Goal: Task Accomplishment & Management: Manage account settings

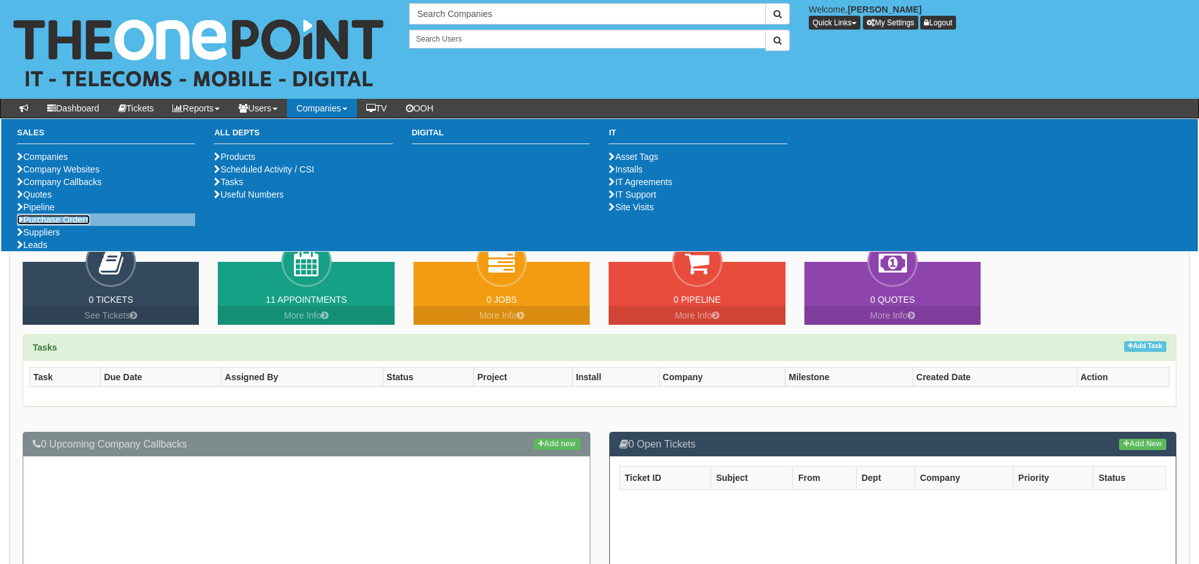
click at [32, 225] on link "Purchase Orders" at bounding box center [53, 220] width 73 height 10
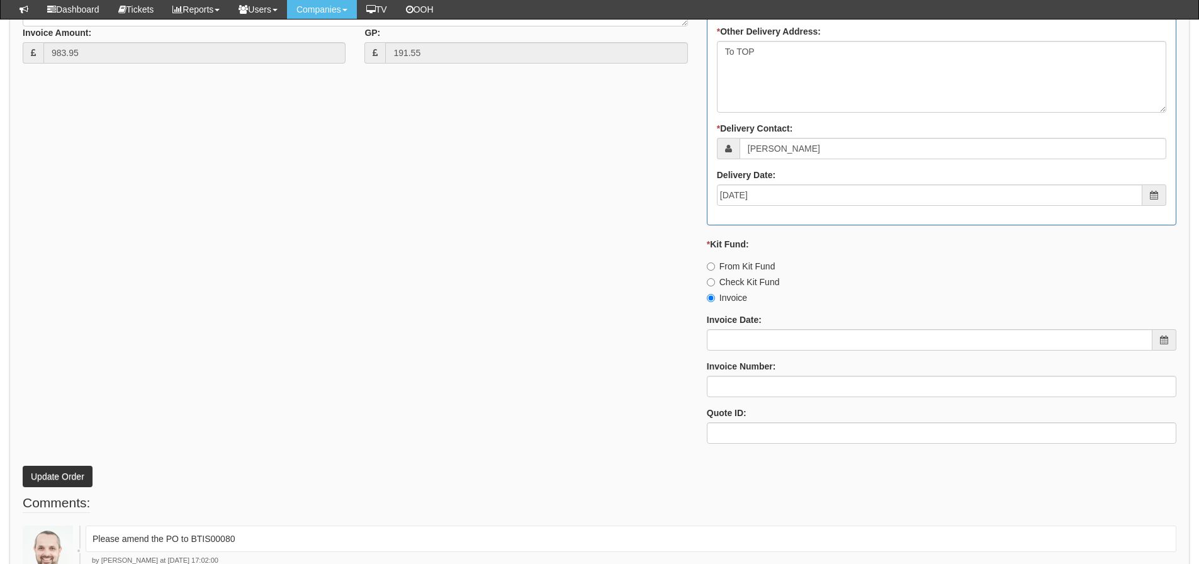
scroll to position [890, 0]
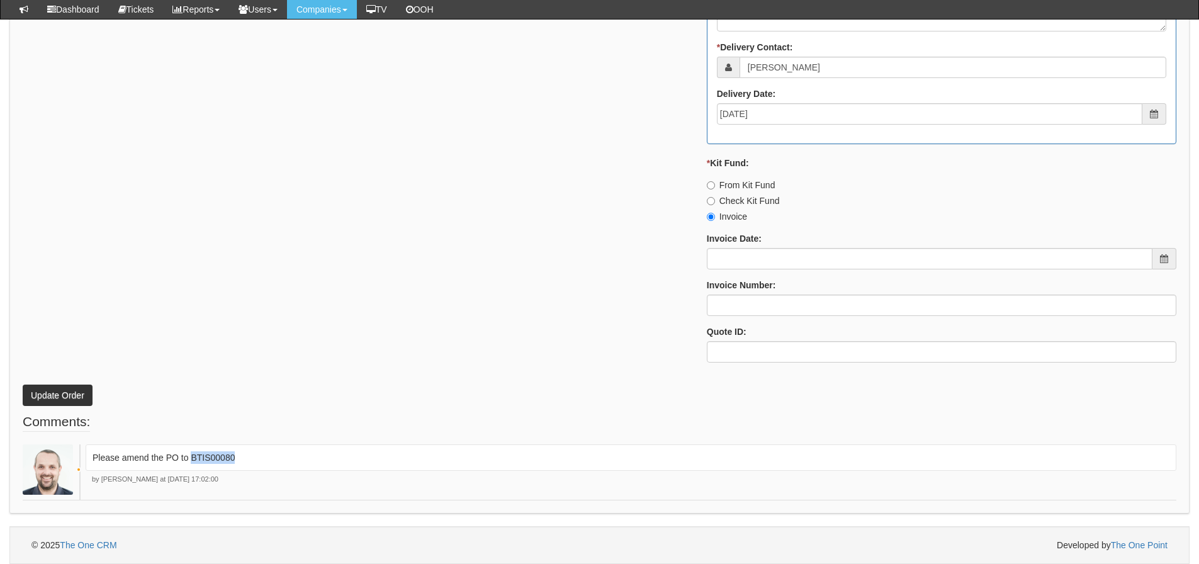
drag, startPoint x: 239, startPoint y: 456, endPoint x: 193, endPoint y: 471, distance: 47.6
click at [193, 471] on div "Please amend the PO to BTIS00080" at bounding box center [631, 458] width 1091 height 26
copy p "BTIS00080"
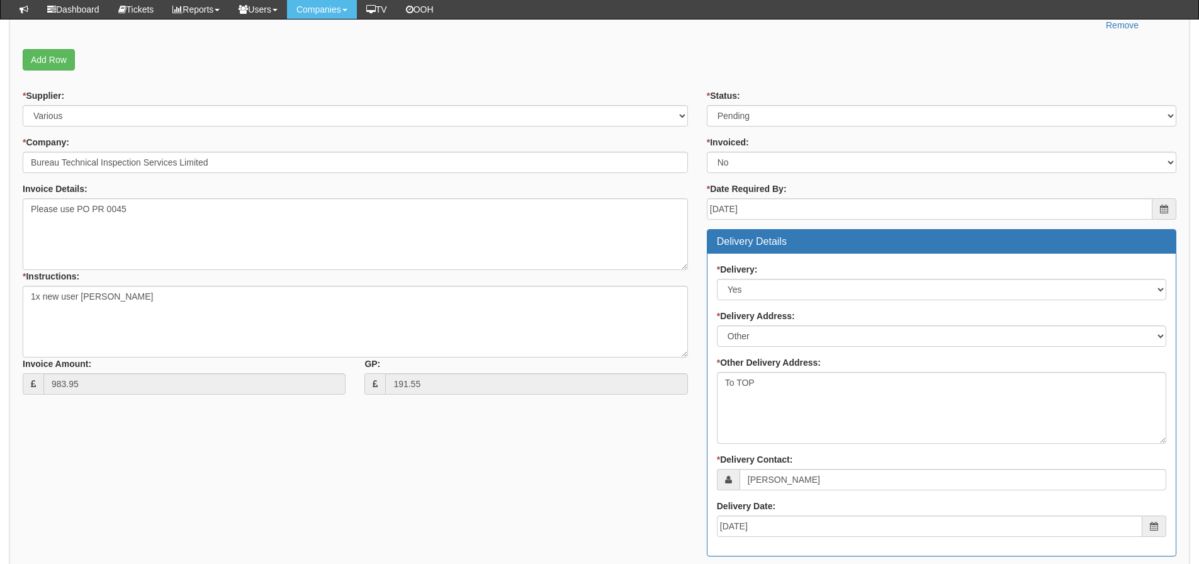
scroll to position [450, 0]
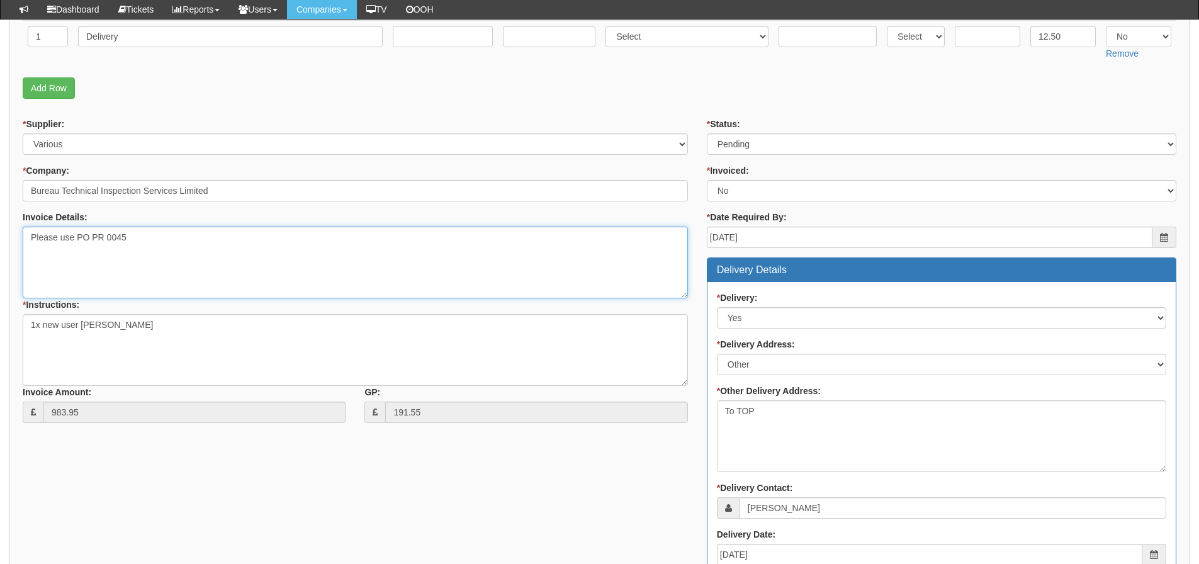
drag, startPoint x: 150, startPoint y: 235, endPoint x: 93, endPoint y: 237, distance: 56.7
click at [93, 237] on textarea "Please use PO PR 0045" at bounding box center [356, 263] width 666 height 72
paste textarea "BTIS00080"
type textarea "Please use PO BTIS00080"
click at [154, 499] on div "* Supplier: Select 123 [DOMAIN_NAME] 1Password 3 4Gon [PERSON_NAME] Electric Lt…" at bounding box center [599, 466] width 1173 height 696
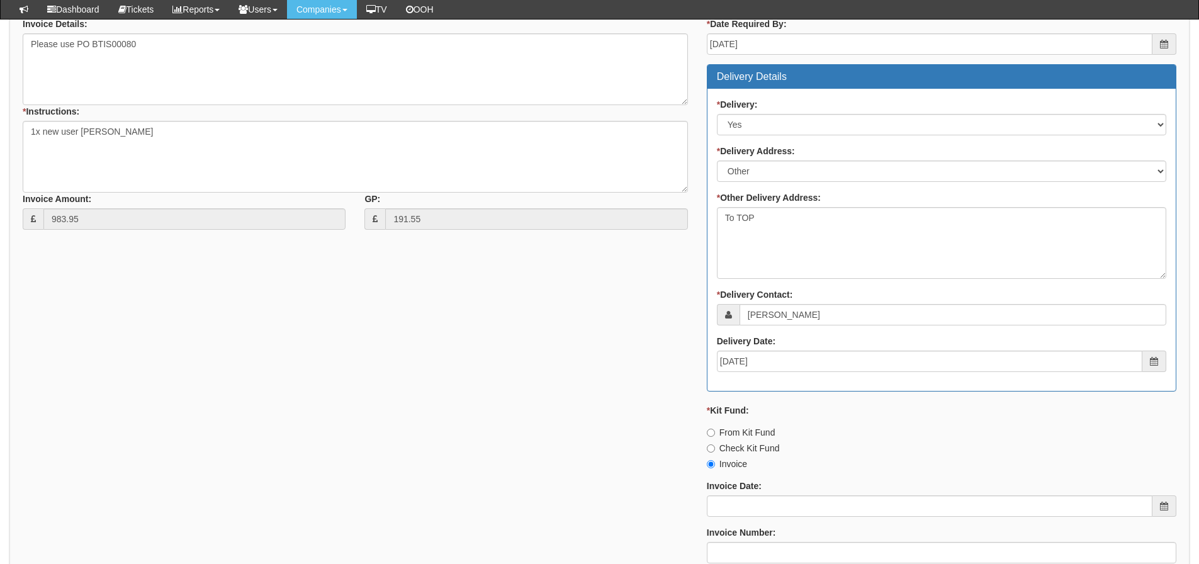
scroll to position [890, 0]
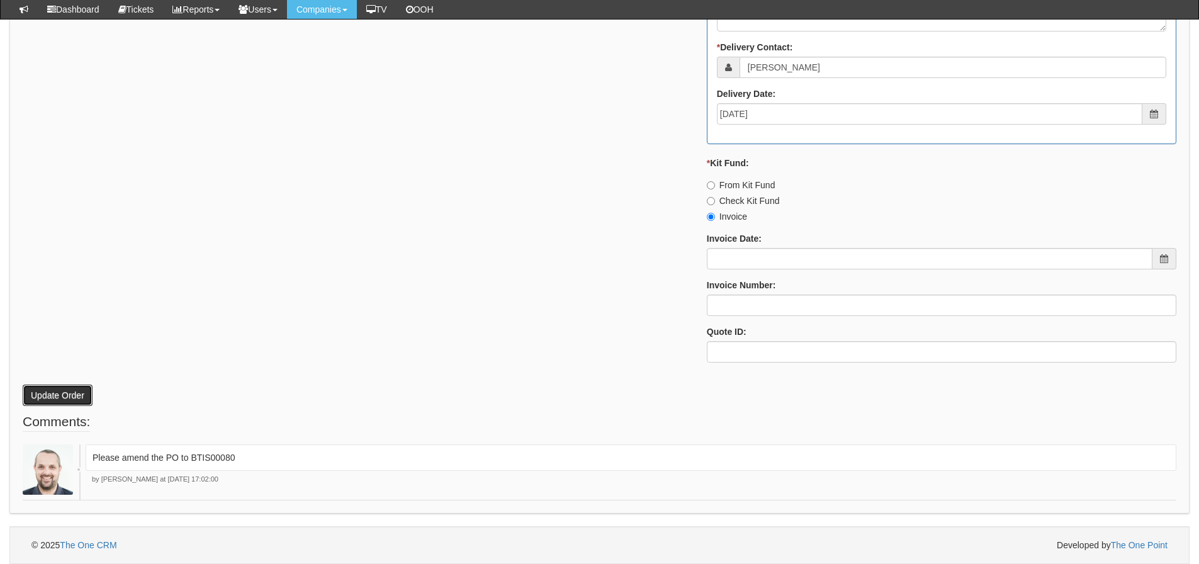
click at [77, 394] on button "Update Order" at bounding box center [58, 395] width 70 height 21
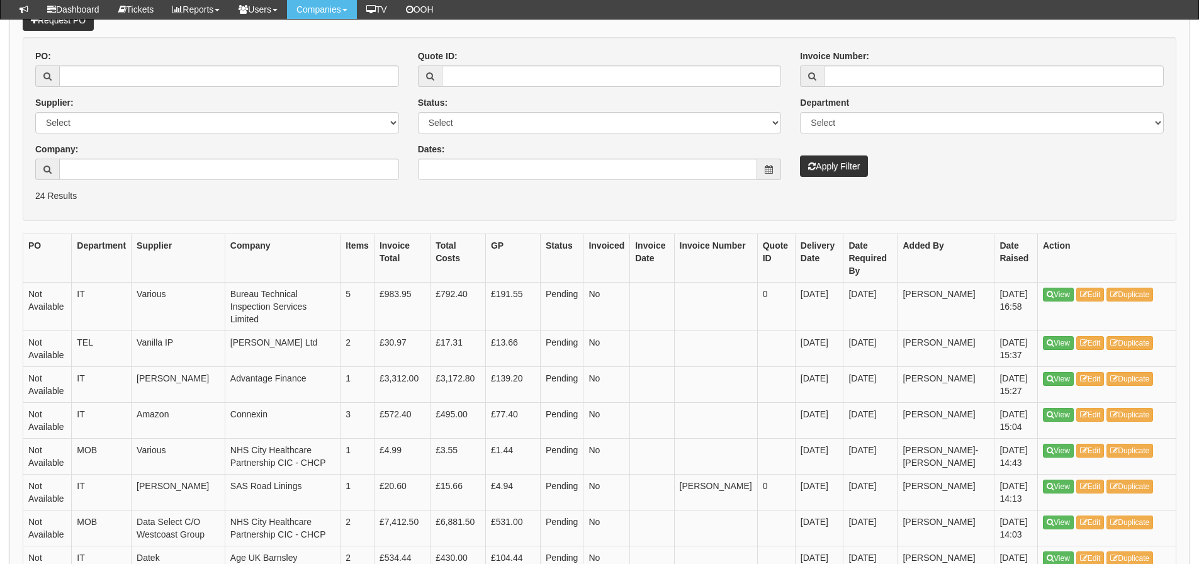
scroll to position [189, 0]
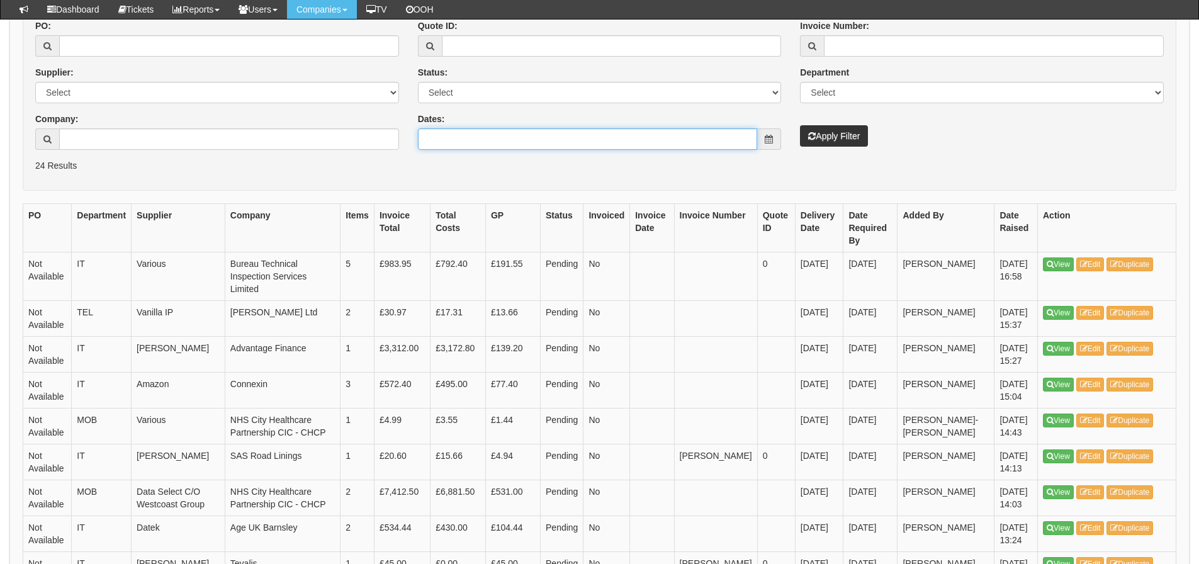
click at [528, 144] on input "Dates:" at bounding box center [588, 138] width 340 height 21
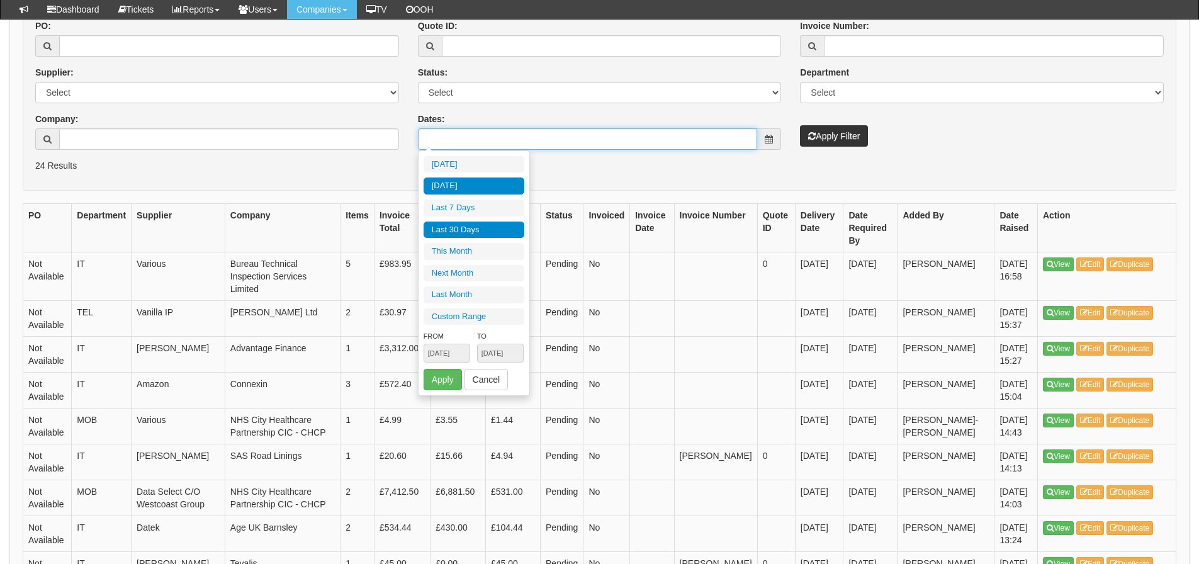
type input "2025-10-07"
type input "[DATE]"
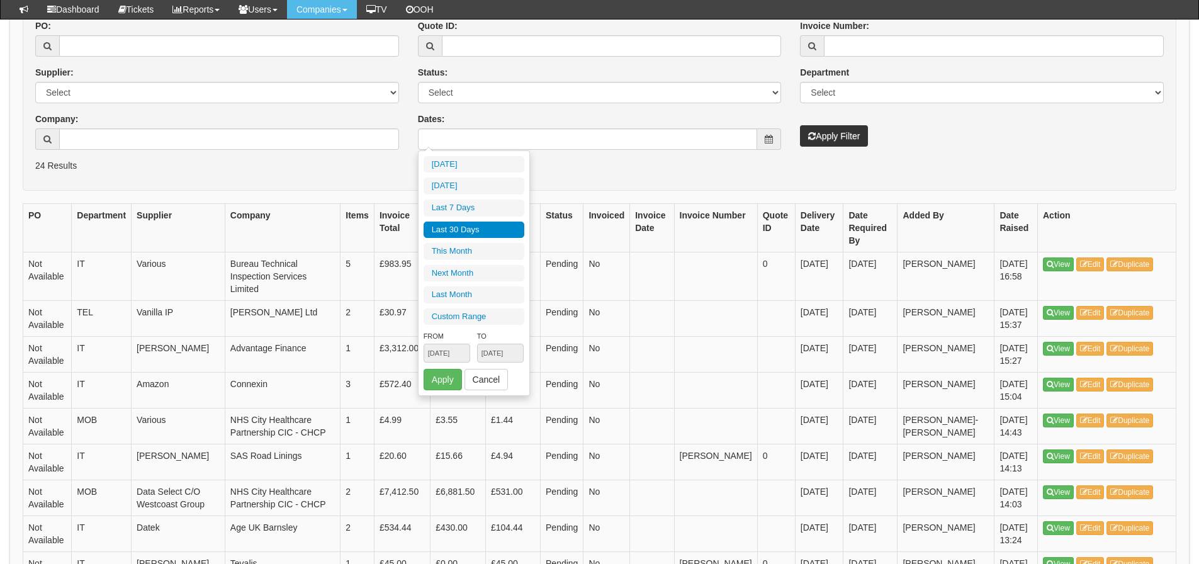
click at [488, 230] on li "Last 30 Days" at bounding box center [474, 230] width 101 height 17
type input "[DATE] - [DATE]"
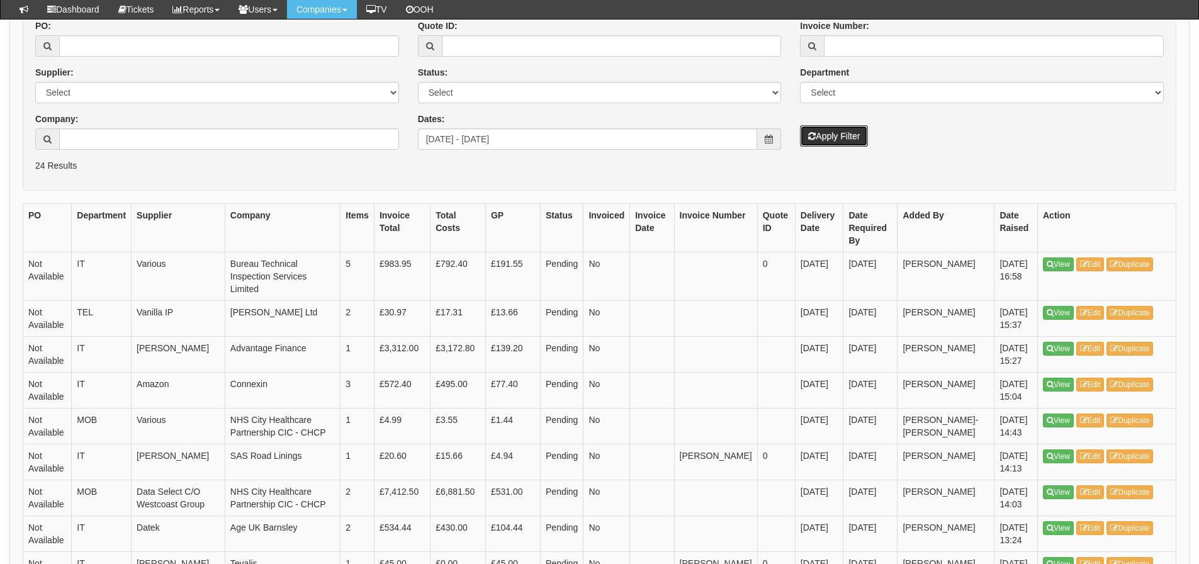
click at [824, 133] on button "Apply Filter" at bounding box center [834, 135] width 68 height 21
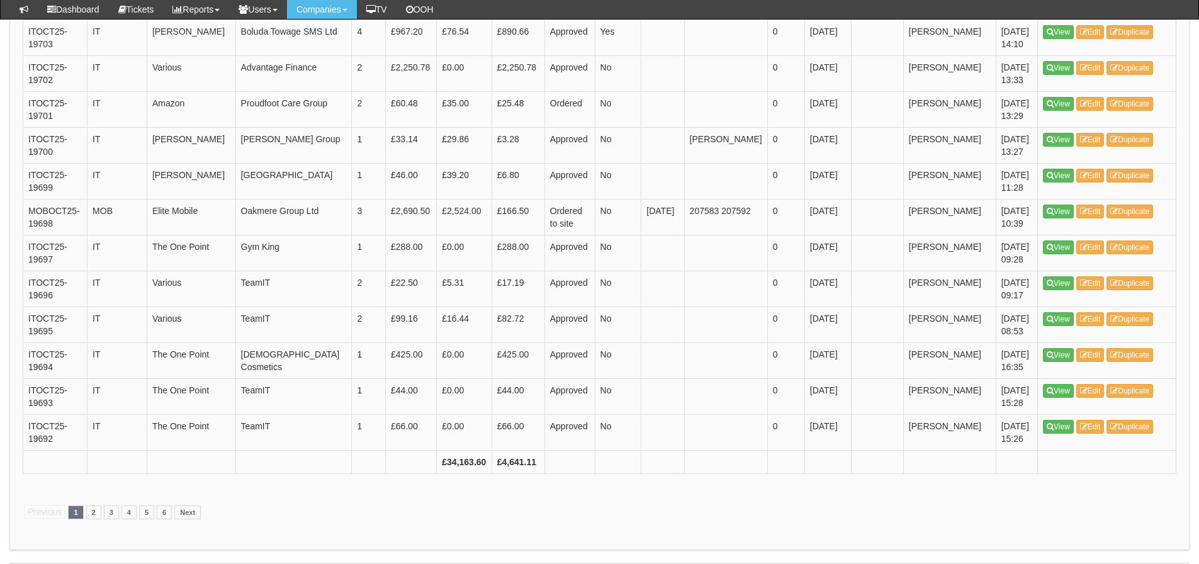
scroll to position [1826, 0]
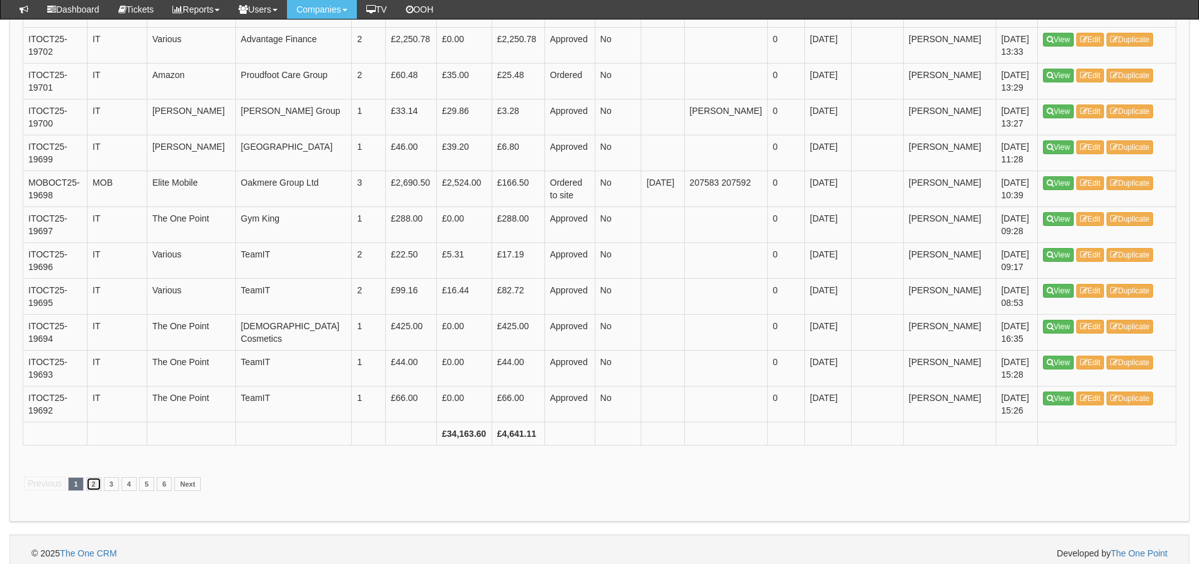
click at [94, 491] on link "2" at bounding box center [93, 484] width 15 height 14
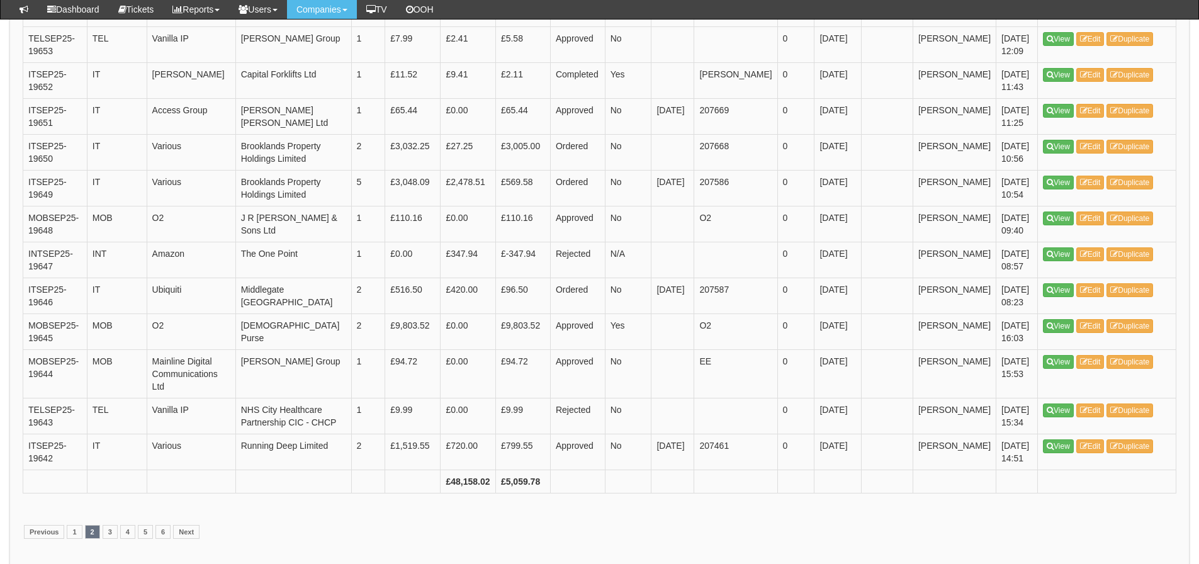
scroll to position [1826, 0]
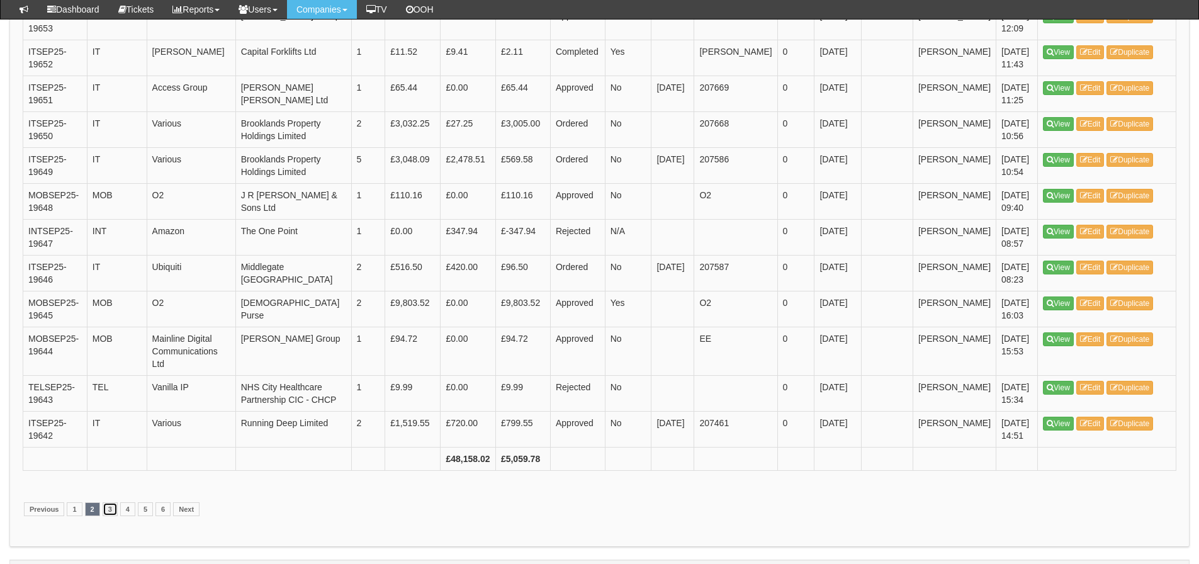
click at [115, 508] on link "3" at bounding box center [110, 509] width 15 height 14
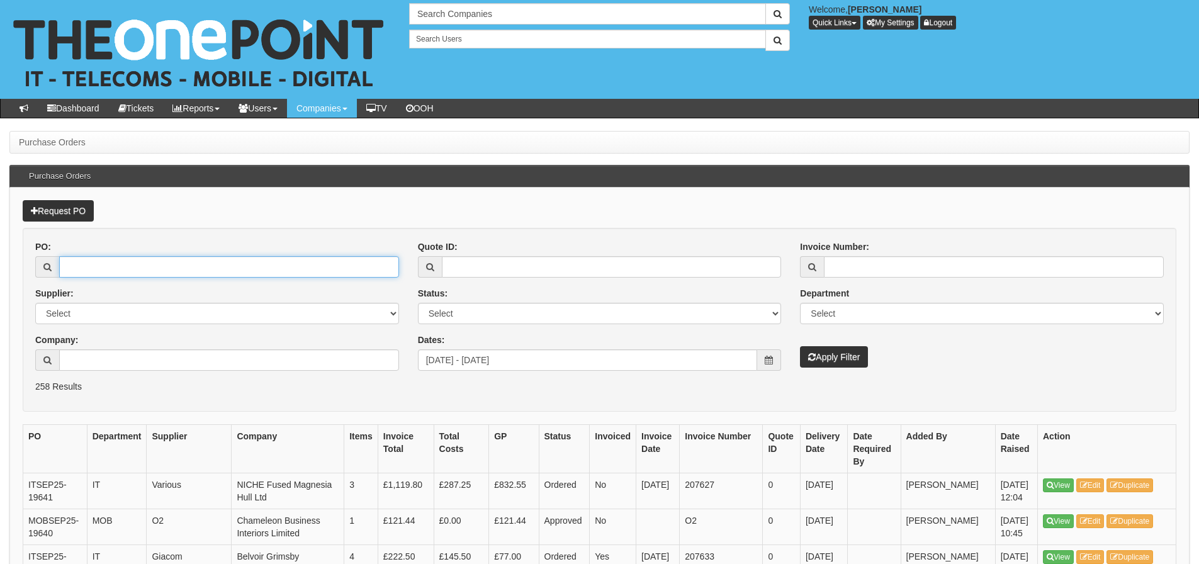
click at [121, 271] on input "PO:" at bounding box center [229, 266] width 340 height 21
type input "19708"
click at [800, 346] on button "Apply Filter" at bounding box center [834, 356] width 68 height 21
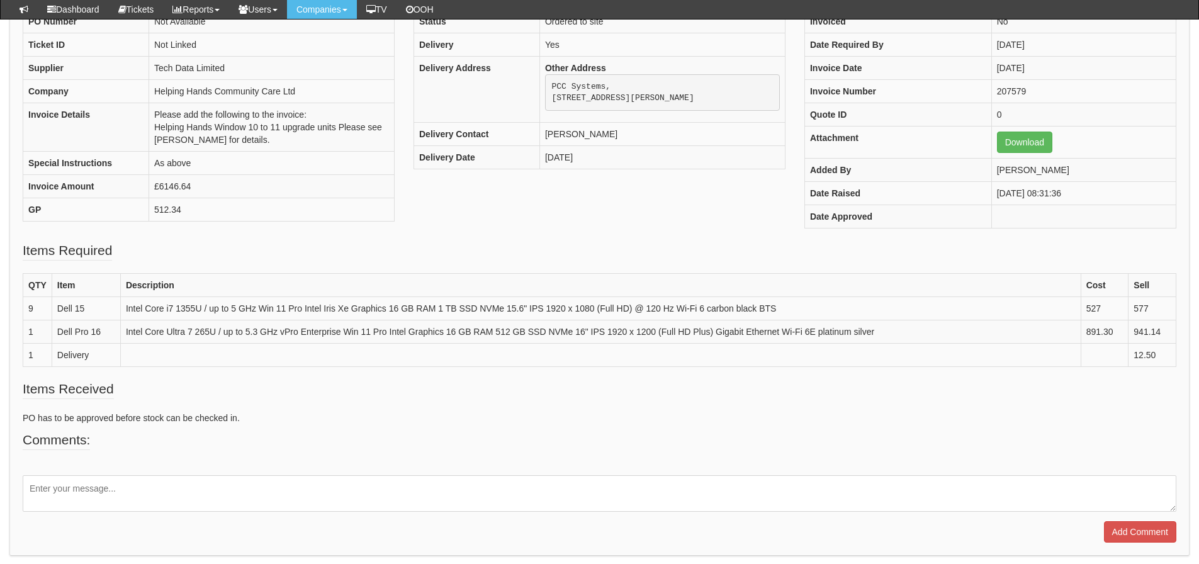
scroll to position [152, 0]
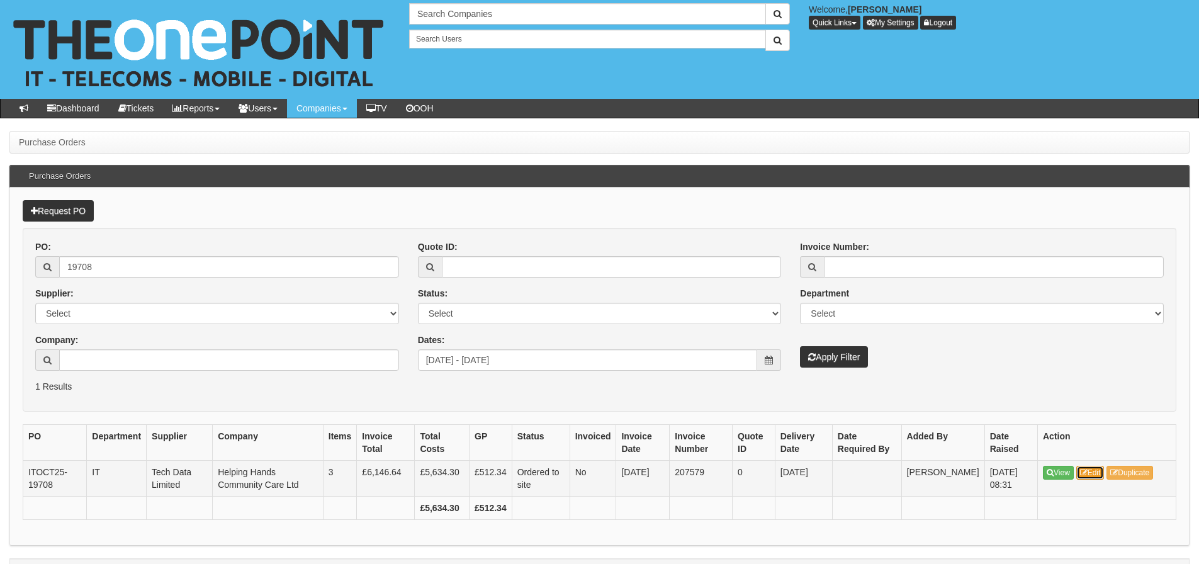
click at [1095, 473] on link "Edit" at bounding box center [1091, 473] width 28 height 14
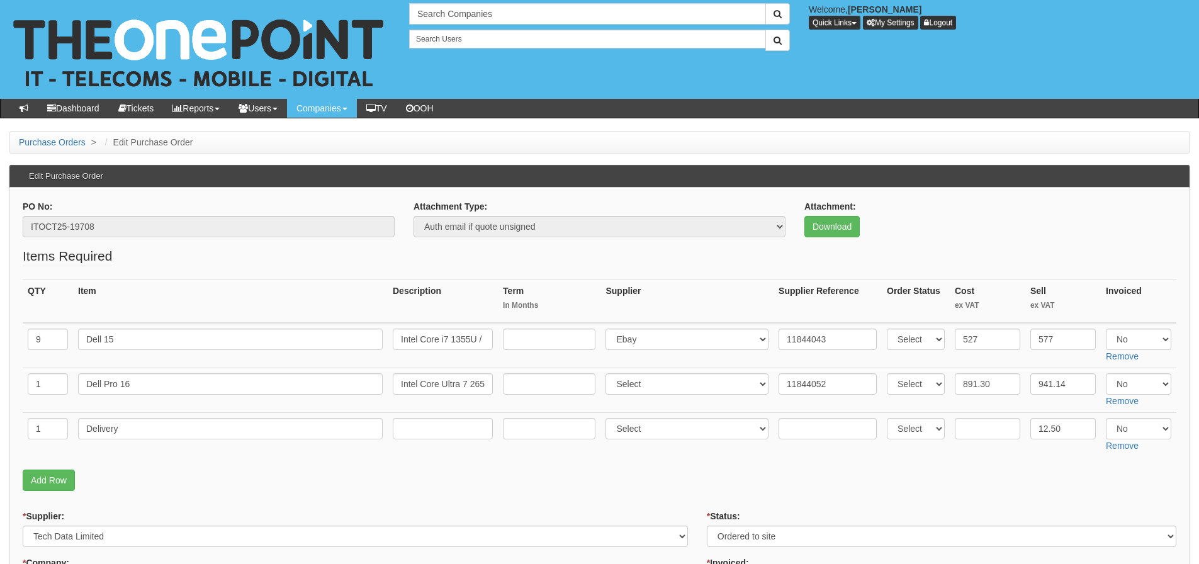
drag, startPoint x: 0, startPoint y: 0, endPoint x: 785, endPoint y: 477, distance: 918.3
click at [785, 477] on p "Add Row" at bounding box center [600, 480] width 1154 height 21
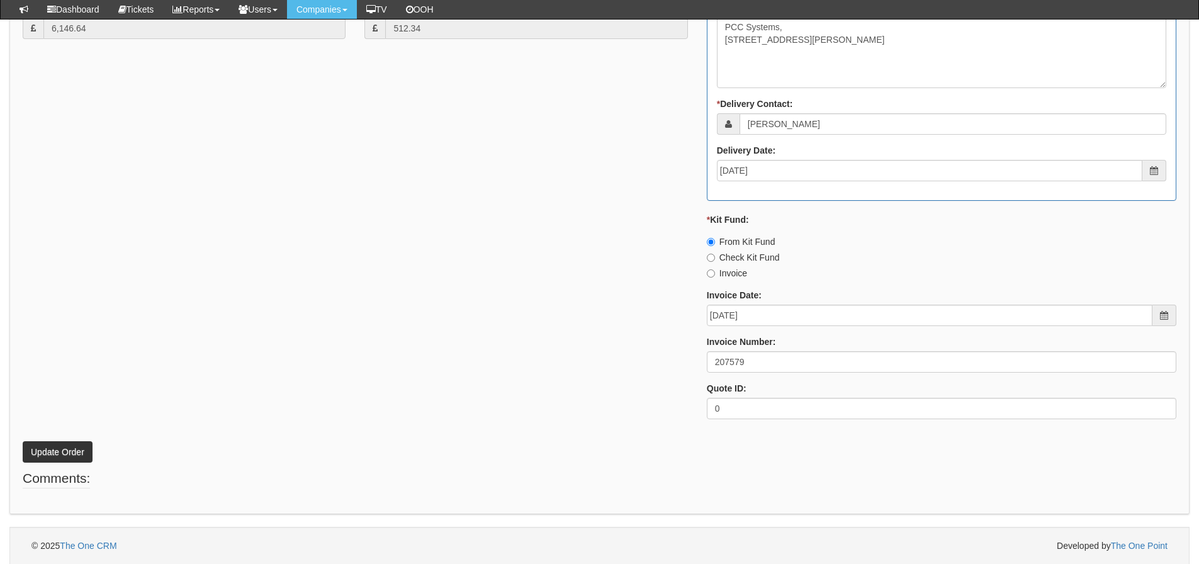
scroll to position [745, 0]
click at [330, 349] on div "* Supplier: Select 123 [DOMAIN_NAME] 1Password 3 4Gon [PERSON_NAME] Electric Lt…" at bounding box center [599, 81] width 1173 height 696
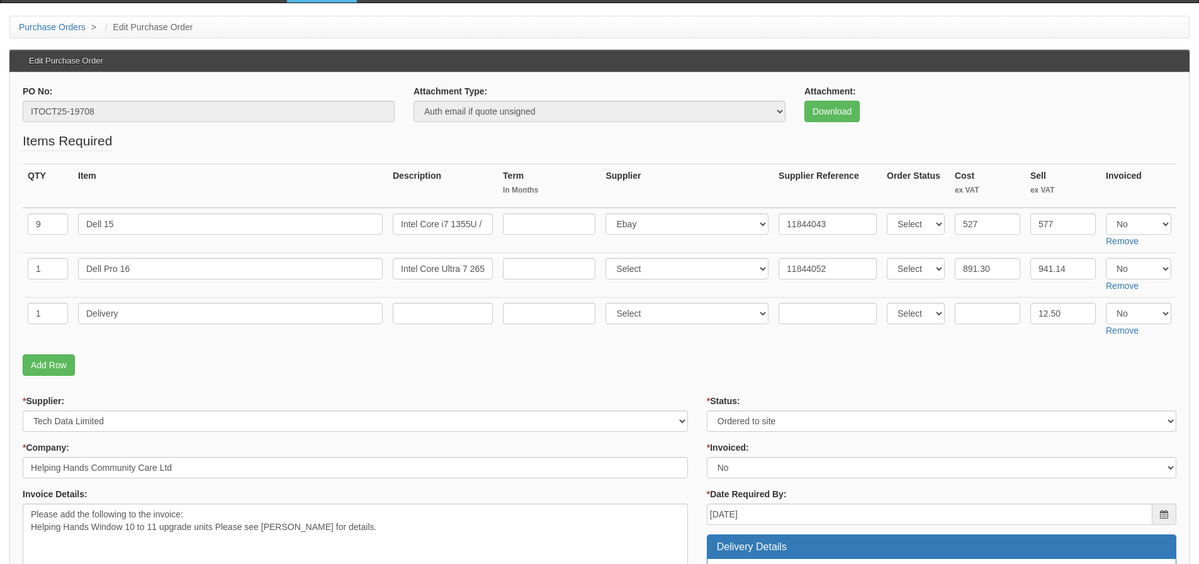
scroll to position [52, 0]
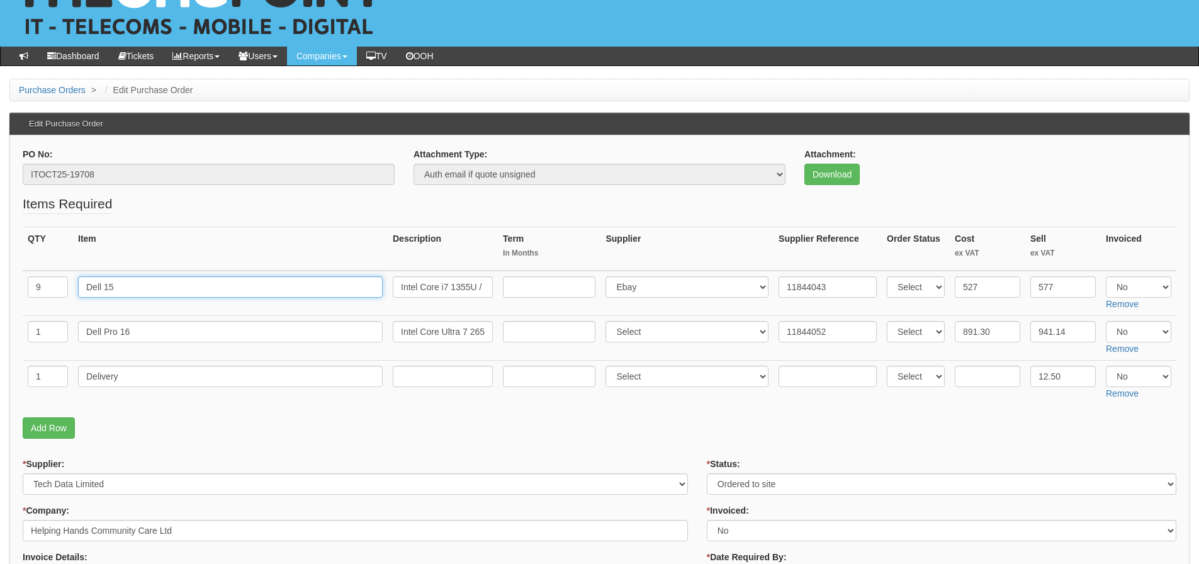
drag, startPoint x: 122, startPoint y: 286, endPoint x: 66, endPoint y: 288, distance: 55.4
click at [66, 288] on tr "9 Dell 15 Intel Core i7 1355U / up to 5 GHz Win 11 Pro Intel Iris Xe Graphics 1…" at bounding box center [600, 293] width 1154 height 45
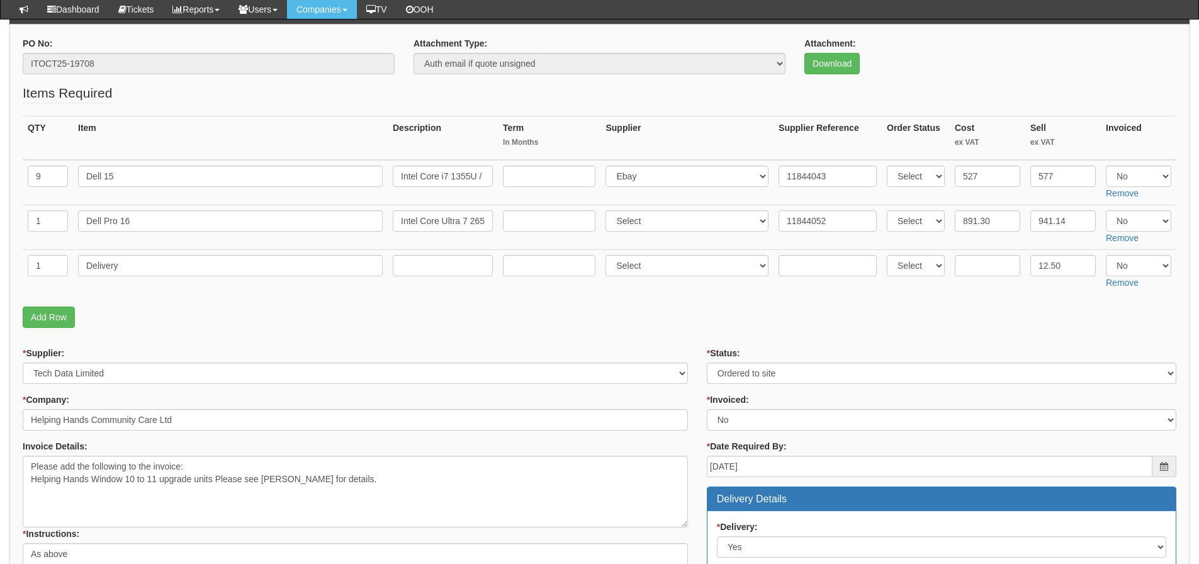
scroll to position [0, 0]
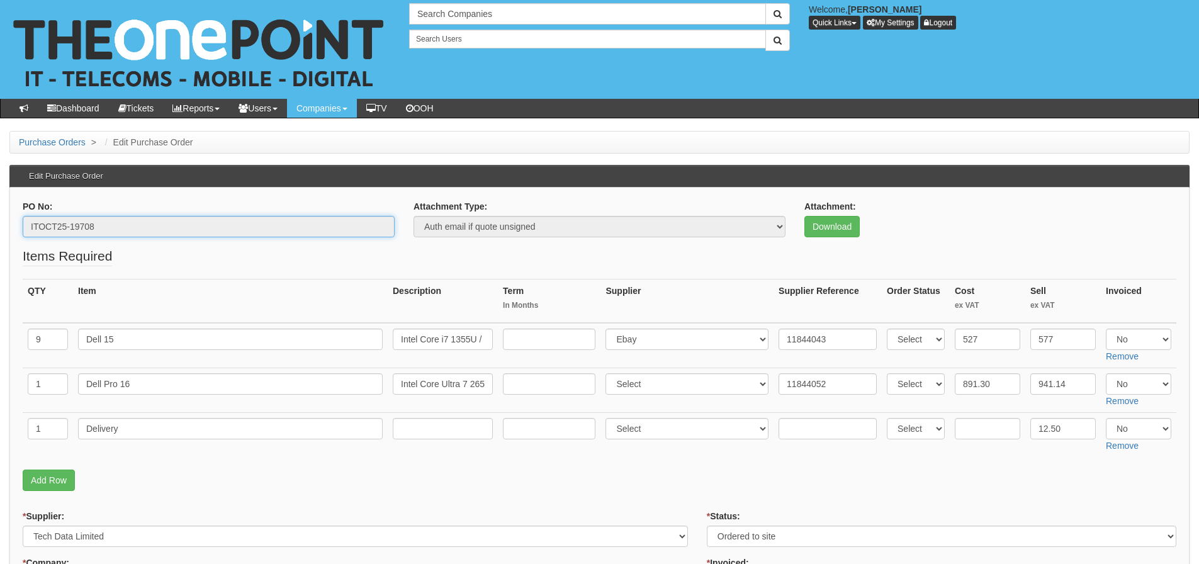
drag, startPoint x: 105, startPoint y: 222, endPoint x: 4, endPoint y: 223, distance: 100.7
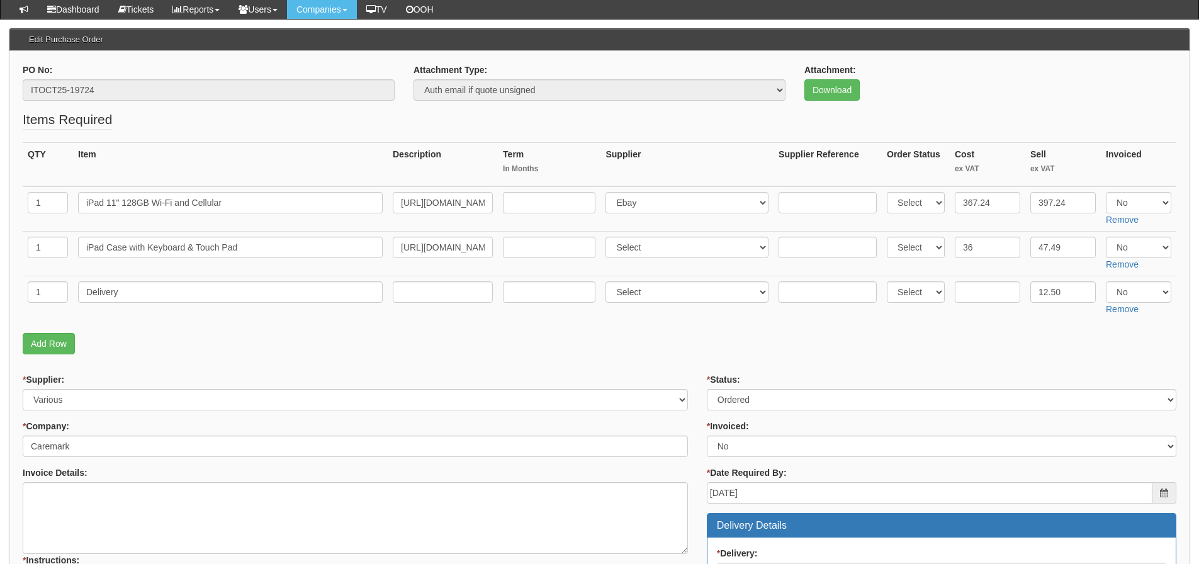
scroll to position [126, 0]
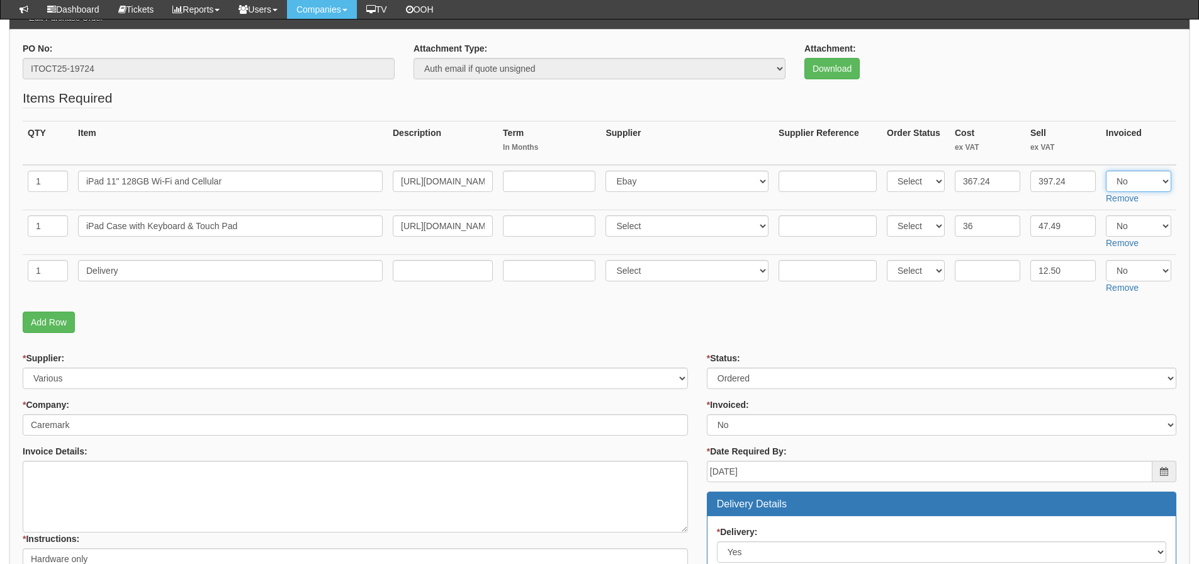
click at [1148, 183] on select "Select Yes No N/A" at bounding box center [1138, 181] width 65 height 21
select select "Yes"
click at [1106, 171] on select "Select Yes No N/A" at bounding box center [1138, 181] width 65 height 21
click at [999, 269] on input "text" at bounding box center [987, 270] width 65 height 21
type input "5"
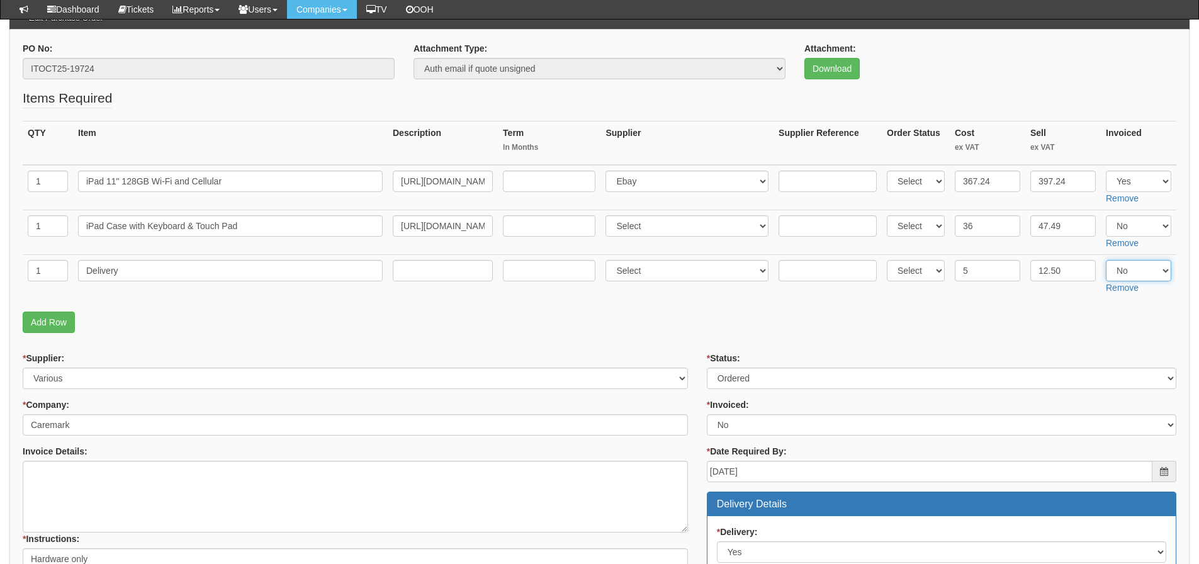
click at [1152, 268] on select "Select Yes No N/A" at bounding box center [1138, 270] width 65 height 21
select select "Yes"
click at [1106, 260] on select "Select Yes No N/A" at bounding box center [1138, 270] width 65 height 21
click at [1077, 317] on p "Add Row" at bounding box center [600, 322] width 1154 height 21
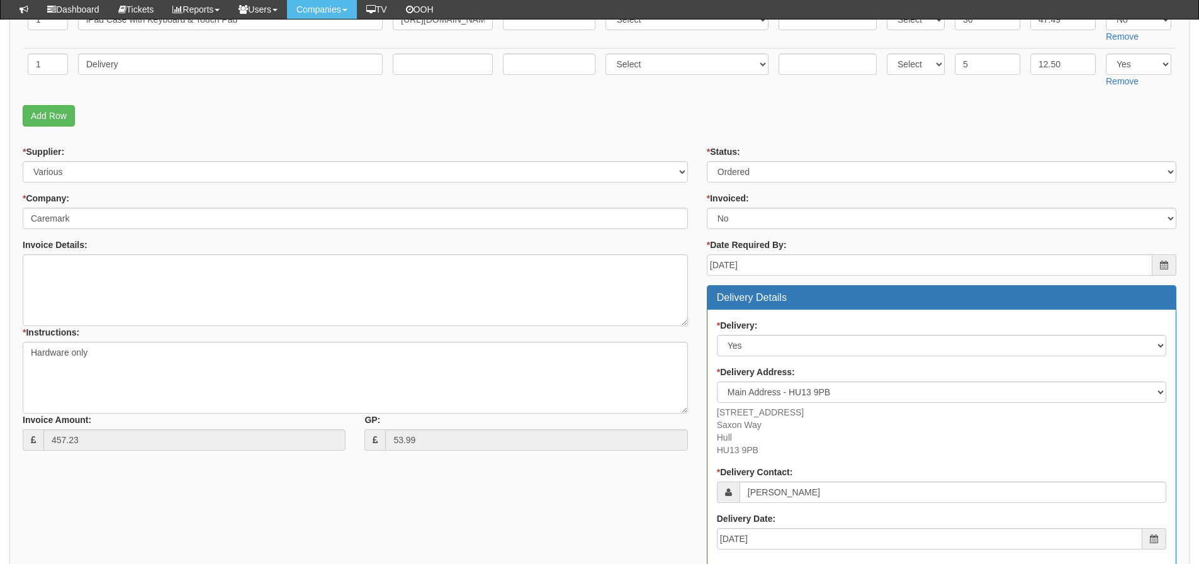
scroll to position [630, 0]
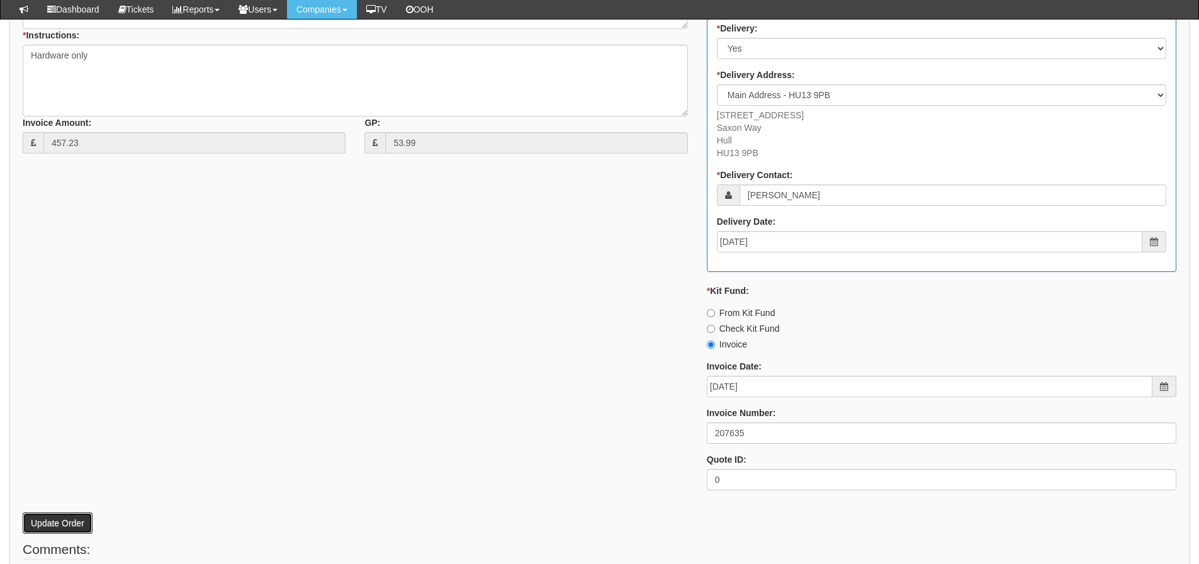
click at [80, 525] on button "Update Order" at bounding box center [58, 523] width 70 height 21
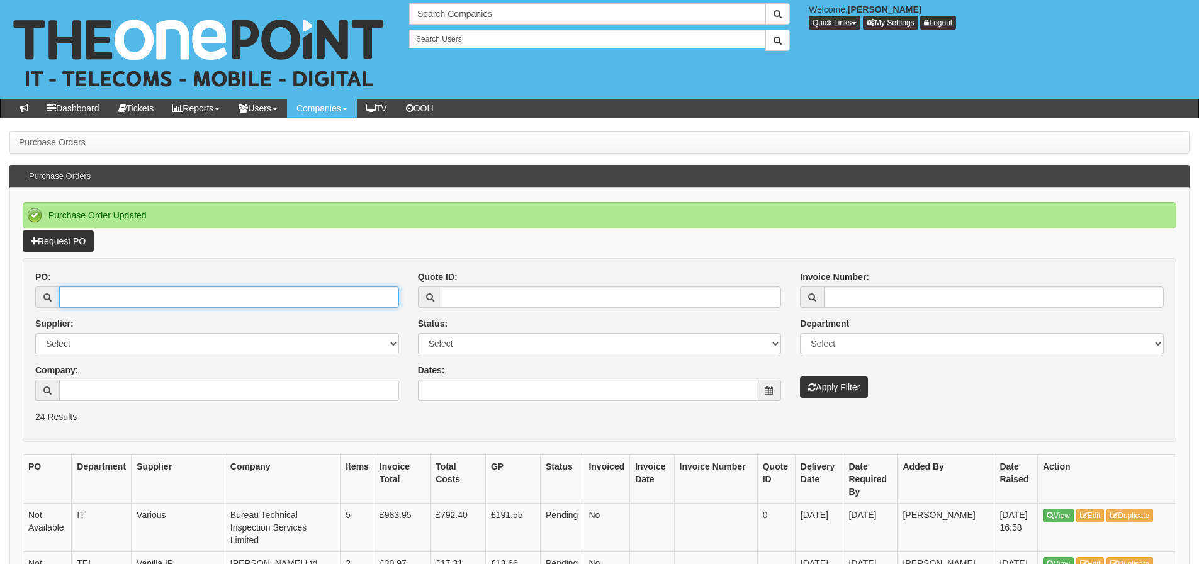
click at [151, 299] on input "PO:" at bounding box center [229, 296] width 340 height 21
type input "19729"
click at [800, 377] on button "Apply Filter" at bounding box center [834, 387] width 68 height 21
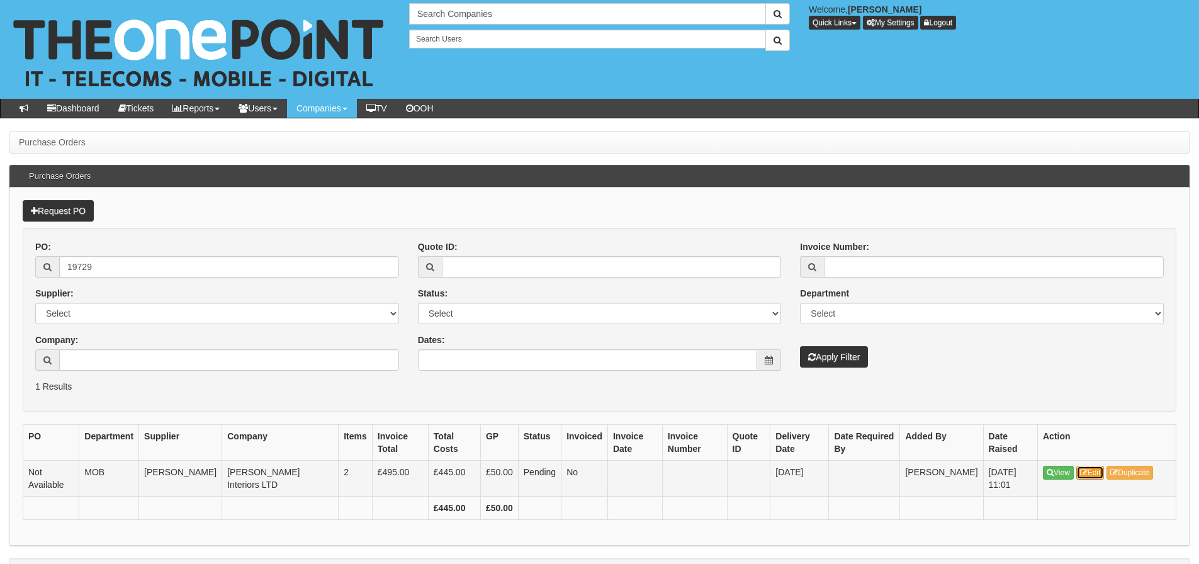
click at [1104, 467] on link "Edit" at bounding box center [1091, 473] width 28 height 14
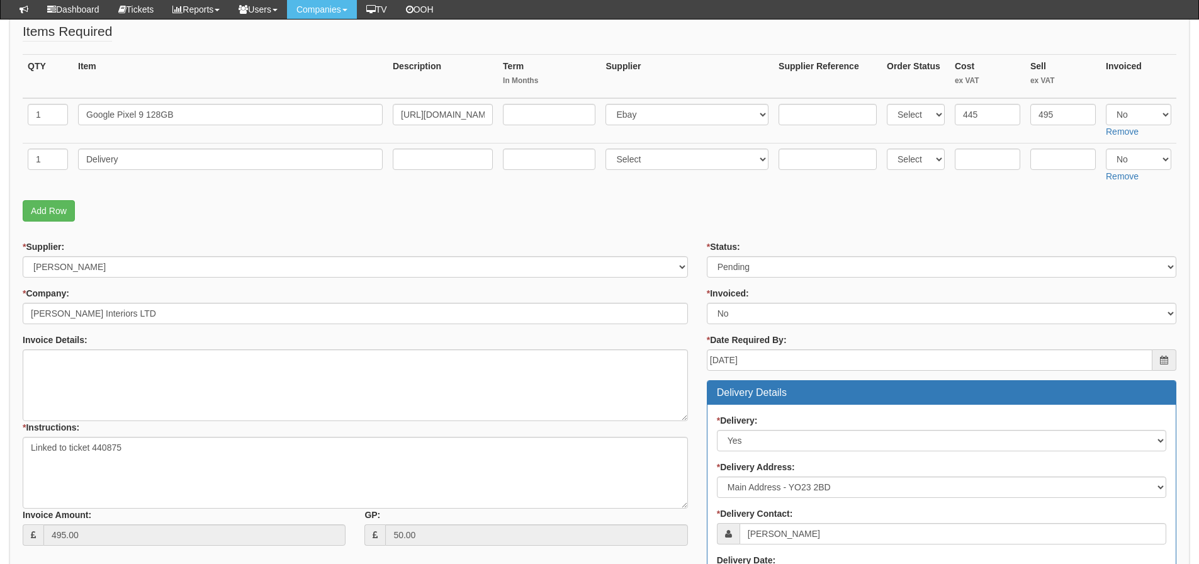
scroll to position [162, 0]
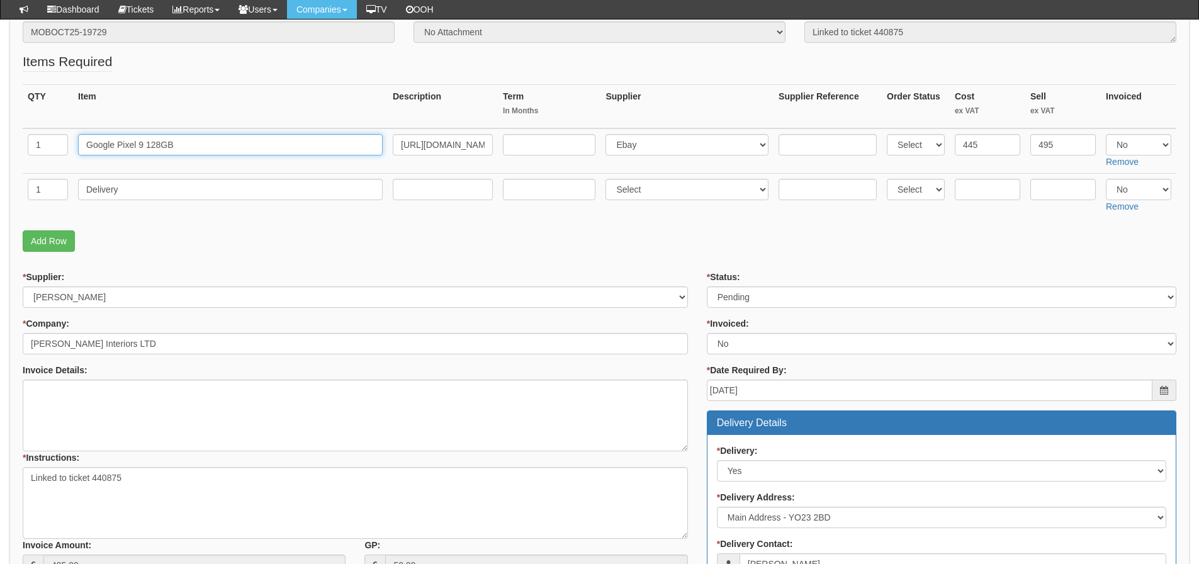
drag, startPoint x: 259, startPoint y: 144, endPoint x: 71, endPoint y: 151, distance: 187.8
click at [71, 151] on tr "1 Google Pixel 9 128GB [URL][DOMAIN_NAME] Select 123 [DOMAIN_NAME] 1Password 3 …" at bounding box center [600, 150] width 1154 height 45
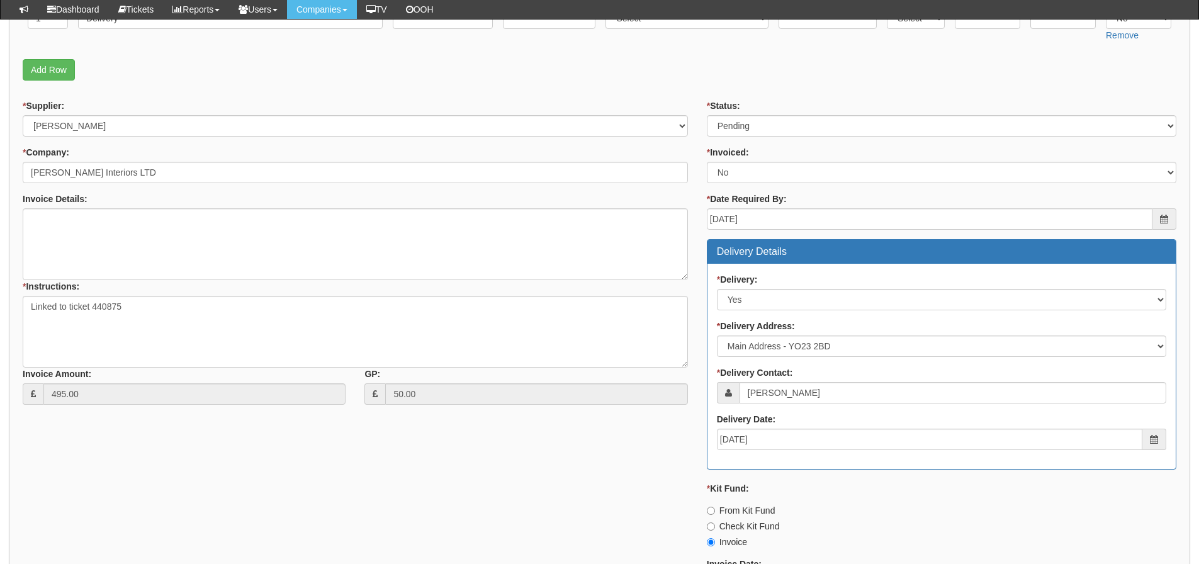
scroll to position [414, 0]
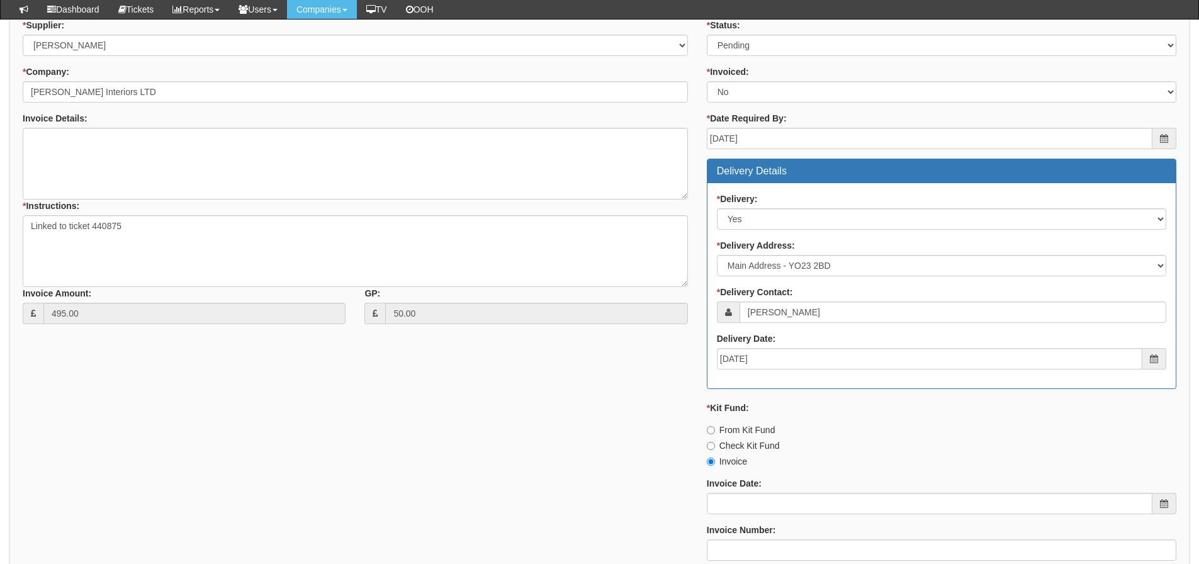
click at [290, 411] on div "* Supplier: Select 123 [DOMAIN_NAME] 1Password 3 4Gon [PERSON_NAME] Electric Lt…" at bounding box center [599, 318] width 1173 height 599
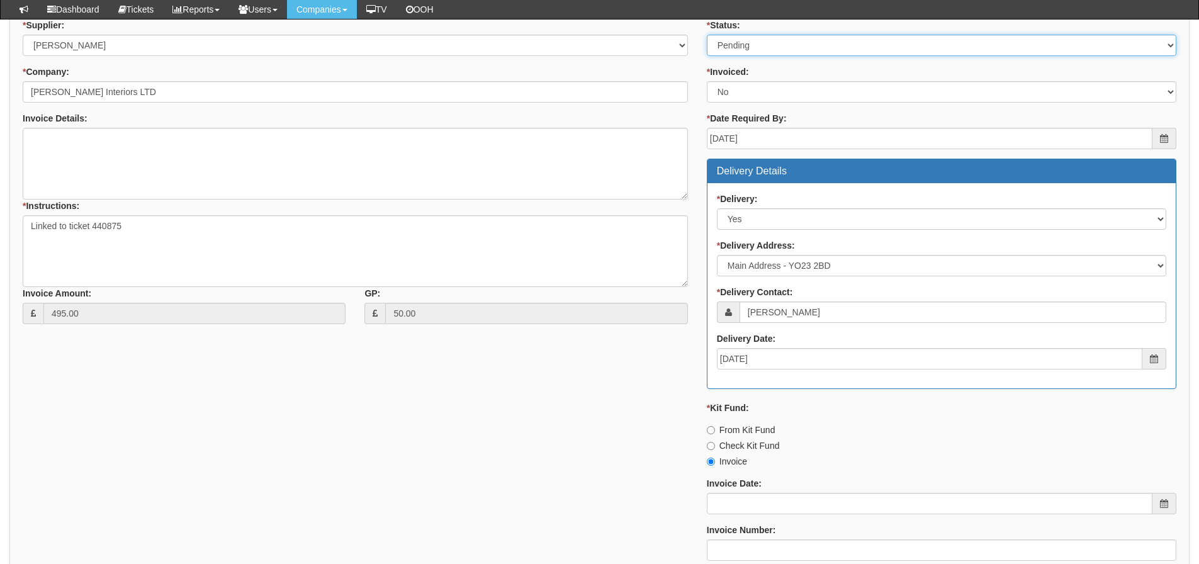
click at [758, 53] on select "Select Approved Completed Delivered Invoiced Ordered Ordered to site Part Order…" at bounding box center [942, 45] width 470 height 21
click at [707, 35] on select "Select Approved Completed Delivered Invoiced Ordered Ordered to site Part Order…" at bounding box center [942, 45] width 470 height 21
click at [793, 37] on select "Select Approved Completed Delivered Invoiced Ordered Ordered to site Part Order…" at bounding box center [942, 45] width 470 height 21
select select "9"
click at [707, 35] on select "Select Approved Completed Delivered Invoiced Ordered Ordered to site Part Order…" at bounding box center [942, 45] width 470 height 21
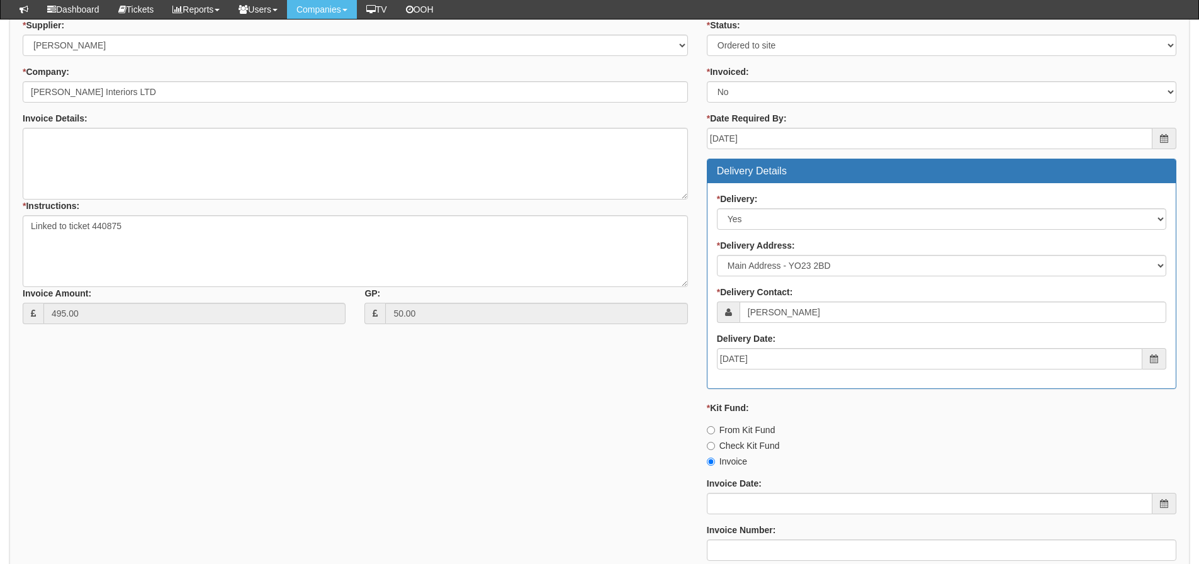
click at [526, 378] on div "* Supplier: Select 123 REG.co.uk 1Password 3 4Gon AA Jones Electric Ltd Abzorb …" at bounding box center [599, 318] width 1173 height 599
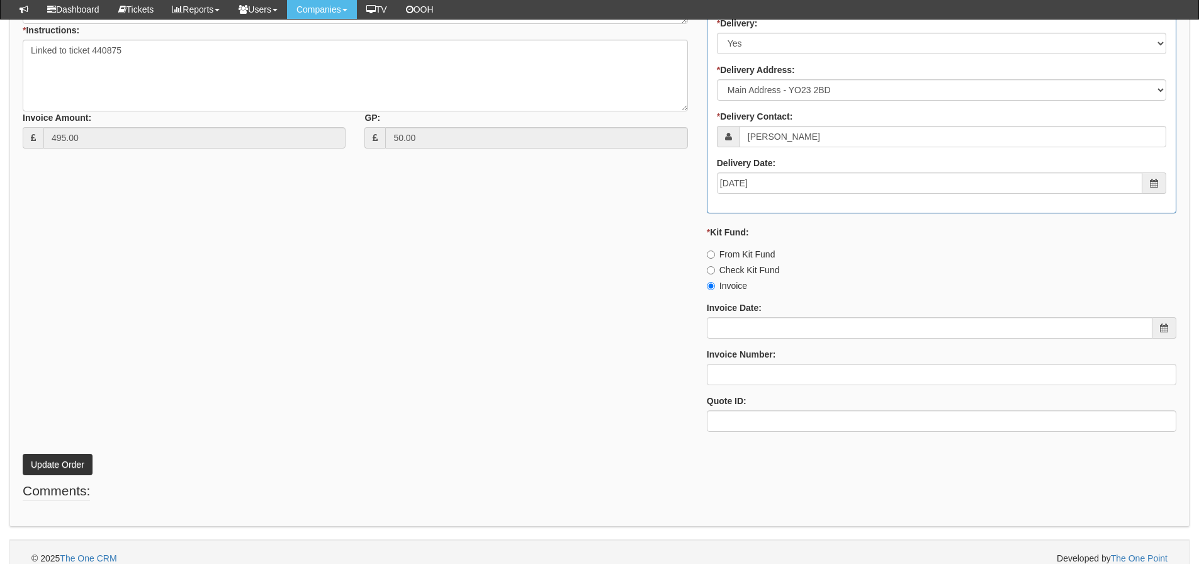
scroll to position [603, 0]
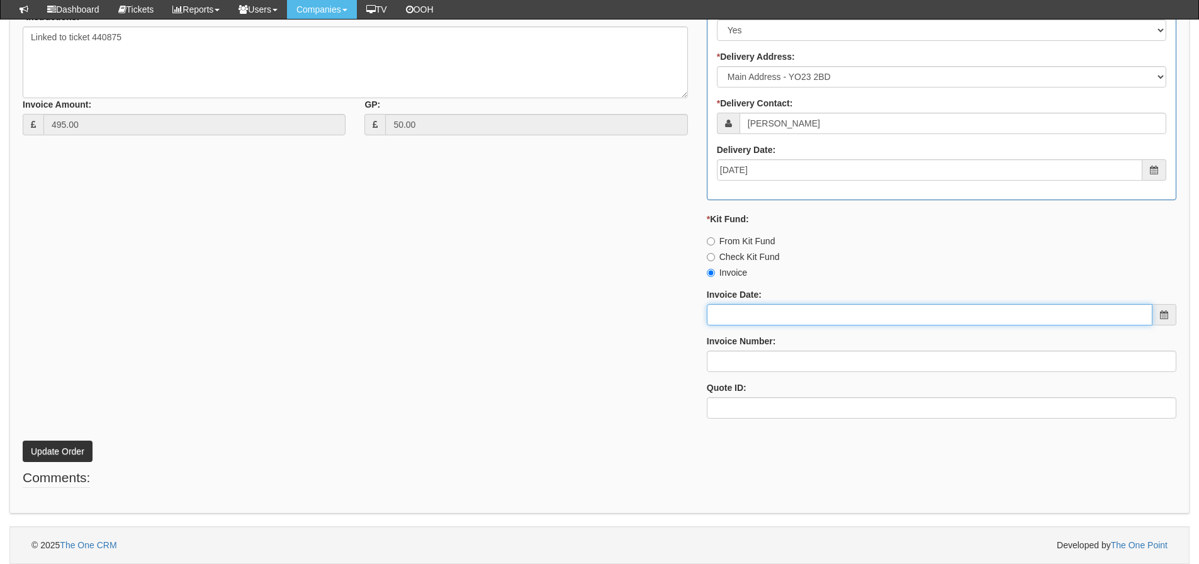
click at [743, 324] on input "Invoice Date:" at bounding box center [930, 314] width 446 height 21
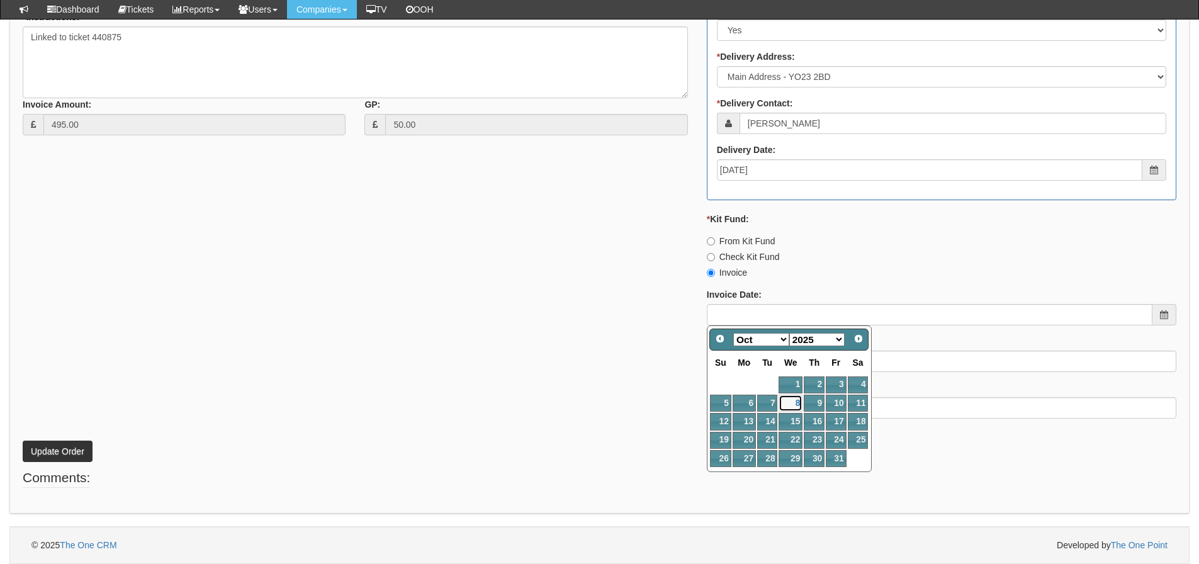
drag, startPoint x: 793, startPoint y: 402, endPoint x: 738, endPoint y: 361, distance: 69.3
click at [791, 401] on link "8" at bounding box center [791, 403] width 24 height 17
type input "[DATE]"
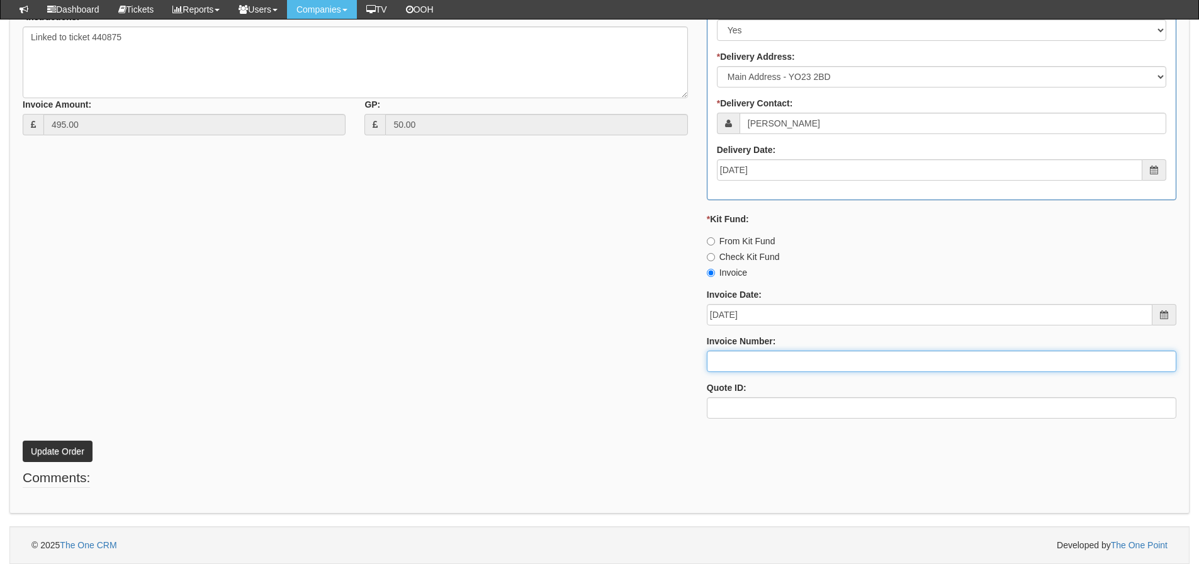
click at [736, 361] on input "Invoice Number:" at bounding box center [942, 361] width 470 height 21
type input "207680"
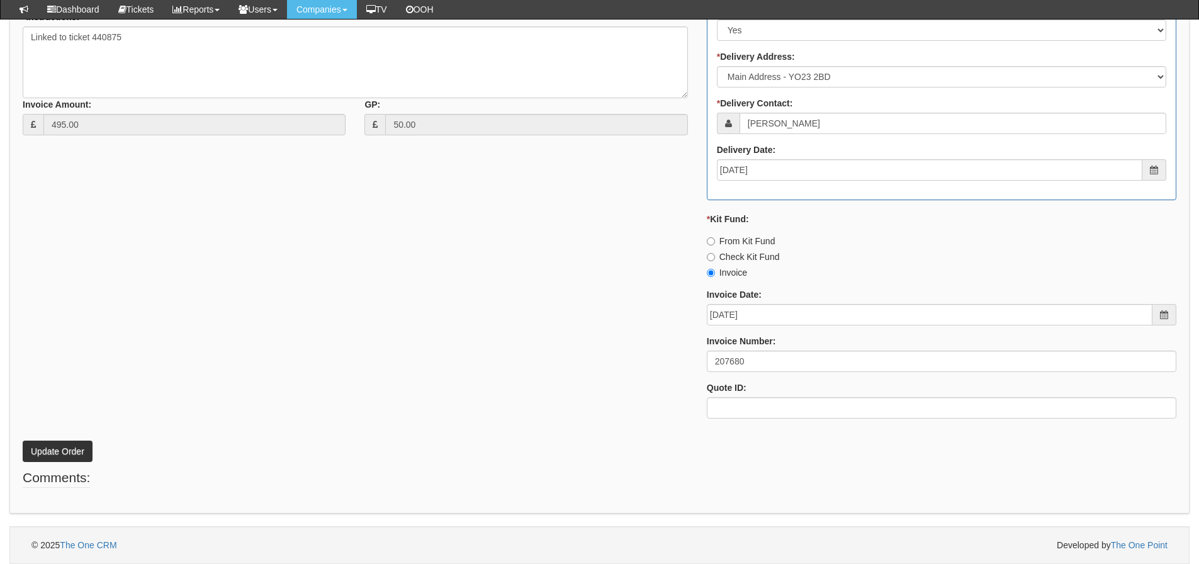
click at [648, 341] on div "* Supplier: Select 123 REG.co.uk 1Password 3 4Gon AA Jones Electric Ltd Abzorb …" at bounding box center [599, 129] width 1173 height 599
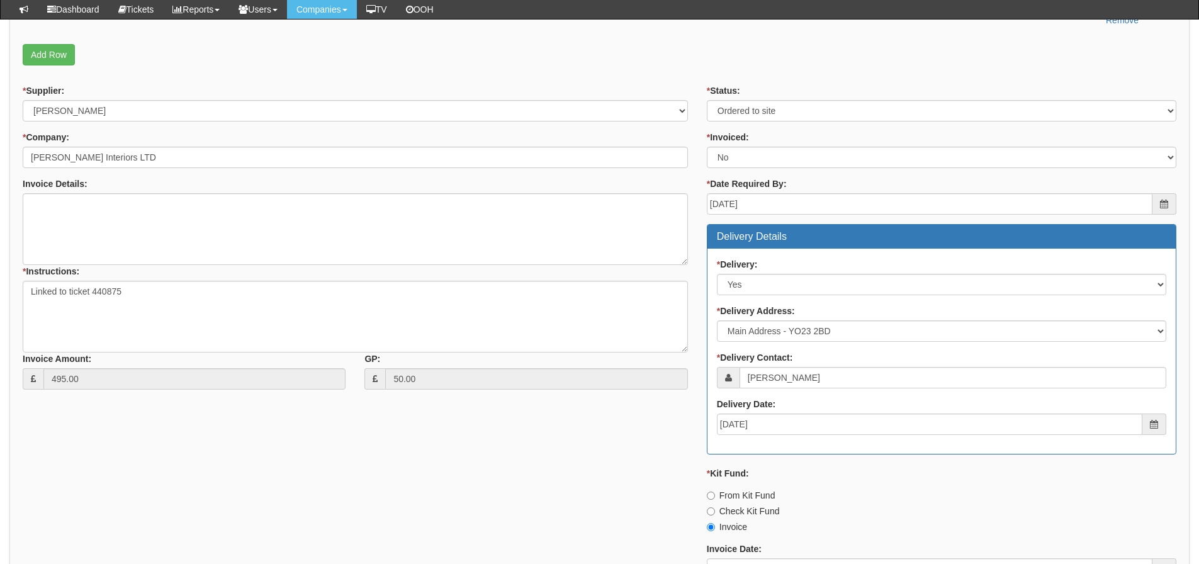
scroll to position [37, 0]
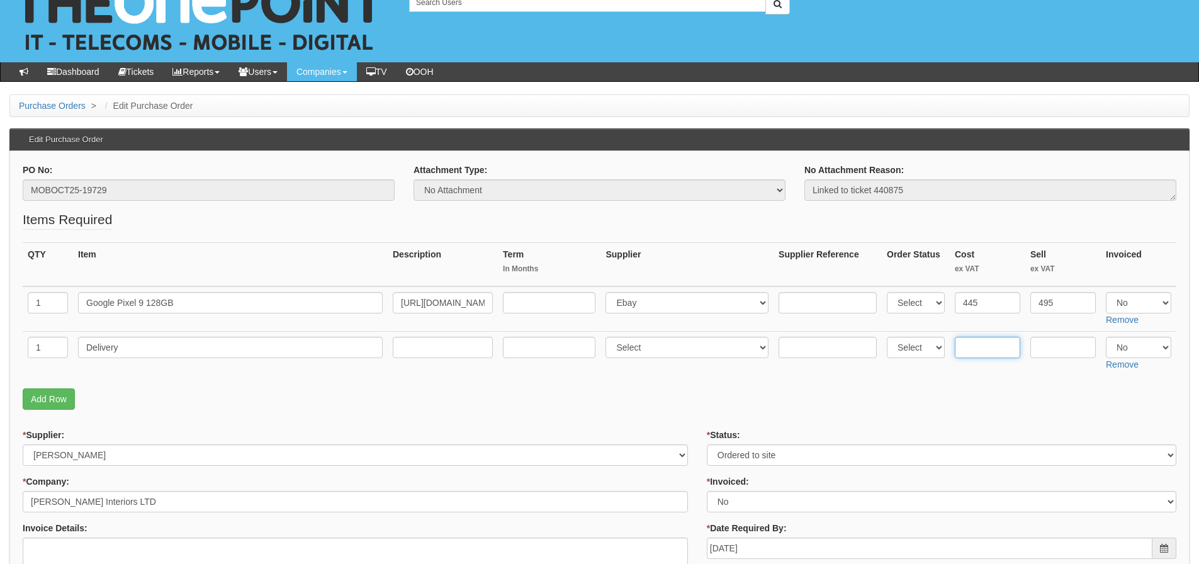
click at [980, 337] on input "text" at bounding box center [987, 347] width 65 height 21
type input "5"
click at [1121, 303] on select "Select Yes No N/A" at bounding box center [1138, 302] width 65 height 21
click at [1106, 292] on select "Select Yes No N/A" at bounding box center [1138, 302] width 65 height 21
click at [1126, 300] on select "Select Yes No N/A" at bounding box center [1138, 302] width 65 height 21
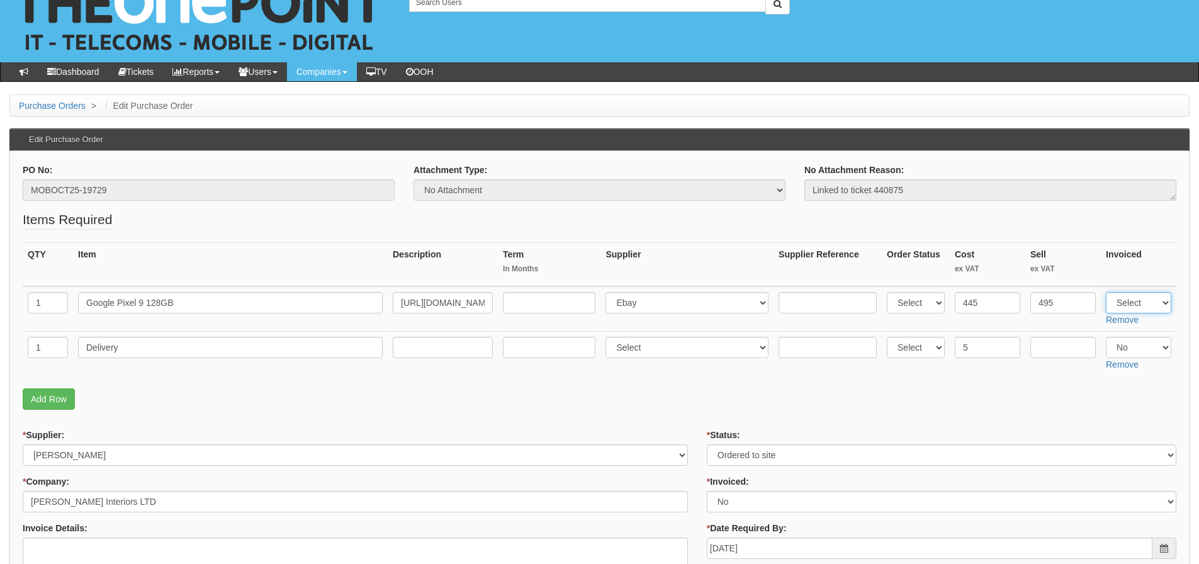
select select "Yes"
click at [1106, 292] on select "Select Yes No N/A" at bounding box center [1138, 302] width 65 height 21
drag, startPoint x: 1121, startPoint y: 340, endPoint x: 1121, endPoint y: 349, distance: 9.5
click at [1121, 341] on select "Select Yes No N/A" at bounding box center [1138, 347] width 65 height 21
select select "Yes"
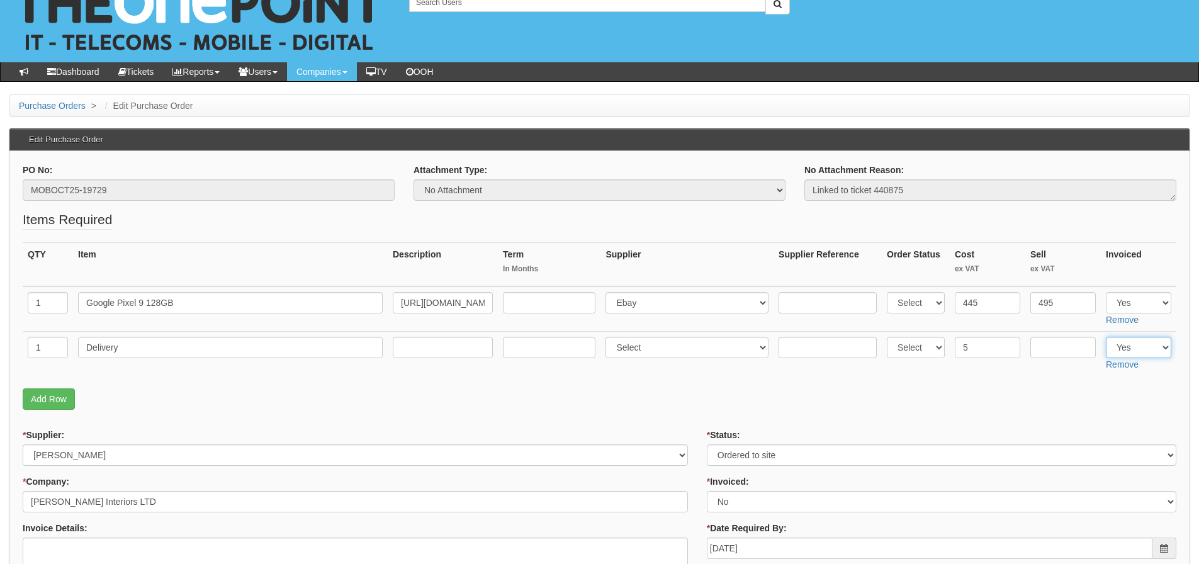
click at [1106, 337] on select "Select Yes No N/A" at bounding box center [1138, 347] width 65 height 21
click at [970, 409] on p "Add Row" at bounding box center [600, 398] width 1154 height 21
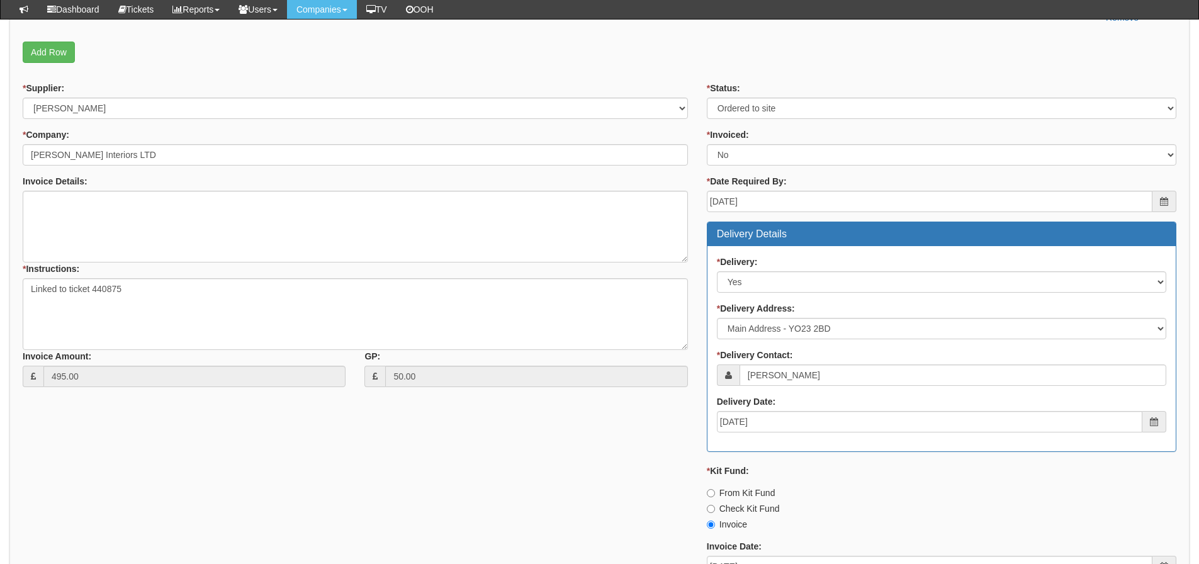
scroll to position [603, 0]
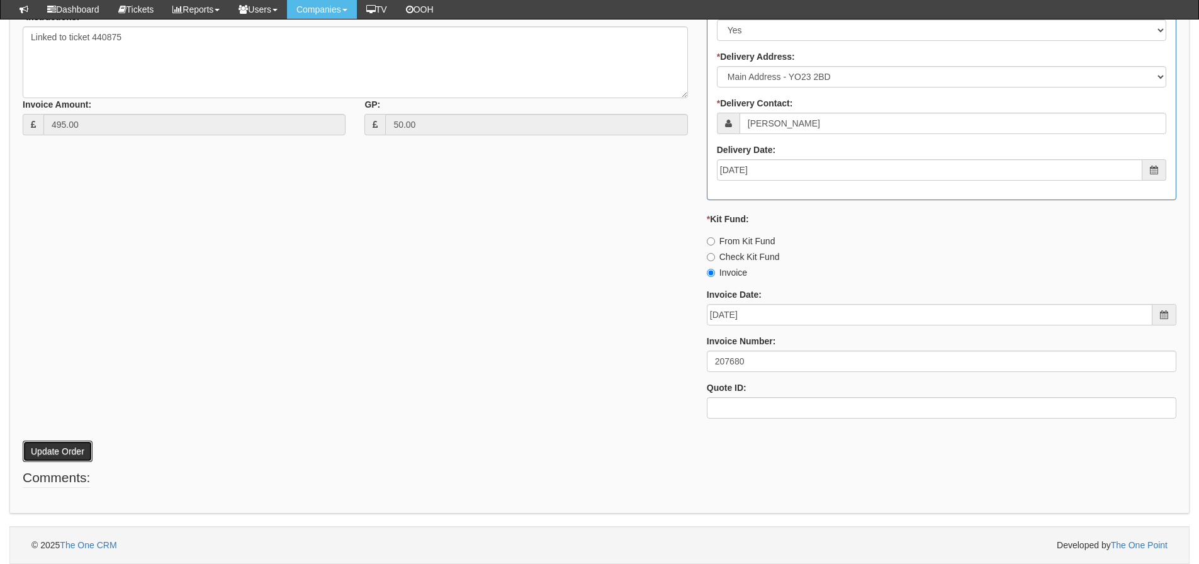
click at [26, 453] on button "Update Order" at bounding box center [58, 451] width 70 height 21
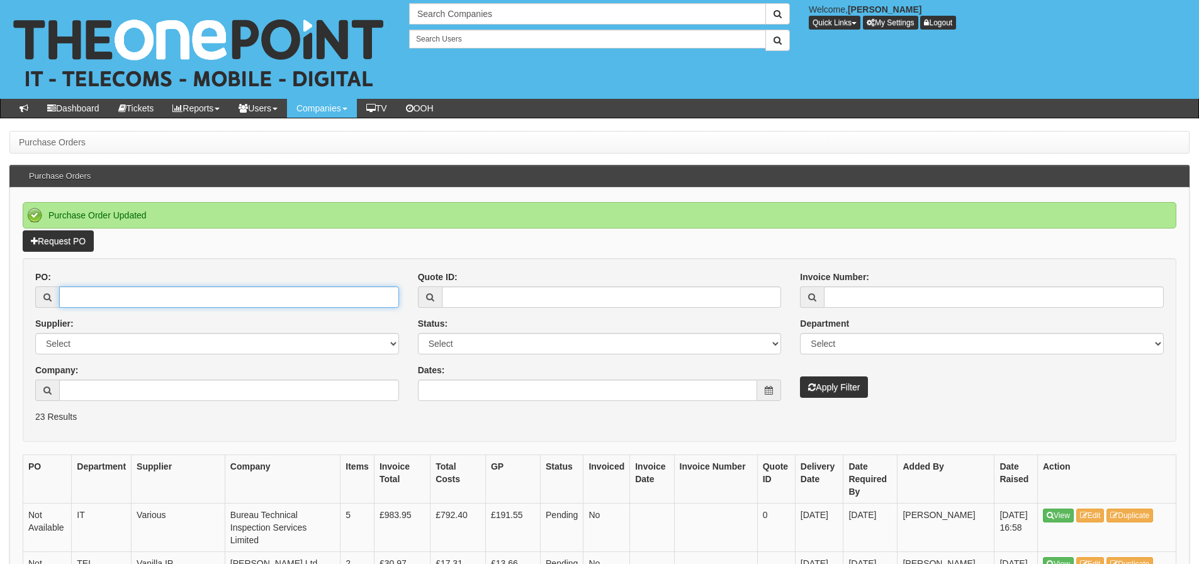
click at [169, 300] on input "PO:" at bounding box center [229, 296] width 340 height 21
type input "19676"
click at [800, 377] on button "Apply Filter" at bounding box center [834, 387] width 68 height 21
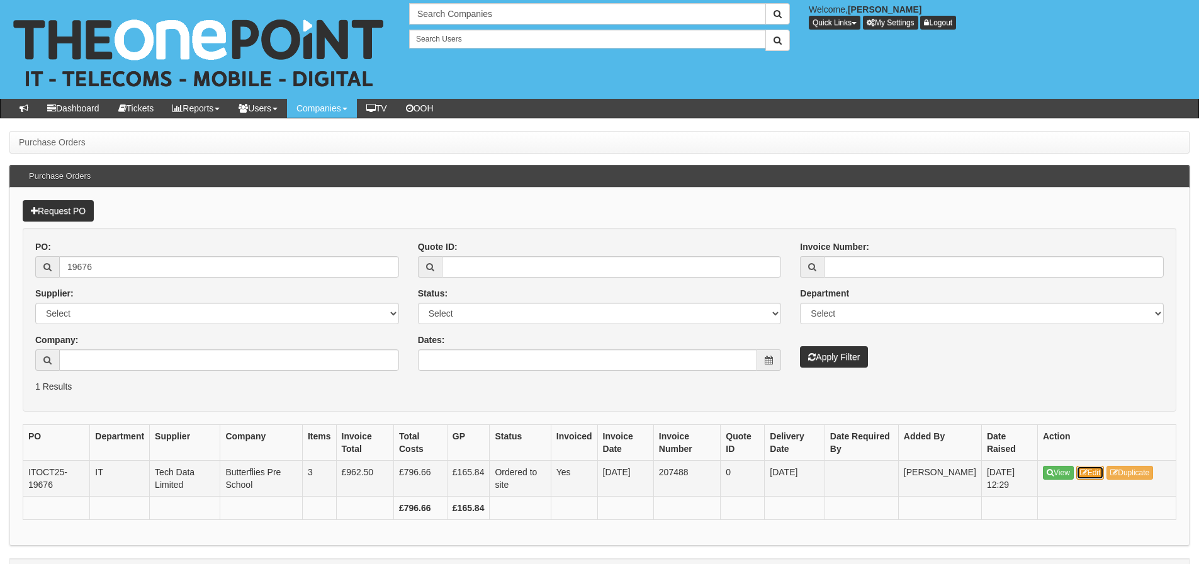
click at [1086, 472] on icon at bounding box center [1084, 473] width 8 height 8
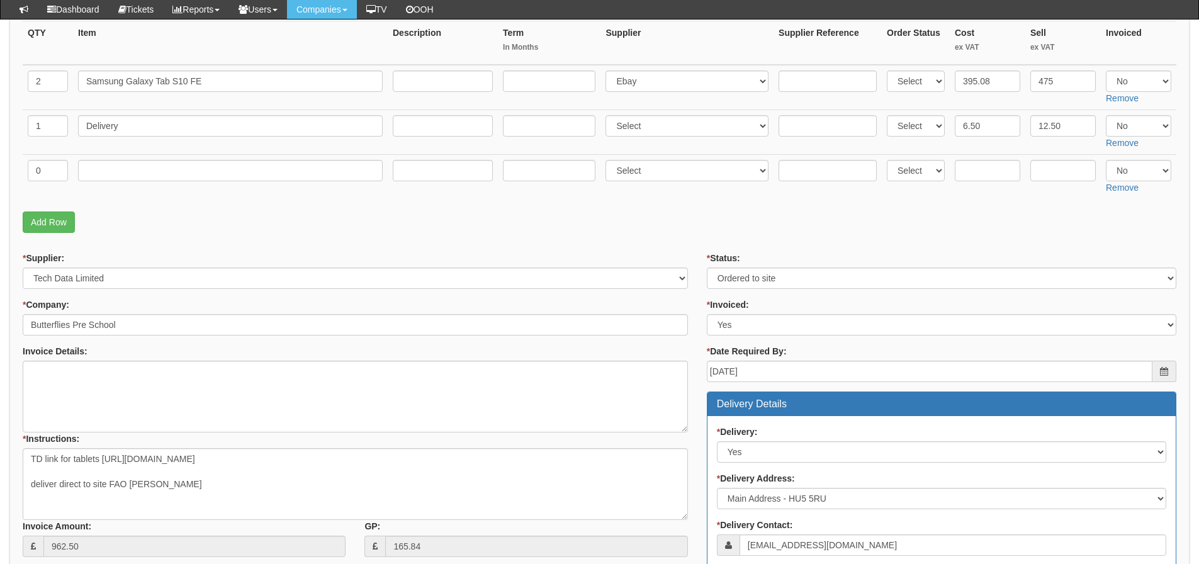
scroll to position [207, 0]
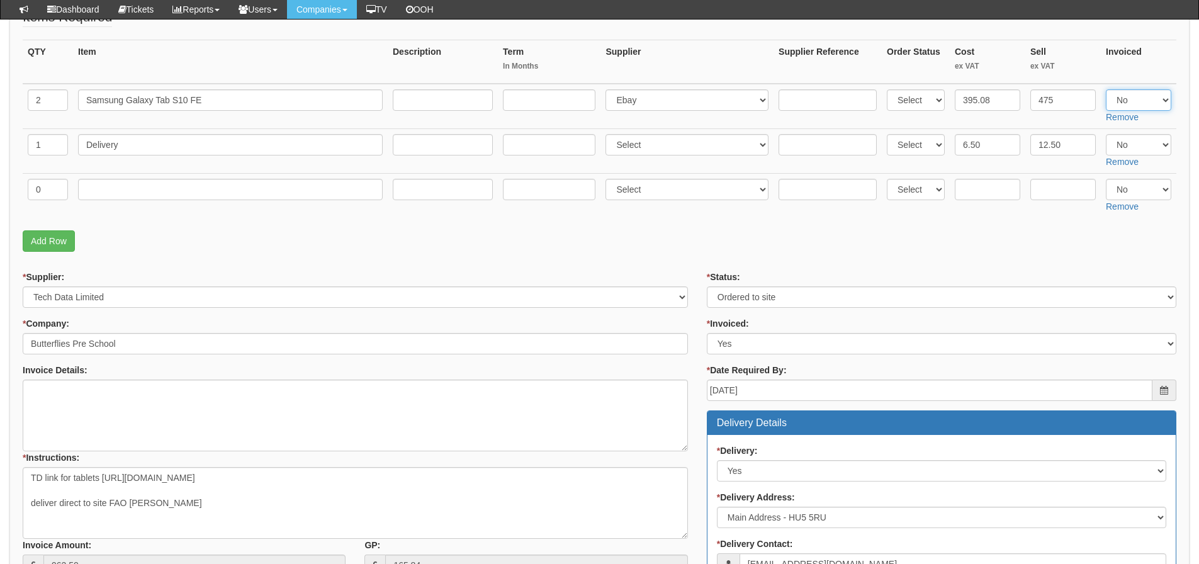
click at [1119, 102] on select "Select Yes No N/A" at bounding box center [1138, 99] width 65 height 21
select select "Yes"
click at [1106, 89] on select "Select Yes No N/A" at bounding box center [1138, 99] width 65 height 21
click at [1119, 146] on select "Select Yes No N/A" at bounding box center [1138, 144] width 65 height 21
select select "Yes"
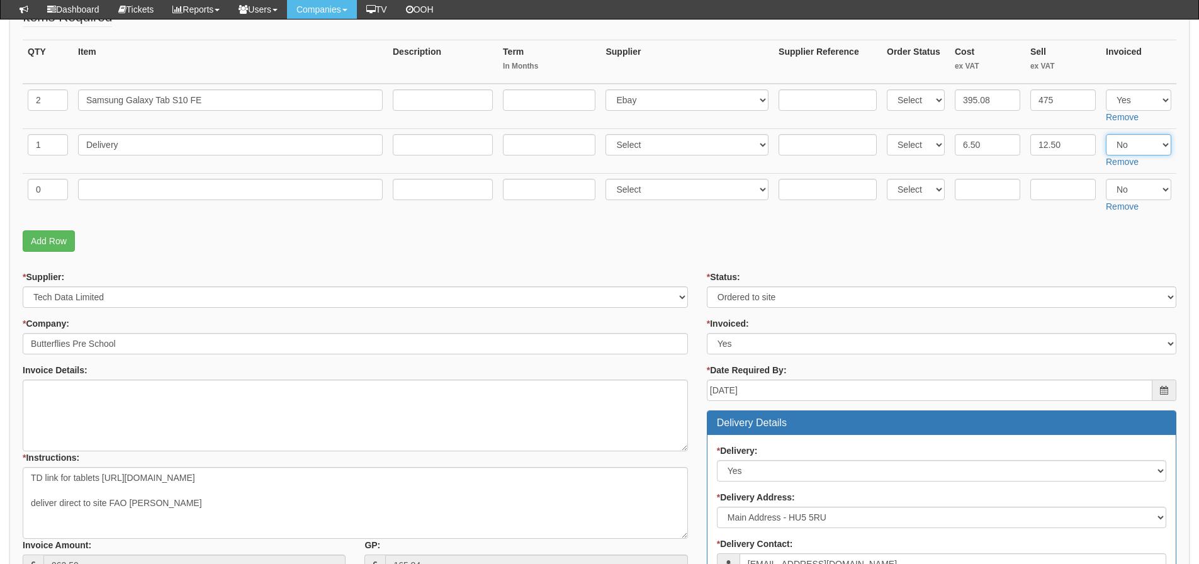
click at [1106, 134] on select "Select Yes No N/A" at bounding box center [1138, 144] width 65 height 21
click at [931, 230] on p "Add Row" at bounding box center [600, 240] width 1154 height 21
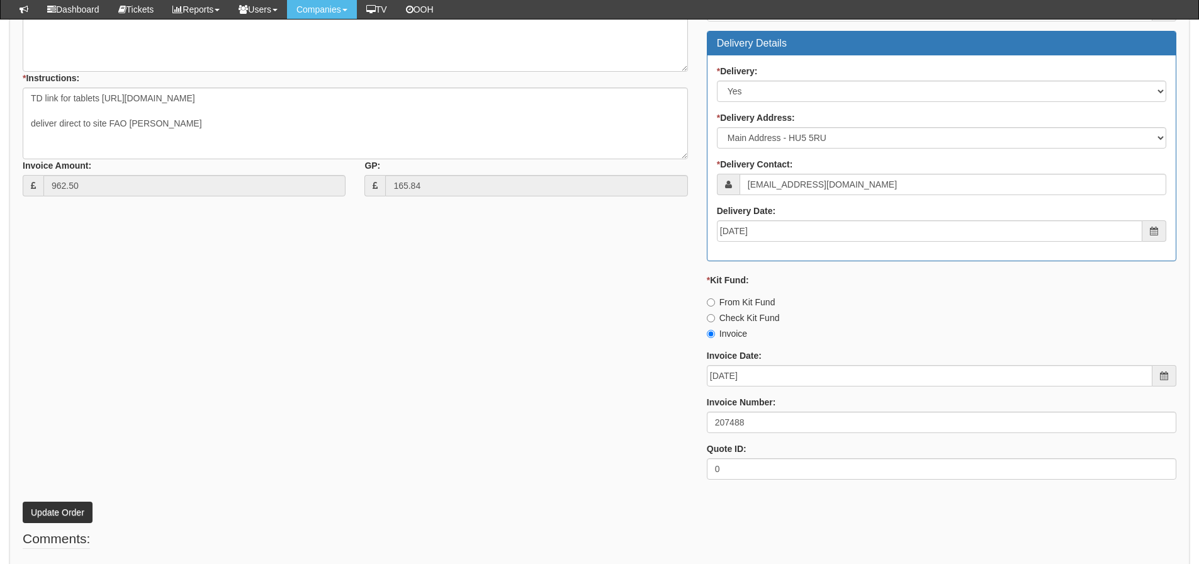
scroll to position [648, 0]
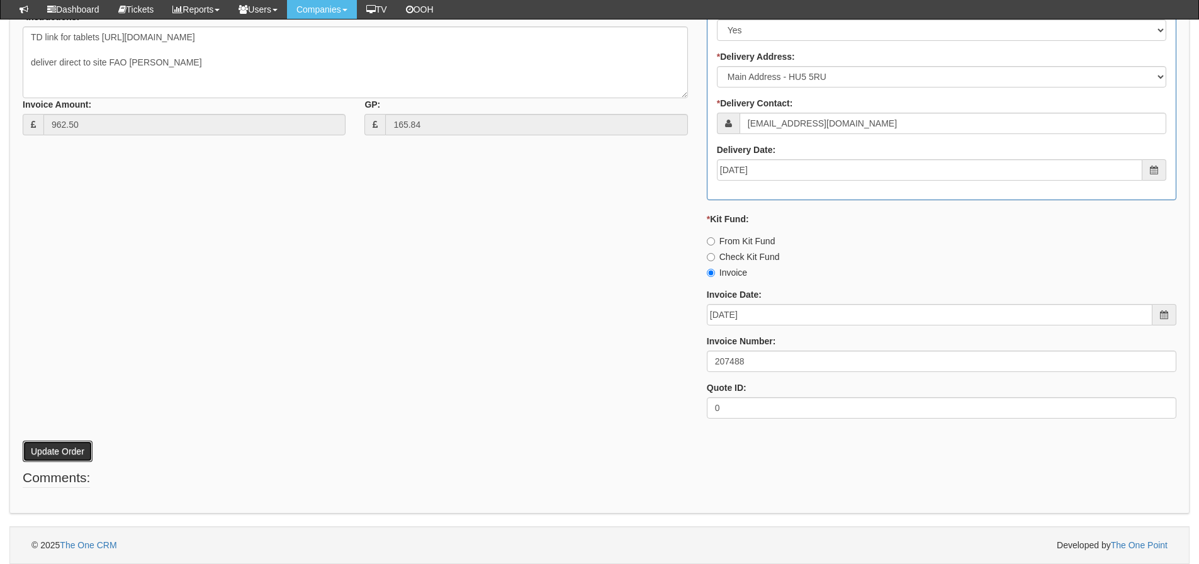
click at [43, 445] on button "Update Order" at bounding box center [58, 451] width 70 height 21
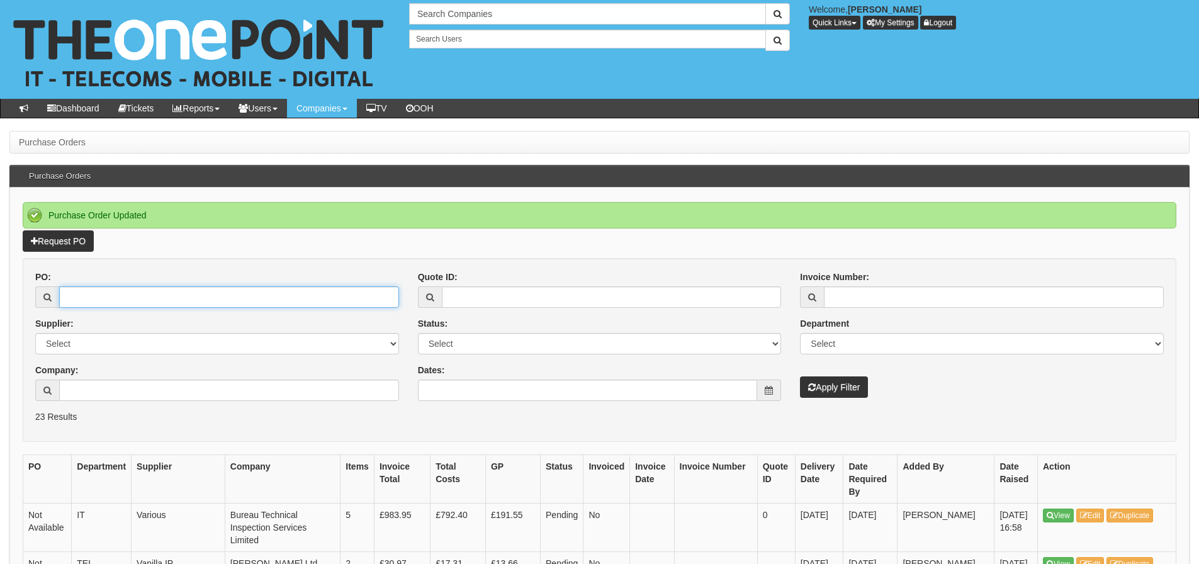
click at [82, 289] on input "PO:" at bounding box center [229, 296] width 340 height 21
type input "19721"
click at [800, 377] on button "Apply Filter" at bounding box center [834, 387] width 68 height 21
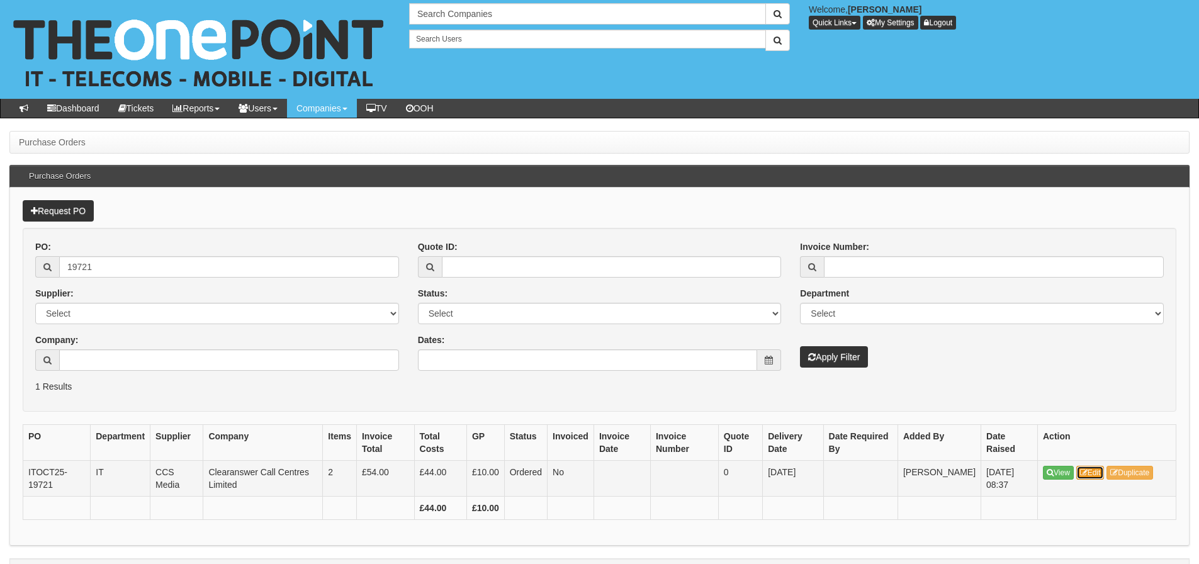
click at [1085, 475] on icon at bounding box center [1084, 473] width 8 height 8
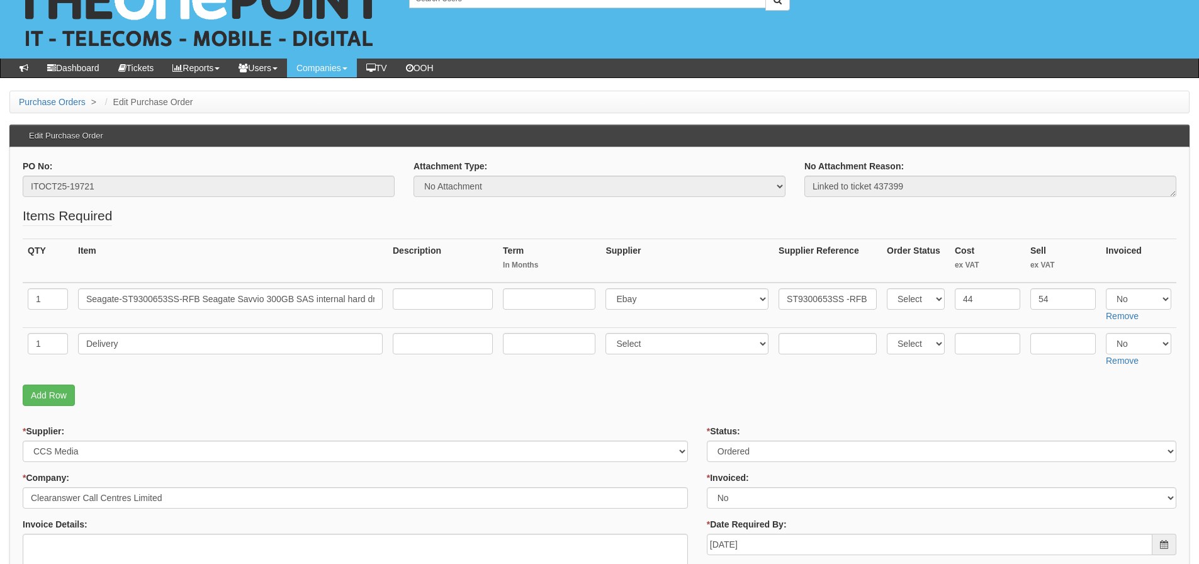
scroll to position [63, 0]
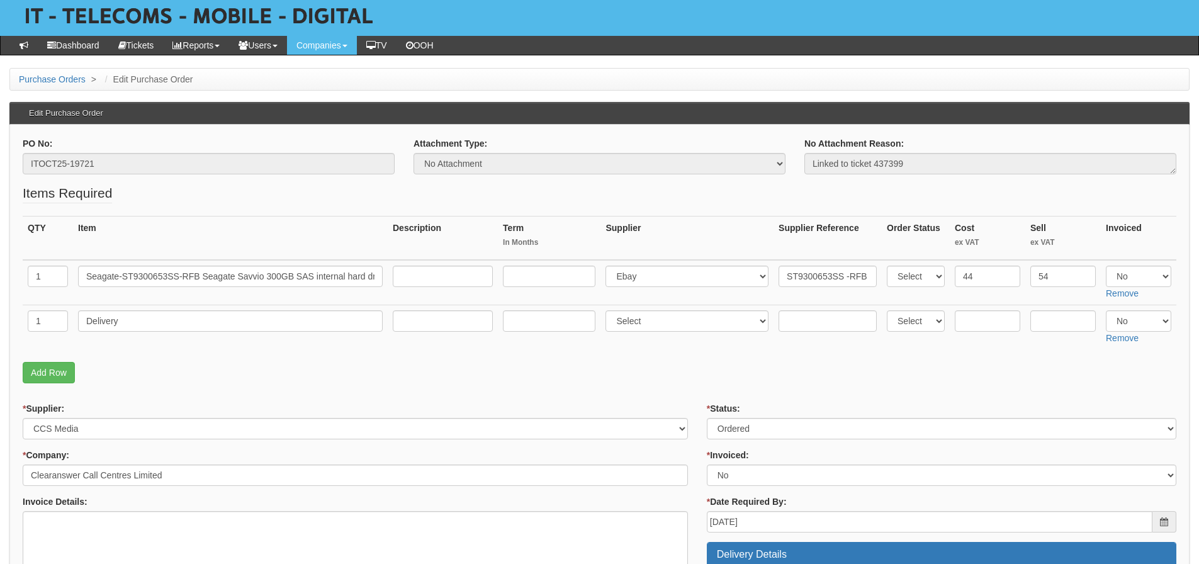
click at [1140, 290] on td "Select Yes No N/A Remove" at bounding box center [1139, 282] width 76 height 45
click at [1140, 276] on select "Select Yes No N/A" at bounding box center [1138, 276] width 65 height 21
select select "Yes"
click at [1106, 266] on select "Select Yes No N/A" at bounding box center [1138, 276] width 65 height 21
drag, startPoint x: 1130, startPoint y: 318, endPoint x: 1127, endPoint y: 330, distance: 12.2
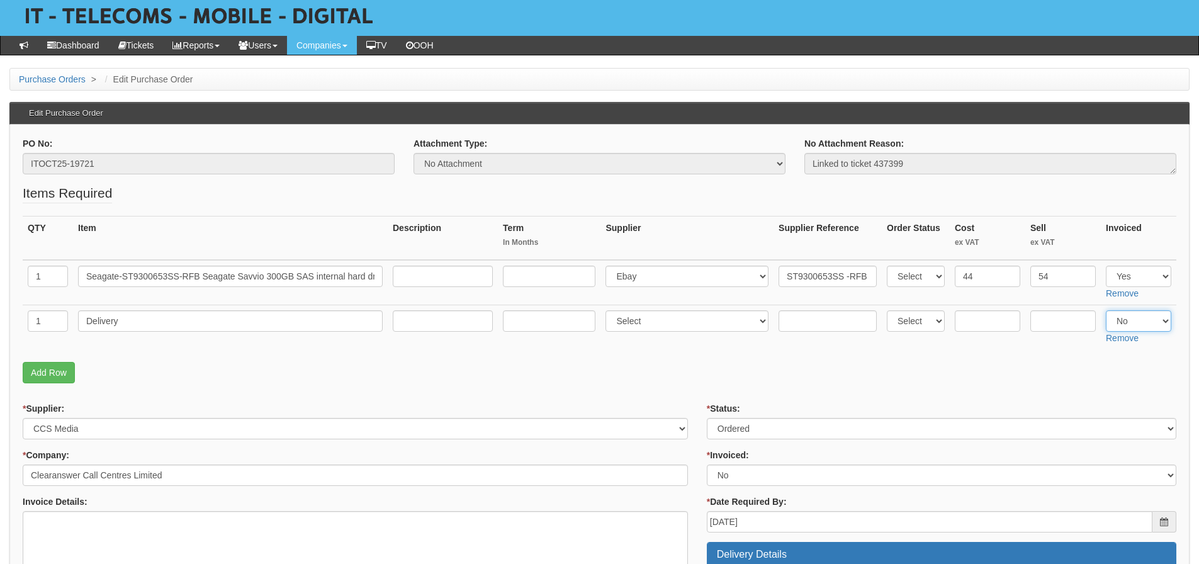
click at [1130, 319] on select "Select Yes No N/A" at bounding box center [1138, 320] width 65 height 21
select select "Yes"
click at [1106, 310] on select "Select Yes No N/A" at bounding box center [1138, 320] width 65 height 21
click at [1046, 368] on p "Add Row" at bounding box center [600, 372] width 1154 height 21
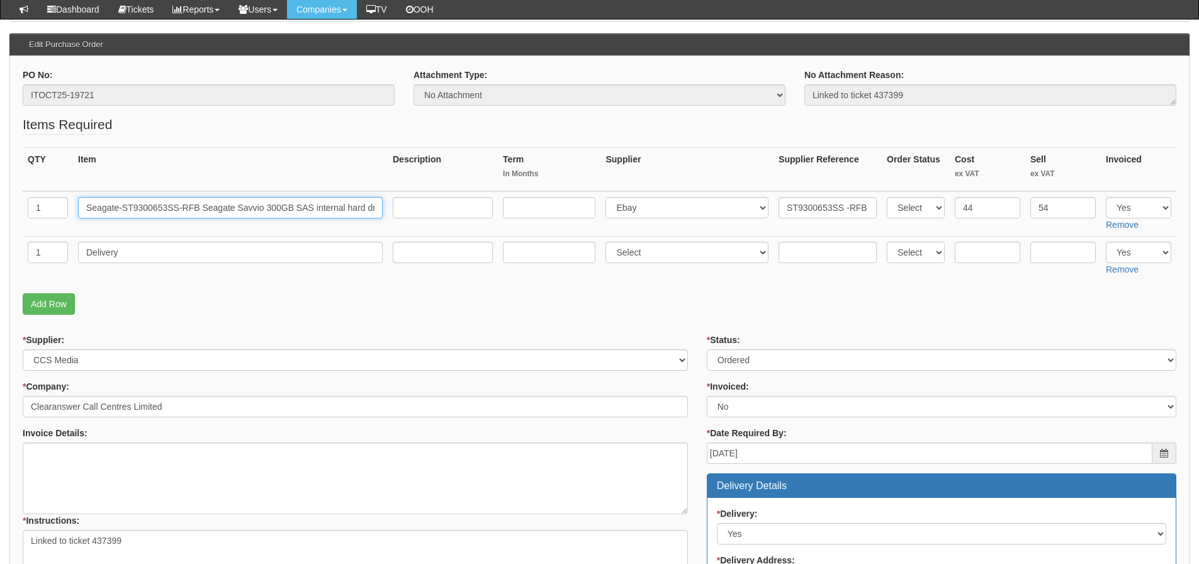
scroll to position [0, 361]
drag, startPoint x: 82, startPoint y: 208, endPoint x: 726, endPoint y: 235, distance: 644.7
click at [726, 235] on tr "1 Seagate-ST9300653SS-RFB Seagate Savvio 300GB SAS internal hard drive 15000 RP…" at bounding box center [600, 213] width 1154 height 45
click at [1019, 254] on input "text" at bounding box center [987, 252] width 65 height 21
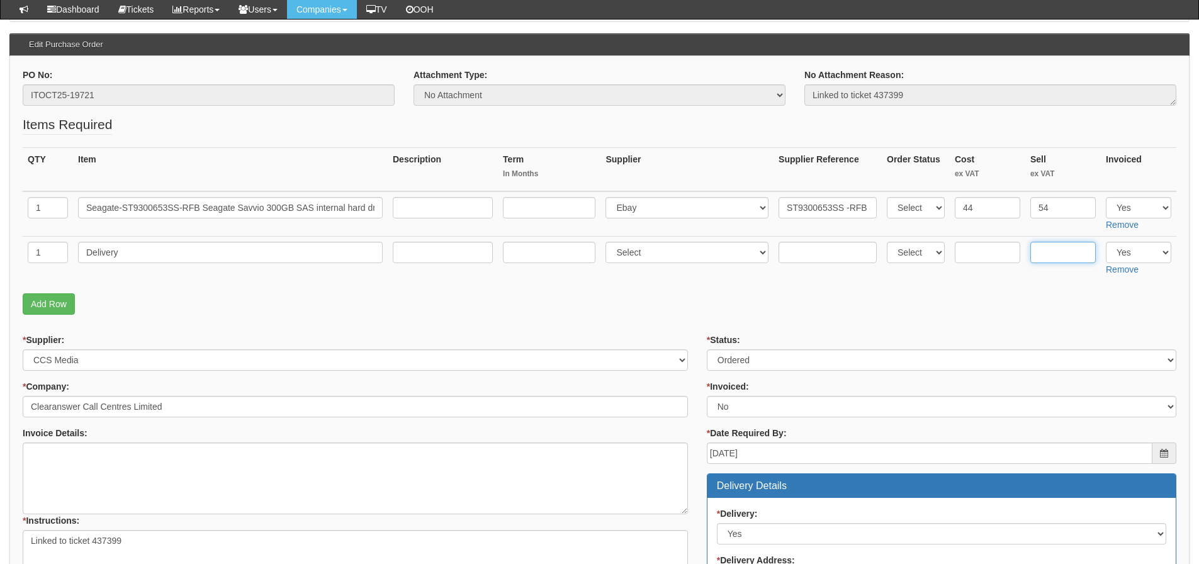
click at [1042, 249] on input "text" at bounding box center [1063, 252] width 65 height 21
type input "12.5"
drag, startPoint x: 198, startPoint y: 248, endPoint x: 6, endPoint y: 271, distance: 193.4
click at [6, 271] on div "Purchase Orders > Edit Purchase Order Edit Purchase Order PO No: ITOCT25-19721 …" at bounding box center [599, 533] width 1199 height 1069
click at [672, 299] on p "Add Row" at bounding box center [600, 303] width 1154 height 21
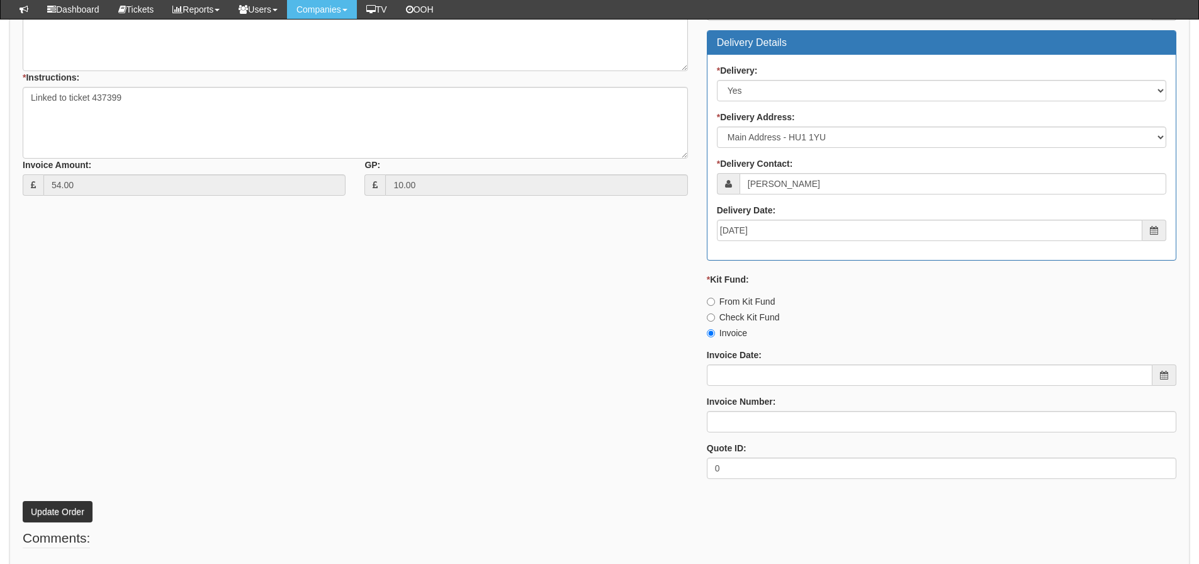
scroll to position [603, 0]
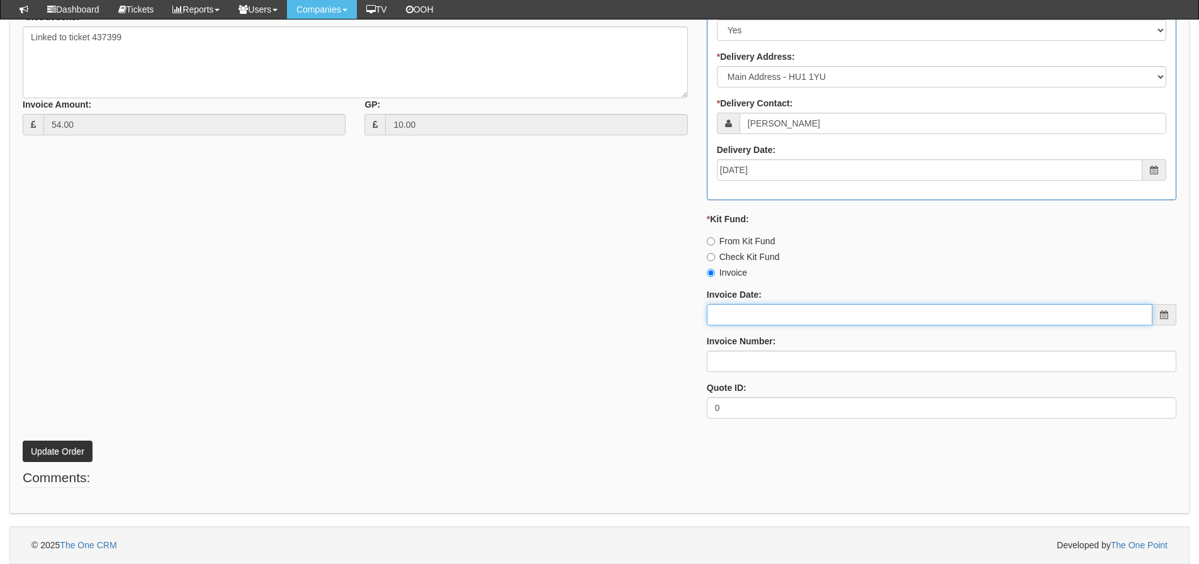
click at [759, 317] on input "Invoice Date:" at bounding box center [930, 314] width 446 height 21
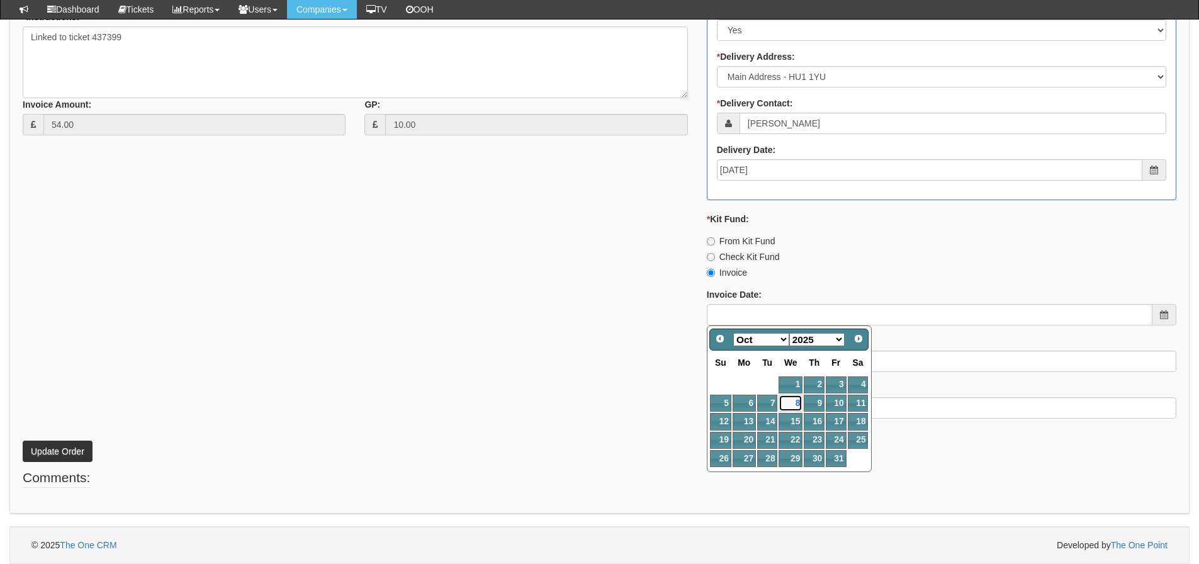
click at [793, 399] on link "8" at bounding box center [791, 403] width 24 height 17
type input "[DATE]"
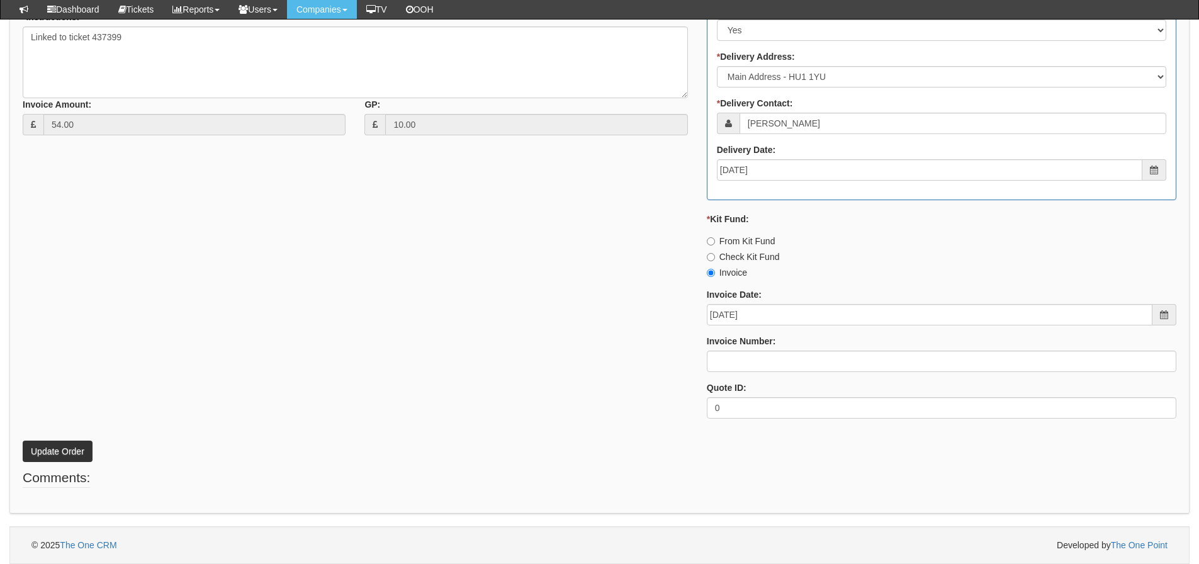
click at [793, 375] on div "* Status: Select Approved Completed Delivered Invoiced Ordered Ordered to site …" at bounding box center [942, 129] width 489 height 599
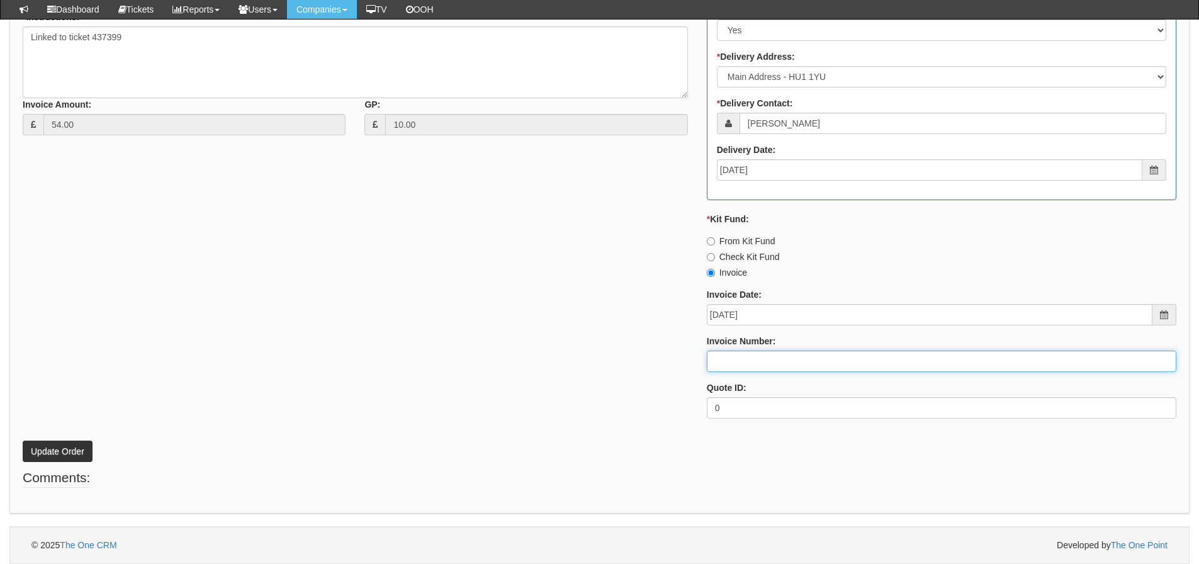
click at [805, 366] on input "Invoice Number:" at bounding box center [942, 361] width 470 height 21
type input "207681"
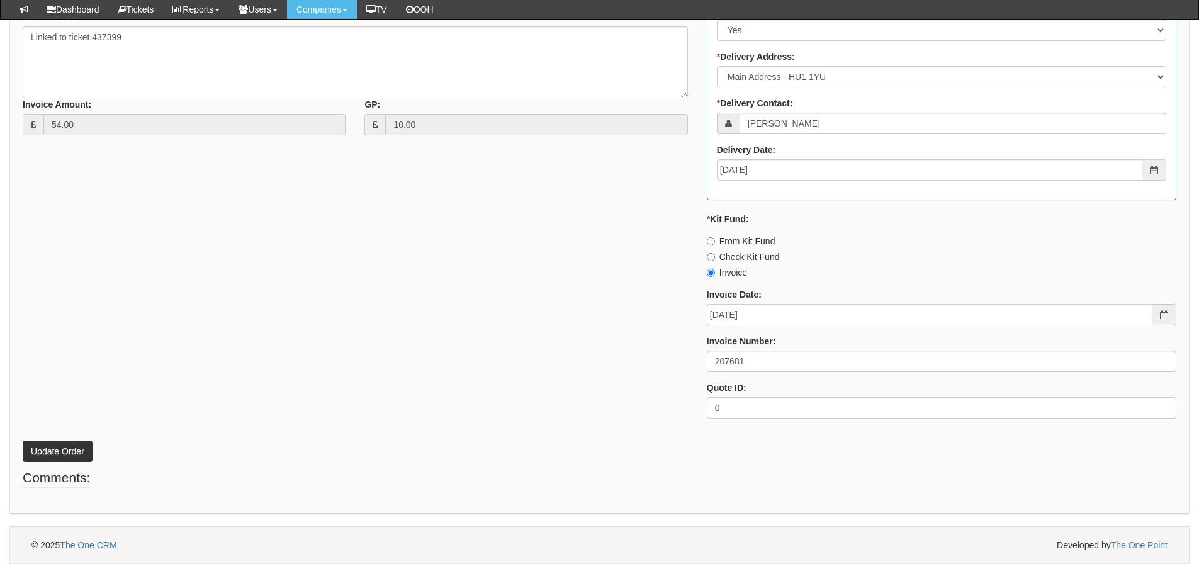
click at [76, 440] on p "Update Order" at bounding box center [600, 445] width 1154 height 34
click at [74, 448] on button "Update Order" at bounding box center [58, 451] width 70 height 21
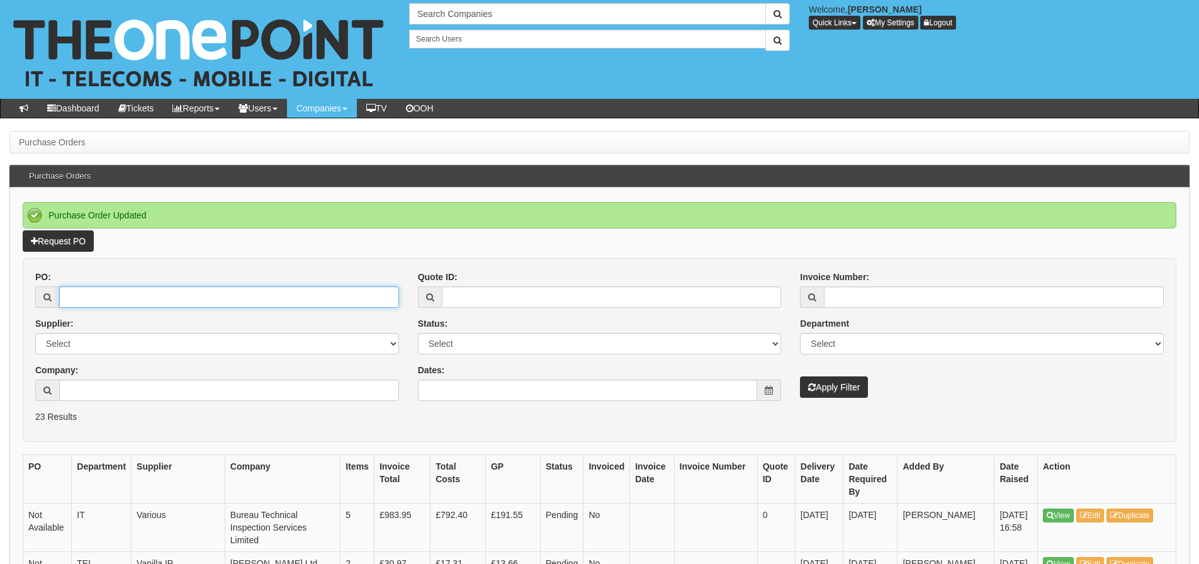
click at [89, 301] on input "PO:" at bounding box center [229, 296] width 340 height 21
type input "19722"
click at [800, 377] on button "Apply Filter" at bounding box center [834, 387] width 68 height 21
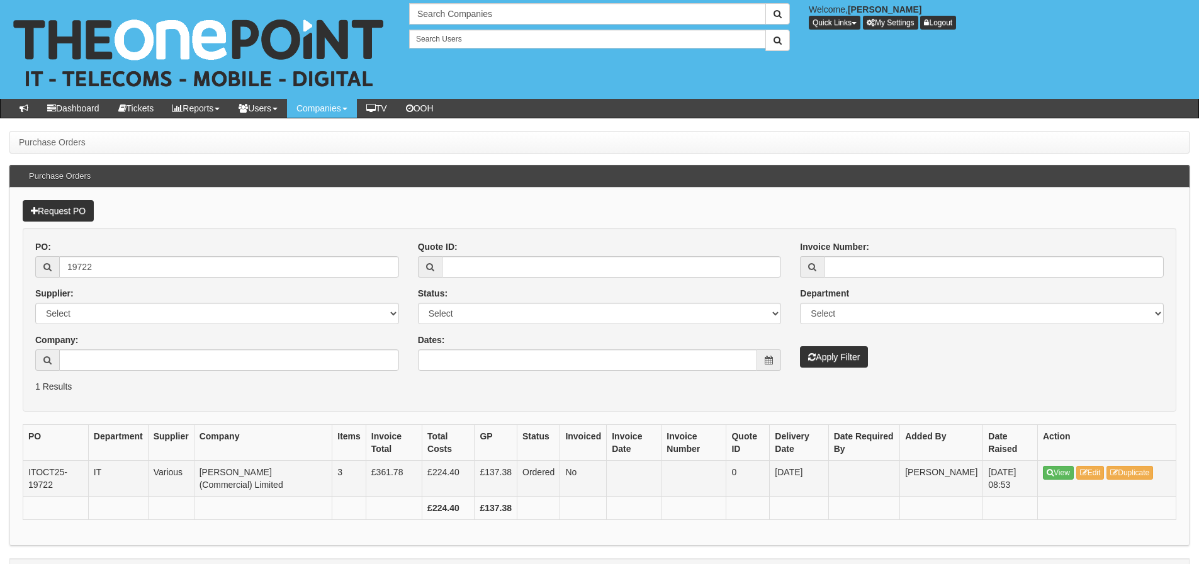
click at [1094, 465] on td "View Edit Duplicate" at bounding box center [1107, 478] width 139 height 36
click at [1094, 470] on link "Edit" at bounding box center [1091, 473] width 28 height 14
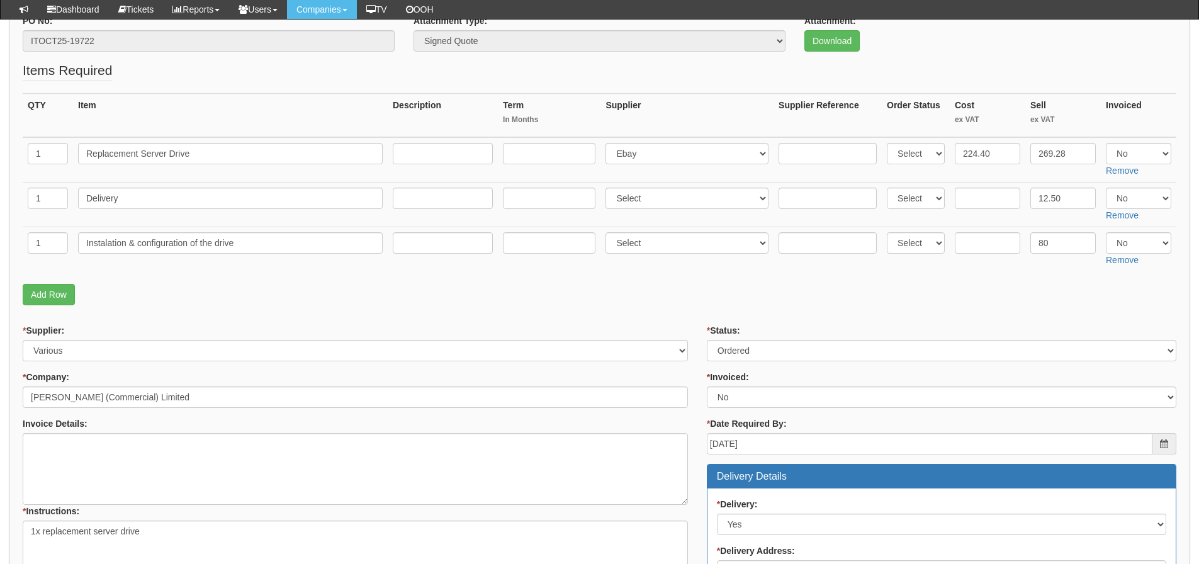
scroll to position [115, 0]
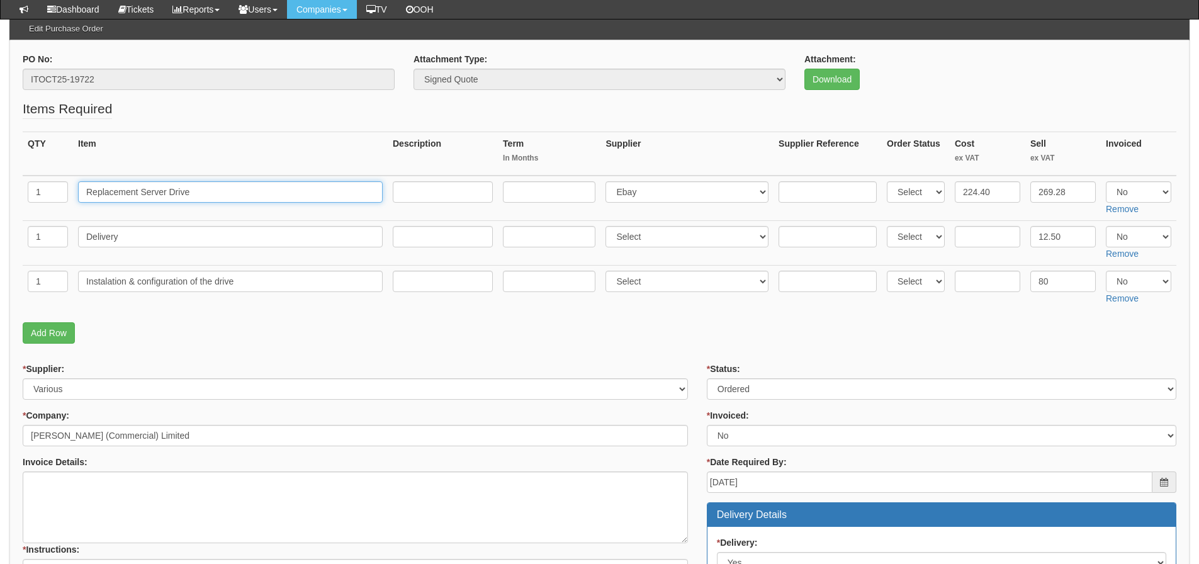
drag, startPoint x: 200, startPoint y: 193, endPoint x: 50, endPoint y: 193, distance: 150.5
click at [50, 193] on tr "1 Replacement Server Drive Select 123 REG.co.uk 1Password 3 4Gon AA Jones Elect…" at bounding box center [600, 198] width 1154 height 45
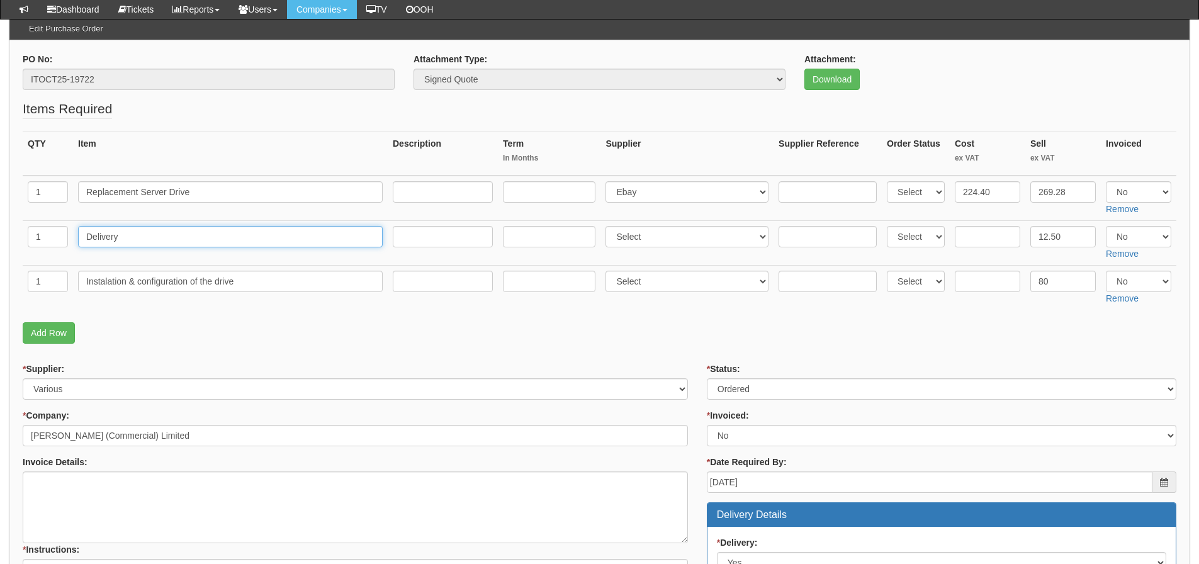
drag, startPoint x: 128, startPoint y: 236, endPoint x: 36, endPoint y: 262, distance: 96.1
click at [36, 262] on tr "1 Delivery Select 123 REG.co.uk 1Password 3 4Gon AA Jones Electric Ltd Abzorb A…" at bounding box center [600, 242] width 1154 height 45
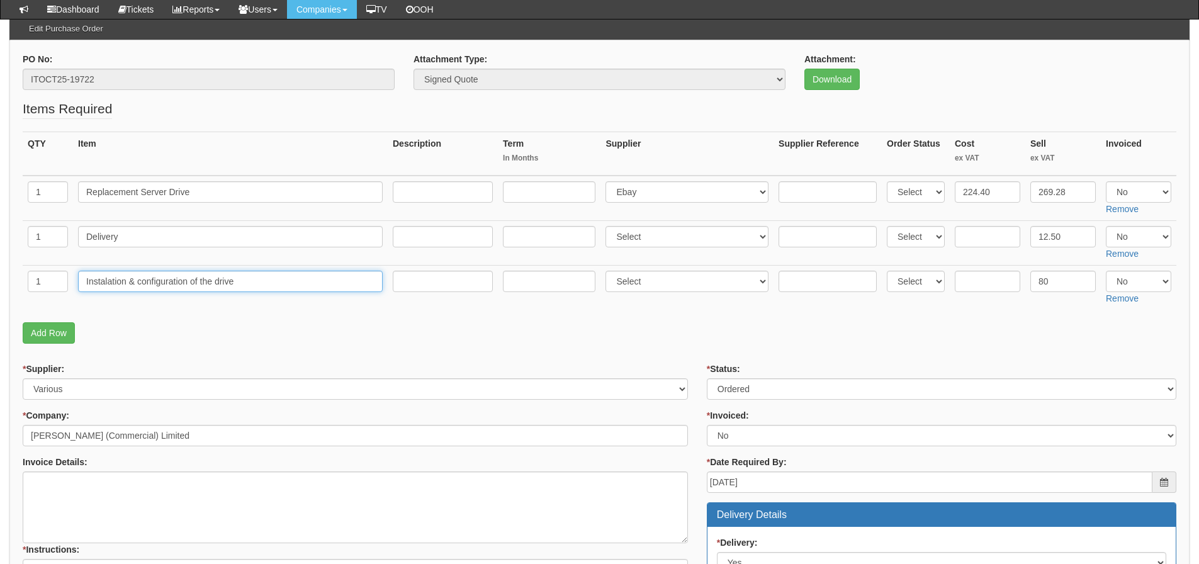
drag, startPoint x: 251, startPoint y: 288, endPoint x: 57, endPoint y: 285, distance: 194.6
click at [57, 285] on tr "1 Instalation & configuration of the drive Select 123 REG.co.uk 1Password 3 4Go…" at bounding box center [600, 287] width 1154 height 45
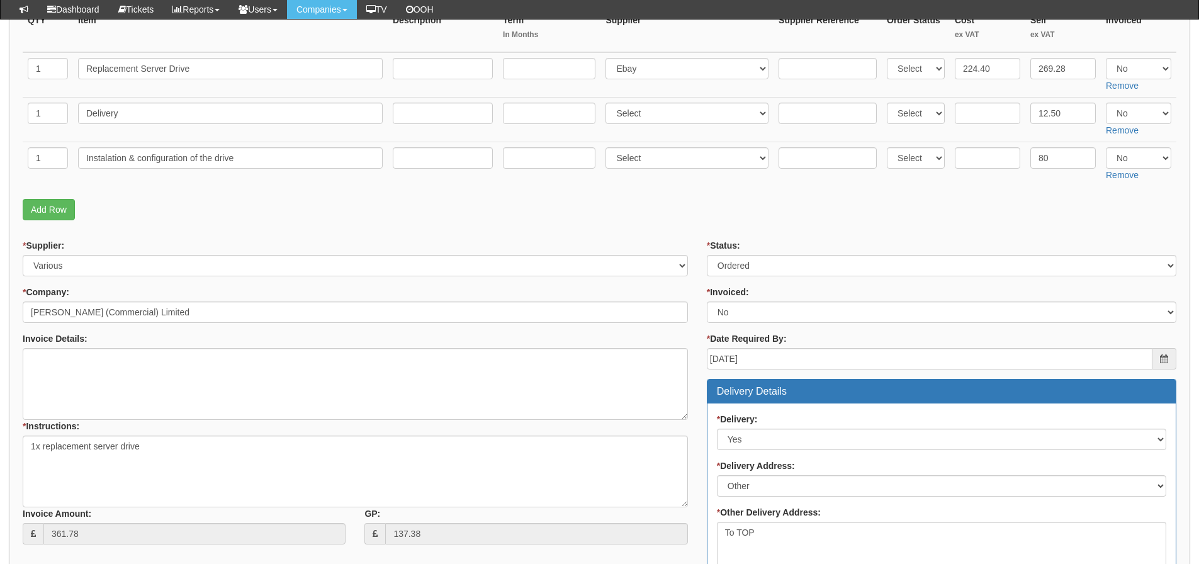
scroll to position [241, 0]
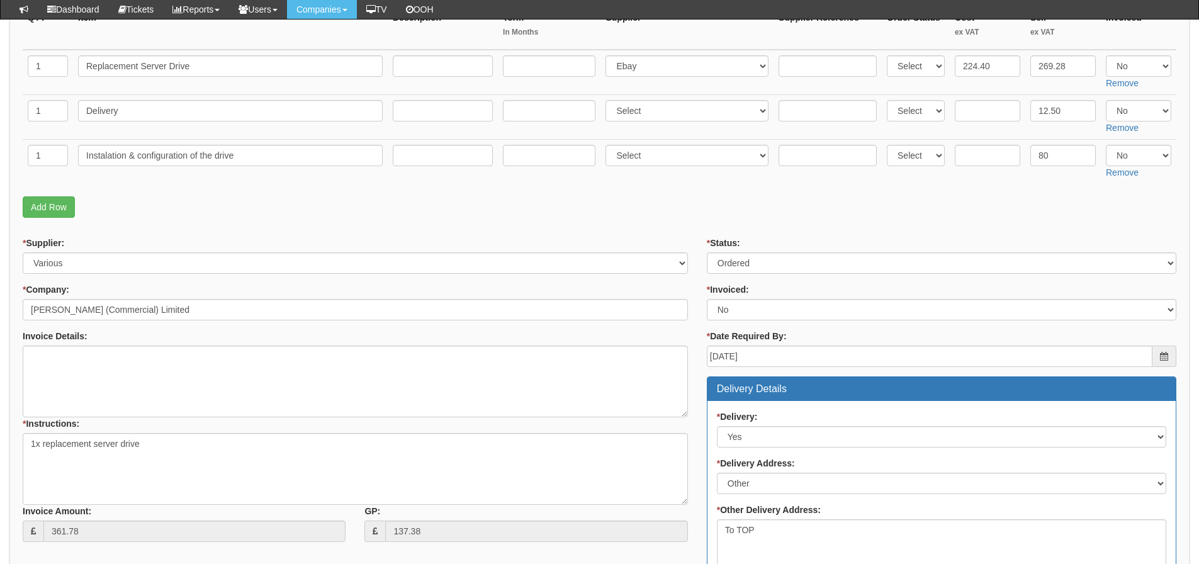
click at [599, 216] on p "Add Row" at bounding box center [600, 206] width 1154 height 21
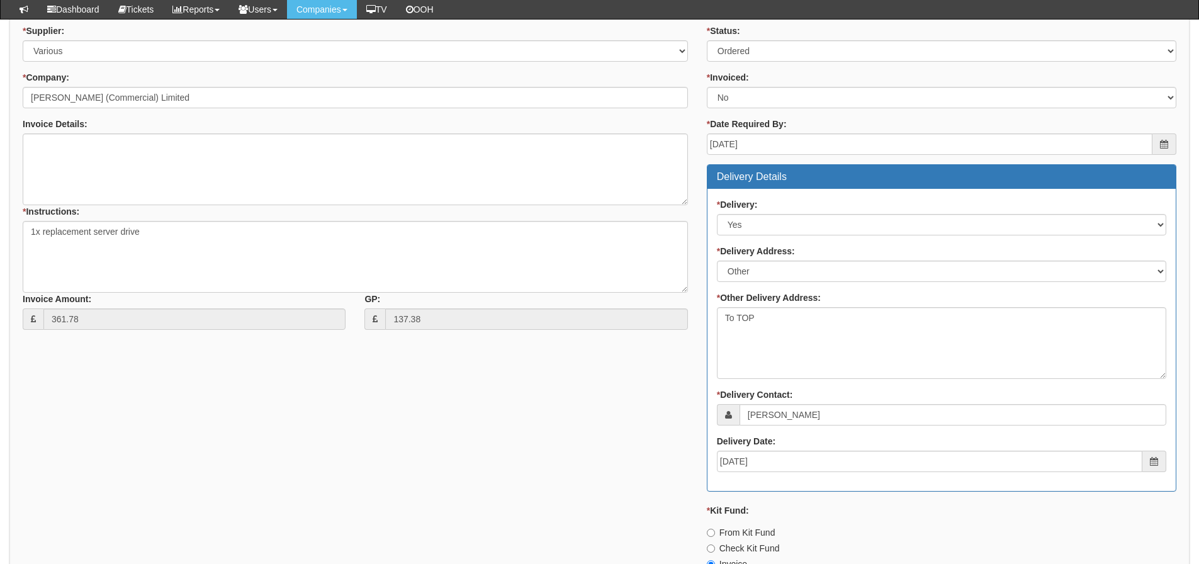
scroll to position [556, 0]
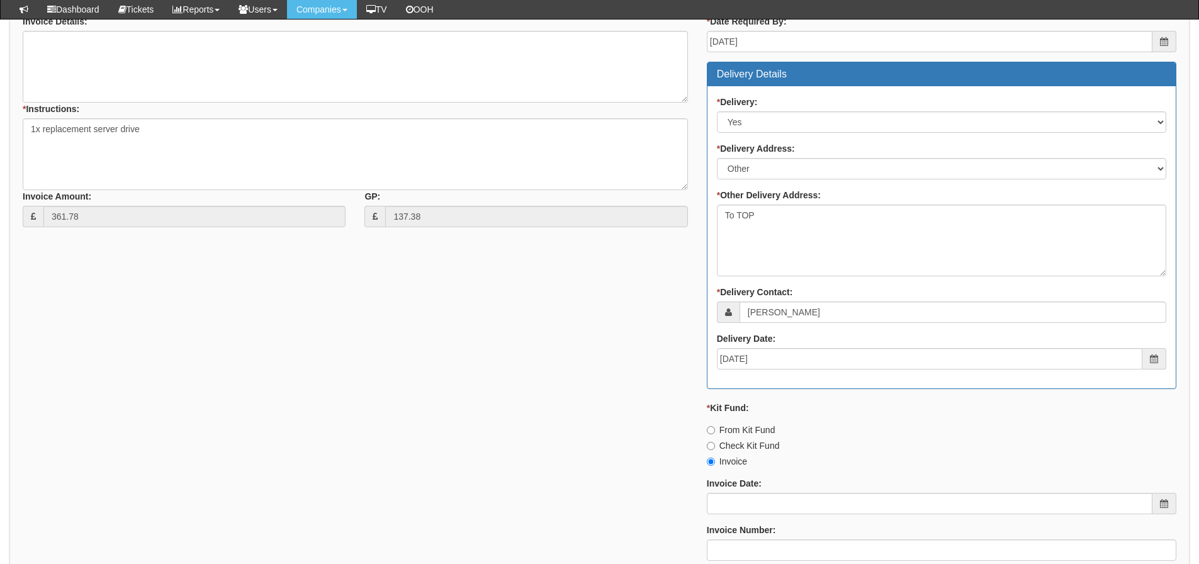
click at [726, 490] on div "Invoice Date:" at bounding box center [942, 495] width 470 height 37
click at [726, 501] on input "Invoice Date:" at bounding box center [930, 503] width 446 height 21
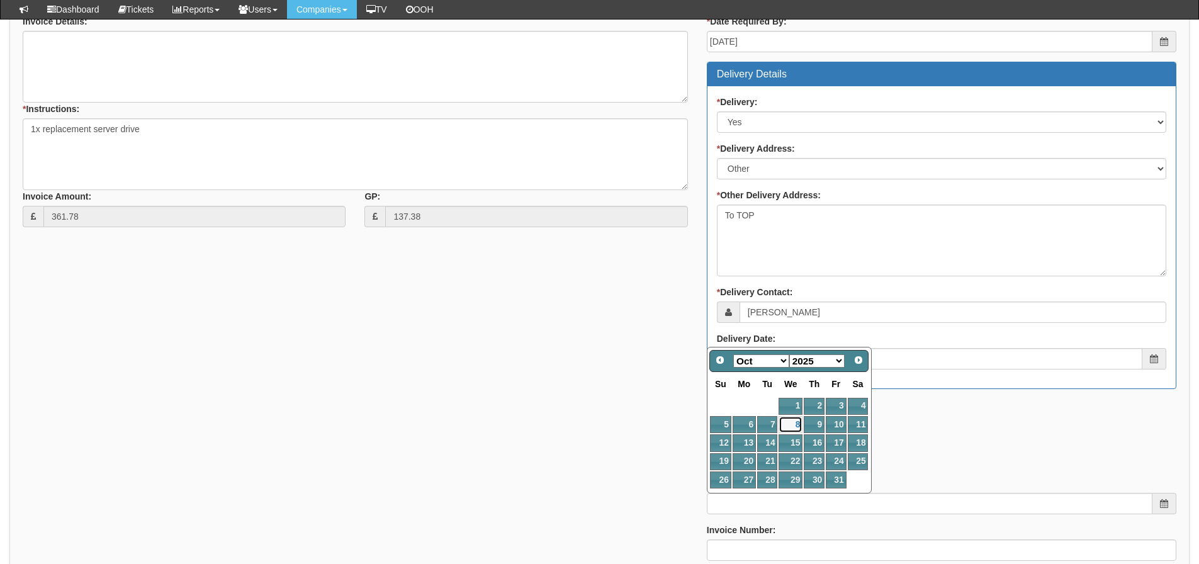
click at [791, 426] on link "8" at bounding box center [791, 424] width 24 height 17
type input "[DATE]"
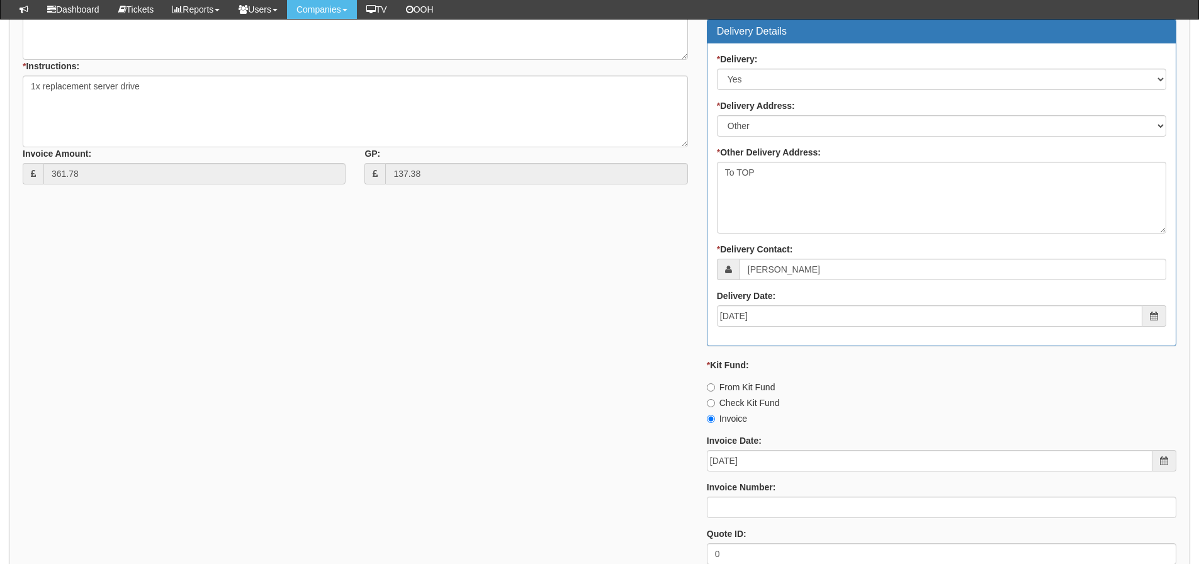
scroll to position [682, 0]
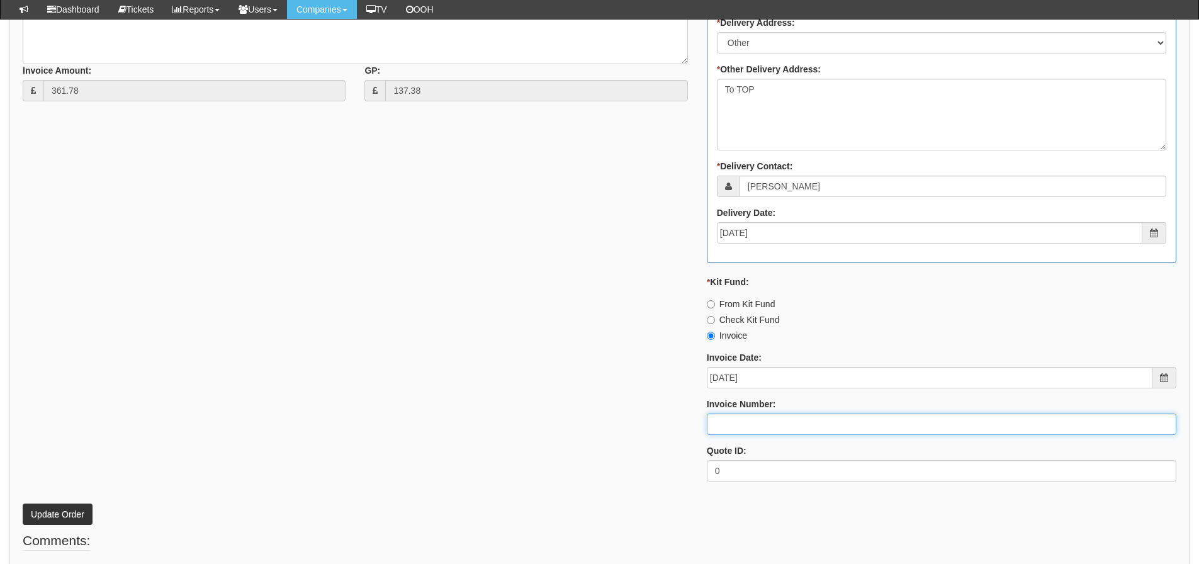
click at [737, 414] on input "Invoice Number:" at bounding box center [942, 424] width 470 height 21
type input "207682"
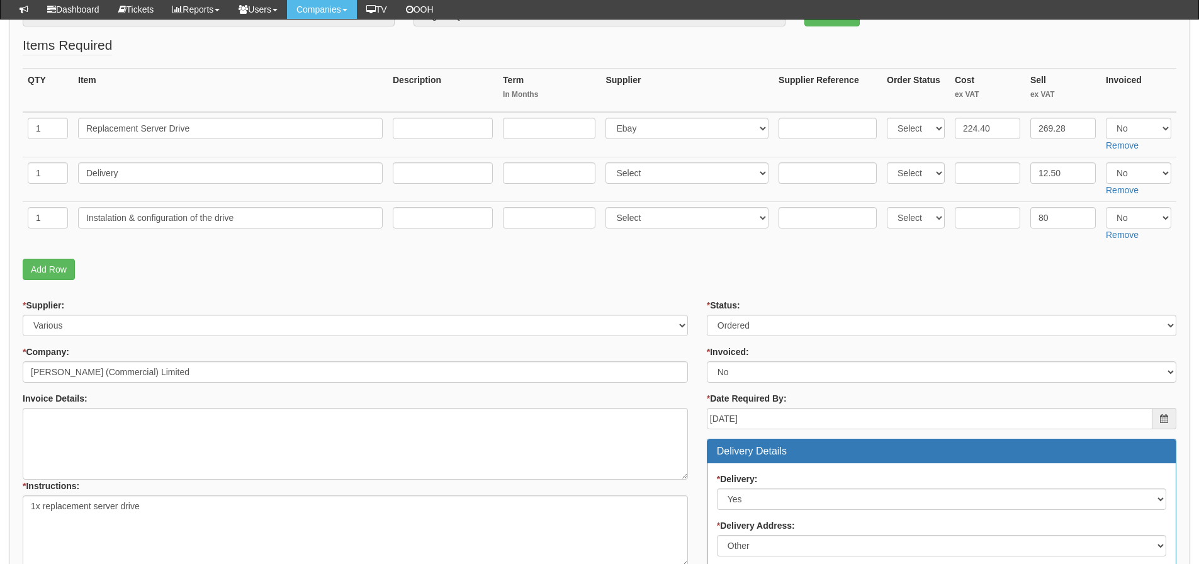
scroll to position [178, 0]
click at [1133, 134] on select "Select Yes No N/A" at bounding box center [1138, 128] width 65 height 21
select select "Yes"
click at [1106, 118] on select "Select Yes No N/A" at bounding box center [1138, 128] width 65 height 21
drag, startPoint x: 1126, startPoint y: 178, endPoint x: 1121, endPoint y: 183, distance: 7.2
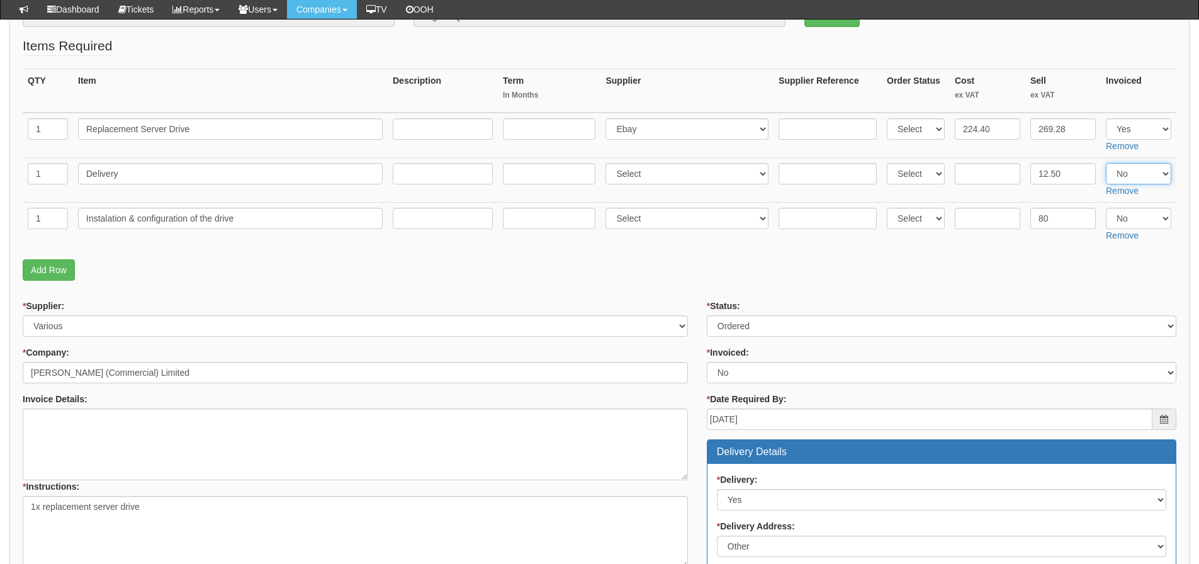
click at [1126, 178] on select "Select Yes No N/A" at bounding box center [1138, 173] width 65 height 21
select select "Yes"
click at [1106, 163] on select "Select Yes No N/A" at bounding box center [1138, 173] width 65 height 21
click at [946, 286] on form "PO No: ITOCT25-19722 Attachment Type: Select Signed Quote Auth email if quote u…" at bounding box center [600, 510] width 1154 height 1040
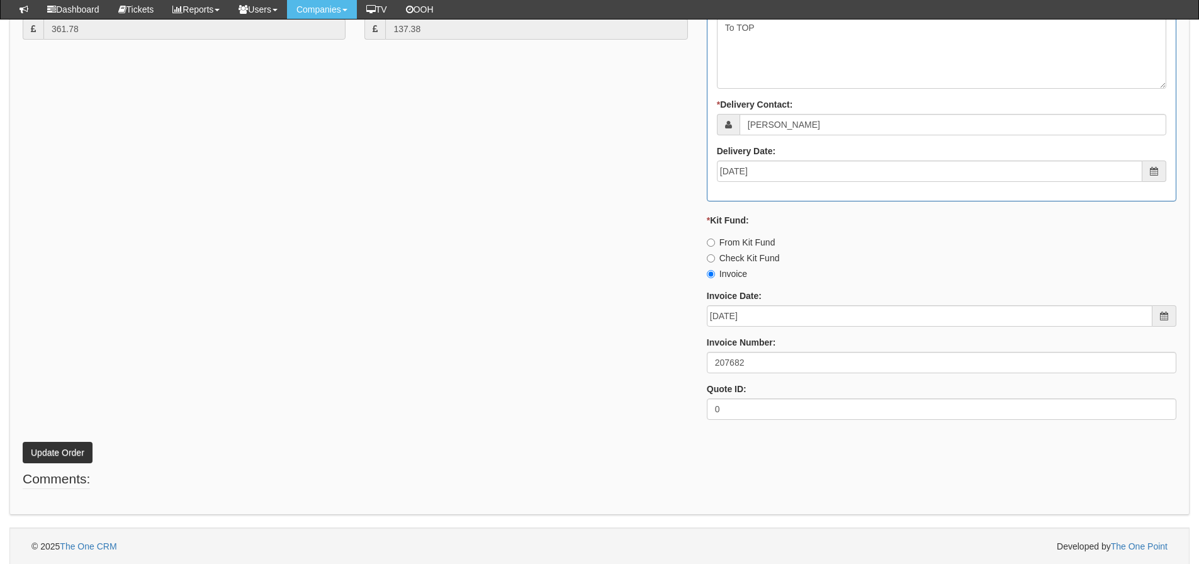
scroll to position [745, 0]
click at [72, 452] on button "Update Order" at bounding box center [58, 451] width 70 height 21
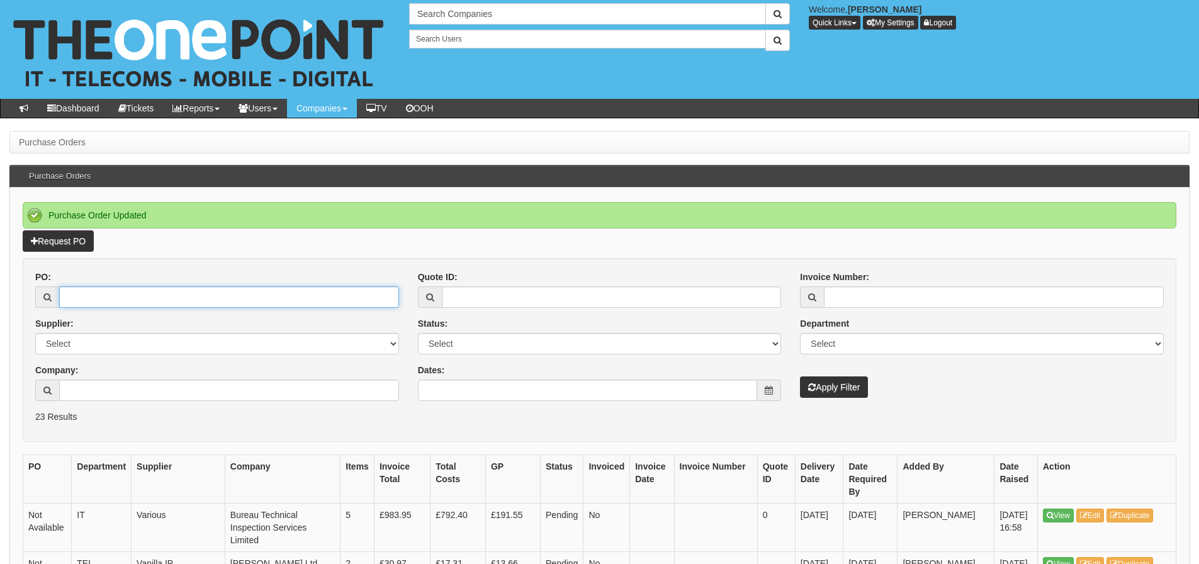
click at [104, 306] on input "PO:" at bounding box center [229, 296] width 340 height 21
type input "19708"
click at [800, 377] on button "Apply Filter" at bounding box center [834, 387] width 68 height 21
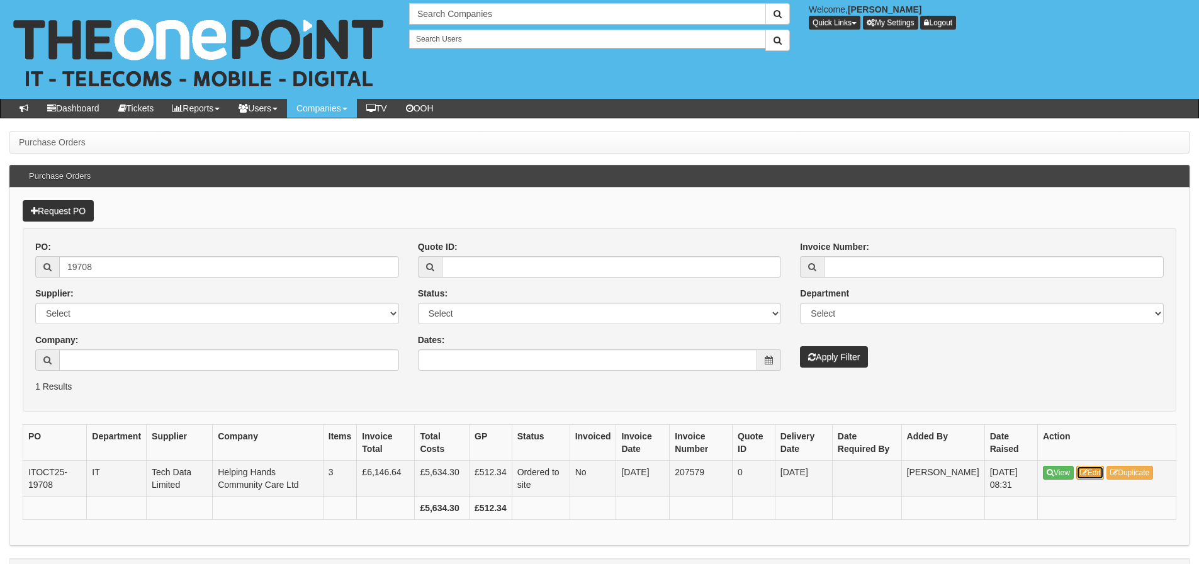
click at [1099, 473] on link "Edit" at bounding box center [1091, 473] width 28 height 14
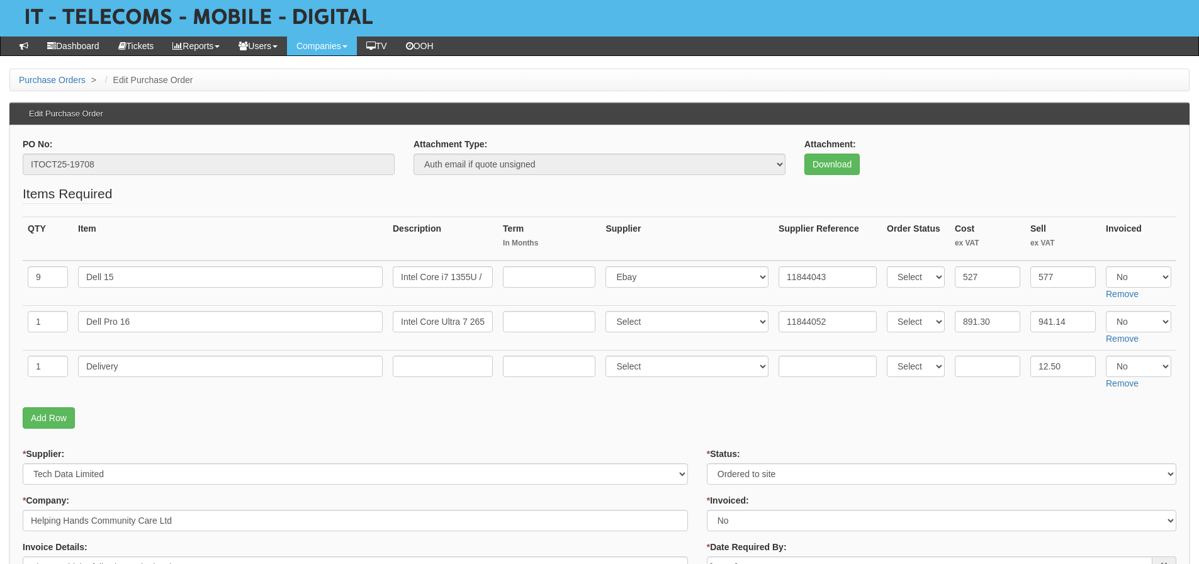
scroll to position [63, 0]
click at [1157, 278] on select "Select Yes No N/A" at bounding box center [1138, 276] width 65 height 21
select select "Yes"
click at [1106, 266] on select "Select Yes No N/A" at bounding box center [1138, 276] width 65 height 21
click at [1143, 326] on select "Select Yes No N/A" at bounding box center [1138, 320] width 65 height 21
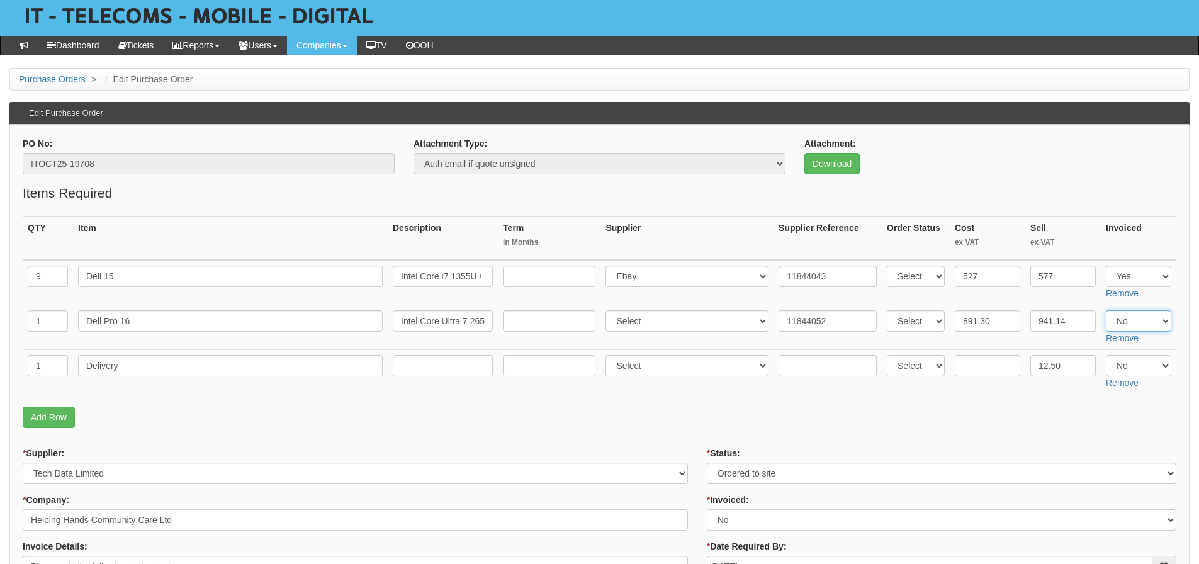
select select "Yes"
click at [1106, 310] on select "Select Yes No N/A" at bounding box center [1138, 320] width 65 height 21
click at [1142, 365] on select "Select Yes No N/A" at bounding box center [1138, 365] width 65 height 21
select select "Yes"
click at [1106, 355] on select "Select Yes No N/A" at bounding box center [1138, 365] width 65 height 21
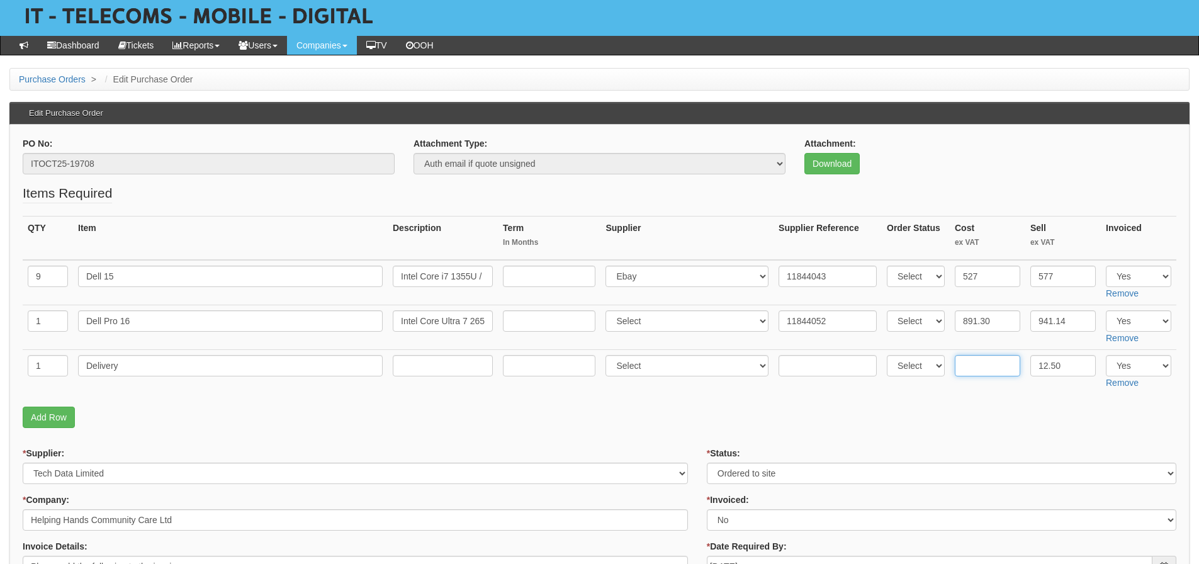
click at [1017, 374] on input "text" at bounding box center [987, 365] width 65 height 21
type input "0"
drag, startPoint x: 959, startPoint y: 409, endPoint x: 941, endPoint y: 397, distance: 21.8
click at [959, 407] on p "Add Row" at bounding box center [600, 417] width 1154 height 21
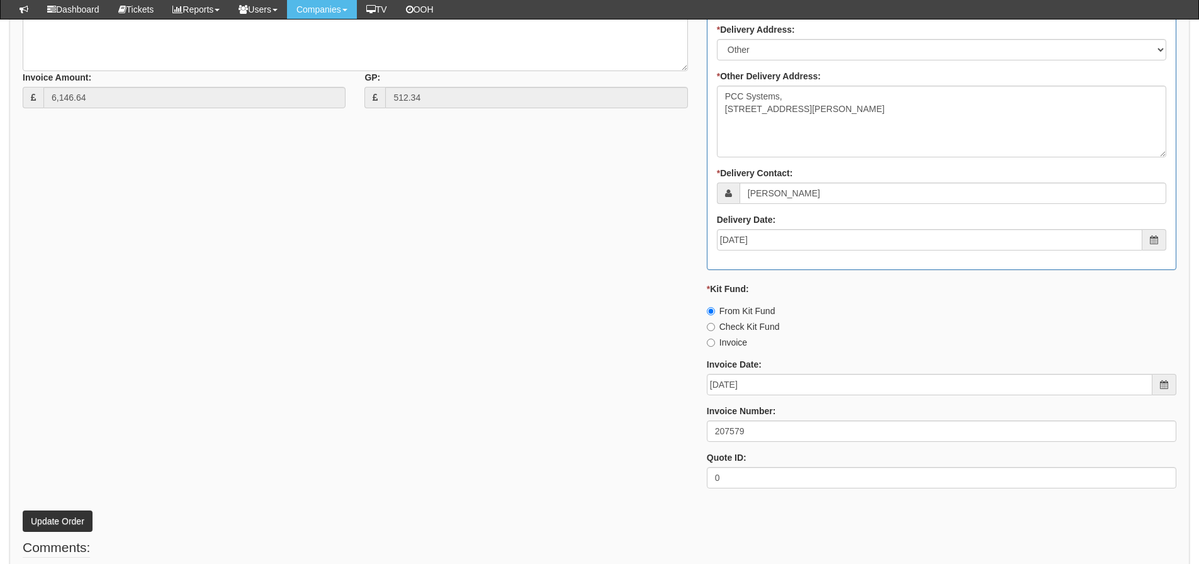
scroll to position [745, 0]
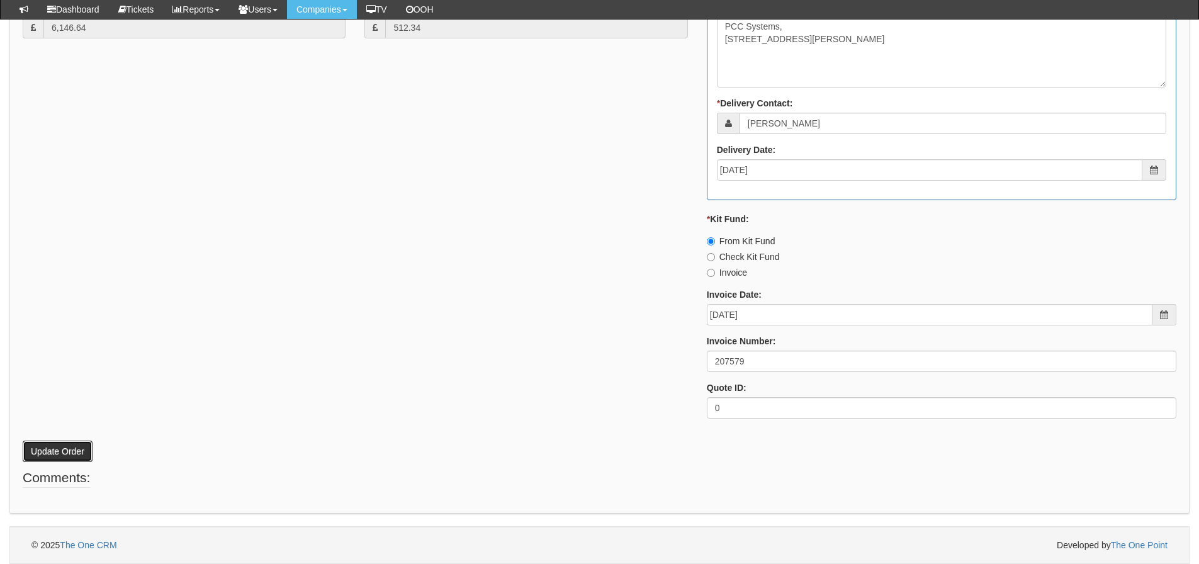
click at [63, 448] on button "Update Order" at bounding box center [58, 451] width 70 height 21
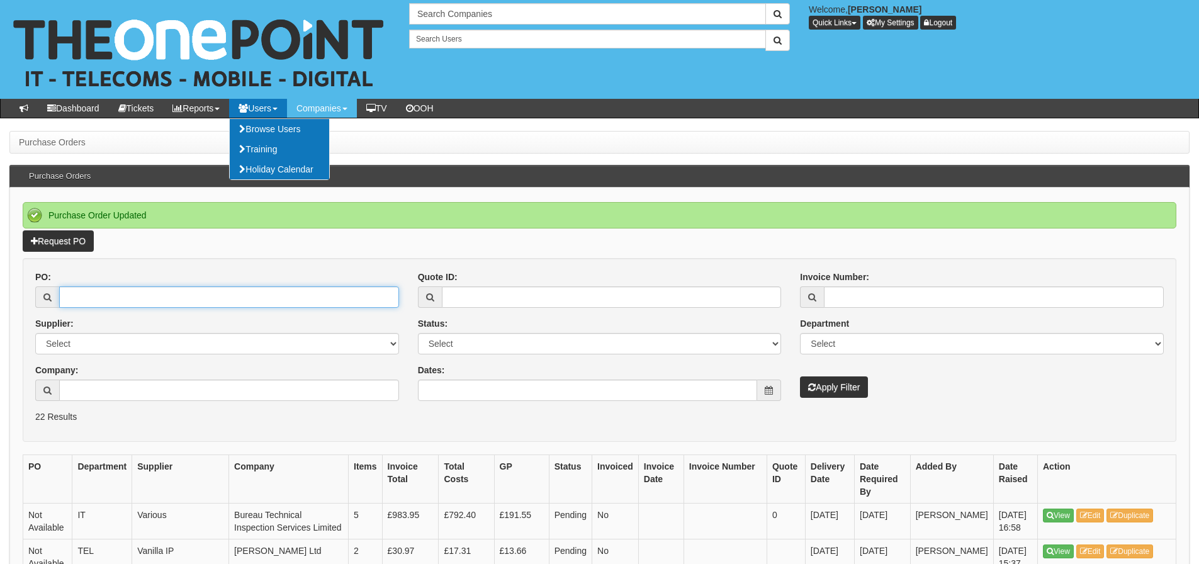
click at [118, 303] on input "PO:" at bounding box center [229, 296] width 340 height 21
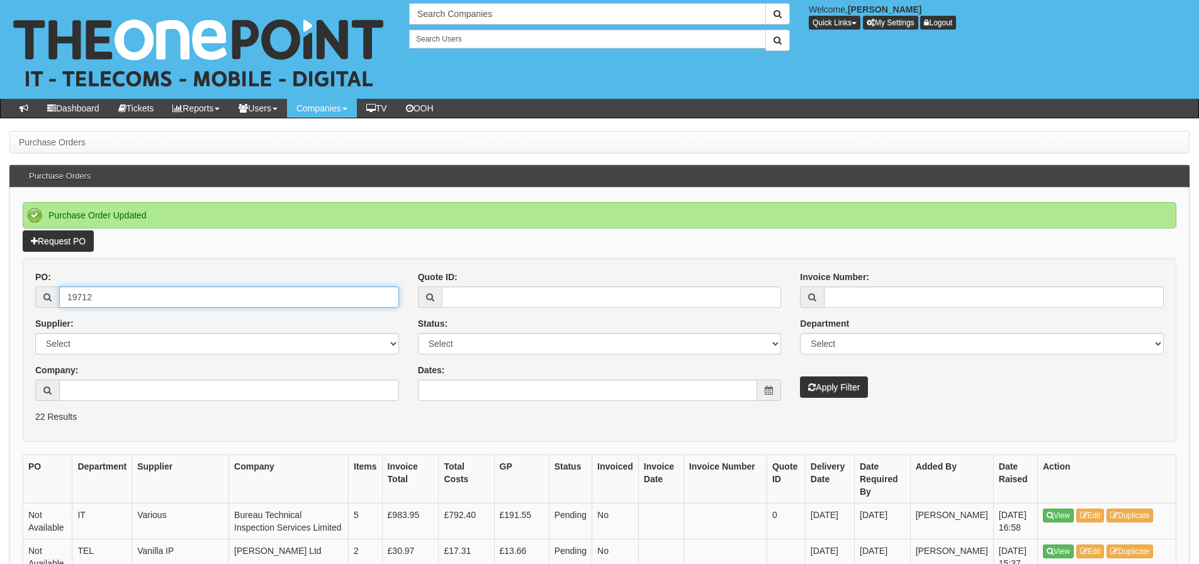
type input "19712"
click at [800, 377] on button "Apply Filter" at bounding box center [834, 387] width 68 height 21
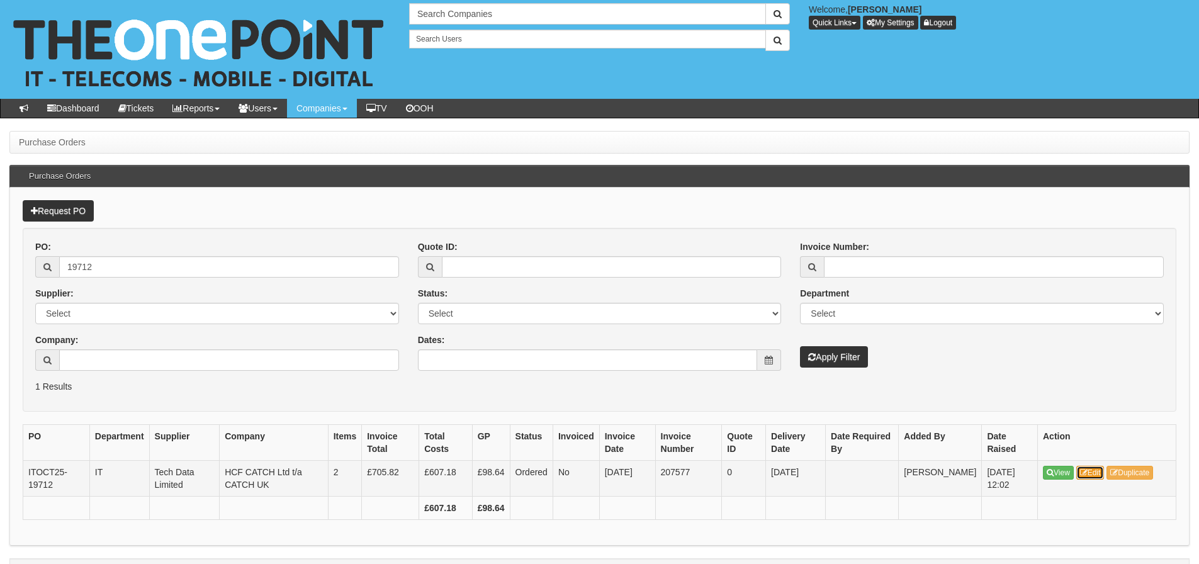
click at [1097, 473] on link "Edit" at bounding box center [1091, 473] width 28 height 14
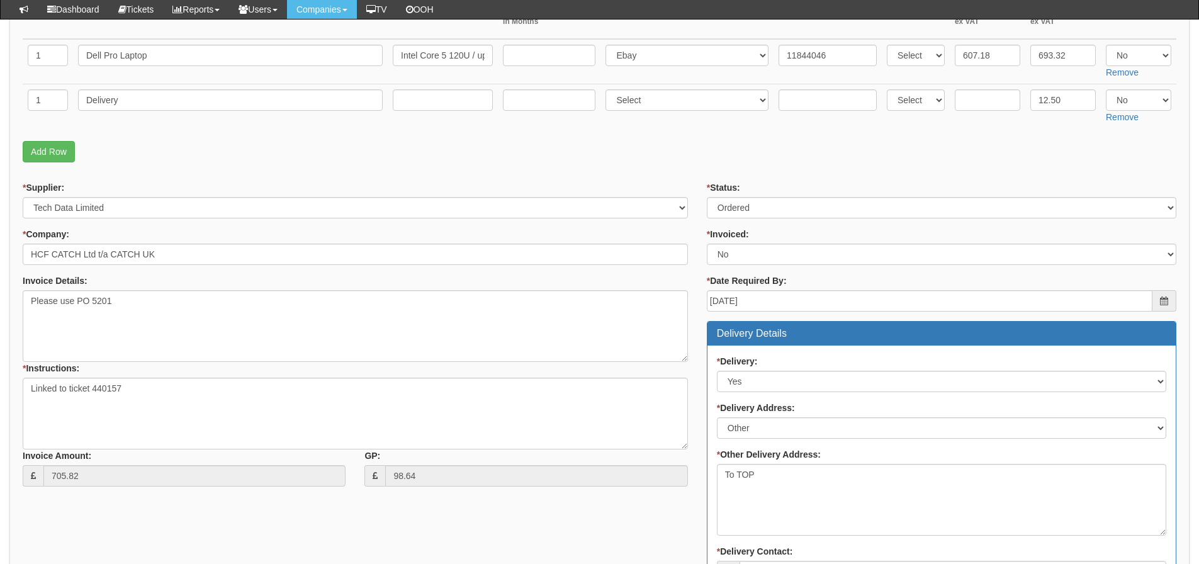
scroll to position [126, 0]
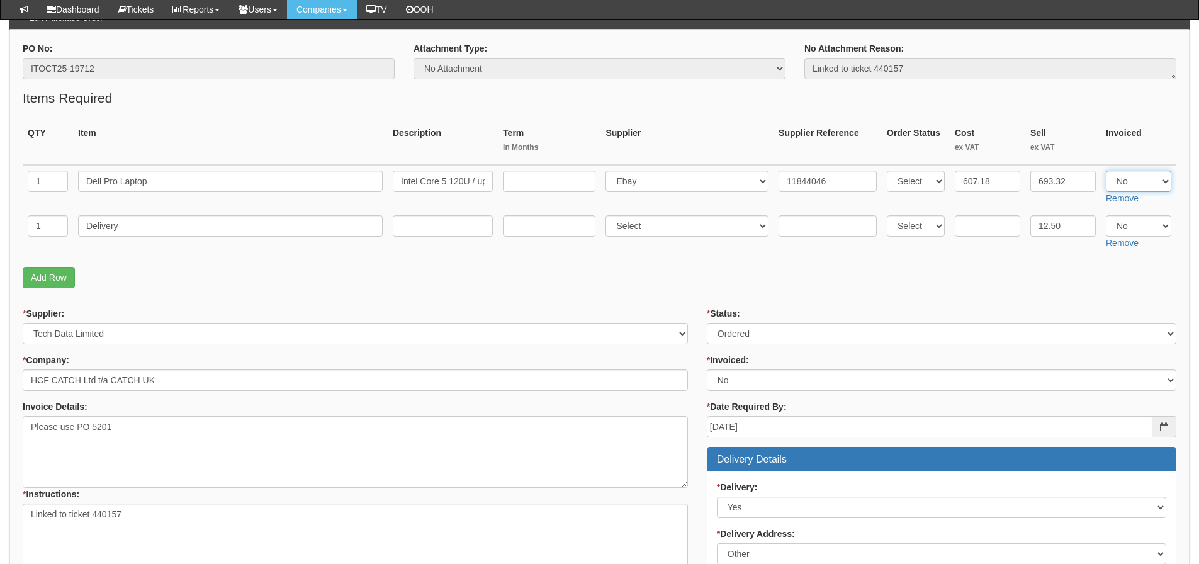
drag, startPoint x: 1140, startPoint y: 181, endPoint x: 1138, endPoint y: 190, distance: 9.2
click at [1140, 181] on select "Select Yes No N/A" at bounding box center [1138, 181] width 65 height 21
select select "Yes"
click at [1106, 171] on select "Select Yes No N/A" at bounding box center [1138, 181] width 65 height 21
click at [1138, 219] on select "Select Yes No N/A" at bounding box center [1138, 225] width 65 height 21
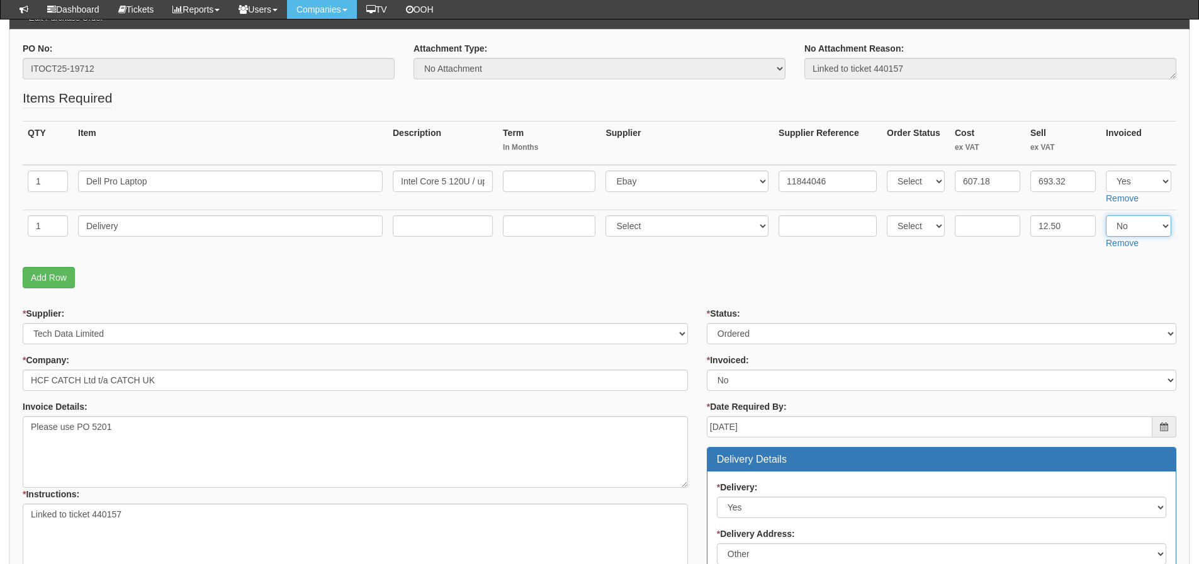
select select "Yes"
click at [1106, 215] on select "Select Yes No N/A" at bounding box center [1138, 225] width 65 height 21
click at [977, 280] on p "Add Row" at bounding box center [600, 277] width 1154 height 21
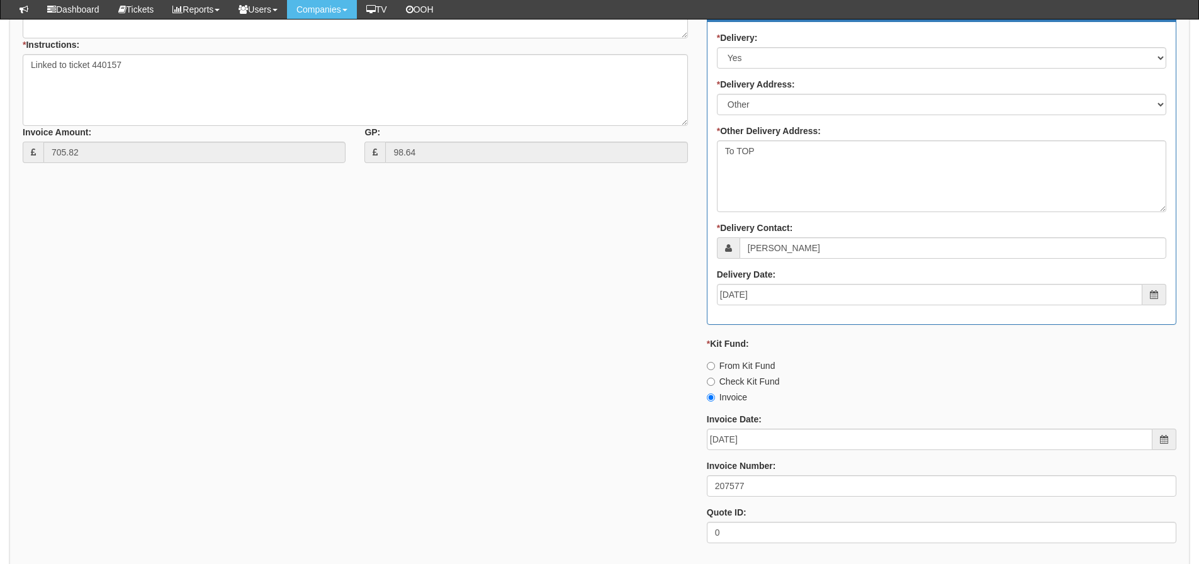
scroll to position [756, 0]
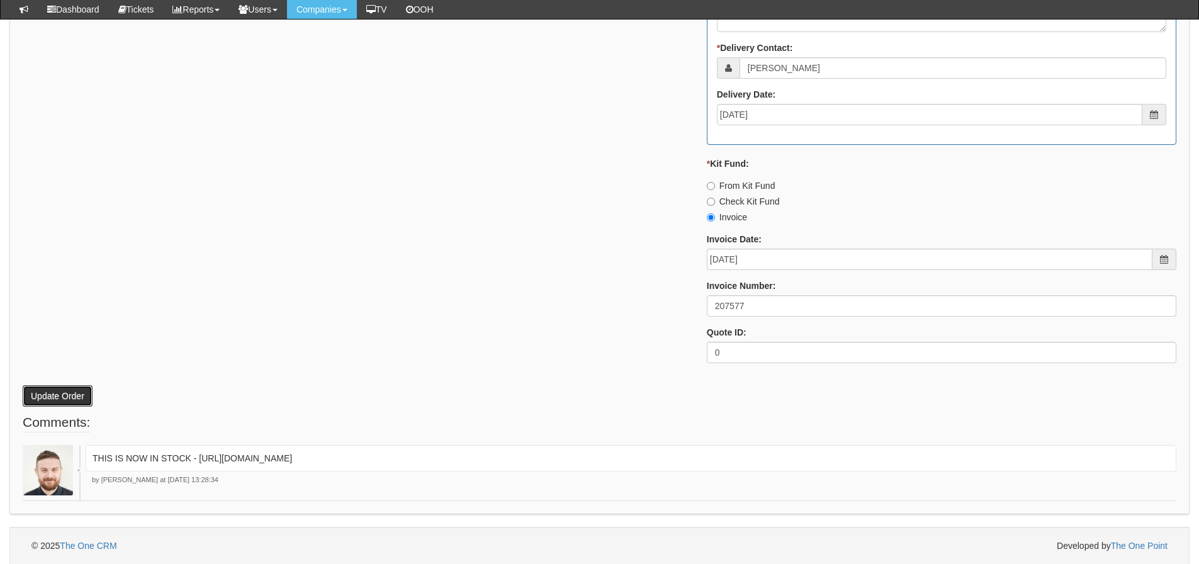
click at [50, 393] on button "Update Order" at bounding box center [58, 395] width 70 height 21
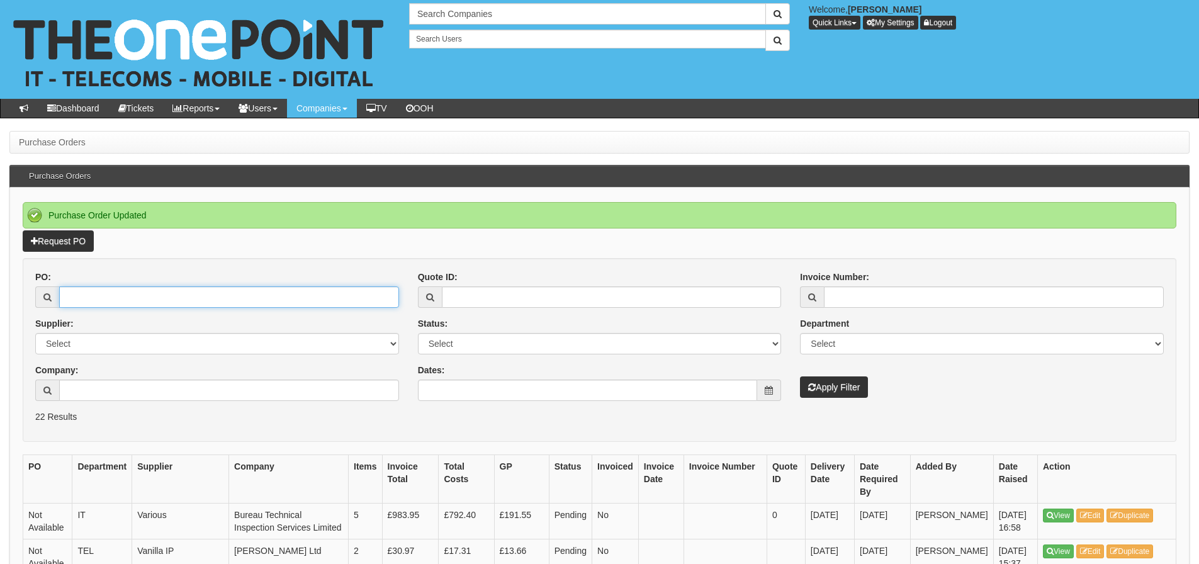
click at [99, 307] on input "PO:" at bounding box center [229, 296] width 340 height 21
type input "19607"
click at [800, 377] on button "Apply Filter" at bounding box center [834, 387] width 68 height 21
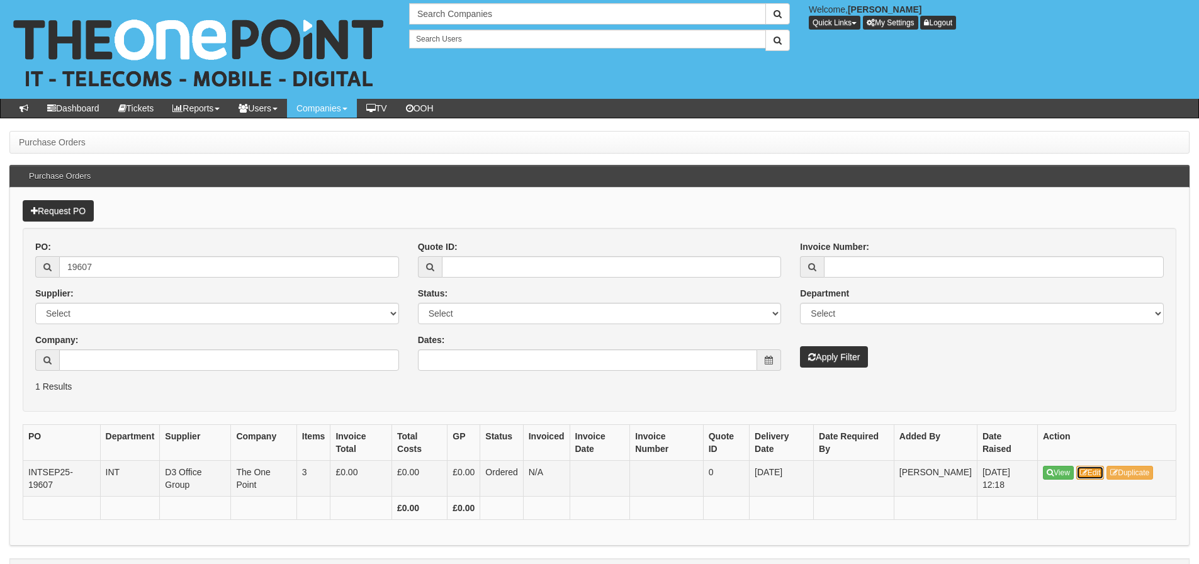
click at [1087, 479] on link "Edit" at bounding box center [1091, 473] width 28 height 14
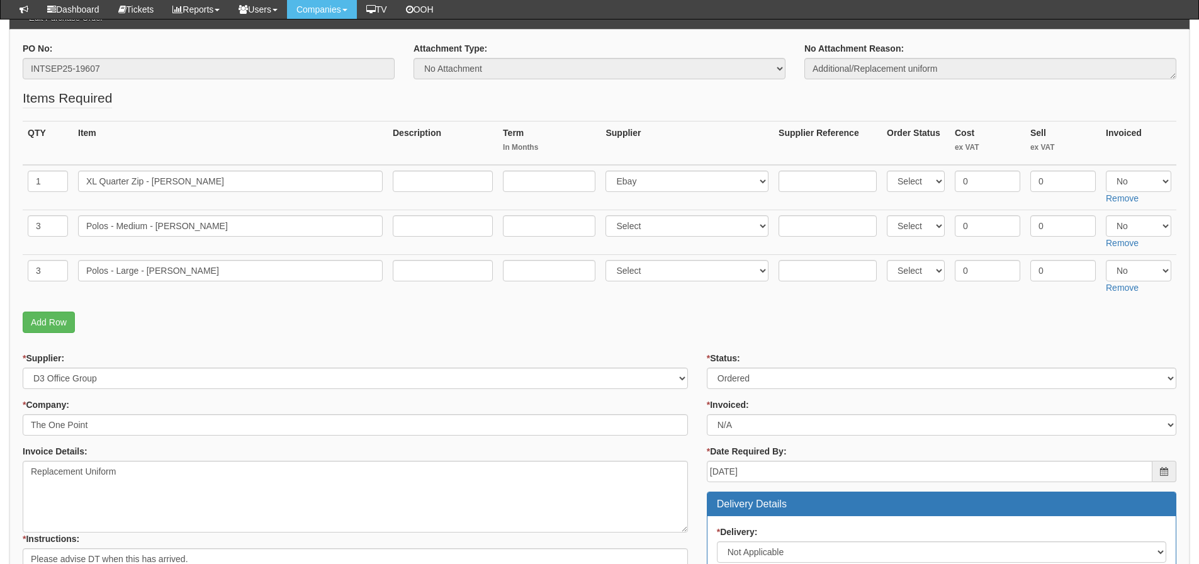
scroll to position [189, 0]
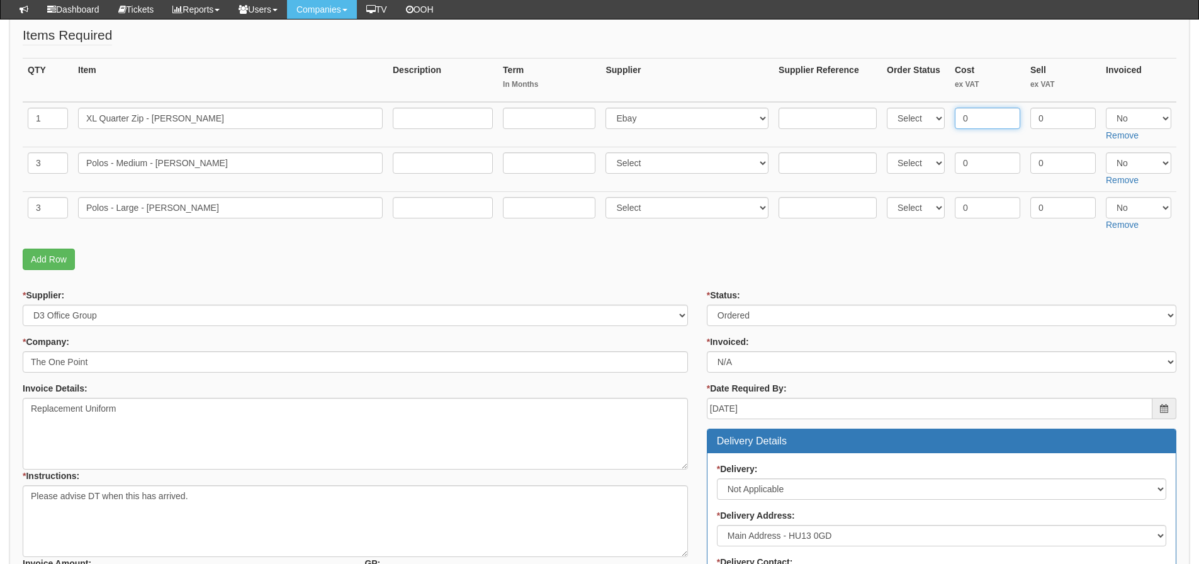
drag, startPoint x: 997, startPoint y: 117, endPoint x: 913, endPoint y: 155, distance: 92.4
click at [913, 155] on tbody "1 XL Quarter Zip - Oli Cook Select 123 REG.co.uk 1Password 3 4Gon AA Jones Elec…" at bounding box center [600, 169] width 1154 height 134
type input "16.75"
drag, startPoint x: 1007, startPoint y: 167, endPoint x: 947, endPoint y: 175, distance: 60.9
click at [947, 175] on tr "3 Polos - Medium - Connor W Select 123 REG.co.uk 1Password 3 4Gon AA Jones Elec…" at bounding box center [600, 169] width 1154 height 45
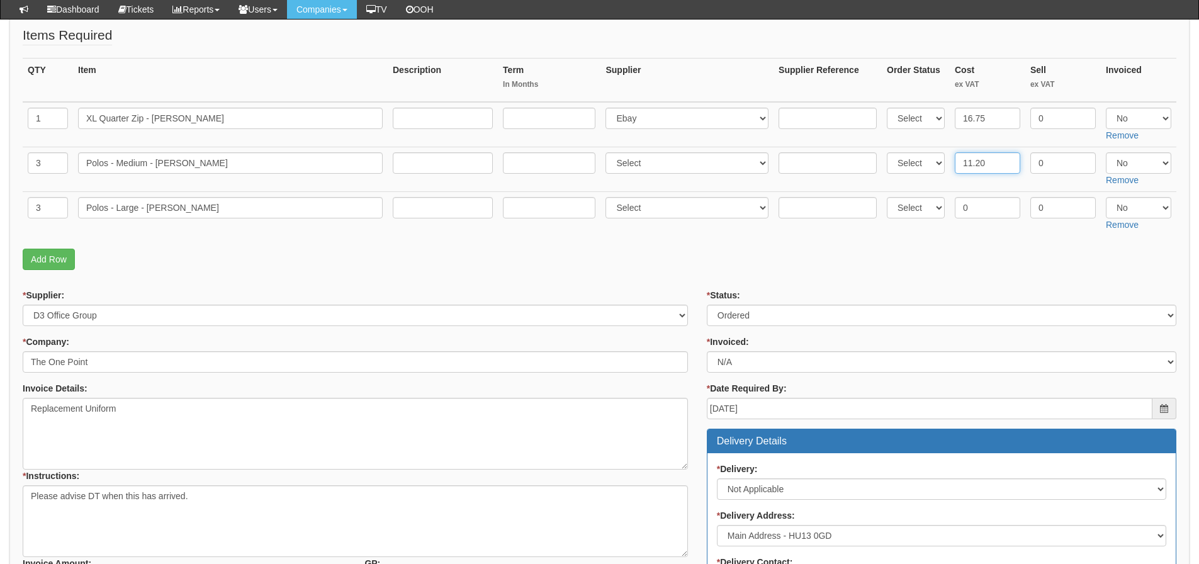
type input "11.20"
drag, startPoint x: 977, startPoint y: 203, endPoint x: 956, endPoint y: 212, distance: 23.4
click at [956, 212] on input "0" at bounding box center [987, 207] width 65 height 21
type input "11.20"
click at [1114, 118] on select "Select Yes No N/A" at bounding box center [1138, 118] width 65 height 21
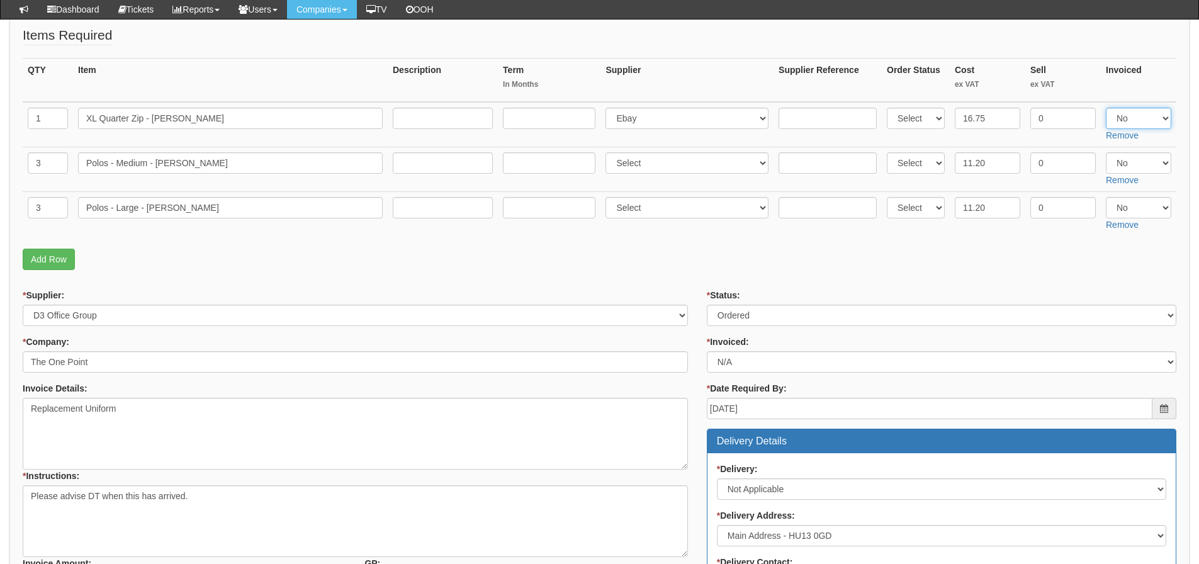
select select "Yes"
click at [1106, 108] on select "Select Yes No N/A" at bounding box center [1138, 118] width 65 height 21
click at [1130, 166] on select "Select Yes No N/A" at bounding box center [1138, 162] width 65 height 21
select select "Yes"
click at [1106, 152] on select "Select Yes No N/A" at bounding box center [1138, 162] width 65 height 21
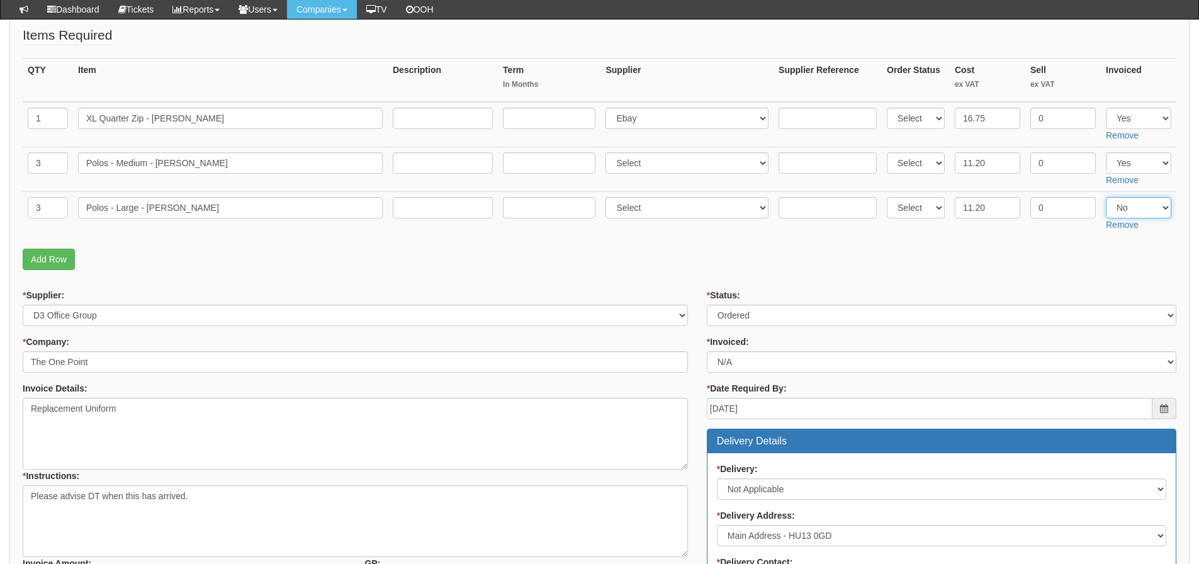
click at [1121, 214] on select "Select Yes No N/A" at bounding box center [1138, 207] width 65 height 21
select select "Yes"
click at [1106, 197] on select "Select Yes No N/A" at bounding box center [1138, 207] width 65 height 21
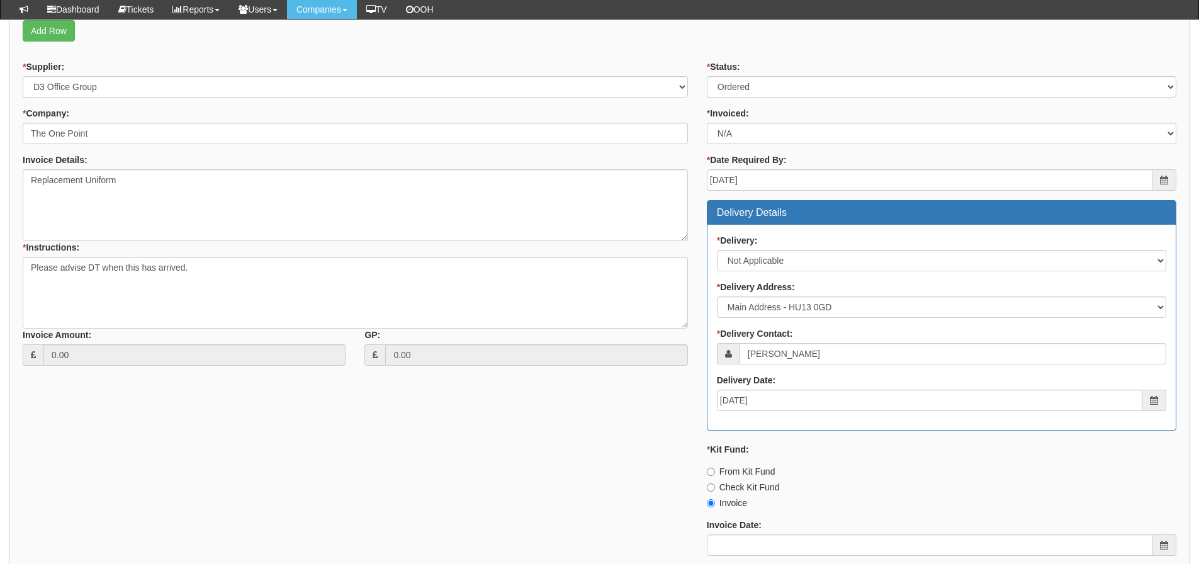
scroll to position [693, 0]
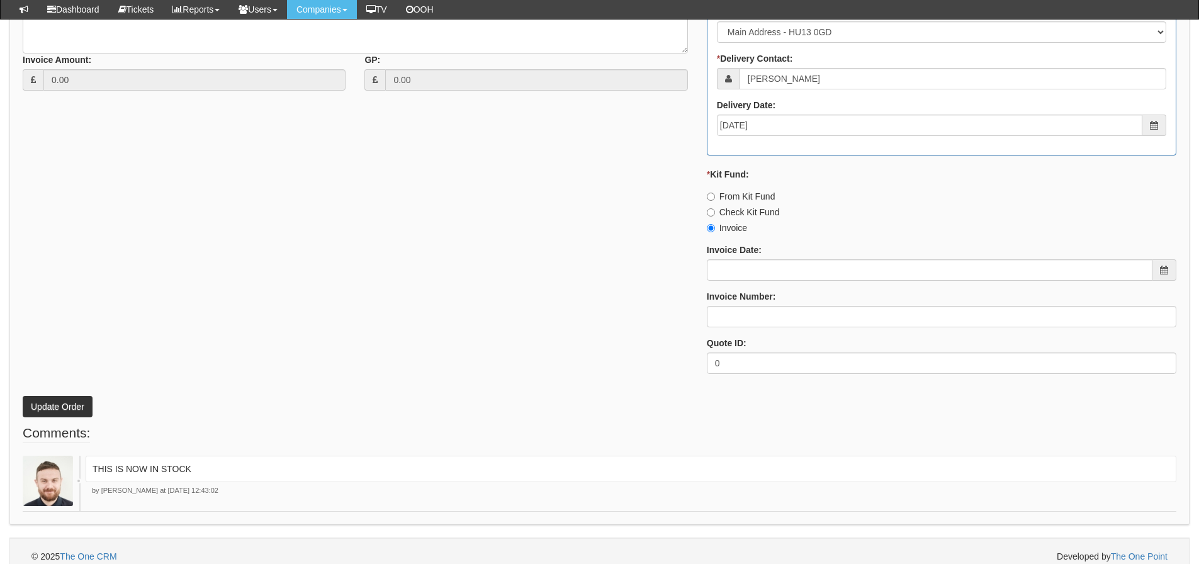
click at [75, 414] on button "Update Order" at bounding box center [58, 406] width 70 height 21
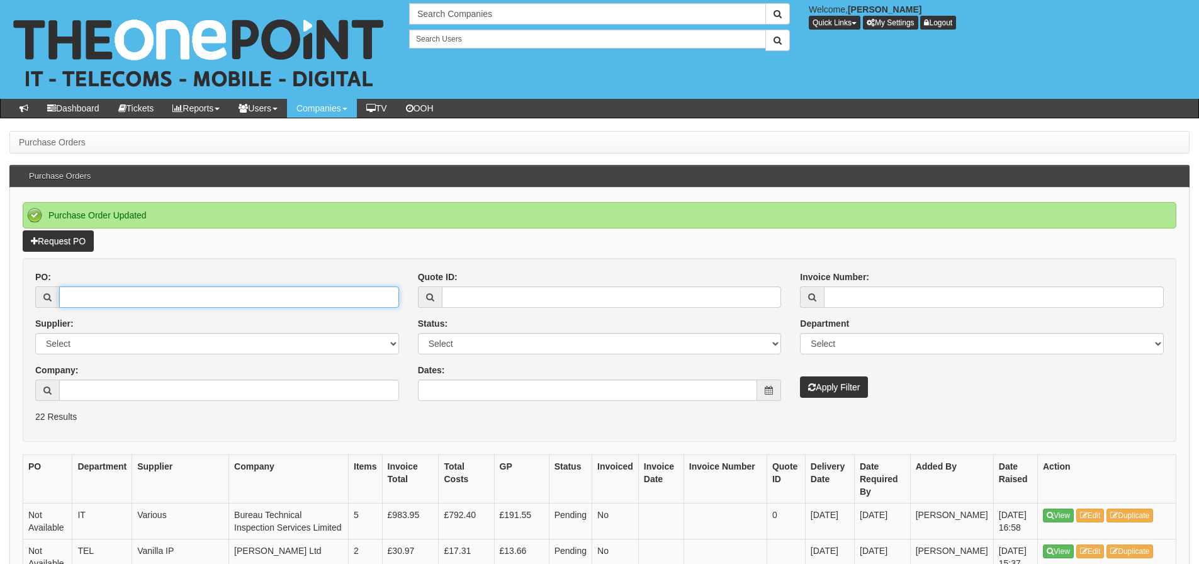
click at [230, 297] on input "PO:" at bounding box center [229, 296] width 340 height 21
type input "19720"
click at [800, 377] on button "Apply Filter" at bounding box center [834, 387] width 68 height 21
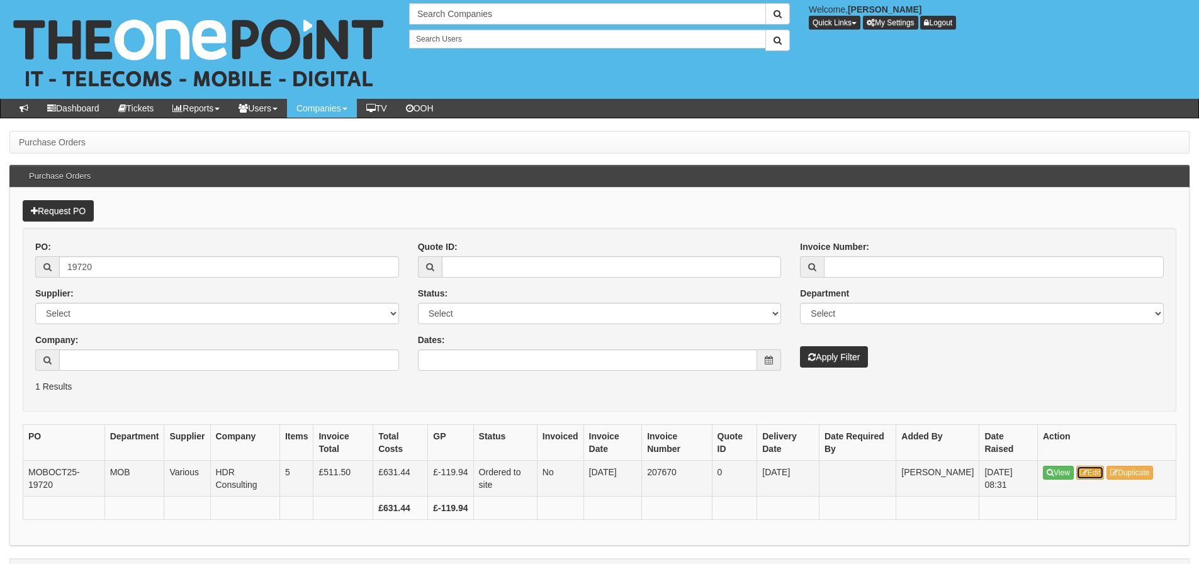
click at [1088, 473] on icon at bounding box center [1084, 473] width 8 height 8
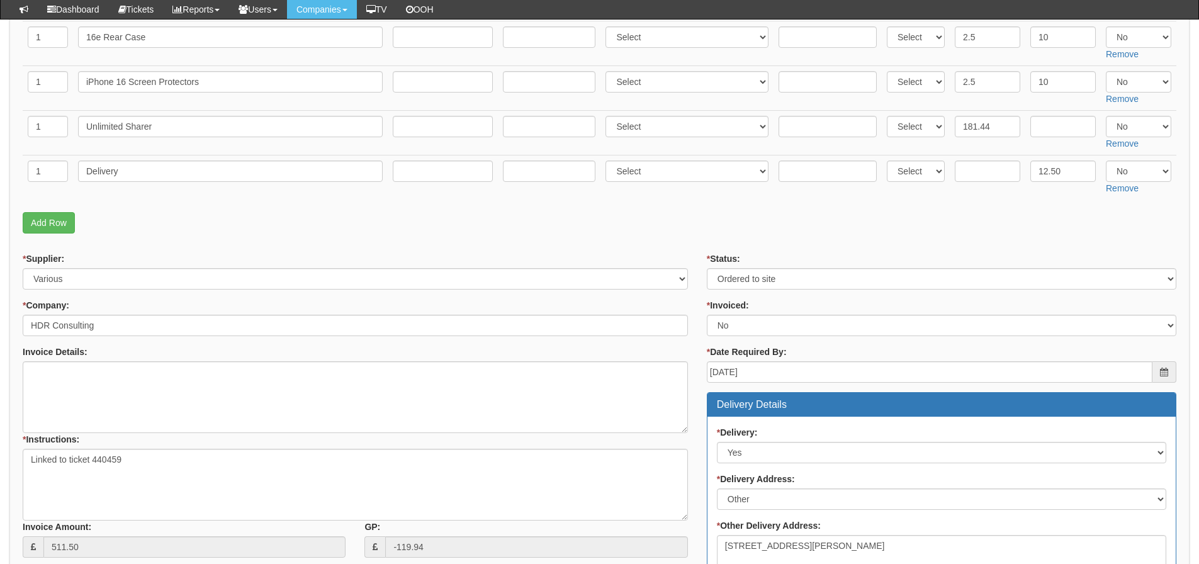
scroll to position [252, 0]
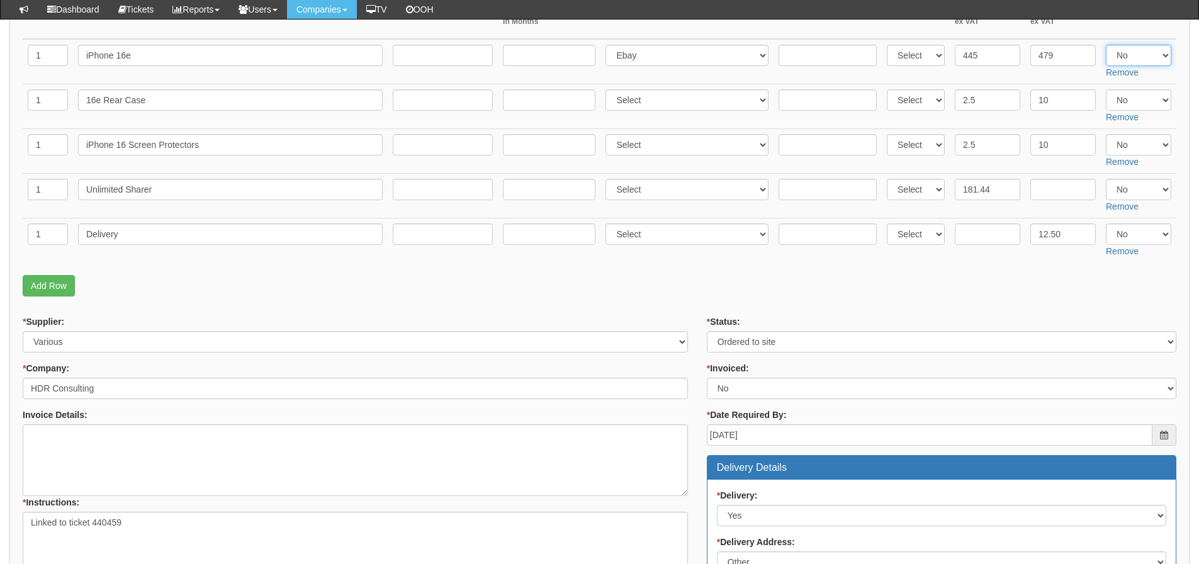
click at [1137, 59] on select "Select Yes No N/A" at bounding box center [1138, 55] width 65 height 21
click at [1106, 45] on select "Select Yes No N/A" at bounding box center [1138, 55] width 65 height 21
drag, startPoint x: 1135, startPoint y: 57, endPoint x: 1138, endPoint y: 65, distance: 9.2
click at [1135, 57] on select "Select Yes No N/A" at bounding box center [1138, 55] width 65 height 21
select select "Yes"
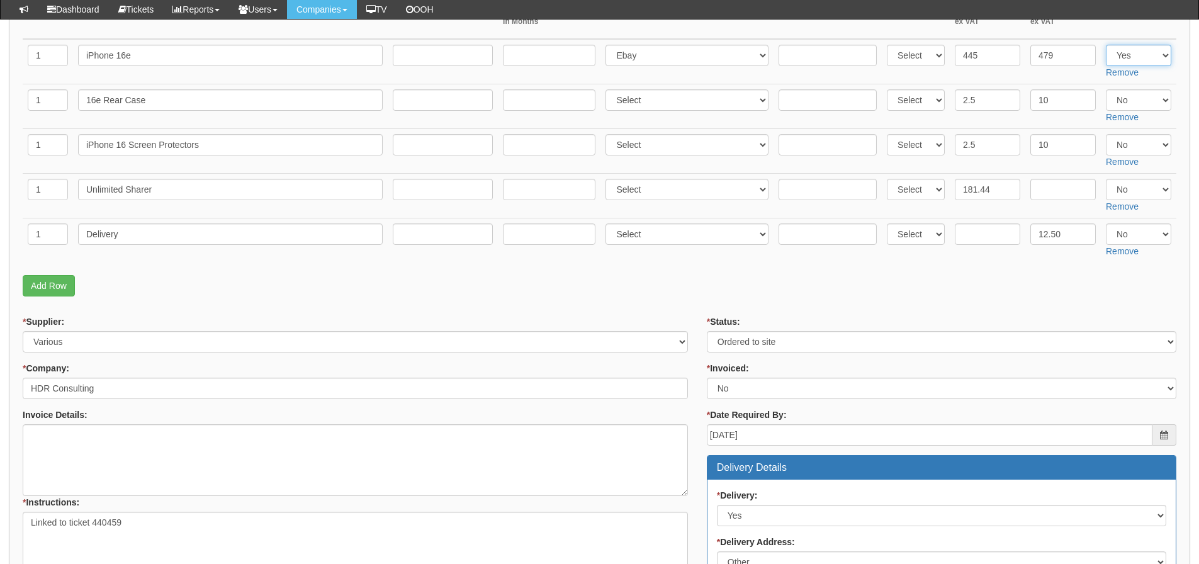
click at [1106, 45] on select "Select Yes No N/A" at bounding box center [1138, 55] width 65 height 21
drag, startPoint x: 1138, startPoint y: 94, endPoint x: 1138, endPoint y: 103, distance: 8.8
click at [1138, 94] on select "Select Yes No N/A" at bounding box center [1138, 99] width 65 height 21
select select "Yes"
click at [1106, 89] on select "Select Yes No N/A" at bounding box center [1138, 99] width 65 height 21
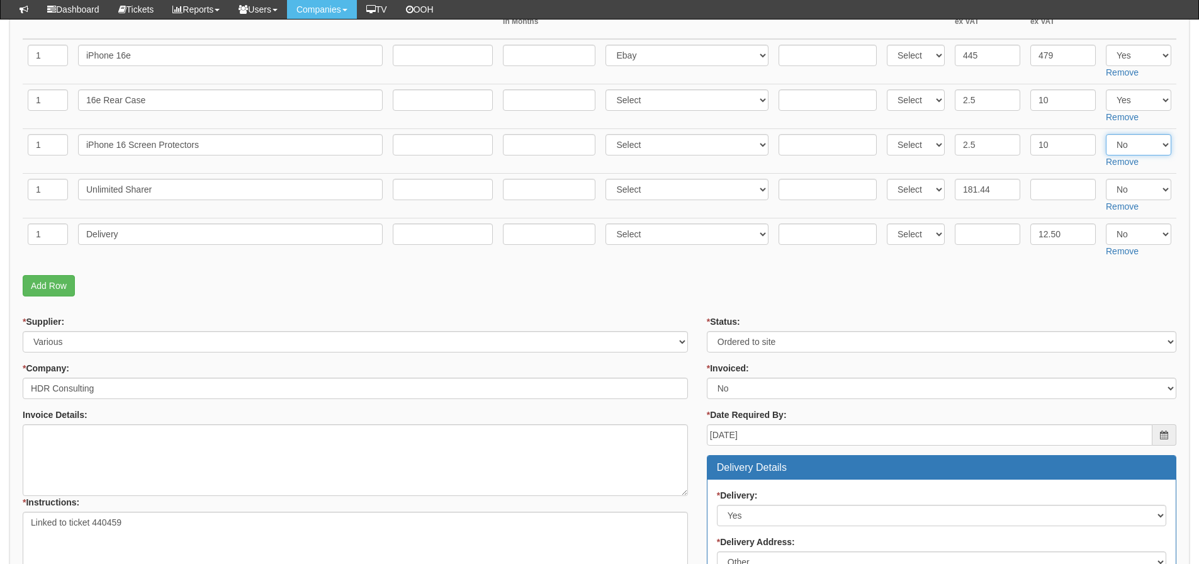
click at [1147, 137] on select "Select Yes No N/A" at bounding box center [1138, 144] width 65 height 21
select select "Yes"
click at [1106, 134] on select "Select Yes No N/A" at bounding box center [1138, 144] width 65 height 21
drag, startPoint x: 975, startPoint y: 242, endPoint x: 953, endPoint y: 228, distance: 26.0
click at [975, 241] on input "text" at bounding box center [987, 234] width 65 height 21
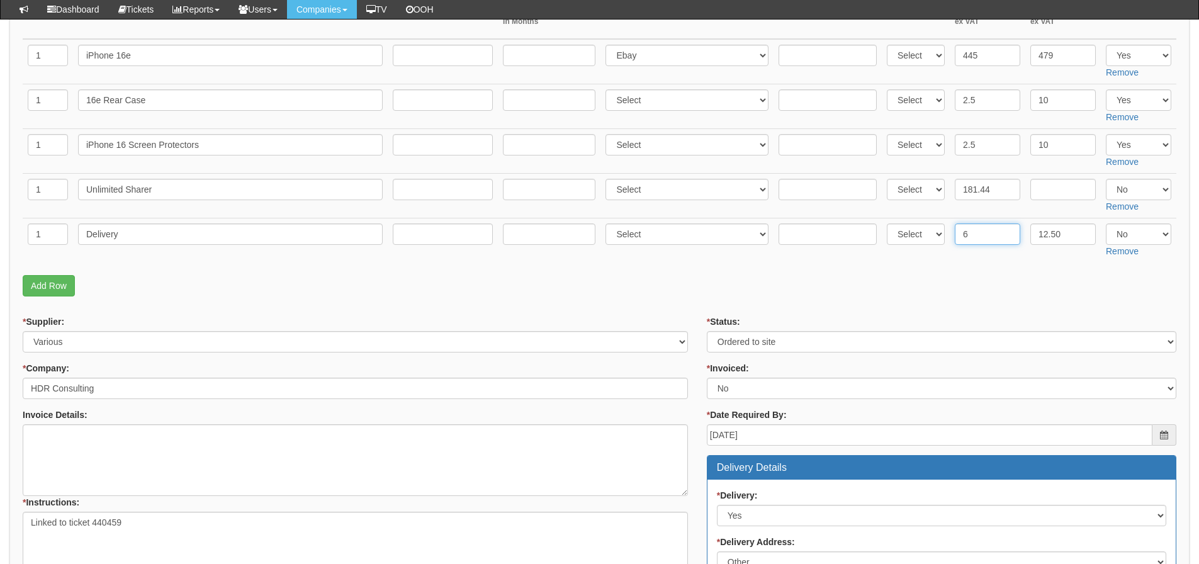
type input "6"
drag, startPoint x: 1130, startPoint y: 230, endPoint x: 1130, endPoint y: 243, distance: 13.2
click at [1130, 230] on select "Select Yes No N/A" at bounding box center [1138, 234] width 65 height 21
select select "Yes"
click at [1106, 224] on select "Select Yes No N/A" at bounding box center [1138, 234] width 65 height 21
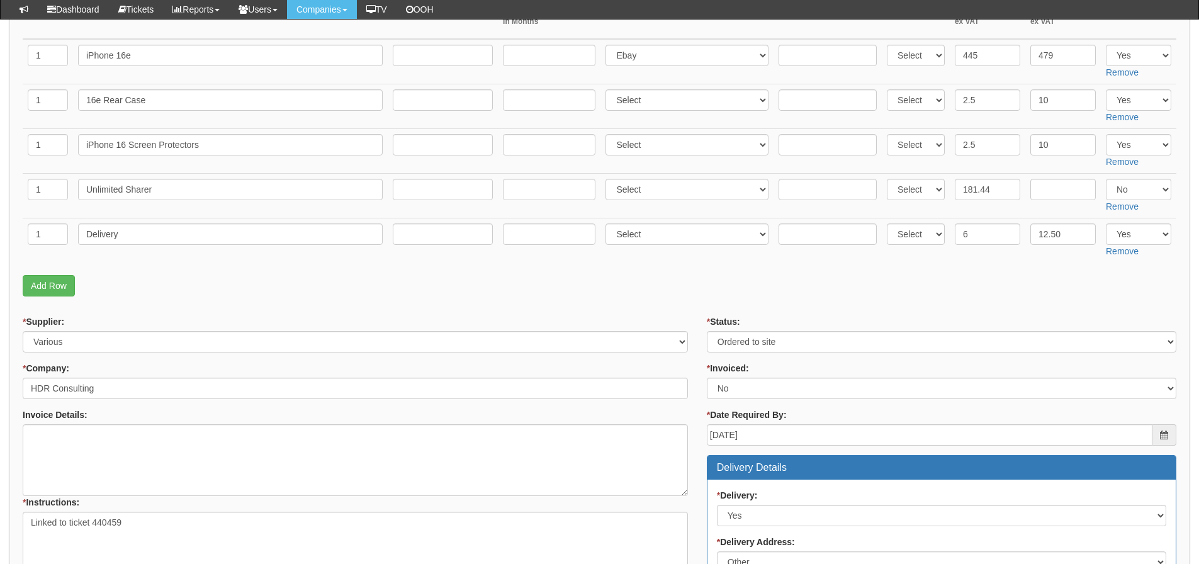
click at [606, 292] on p "Add Row" at bounding box center [600, 285] width 1154 height 21
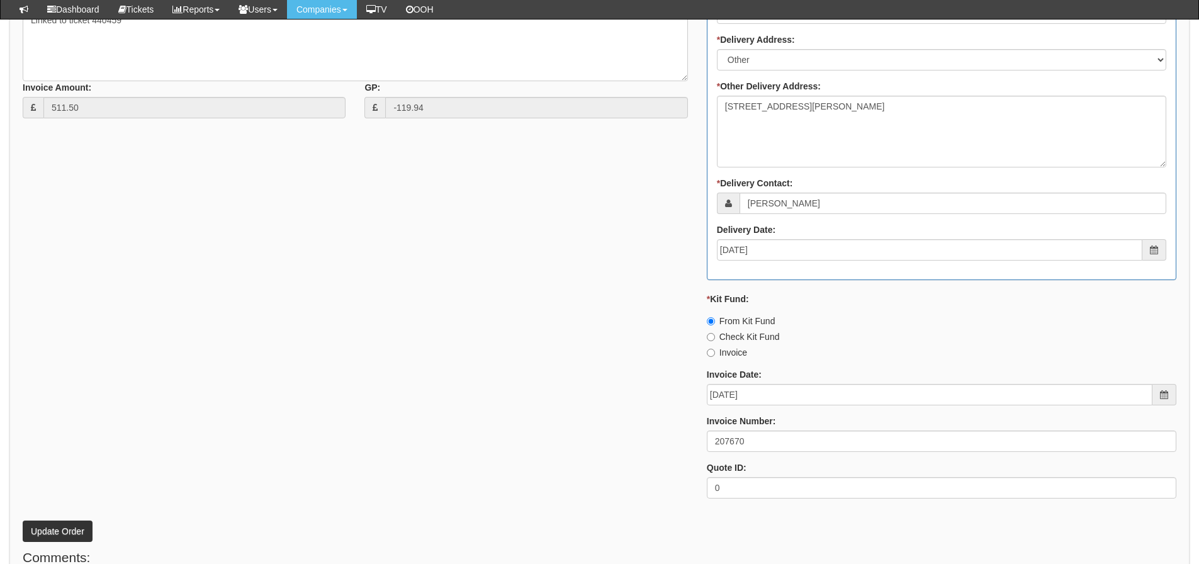
scroll to position [756, 0]
click at [69, 525] on button "Update Order" at bounding box center [58, 529] width 70 height 21
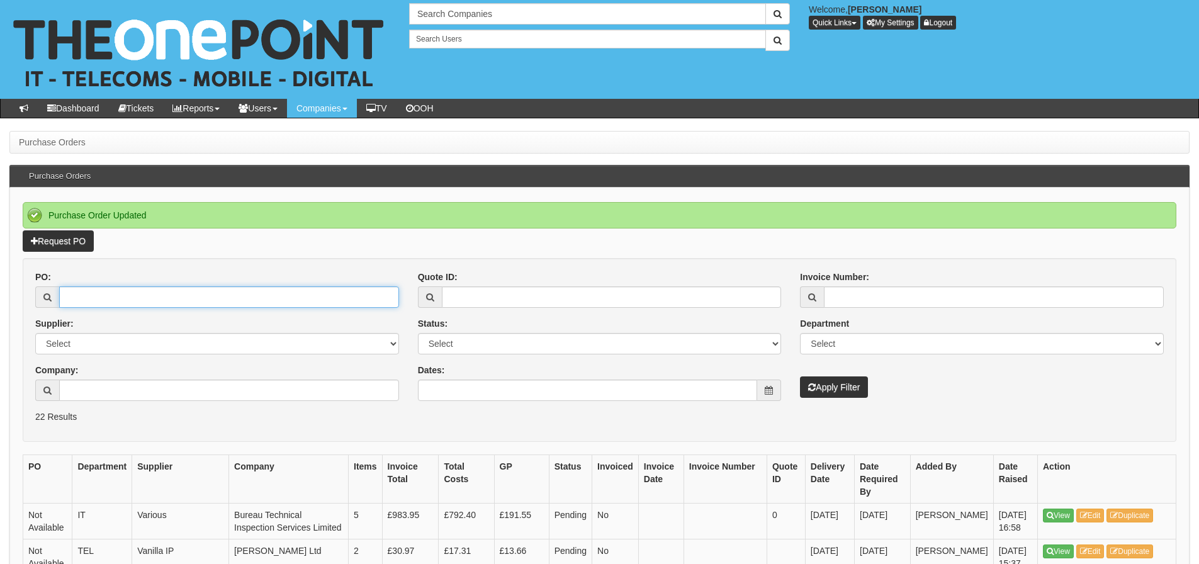
click at [107, 289] on input "PO:" at bounding box center [229, 296] width 340 height 21
type input "19727"
click at [800, 377] on button "Apply Filter" at bounding box center [834, 387] width 68 height 21
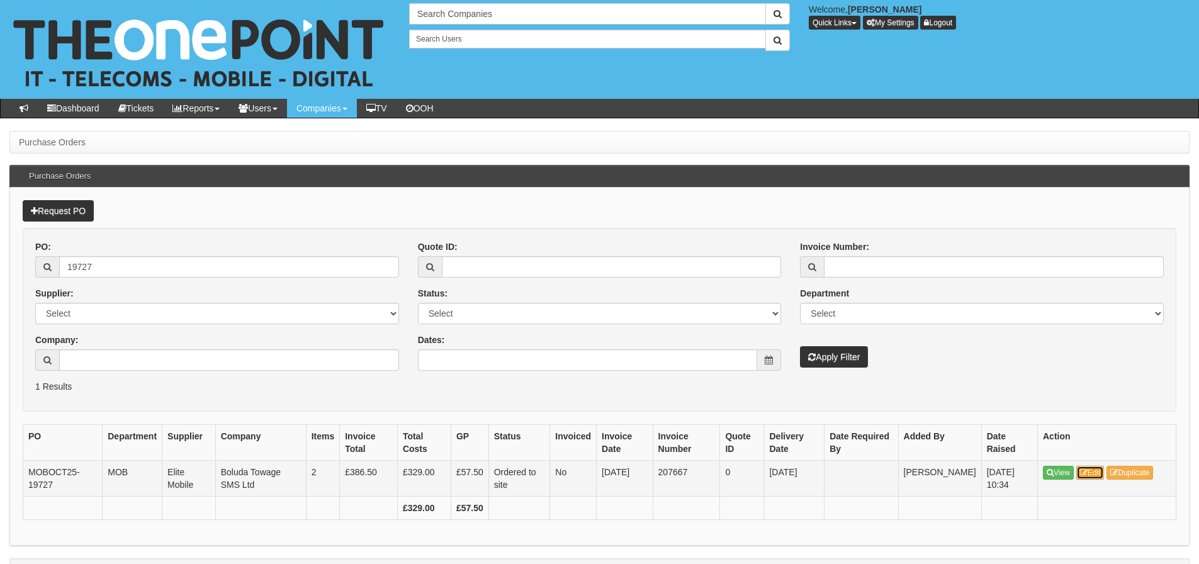
click at [1101, 467] on link "Edit" at bounding box center [1091, 473] width 28 height 14
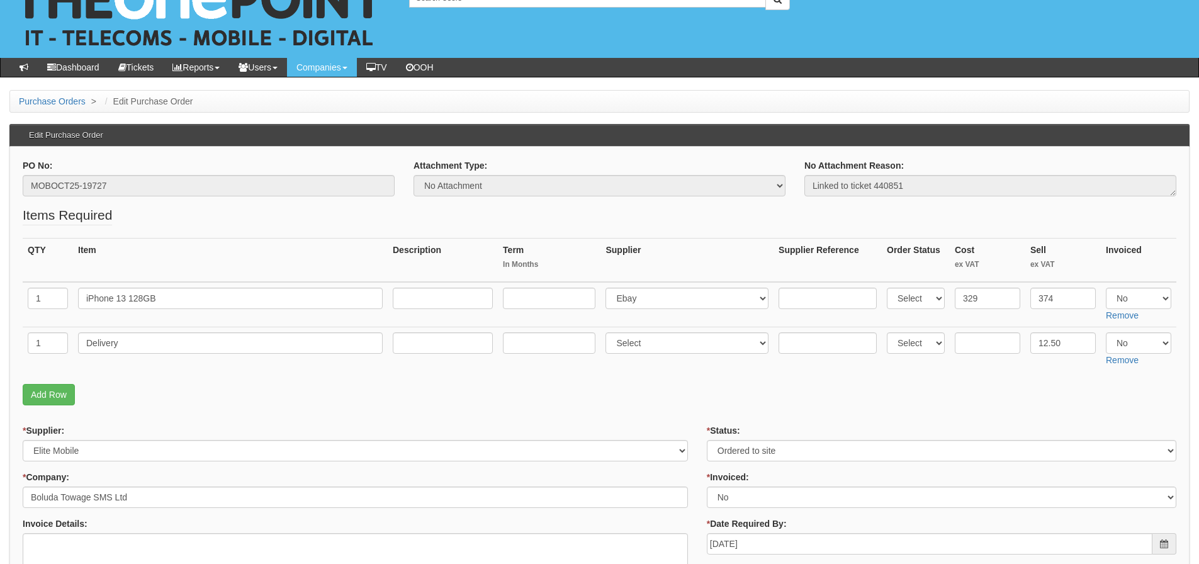
scroll to position [63, 0]
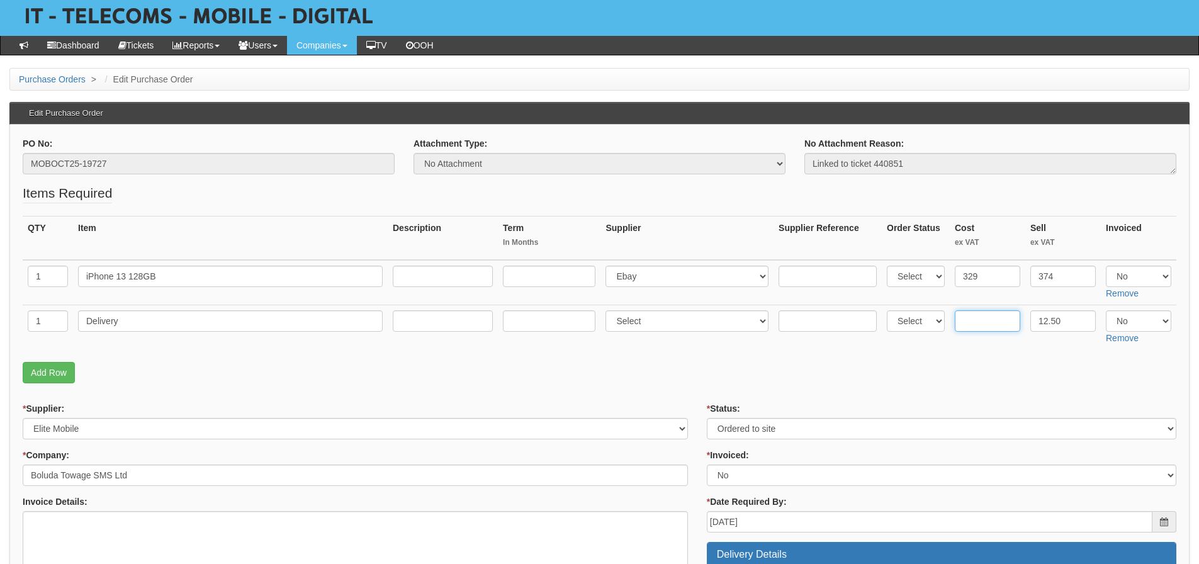
click at [978, 320] on input "text" at bounding box center [987, 320] width 65 height 21
type input "6"
click at [1121, 276] on select "Select Yes No N/A" at bounding box center [1138, 276] width 65 height 21
select select "Yes"
click at [1106, 266] on select "Select Yes No N/A" at bounding box center [1138, 276] width 65 height 21
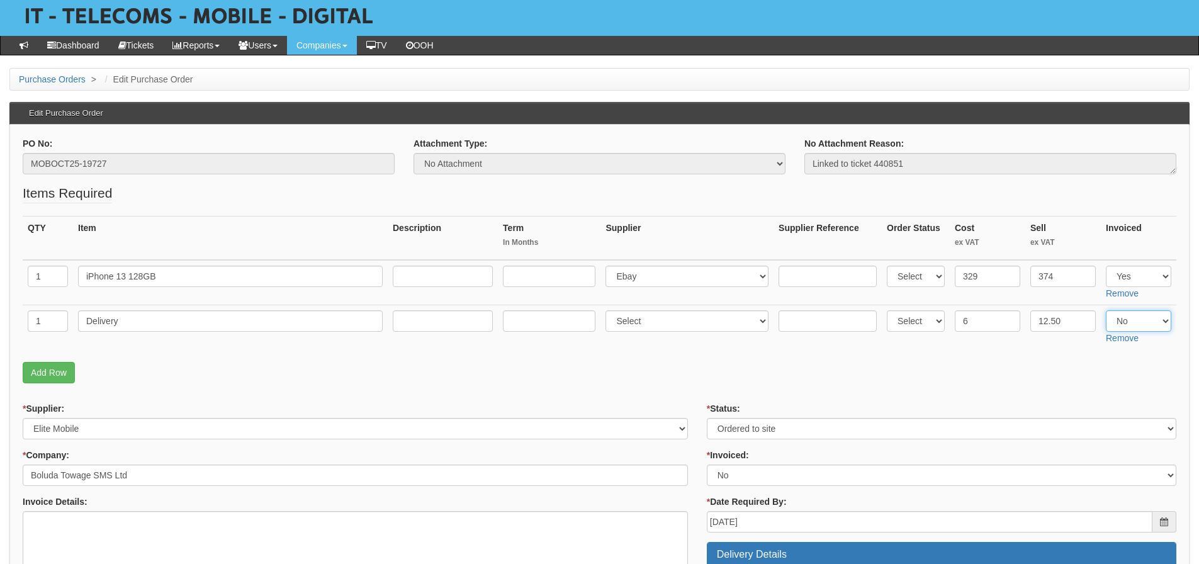
click at [1144, 320] on select "Select Yes No N/A" at bounding box center [1138, 320] width 65 height 21
select select "Yes"
click at [1106, 310] on select "Select Yes No N/A" at bounding box center [1138, 320] width 65 height 21
click at [1026, 386] on fieldset "Items Required QTY Item Description Term In Months Supplier Supplier Reference …" at bounding box center [600, 287] width 1154 height 206
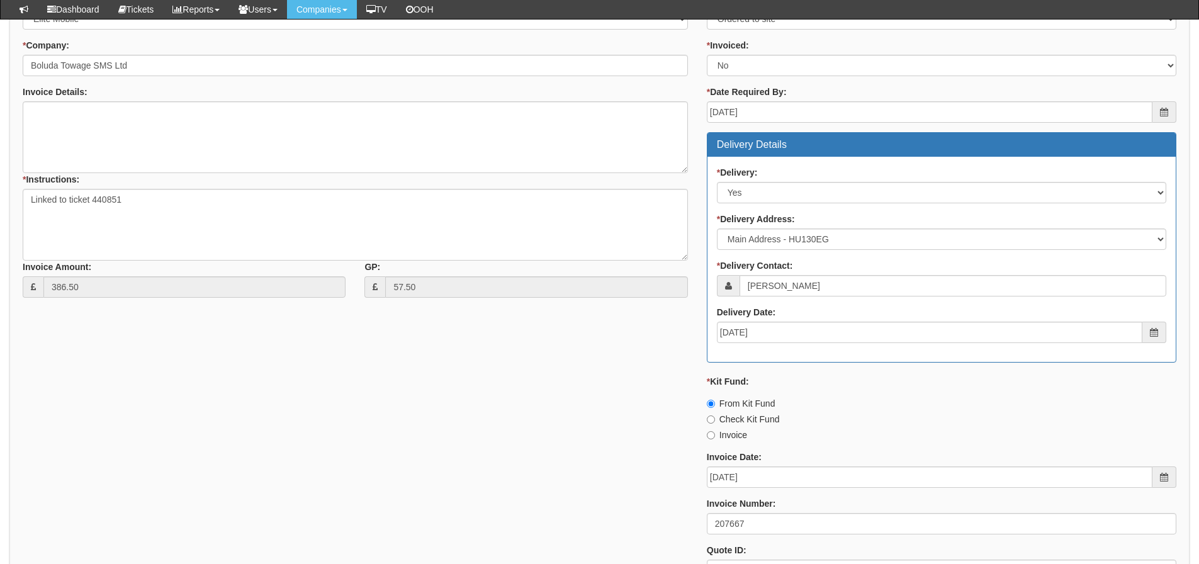
scroll to position [603, 0]
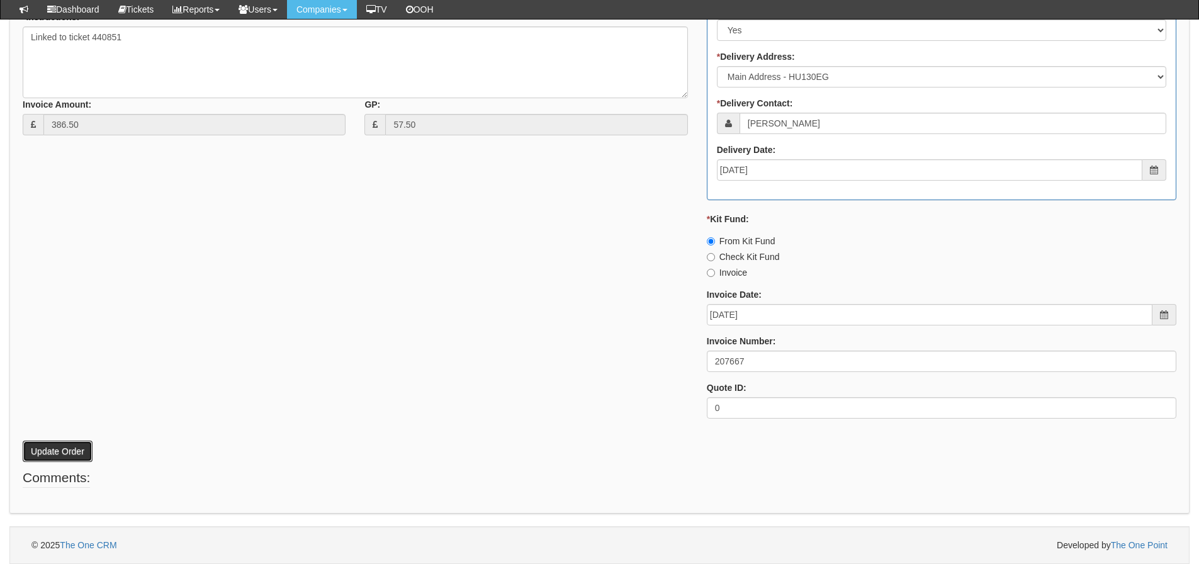
click at [60, 443] on button "Update Order" at bounding box center [58, 451] width 70 height 21
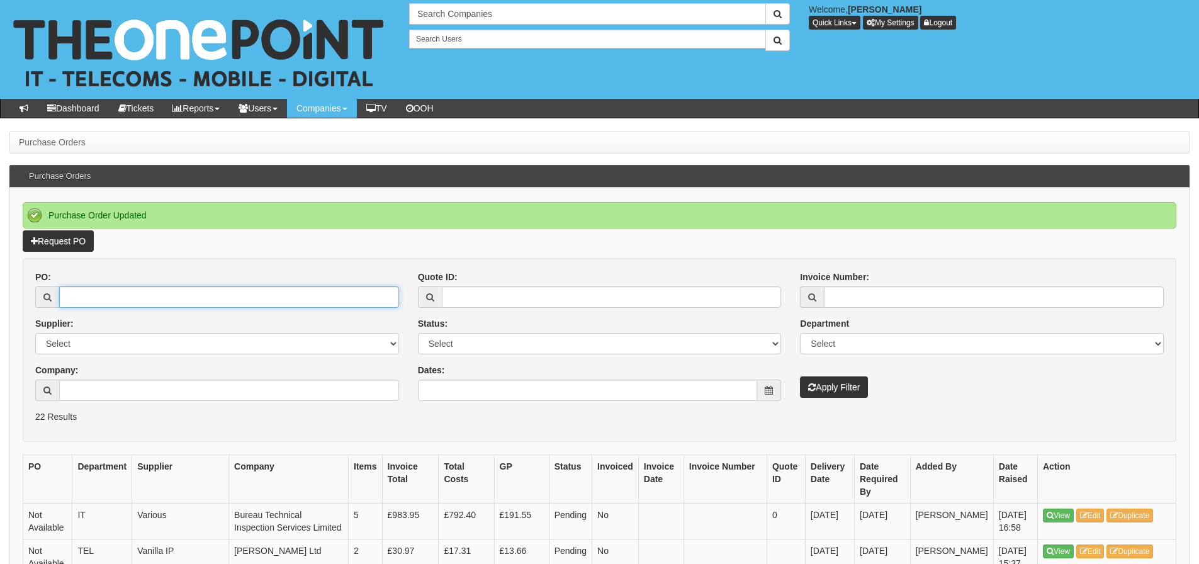
click at [309, 290] on input "PO:" at bounding box center [229, 296] width 340 height 21
type input "19714"
click at [800, 377] on button "Apply Filter" at bounding box center [834, 387] width 68 height 21
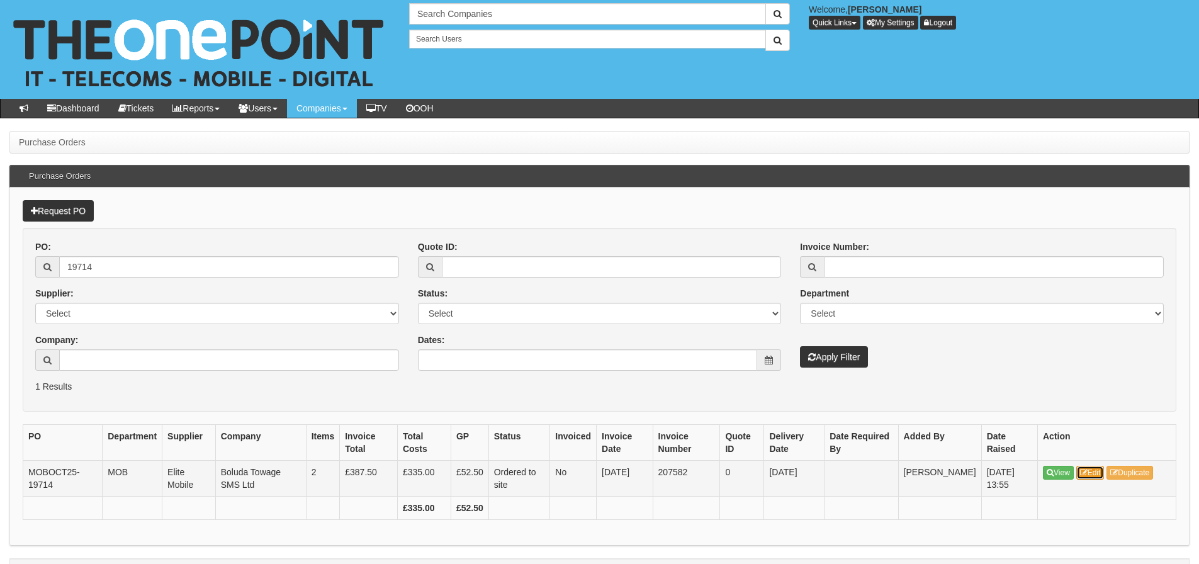
click at [1094, 467] on link "Edit" at bounding box center [1091, 473] width 28 height 14
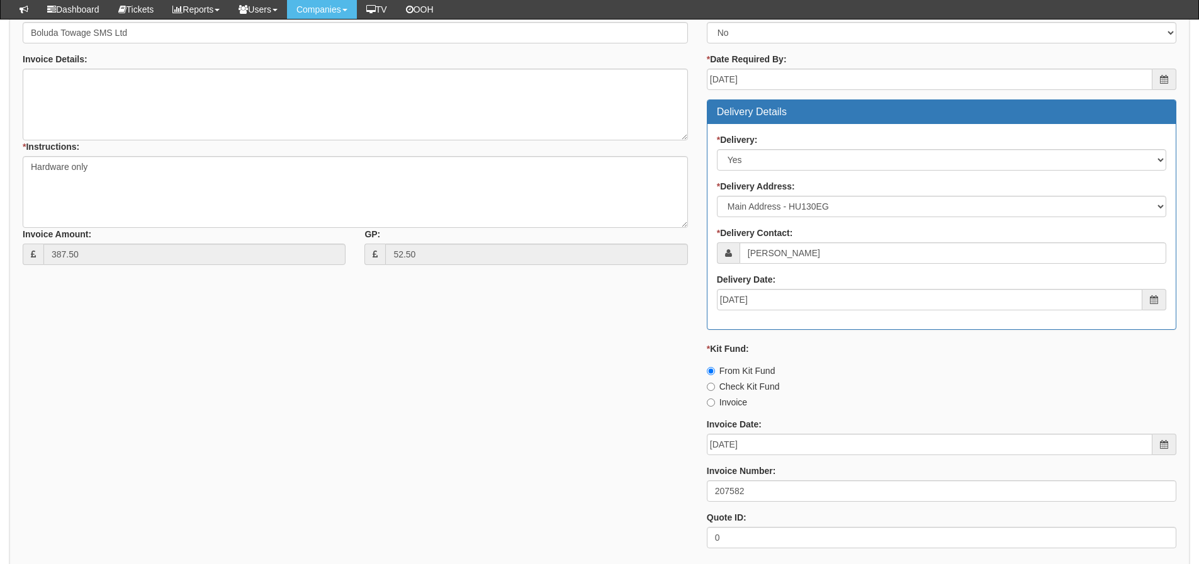
scroll to position [567, 0]
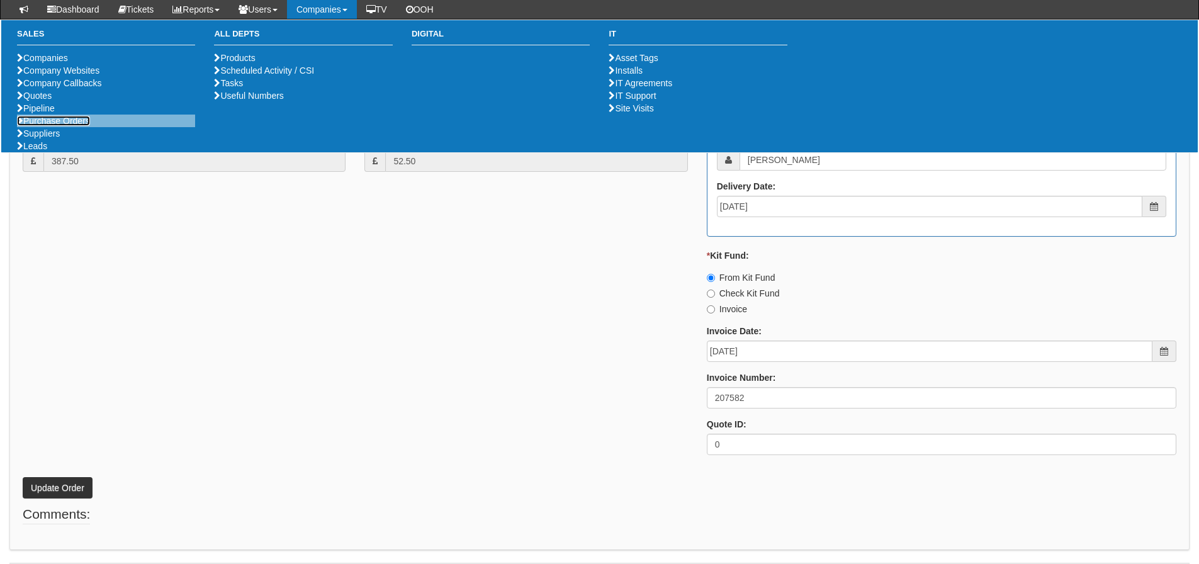
click at [82, 126] on link "Purchase Orders" at bounding box center [53, 121] width 73 height 10
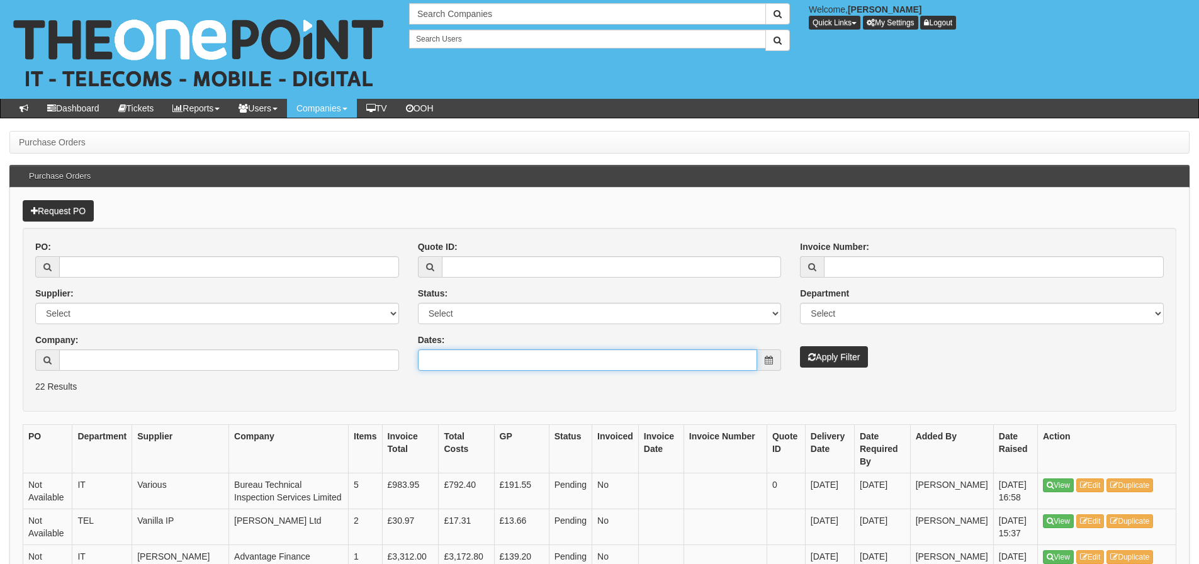
click at [455, 358] on input "Dates:" at bounding box center [588, 359] width 340 height 21
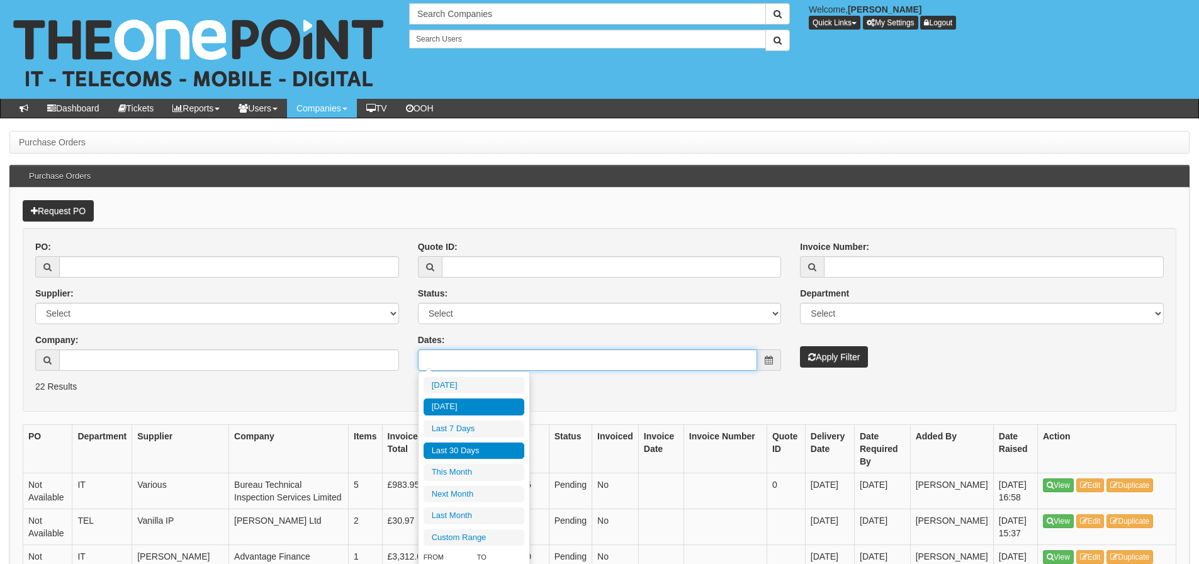
type input "[DATE]"
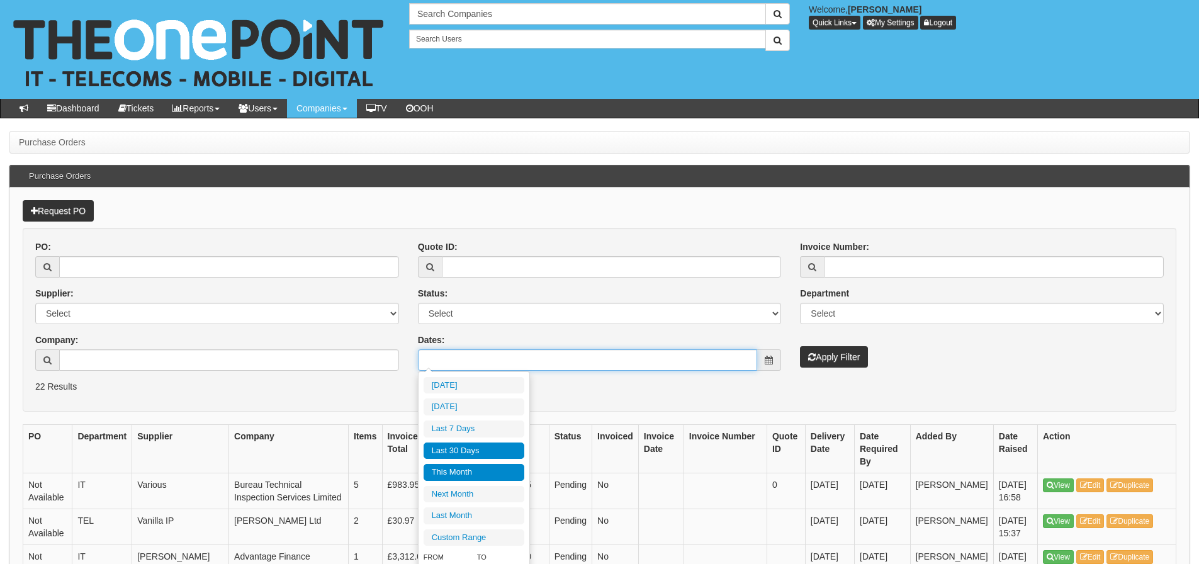
type input "[DATE]"
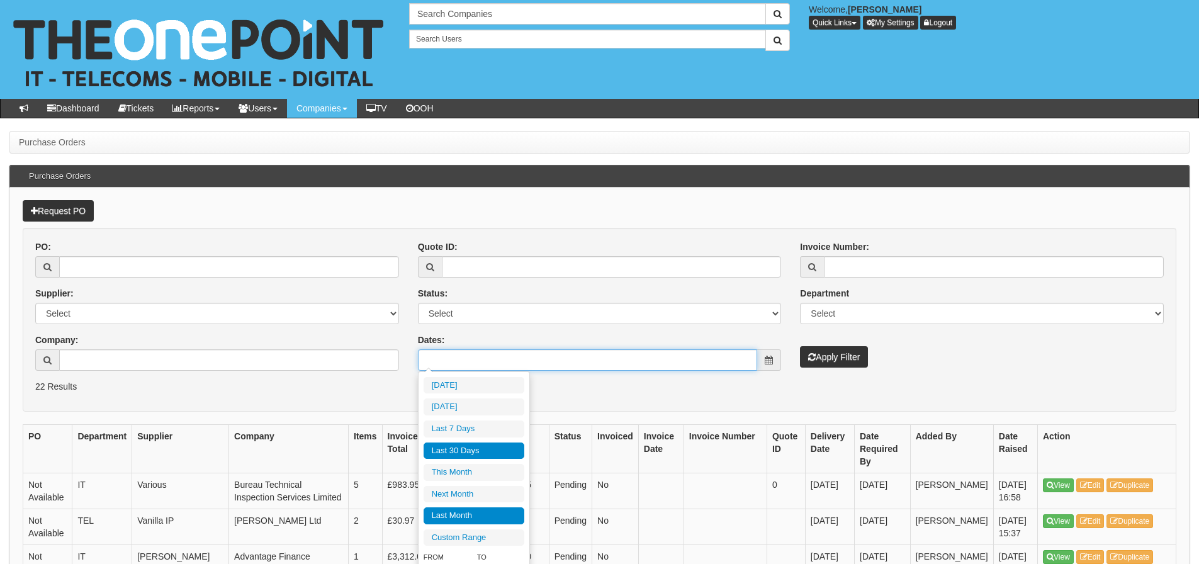
type input "[DATE]"
type input "2025-09-01"
type input "2025-09-30"
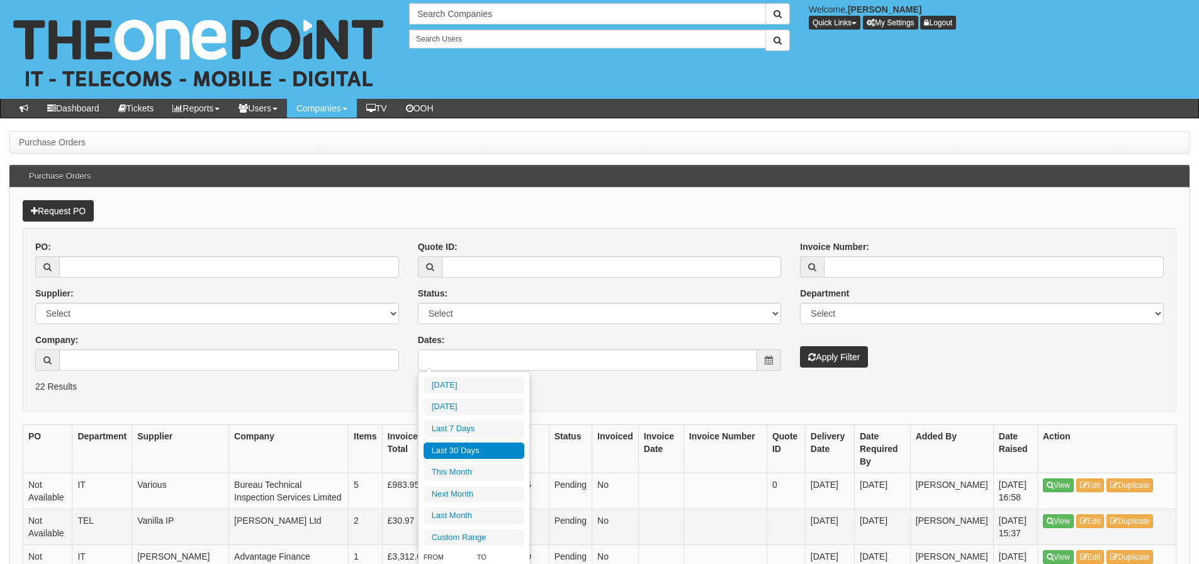
click at [449, 511] on li "Last Month" at bounding box center [474, 515] width 101 height 17
type input "[DATE] - [DATE]"
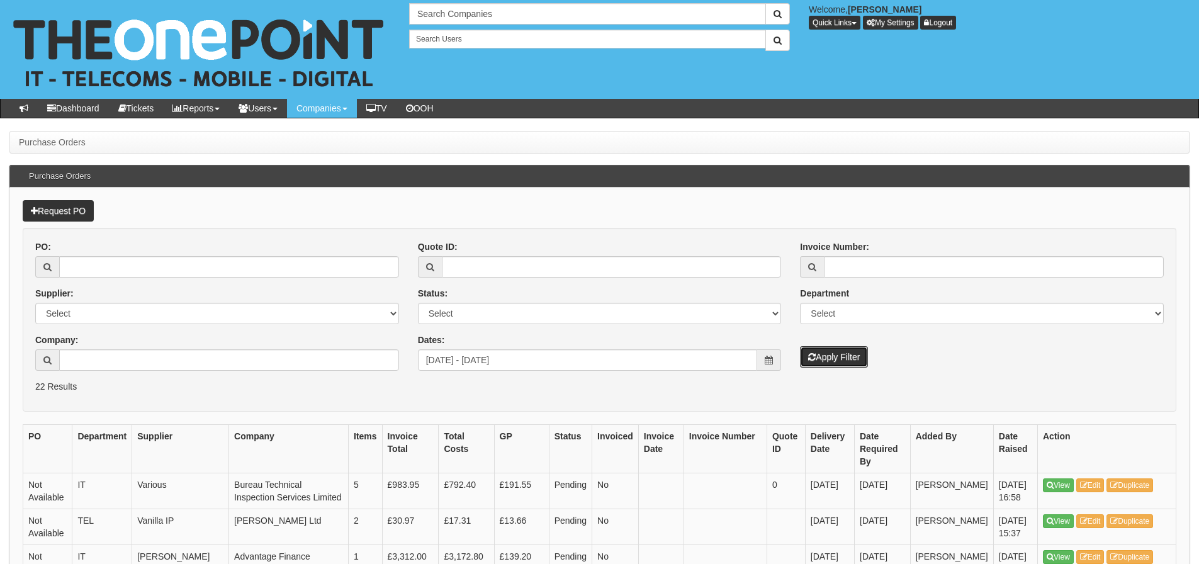
click at [824, 358] on button "Apply Filter" at bounding box center [834, 356] width 68 height 21
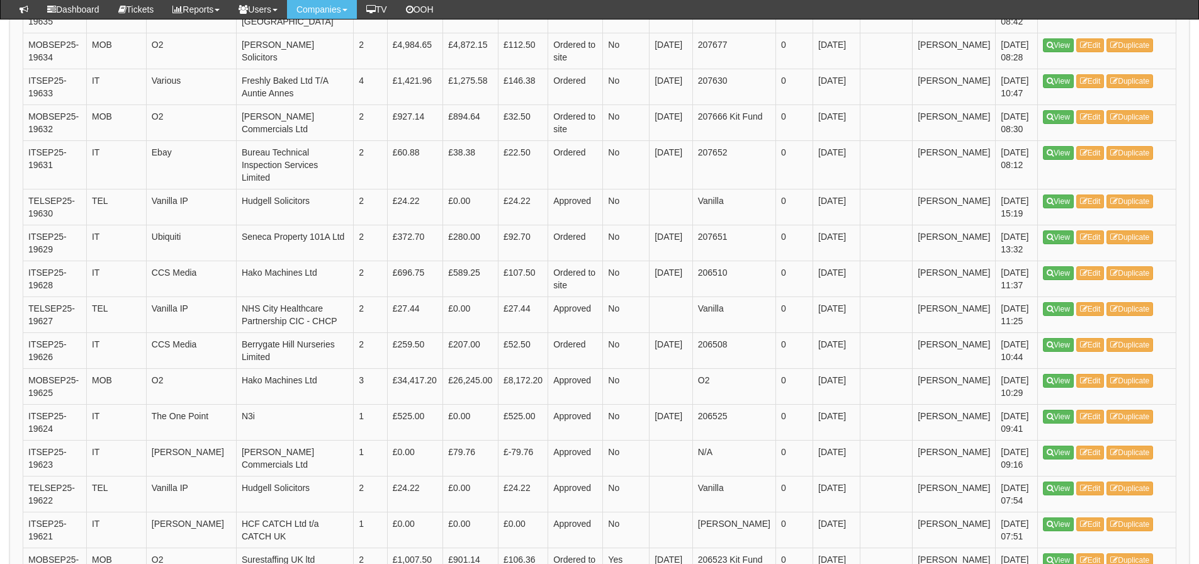
scroll to position [1847, 0]
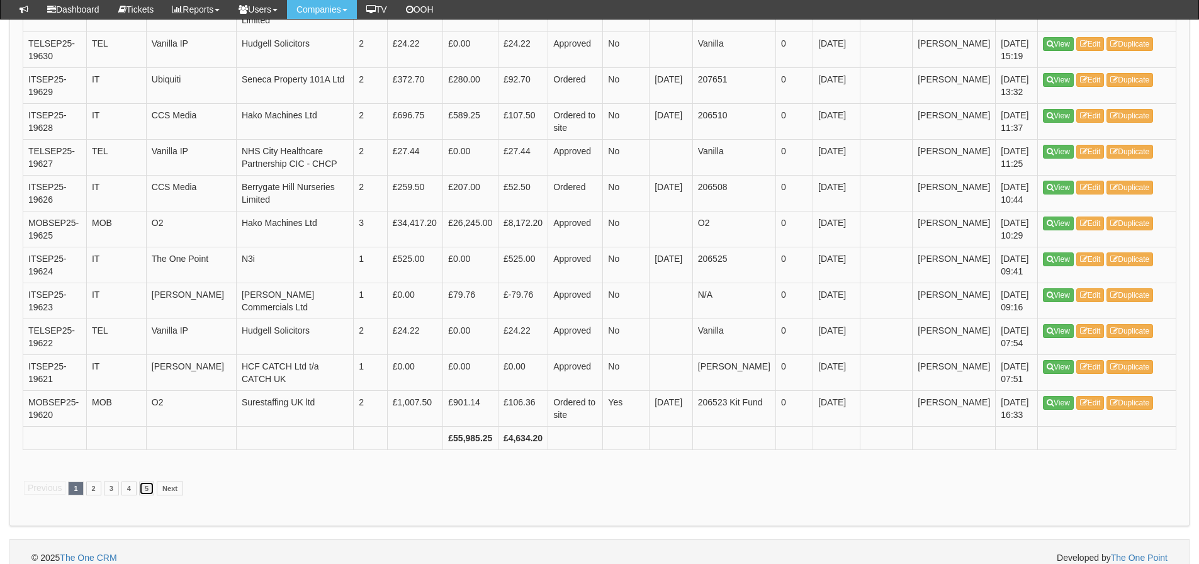
click at [140, 482] on link "5" at bounding box center [146, 489] width 15 height 14
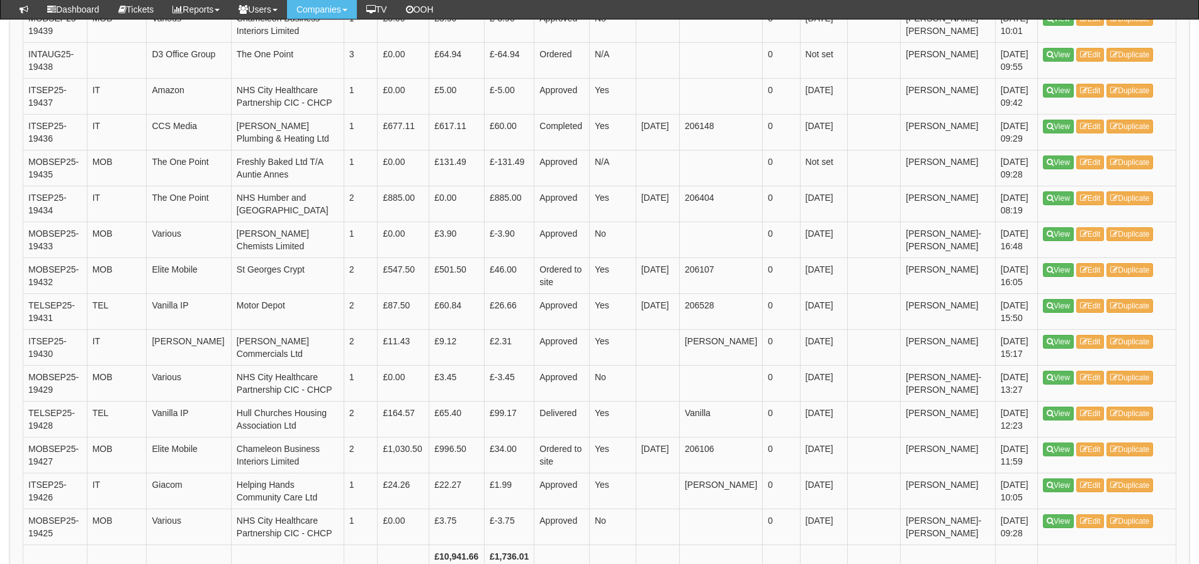
scroll to position [1574, 0]
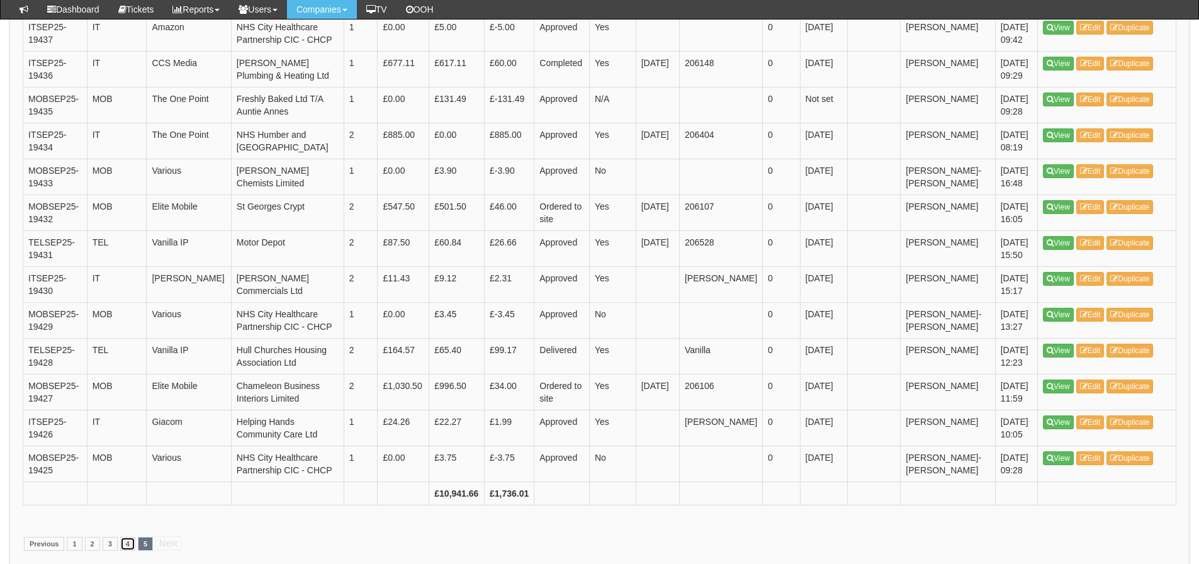
click at [128, 539] on link "4" at bounding box center [127, 544] width 15 height 14
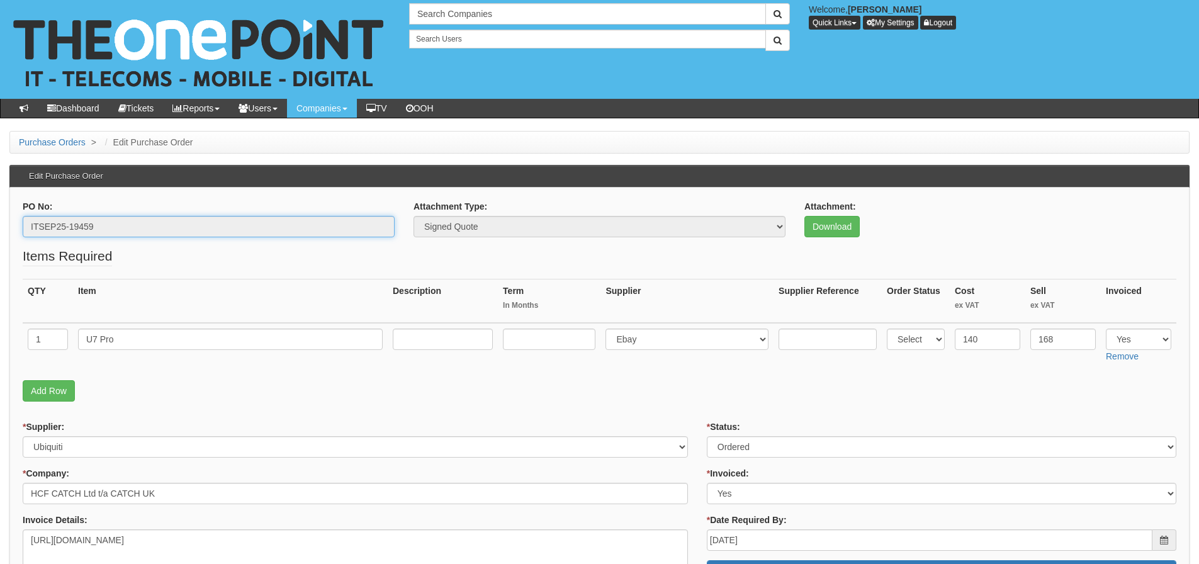
drag, startPoint x: 183, startPoint y: 219, endPoint x: 17, endPoint y: 220, distance: 166.2
click at [17, 220] on div "PO No: ITSEP25-19459" at bounding box center [208, 223] width 391 height 47
click at [120, 234] on input "ITSEP25-19459" at bounding box center [209, 226] width 372 height 21
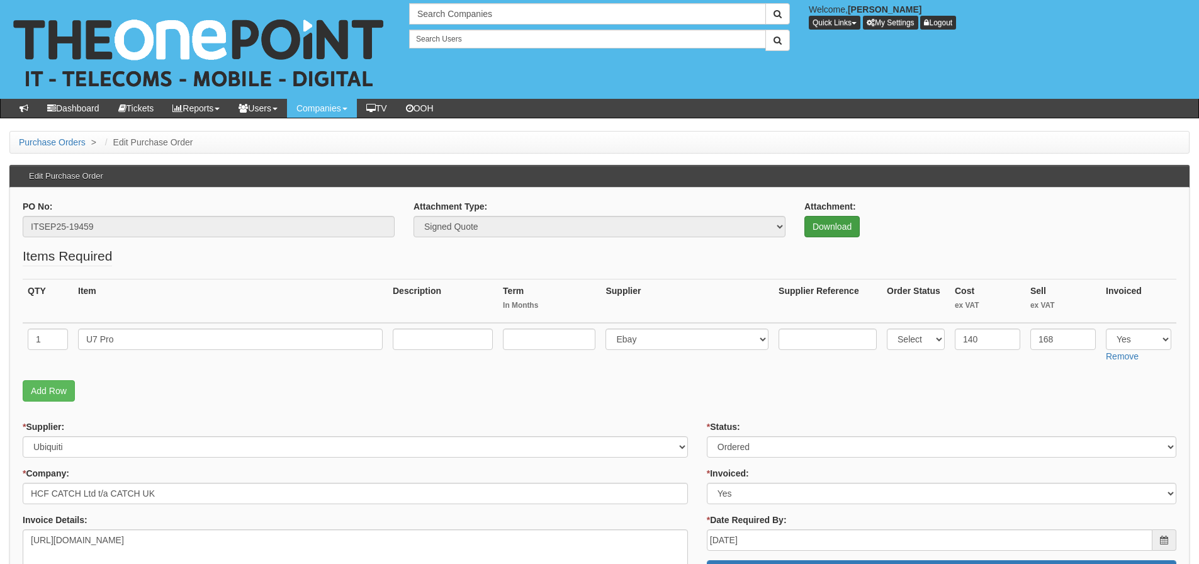
click at [844, 215] on div "Attachment: Download" at bounding box center [991, 218] width 372 height 37
click at [842, 227] on link "Download" at bounding box center [832, 226] width 55 height 21
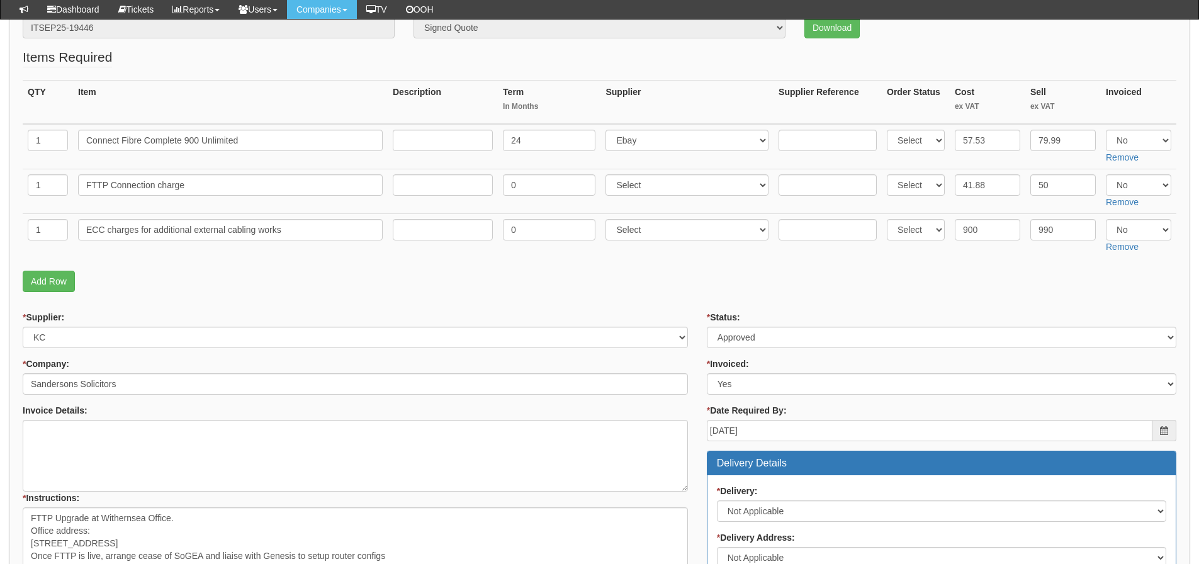
scroll to position [189, 0]
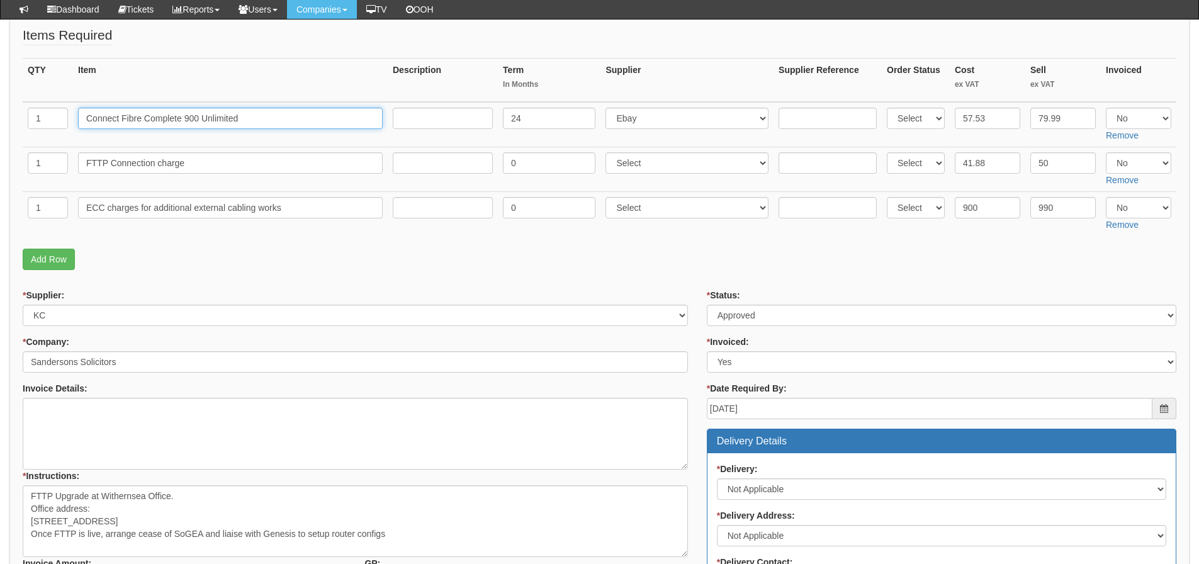
drag, startPoint x: 279, startPoint y: 120, endPoint x: 73, endPoint y: 123, distance: 205.9
click at [74, 123] on td "Connect Fibre Complete 900 Unlimited" at bounding box center [230, 124] width 315 height 45
drag, startPoint x: 256, startPoint y: 164, endPoint x: -248, endPoint y: 166, distance: 503.7
click at [0, 166] on html "× Send Email × Add Appointment × Create Ticket × Create Proactive Activity × Ad…" at bounding box center [599, 417] width 1199 height 1212
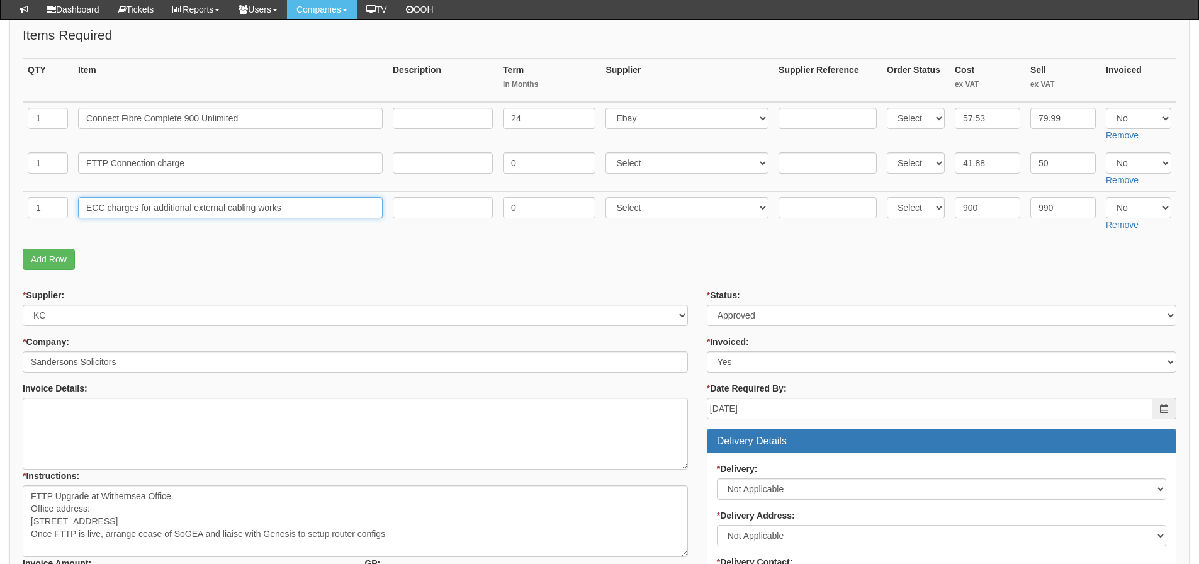
drag, startPoint x: 329, startPoint y: 212, endPoint x: -340, endPoint y: 242, distance: 669.4
click at [0, 242] on html "× Send Email × Add Appointment × Create Ticket × Create Proactive Activity × Ad…" at bounding box center [599, 417] width 1199 height 1212
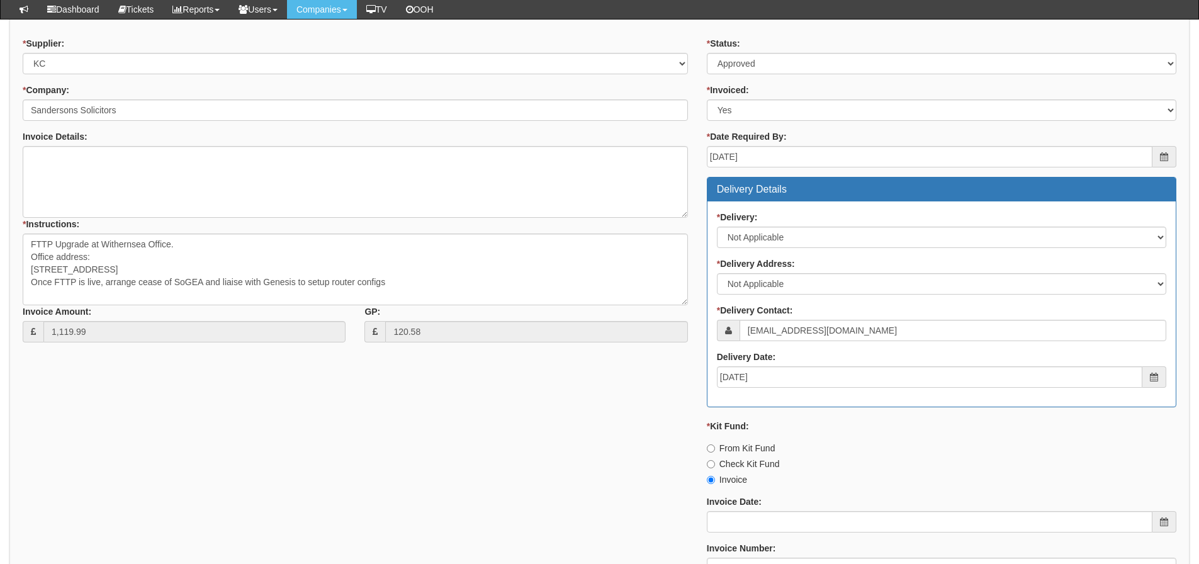
scroll to position [648, 0]
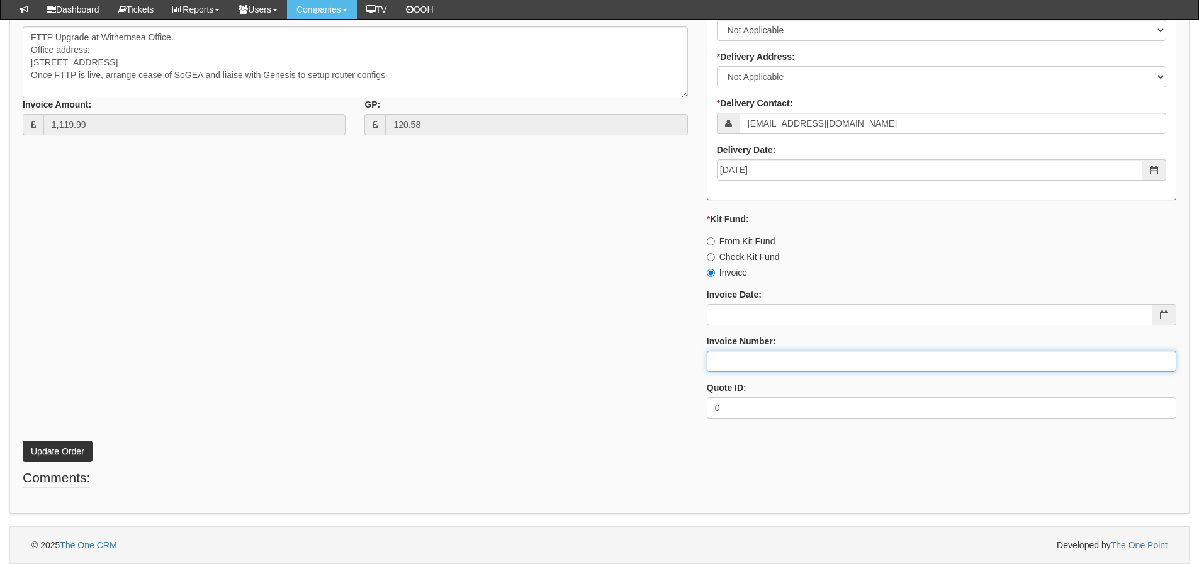
click at [725, 356] on input "Invoice Number:" at bounding box center [942, 361] width 470 height 21
type input "207683"
click at [23, 441] on button "Update Order" at bounding box center [58, 451] width 70 height 21
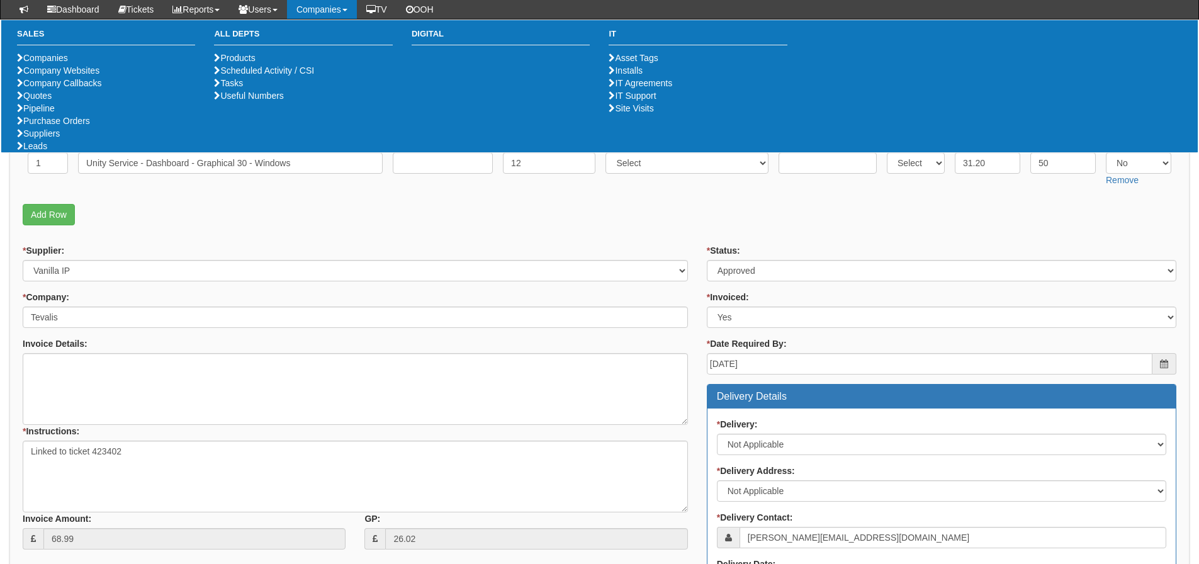
scroll to position [603, 0]
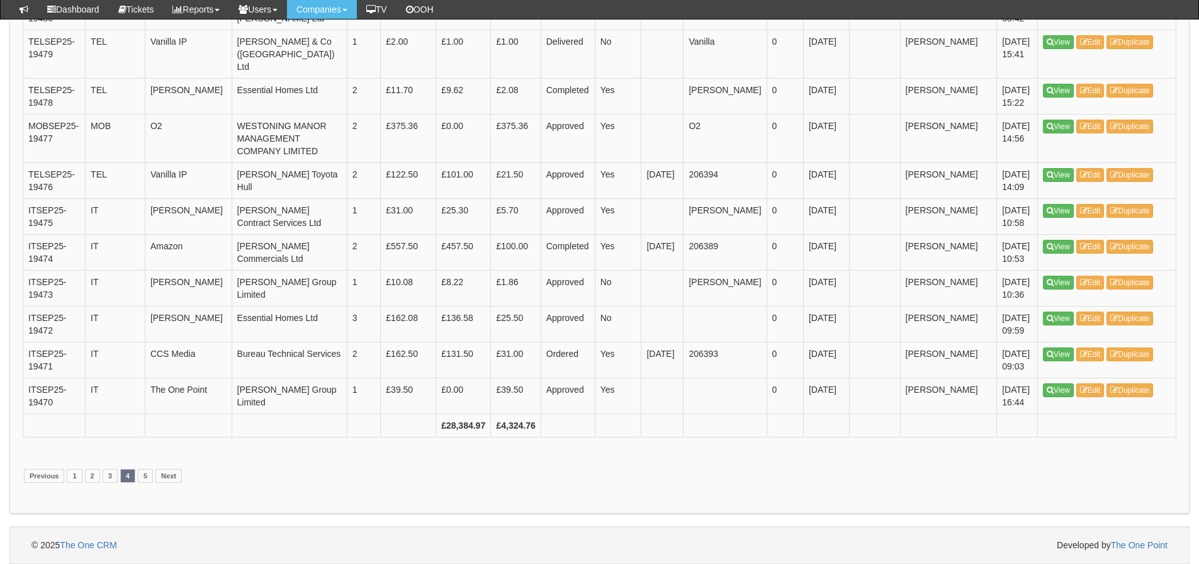
scroll to position [2393, 0]
click at [106, 483] on link "3" at bounding box center [110, 476] width 15 height 14
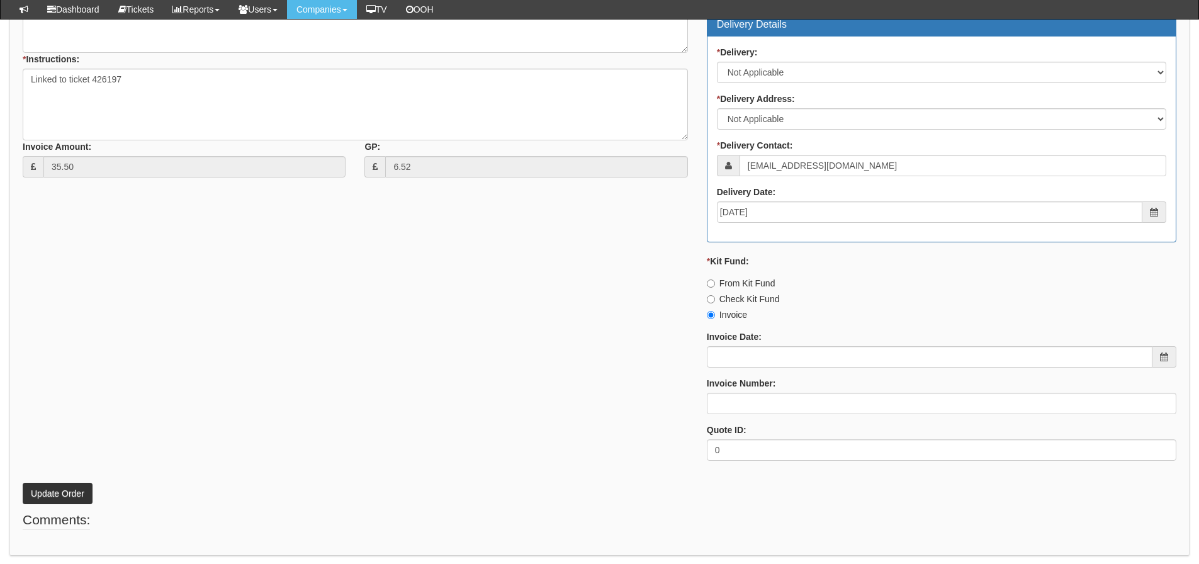
scroll to position [558, 0]
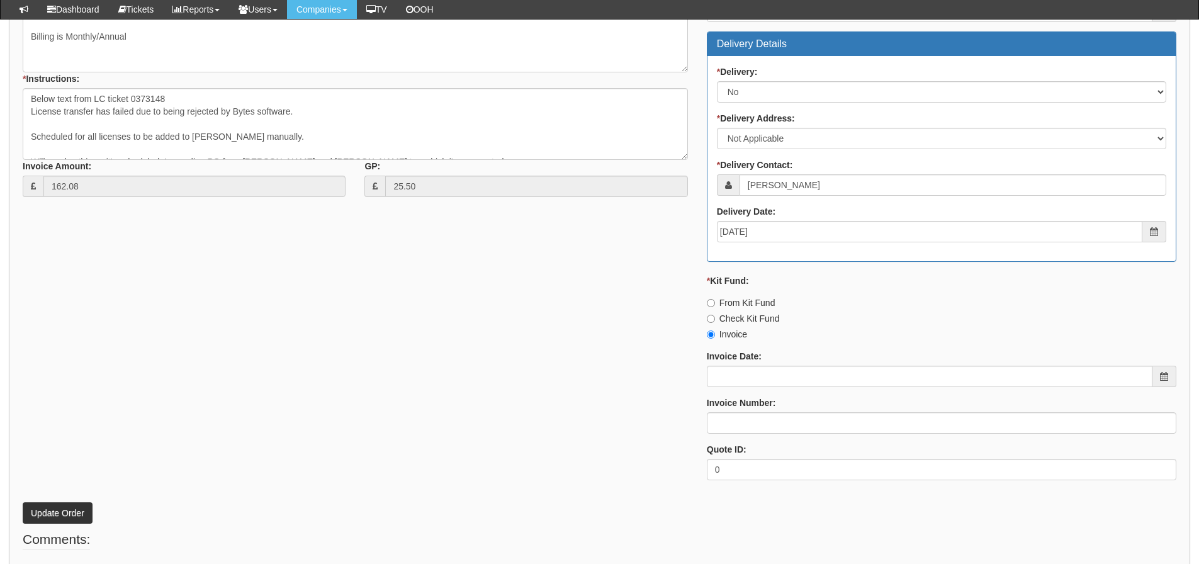
scroll to position [648, 0]
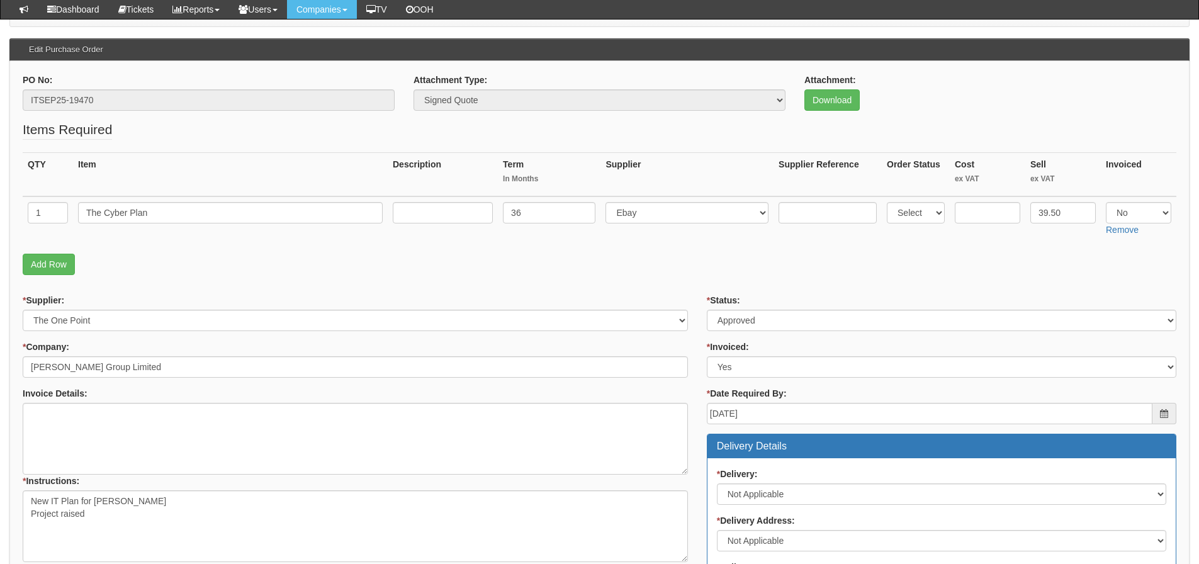
scroll to position [558, 0]
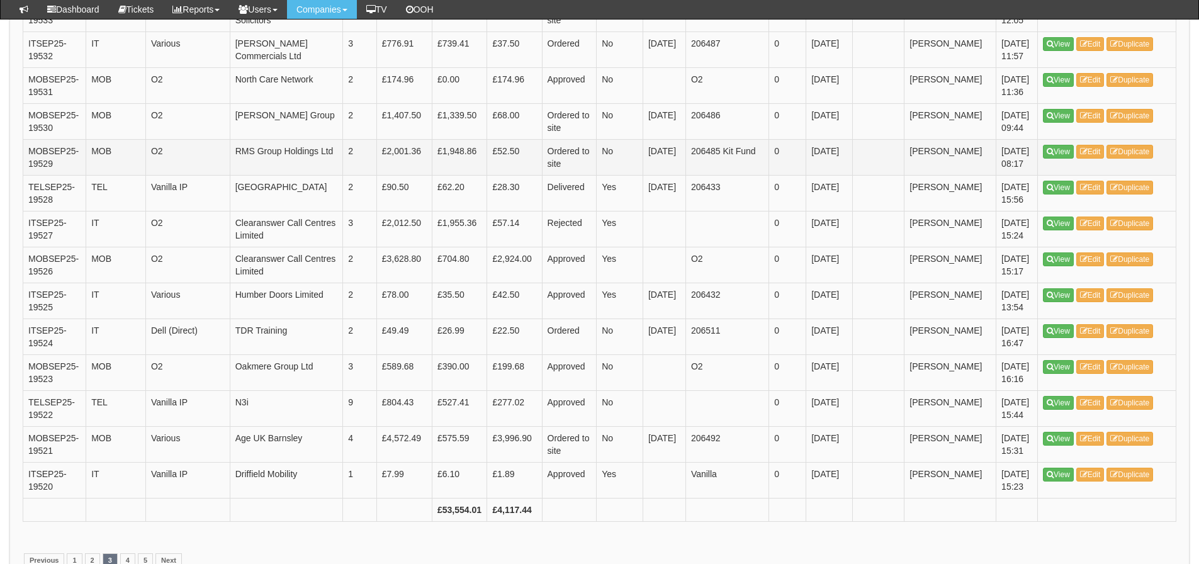
scroll to position [1763, 0]
click at [91, 553] on link "2" at bounding box center [92, 560] width 15 height 14
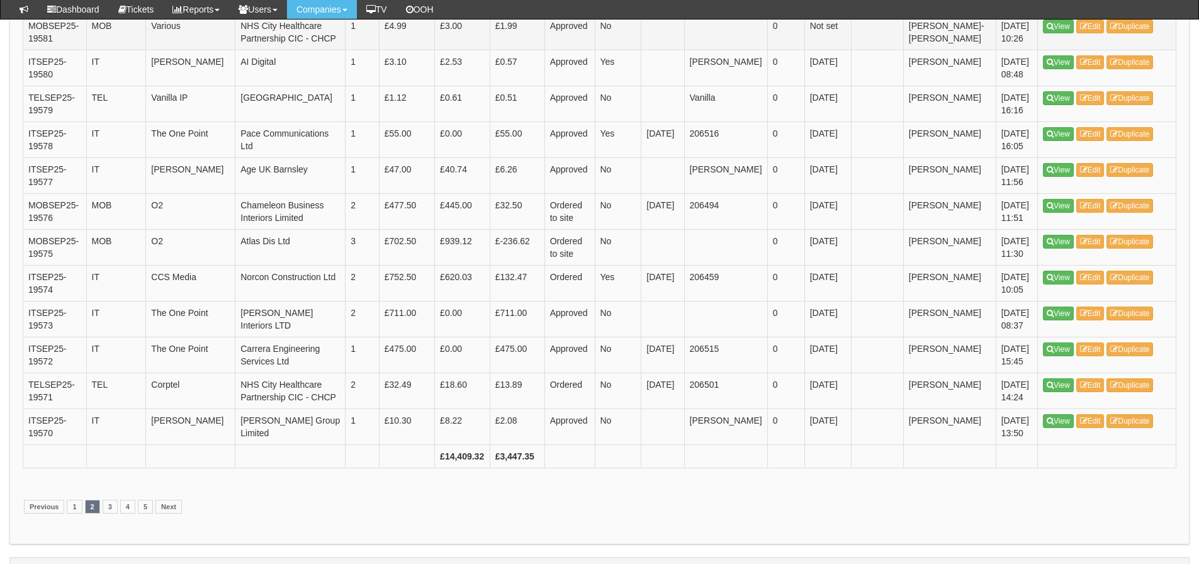
scroll to position [1826, 0]
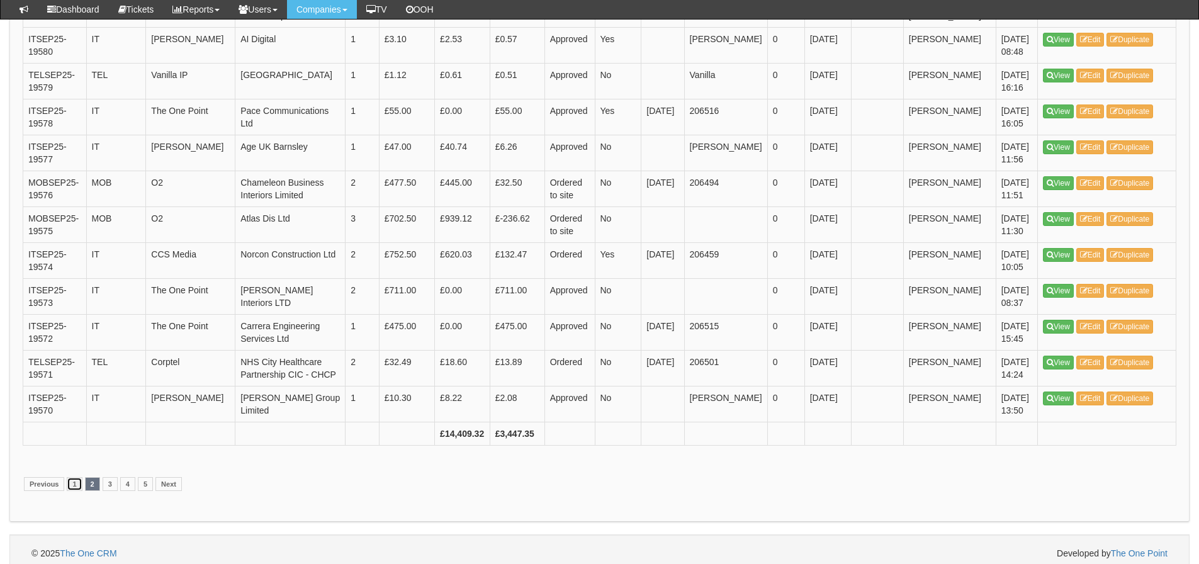
click at [76, 491] on link "1" at bounding box center [74, 484] width 15 height 14
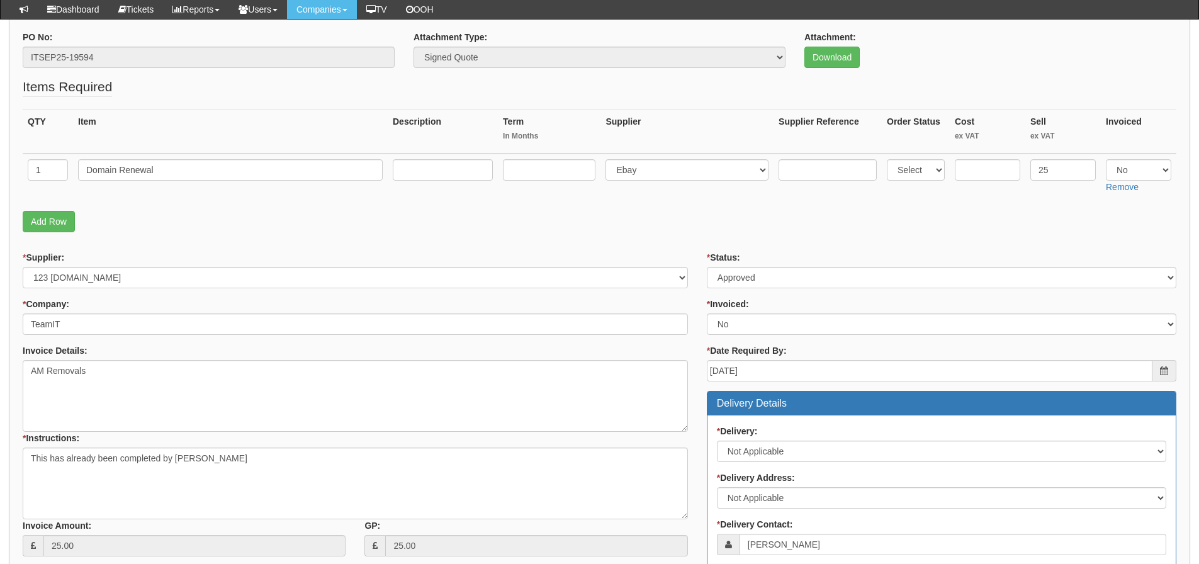
scroll to position [118, 0]
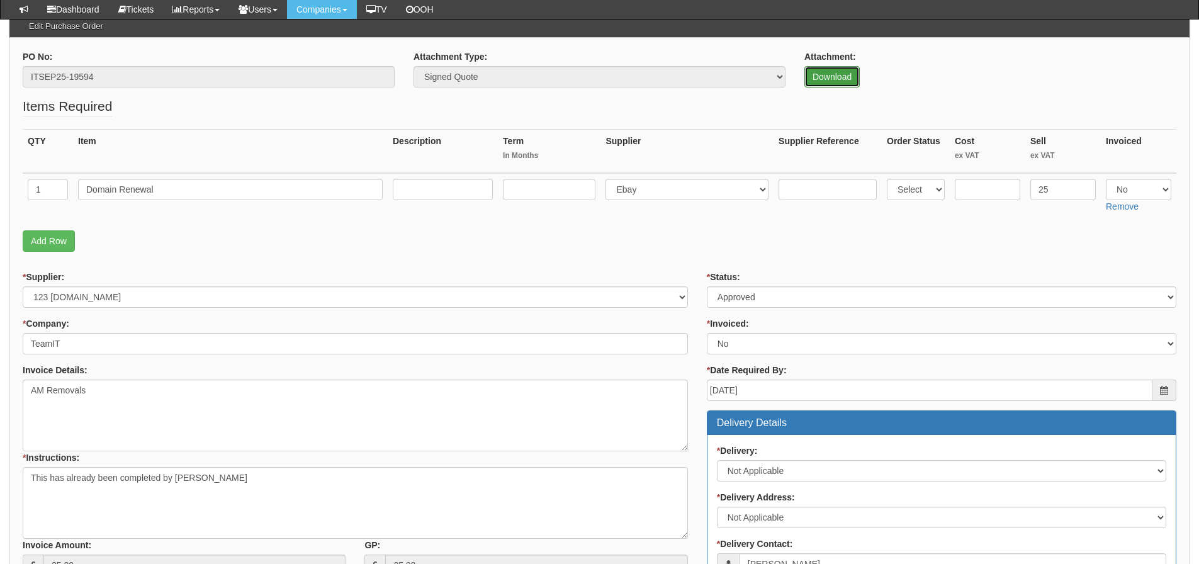
click at [844, 71] on link "Download" at bounding box center [832, 76] width 55 height 21
drag, startPoint x: 167, startPoint y: 193, endPoint x: 3, endPoint y: 193, distance: 164.3
click at [20, 193] on div "PO No: ITSEP25-19594 Attachment Type: Select Signed Quote Auth email if quote u…" at bounding box center [599, 496] width 1181 height 917
click at [650, 261] on form "PO No: ITSEP25-19594 Attachment Type: Select Signed Quote Auth email if quote u…" at bounding box center [600, 476] width 1154 height 853
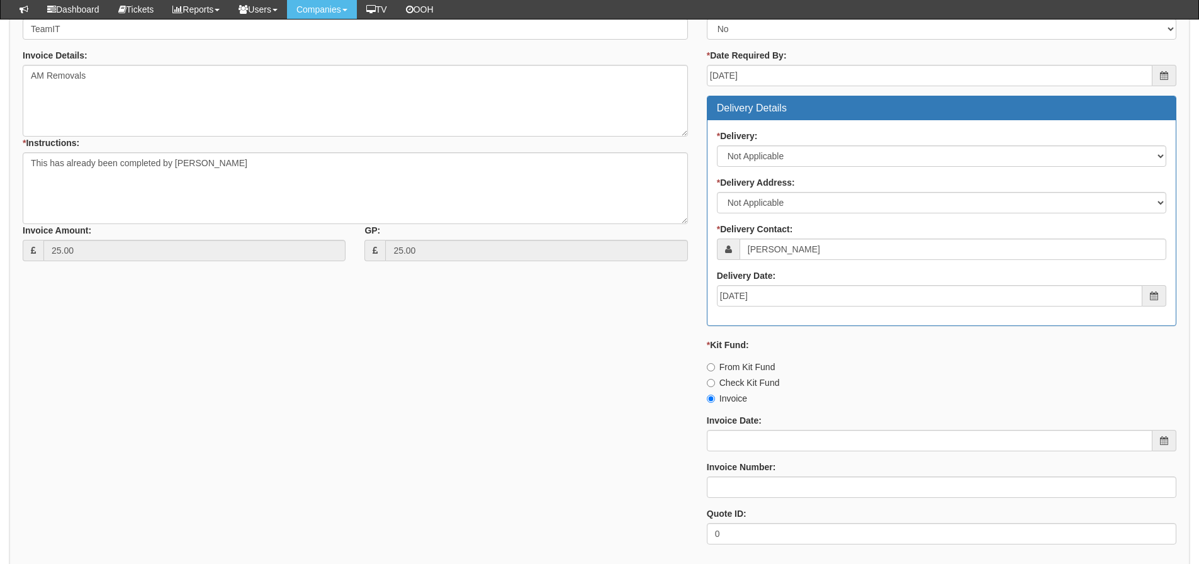
scroll to position [558, 0]
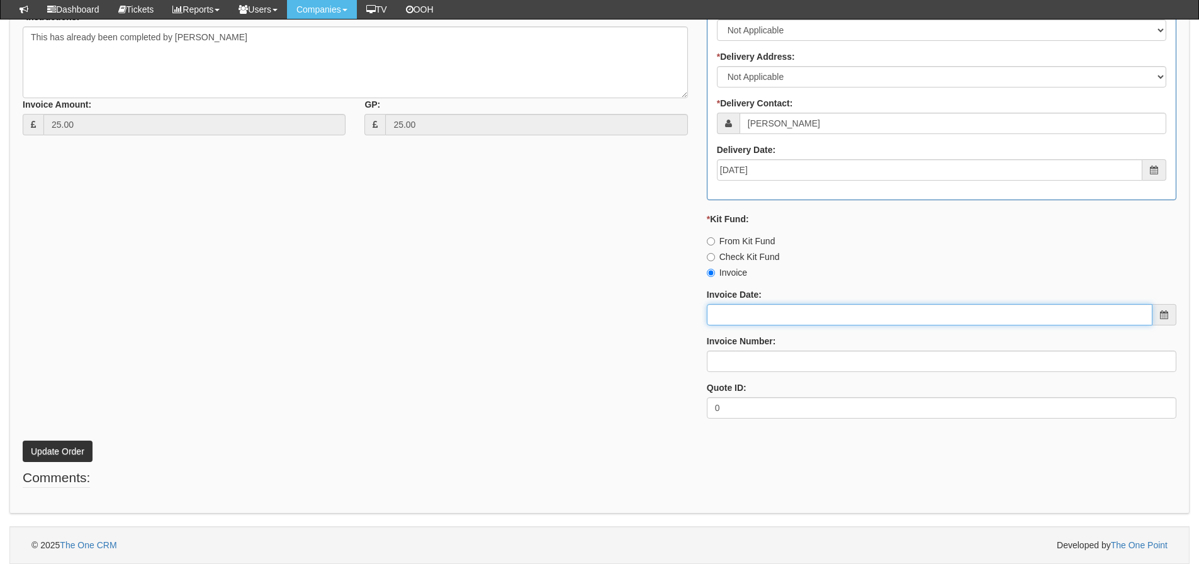
click at [723, 313] on input "Invoice Date:" at bounding box center [930, 314] width 446 height 21
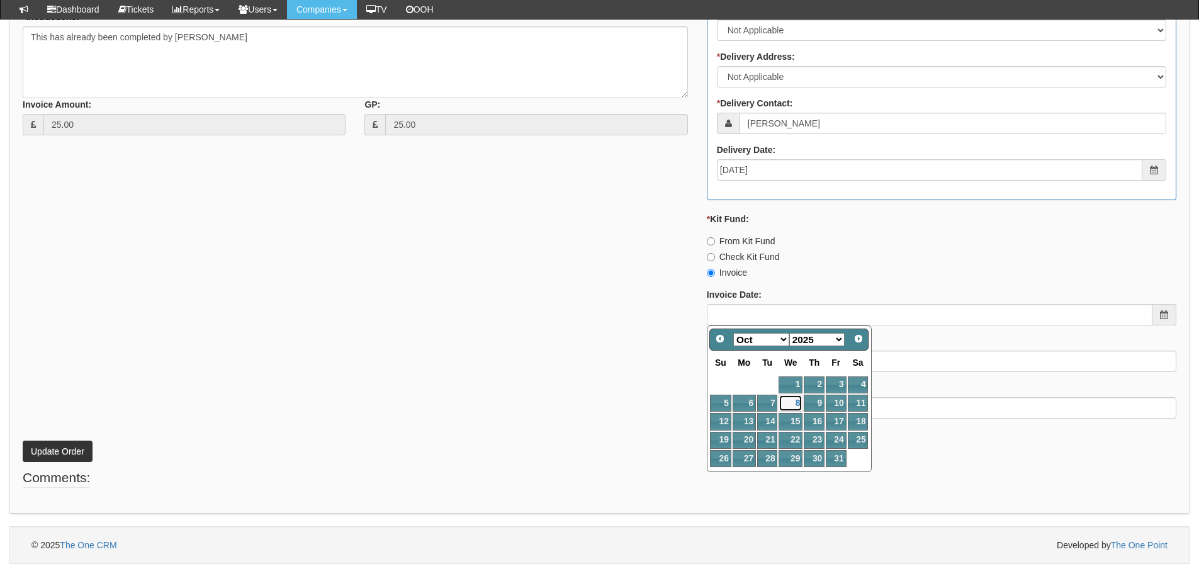
click at [795, 412] on link "8" at bounding box center [791, 403] width 24 height 17
type input "2025-10-08"
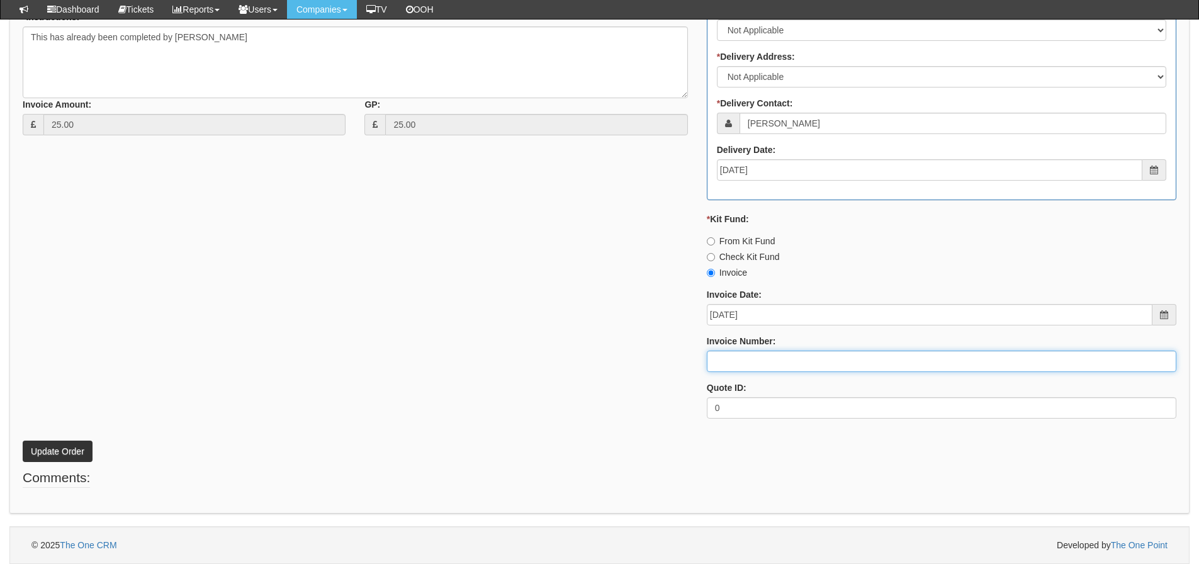
click at [751, 363] on input "Invoice Number:" at bounding box center [942, 361] width 470 height 21
type input "207684"
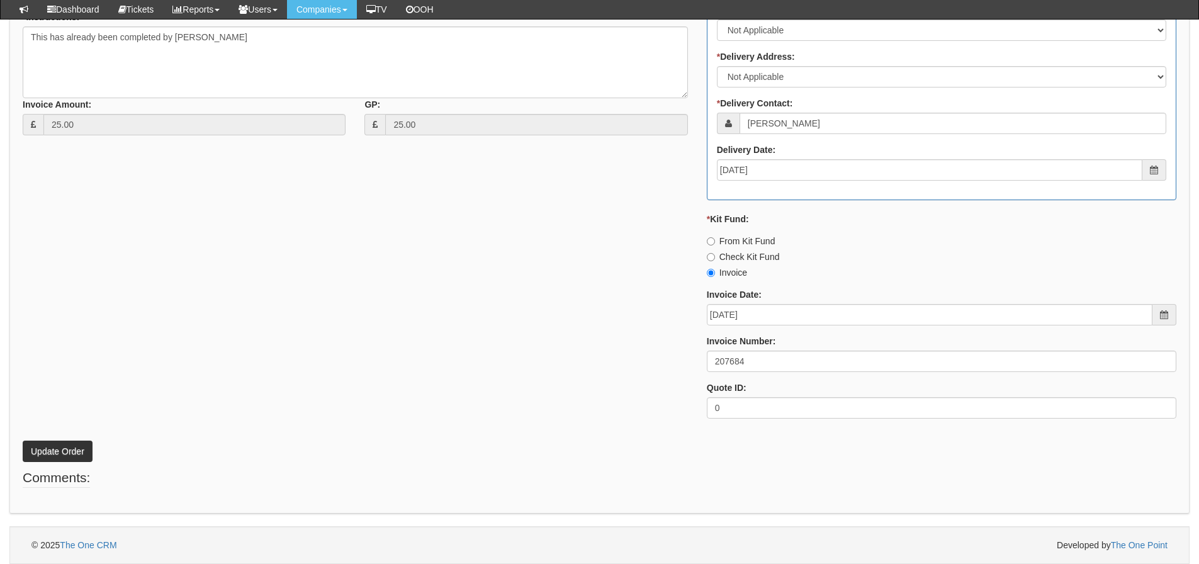
click at [451, 385] on div "* Supplier: Select 123 REG.co.uk 1Password 3 4Gon AA Jones Electric Ltd Abzorb …" at bounding box center [599, 129] width 1173 height 599
click at [57, 456] on button "Update Order" at bounding box center [58, 451] width 70 height 21
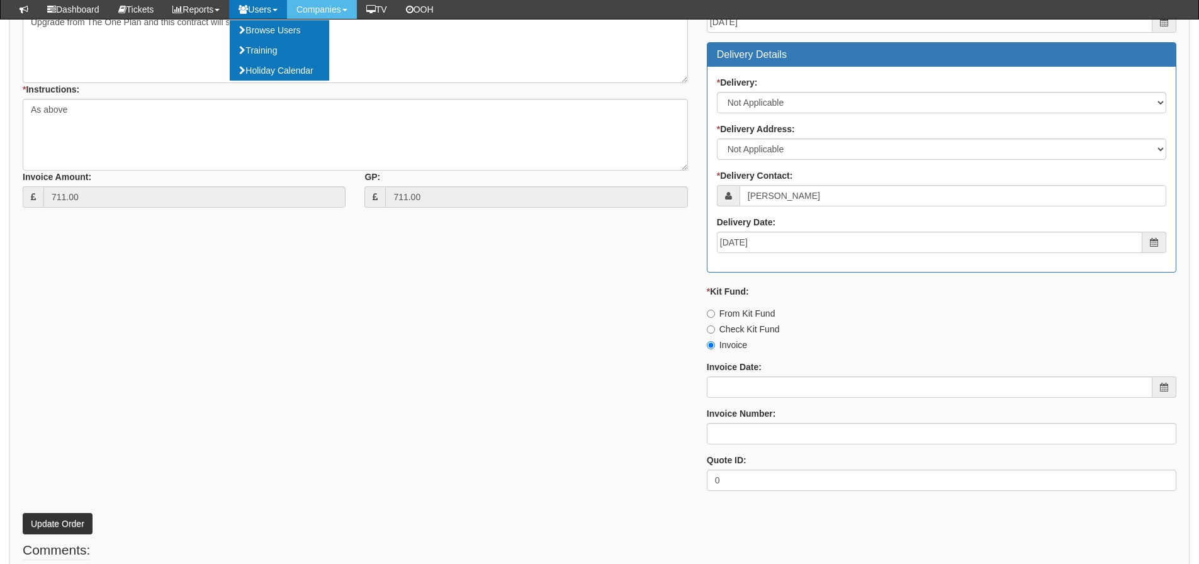
scroll to position [603, 0]
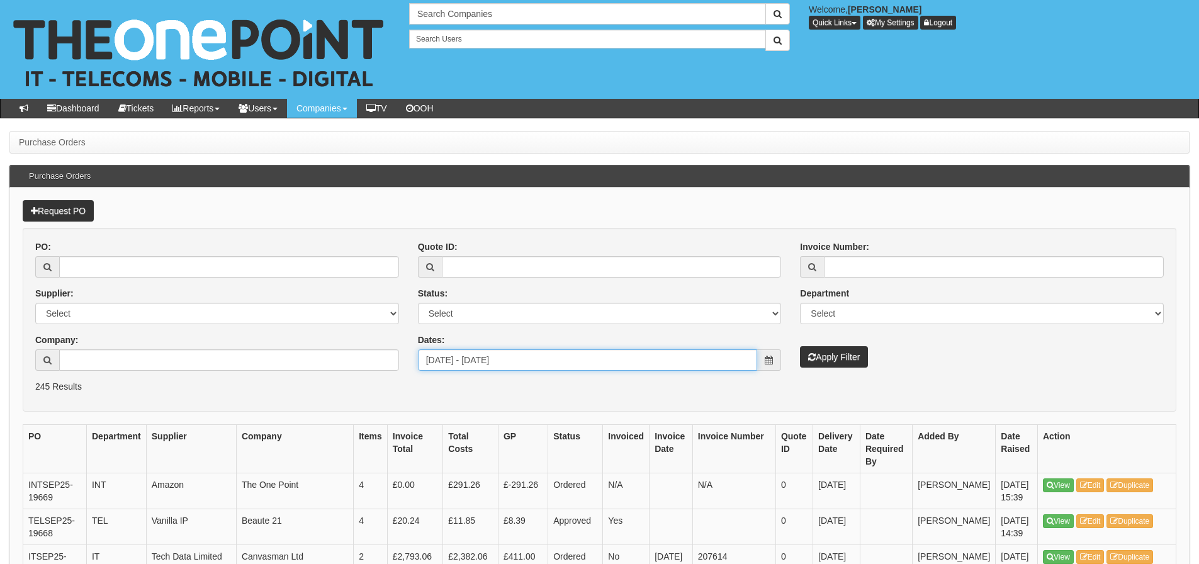
click at [465, 363] on input "2025-09-01 - 2025-09-30" at bounding box center [588, 359] width 340 height 21
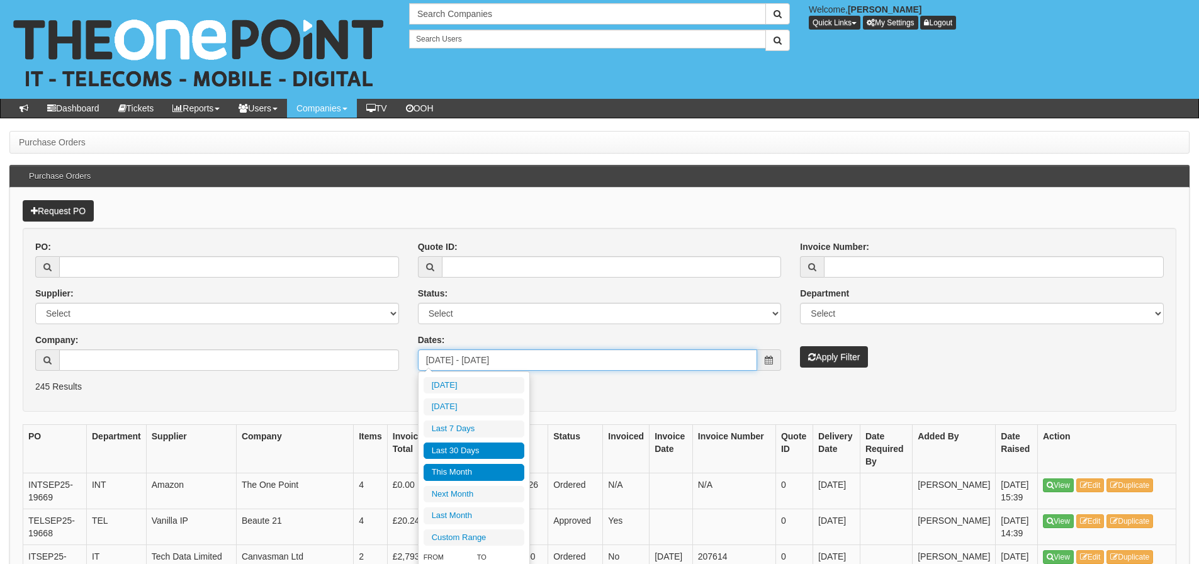
type input "2025-10-01"
type input "2025-10-31"
click at [439, 472] on li "This Month" at bounding box center [474, 472] width 101 height 17
type input "2025-10-01 - 2025-10-31"
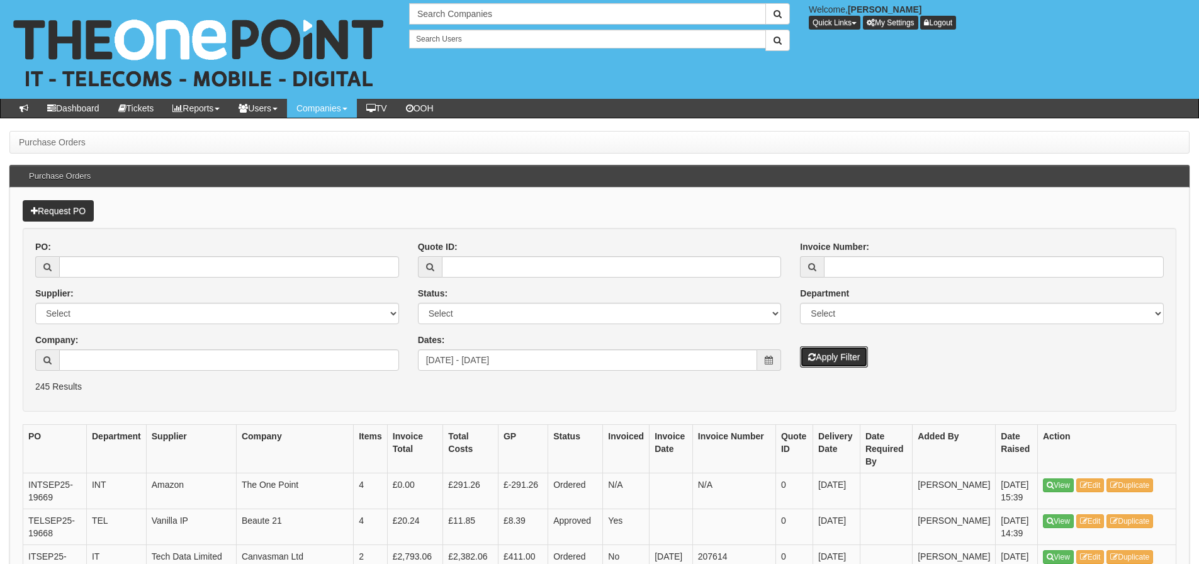
click at [837, 358] on button "Apply Filter" at bounding box center [834, 356] width 68 height 21
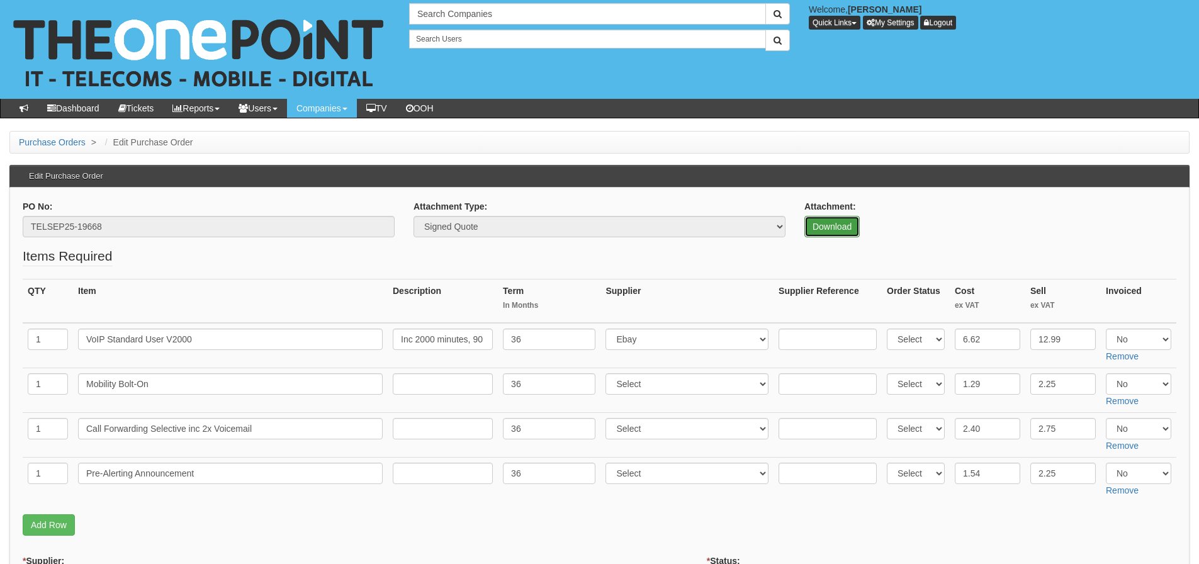
click at [851, 230] on link "Download" at bounding box center [832, 226] width 55 height 21
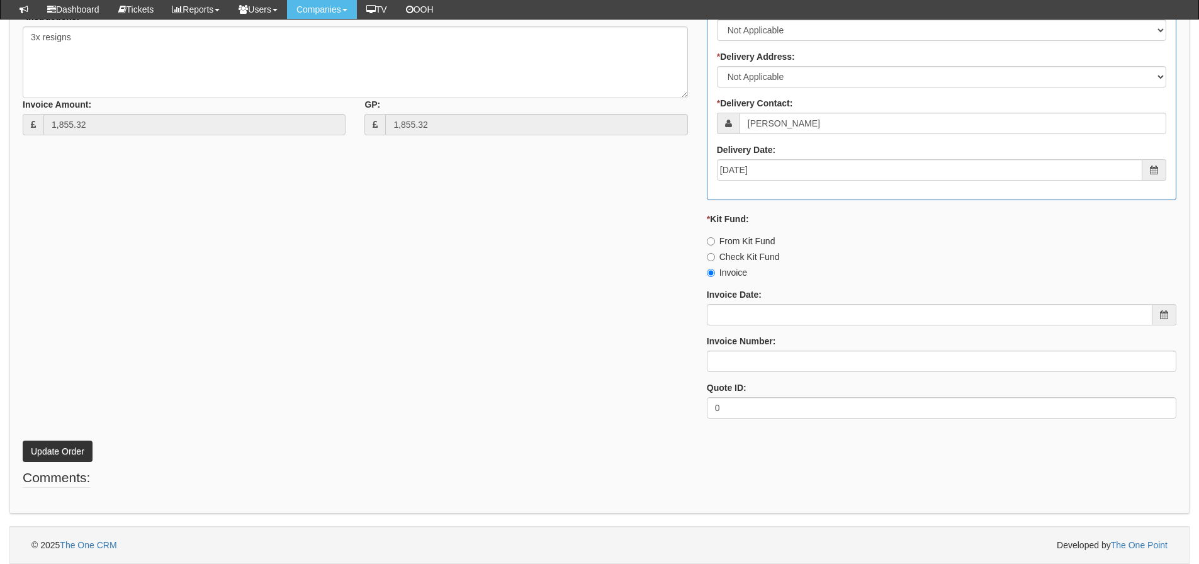
scroll to position [351, 0]
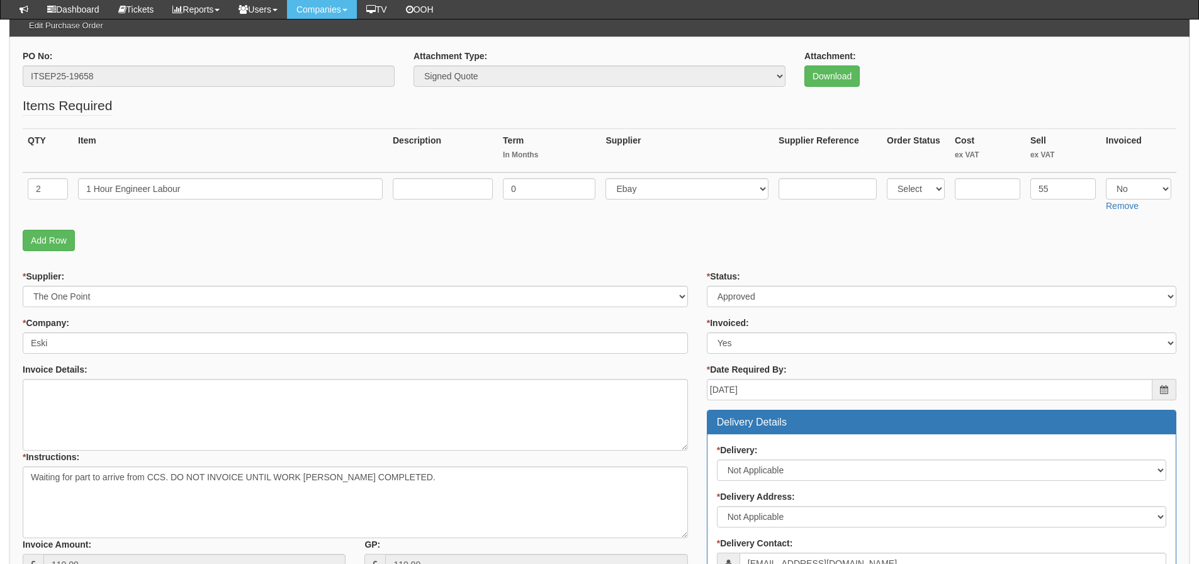
scroll to position [118, 0]
drag, startPoint x: 209, startPoint y: 198, endPoint x: 73, endPoint y: 198, distance: 136.0
click at [73, 198] on td "1 Hour Engineer Labour" at bounding box center [230, 195] width 315 height 45
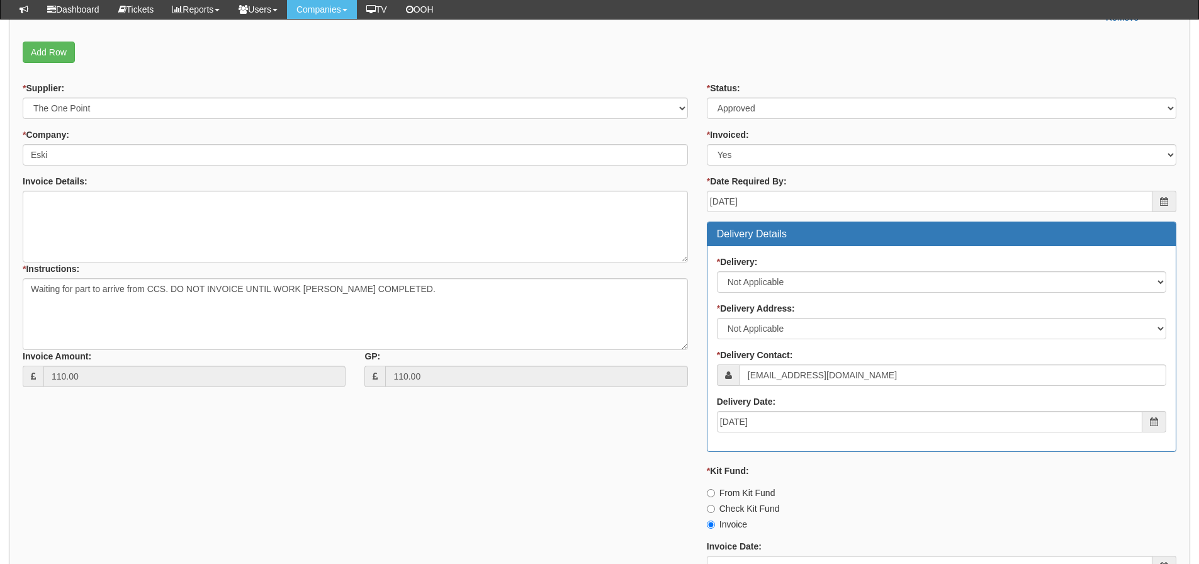
scroll to position [558, 0]
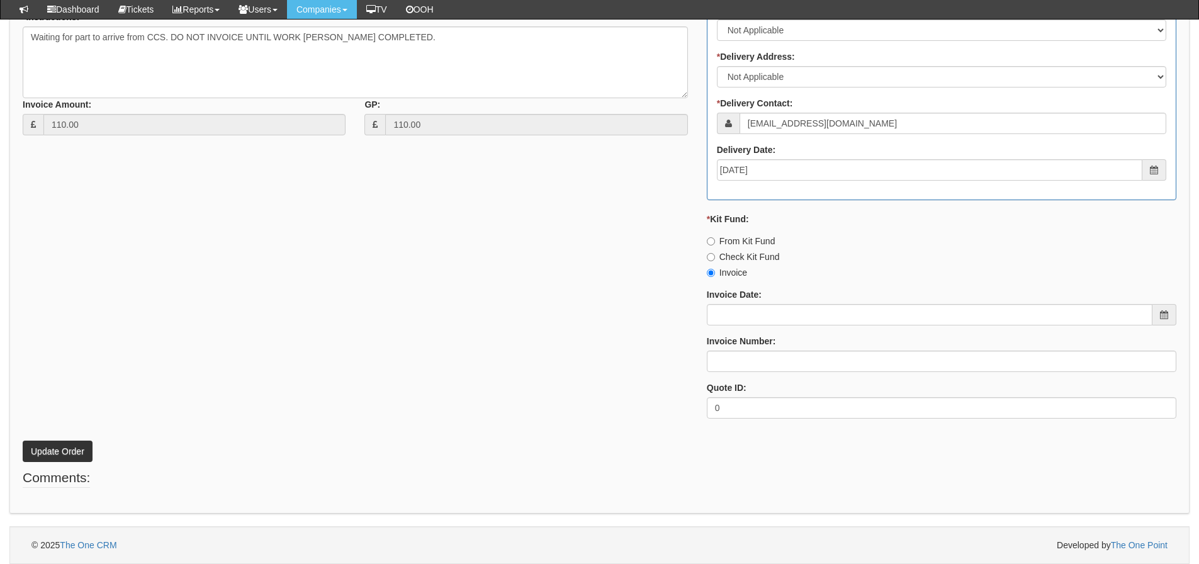
click at [757, 373] on div "* Status: Select Approved Completed Delivered Invoiced Ordered Ordered to site …" at bounding box center [942, 129] width 489 height 599
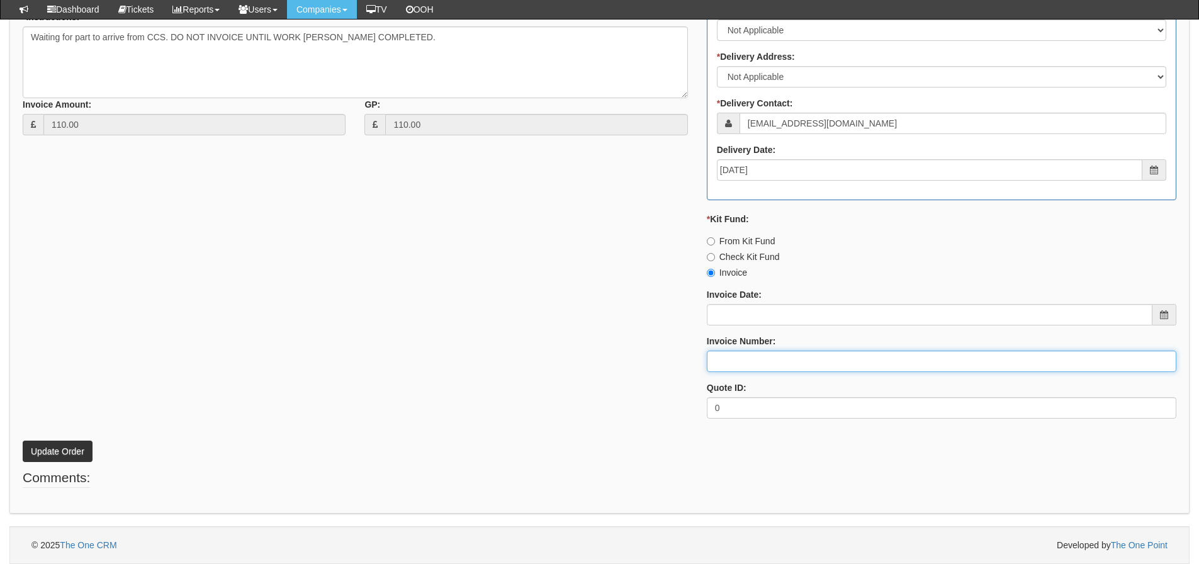
click at [757, 369] on input "Invoice Number:" at bounding box center [942, 361] width 470 height 21
type input "207686"
click at [23, 441] on button "Update Order" at bounding box center [58, 451] width 70 height 21
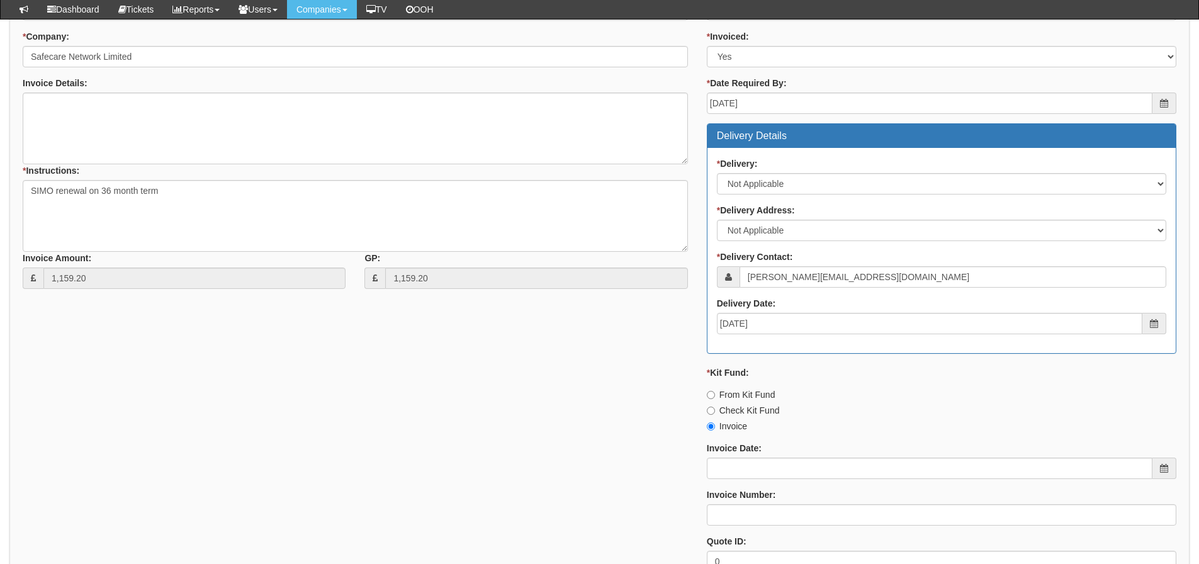
scroll to position [441, 0]
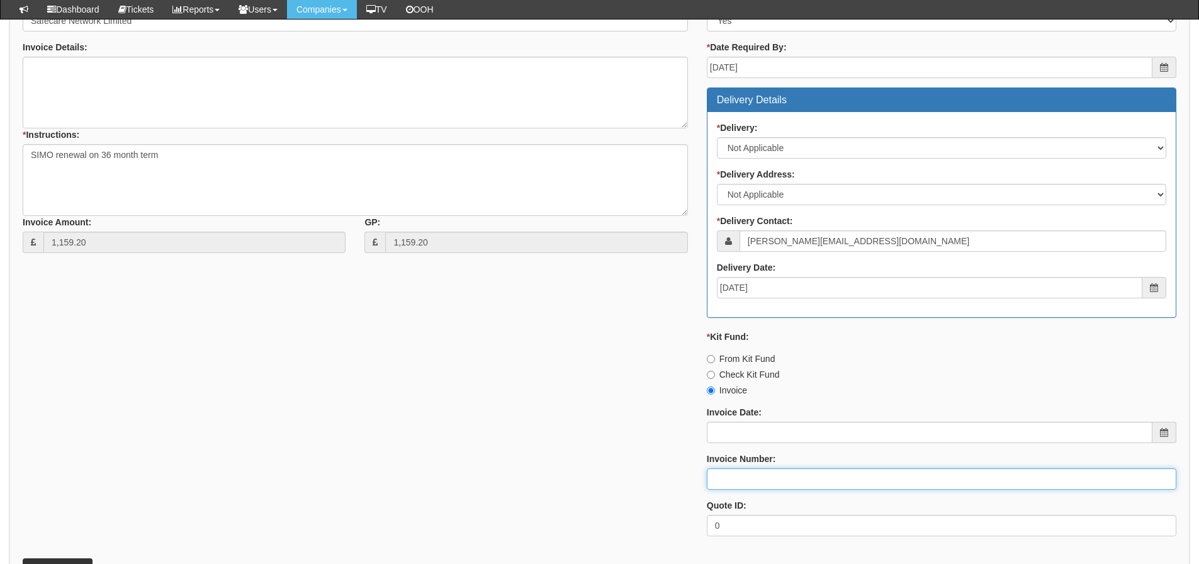
click at [771, 480] on input "Invoice Number:" at bounding box center [942, 478] width 470 height 21
type input "O2"
click at [298, 426] on div "* Supplier: Select 123 REG.co.uk 1Password 3 4Gon AA Jones Electric Ltd Abzorb …" at bounding box center [599, 247] width 1173 height 599
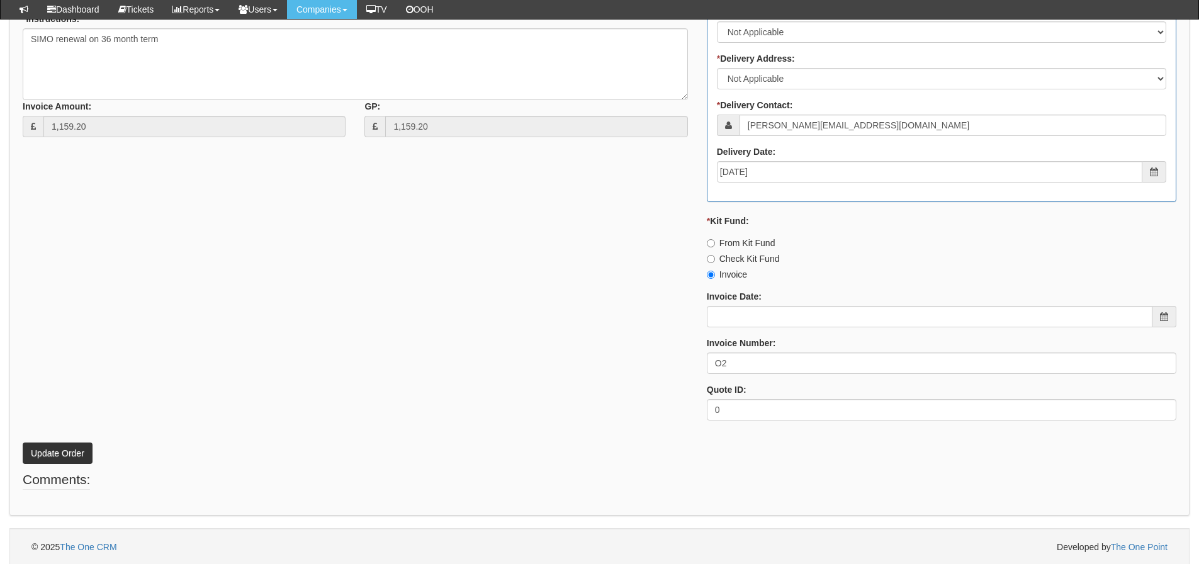
scroll to position [558, 0]
click at [79, 439] on p "Update Order" at bounding box center [600, 445] width 1154 height 34
click at [73, 450] on button "Update Order" at bounding box center [58, 451] width 70 height 21
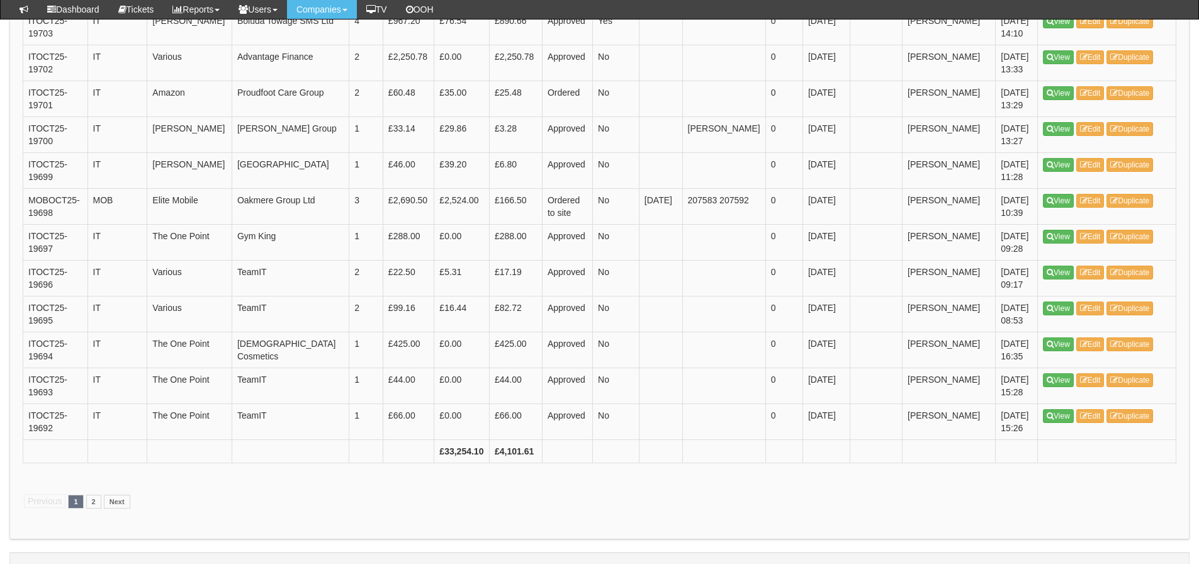
scroll to position [1809, 0]
click at [93, 494] on link "2" at bounding box center [93, 501] width 15 height 14
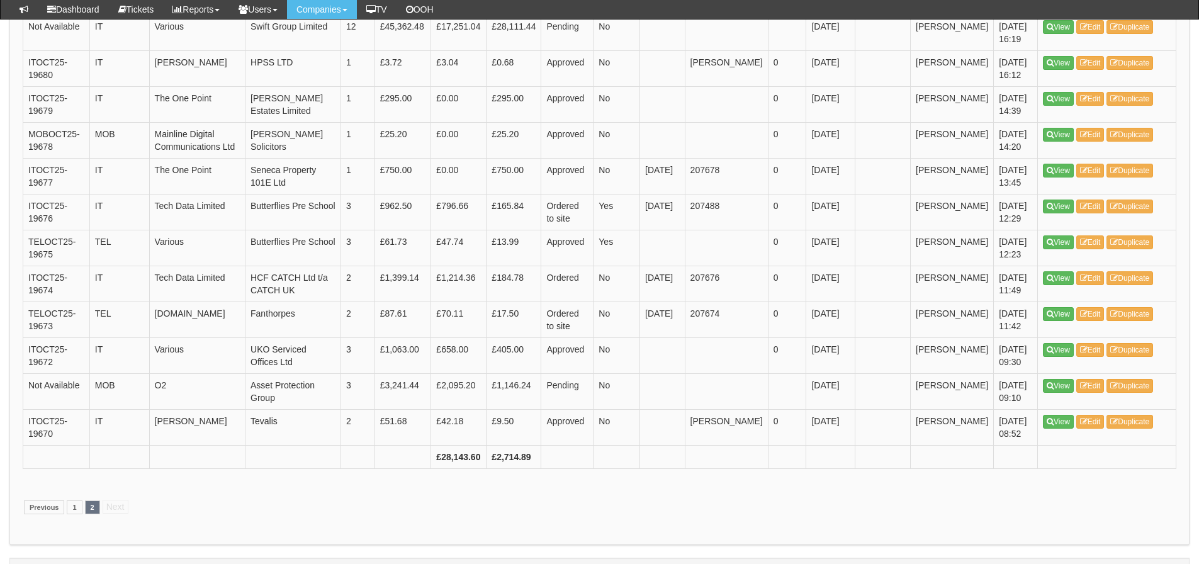
scroll to position [829, 0]
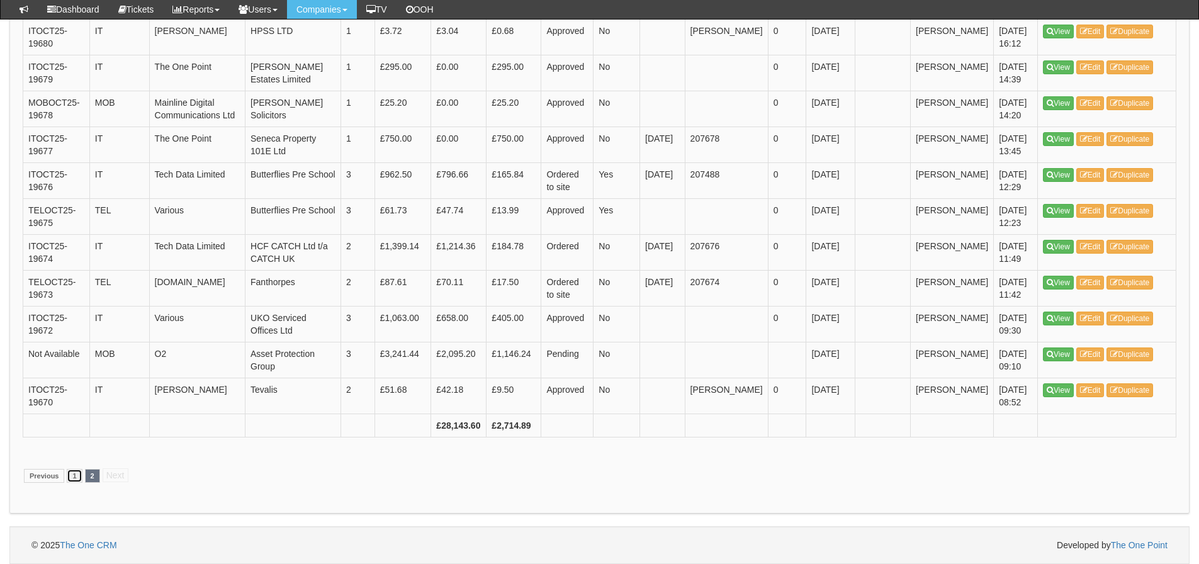
click at [76, 474] on link "1" at bounding box center [74, 476] width 15 height 14
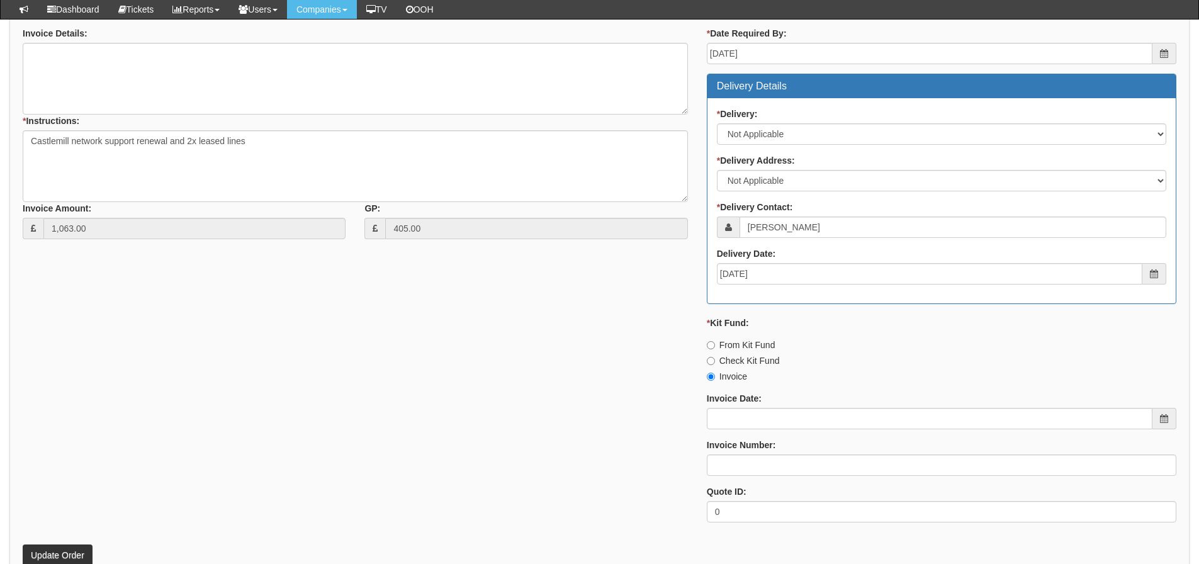
scroll to position [648, 0]
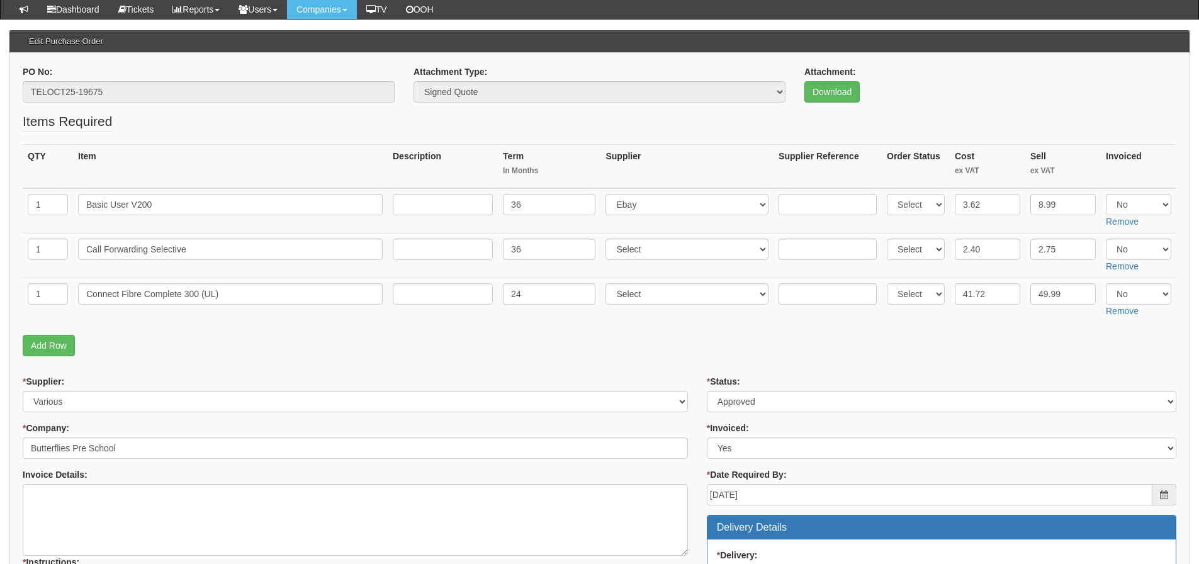
scroll to position [126, 0]
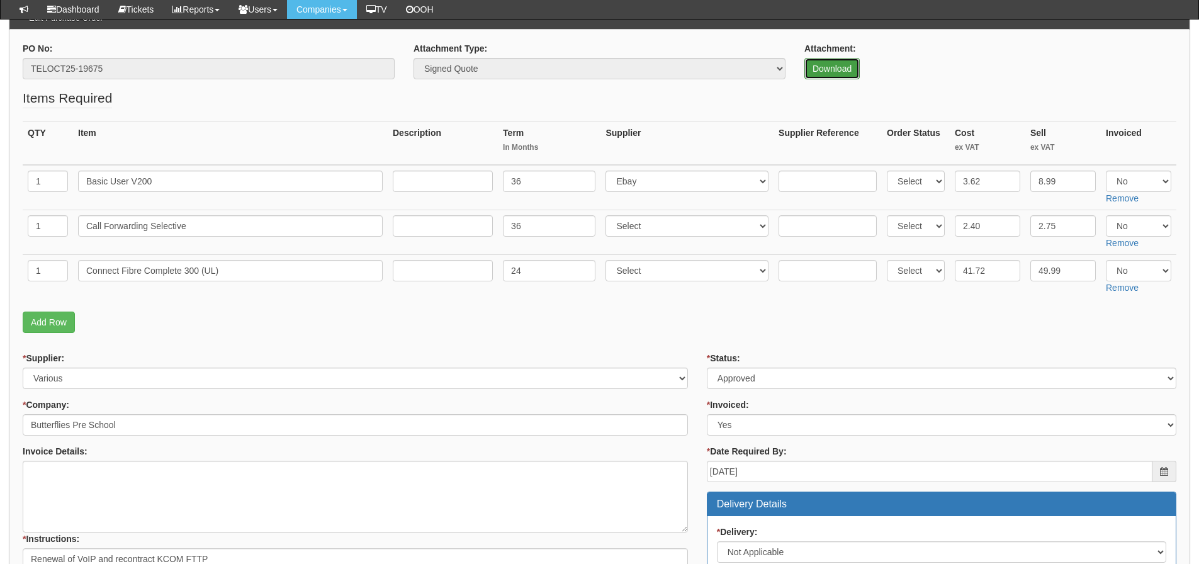
click at [810, 74] on link "Download" at bounding box center [832, 68] width 55 height 21
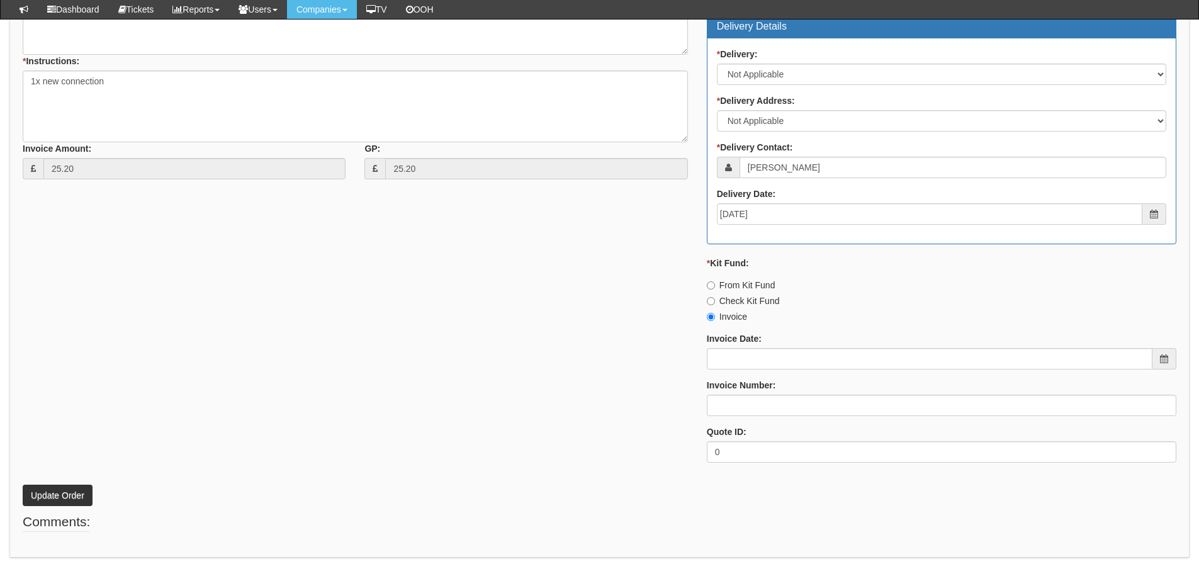
scroll to position [558, 0]
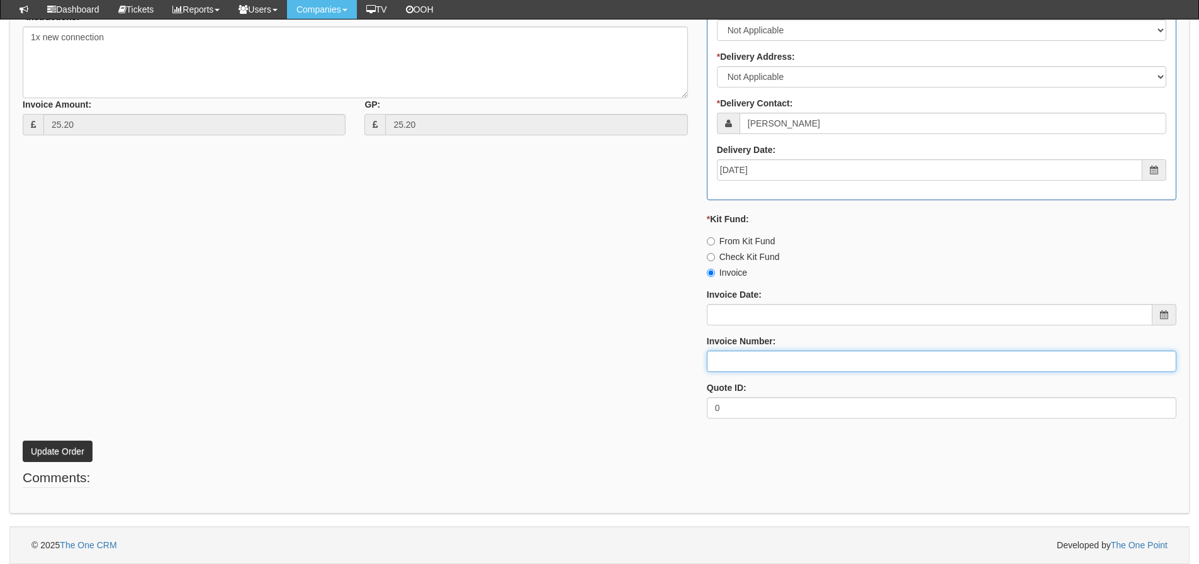
click at [734, 357] on input "Invoice Number:" at bounding box center [942, 361] width 470 height 21
type input "EE"
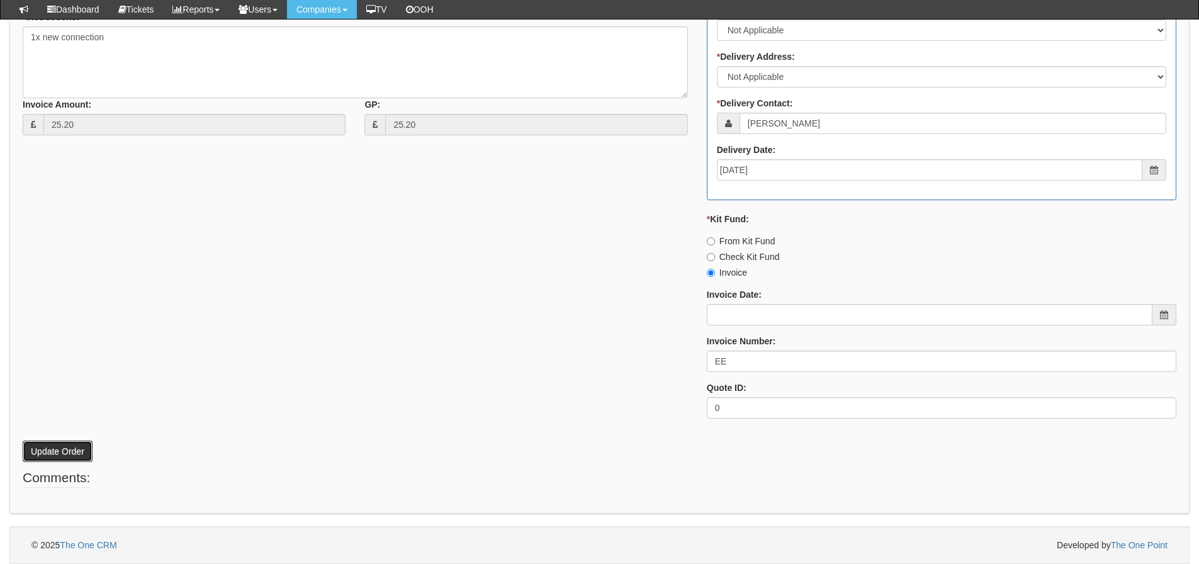
click at [82, 441] on button "Update Order" at bounding box center [58, 451] width 70 height 21
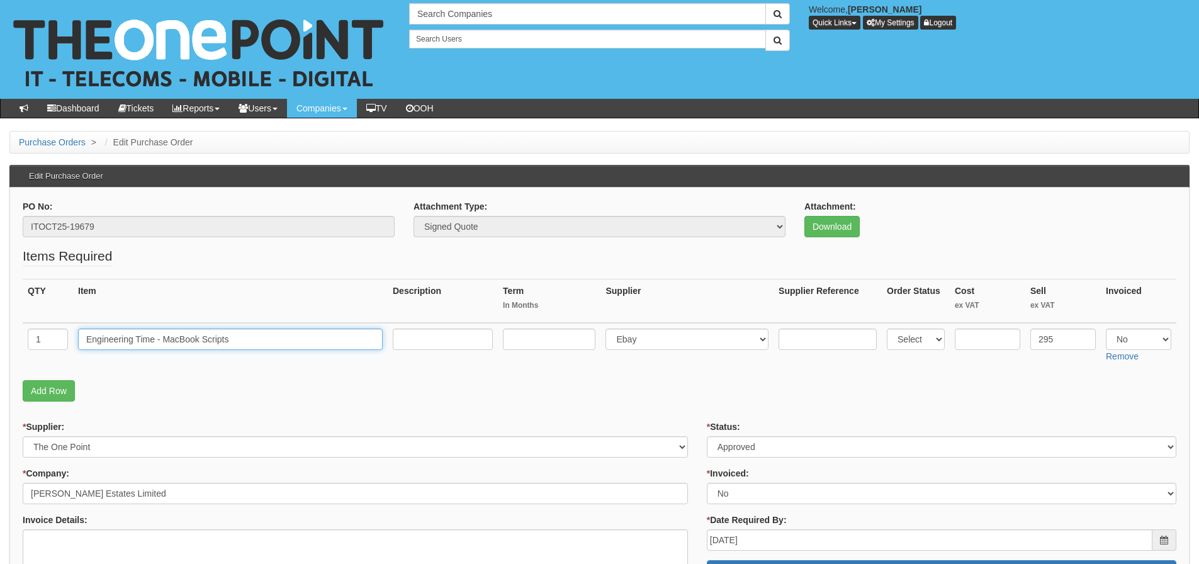
drag, startPoint x: 247, startPoint y: 335, endPoint x: -1, endPoint y: 336, distance: 248.1
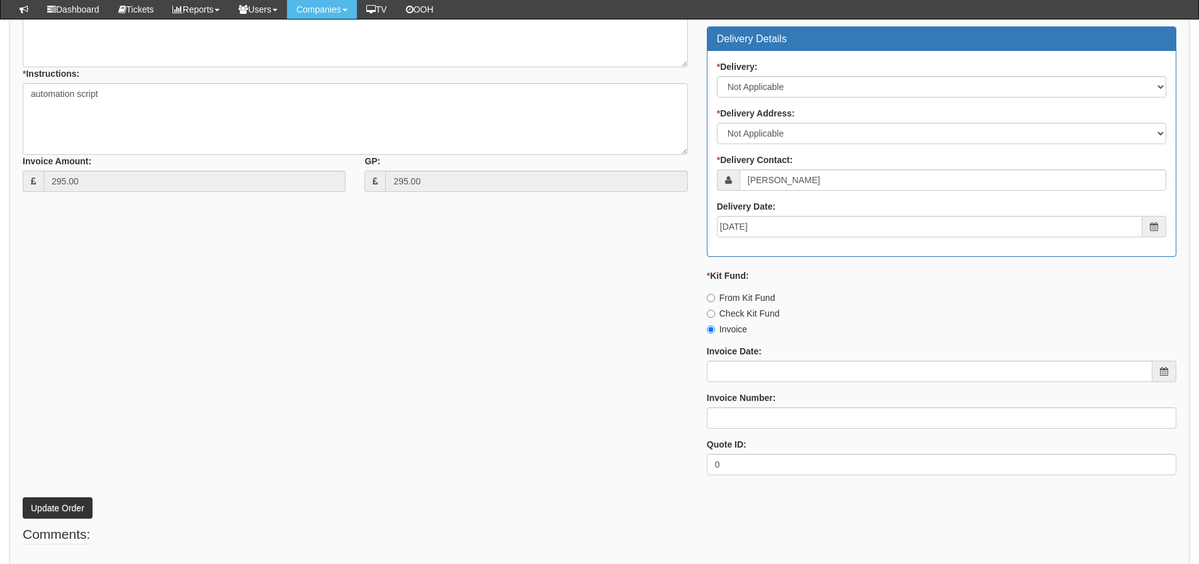
scroll to position [558, 0]
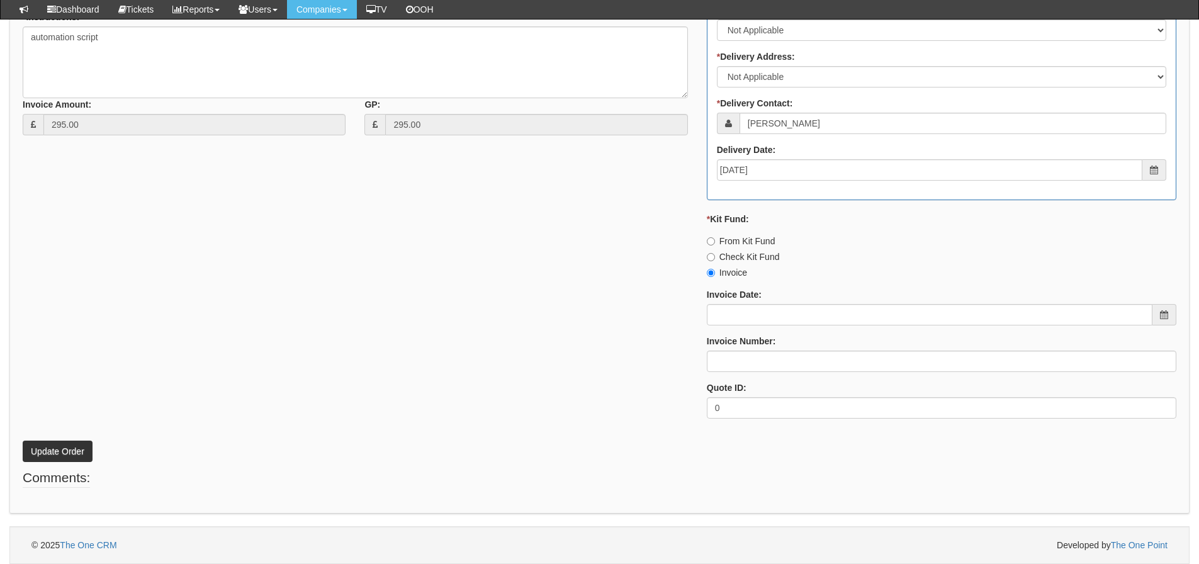
click at [781, 348] on div "Invoice Number:" at bounding box center [942, 353] width 470 height 37
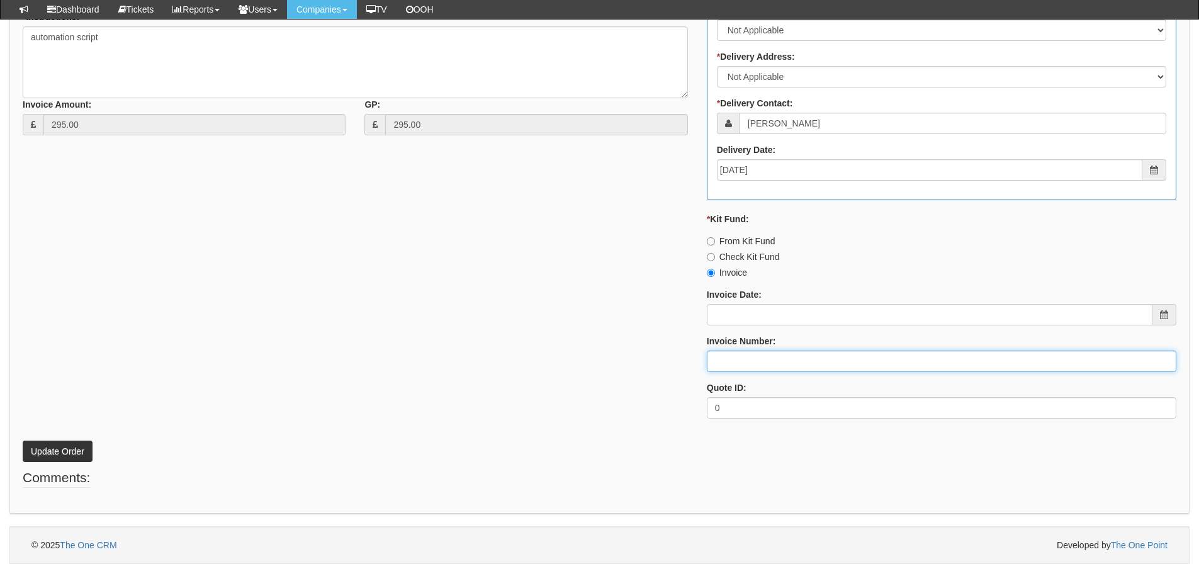
click at [776, 354] on input "Invoice Number:" at bounding box center [942, 361] width 470 height 21
type input "207693"
click at [23, 441] on button "Update Order" at bounding box center [58, 451] width 70 height 21
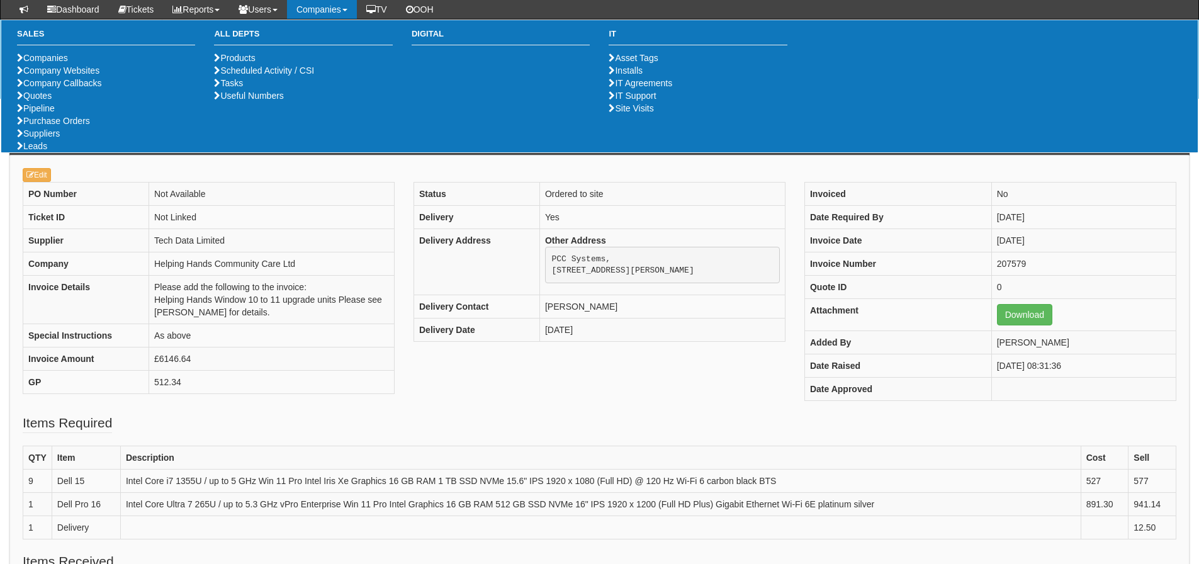
scroll to position [152, 0]
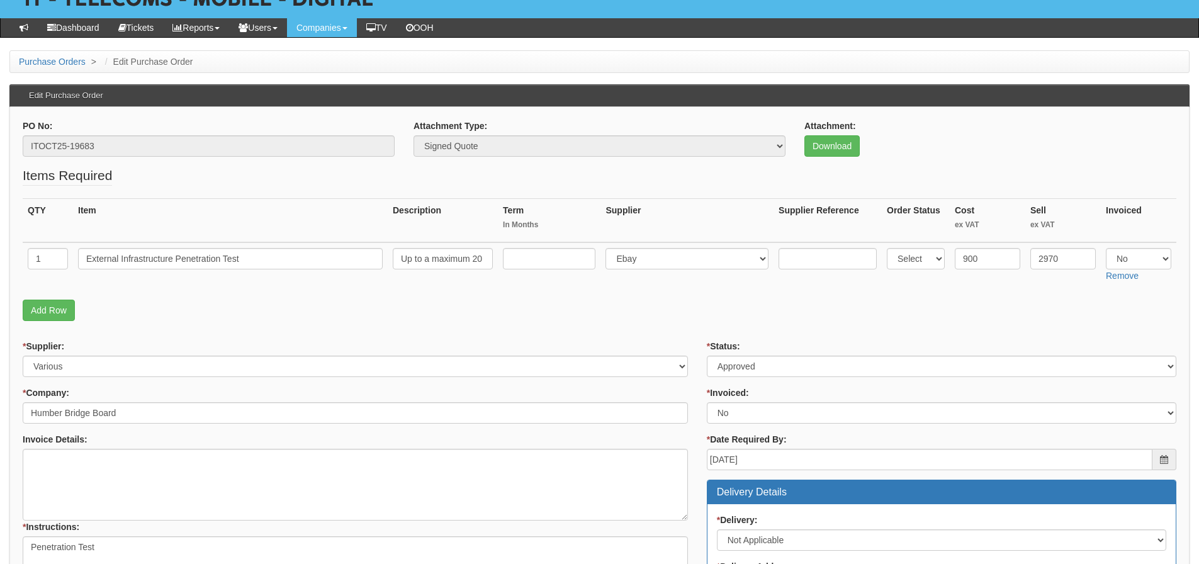
scroll to position [55, 0]
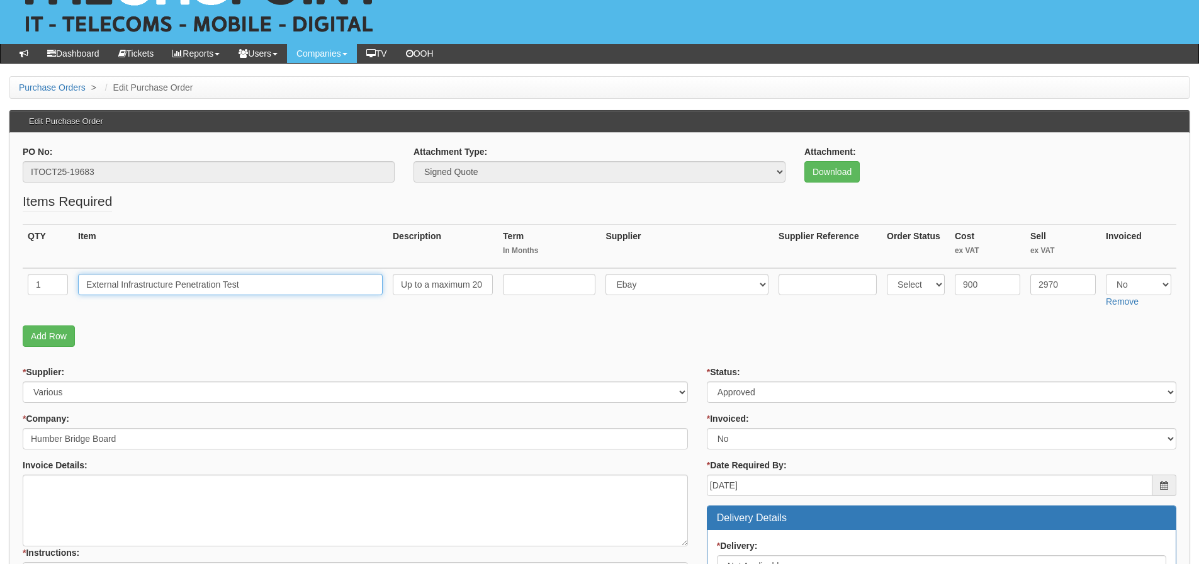
drag, startPoint x: 282, startPoint y: 292, endPoint x: -94, endPoint y: 278, distance: 376.8
click at [0, 278] on html "× Send Email × Add Appointment × Create Ticket × Create Proactive Activity × Ad…" at bounding box center [599, 522] width 1199 height 1155
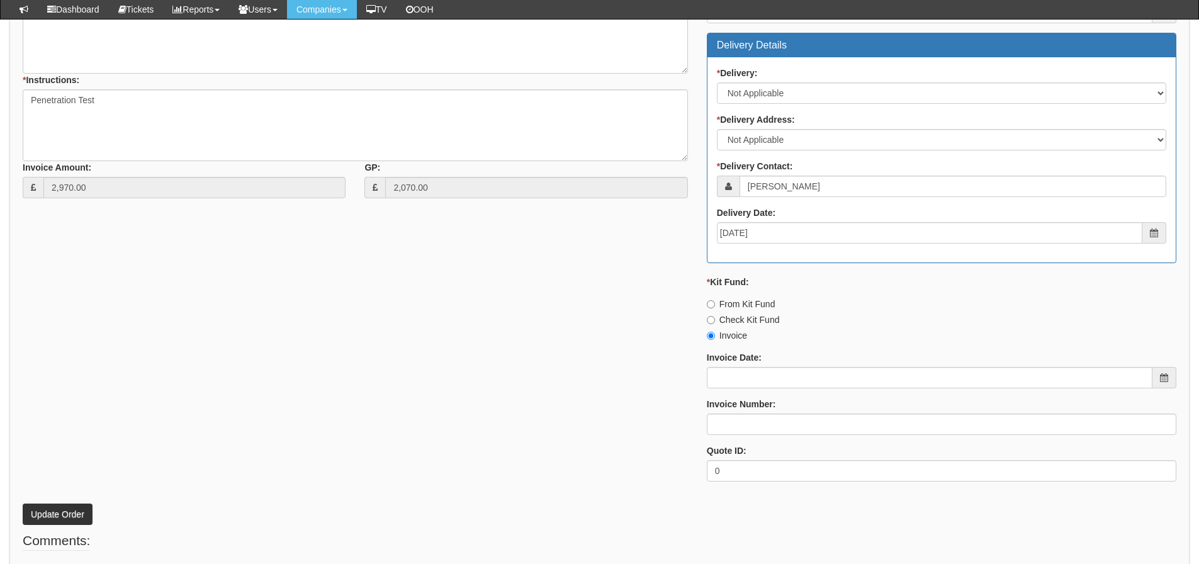
scroll to position [558, 0]
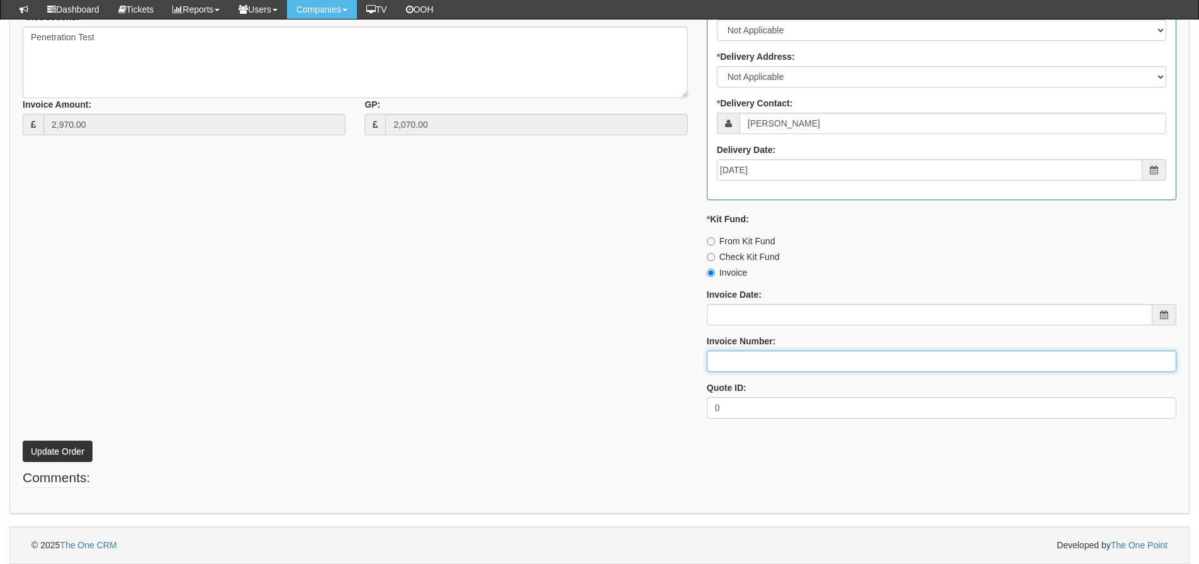
click at [754, 361] on input "Invoice Number:" at bounding box center [942, 361] width 470 height 21
click at [752, 361] on input "Invoice Number:" at bounding box center [942, 361] width 470 height 21
type input "207695"
click at [23, 441] on button "Update Order" at bounding box center [58, 451] width 70 height 21
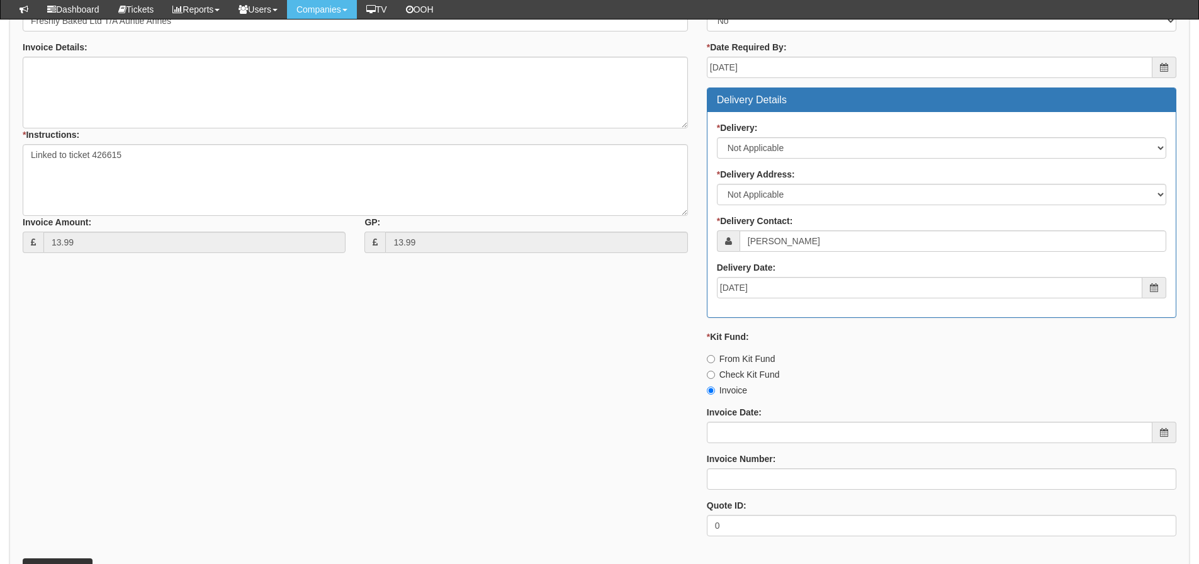
scroll to position [504, 0]
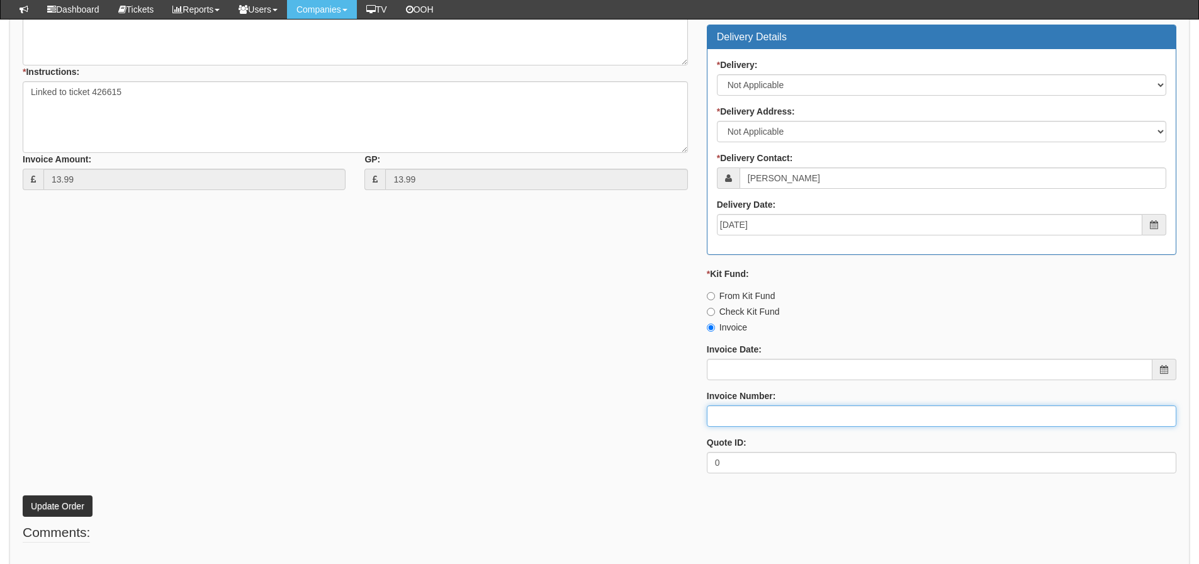
click at [730, 421] on input "Invoice Number:" at bounding box center [942, 415] width 470 height 21
type input "Vanilla"
drag, startPoint x: 394, startPoint y: 398, endPoint x: 343, endPoint y: 399, distance: 51.6
click at [393, 398] on div "* Supplier: Select 123 REG.co.uk 1Password 3 4Gon AA Jones Electric Ltd Abzorb …" at bounding box center [599, 184] width 1173 height 599
click at [67, 505] on button "Update Order" at bounding box center [58, 506] width 70 height 21
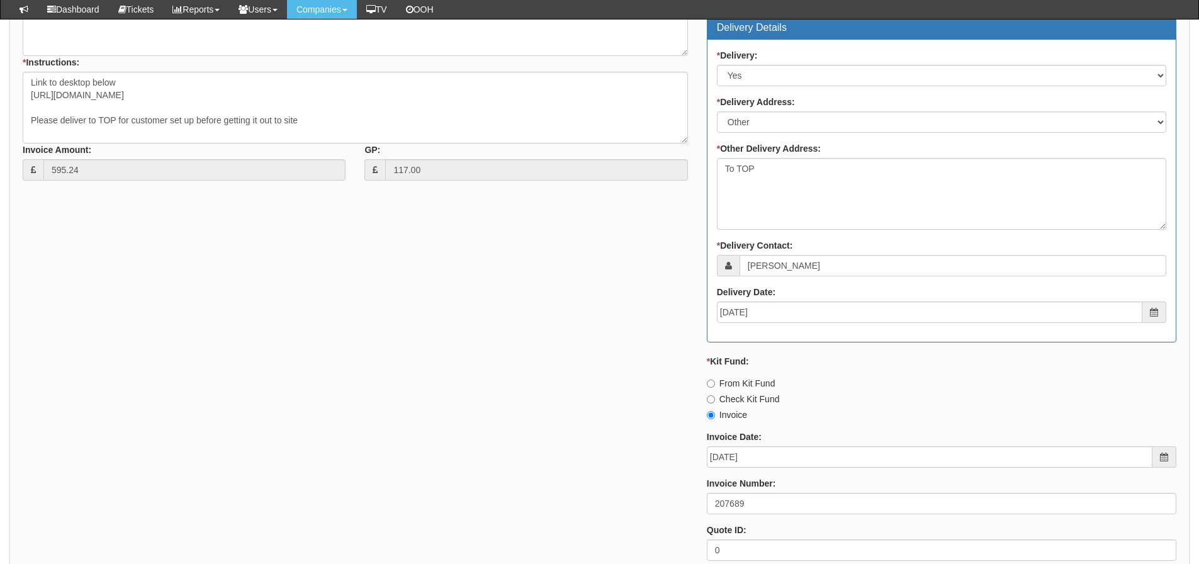
scroll to position [630, 0]
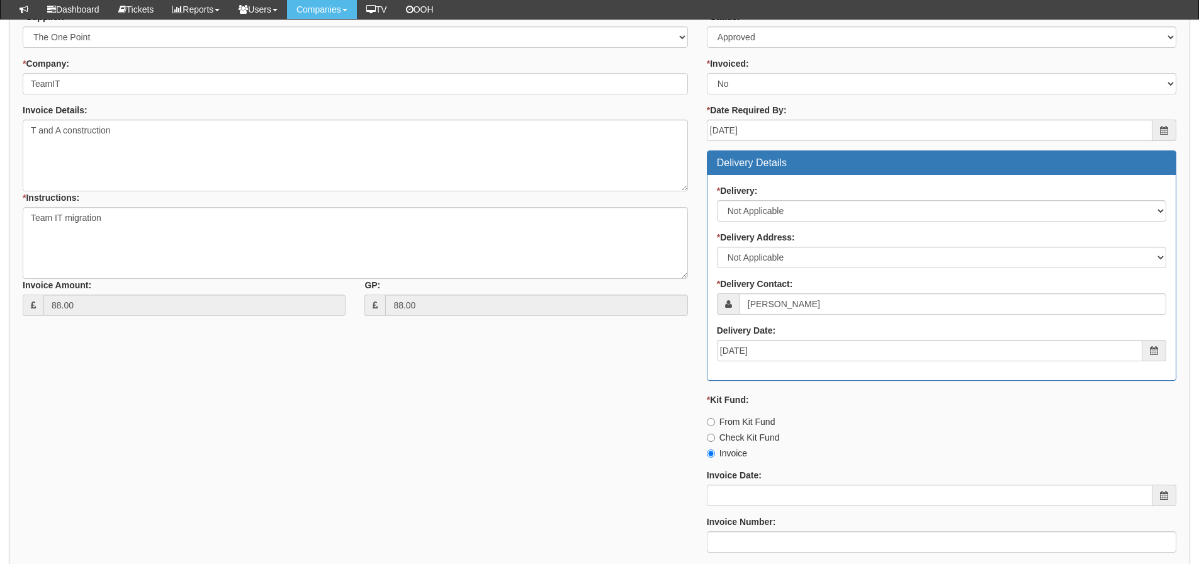
scroll to position [504, 0]
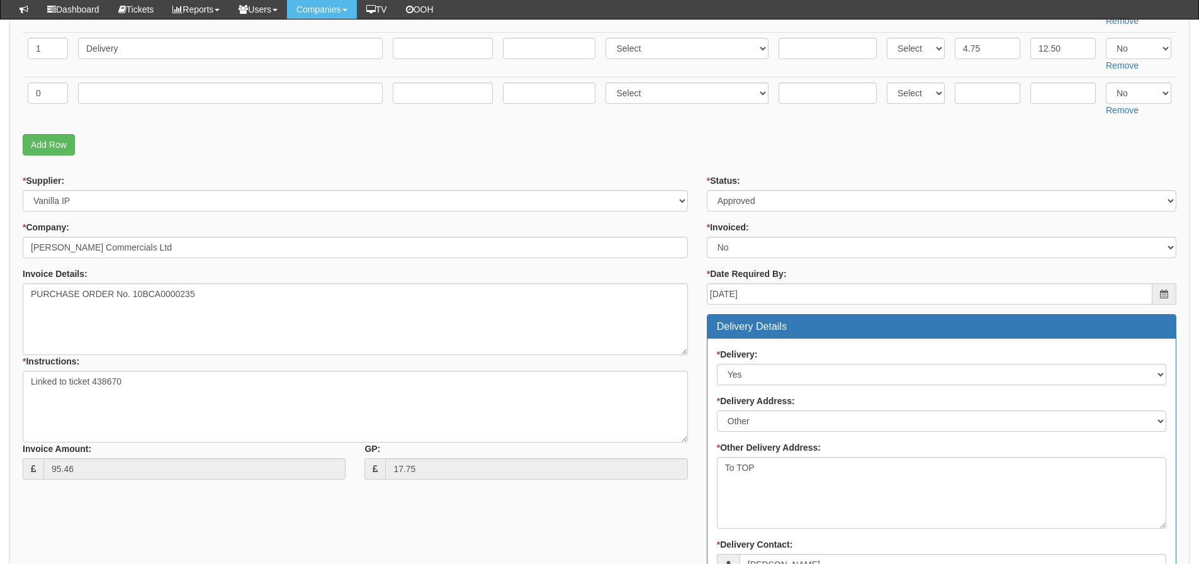
scroll to position [178, 0]
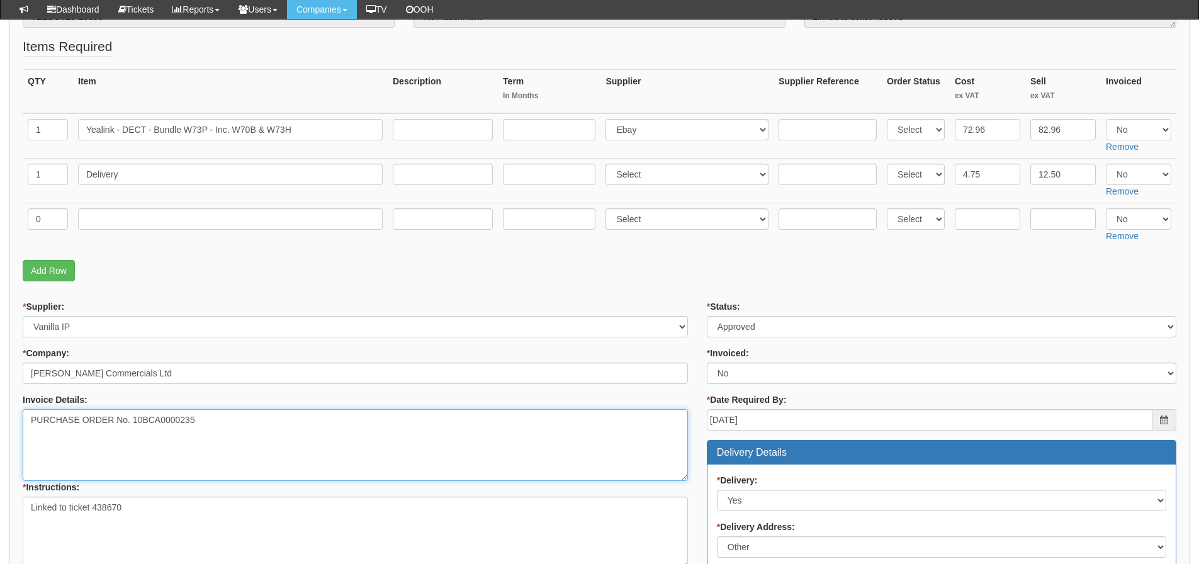
drag, startPoint x: 223, startPoint y: 419, endPoint x: 135, endPoint y: 438, distance: 90.0
click at [135, 438] on textarea "PURCHASE ORDER No. 10BCA0000235" at bounding box center [356, 445] width 666 height 72
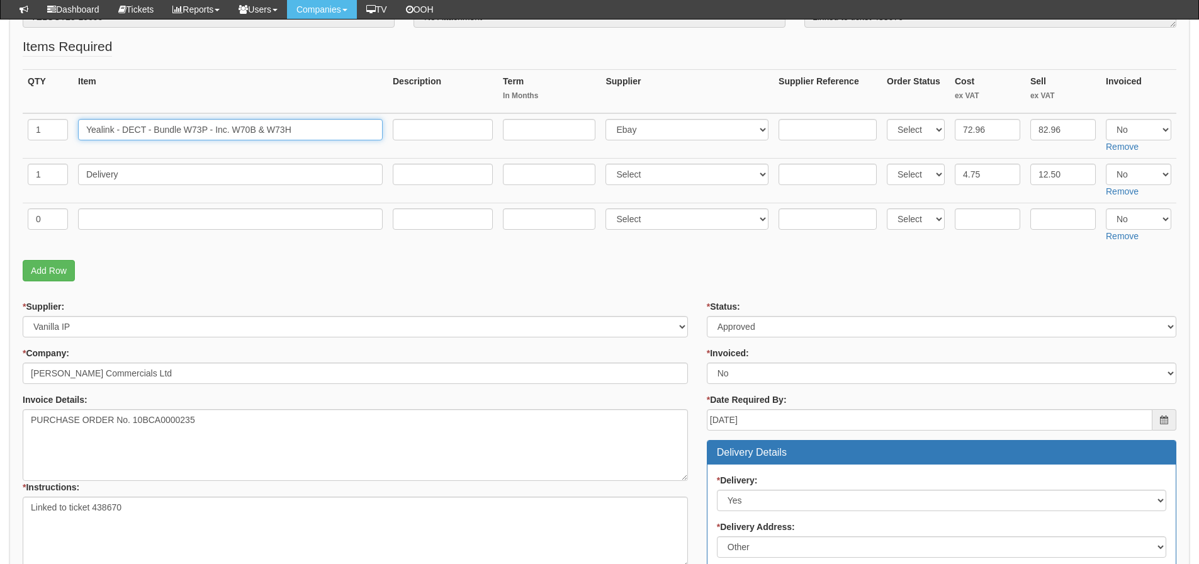
drag, startPoint x: 263, startPoint y: 143, endPoint x: -46, endPoint y: 153, distance: 309.3
click at [0, 153] on html "× Send Email × Add Appointment × Create Ticket × Create Proactive Activity × Ad…" at bounding box center [599, 570] width 1199 height 1497
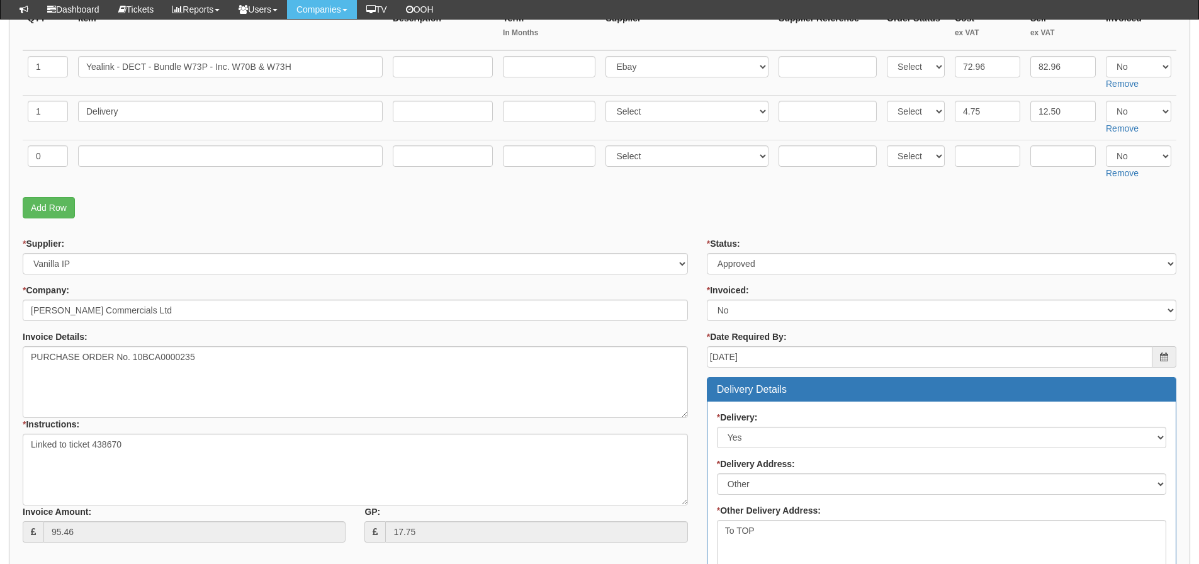
click at [703, 229] on form "PO No: TELOCT25-19690 Attachment Type: Select Signed Quote Auth email if quote …" at bounding box center [600, 448] width 1154 height 1040
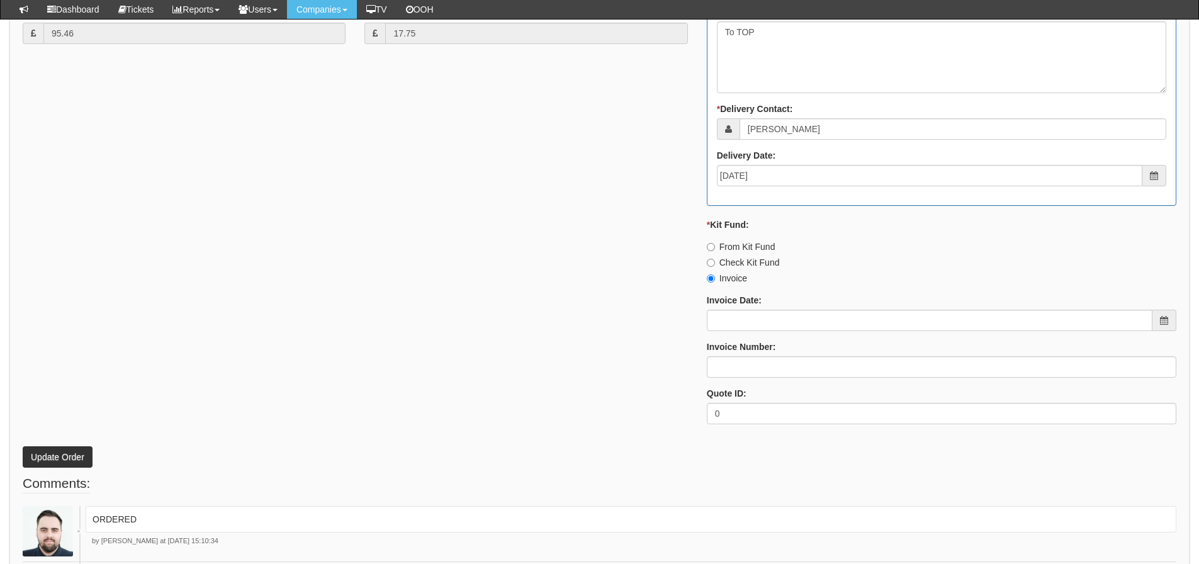
scroll to position [744, 0]
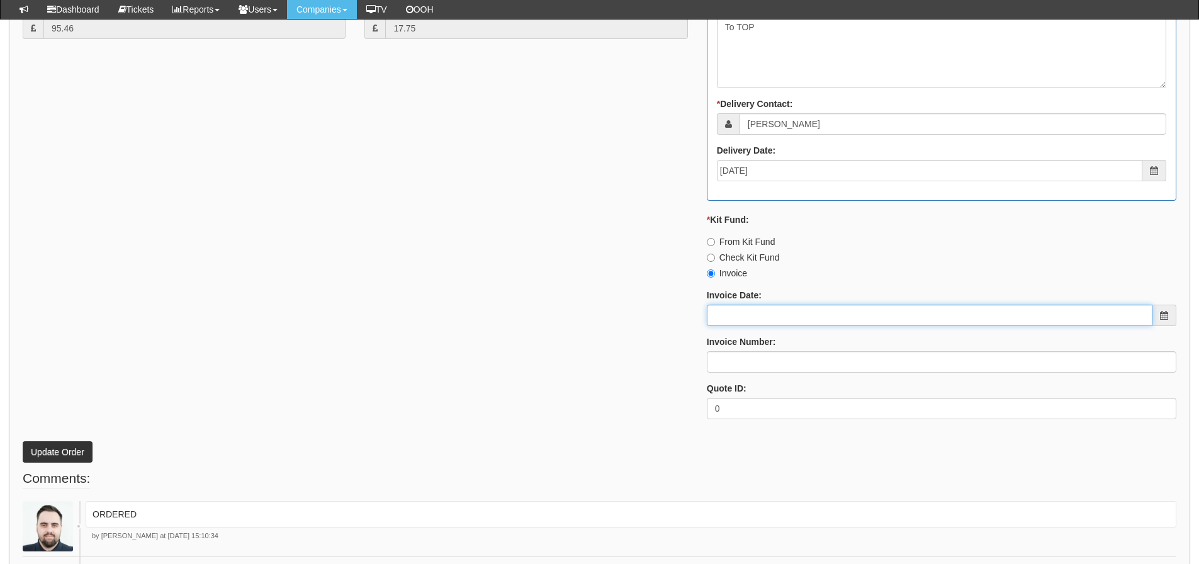
click at [722, 313] on input "Invoice Date:" at bounding box center [930, 315] width 446 height 21
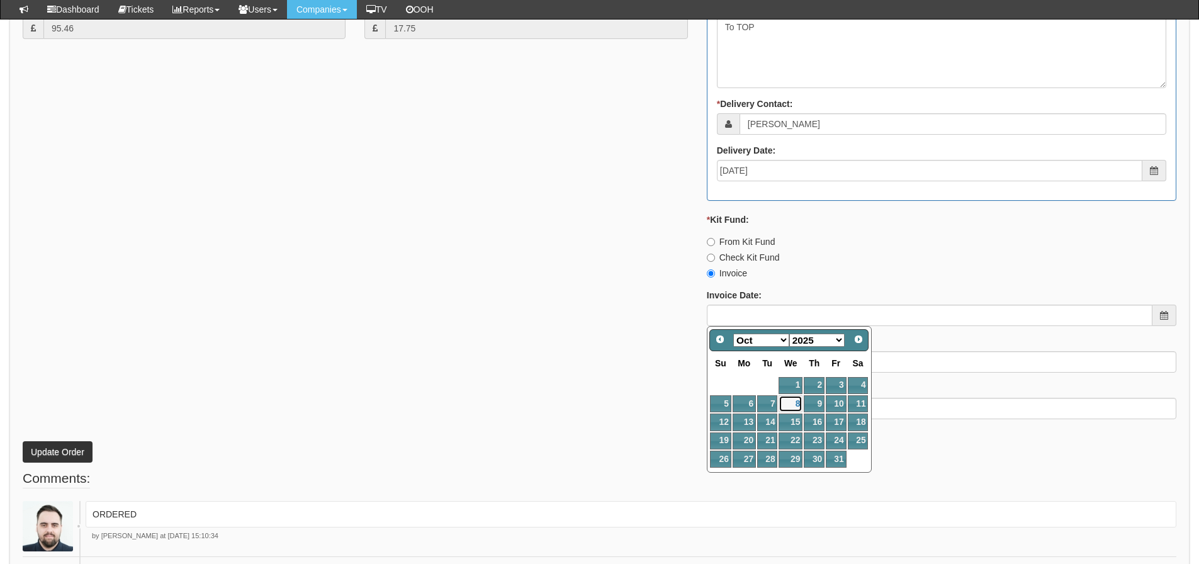
click at [793, 404] on link "8" at bounding box center [791, 403] width 24 height 17
type input "2025-10-08"
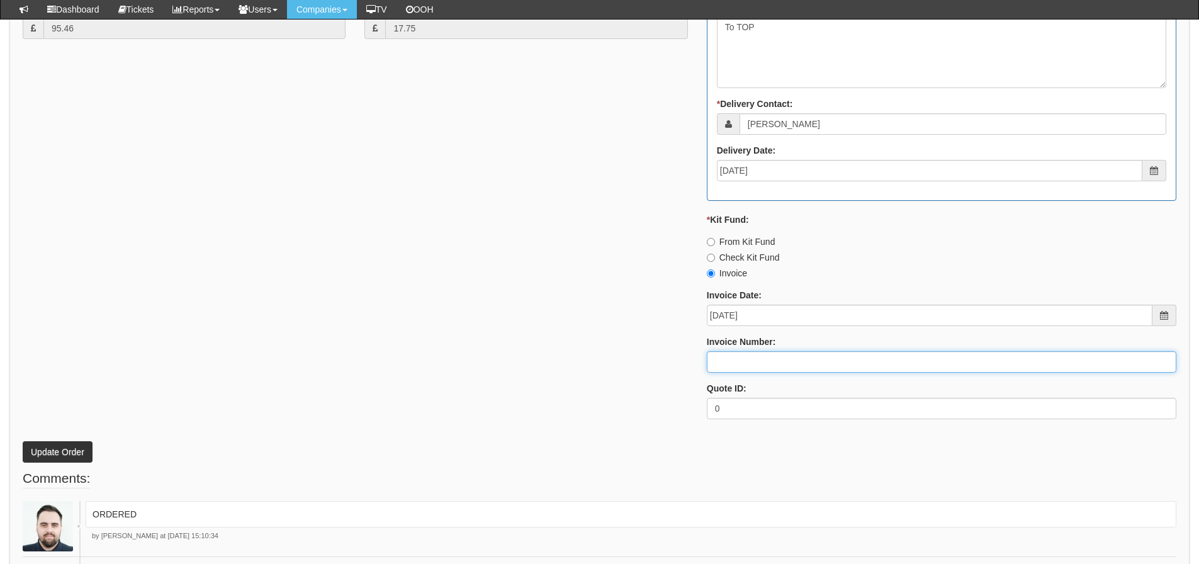
click at [783, 363] on input "Invoice Number:" at bounding box center [942, 361] width 470 height 21
type input "207698"
click at [23, 441] on button "Update Order" at bounding box center [58, 451] width 70 height 21
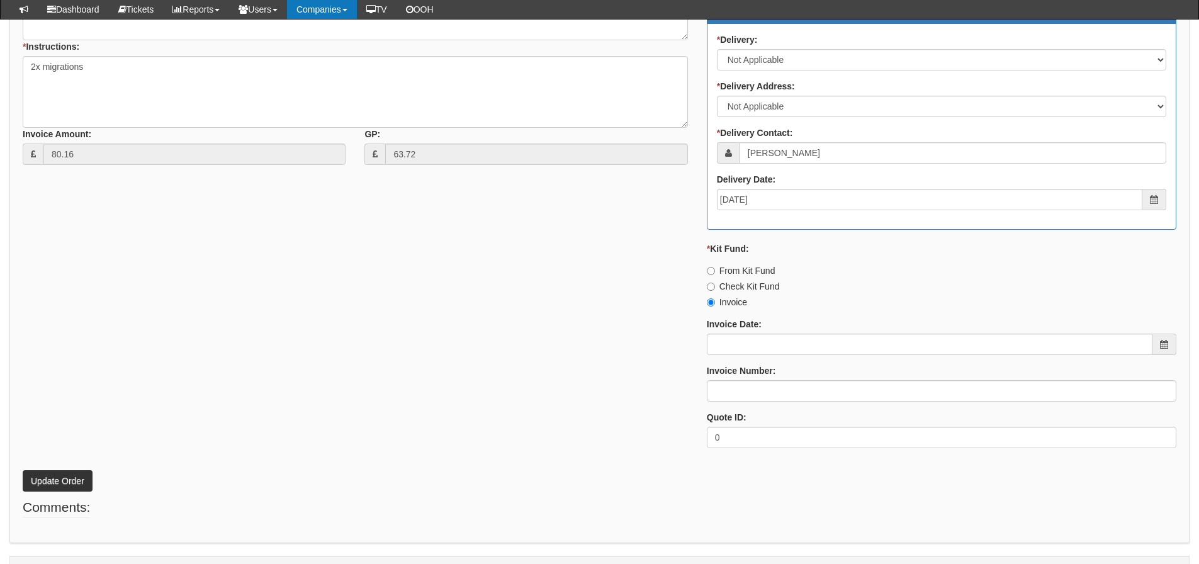
scroll to position [603, 0]
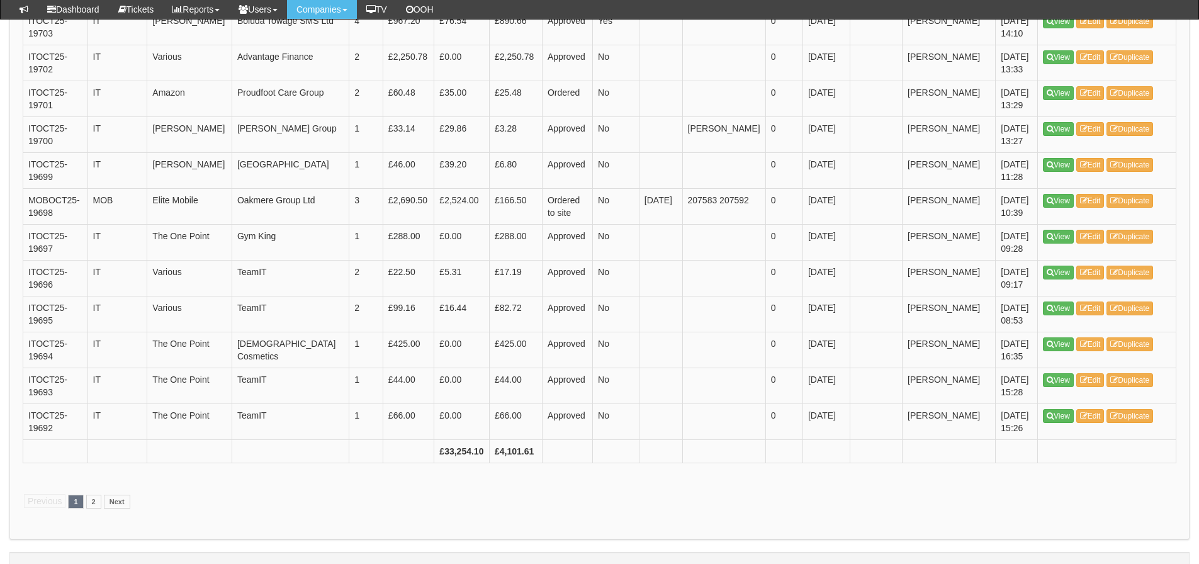
scroll to position [1809, 0]
drag, startPoint x: 1103, startPoint y: 392, endPoint x: 1100, endPoint y: 386, distance: 7.0
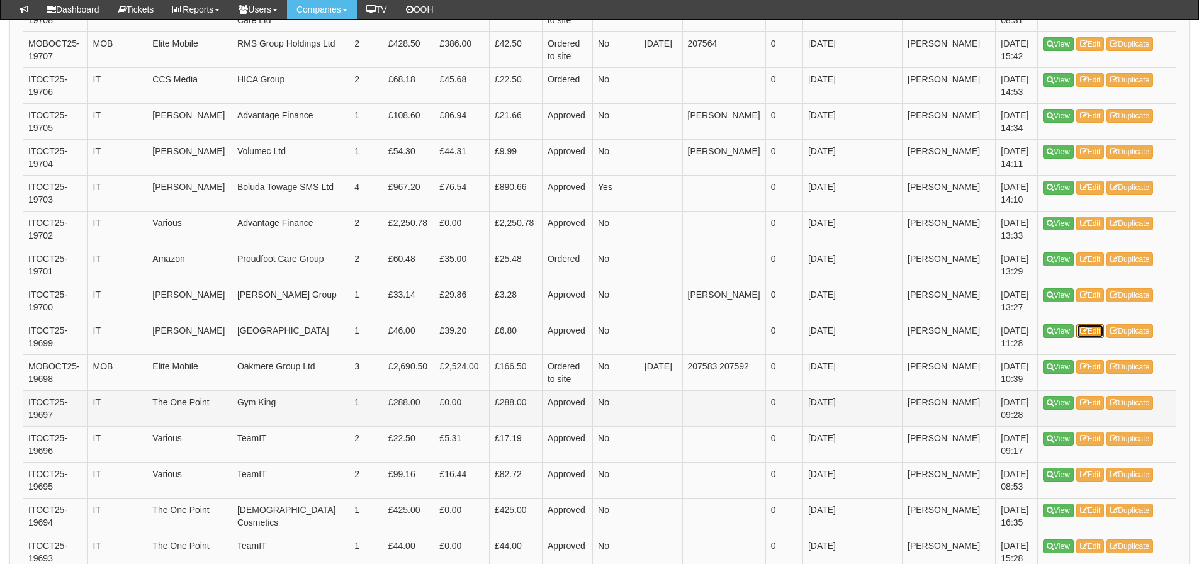
scroll to position [1620, 0]
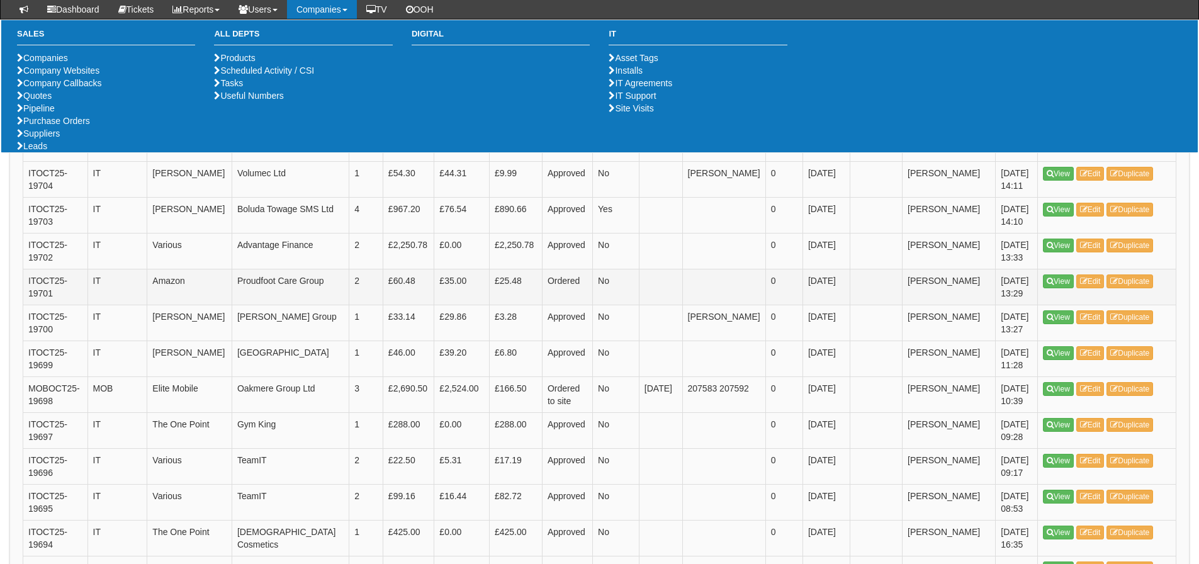
click at [581, 269] on td "Ordered" at bounding box center [567, 287] width 50 height 36
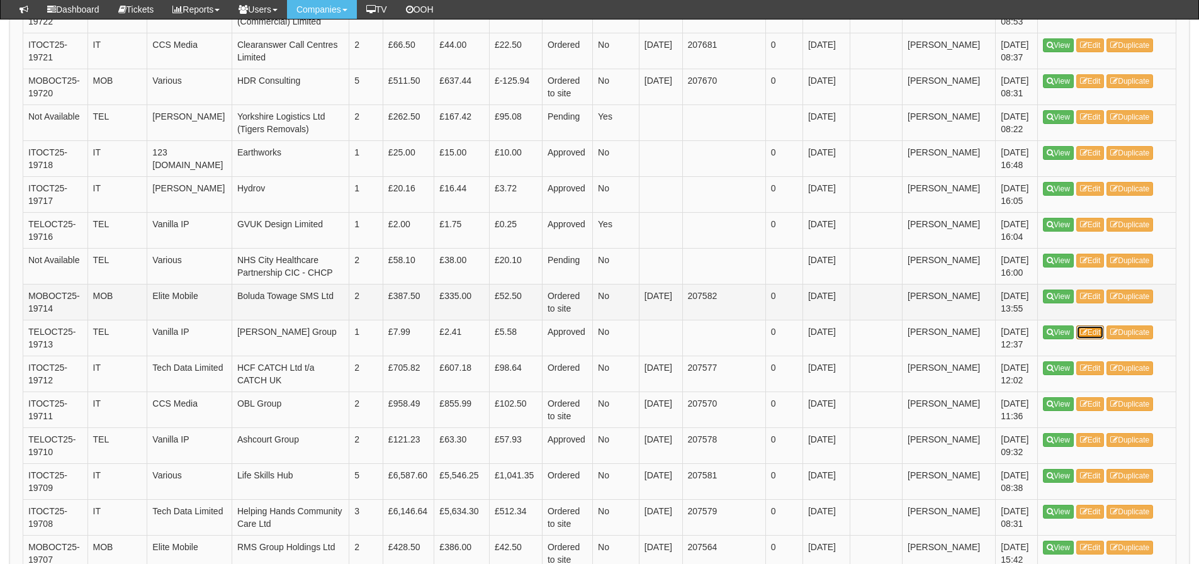
scroll to position [1116, 0]
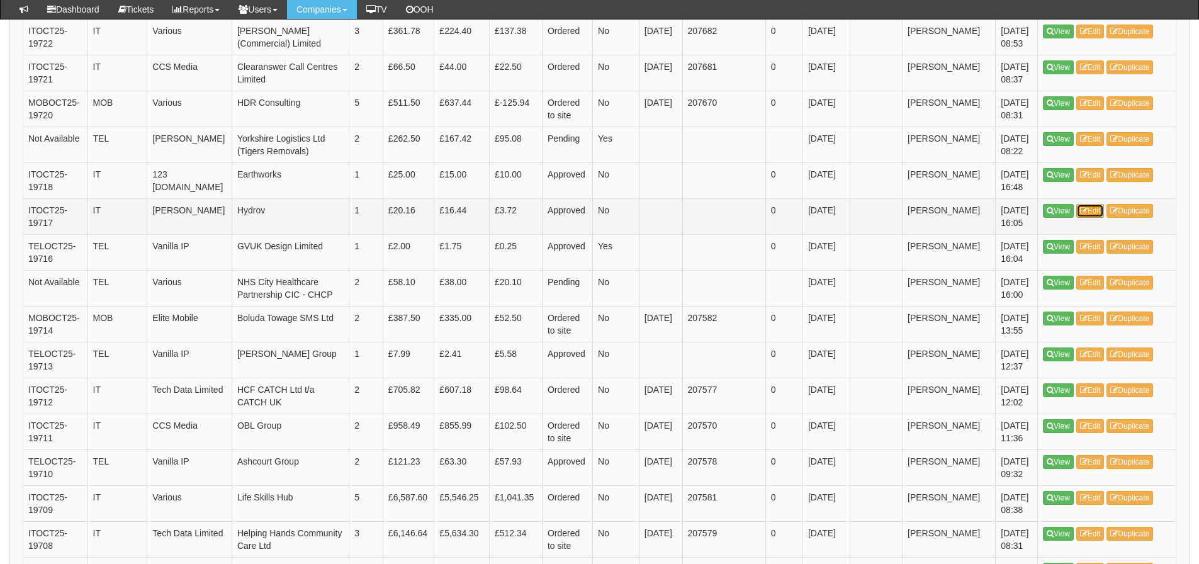
drag, startPoint x: 1091, startPoint y: 181, endPoint x: 1091, endPoint y: 156, distance: 25.2
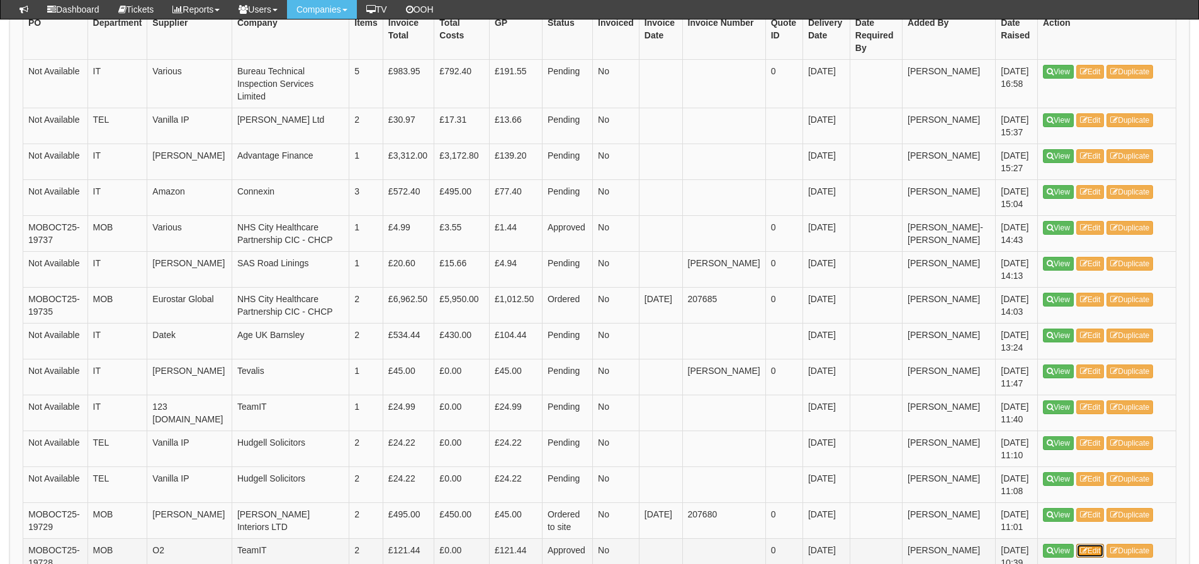
scroll to position [361, 0]
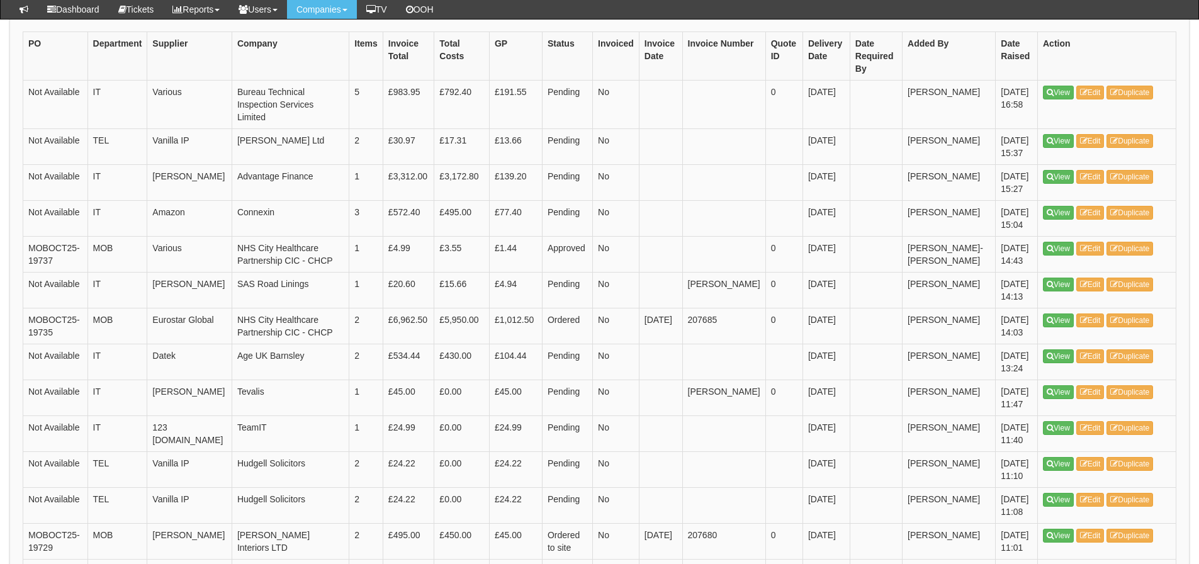
click at [1077, 564] on link "Edit" at bounding box center [1091, 572] width 28 height 14
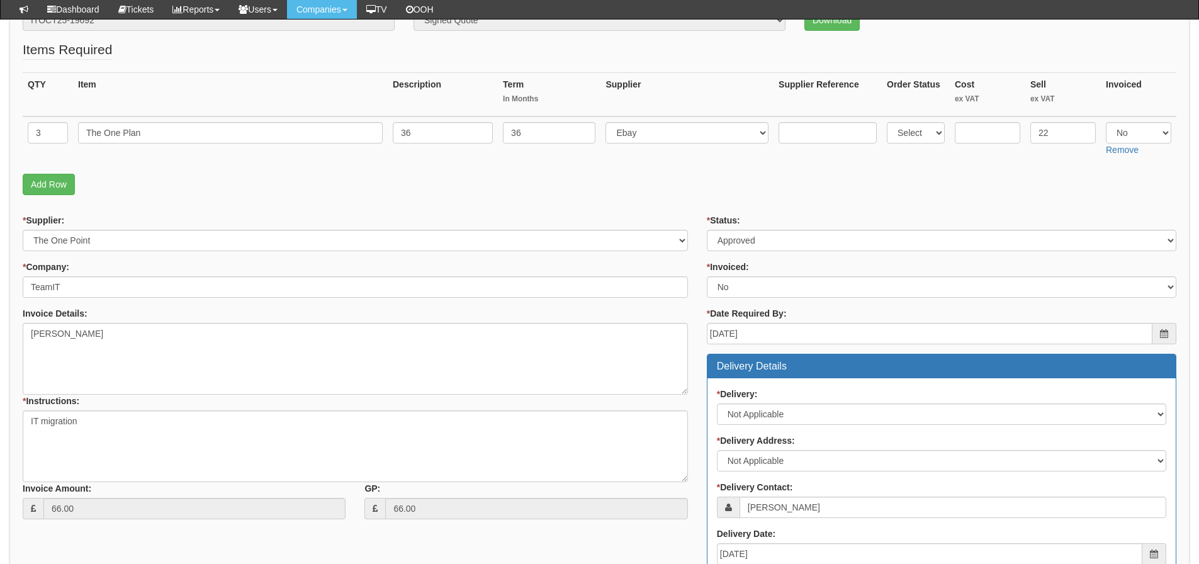
scroll to position [189, 0]
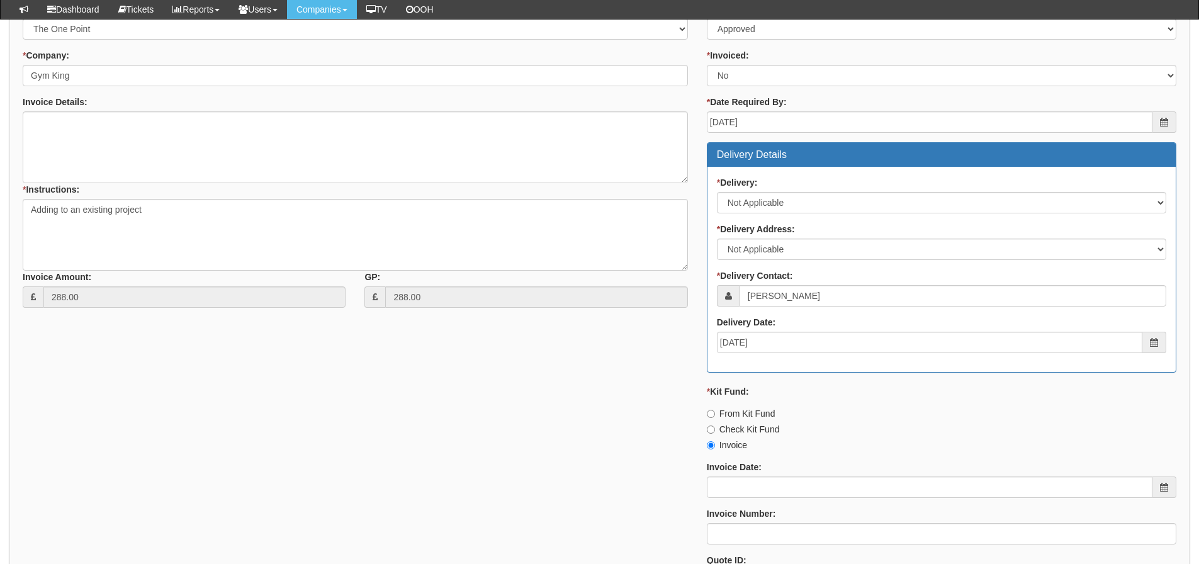
scroll to position [244, 0]
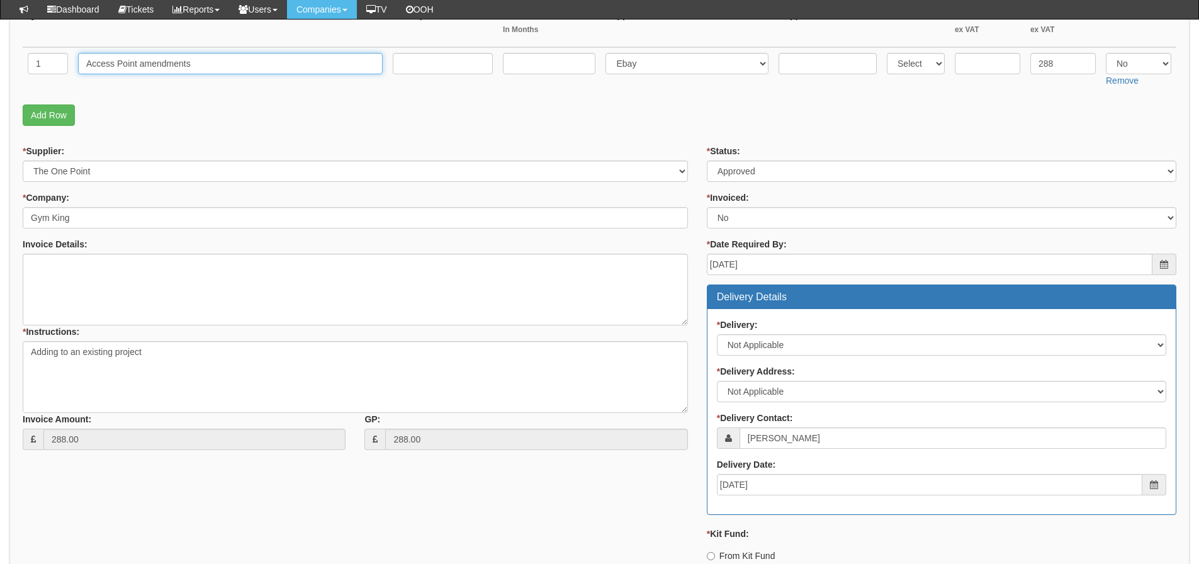
drag, startPoint x: 242, startPoint y: 65, endPoint x: 69, endPoint y: 74, distance: 173.3
click at [69, 74] on tr "1 Access Point amendments Select 123 REG.co.uk 1Password 3 4Gon AA Jones Electr…" at bounding box center [600, 69] width 1154 height 45
click at [164, 482] on div "* Supplier: Select 123 [DOMAIN_NAME] 1Password 3 4Gon [PERSON_NAME] Electric Lt…" at bounding box center [599, 444] width 1173 height 599
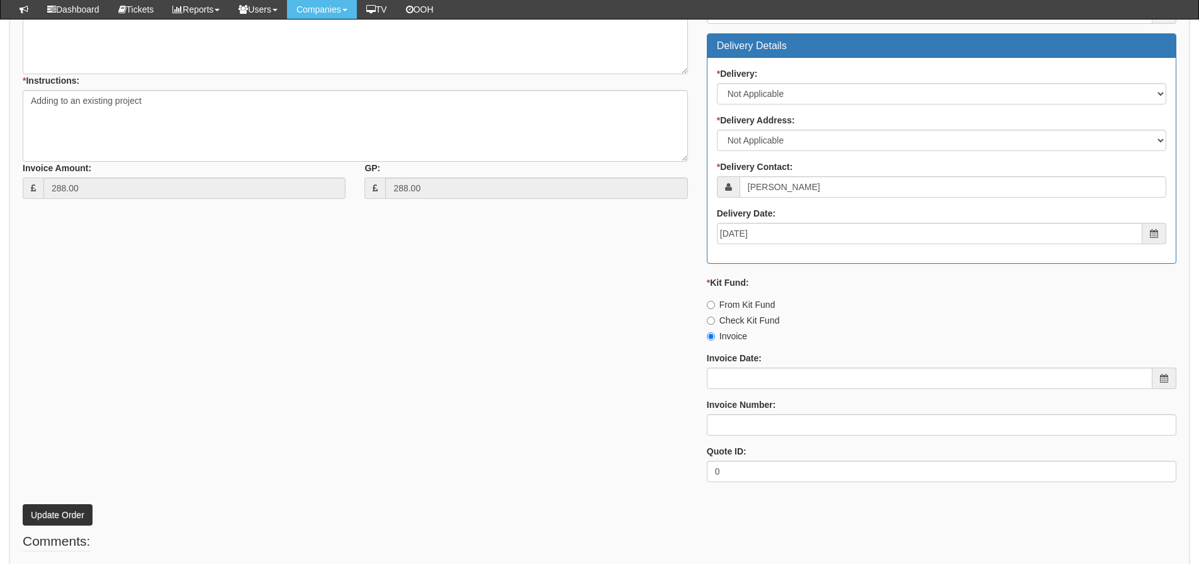
scroll to position [496, 0]
click at [759, 375] on input "Invoice Date:" at bounding box center [930, 377] width 446 height 21
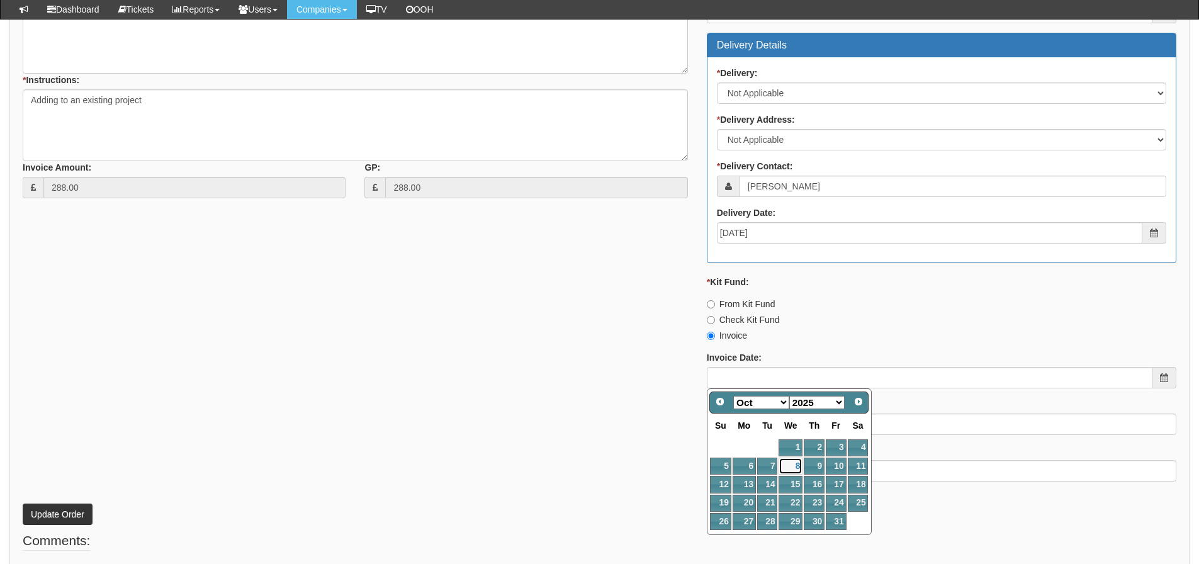
click at [795, 467] on link "8" at bounding box center [791, 466] width 24 height 17
type input "[DATE]"
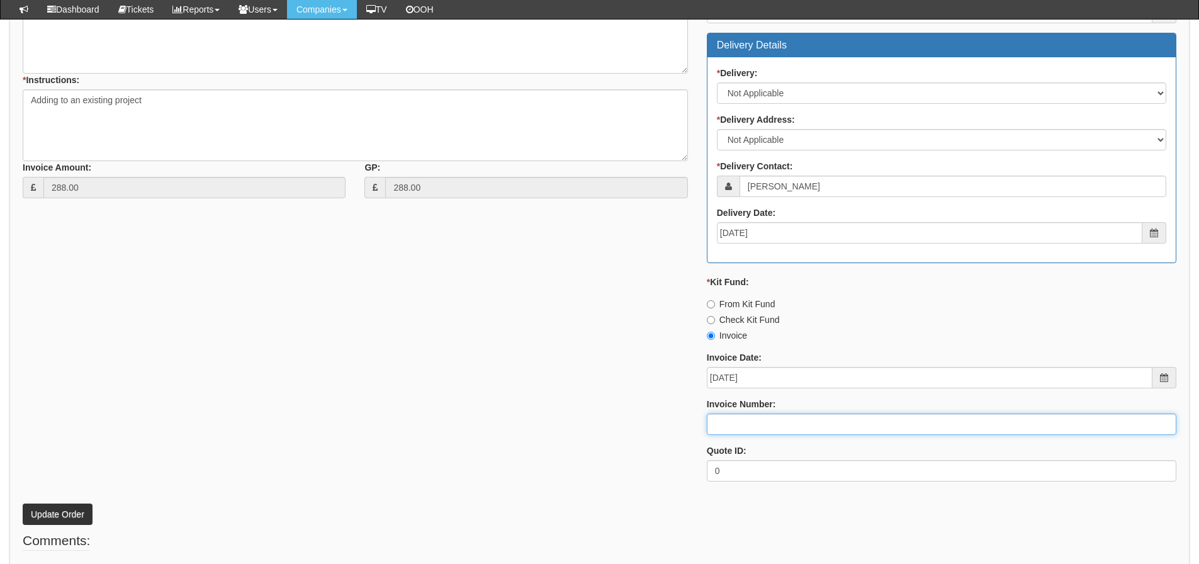
click at [743, 429] on input "Invoice Number:" at bounding box center [942, 424] width 470 height 21
type input "207701"
click at [23, 504] on button "Update Order" at bounding box center [58, 514] width 70 height 21
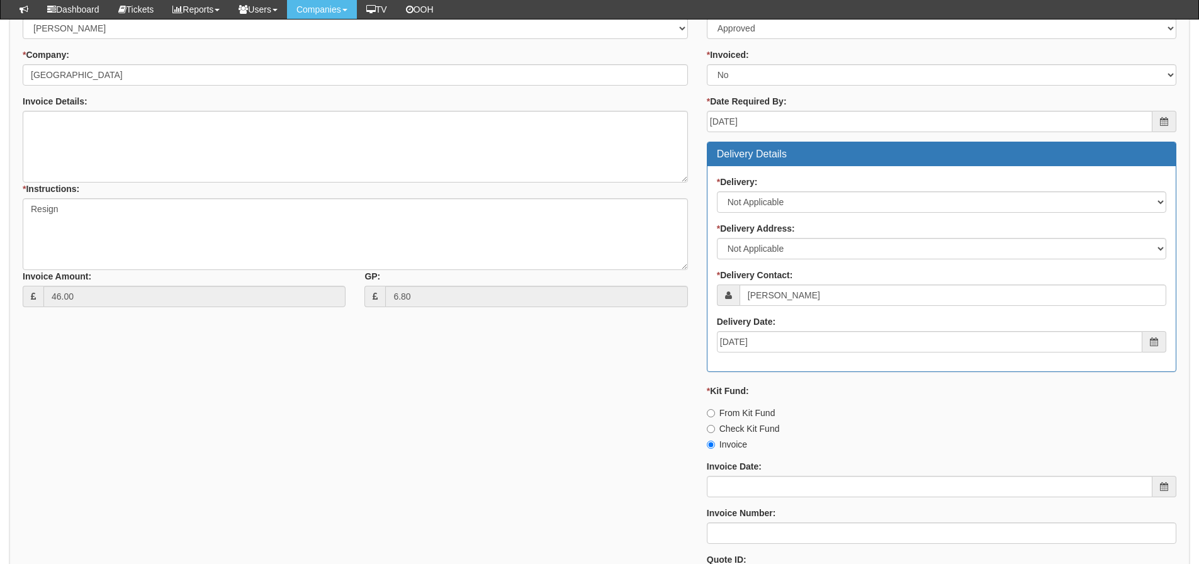
scroll to position [615, 0]
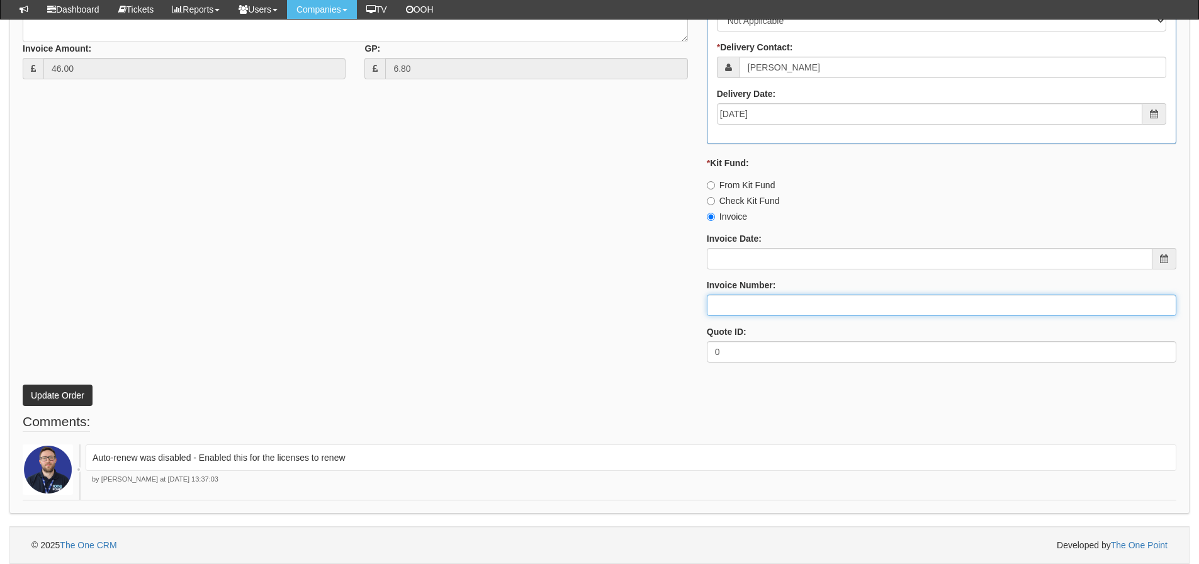
click at [749, 303] on input "Invoice Number:" at bounding box center [942, 305] width 470 height 21
type input "[PERSON_NAME]"
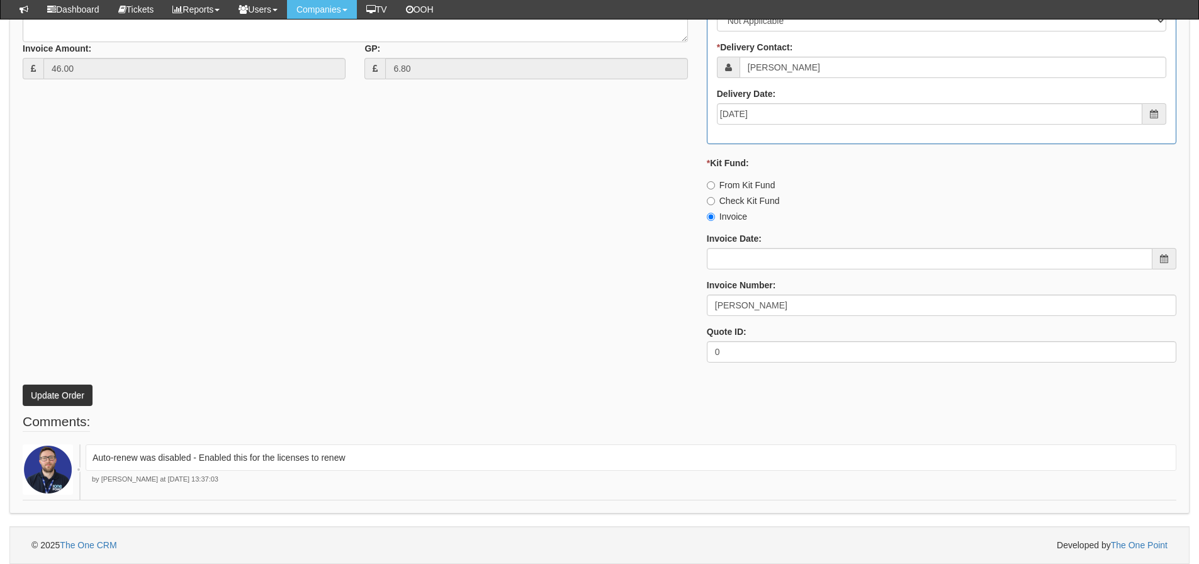
click at [1056, 412] on fieldset "Comments: Auto-renew was disabled - Enabled this for the licenses to renew by A…" at bounding box center [600, 456] width 1154 height 88
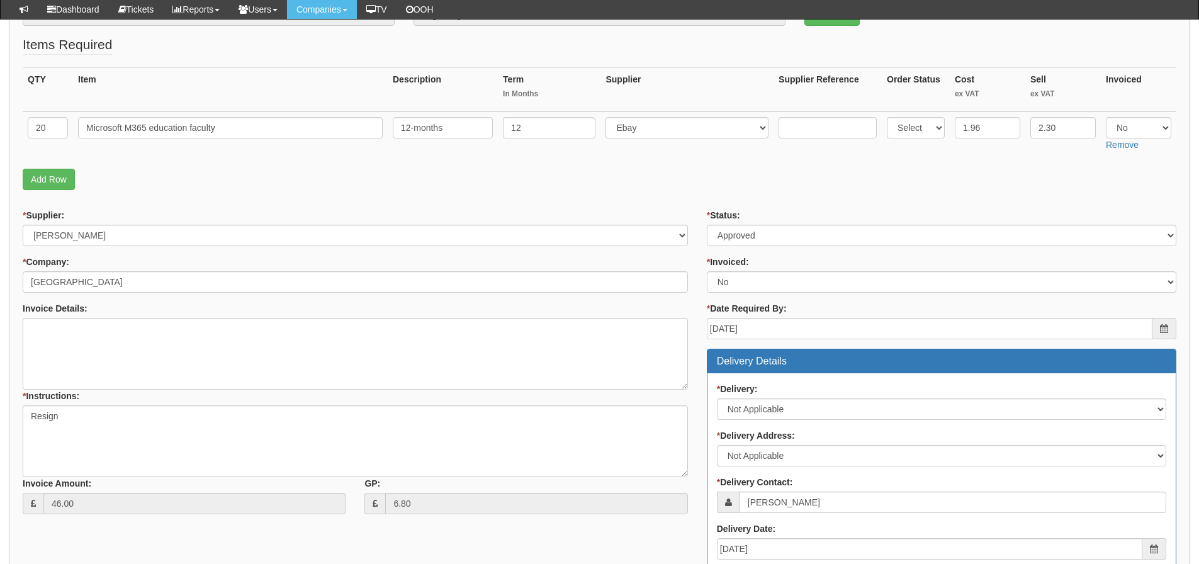
scroll to position [174, 0]
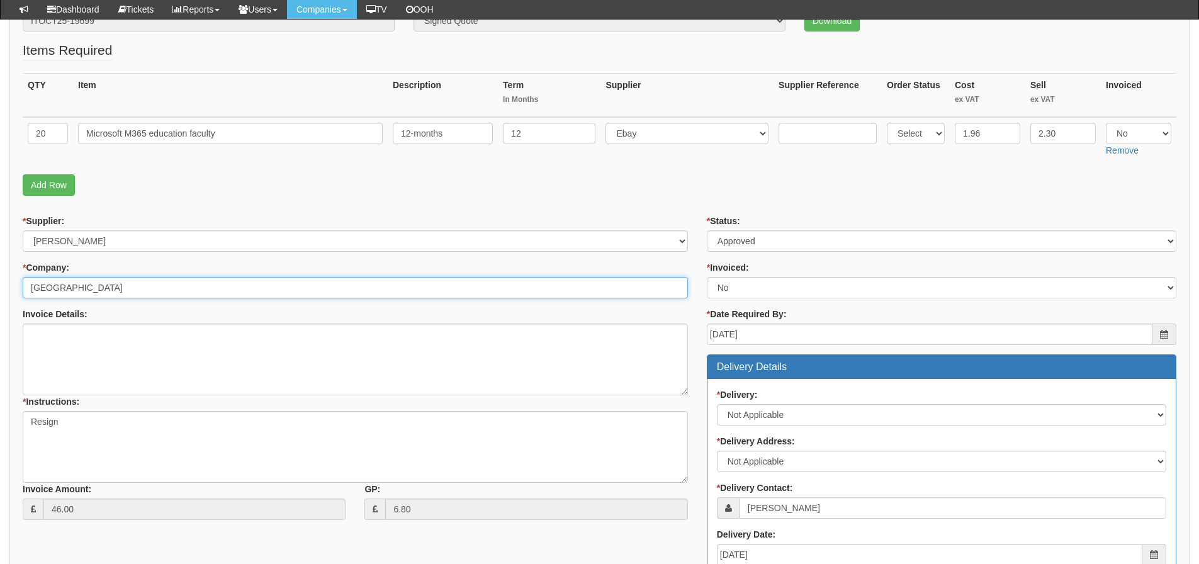
drag, startPoint x: 173, startPoint y: 277, endPoint x: -33, endPoint y: 312, distance: 209.5
click at [0, 312] on html "× Send Email × Add Appointment × Create Ticket × Create Proactive Activity × Ad…" at bounding box center [599, 415] width 1199 height 1179
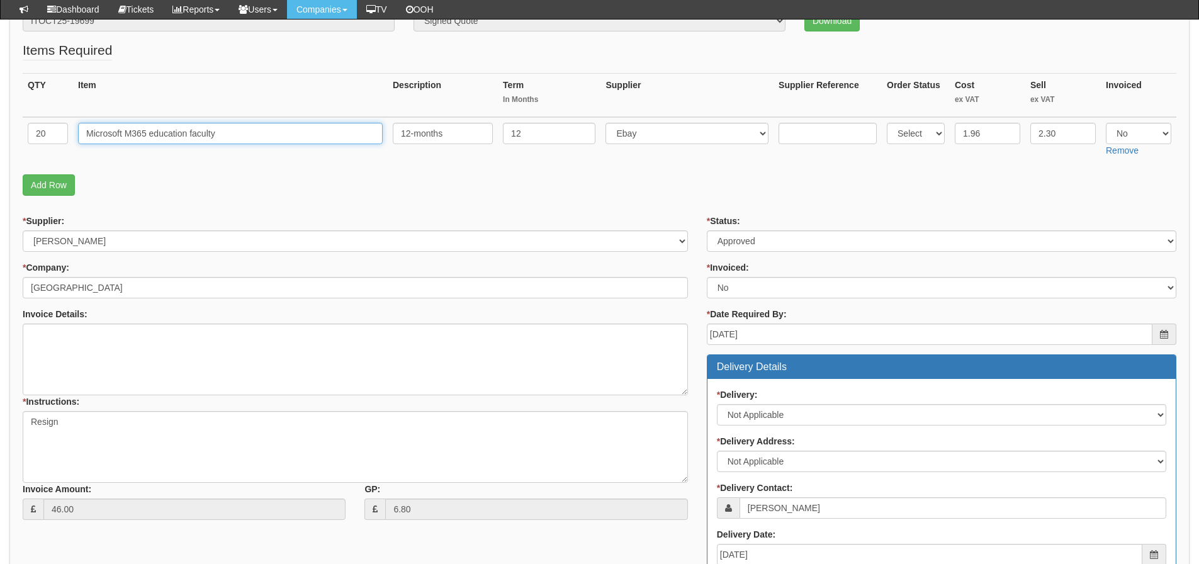
drag, startPoint x: 229, startPoint y: 139, endPoint x: 71, endPoint y: 138, distance: 158.0
click at [71, 138] on tr "20 Microsoft M365 education faculty 12-months 12 Select 123 REG.co.uk 1Password…" at bounding box center [600, 139] width 1154 height 45
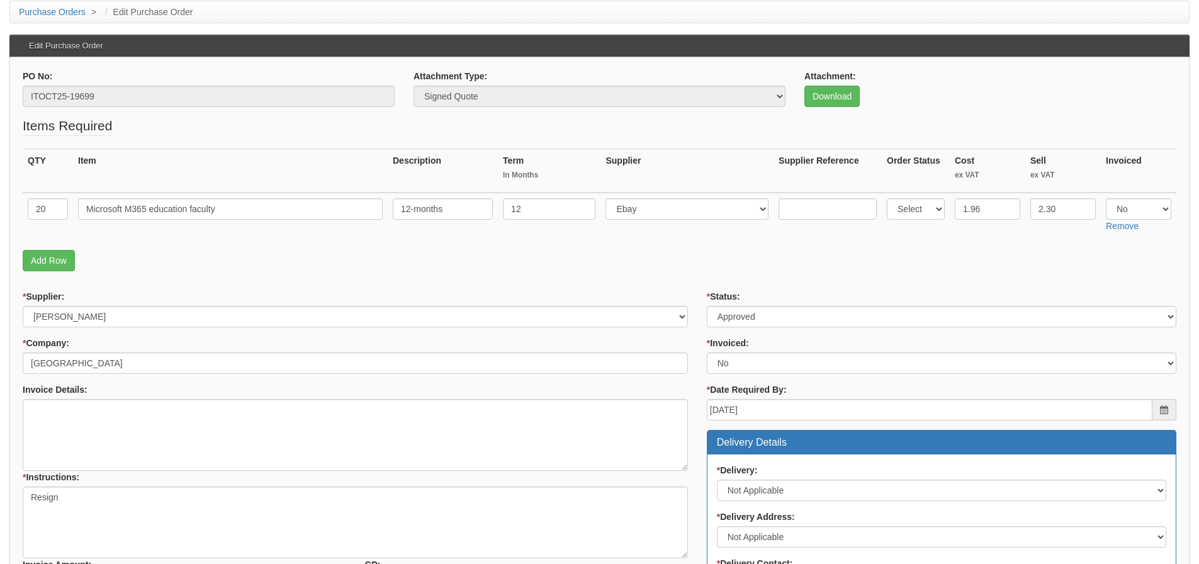
scroll to position [48, 0]
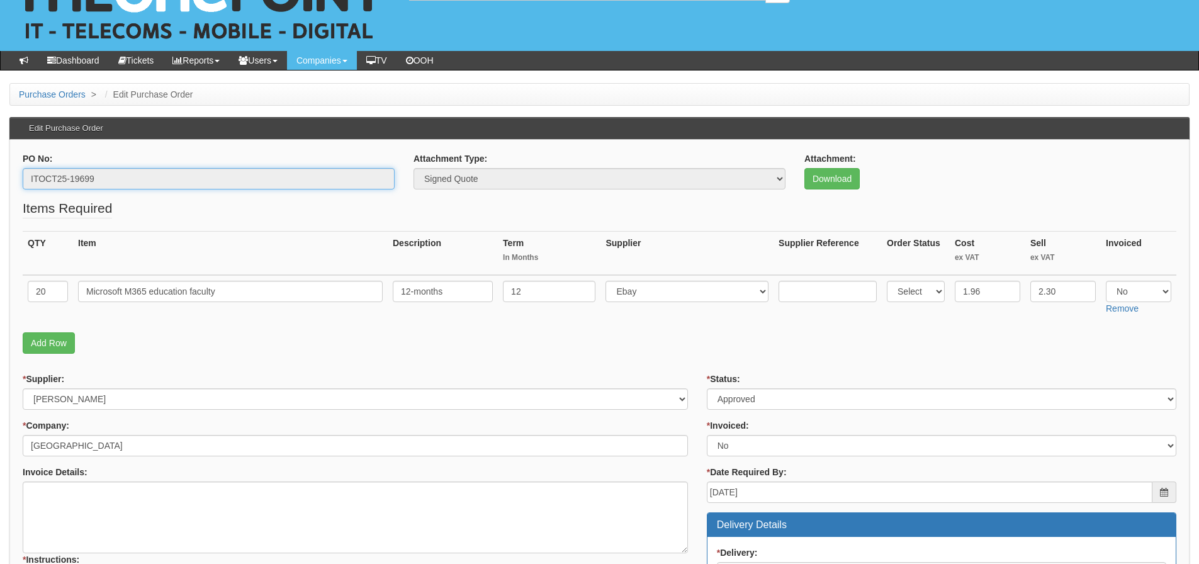
drag, startPoint x: 88, startPoint y: 182, endPoint x: -9, endPoint y: 203, distance: 99.9
click at [0, 203] on html "× Send Email × Add Appointment × Create Ticket × Create Proactive Activity × Ad…" at bounding box center [599, 557] width 1199 height 1211
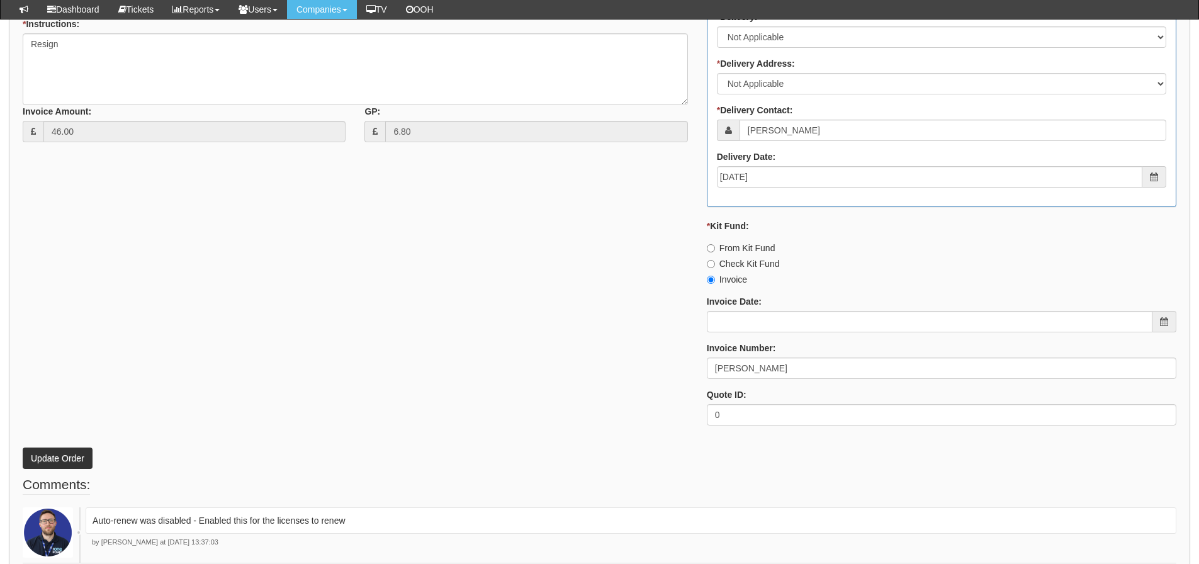
scroll to position [615, 0]
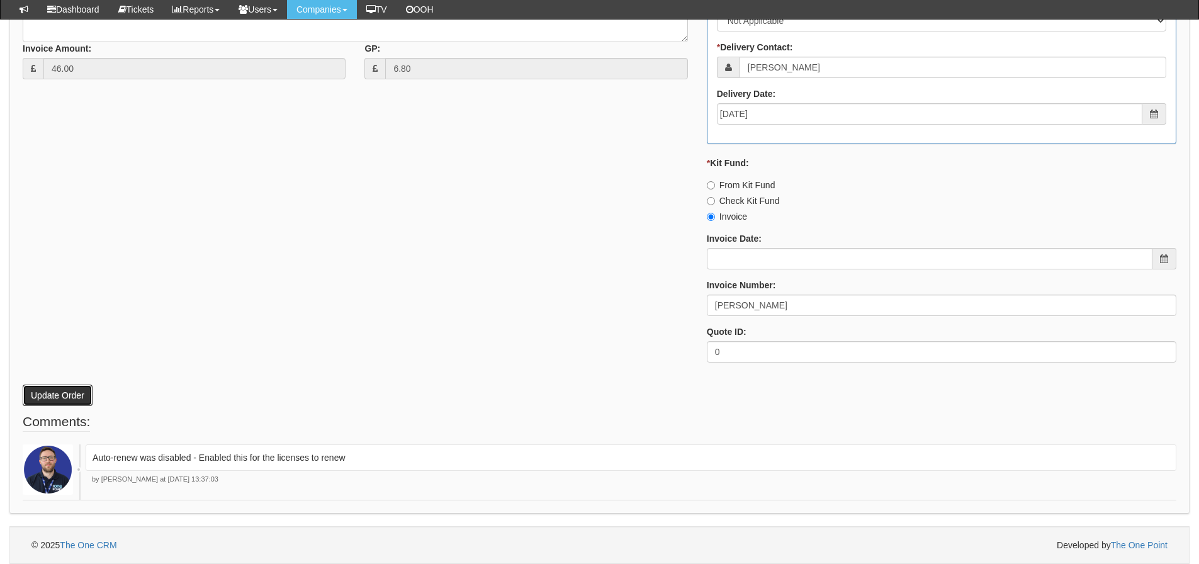
click at [54, 391] on button "Update Order" at bounding box center [58, 395] width 70 height 21
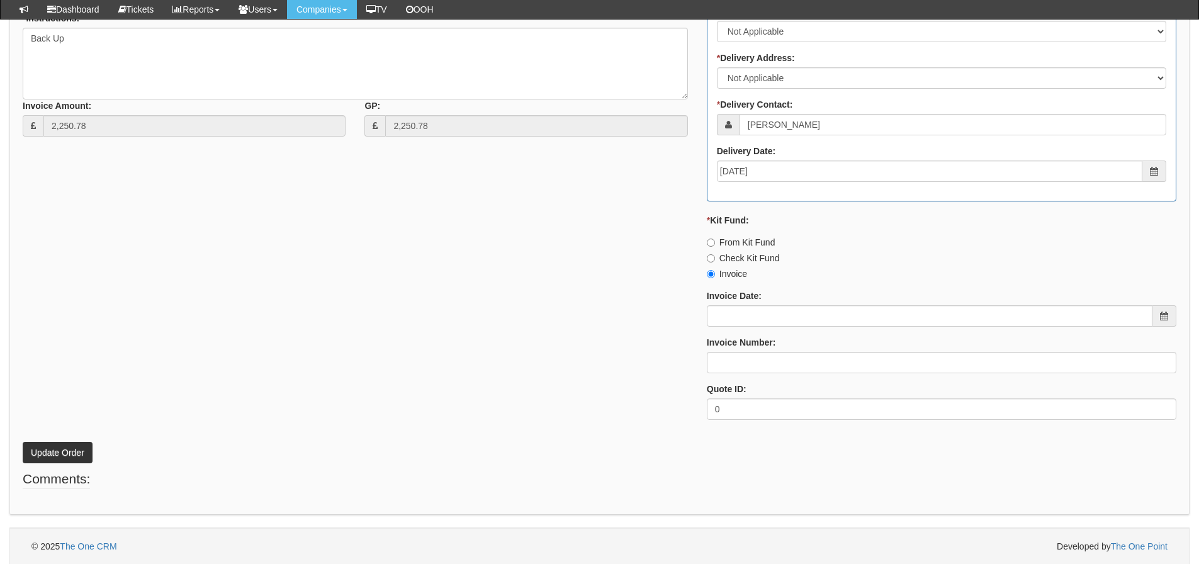
scroll to position [603, 0]
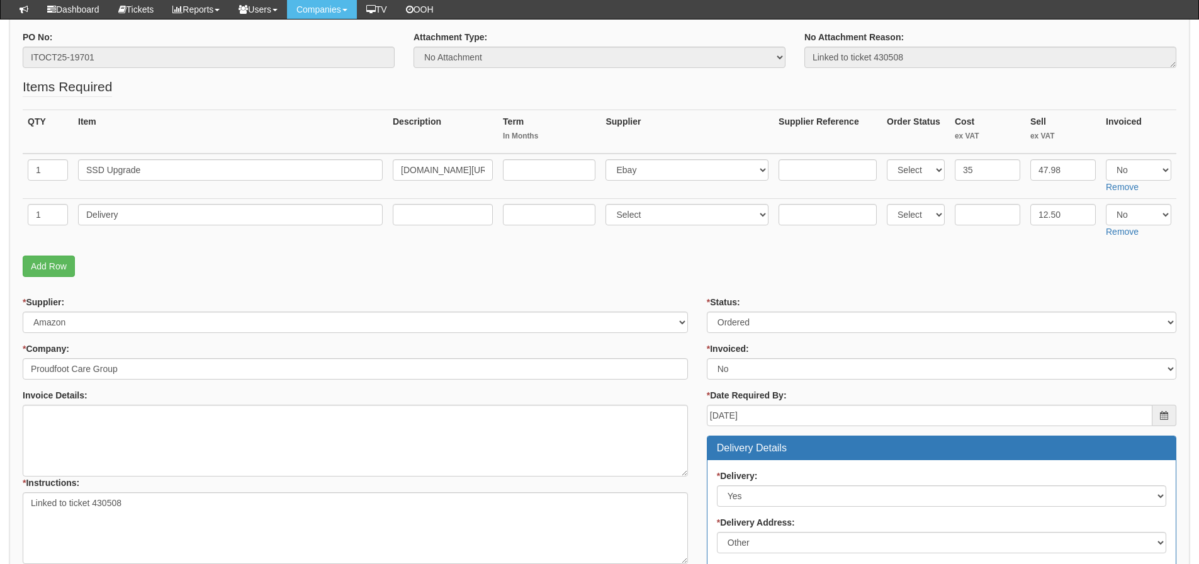
scroll to position [133, 0]
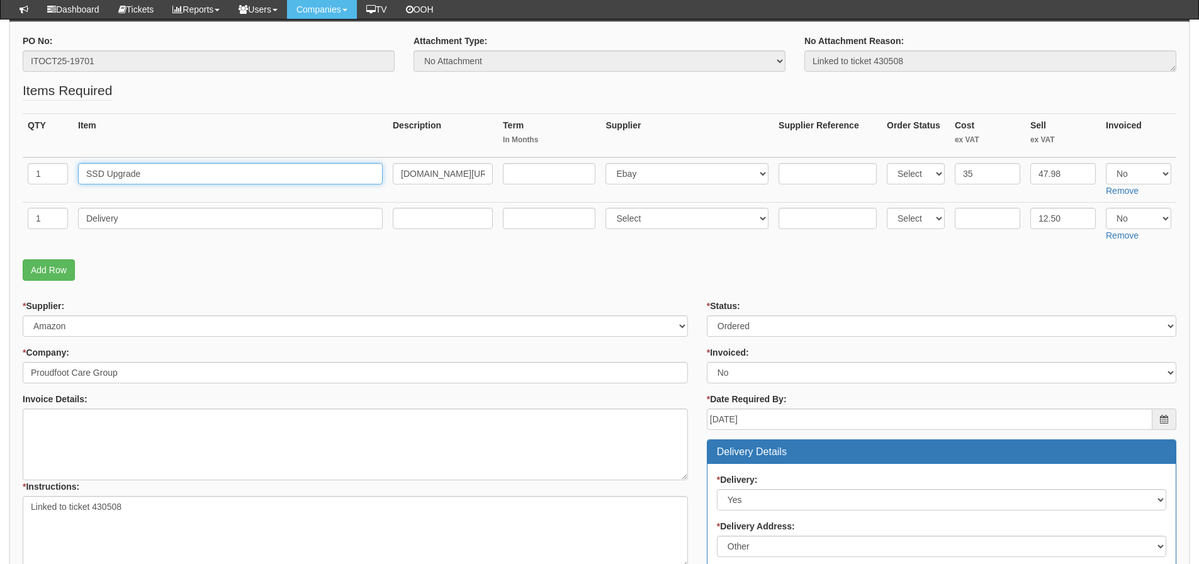
drag, startPoint x: 161, startPoint y: 175, endPoint x: 54, endPoint y: 188, distance: 107.8
click at [54, 188] on tr "1 SSD Upgrade [DOMAIN_NAME][URL] Select 123 [DOMAIN_NAME] 1Password 3 4Gon [PER…" at bounding box center [600, 179] width 1154 height 45
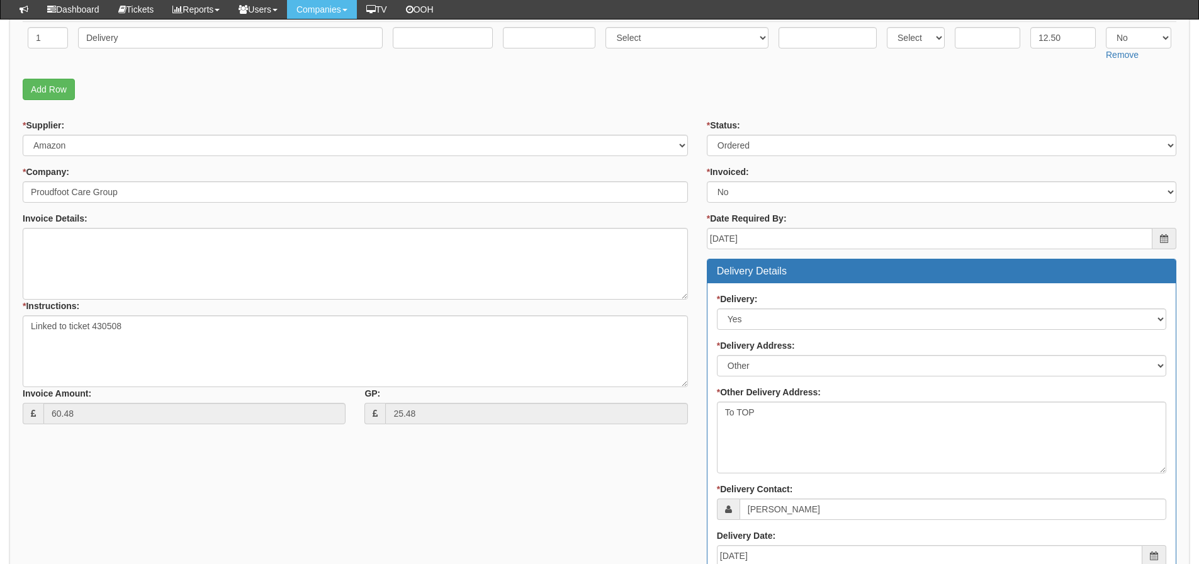
scroll to position [322, 0]
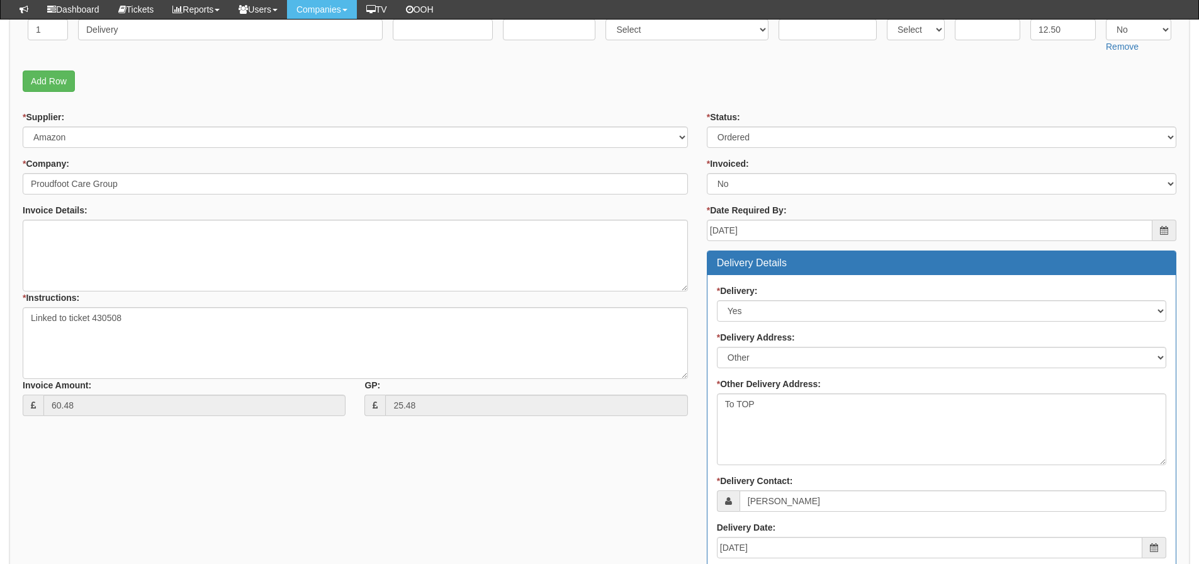
click at [194, 479] on div "* Supplier: Select 123 [DOMAIN_NAME] 1Password 3 4Gon [PERSON_NAME] Electric Lt…" at bounding box center [599, 459] width 1173 height 696
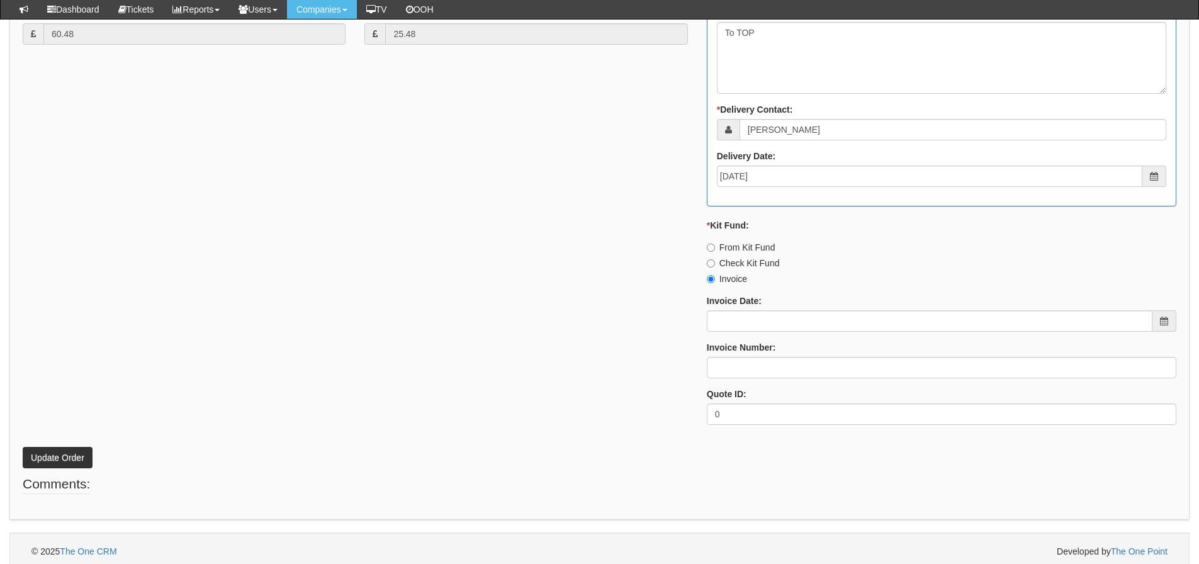
scroll to position [700, 0]
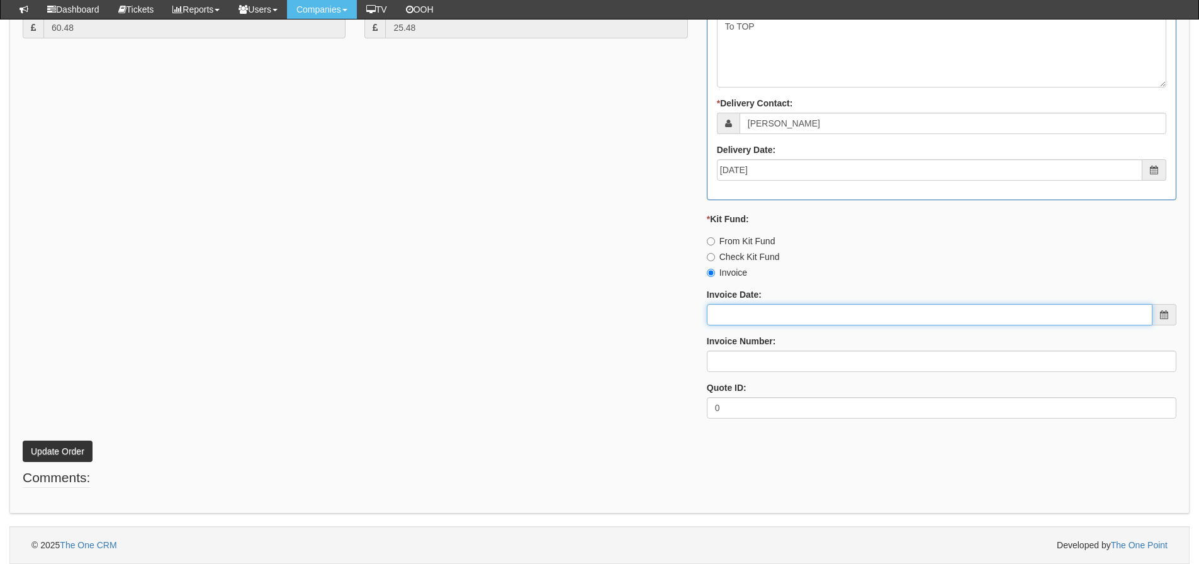
click at [745, 315] on input "Invoice Date:" at bounding box center [930, 314] width 446 height 21
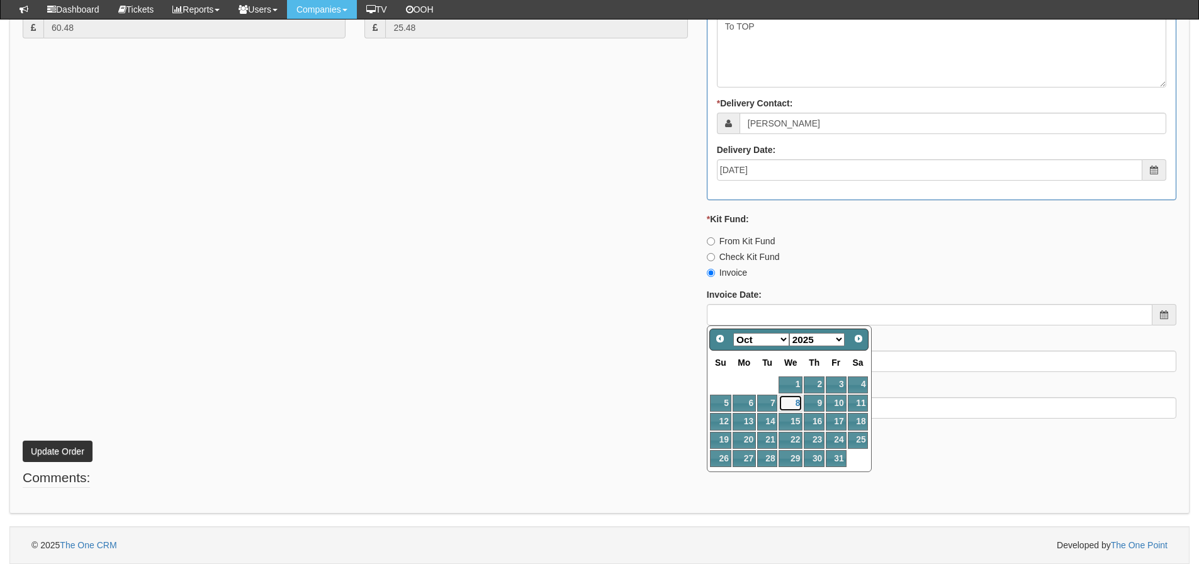
drag, startPoint x: 788, startPoint y: 399, endPoint x: 785, endPoint y: 380, distance: 19.3
click at [788, 399] on link "8" at bounding box center [791, 403] width 24 height 17
type input "[DATE]"
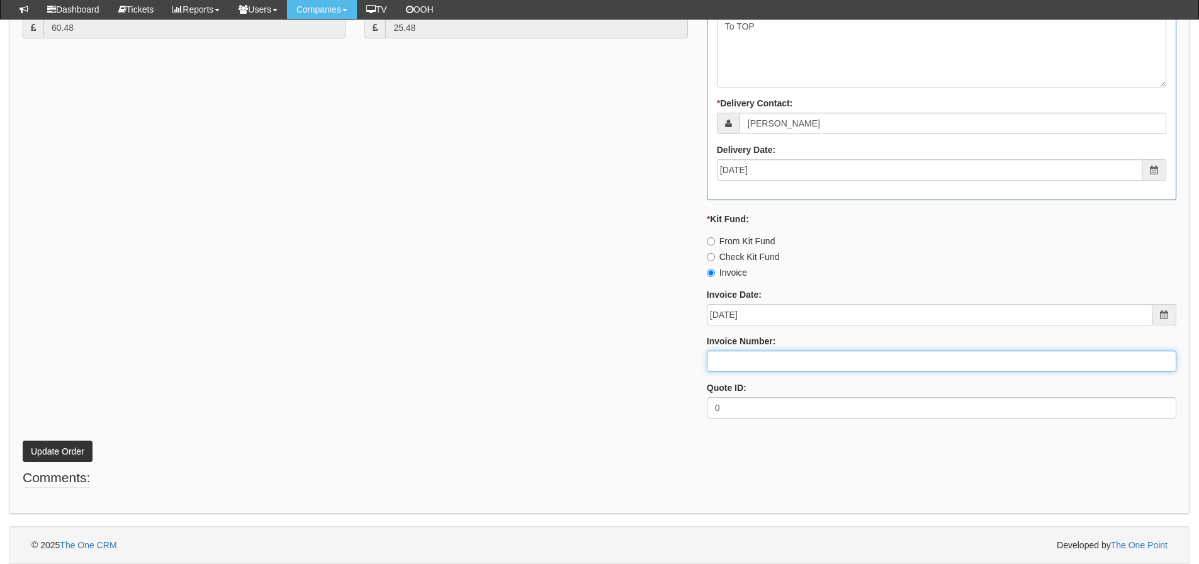
click at [776, 368] on input "Invoice Number:" at bounding box center [942, 361] width 470 height 21
type input "207702"
click at [23, 441] on button "Update Order" at bounding box center [58, 451] width 70 height 21
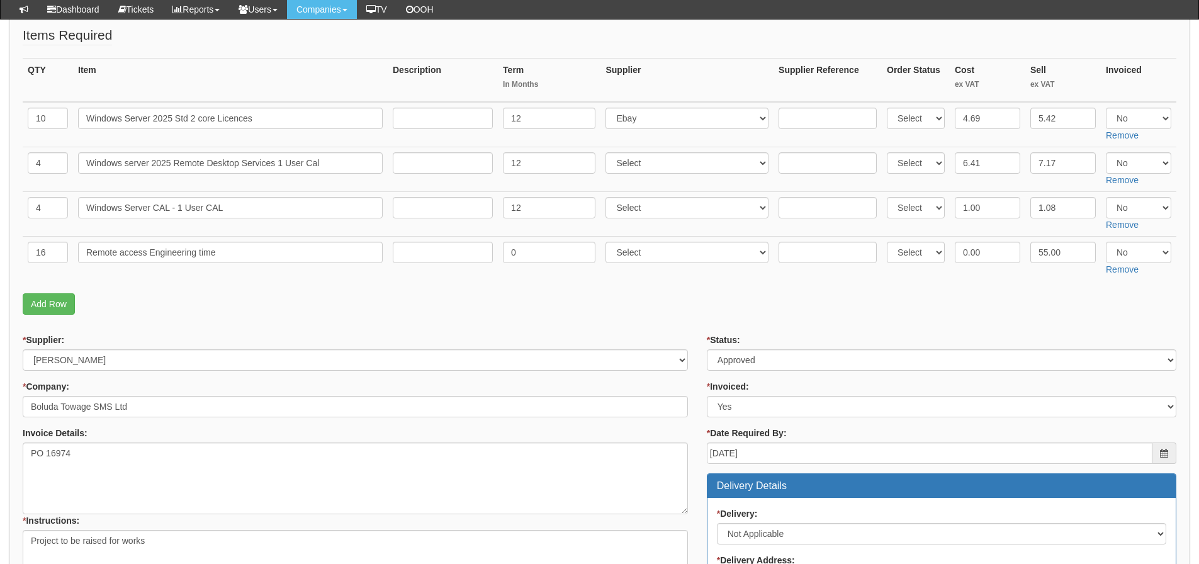
scroll to position [63, 0]
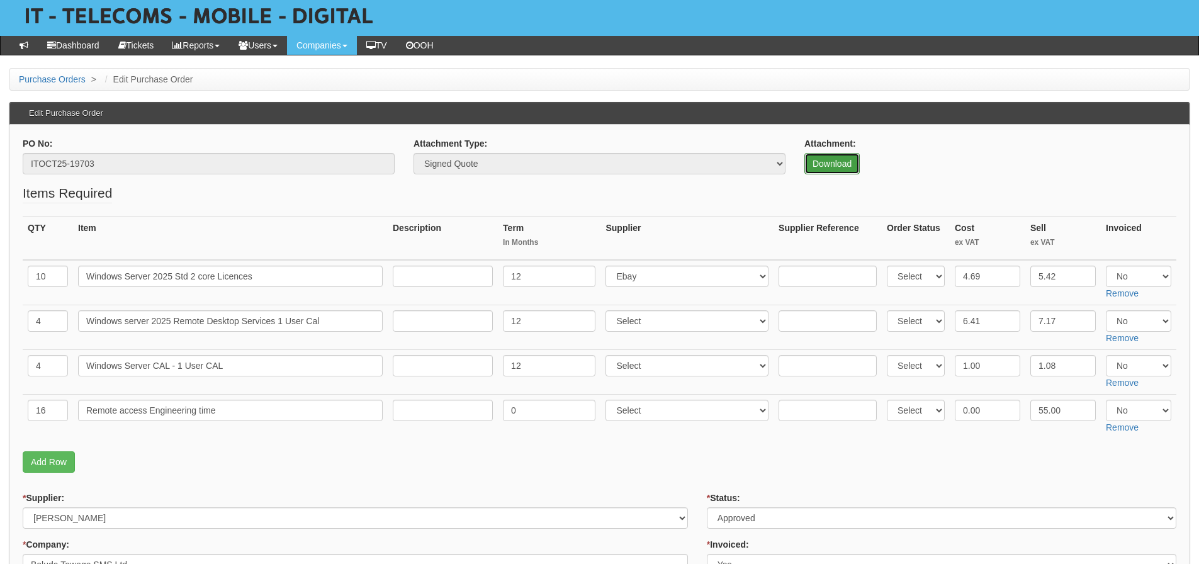
click at [819, 154] on link "Download" at bounding box center [832, 163] width 55 height 21
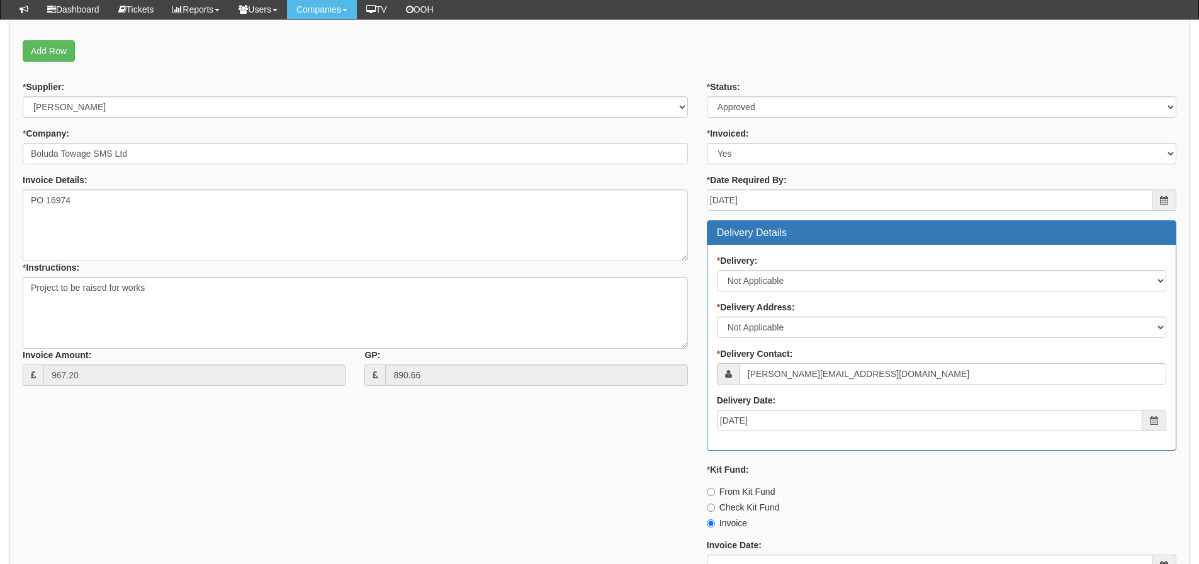
scroll to position [441, 0]
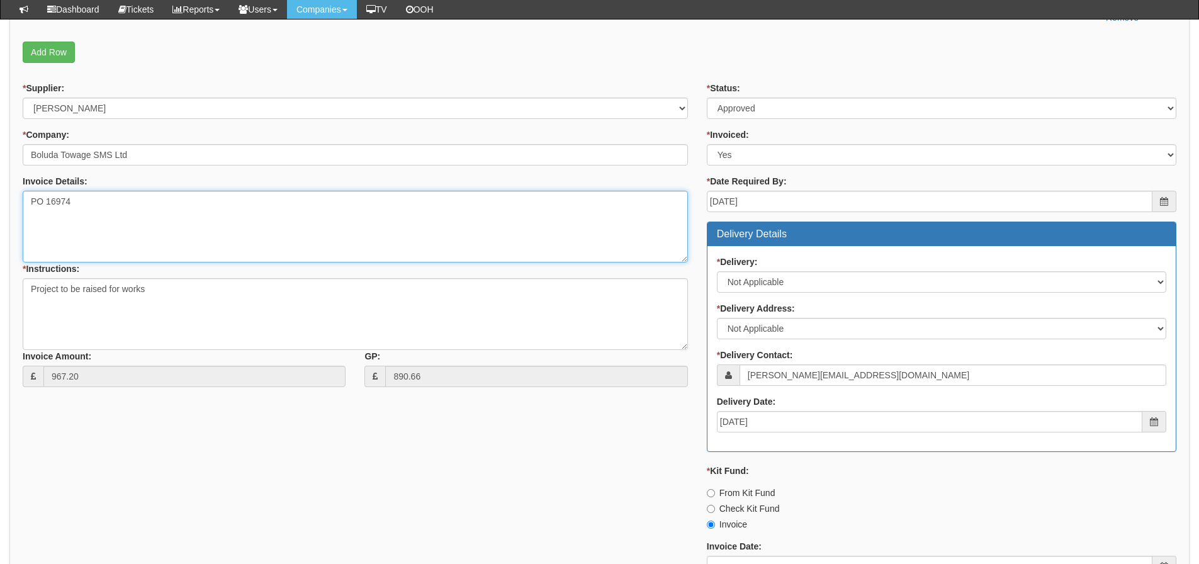
drag, startPoint x: 115, startPoint y: 202, endPoint x: 1, endPoint y: 199, distance: 114.0
click at [1, 199] on div "Purchase Orders > Edit Purchase Order Edit Purchase Order PO No: ITOCT25-19703 …" at bounding box center [599, 296] width 1199 height 1276
click at [170, 489] on div "* Supplier: Select 123 REG.co.uk 1Password 3 4Gon AA Jones Electric Ltd Abzorb …" at bounding box center [599, 381] width 1173 height 599
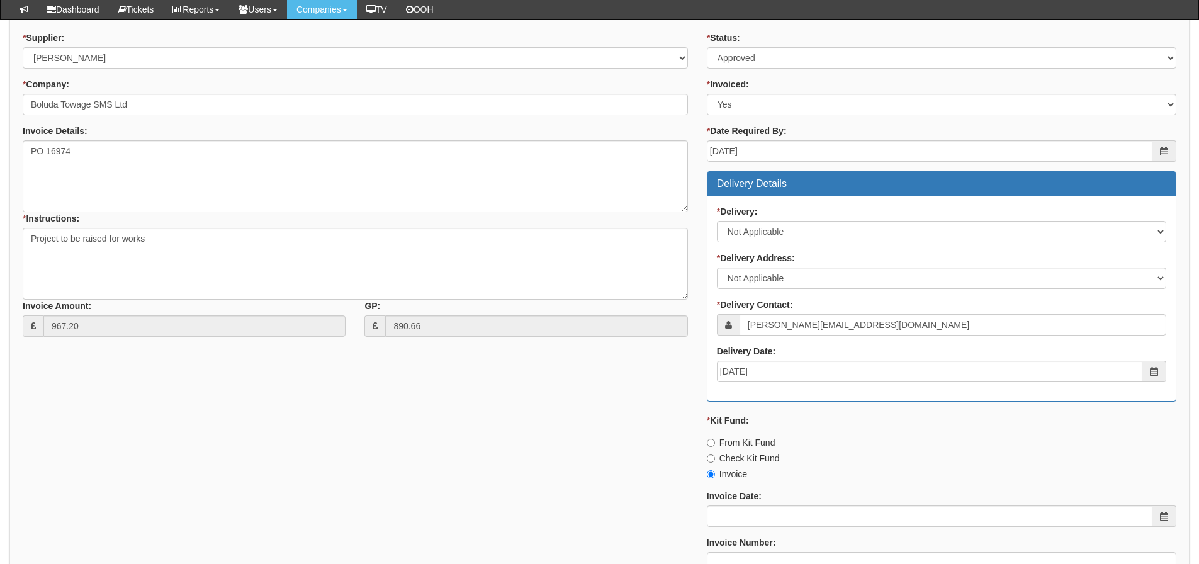
scroll to position [756, 0]
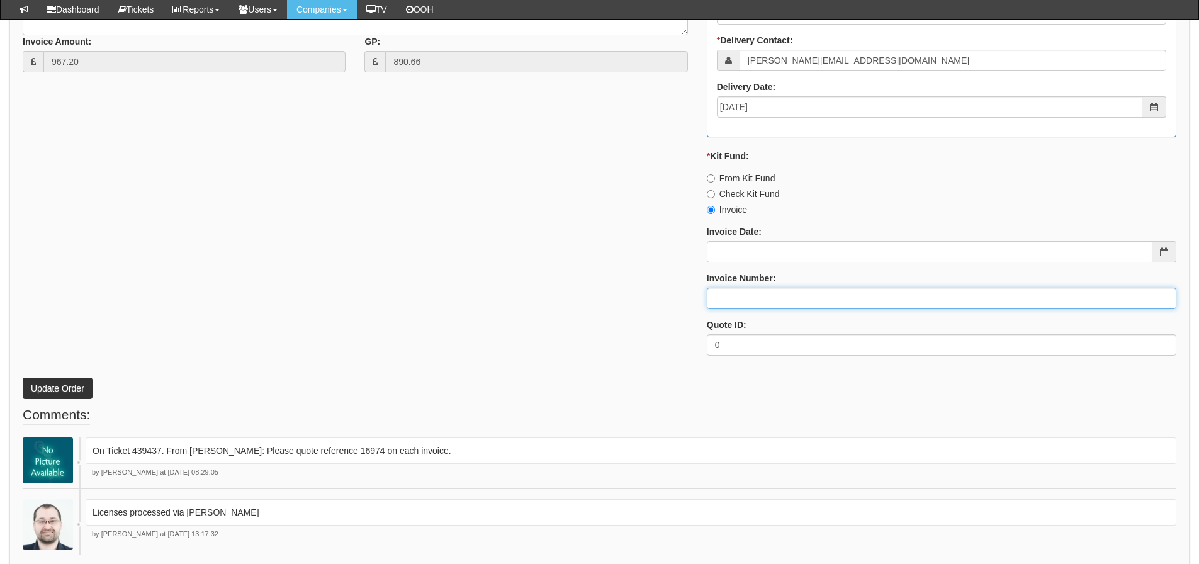
click at [768, 291] on input "Invoice Number:" at bounding box center [942, 298] width 470 height 21
type input "207705"
click at [23, 378] on button "Update Order" at bounding box center [58, 388] width 70 height 21
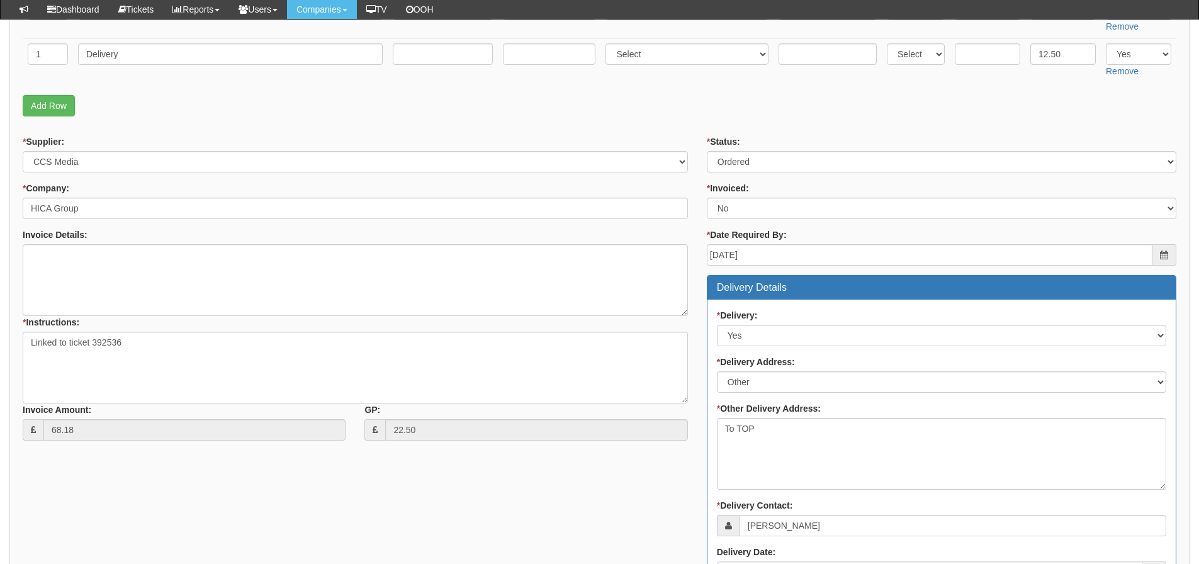
scroll to position [133, 0]
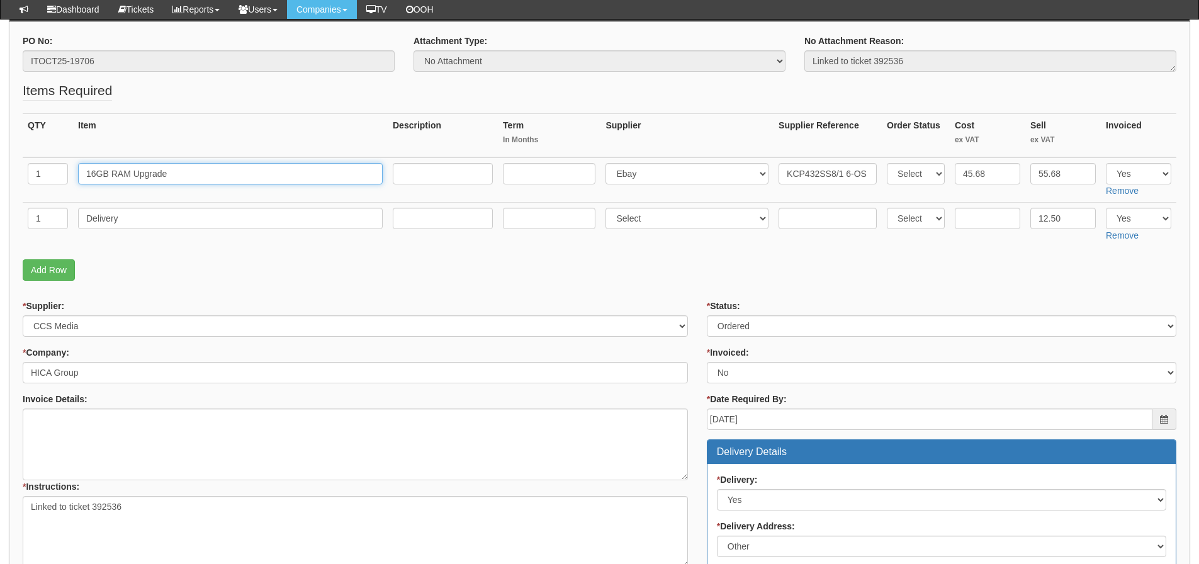
drag, startPoint x: 219, startPoint y: 178, endPoint x: -6, endPoint y: 154, distance: 226.1
click at [0, 154] on html "× Send Email × Add Appointment × Create Ticket × Create Proactive Activity × Ad…" at bounding box center [599, 499] width 1199 height 1264
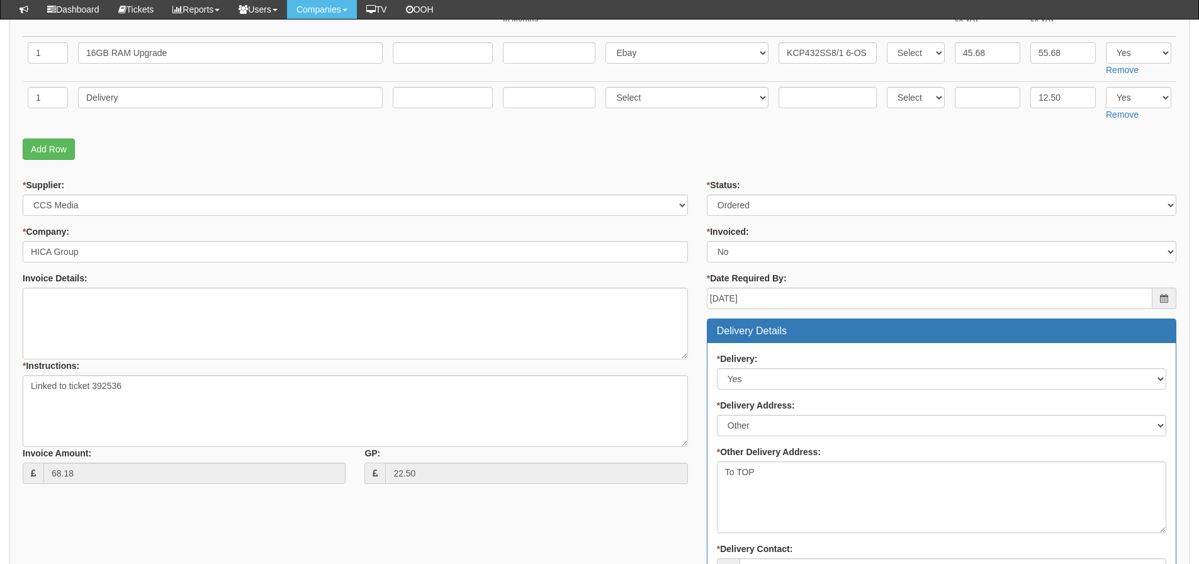
scroll to position [259, 0]
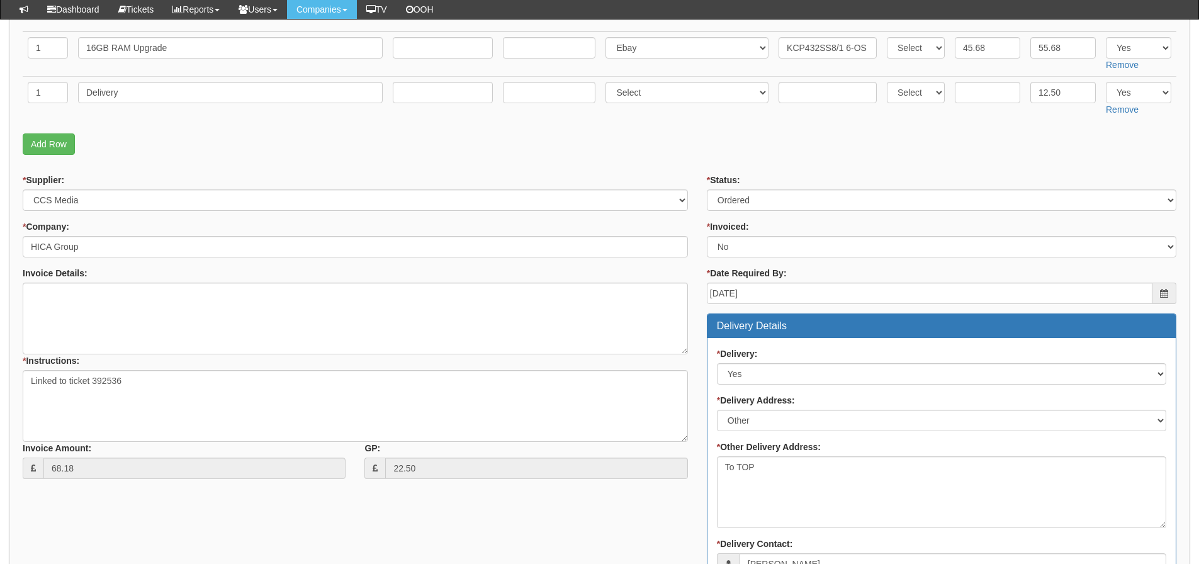
click at [652, 161] on form "PO No: ITOCT25-19706 Attachment Type: Select Signed Quote Auth email if quote u…" at bounding box center [600, 406] width 1154 height 995
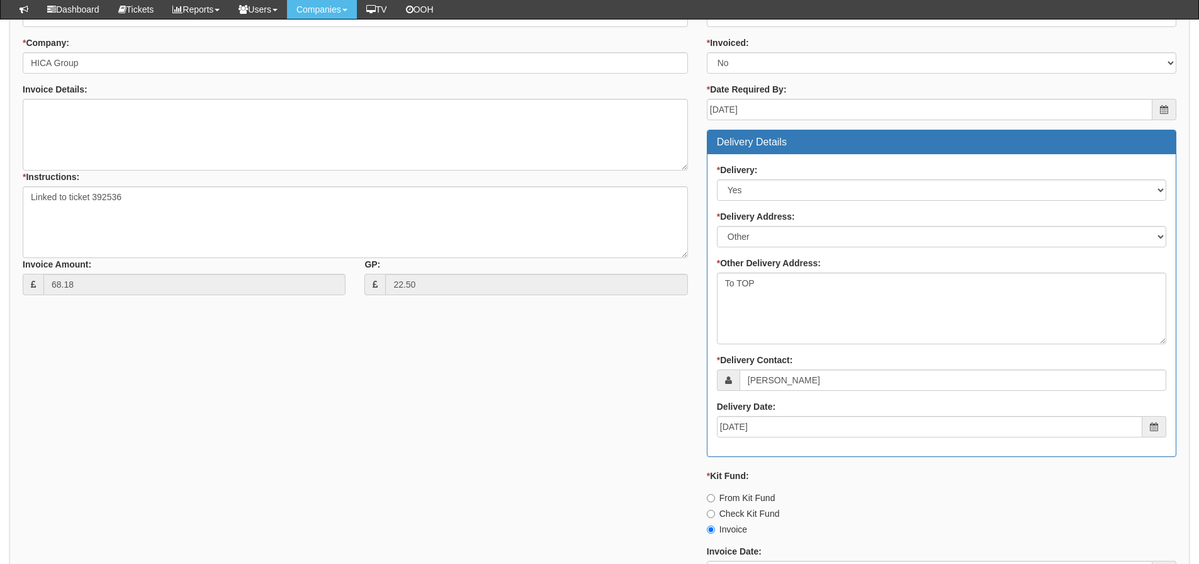
scroll to position [574, 0]
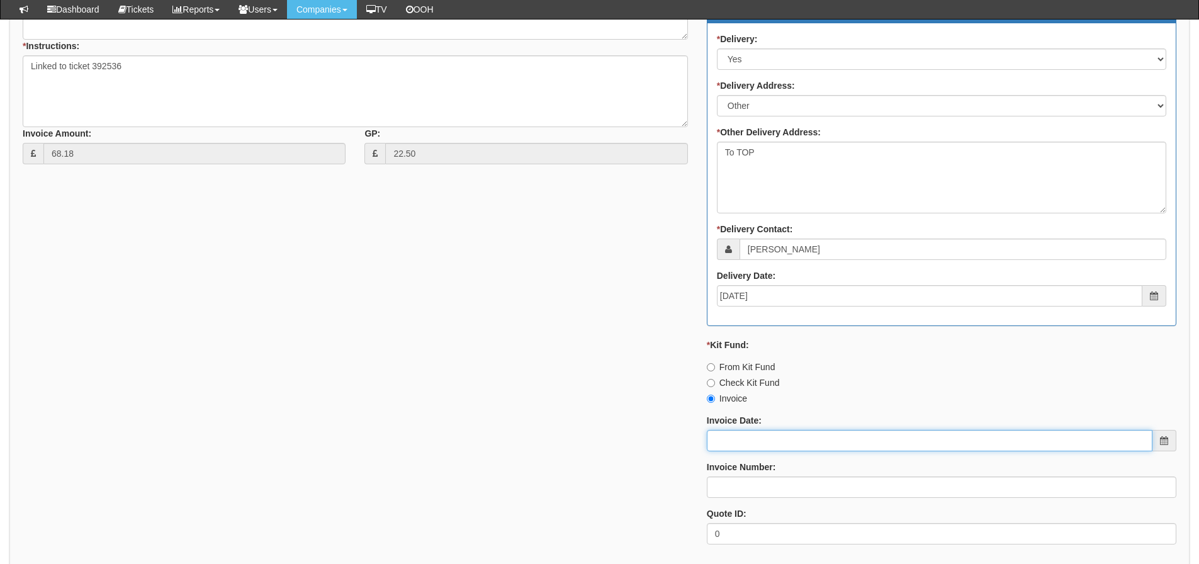
click at [752, 432] on input "Invoice Date:" at bounding box center [930, 440] width 446 height 21
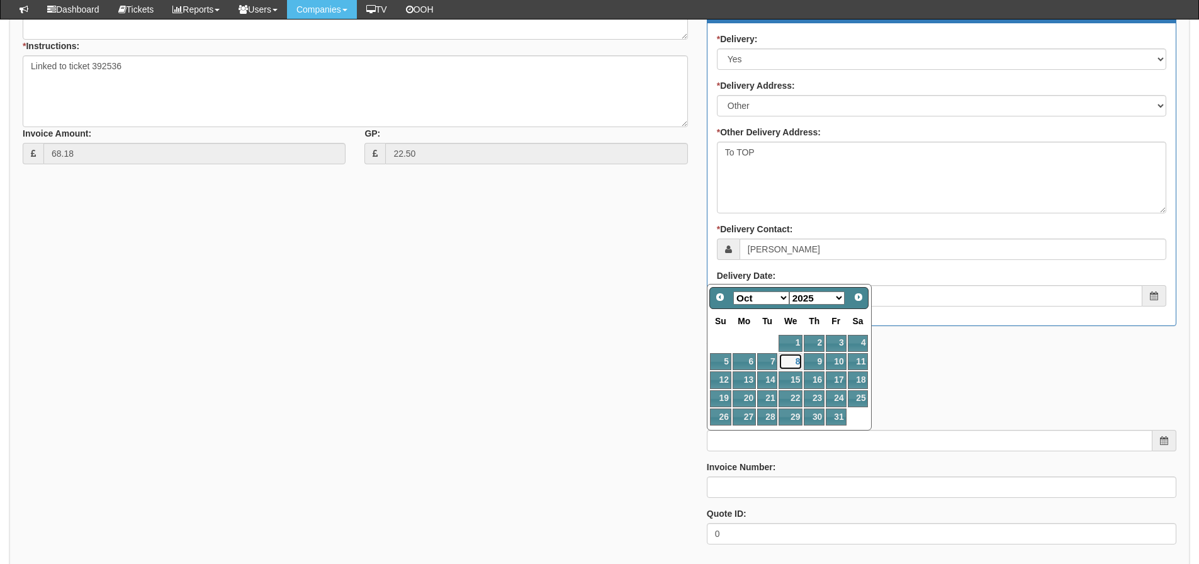
click at [796, 354] on link "8" at bounding box center [791, 361] width 24 height 17
type input "[DATE]"
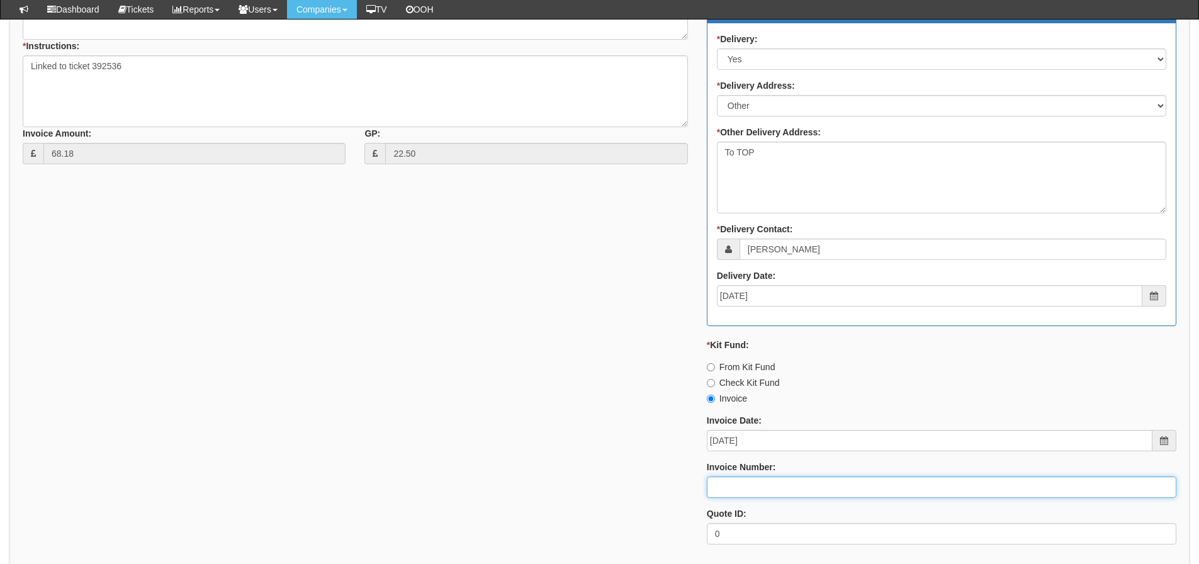
click at [786, 484] on input "Invoice Number:" at bounding box center [942, 487] width 470 height 21
type input "207706"
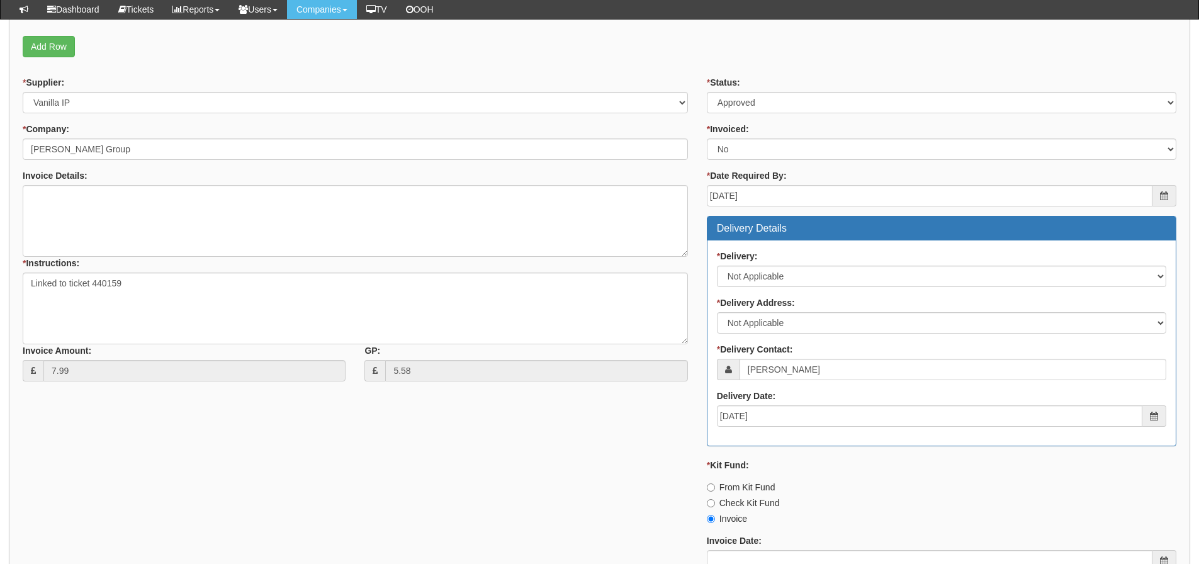
scroll to position [496, 0]
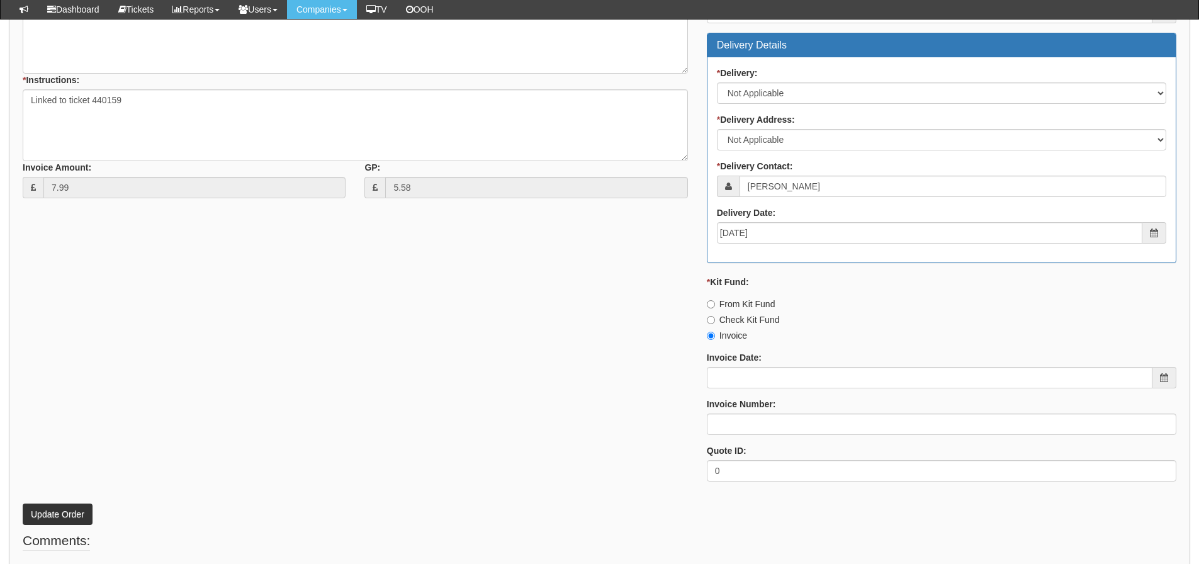
click at [805, 408] on div "Invoice Number:" at bounding box center [942, 416] width 470 height 37
click at [803, 414] on input "Invoice Number:" at bounding box center [942, 424] width 470 height 21
type input "Vanilla"
click at [23, 504] on button "Update Order" at bounding box center [58, 514] width 70 height 21
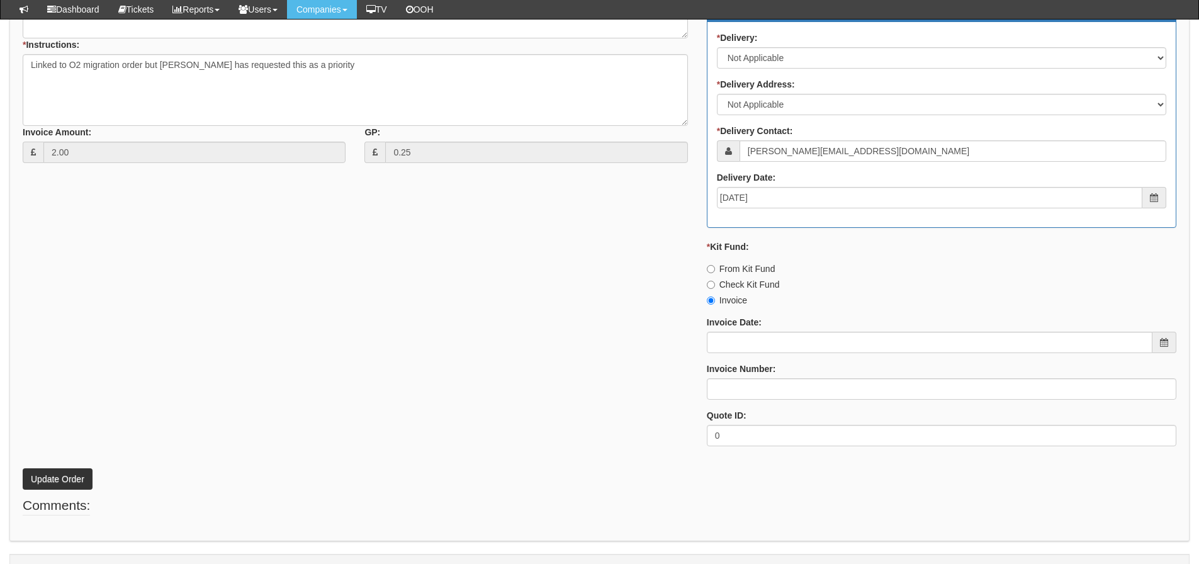
scroll to position [558, 0]
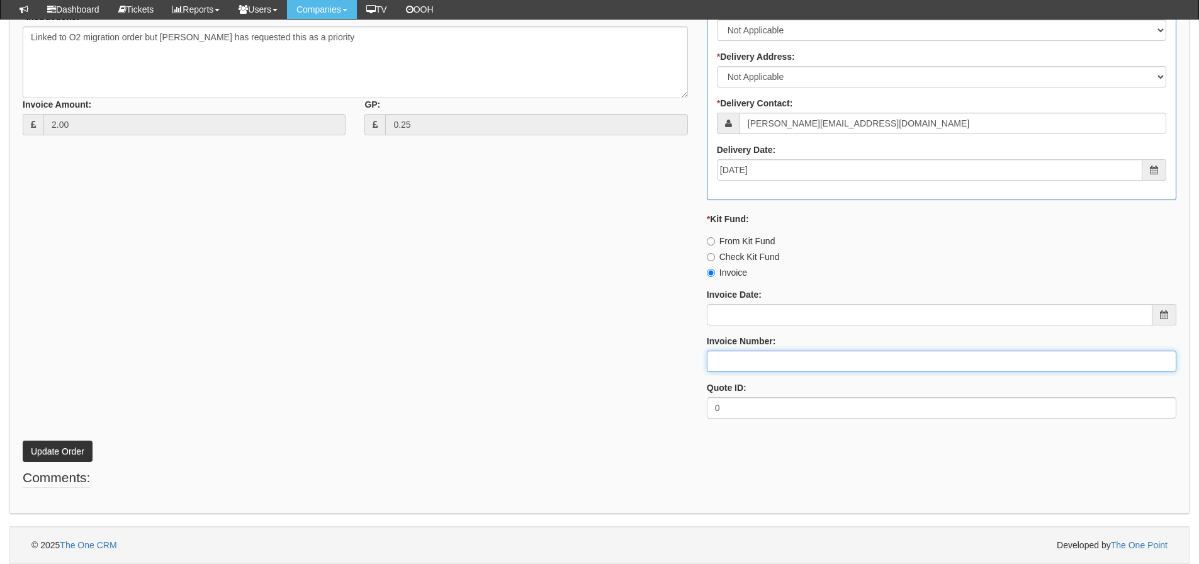
click at [727, 360] on input "Invoice Number:" at bounding box center [942, 361] width 470 height 21
type input "Vanilla"
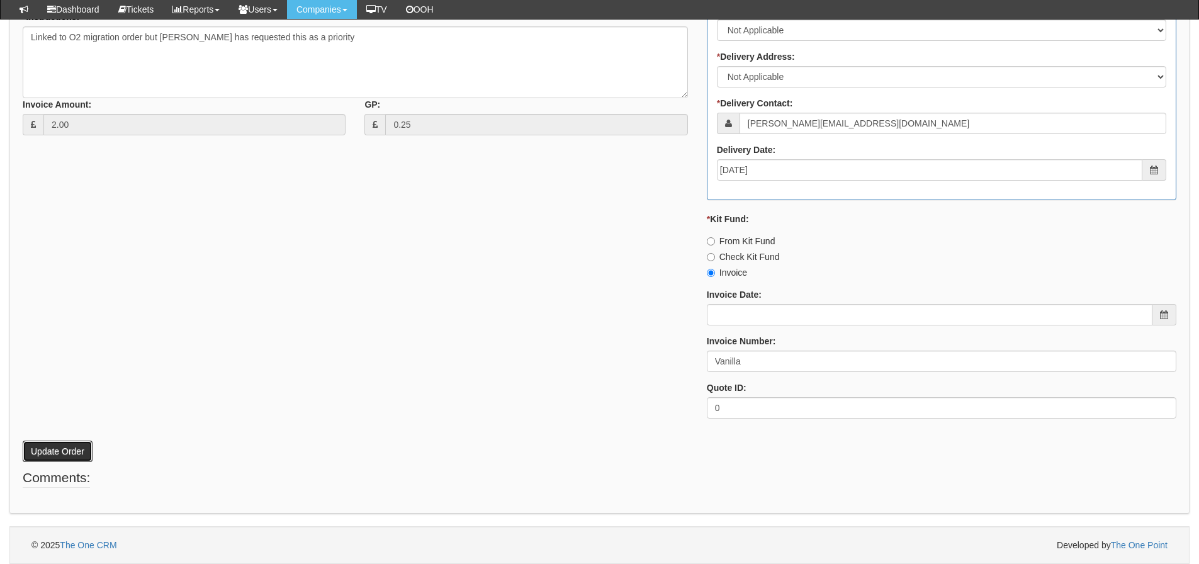
click at [55, 462] on button "Update Order" at bounding box center [58, 451] width 70 height 21
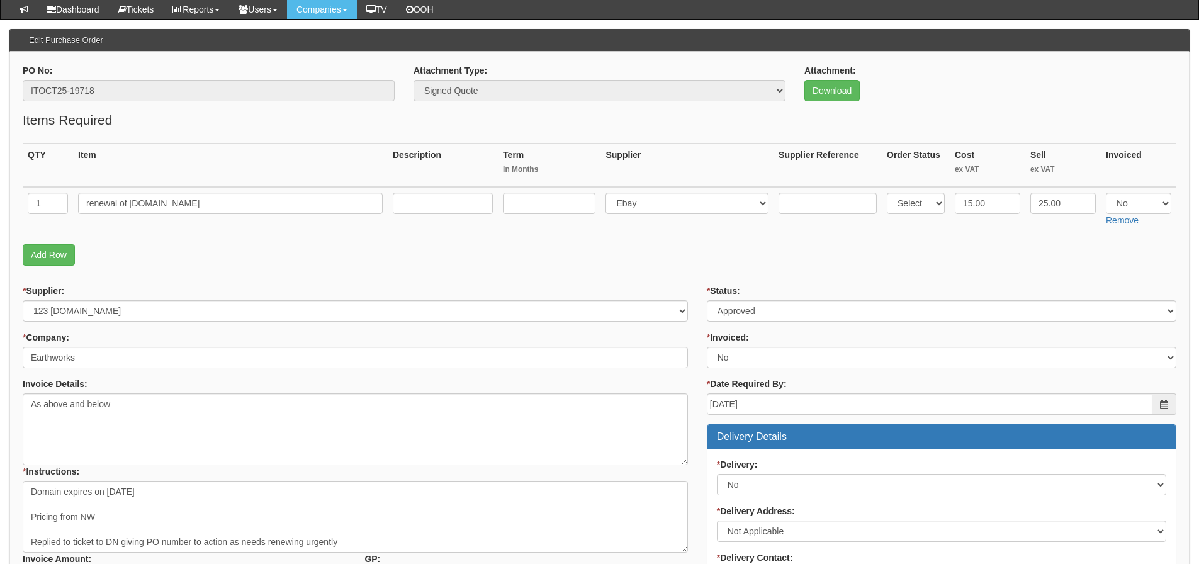
scroll to position [126, 0]
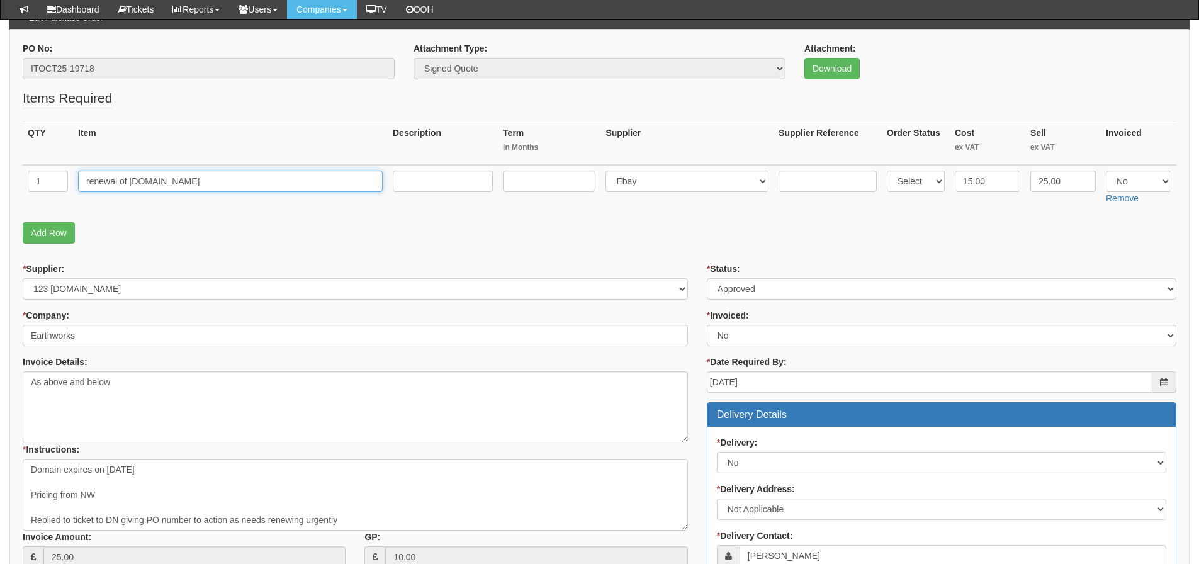
drag, startPoint x: 171, startPoint y: 176, endPoint x: 81, endPoint y: 176, distance: 90.0
click at [81, 176] on input "renewal of [DOMAIN_NAME]" at bounding box center [230, 181] width 305 height 21
click at [665, 244] on fieldset "Items Required QTY Item Description Term In Months Supplier Supplier Reference …" at bounding box center [600, 169] width 1154 height 161
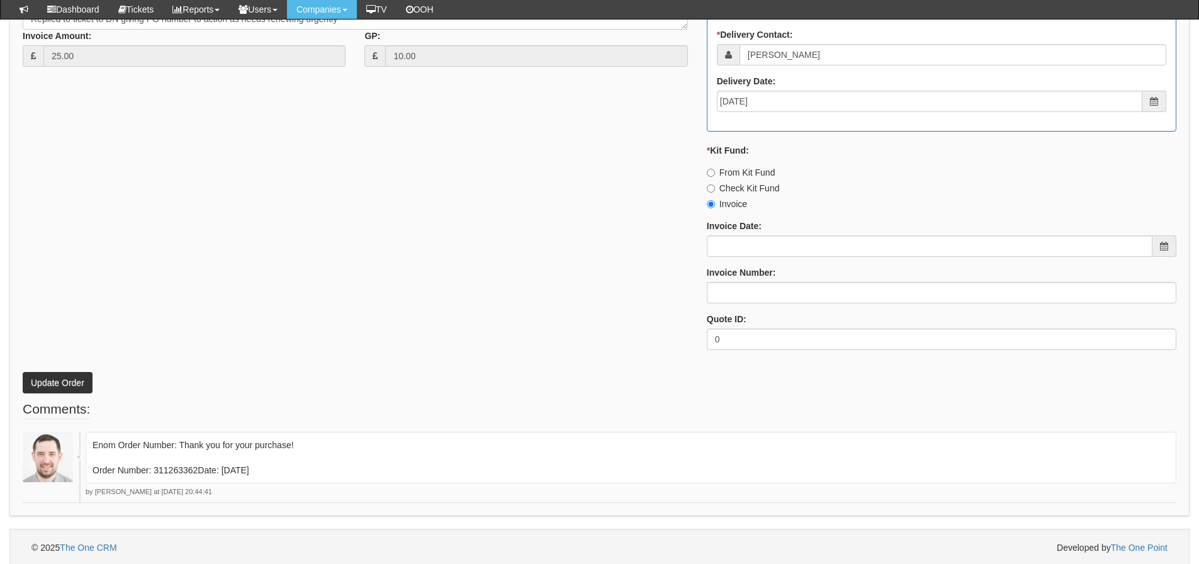
scroll to position [630, 0]
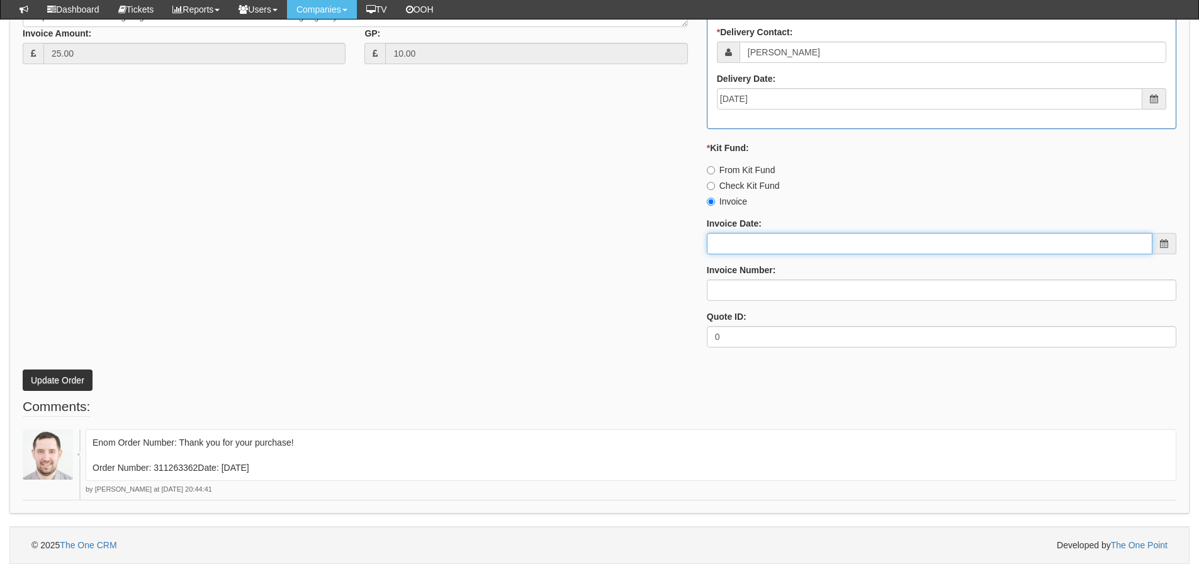
click at [751, 248] on input "Invoice Date:" at bounding box center [930, 243] width 446 height 21
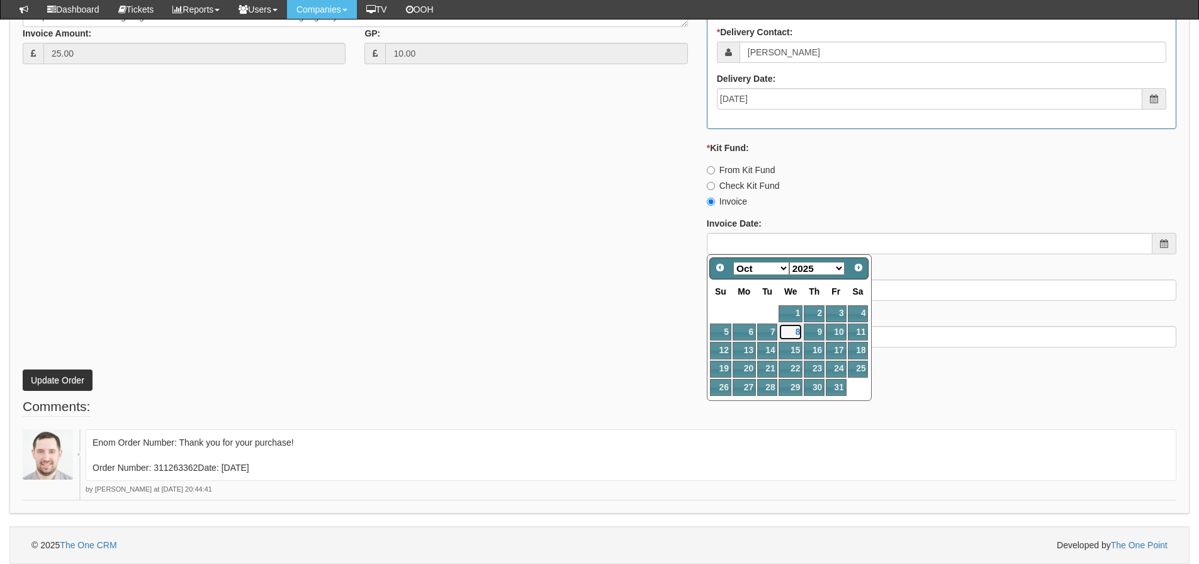
click at [788, 338] on link "8" at bounding box center [791, 332] width 24 height 17
type input "[DATE]"
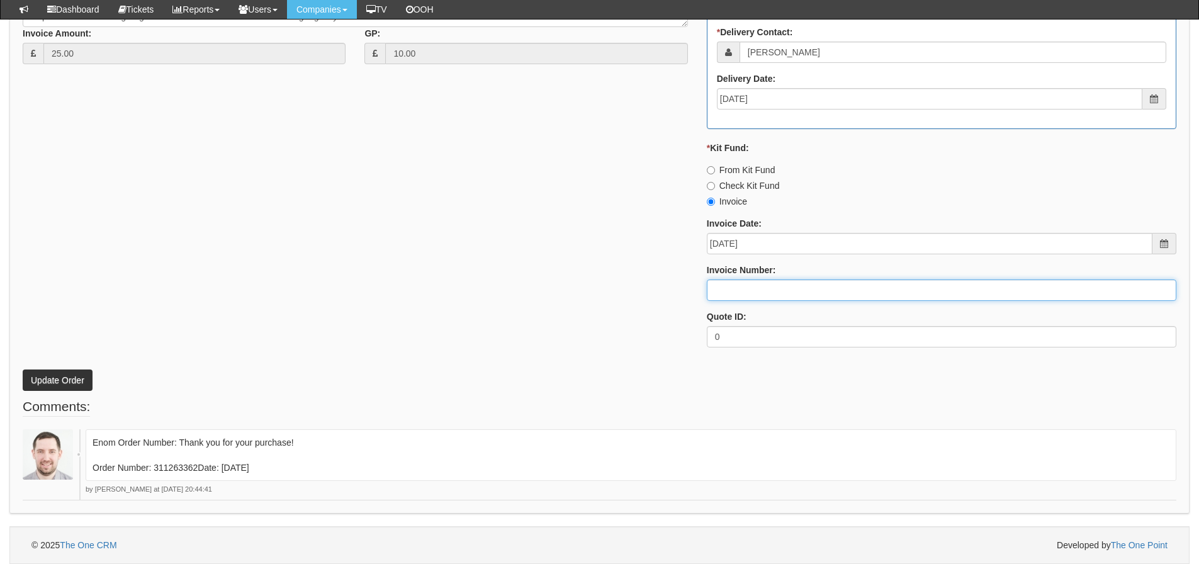
click at [765, 295] on input "Invoice Number:" at bounding box center [942, 290] width 470 height 21
type input "207707"
click at [23, 370] on button "Update Order" at bounding box center [58, 380] width 70 height 21
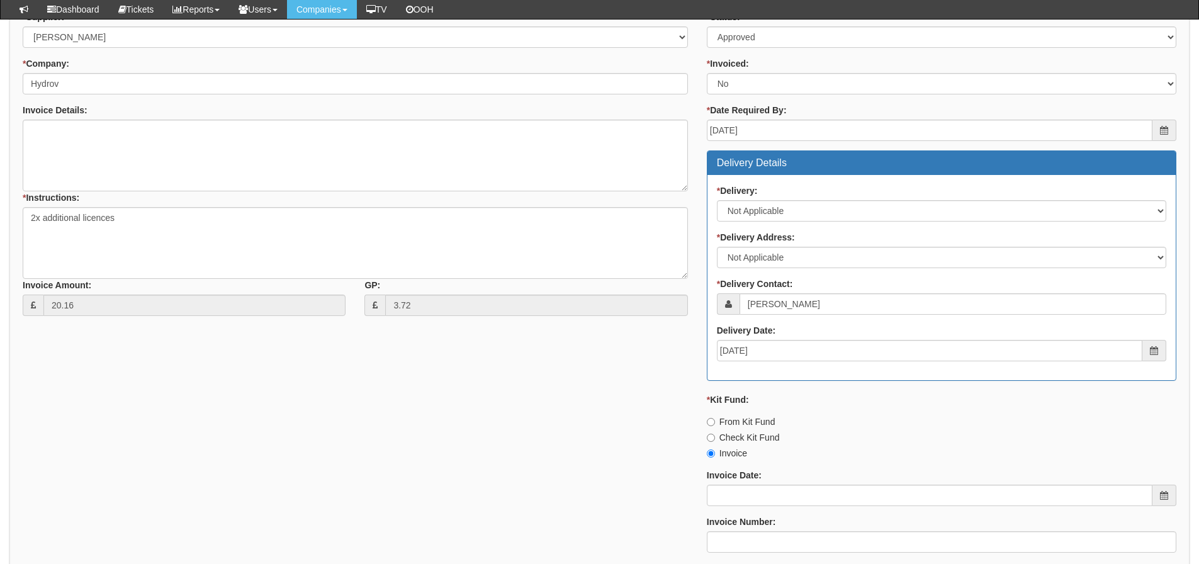
scroll to position [615, 0]
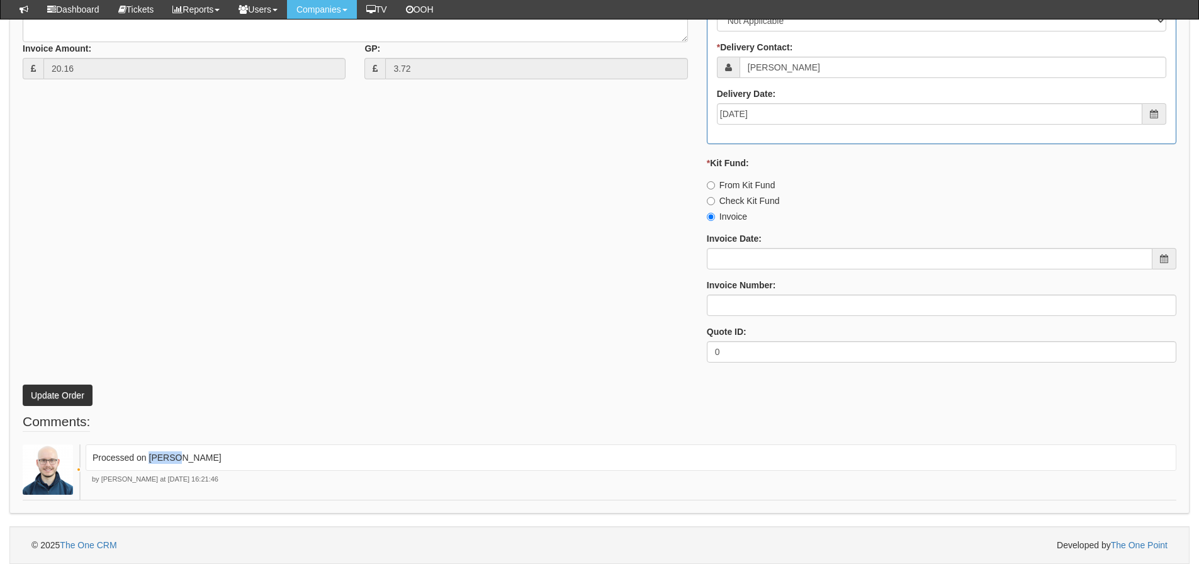
drag, startPoint x: 200, startPoint y: 460, endPoint x: 149, endPoint y: 462, distance: 51.6
click at [149, 462] on p "Processed on Ingram" at bounding box center [631, 457] width 1077 height 13
copy p "[PERSON_NAME]"
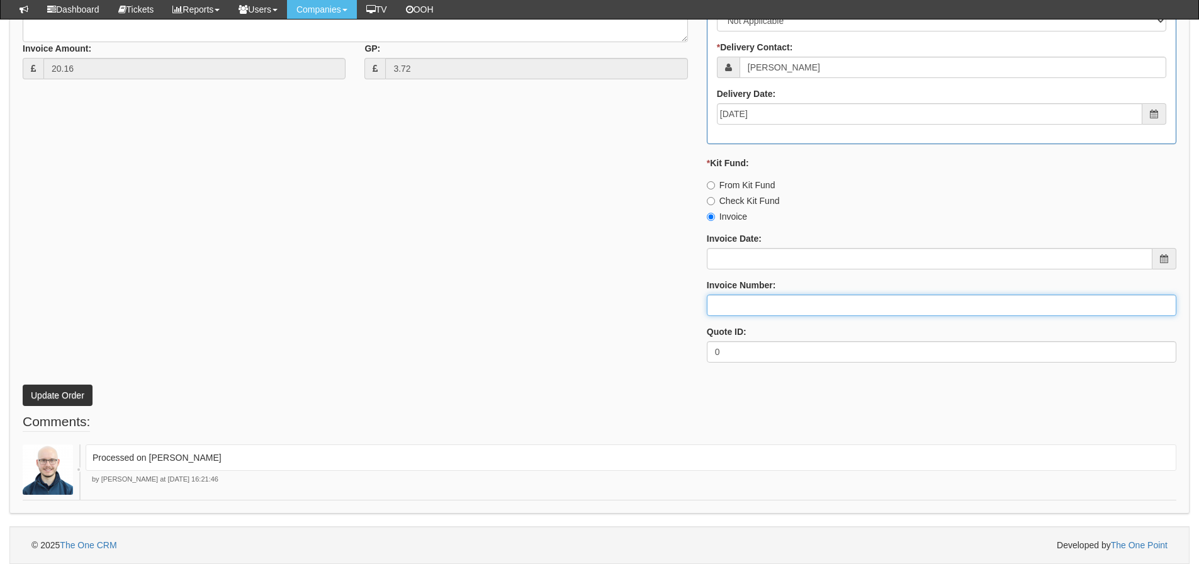
click at [849, 304] on input "Invoice Number:" at bounding box center [942, 305] width 470 height 21
paste input "[PERSON_NAME]"
type input "[PERSON_NAME]"
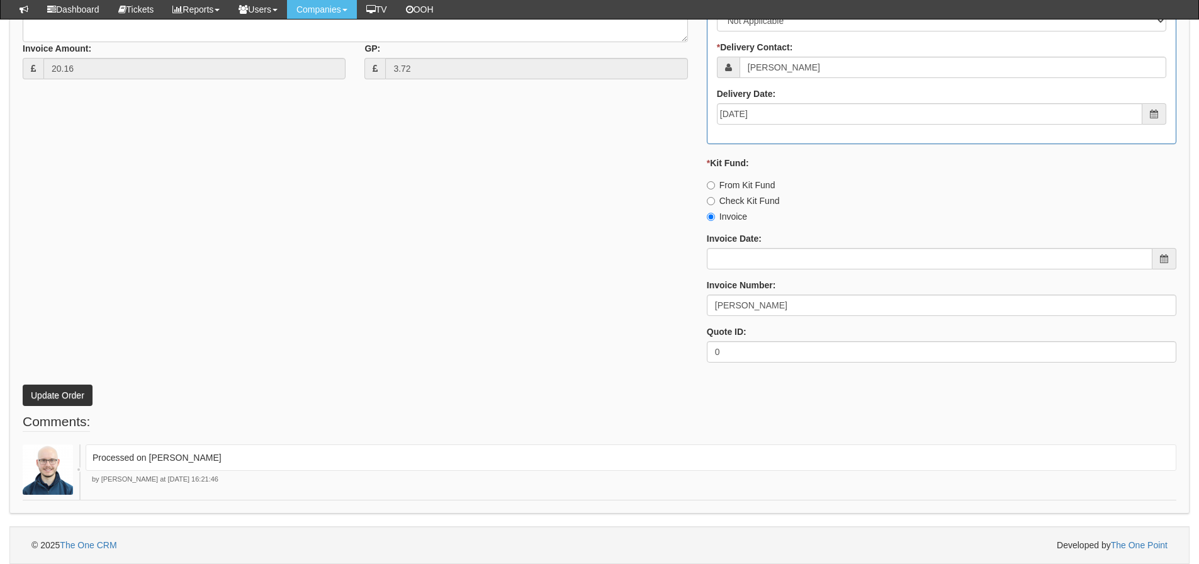
click at [538, 297] on div "* Supplier: Select 123 REG.co.uk 1Password 3 4Gon AA Jones Electric Ltd Abzorb …" at bounding box center [599, 73] width 1173 height 599
click at [86, 395] on button "Update Order" at bounding box center [58, 395] width 70 height 21
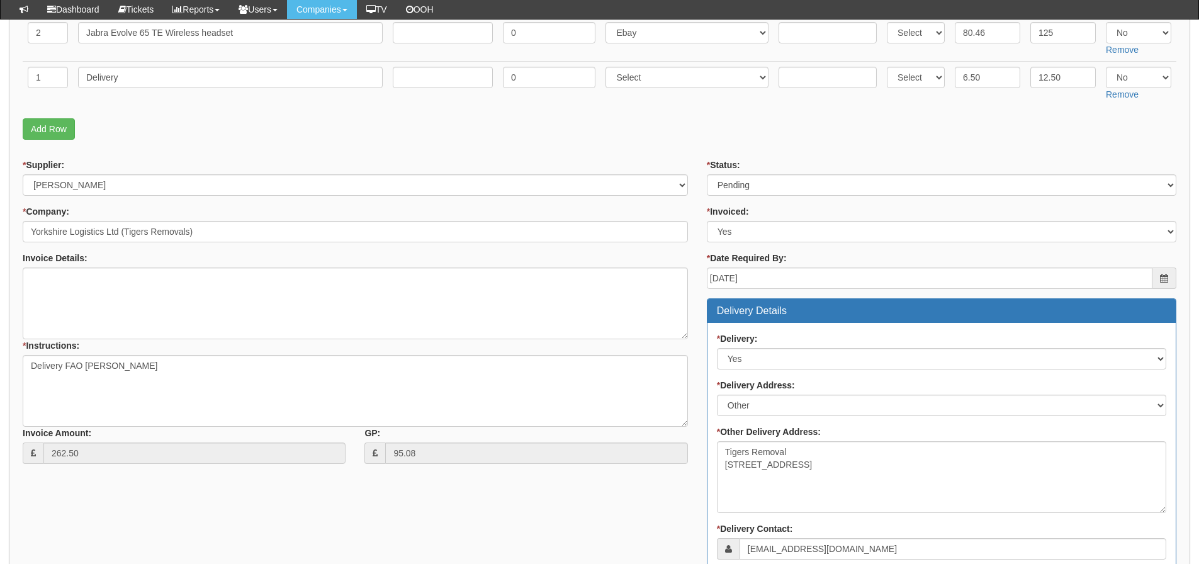
scroll to position [315, 0]
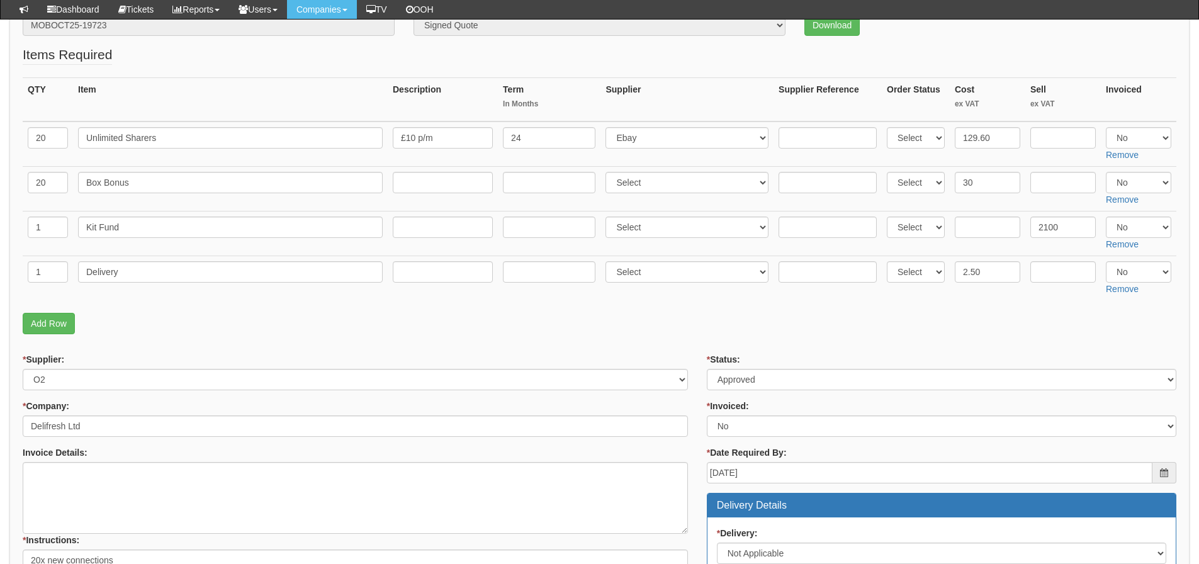
scroll to position [160, 0]
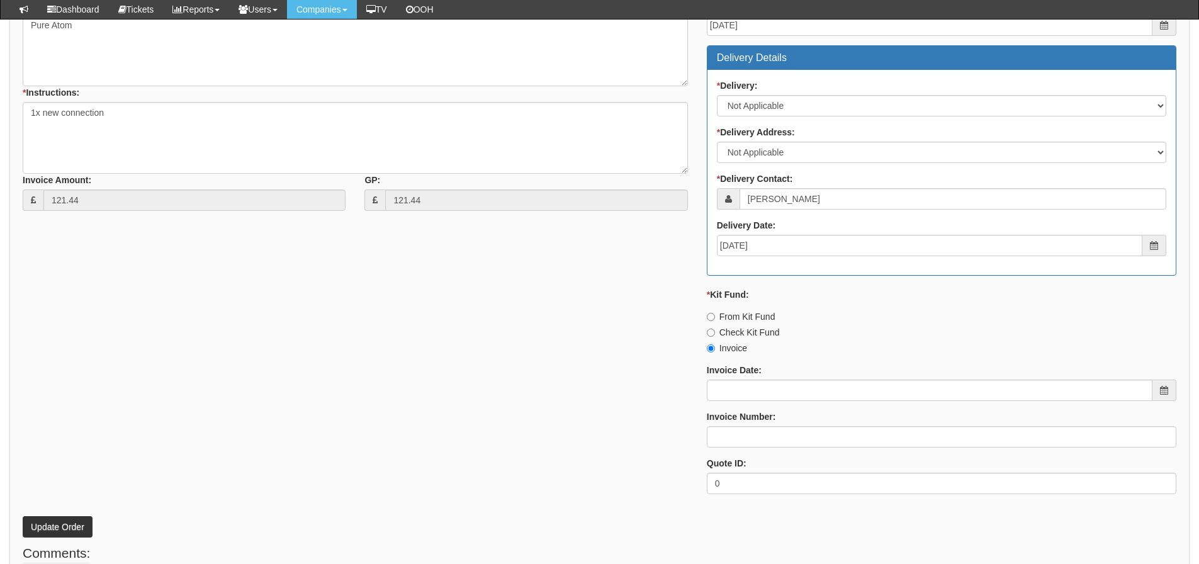
scroll to position [603, 0]
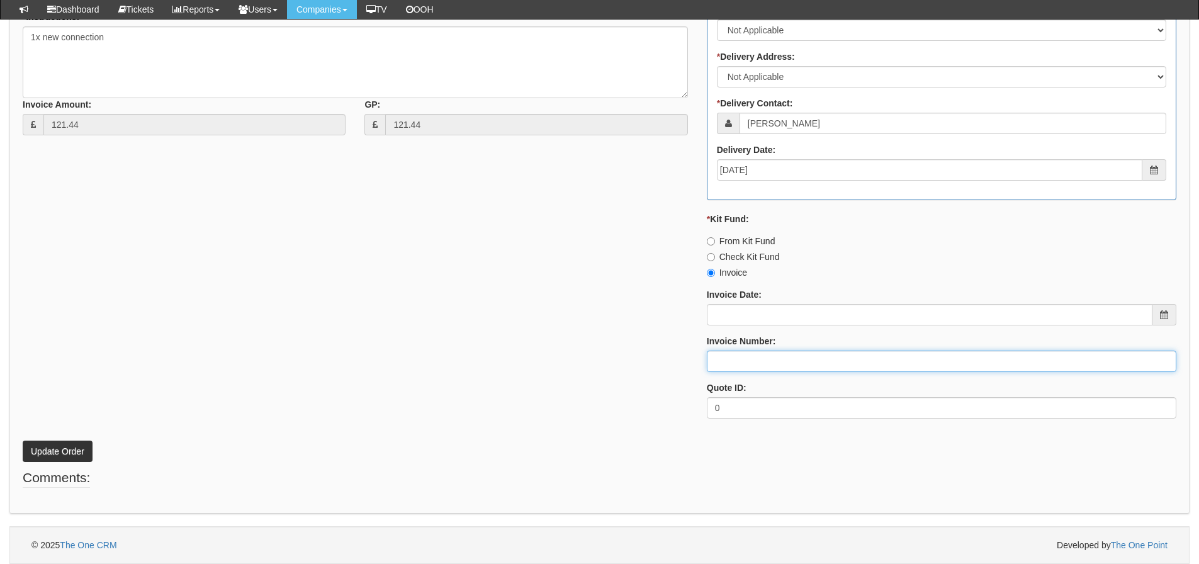
click at [759, 366] on input "Invoice Number:" at bounding box center [942, 361] width 470 height 21
type input "O2"
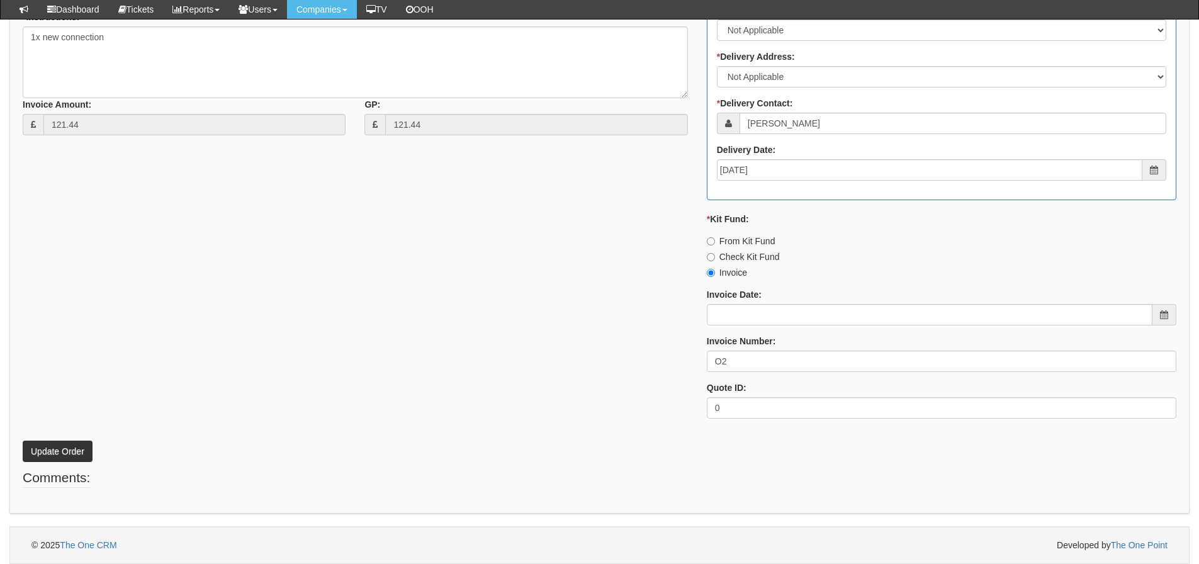
click at [317, 404] on div "* Supplier: Select 123 [DOMAIN_NAME] 1Password 3 4Gon [PERSON_NAME] Electric Lt…" at bounding box center [599, 129] width 1173 height 599
click at [66, 445] on button "Update Order" at bounding box center [58, 451] width 70 height 21
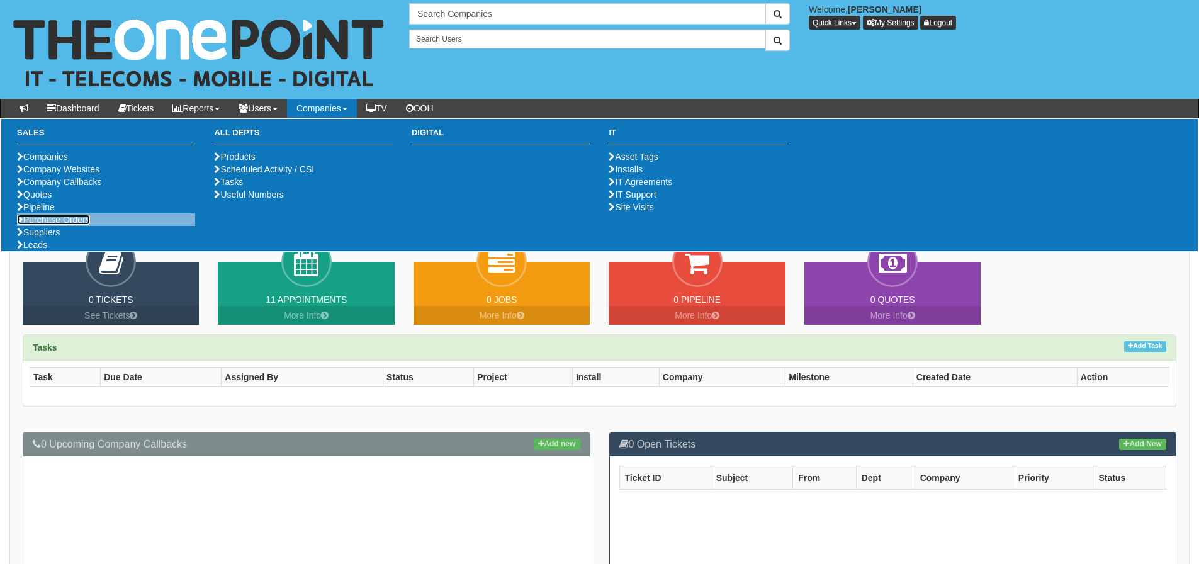
click at [56, 225] on link "Purchase Orders" at bounding box center [53, 220] width 73 height 10
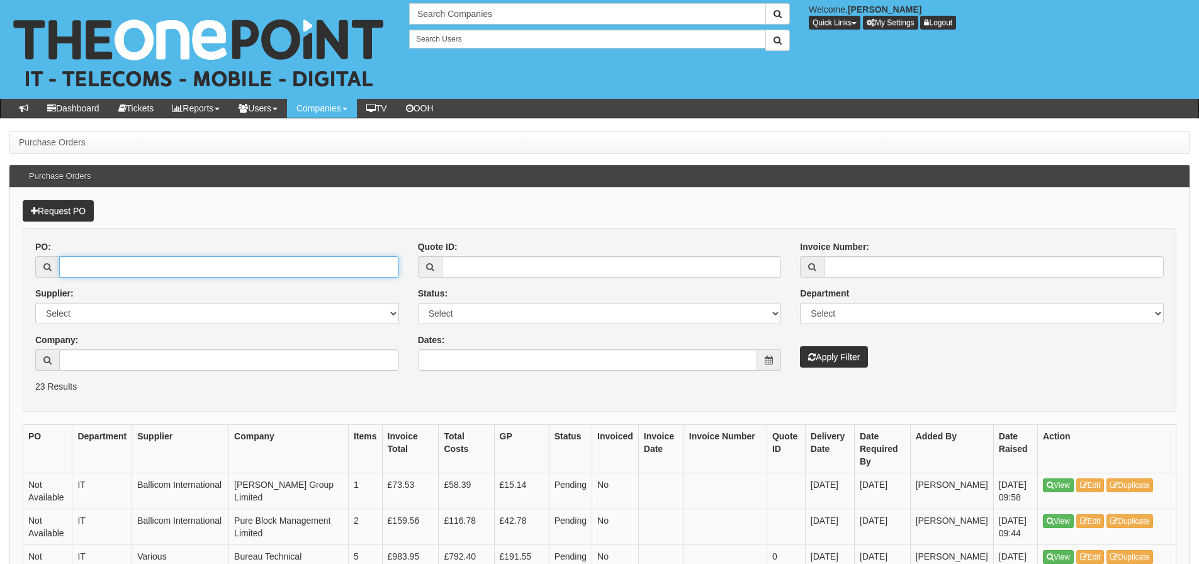
click at [113, 273] on input "PO:" at bounding box center [229, 266] width 340 height 21
type input "4"
type input "19206"
click at [800, 346] on button "Apply Filter" at bounding box center [834, 356] width 68 height 21
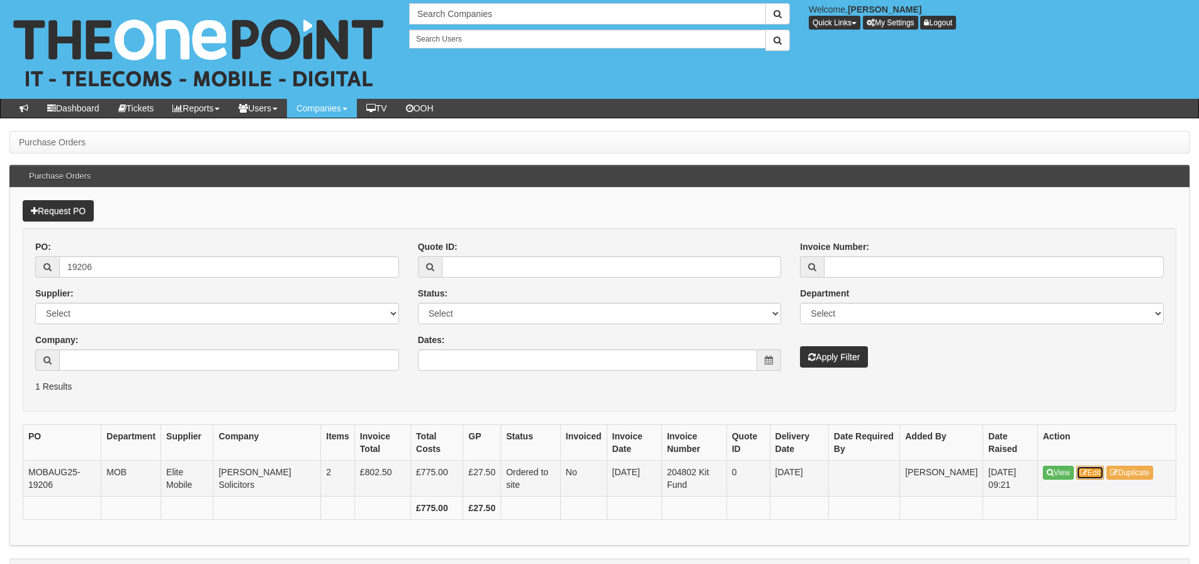
click at [1101, 476] on link "Edit" at bounding box center [1091, 473] width 28 height 14
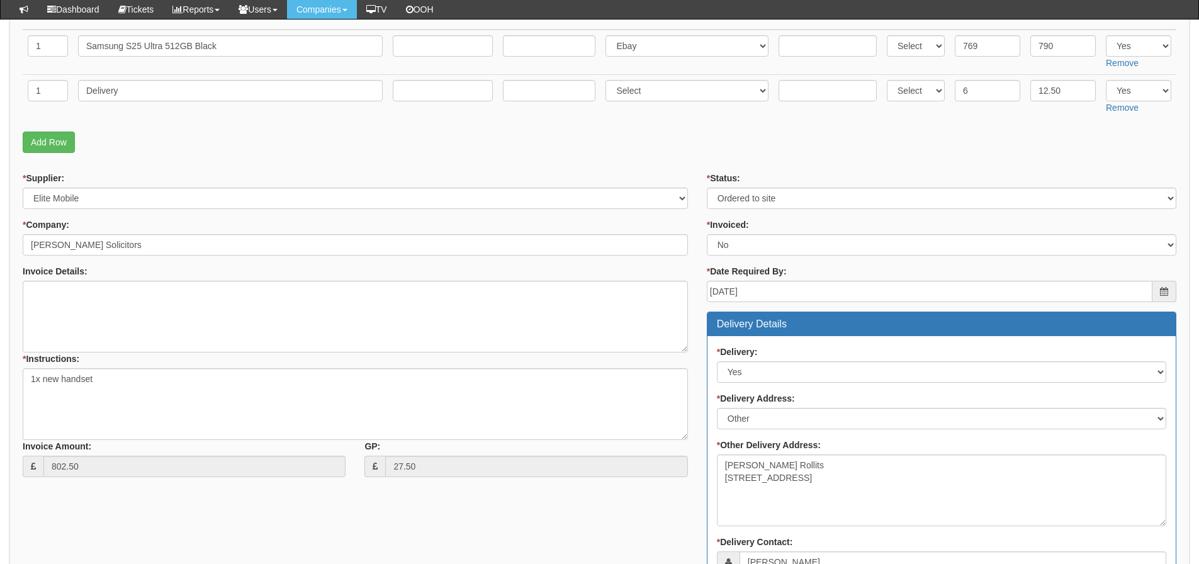
scroll to position [259, 0]
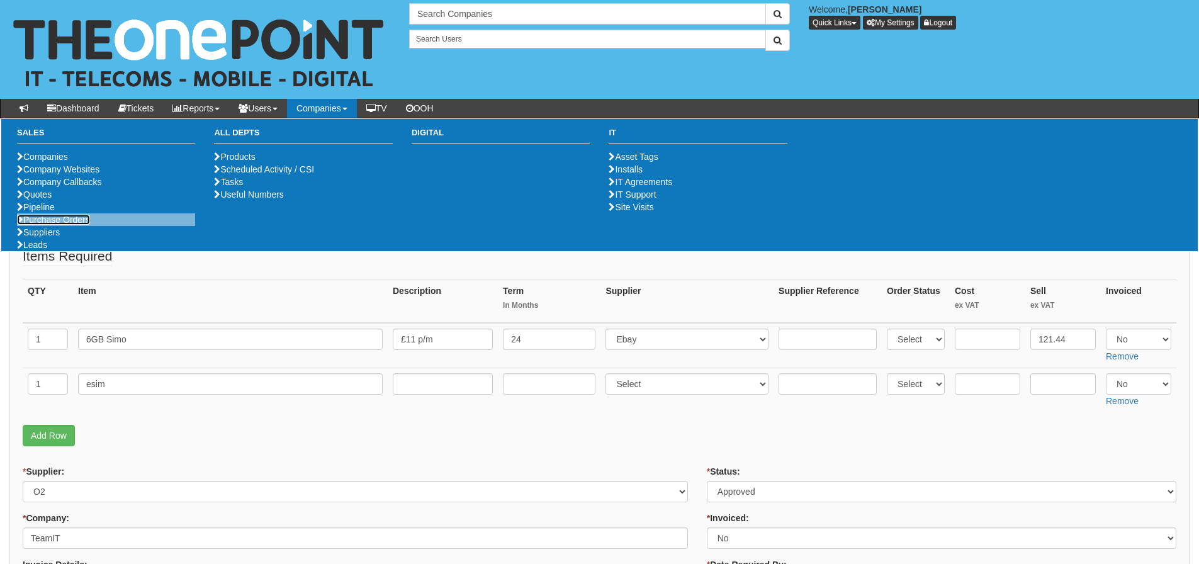
click at [66, 225] on link "Purchase Orders" at bounding box center [53, 220] width 73 height 10
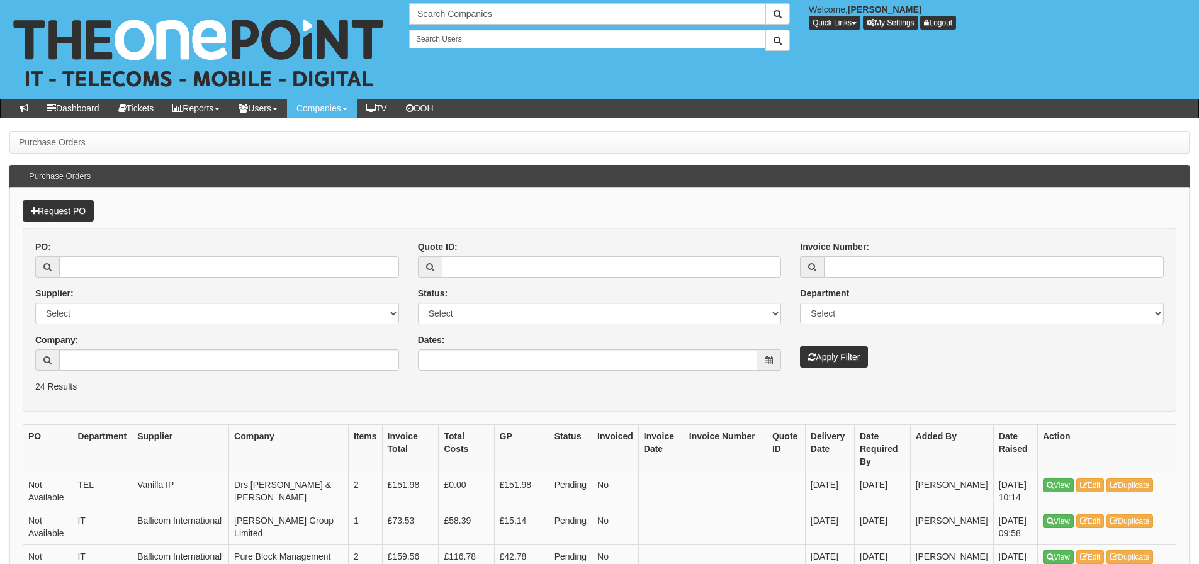
scroll to position [63, 0]
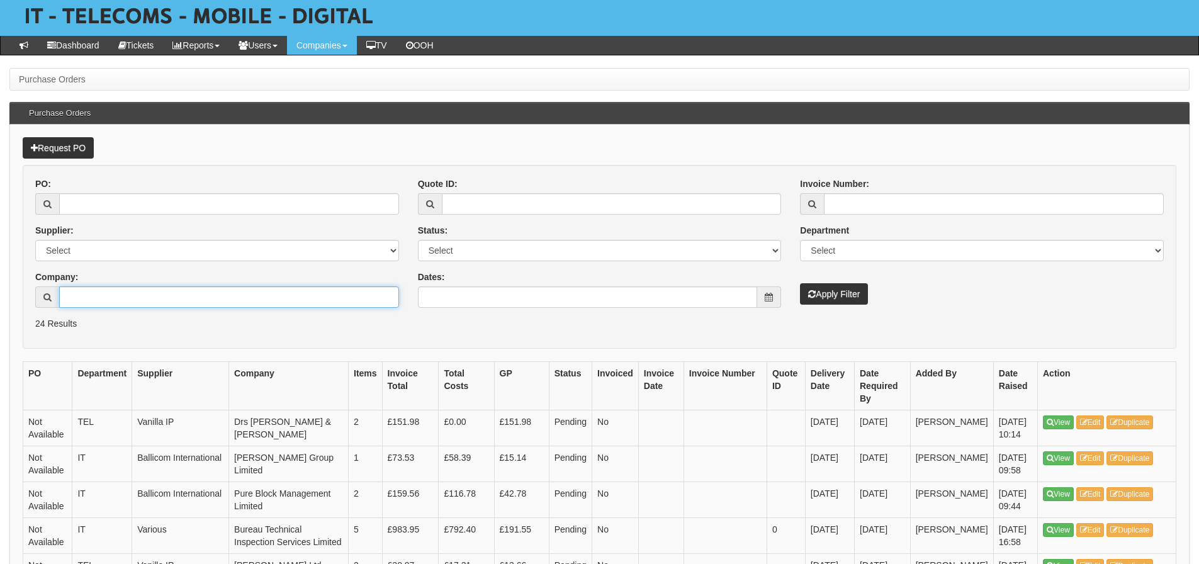
click at [94, 298] on input "Company:" at bounding box center [229, 296] width 340 height 21
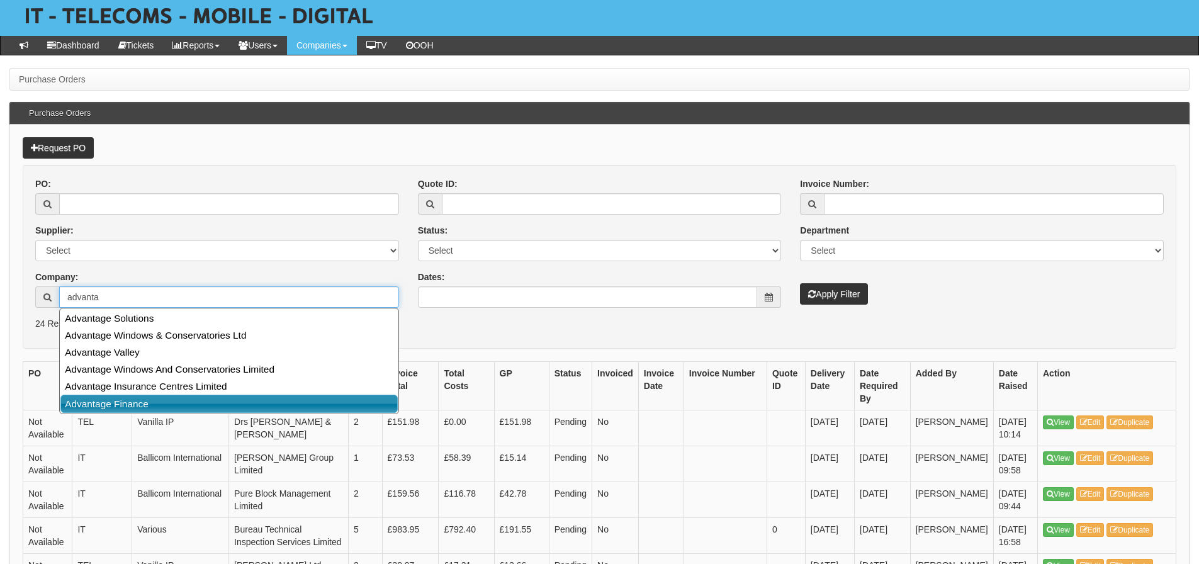
click at [103, 405] on link "Advantage Finance" at bounding box center [228, 404] width 337 height 18
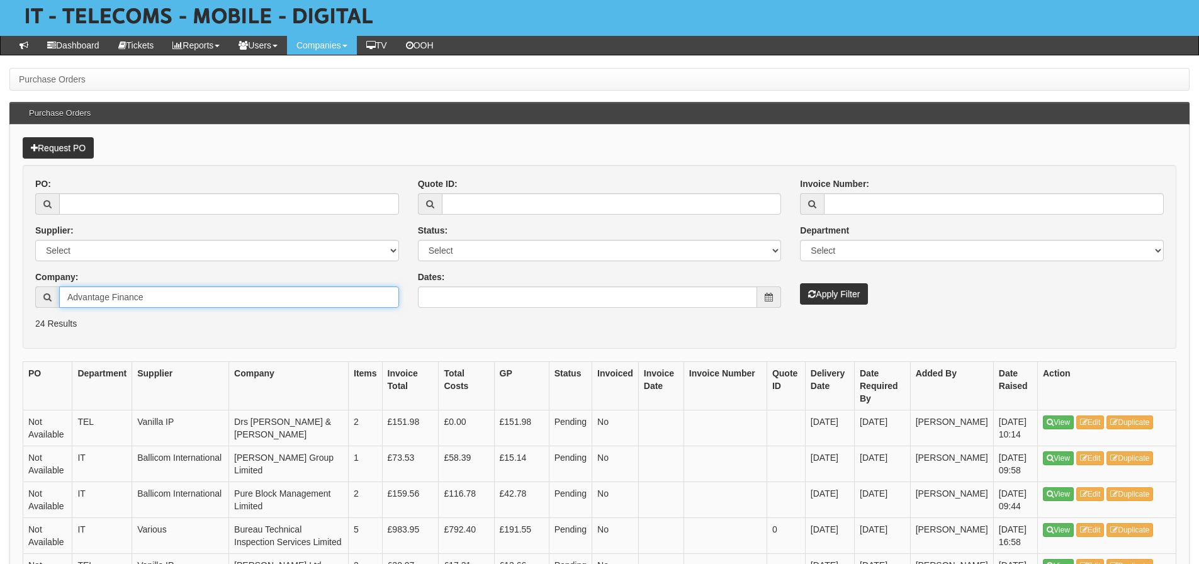
type input "Advantage Finance"
click at [824, 290] on button "Apply Filter" at bounding box center [834, 293] width 68 height 21
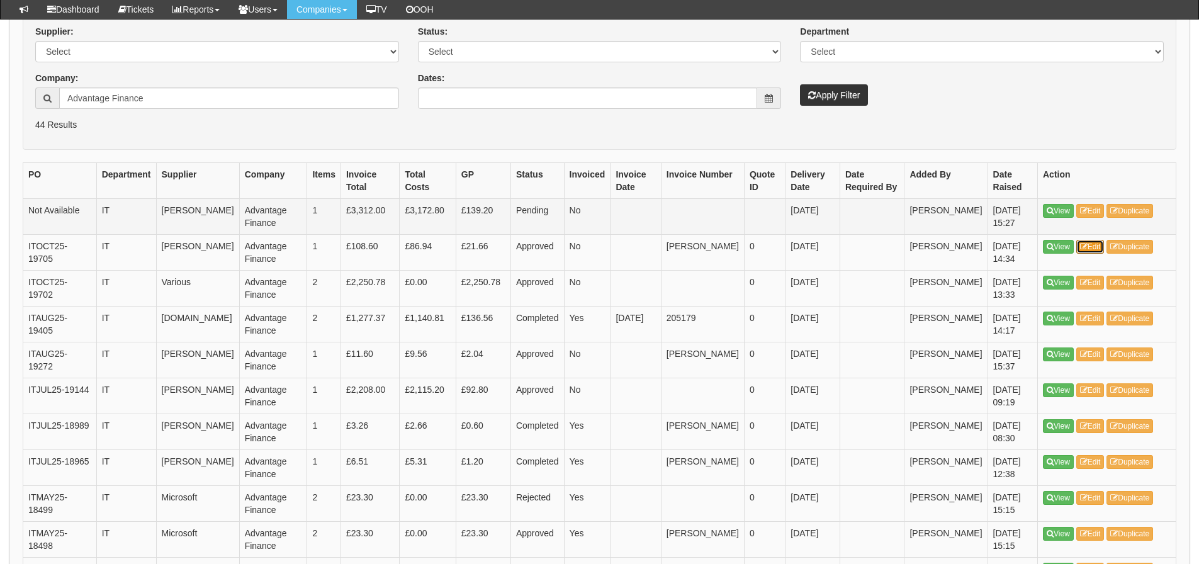
scroll to position [252, 0]
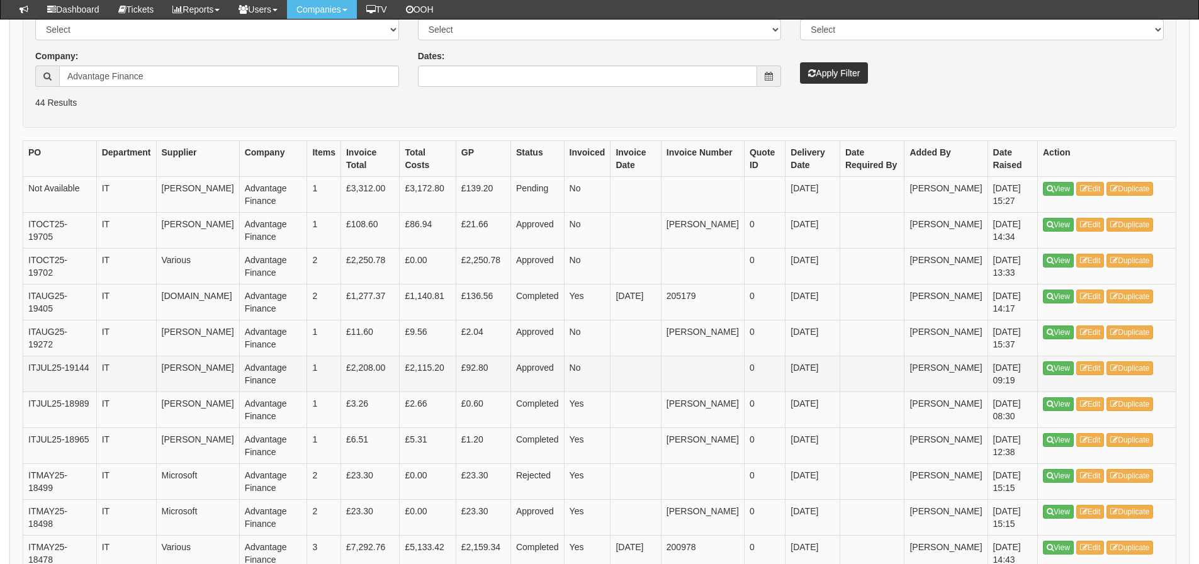
click at [502, 363] on td "£92.80" at bounding box center [483, 374] width 55 height 36
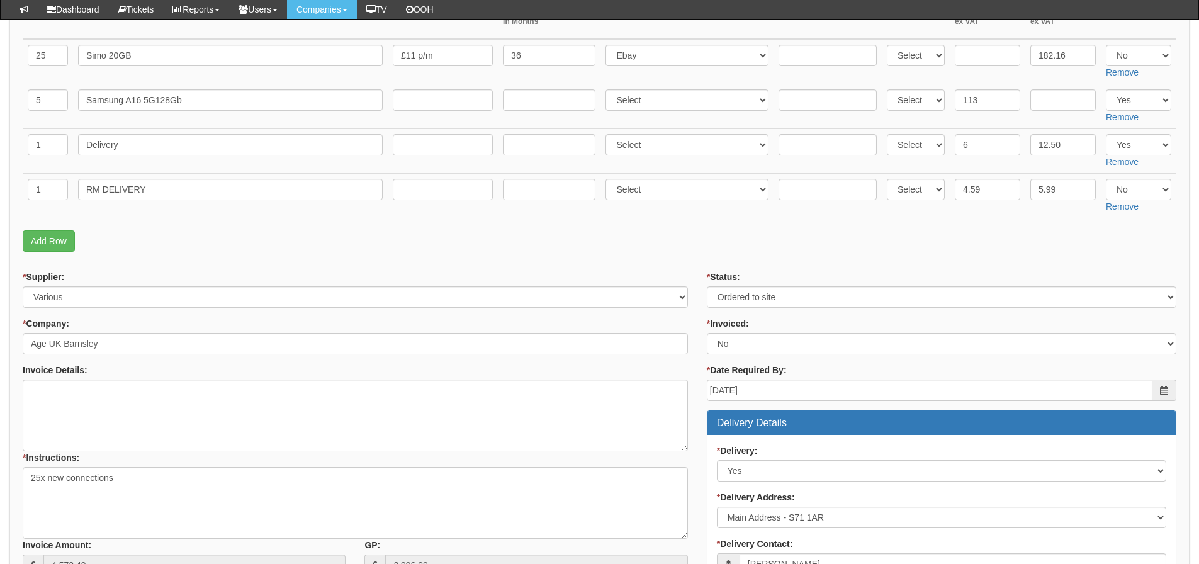
scroll to position [189, 0]
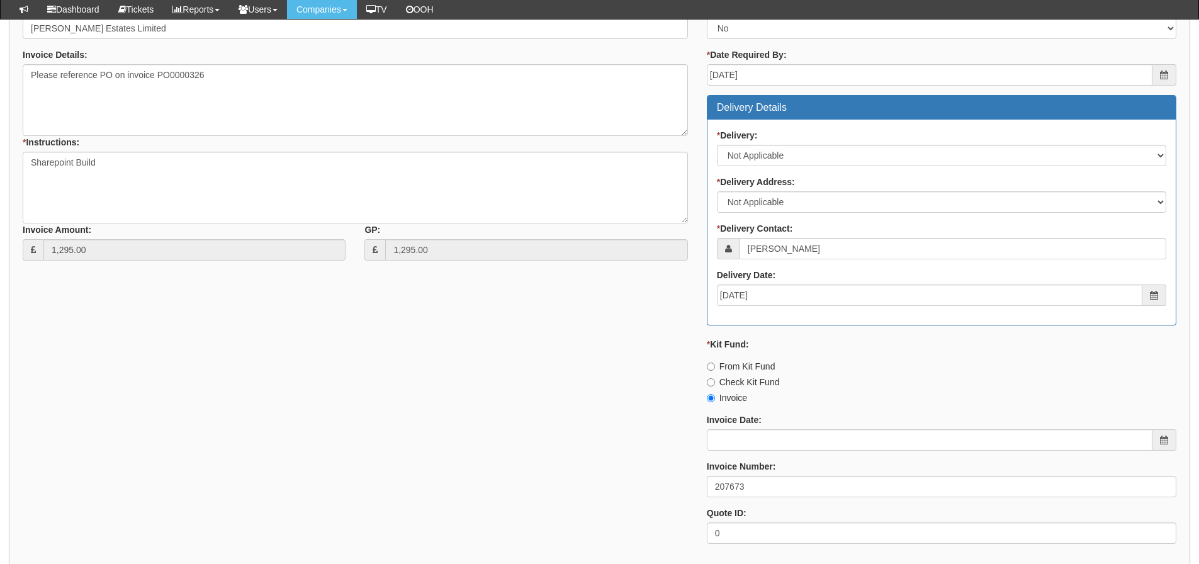
scroll to position [441, 0]
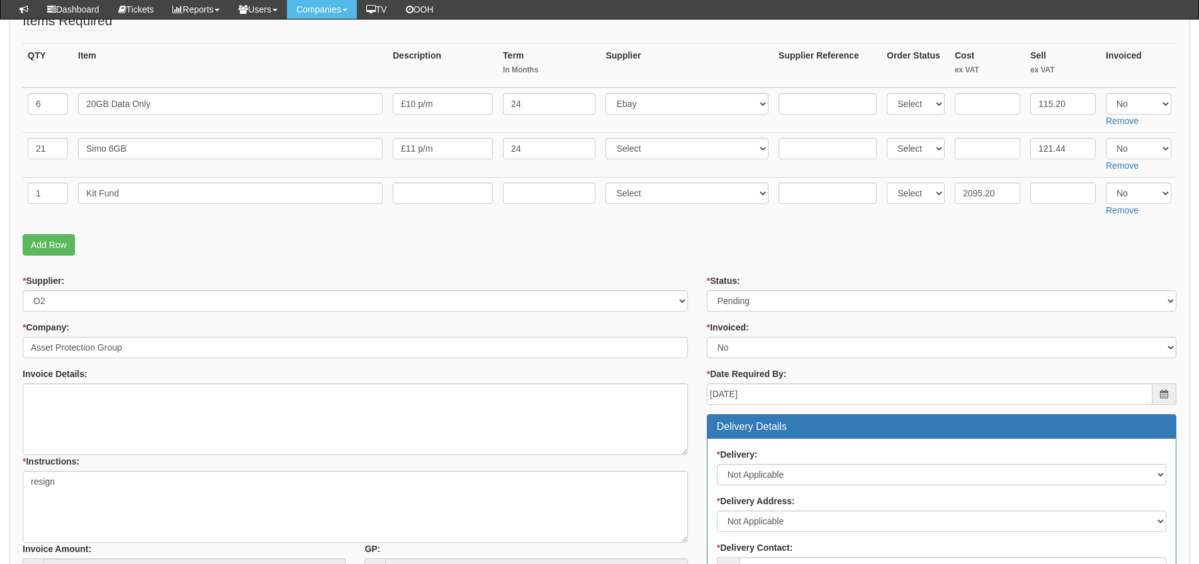
scroll to position [189, 0]
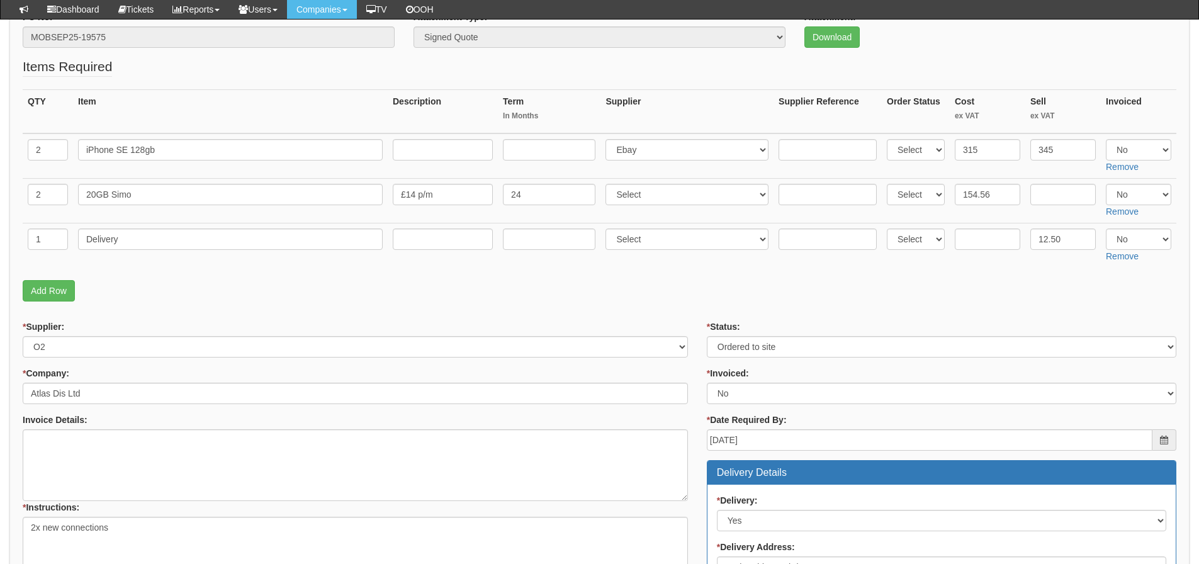
scroll to position [144, 0]
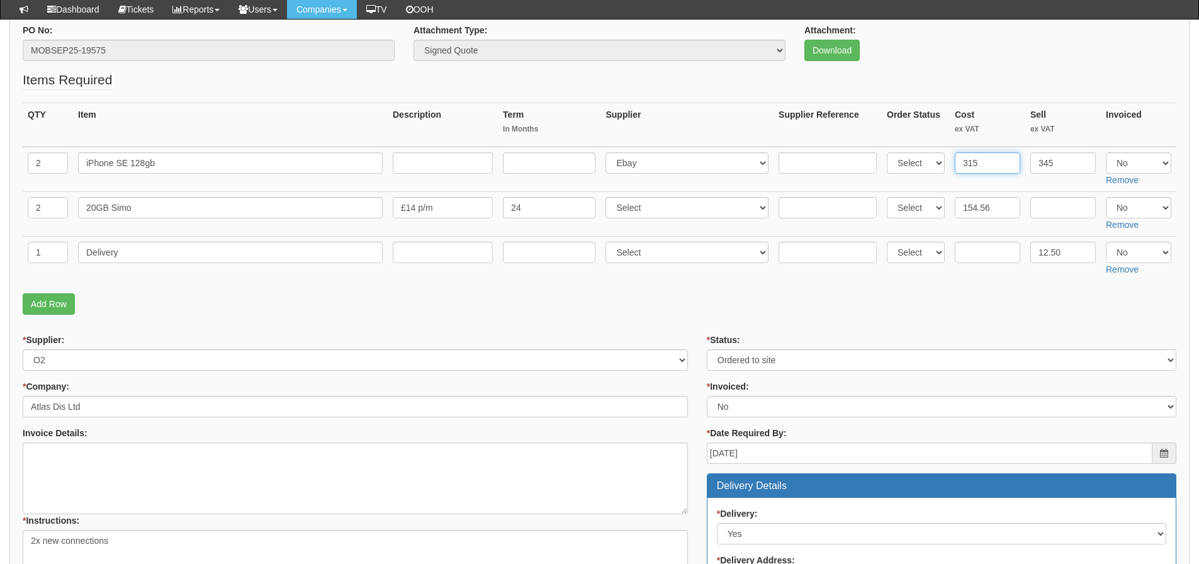
click at [1006, 172] on input "315" at bounding box center [987, 162] width 65 height 21
type input "315.88"
click at [981, 258] on input "text" at bounding box center [987, 252] width 65 height 21
type input "4.5"
click at [1143, 157] on select "Select Yes No N/A" at bounding box center [1138, 162] width 65 height 21
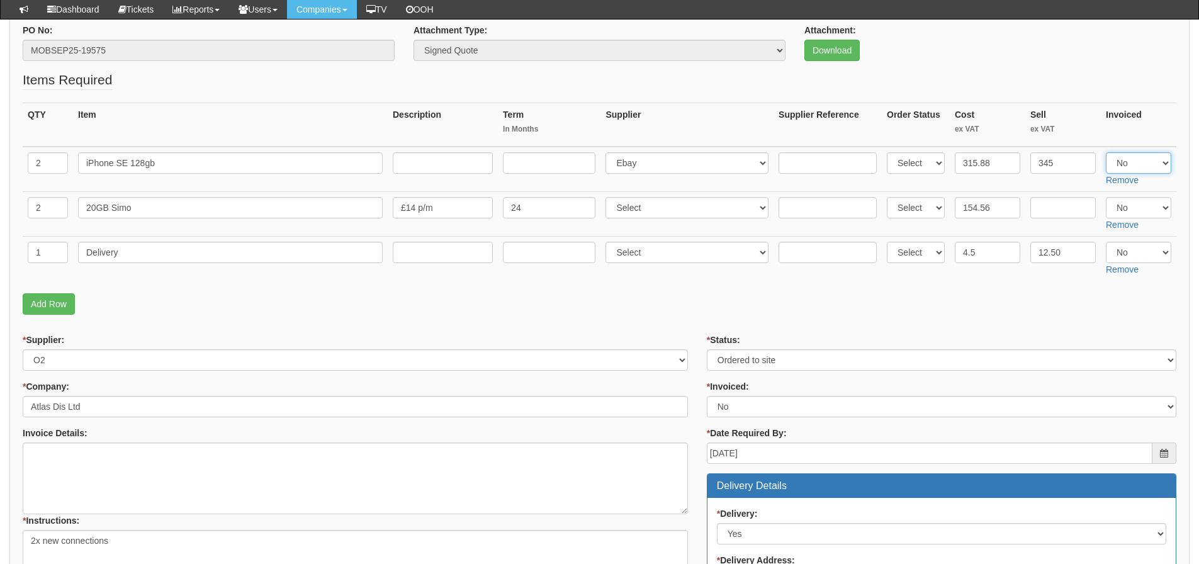
select select "Yes"
click at [1106, 152] on select "Select Yes No N/A" at bounding box center [1138, 162] width 65 height 21
click at [1131, 248] on select "Select Yes No N/A" at bounding box center [1138, 252] width 65 height 21
select select "Yes"
click at [1106, 242] on select "Select Yes No N/A" at bounding box center [1138, 252] width 65 height 21
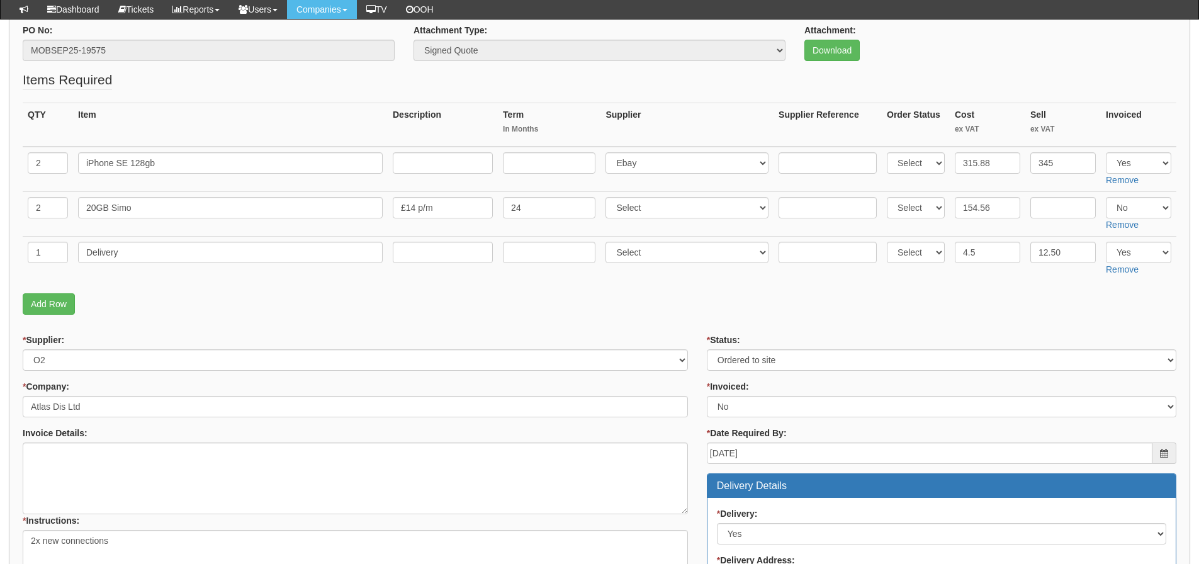
click at [1120, 289] on fieldset "Items Required QTY Item Description Term In Months Supplier Supplier Reference …" at bounding box center [600, 196] width 1154 height 251
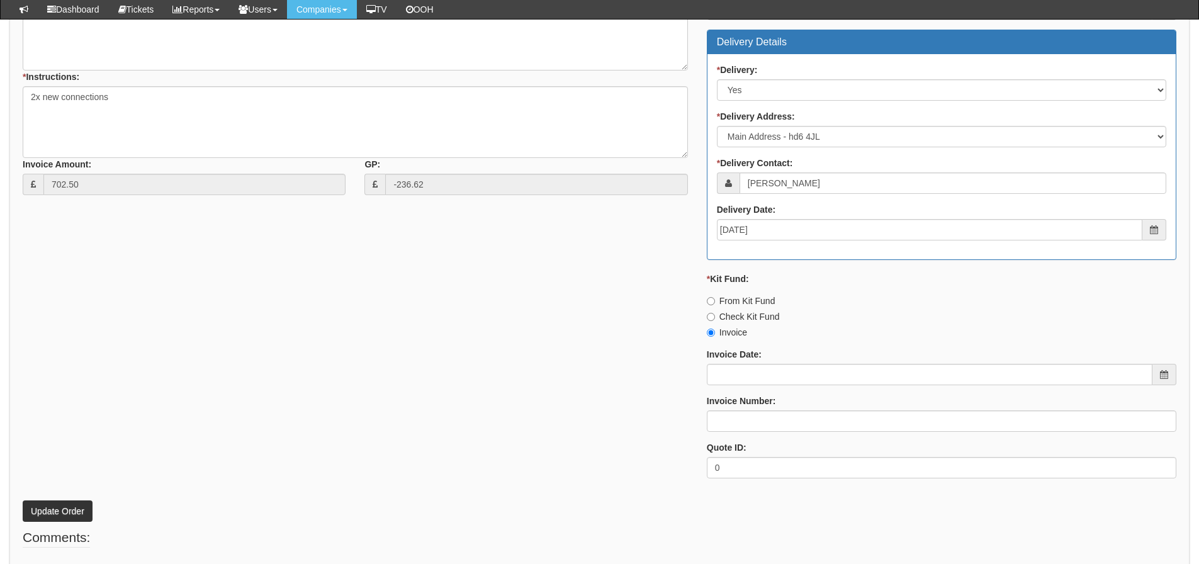
scroll to position [648, 0]
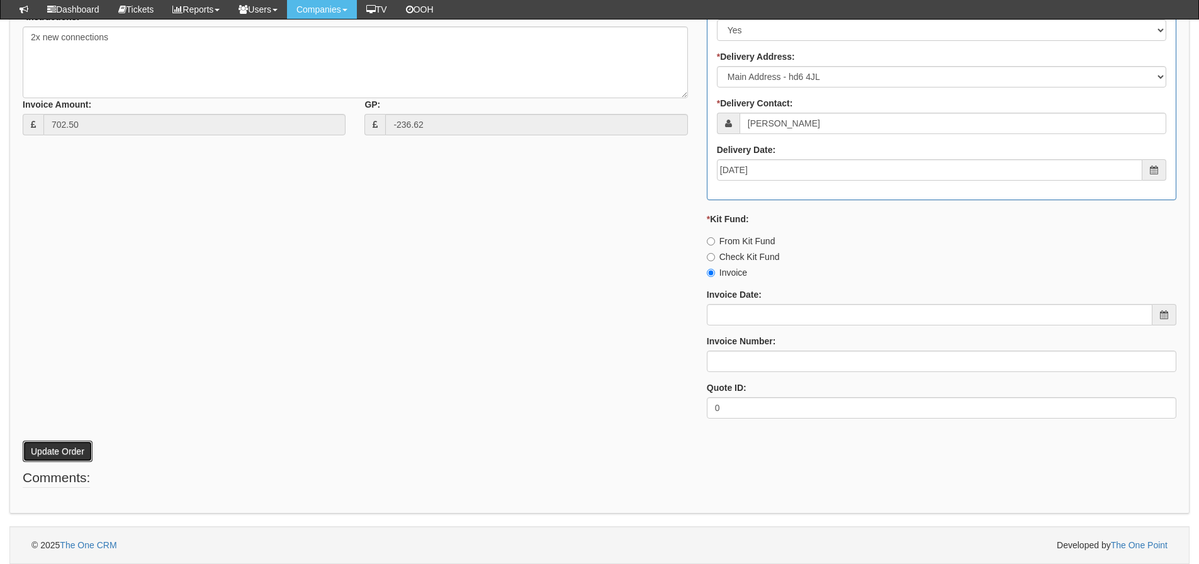
click at [49, 451] on button "Update Order" at bounding box center [58, 451] width 70 height 21
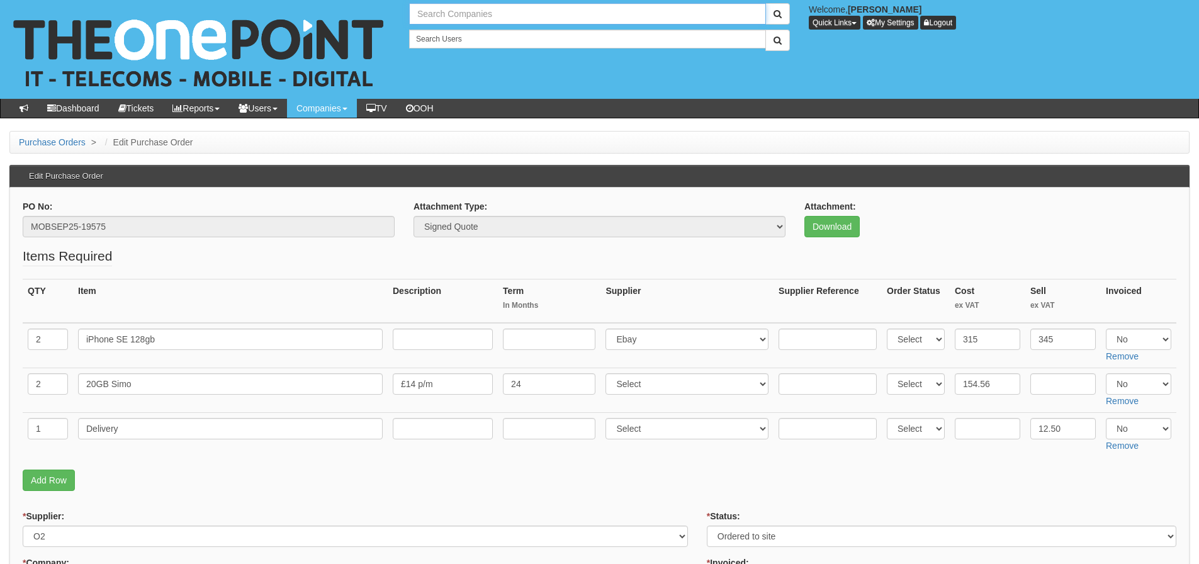
click at [479, 9] on input "text" at bounding box center [587, 13] width 357 height 21
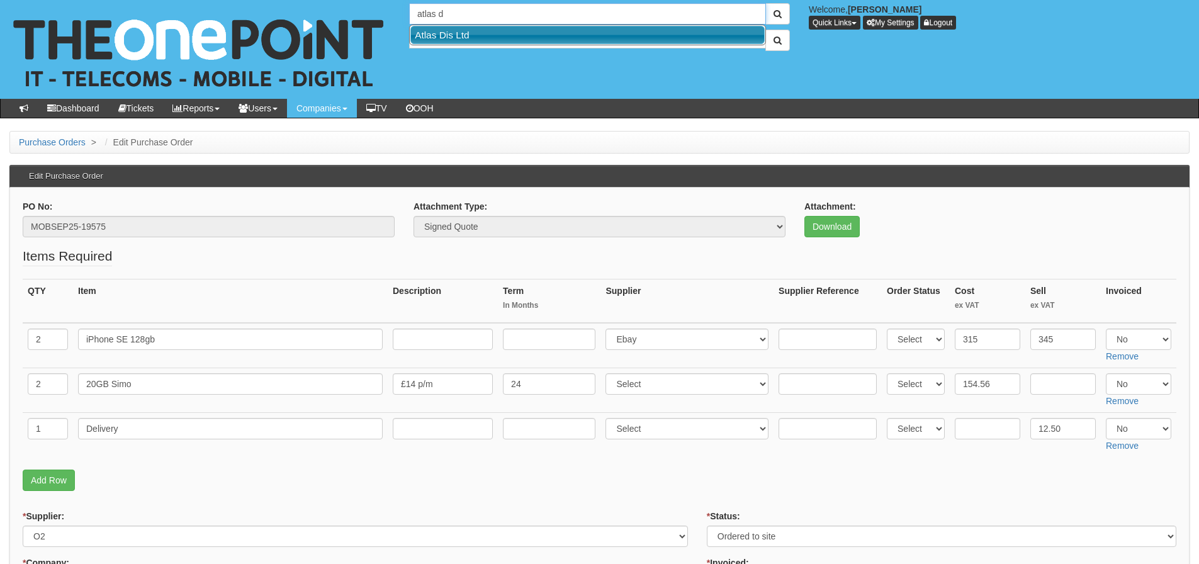
click at [477, 35] on link "Atlas Dis Ltd" at bounding box center [588, 35] width 354 height 18
type input "Atlas Dis Ltd"
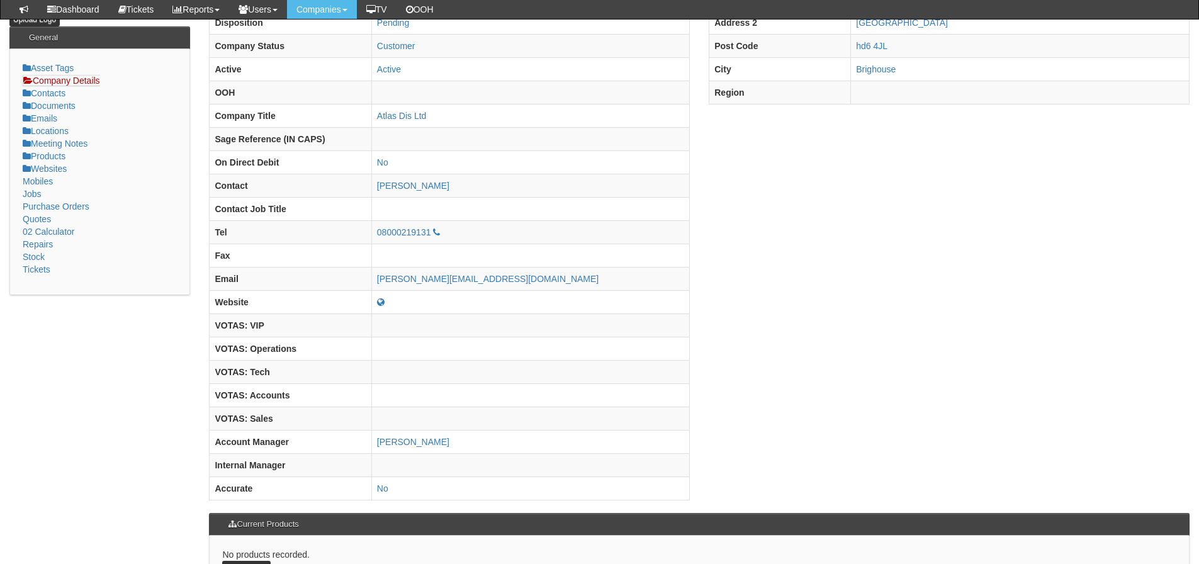
scroll to position [196, 0]
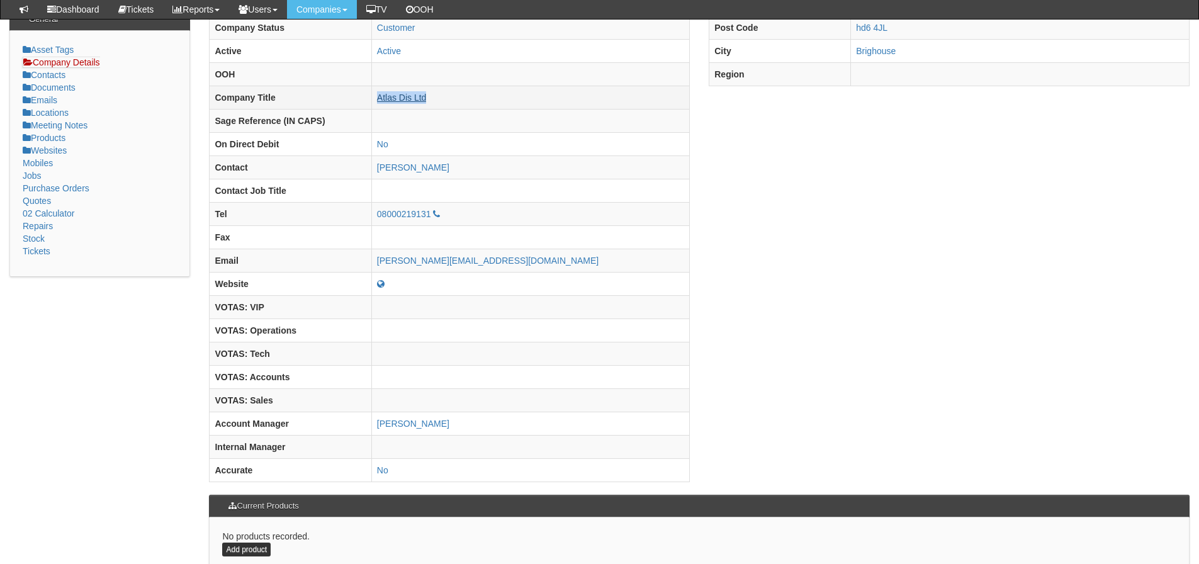
drag, startPoint x: 510, startPoint y: 98, endPoint x: 437, endPoint y: 102, distance: 73.2
click at [437, 102] on td "Atlas Dis Ltd" at bounding box center [530, 97] width 318 height 23
copy link "Atlas Dis Ltd"
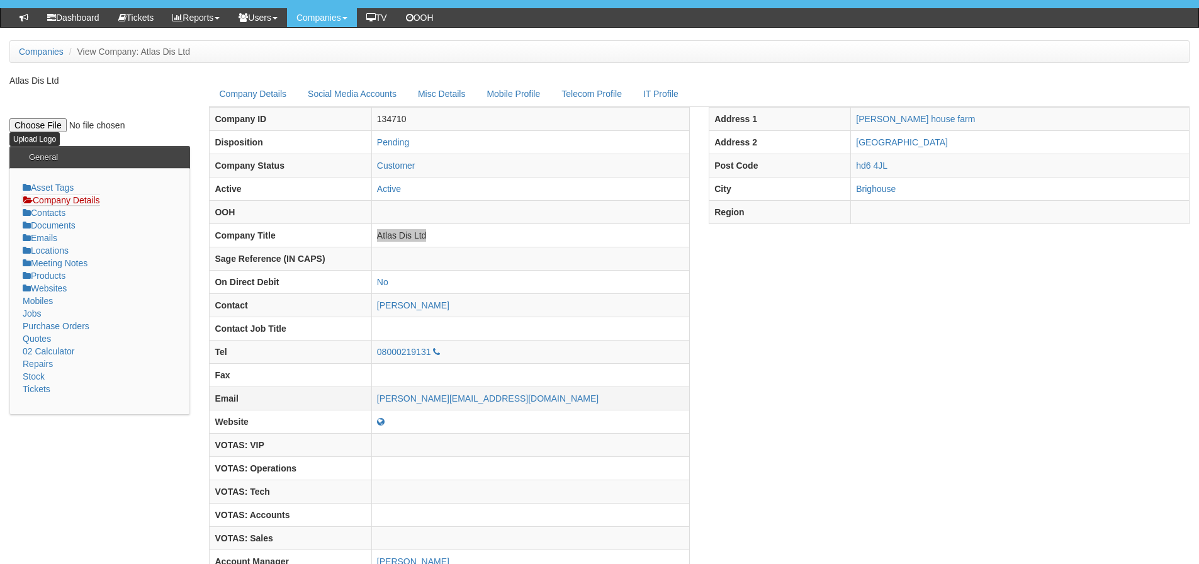
scroll to position [71, 0]
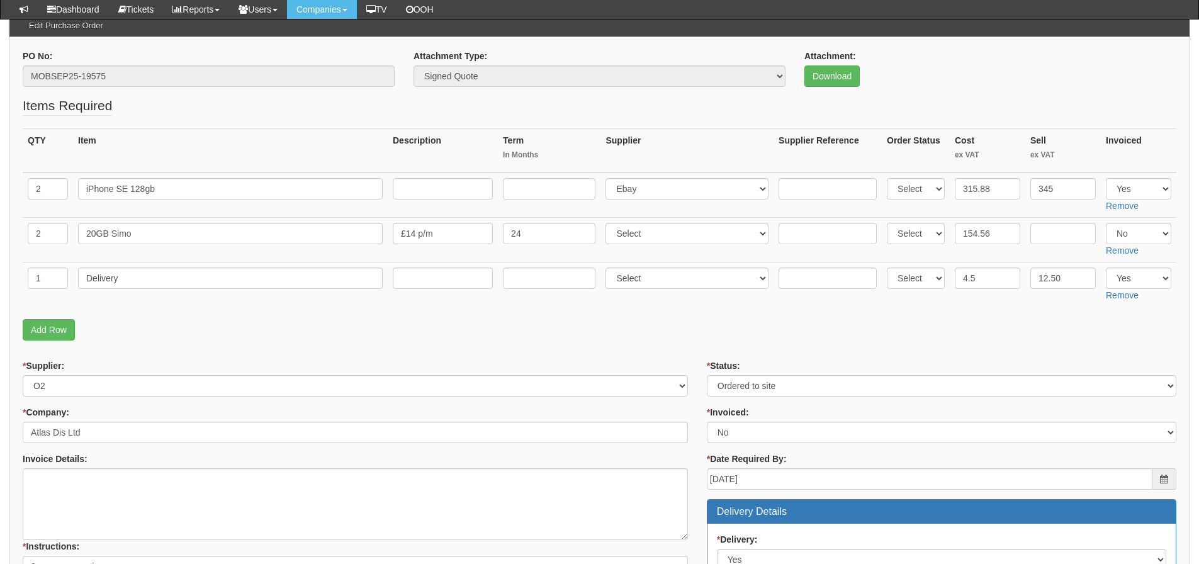
scroll to position [81, 0]
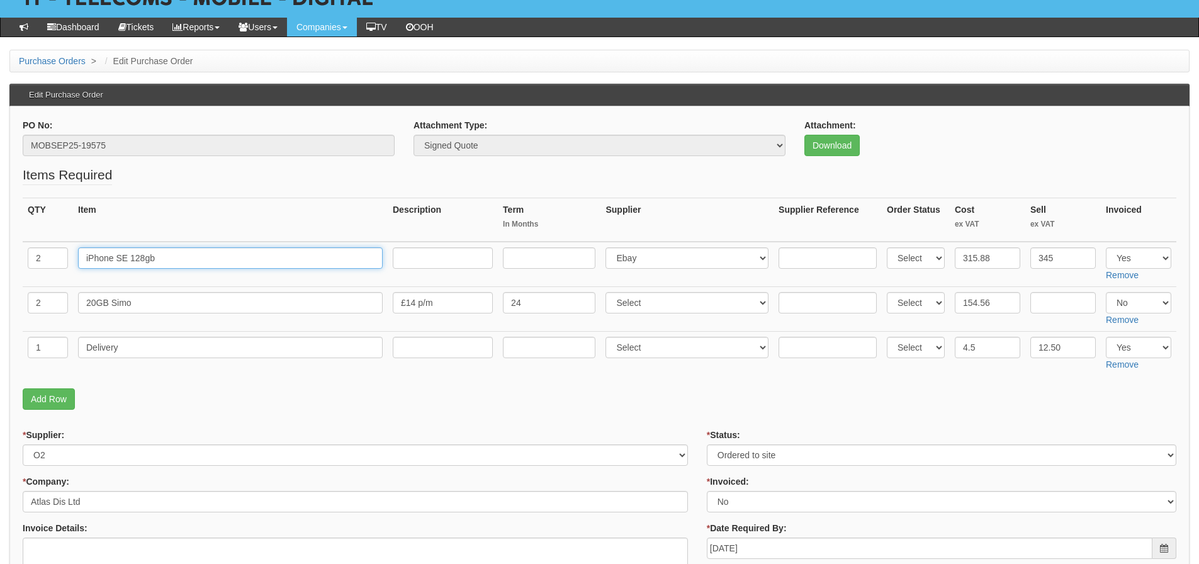
drag, startPoint x: 157, startPoint y: 252, endPoint x: 31, endPoint y: 266, distance: 126.1
click at [31, 266] on tr "2 iPhone SE 128gb Select 123 REG.co.uk 1Password 3 4Gon AA Jones Electric Ltd A…" at bounding box center [600, 264] width 1154 height 45
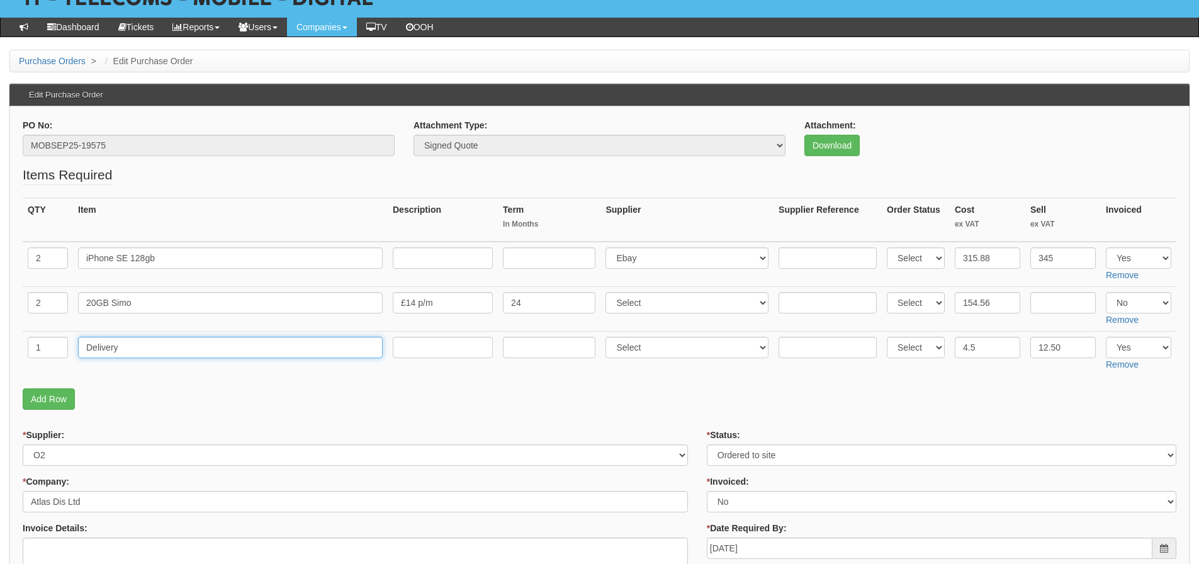
drag, startPoint x: 128, startPoint y: 345, endPoint x: 48, endPoint y: 346, distance: 80.6
click at [48, 346] on tr "1 Delivery Select 123 REG.co.uk 1Password 3 4Gon AA Jones Electric Ltd Abzorb A…" at bounding box center [600, 353] width 1154 height 45
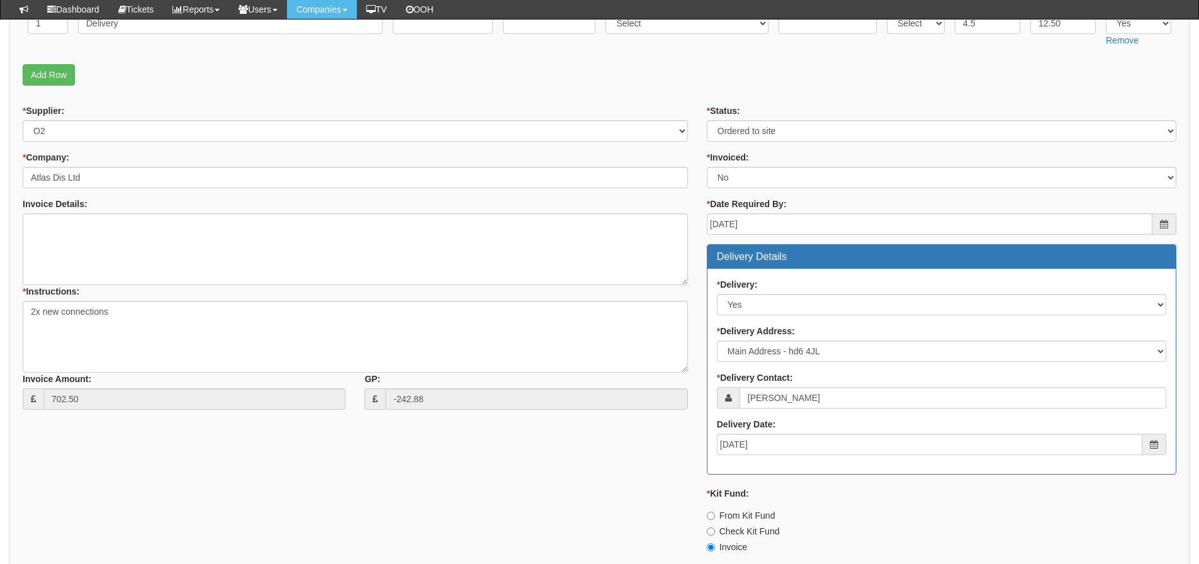
scroll to position [396, 0]
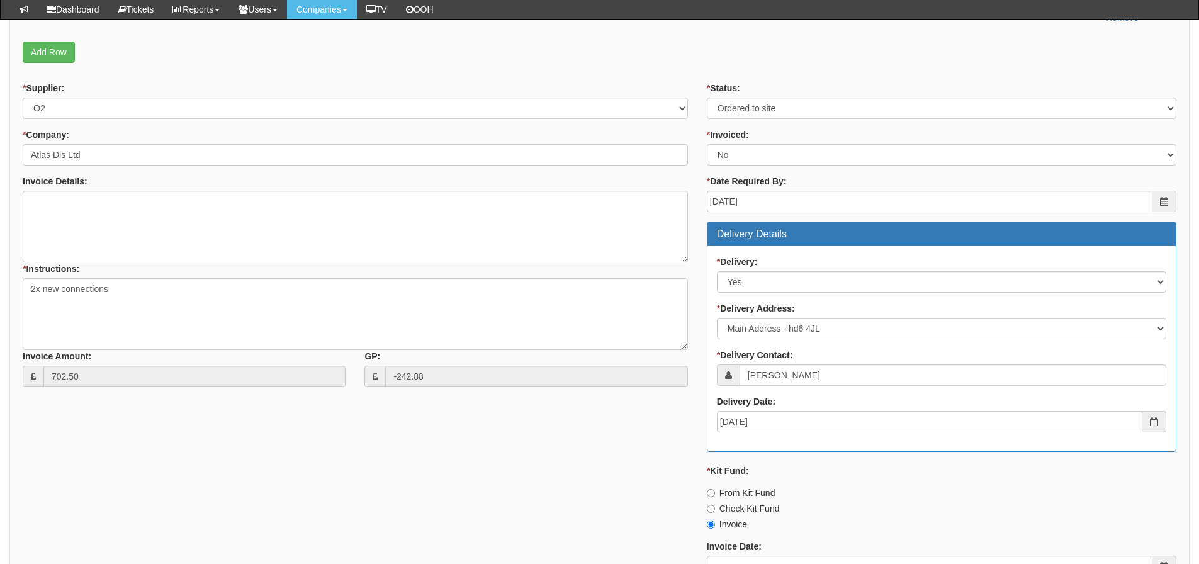
click at [252, 422] on div "* Supplier: Select 123 REG.co.uk 1Password 3 4Gon AA Jones Electric Ltd Abzorb …" at bounding box center [599, 381] width 1173 height 599
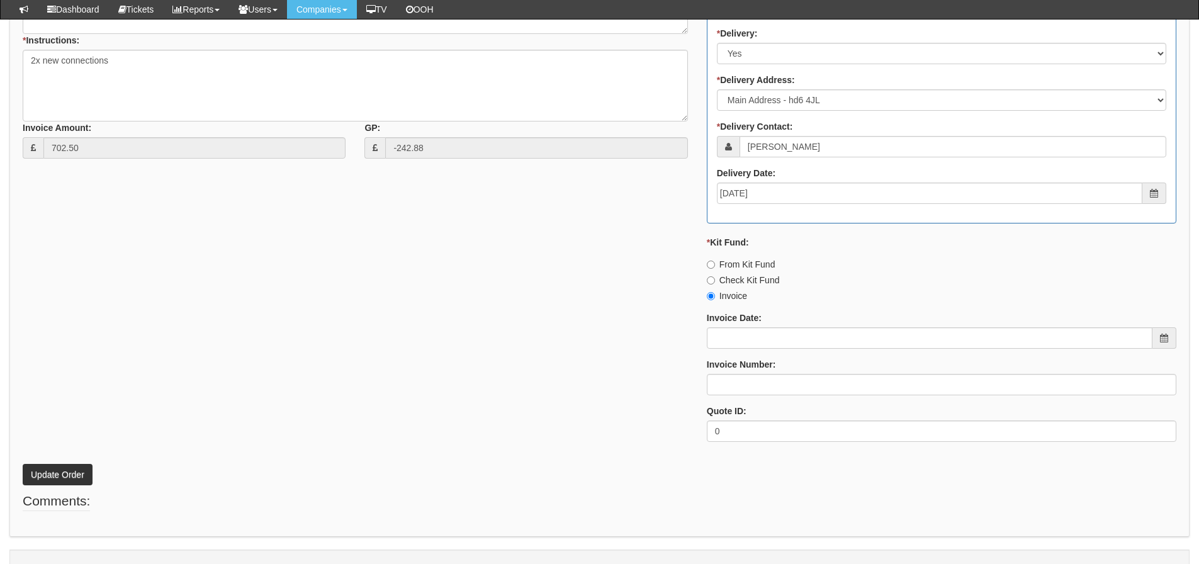
scroll to position [648, 0]
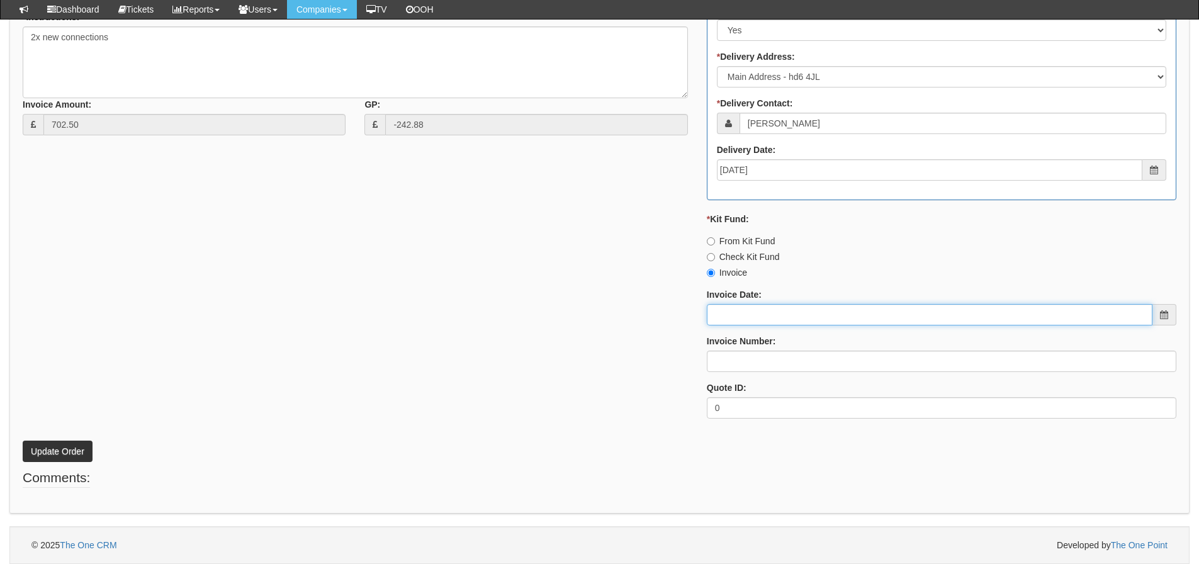
click at [753, 314] on input "Invoice Date:" at bounding box center [930, 314] width 446 height 21
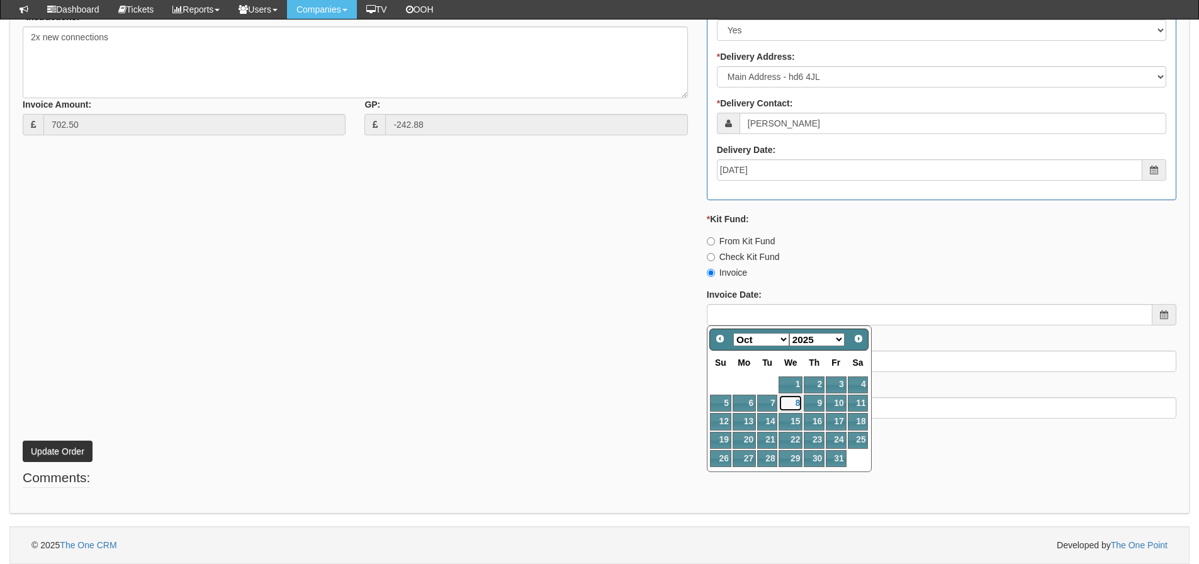
click at [789, 396] on link "8" at bounding box center [791, 403] width 24 height 17
type input "[DATE]"
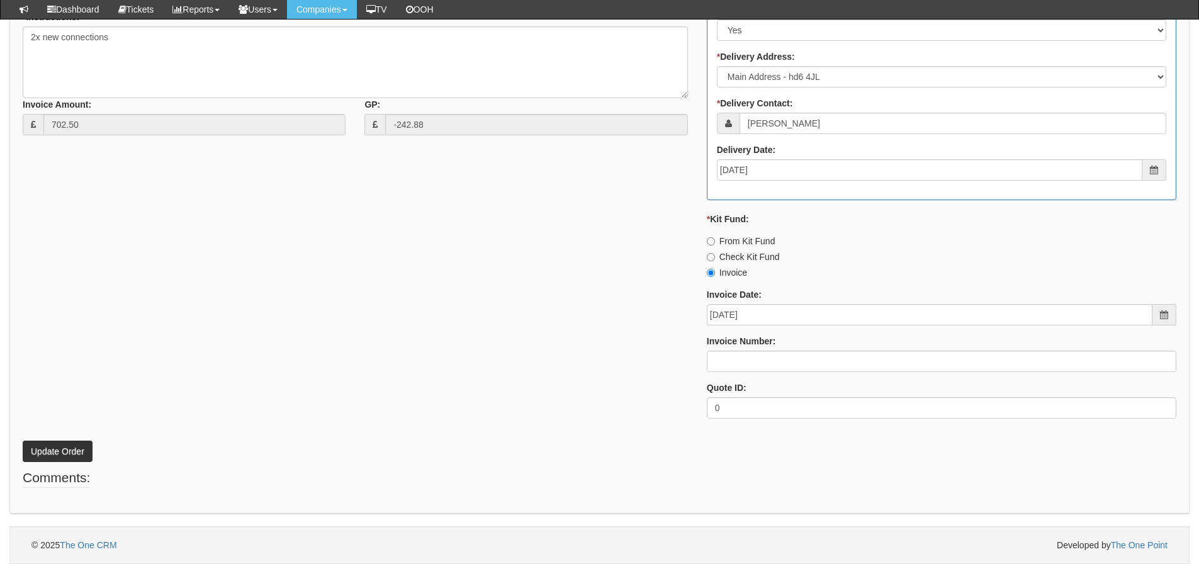
click at [774, 375] on div "* Status: Select Approved Completed Delivered Invoiced Ordered Ordered to site …" at bounding box center [942, 129] width 489 height 599
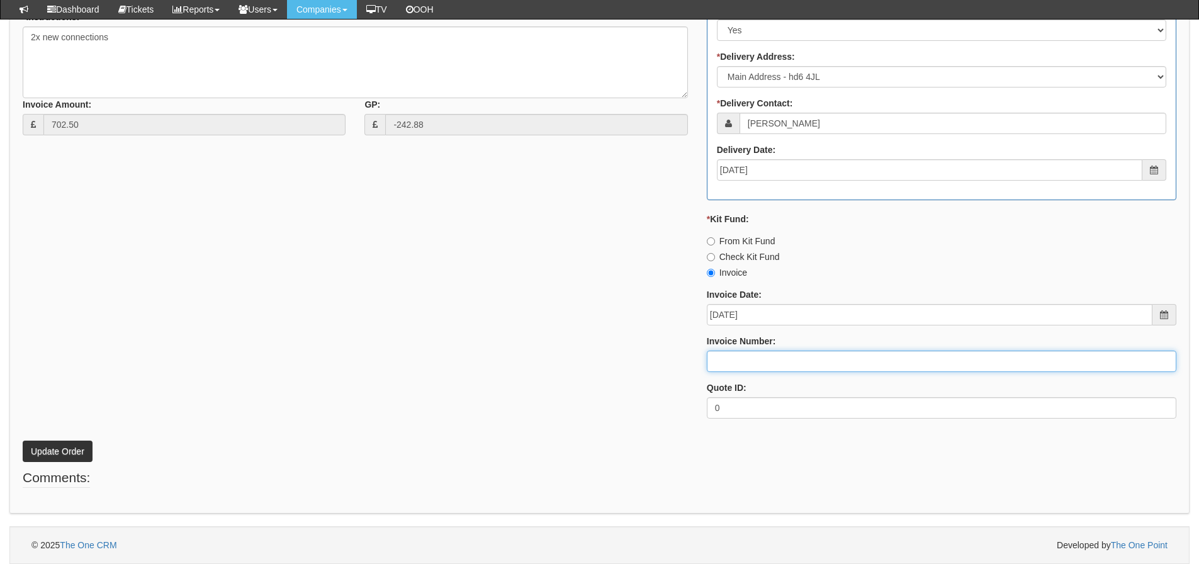
click at [774, 366] on input "Invoice Number:" at bounding box center [942, 361] width 470 height 21
type input "207731"
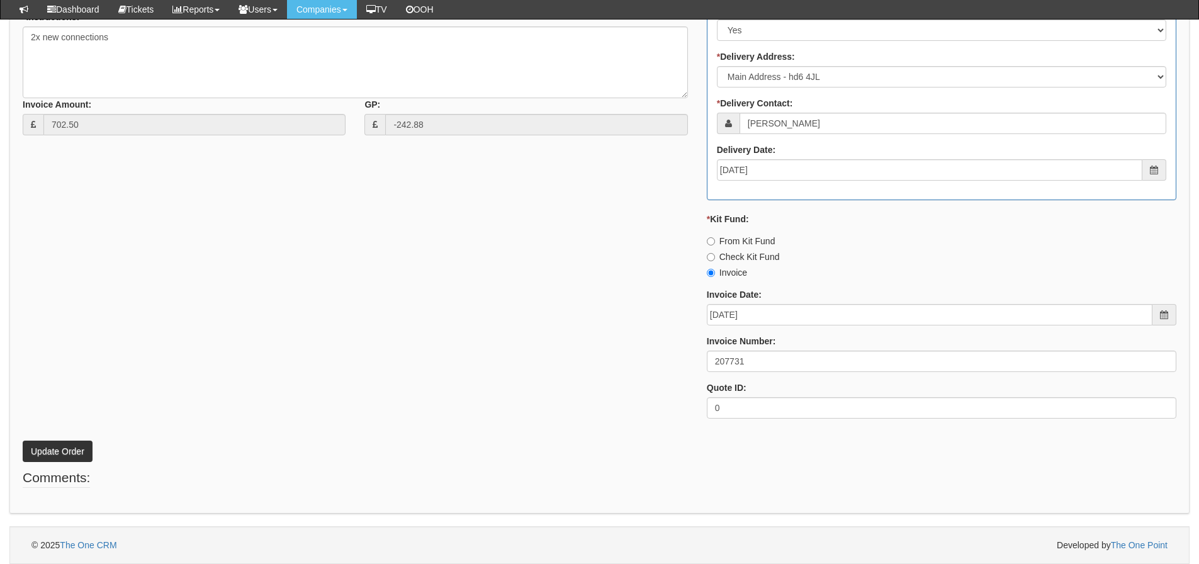
click at [557, 377] on div "* Supplier: Select 123 REG.co.uk 1Password 3 4Gon AA Jones Electric Ltd Abzorb …" at bounding box center [599, 129] width 1173 height 599
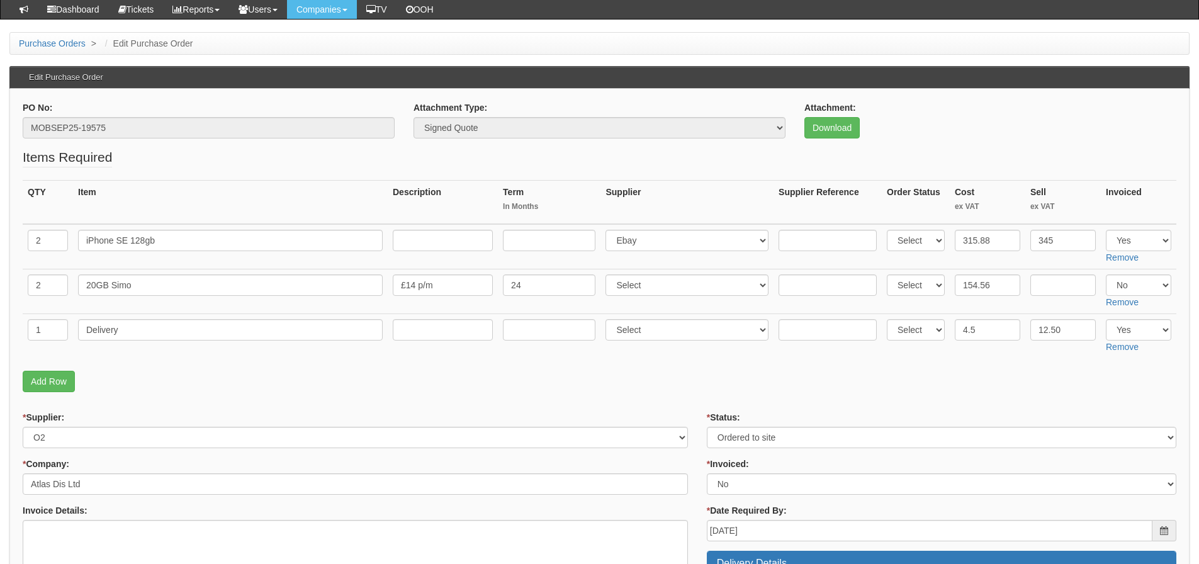
scroll to position [81, 0]
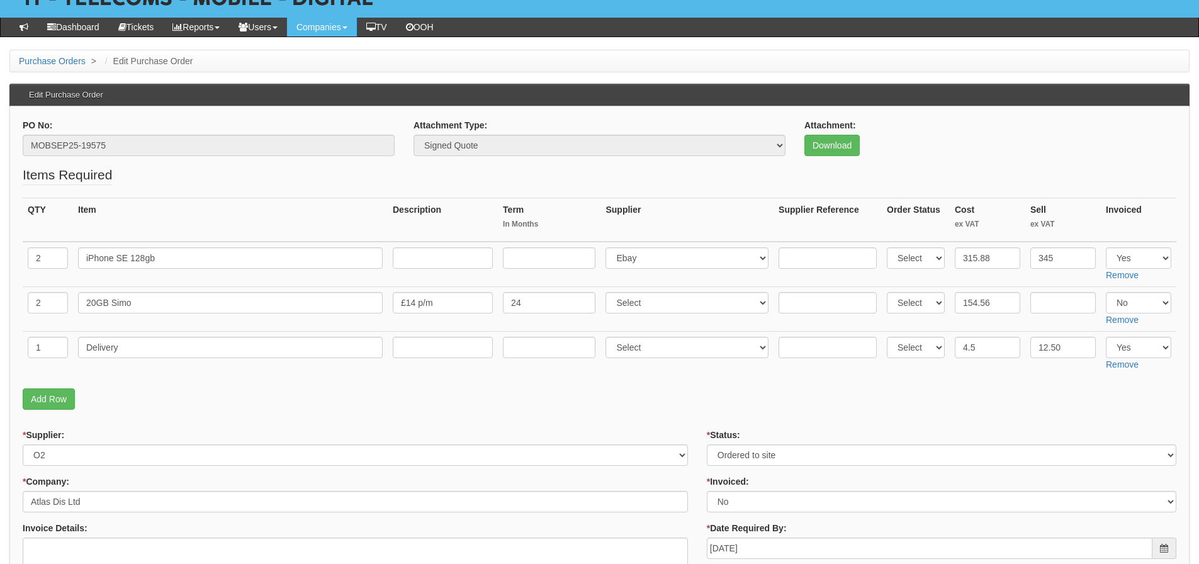
click at [1013, 402] on p "Add Row" at bounding box center [600, 398] width 1154 height 21
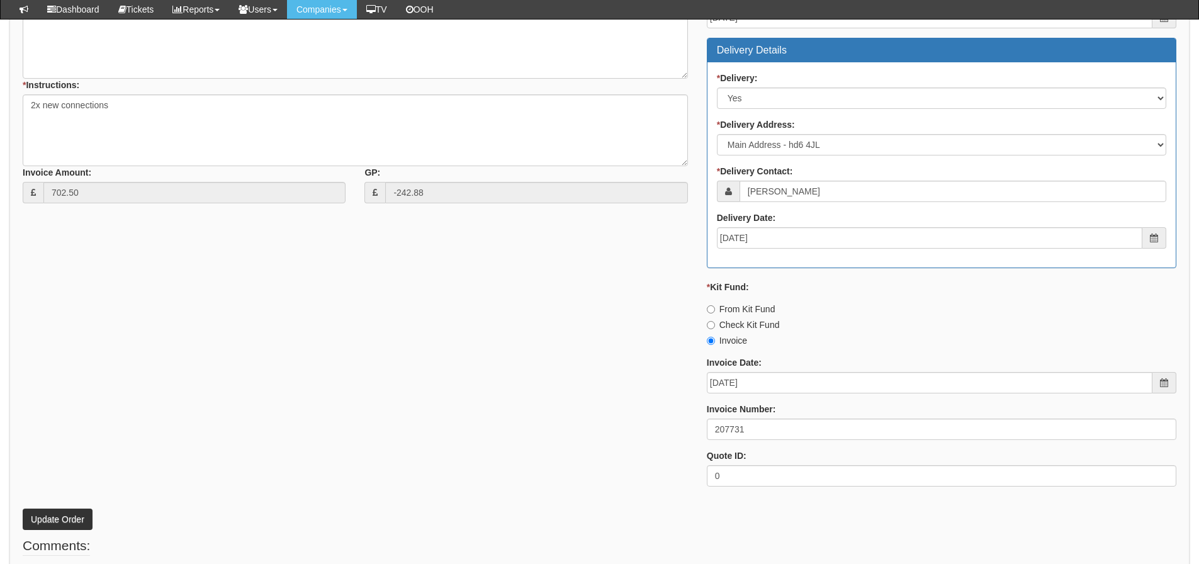
scroll to position [648, 0]
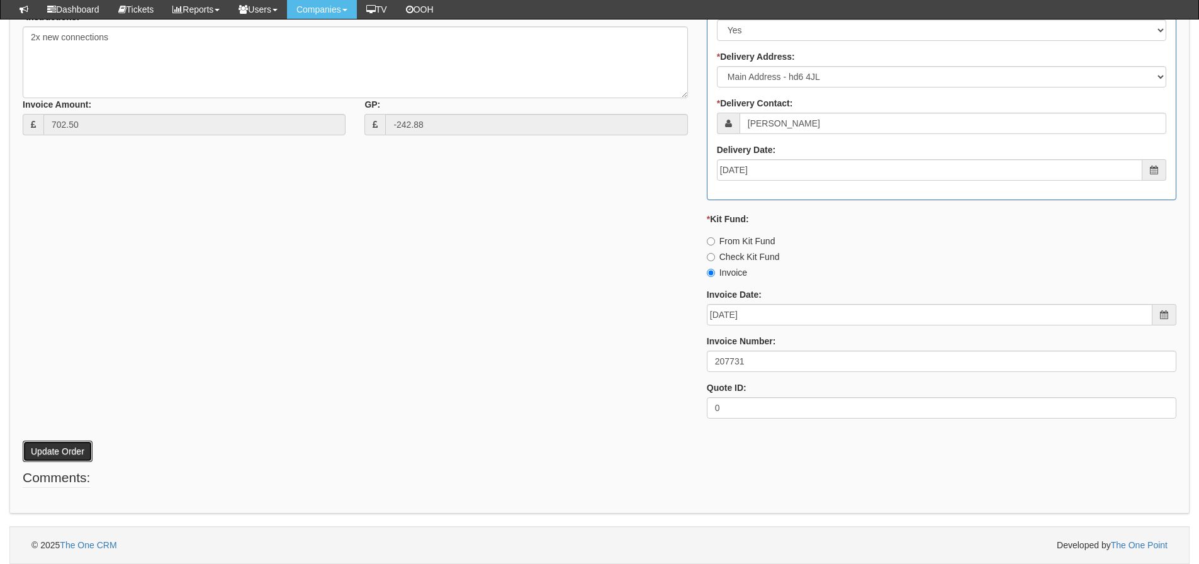
drag, startPoint x: 55, startPoint y: 445, endPoint x: 49, endPoint y: 458, distance: 13.8
click at [55, 445] on button "Update Order" at bounding box center [58, 451] width 70 height 21
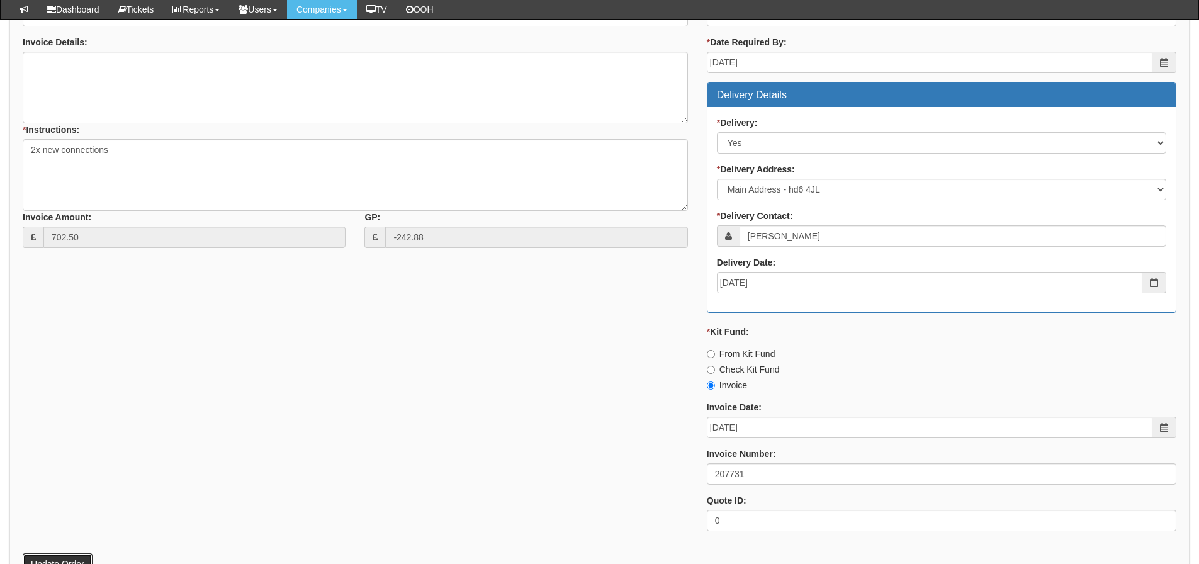
scroll to position [333, 0]
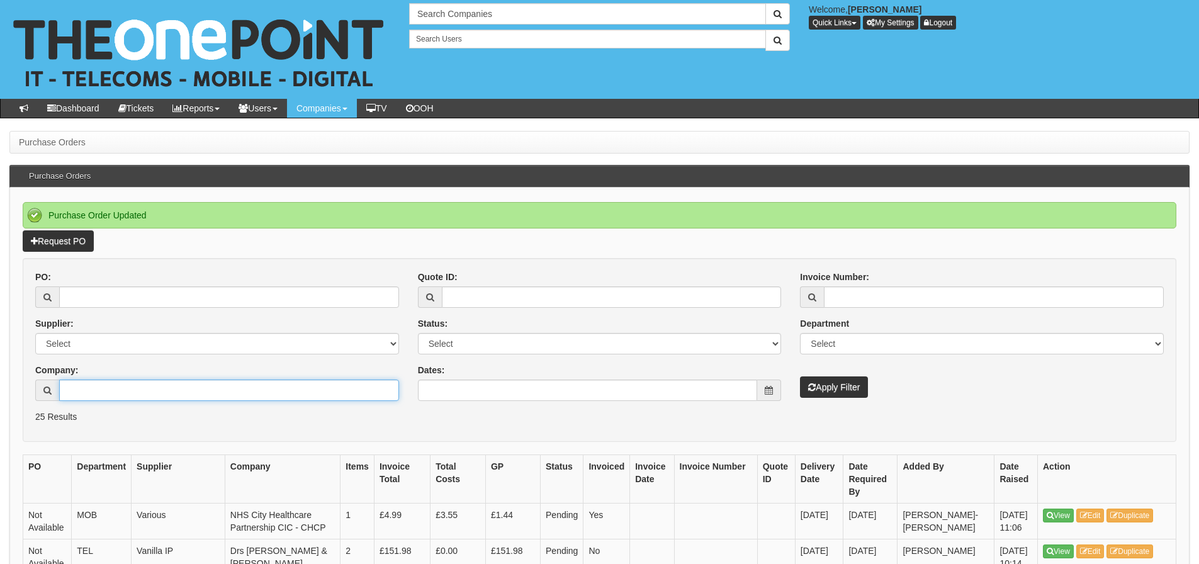
click at [156, 398] on input "Company:" at bounding box center [229, 390] width 340 height 21
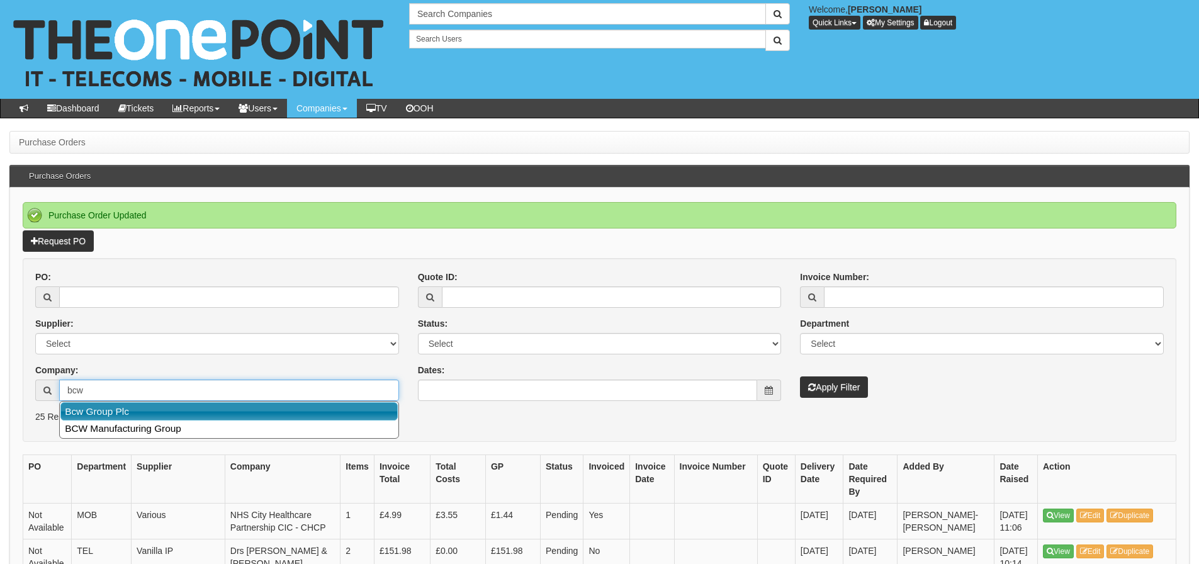
click at [148, 409] on link "Bcw Group Plc" at bounding box center [228, 411] width 337 height 18
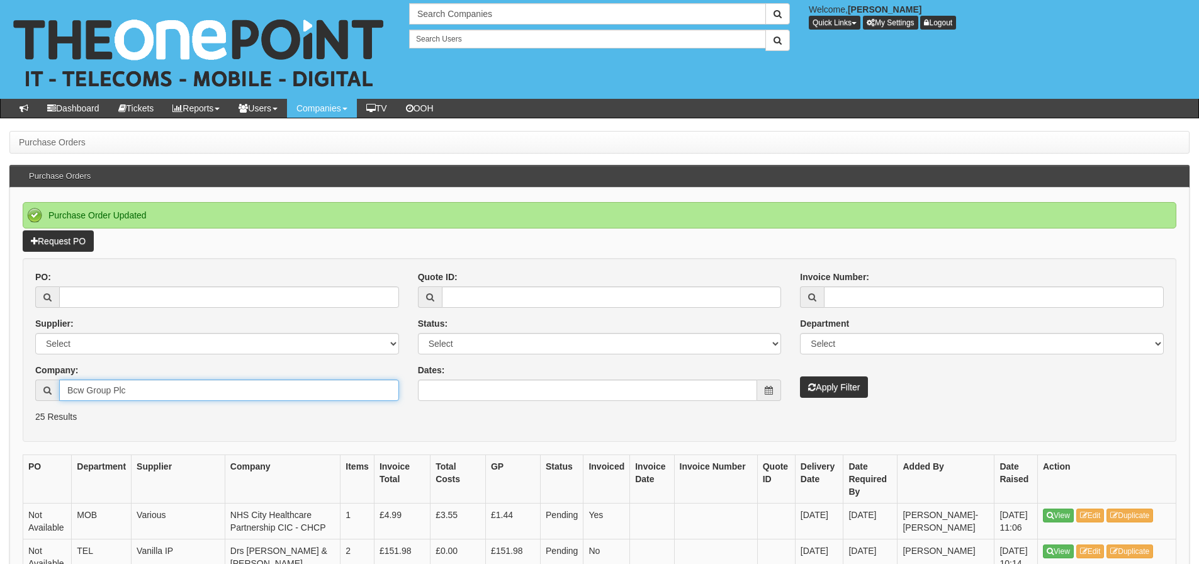
type input "Bcw Group Plc"
click at [861, 394] on button "Apply Filter" at bounding box center [834, 387] width 68 height 21
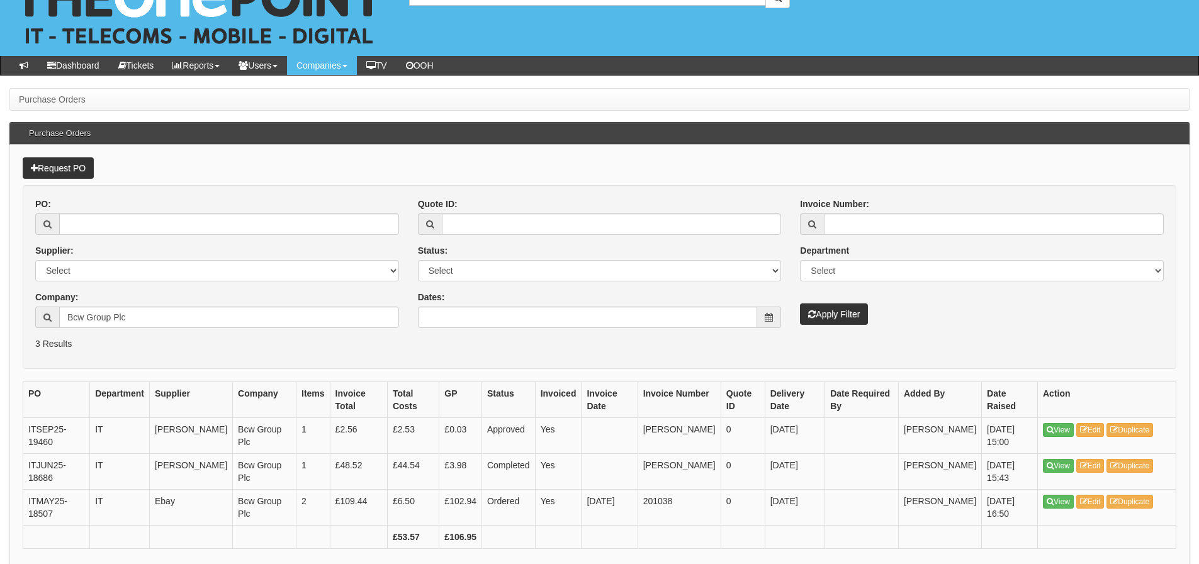
scroll to position [63, 0]
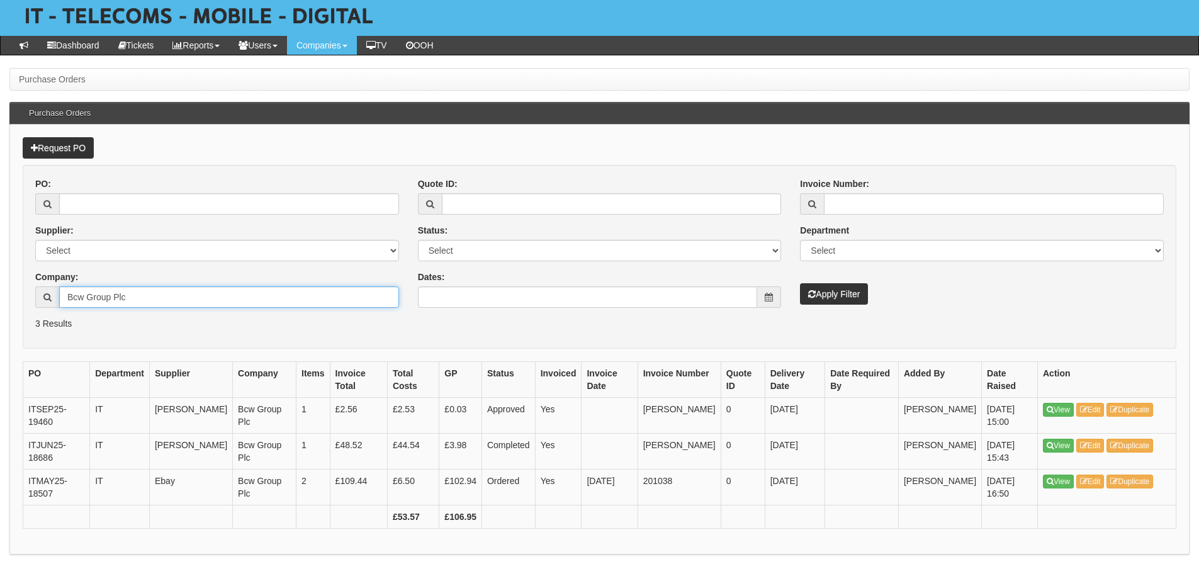
click at [212, 307] on input "Bcw Group Plc" at bounding box center [229, 296] width 340 height 21
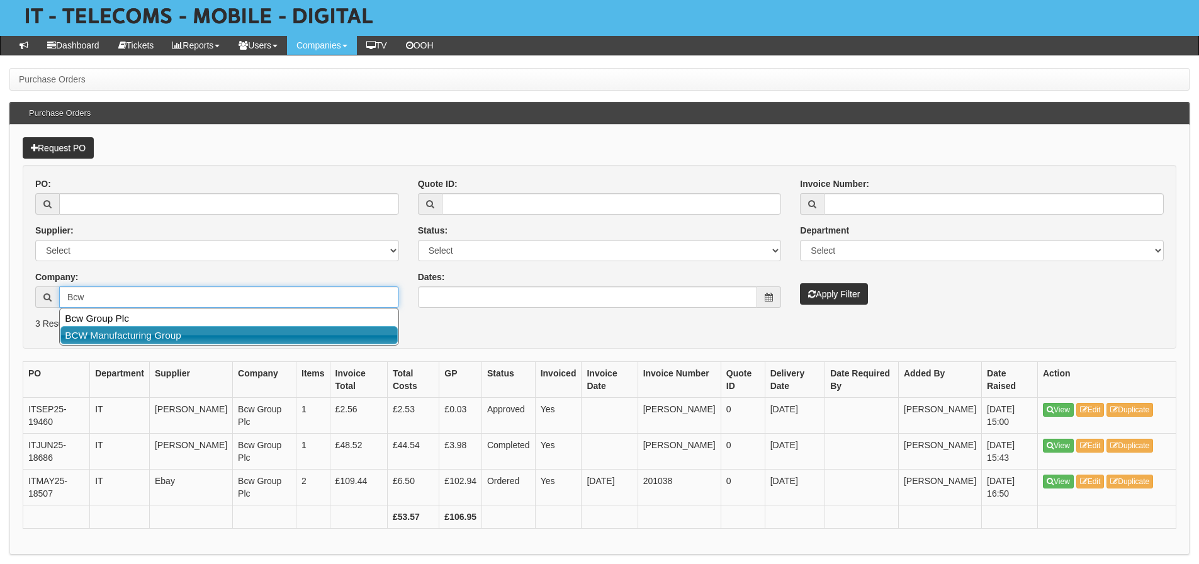
click at [195, 333] on link "BCW Manufacturing Group" at bounding box center [228, 335] width 337 height 18
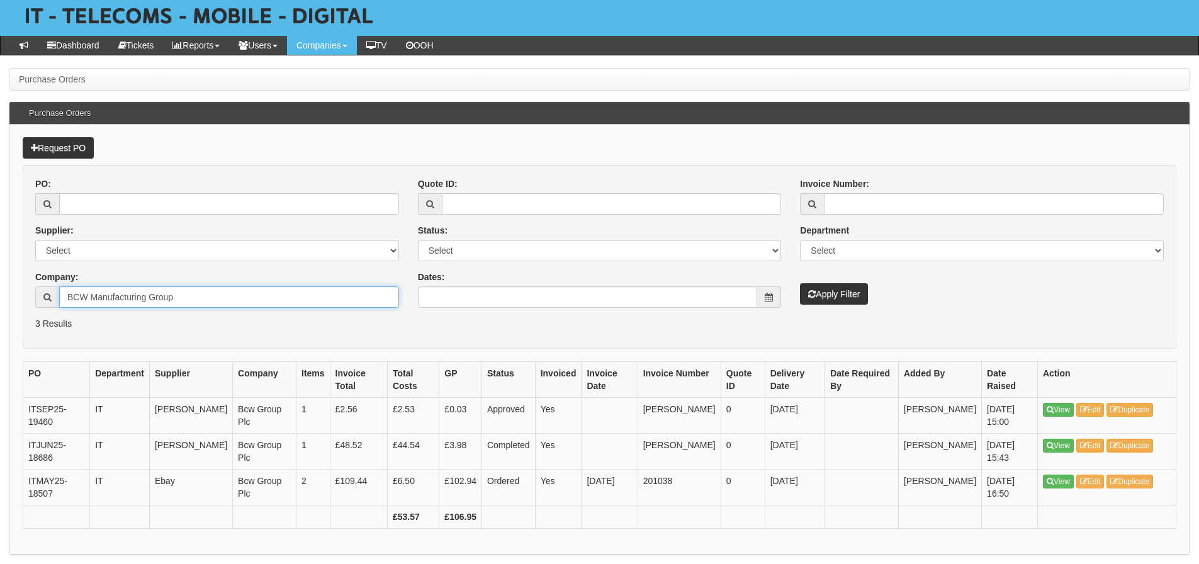
type input "BCW Manufacturing Group"
click at [815, 282] on div "Invoice Number: Department Select Mobiles IT Telecoms Marketing Digital Interna…" at bounding box center [982, 241] width 383 height 127
click at [818, 285] on button "Apply Filter" at bounding box center [834, 293] width 68 height 21
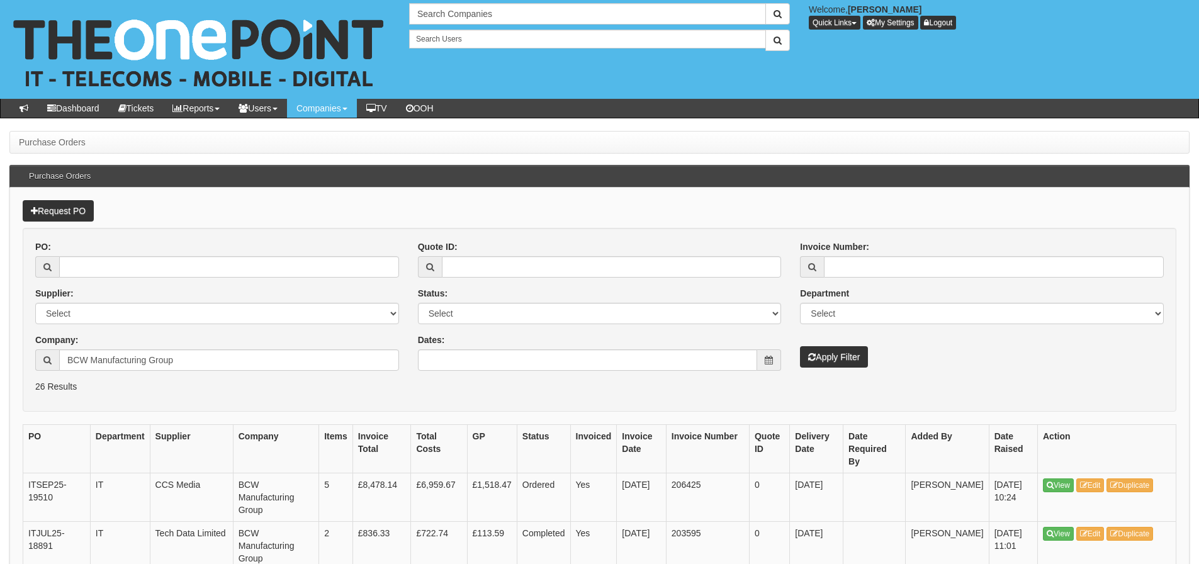
scroll to position [63, 0]
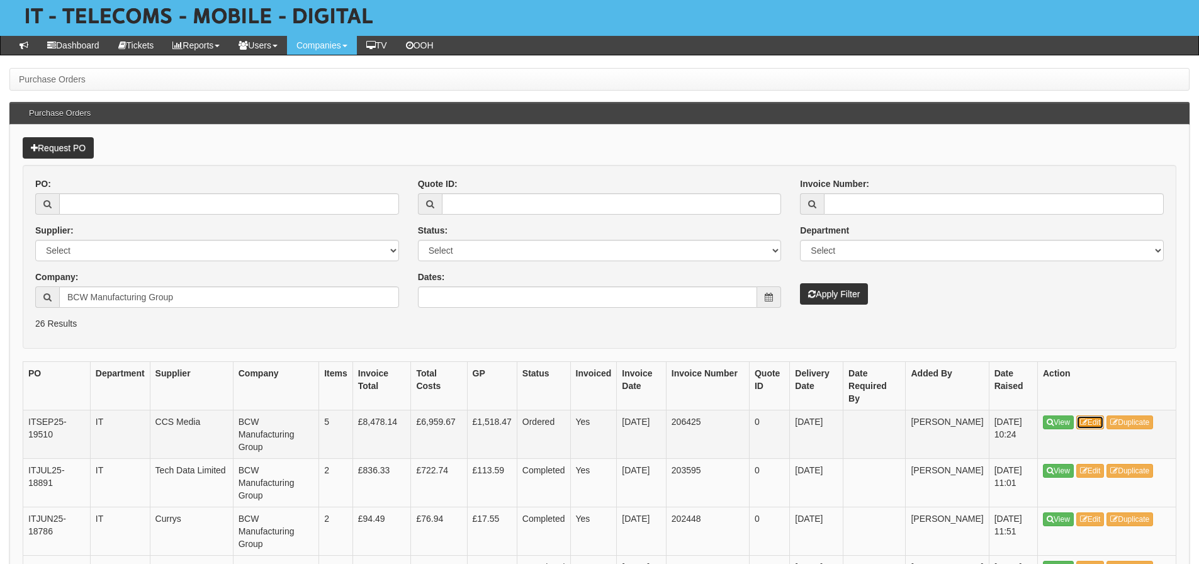
click at [1085, 419] on icon at bounding box center [1084, 423] width 8 height 8
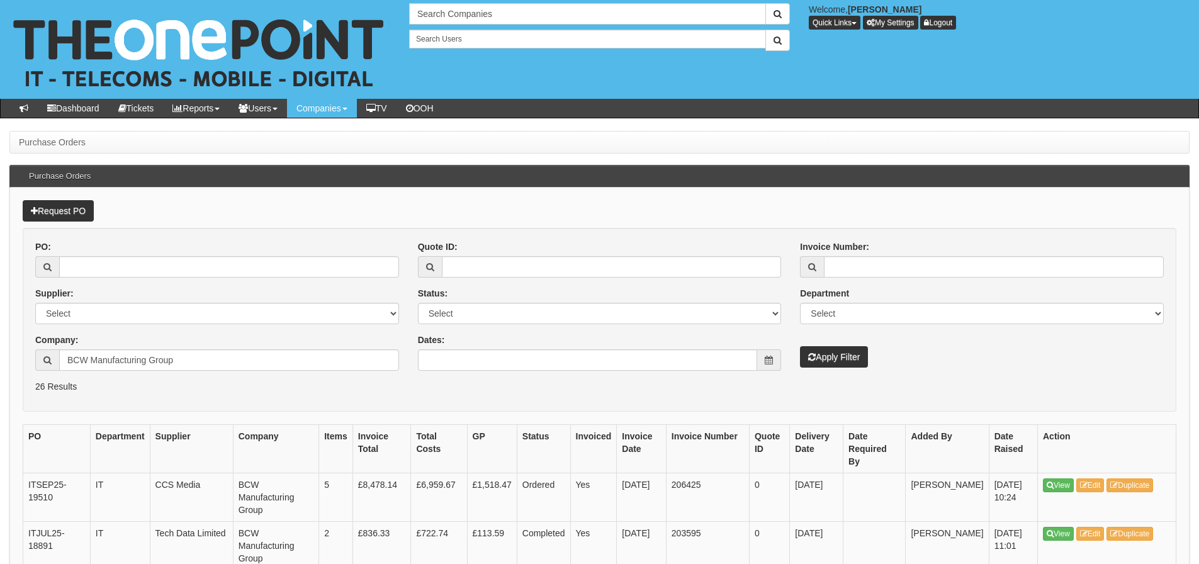
scroll to position [63, 0]
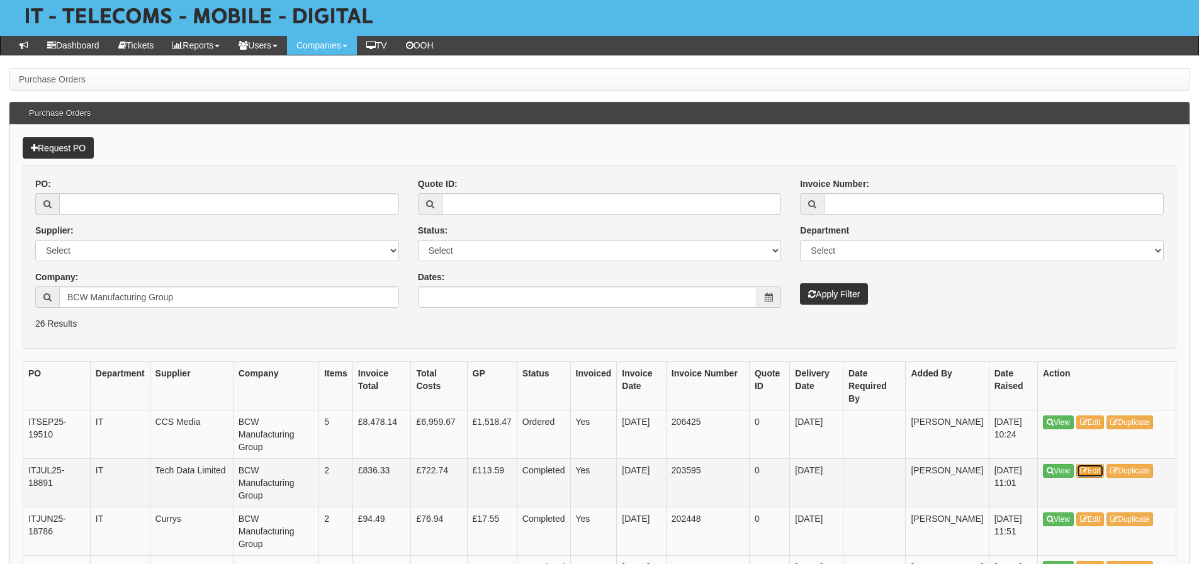
click at [1099, 464] on link "Edit" at bounding box center [1091, 471] width 28 height 14
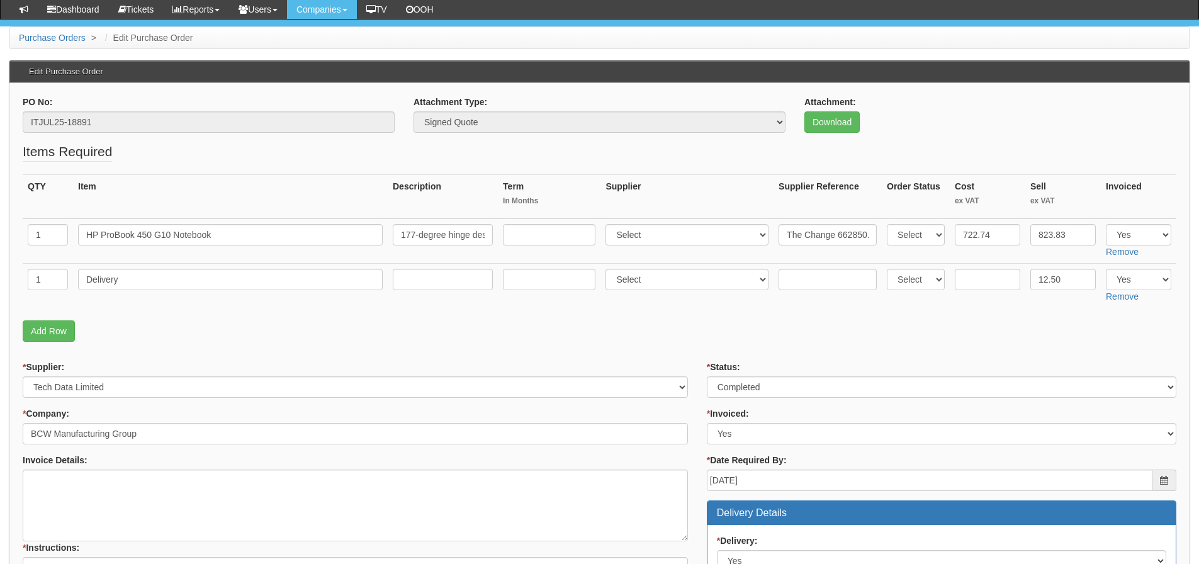
scroll to position [63, 0]
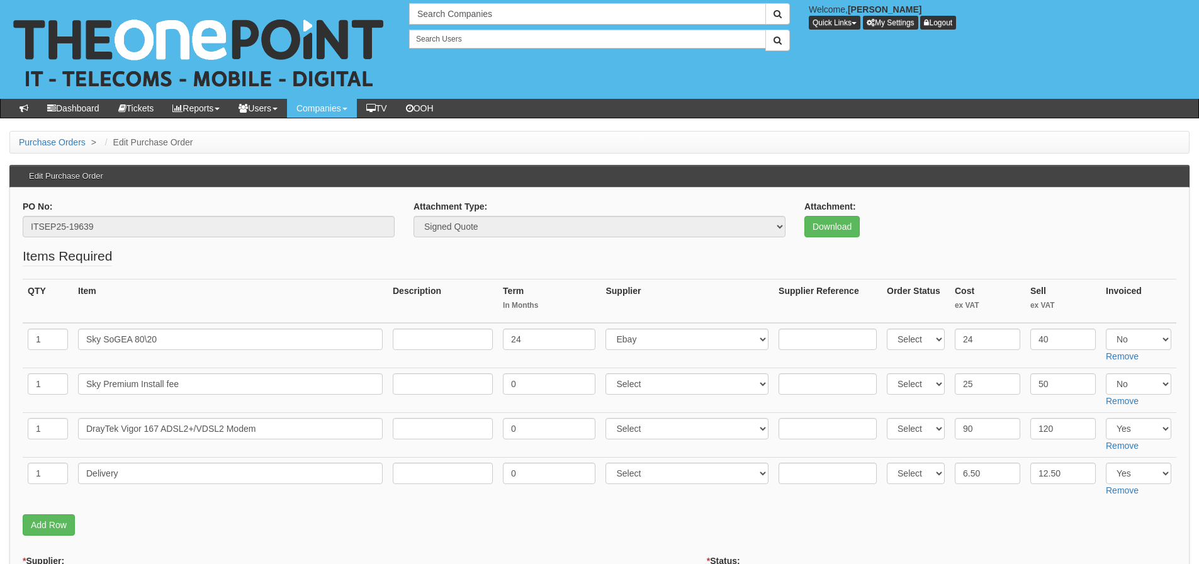
click at [166, 263] on fieldset "Items Required QTY Item Description Term In Months Supplier Supplier Reference …" at bounding box center [600, 394] width 1154 height 295
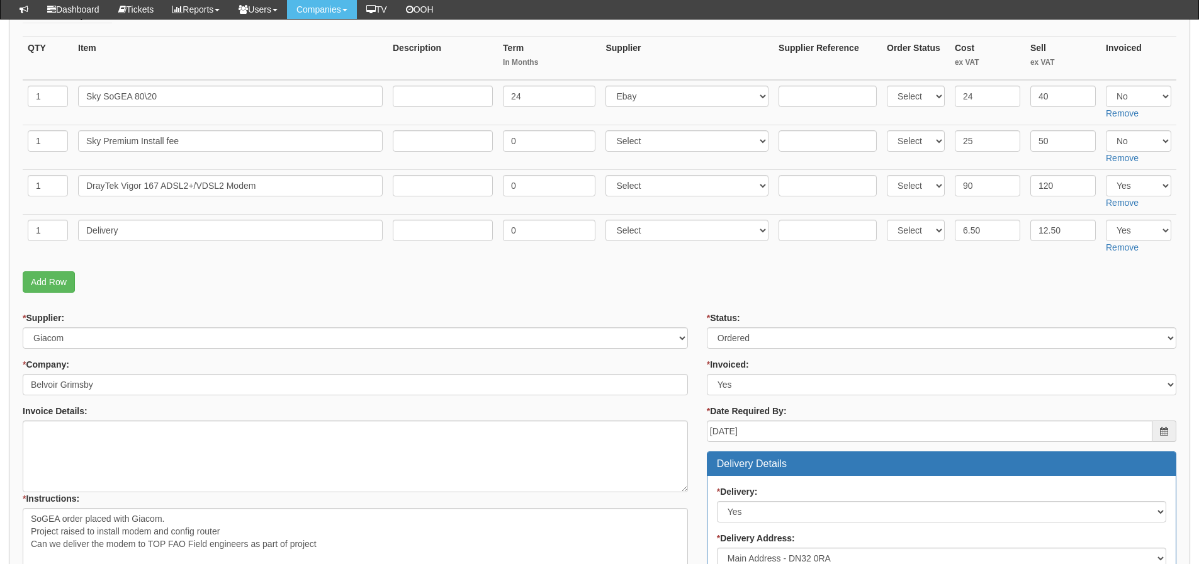
scroll to position [189, 0]
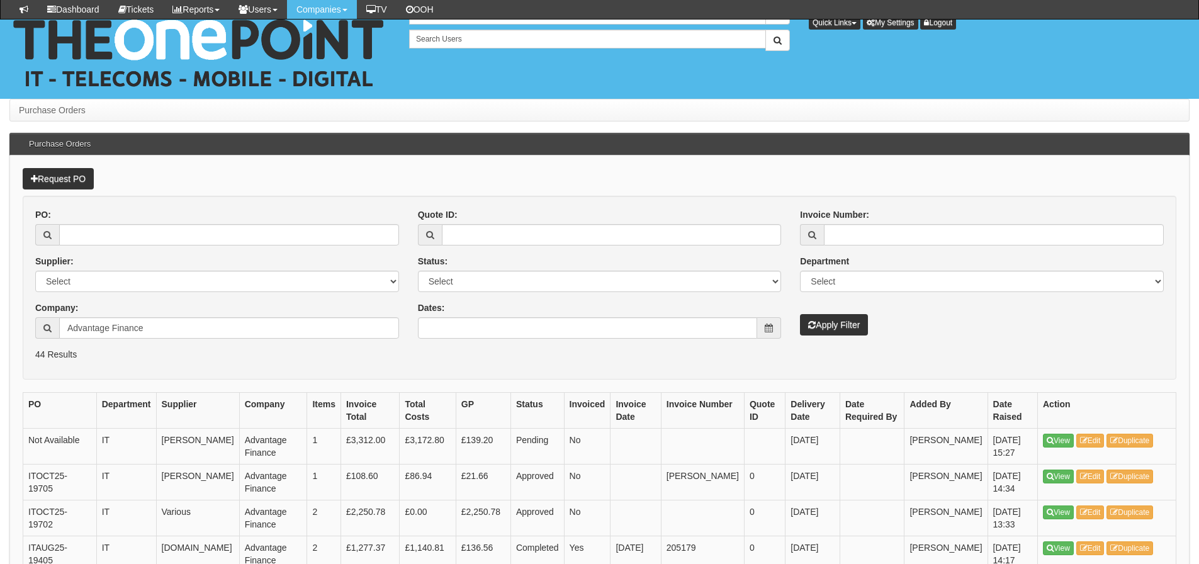
scroll to position [252, 0]
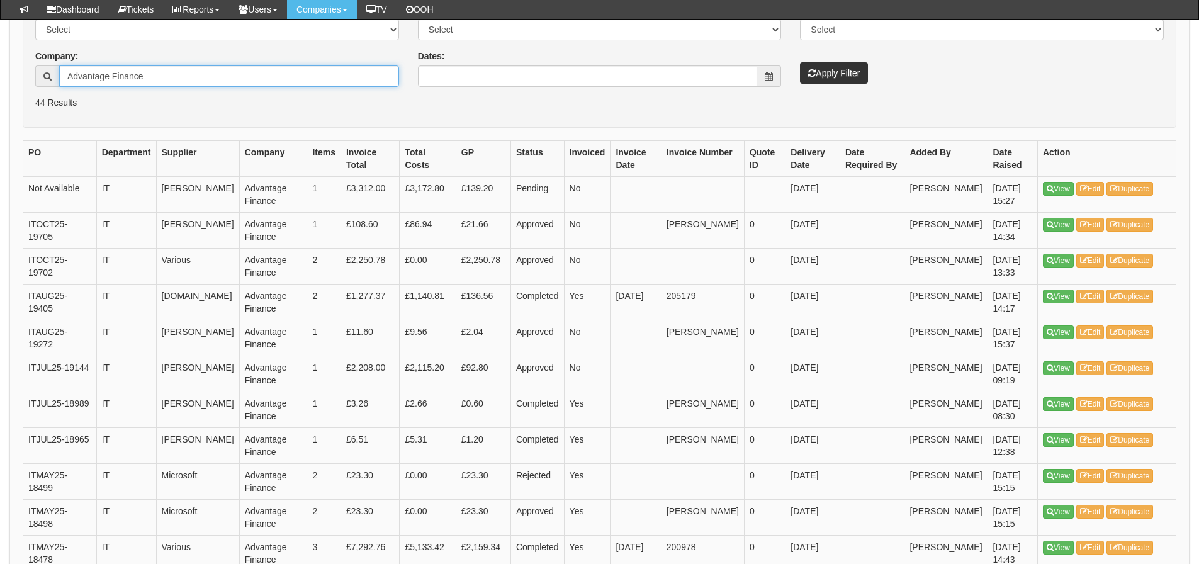
drag, startPoint x: 165, startPoint y: 80, endPoint x: 45, endPoint y: 77, distance: 120.3
click at [45, 77] on div "Advantage Finance" at bounding box center [217, 75] width 364 height 21
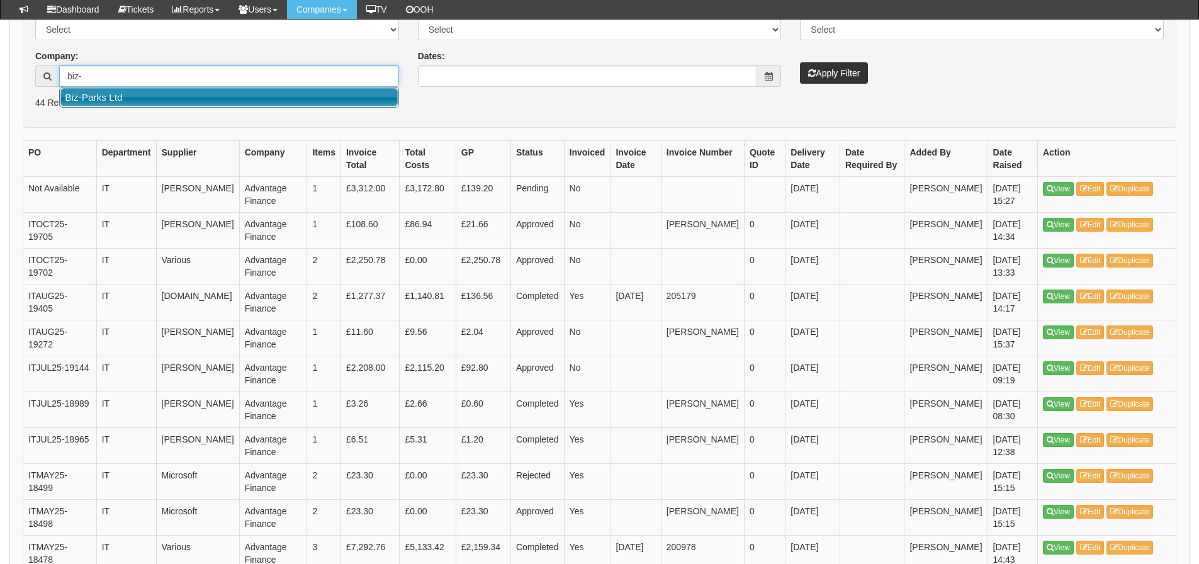
click at [99, 100] on link "Biz-Parks Ltd" at bounding box center [228, 97] width 337 height 18
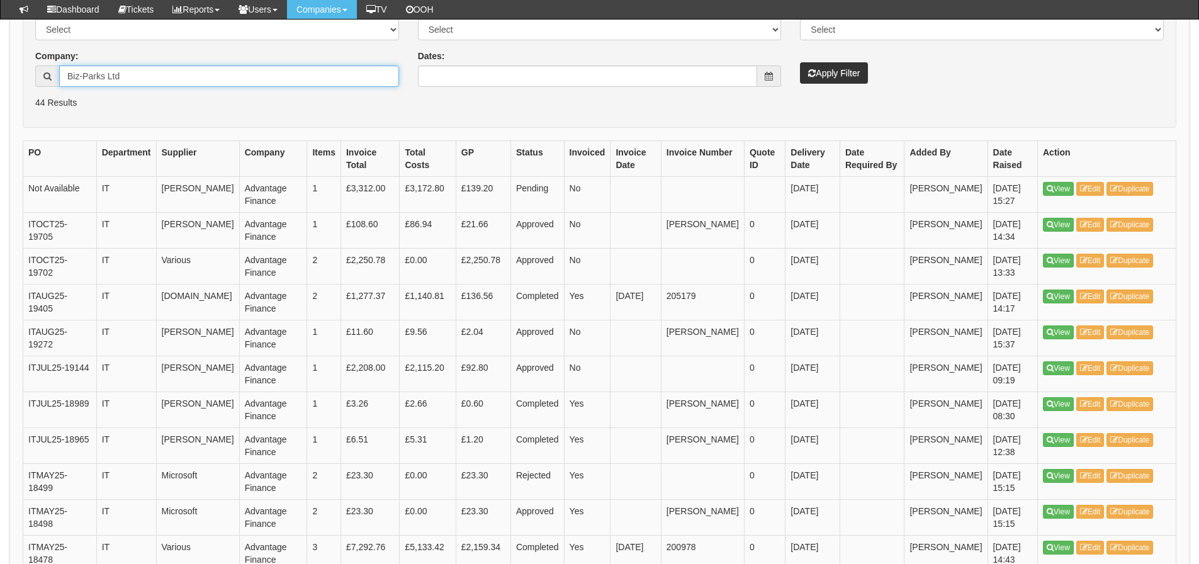
type input "Biz-Parks Ltd"
click at [800, 62] on button "Apply Filter" at bounding box center [834, 72] width 68 height 21
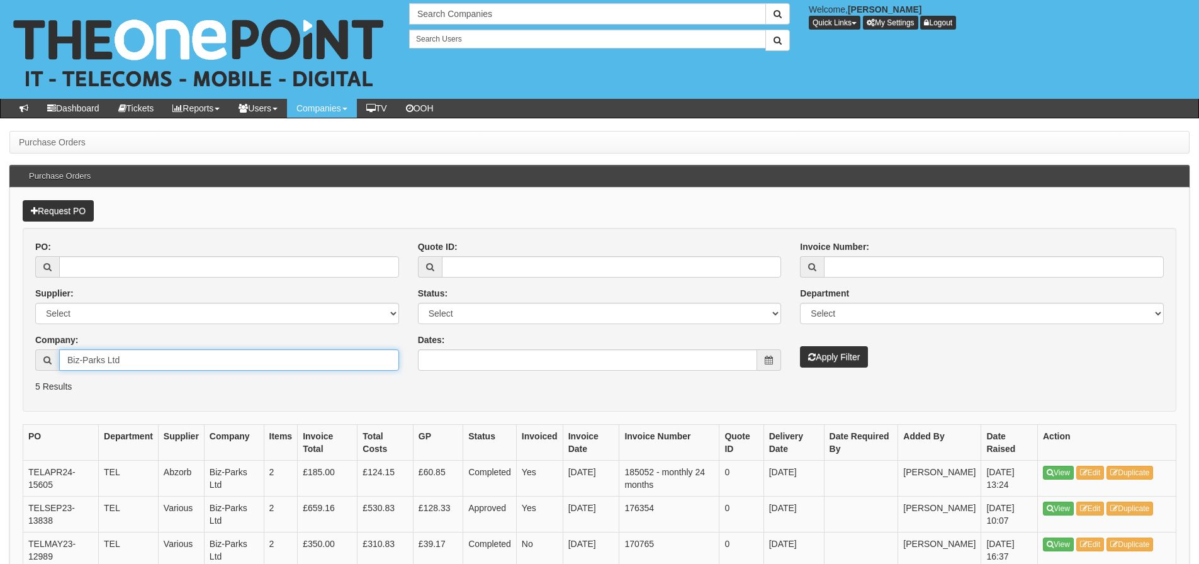
click at [133, 361] on input "Biz-Parks Ltd" at bounding box center [229, 359] width 340 height 21
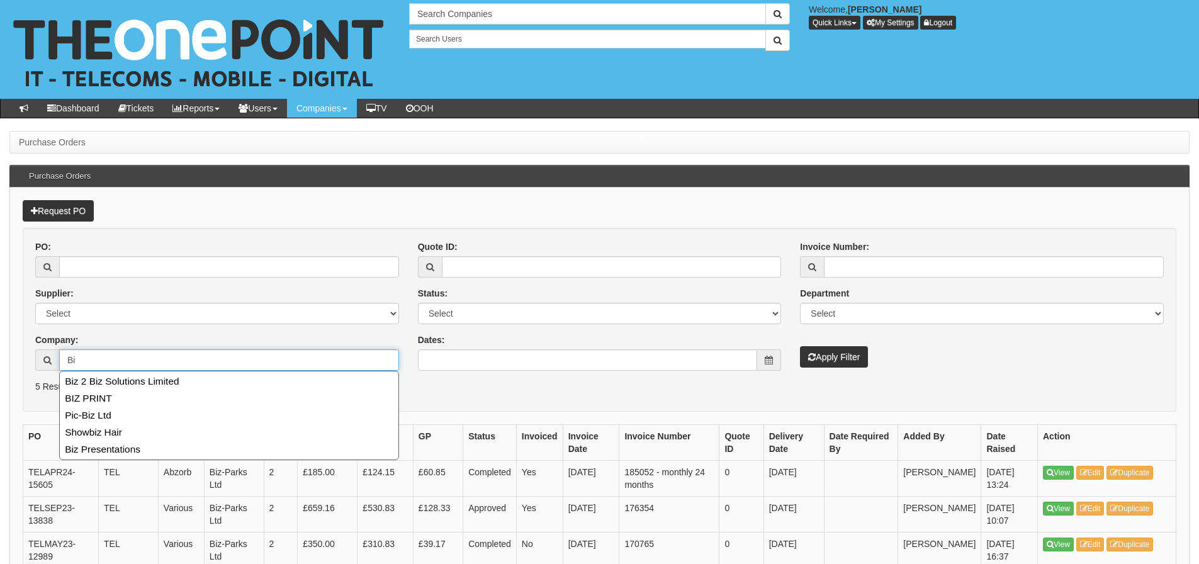
type input "B"
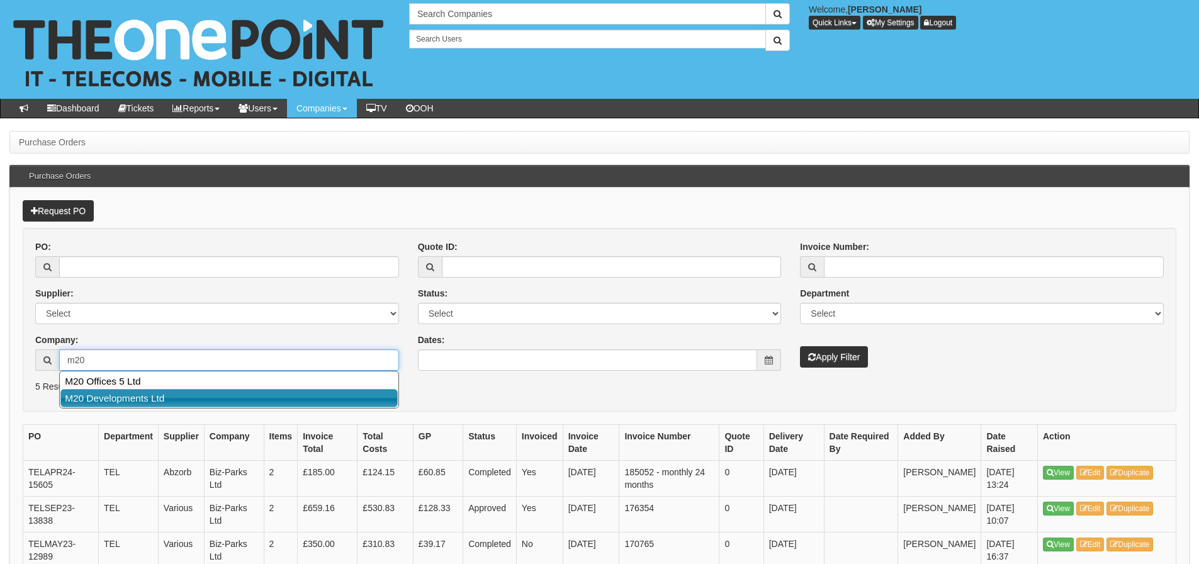
click at [133, 398] on link "M20 Developments Ltd" at bounding box center [228, 398] width 337 height 18
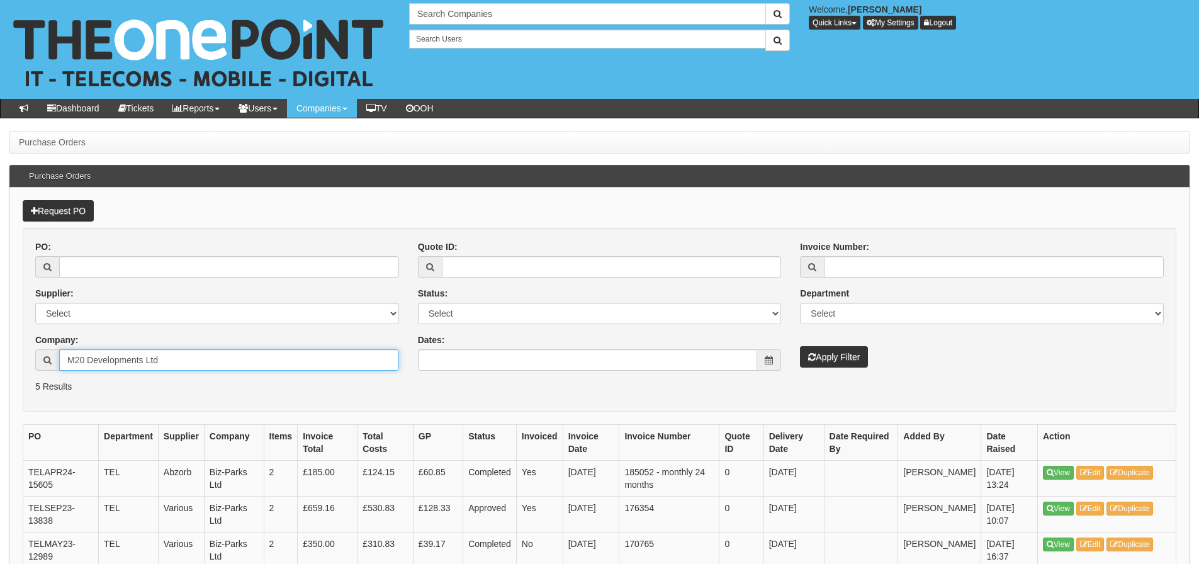
type input "M20 Developments Ltd"
click at [800, 346] on button "Apply Filter" at bounding box center [834, 356] width 68 height 21
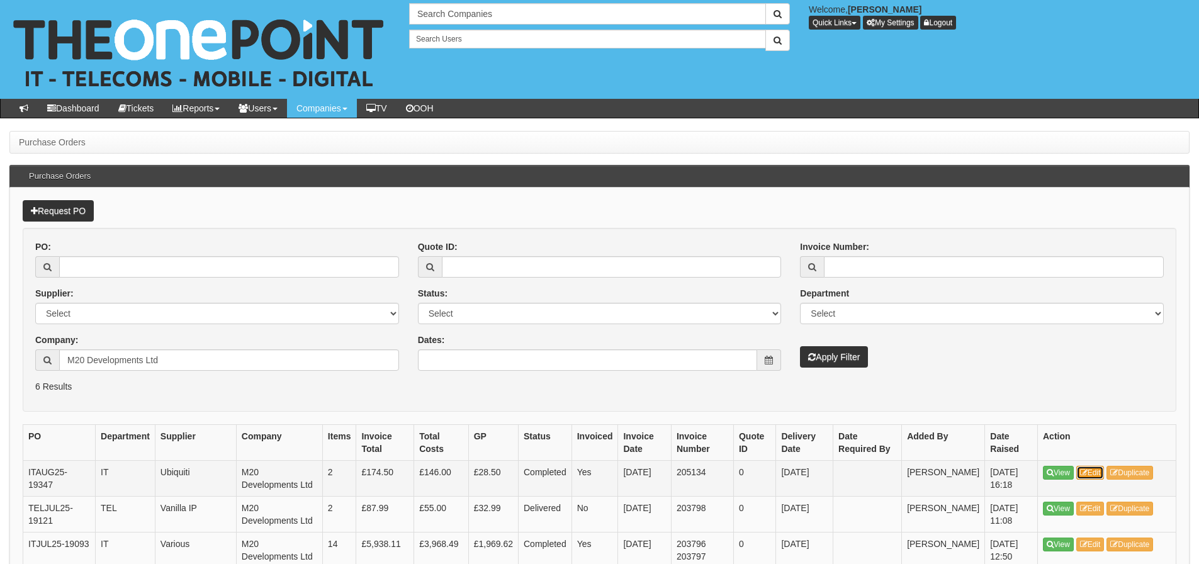
click at [1096, 475] on link "Edit" at bounding box center [1091, 473] width 28 height 14
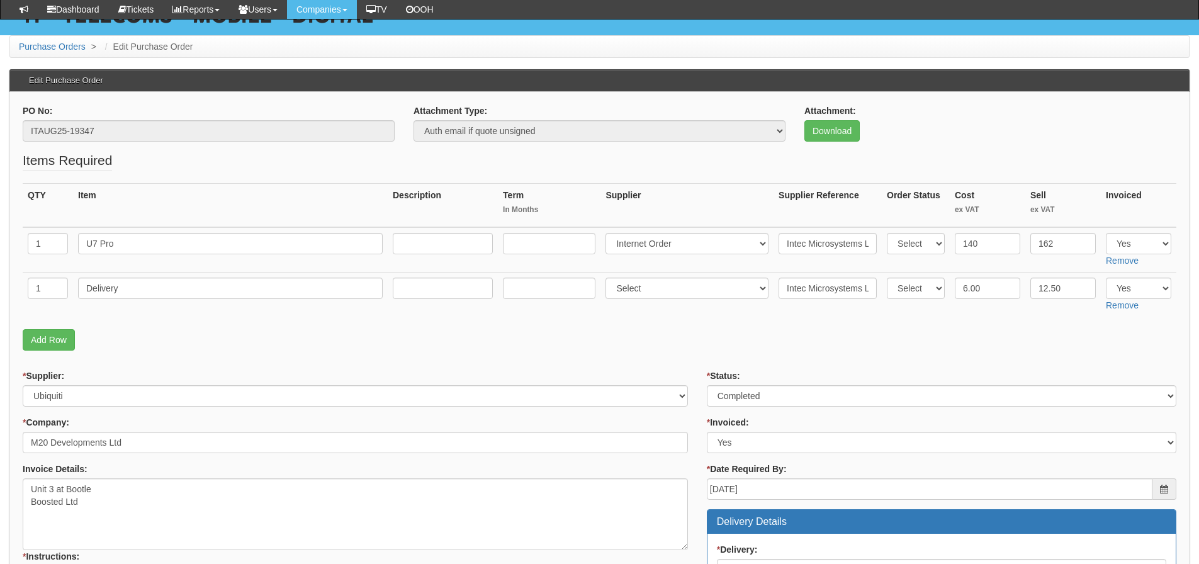
scroll to position [63, 0]
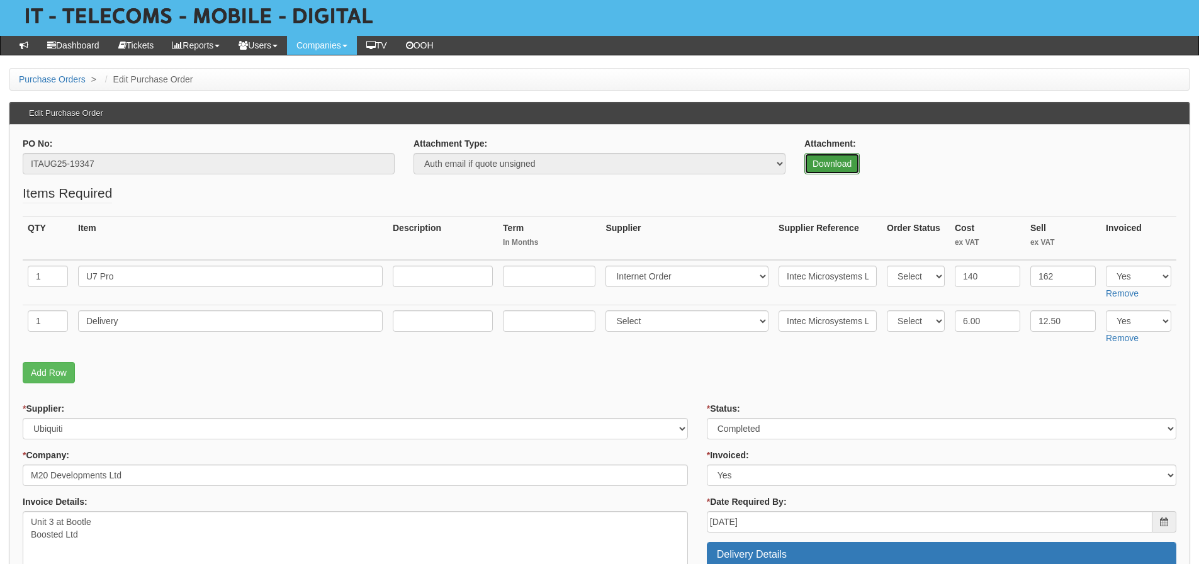
click at [834, 161] on link "Download" at bounding box center [832, 163] width 55 height 21
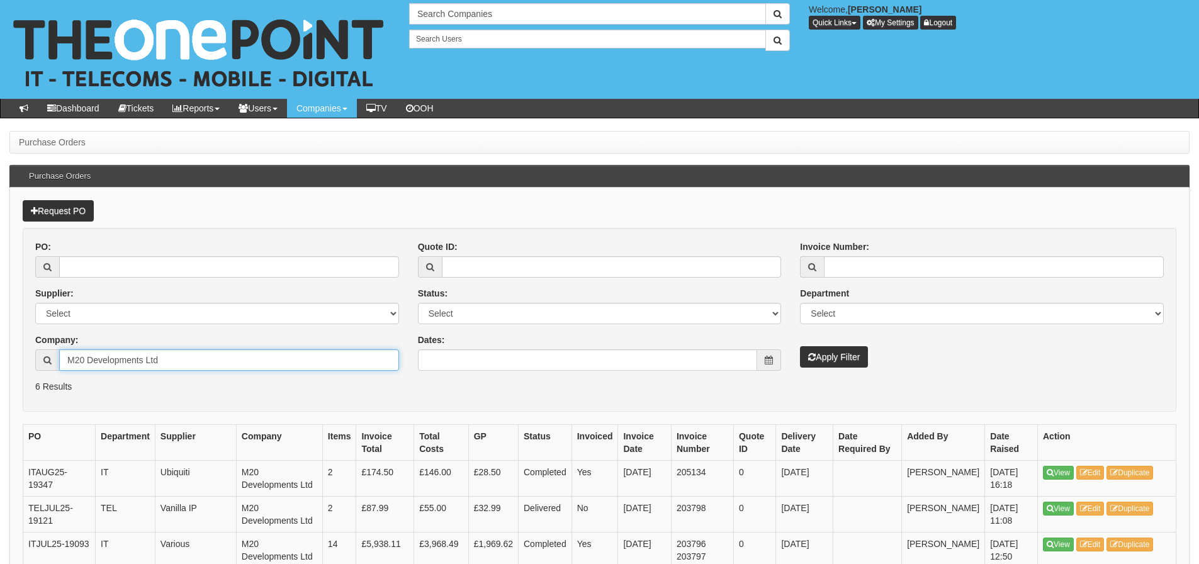
drag, startPoint x: 186, startPoint y: 366, endPoint x: -265, endPoint y: 470, distance: 462.5
click at [0, 470] on html "× Send Email × Add Appointment × Create Ticket × Create Proactive Activity × Ad…" at bounding box center [599, 388] width 1199 height 776
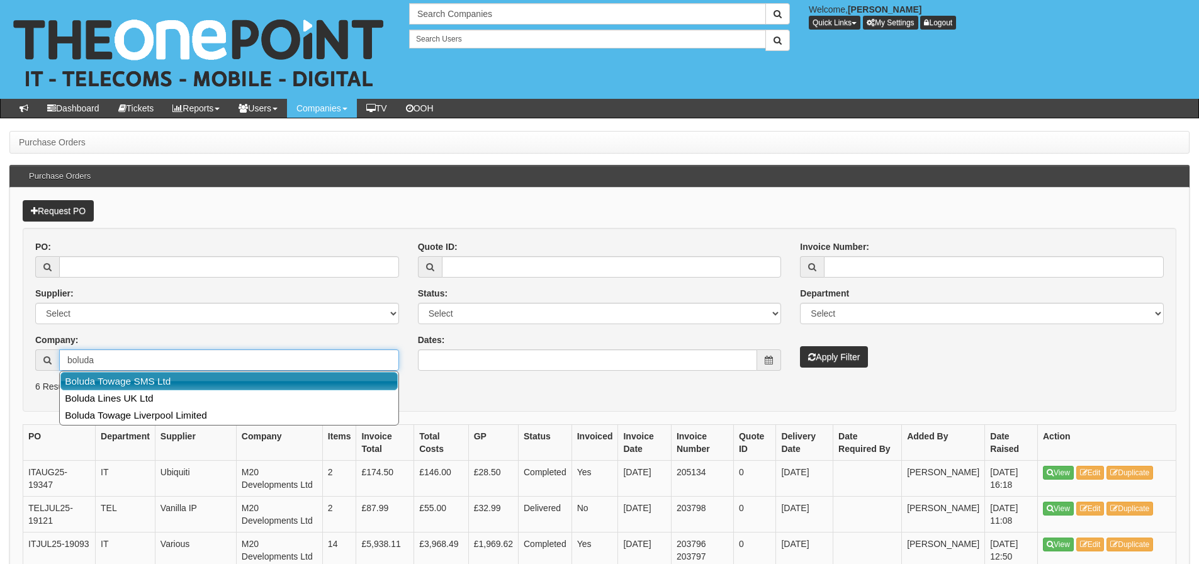
click at [111, 385] on link "Boluda Towage SMS Ltd" at bounding box center [228, 381] width 337 height 18
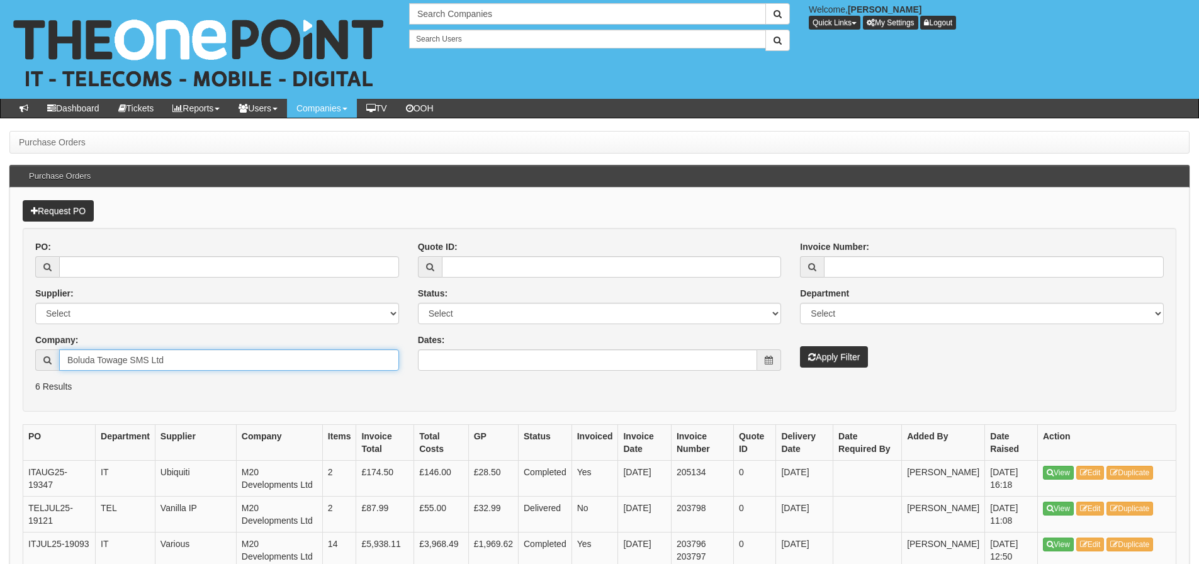
type input "Boluda Towage SMS Ltd"
click at [800, 346] on button "Apply Filter" at bounding box center [834, 356] width 68 height 21
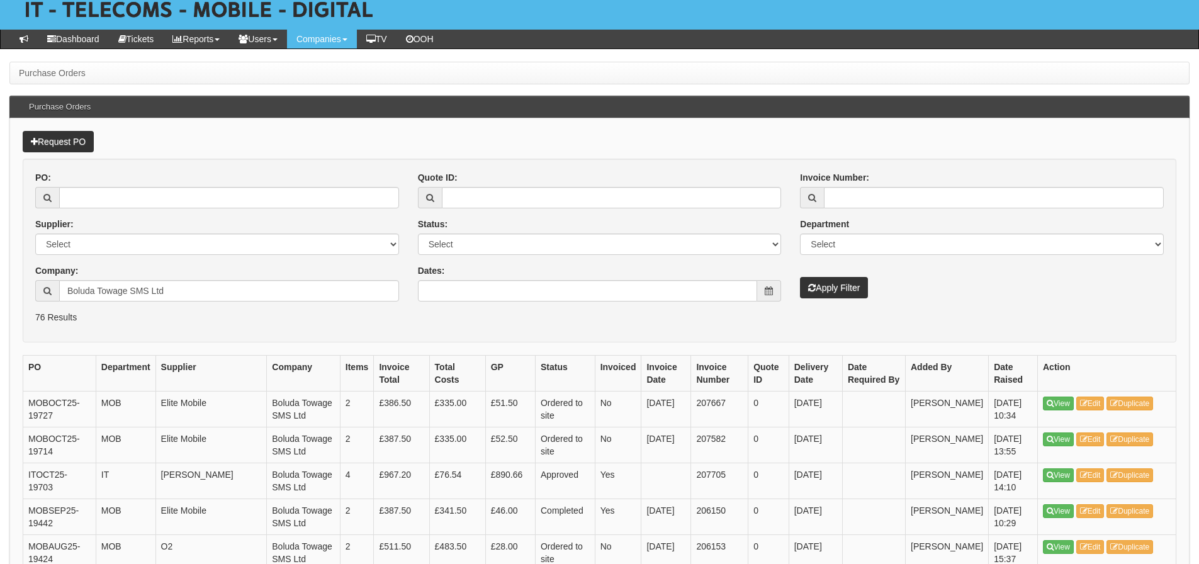
scroll to position [70, 0]
drag, startPoint x: 180, startPoint y: 290, endPoint x: 75, endPoint y: 311, distance: 107.2
click at [75, 311] on form "PO: Supplier: Select 123 REG.co.uk 1Password 3 4Gon AA Jones Electric Ltd Abzor…" at bounding box center [600, 250] width 1154 height 184
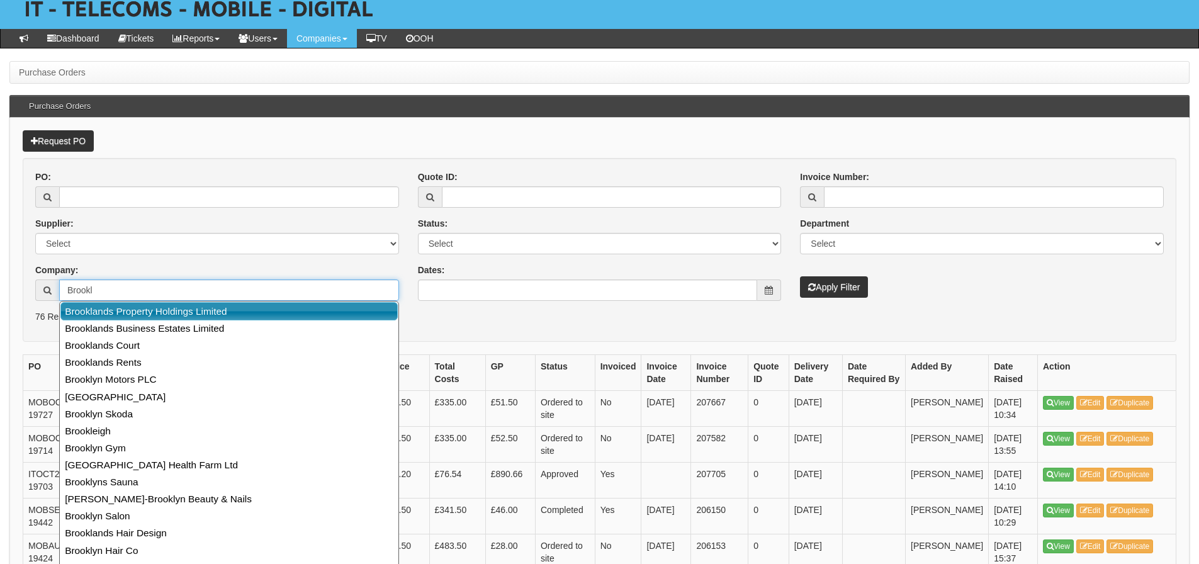
click at [106, 313] on link "Brooklands Property Holdings Limited" at bounding box center [228, 311] width 337 height 18
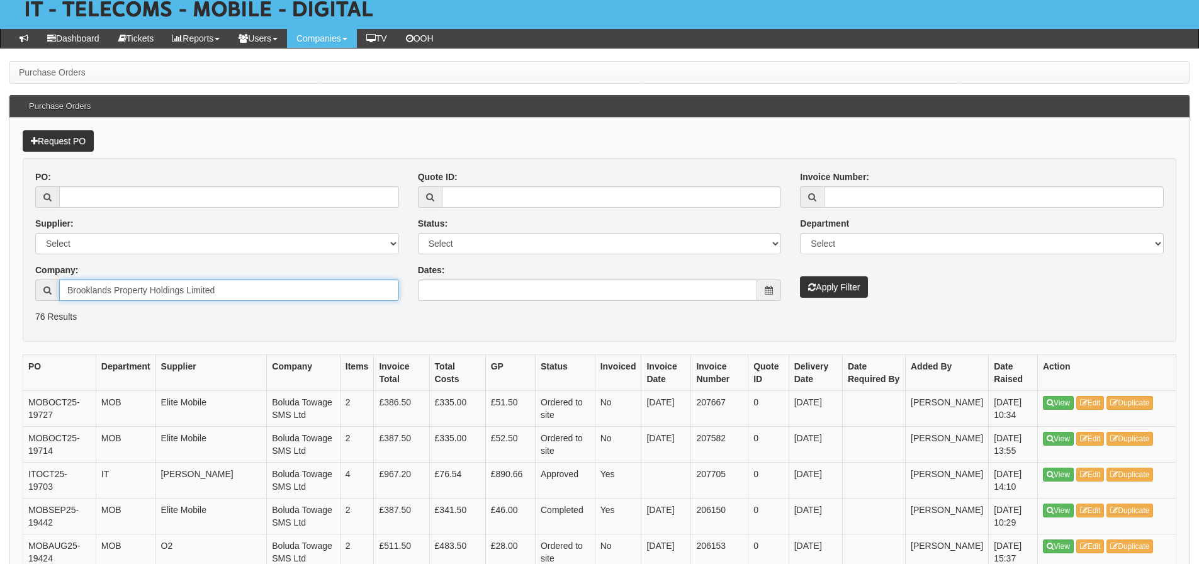
type input "Brooklands Property Holdings Limited"
click at [800, 276] on button "Apply Filter" at bounding box center [834, 286] width 68 height 21
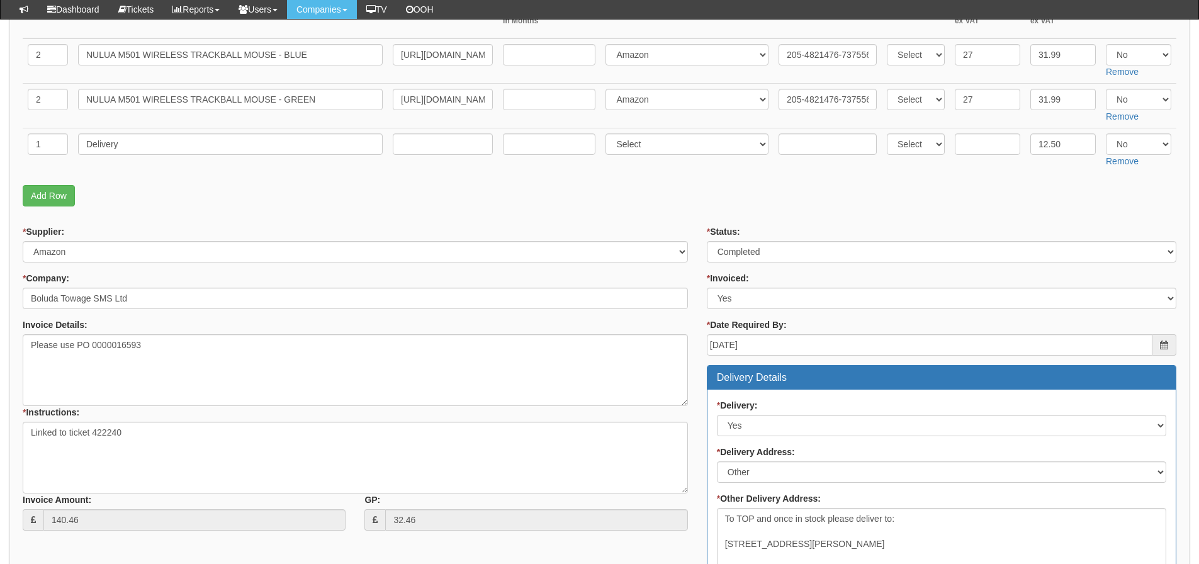
scroll to position [171, 0]
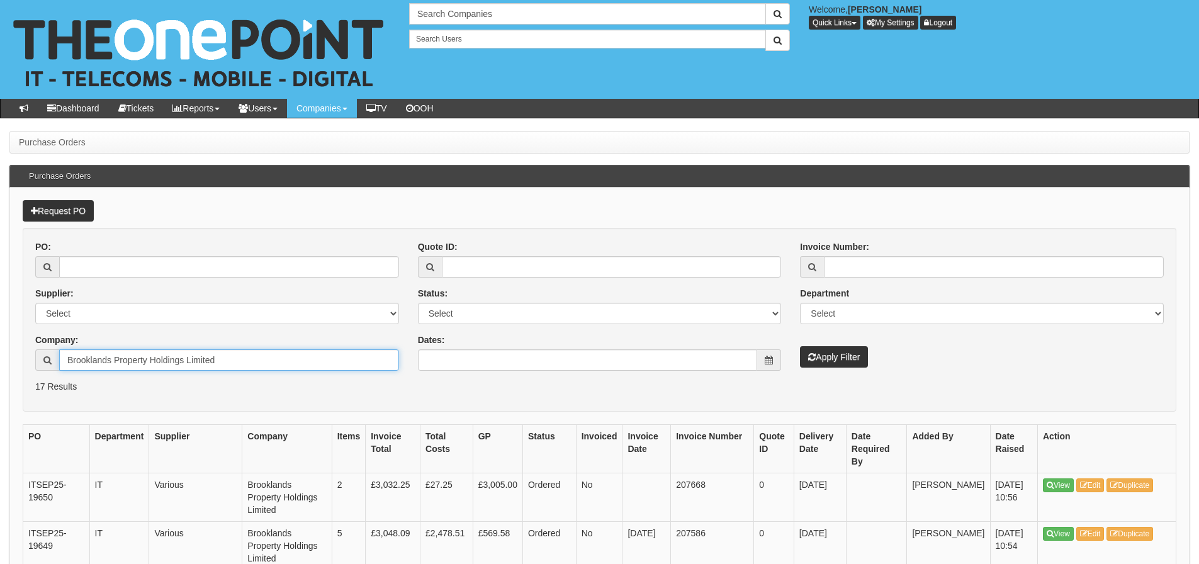
drag, startPoint x: 214, startPoint y: 355, endPoint x: 64, endPoint y: 371, distance: 151.3
click at [64, 371] on div "PO: Supplier: Select 123 REG.co.uk 1Password 3 4Gon AA Jones Electric Ltd Abzor…" at bounding box center [217, 311] width 383 height 140
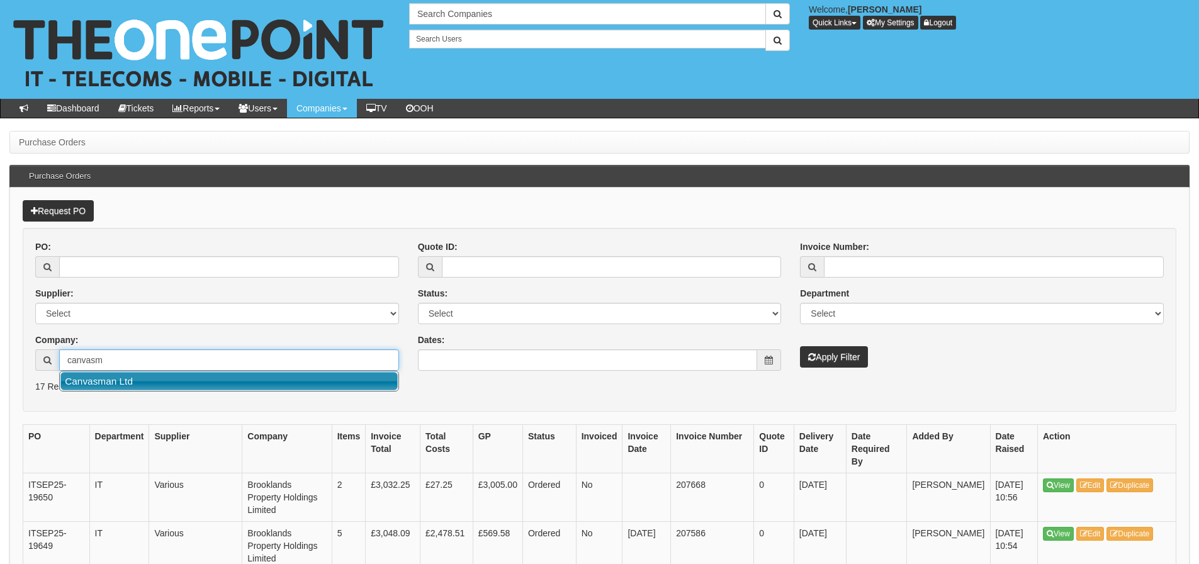
click at [74, 384] on link "Canvasman Ltd" at bounding box center [228, 381] width 337 height 18
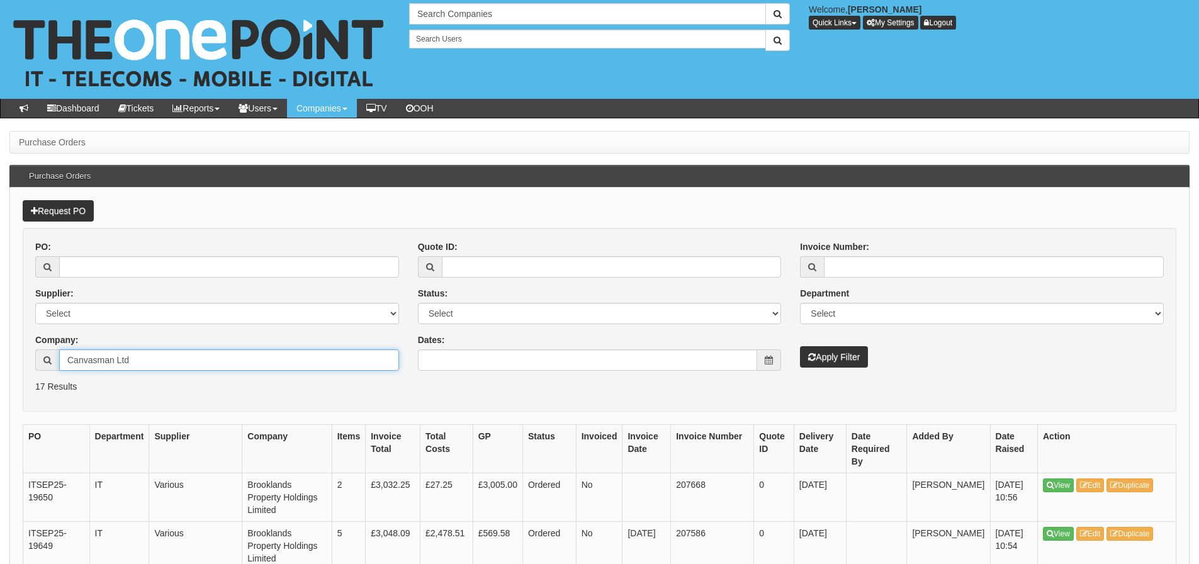
type input "Canvasman Ltd"
click at [800, 346] on button "Apply Filter" at bounding box center [834, 356] width 68 height 21
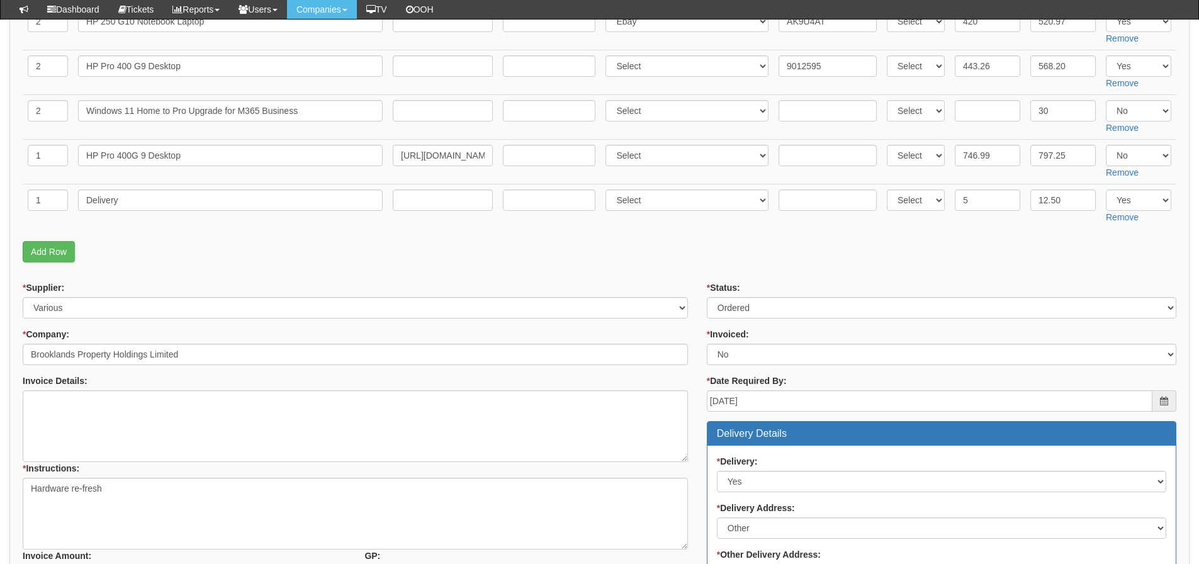
scroll to position [125, 0]
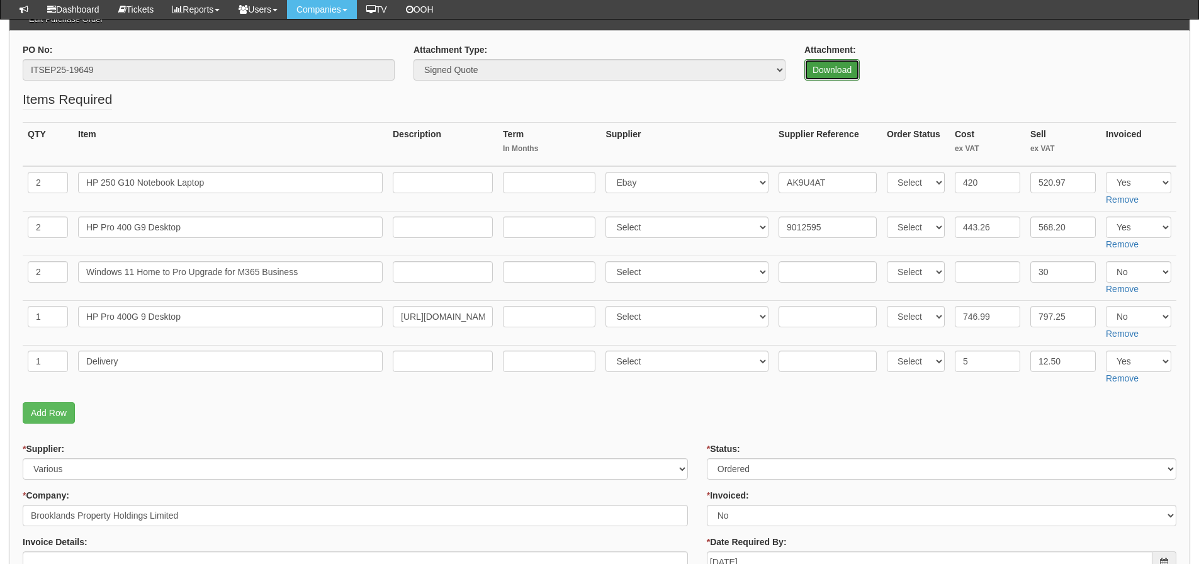
click at [818, 77] on link "Download" at bounding box center [832, 69] width 55 height 21
click at [359, 400] on fieldset "Items Required QTY Item Description Term In Months Supplier Supplier Reference …" at bounding box center [600, 260] width 1154 height 340
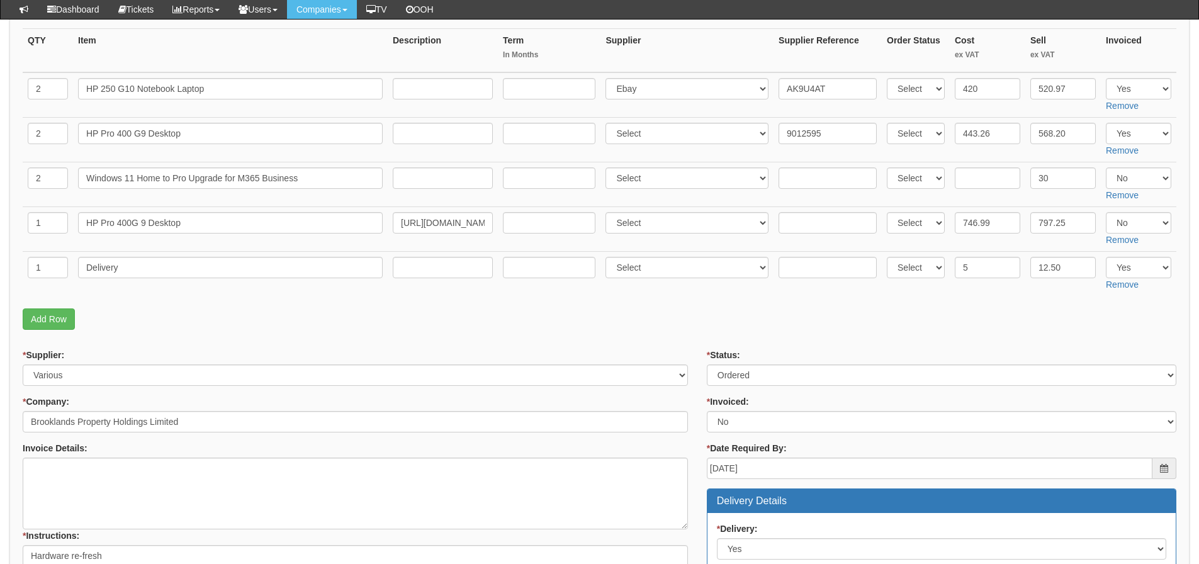
scroll to position [188, 0]
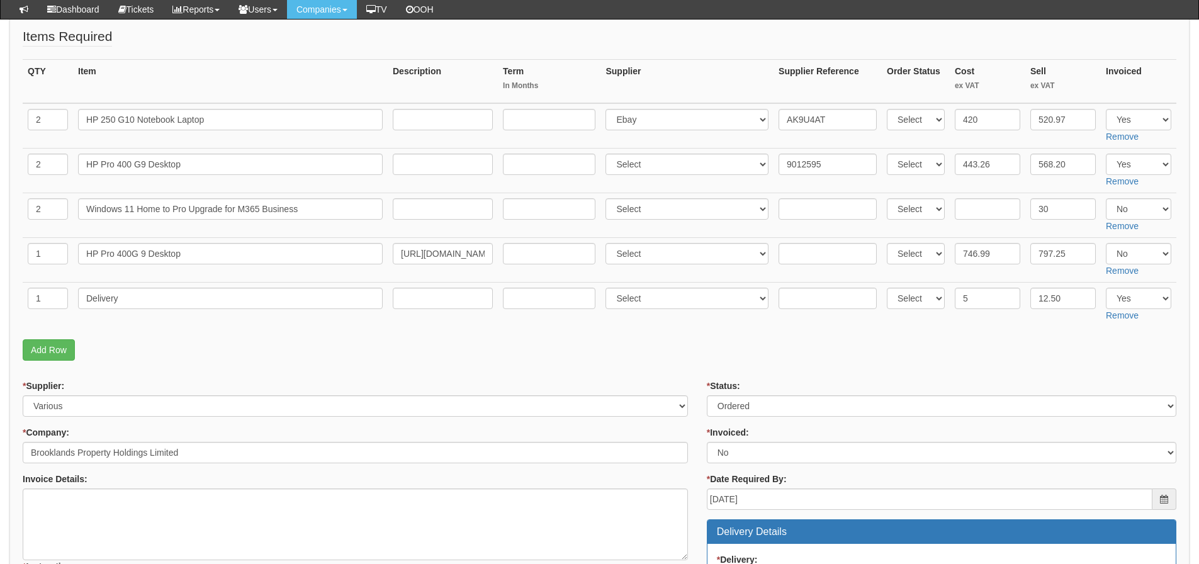
click at [907, 314] on td "Select Back Order Delivered N/A Ordered Pending" at bounding box center [916, 304] width 68 height 45
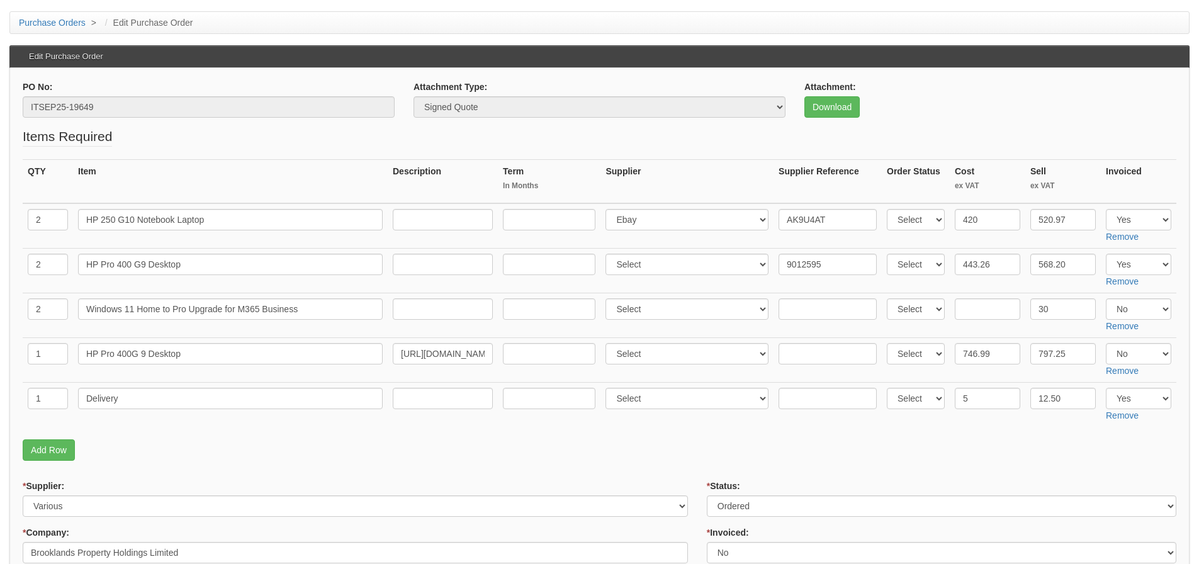
scroll to position [0, 0]
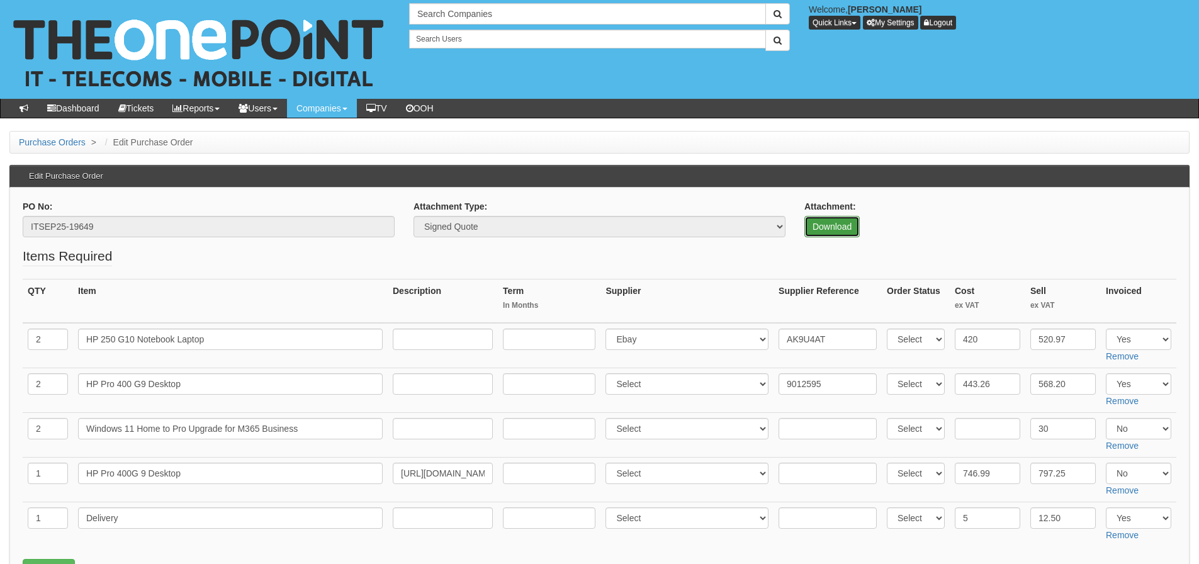
click at [833, 234] on link "Download" at bounding box center [832, 226] width 55 height 21
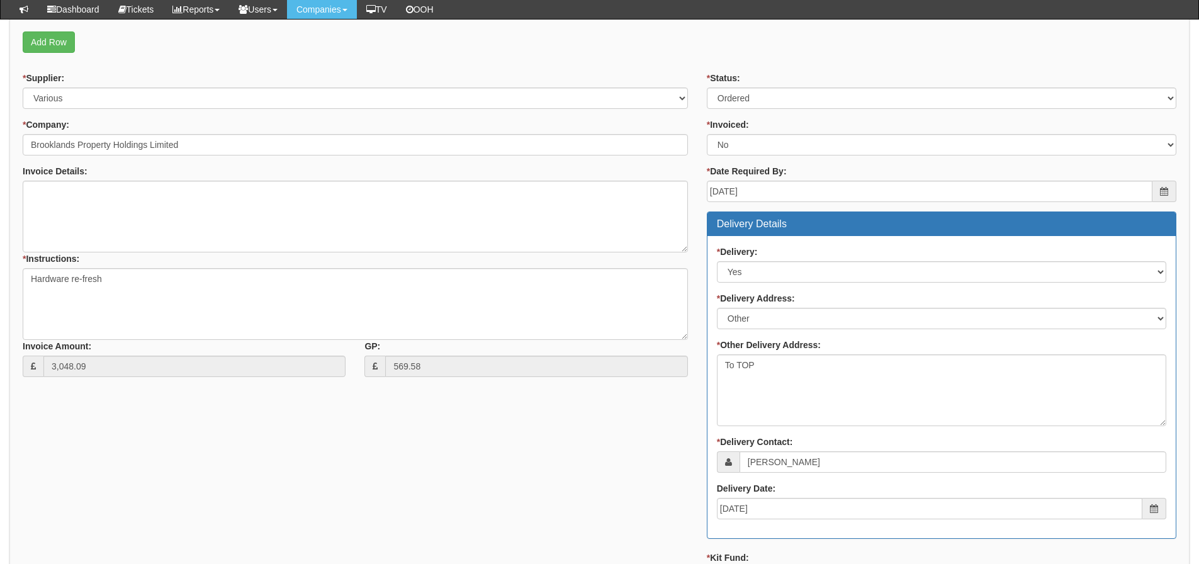
scroll to position [504, 0]
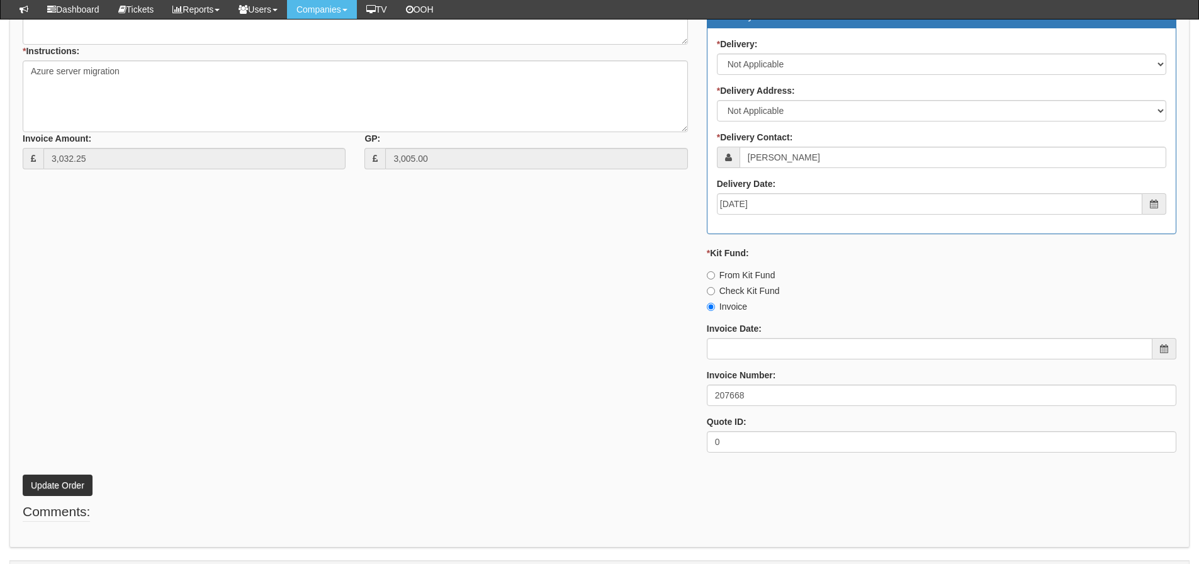
scroll to position [603, 0]
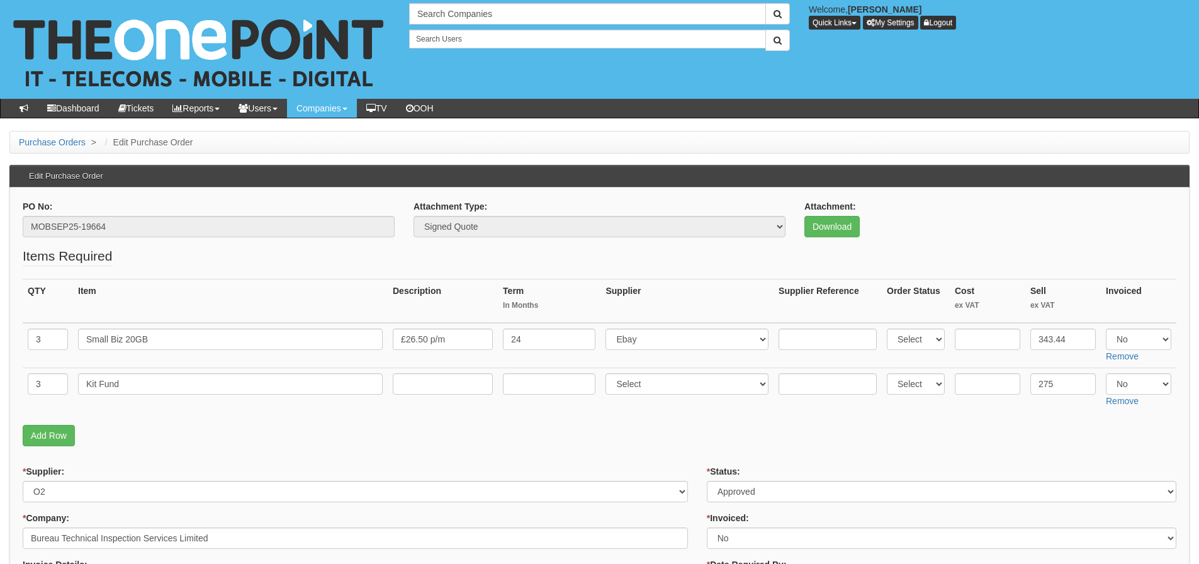
click at [629, 431] on p "Add Row" at bounding box center [600, 435] width 1154 height 21
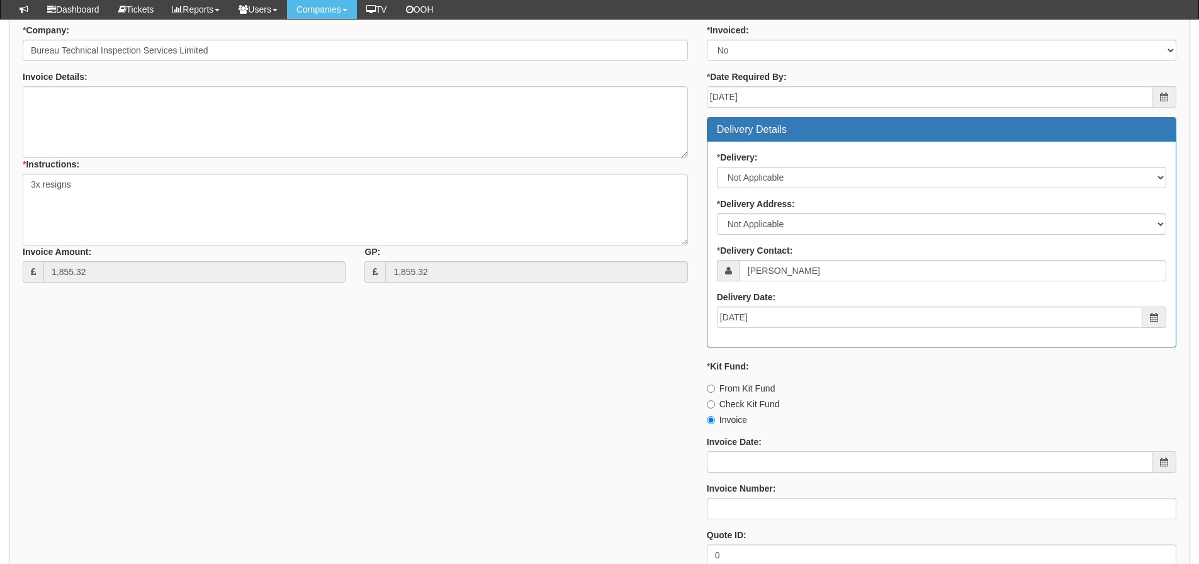
scroll to position [504, 0]
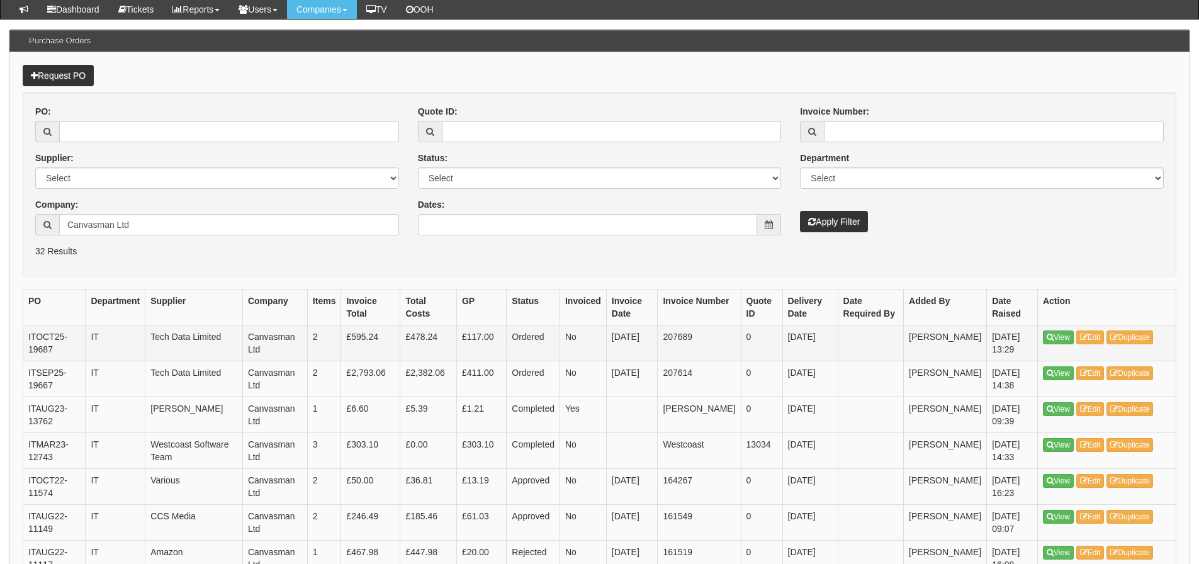
scroll to position [126, 0]
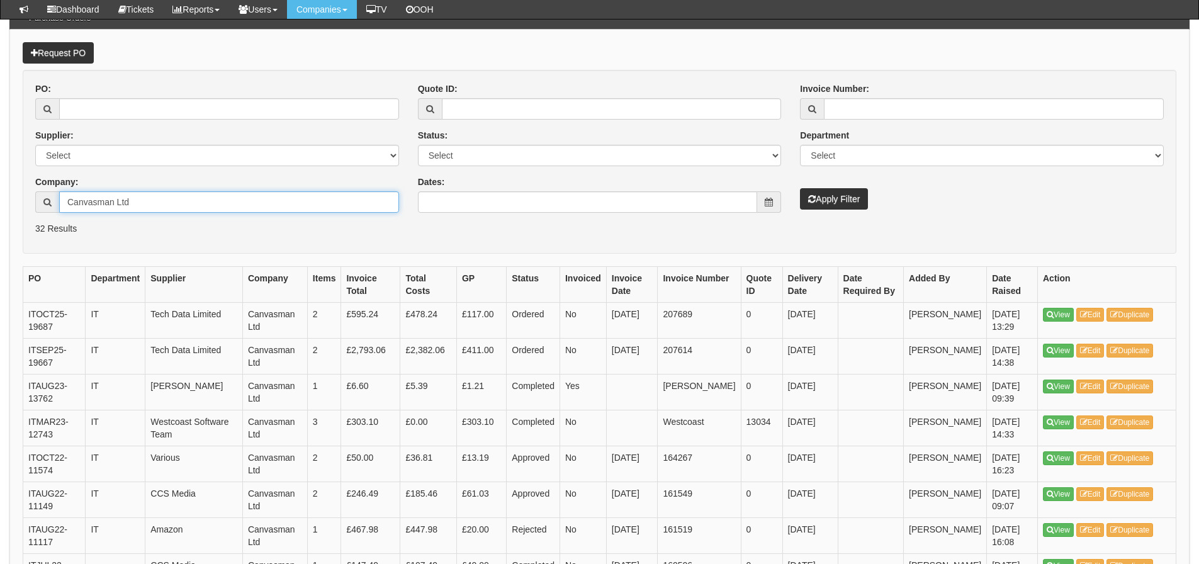
drag, startPoint x: 150, startPoint y: 203, endPoint x: 30, endPoint y: 234, distance: 124.2
click at [30, 234] on form "PO: Supplier: Select 123 REG.co.uk 1Password 3 4Gon AA Jones Electric Ltd Abzor…" at bounding box center [600, 162] width 1154 height 184
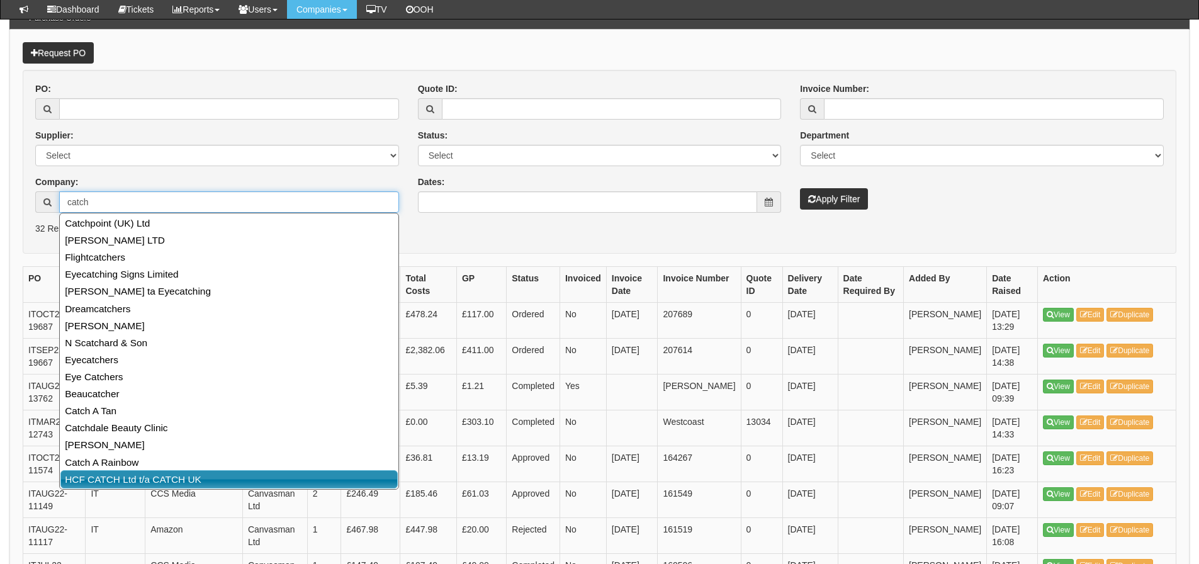
click at [154, 475] on link "HCF CATCH Ltd t/a CATCH UK" at bounding box center [228, 479] width 337 height 18
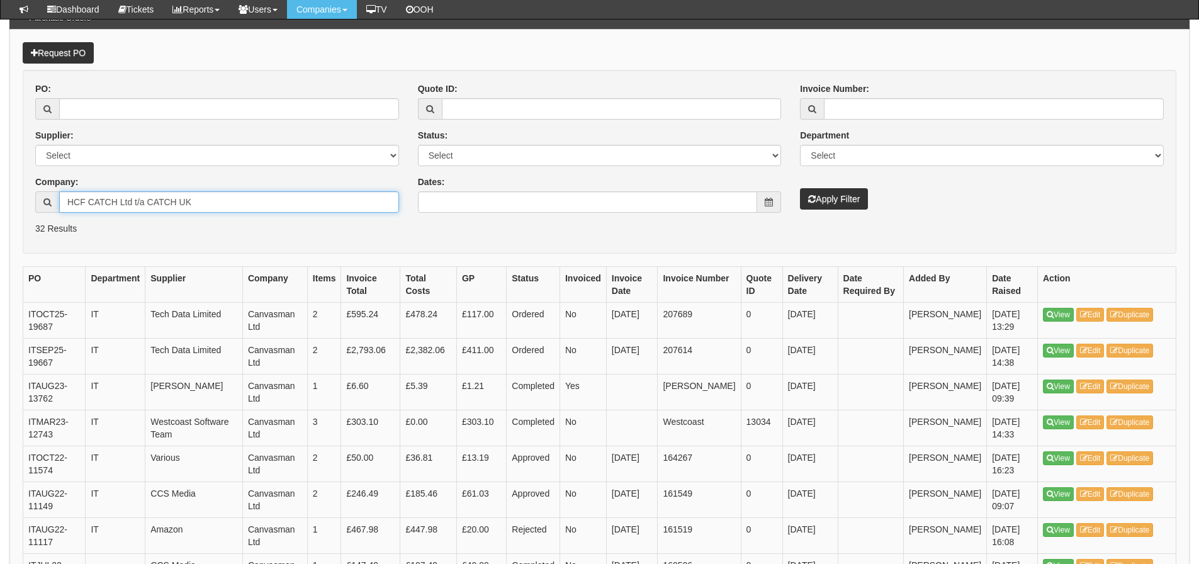
type input "HCF CATCH Ltd t/a CATCH UK"
click at [846, 201] on button "Apply Filter" at bounding box center [834, 198] width 68 height 21
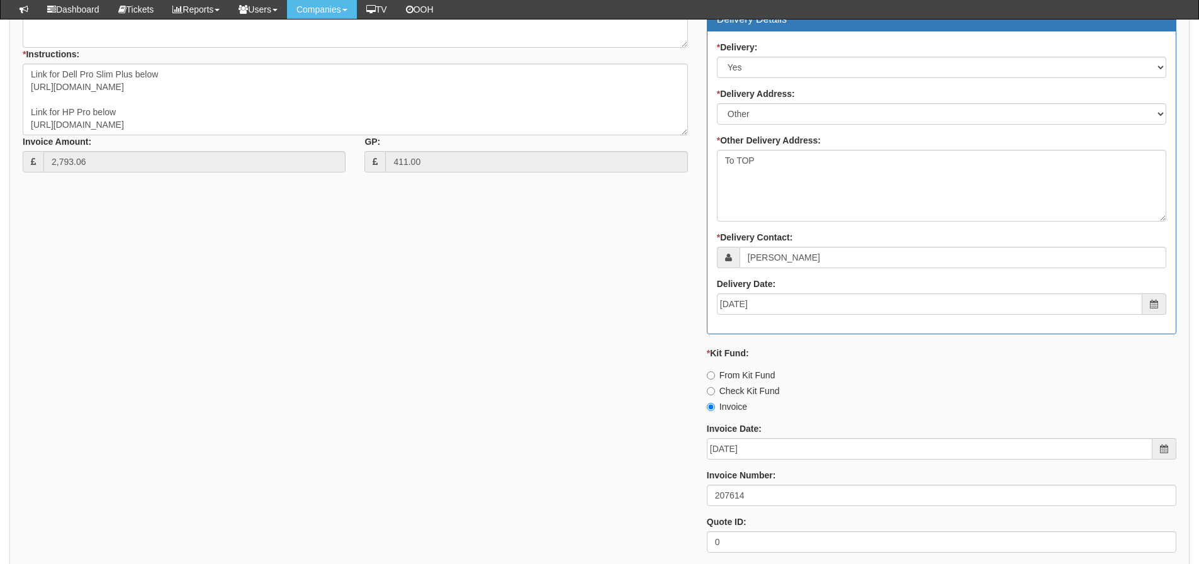
scroll to position [567, 0]
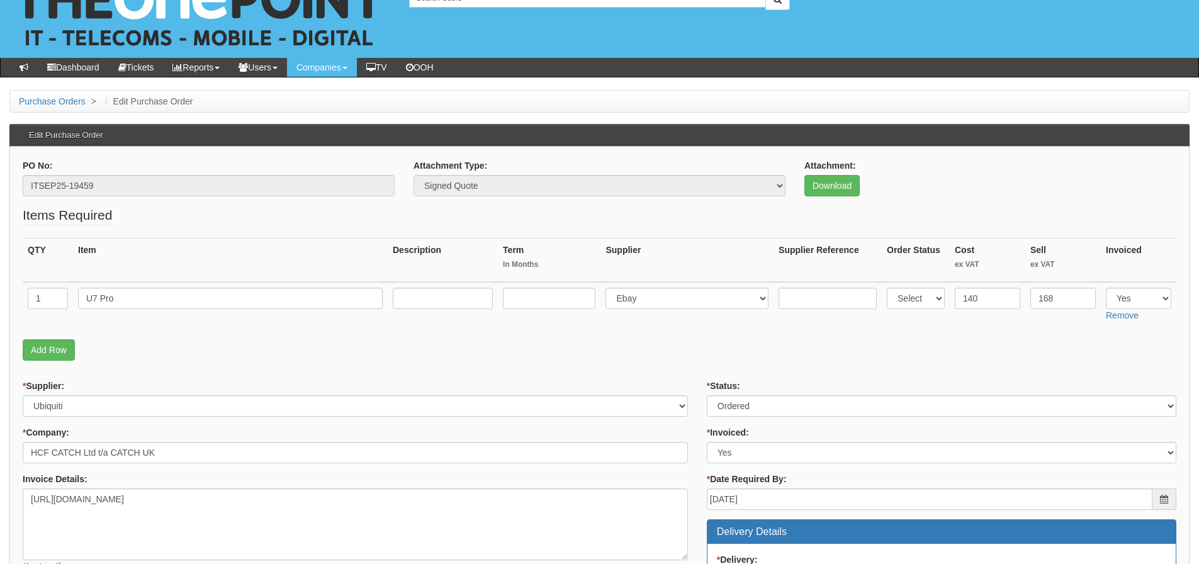
scroll to position [63, 0]
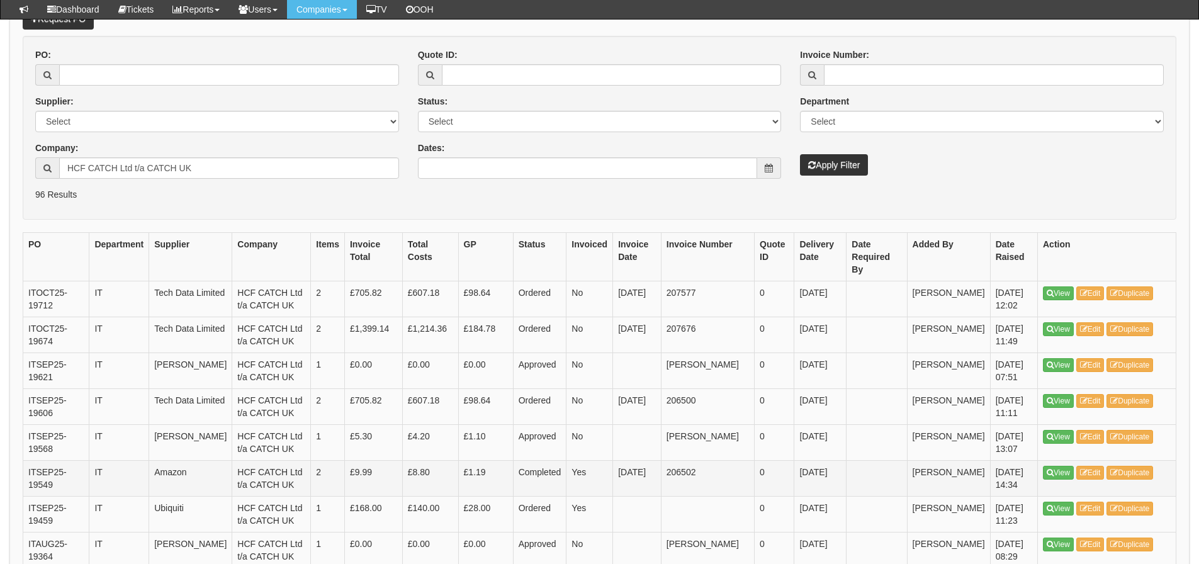
scroll to position [189, 0]
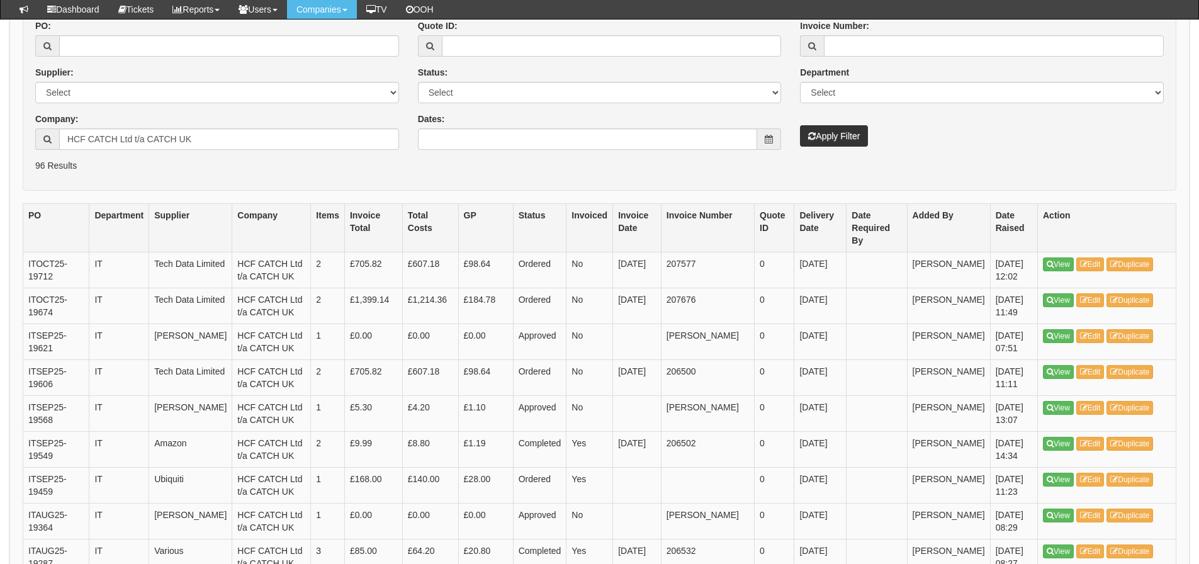
drag, startPoint x: 204, startPoint y: 232, endPoint x: 205, endPoint y: 225, distance: 7.0
click at [204, 232] on th "Supplier" at bounding box center [190, 227] width 83 height 48
drag, startPoint x: 196, startPoint y: 140, endPoint x: 86, endPoint y: 159, distance: 111.7
click at [86, 159] on div "PO: Supplier: Select 123 REG.co.uk 1Password 3 4Gon AA Jones Electric Ltd Abzor…" at bounding box center [217, 90] width 383 height 140
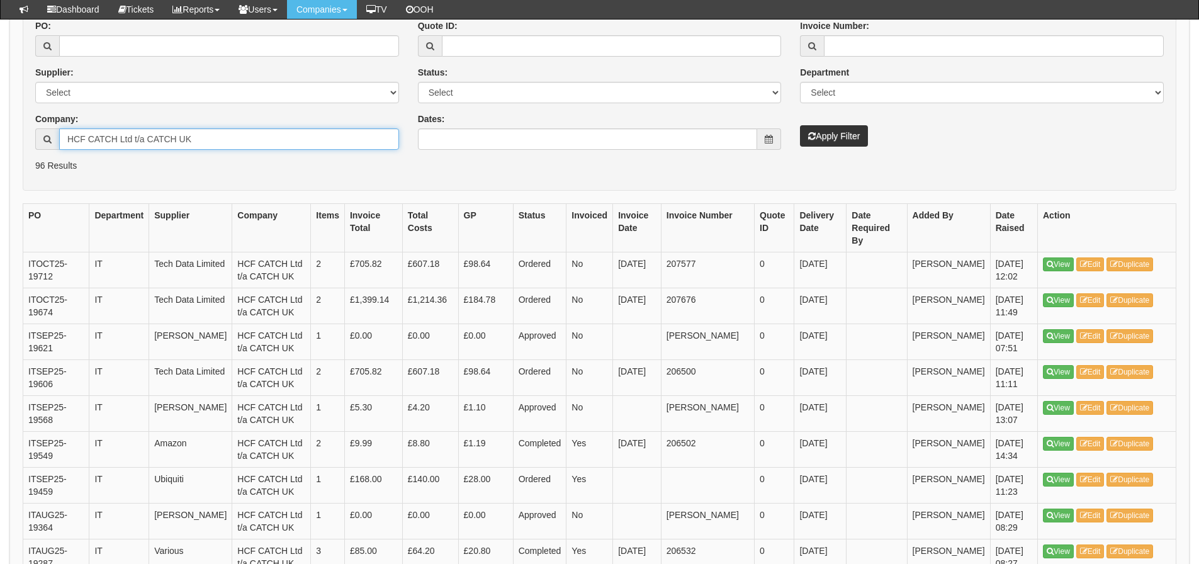
click at [209, 133] on input "HCF CATCH Ltd t/a CATCH UK" at bounding box center [229, 138] width 340 height 21
drag, startPoint x: 209, startPoint y: 133, endPoint x: -7, endPoint y: 172, distance: 219.4
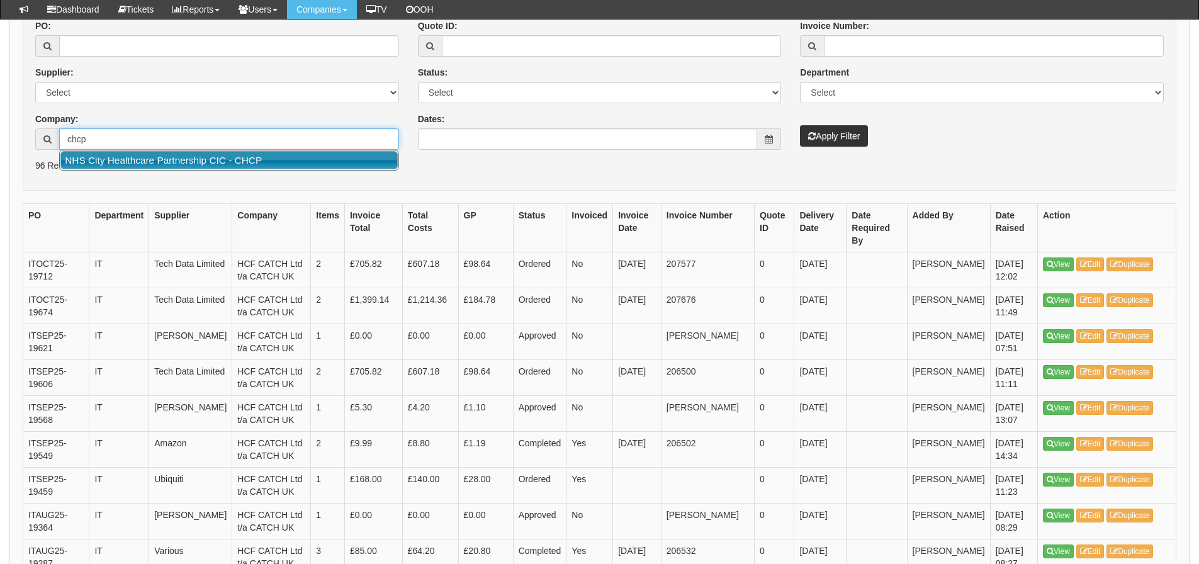
click at [164, 166] on link "NHS City Healthcare Partnership CIC - CHCP" at bounding box center [228, 160] width 337 height 18
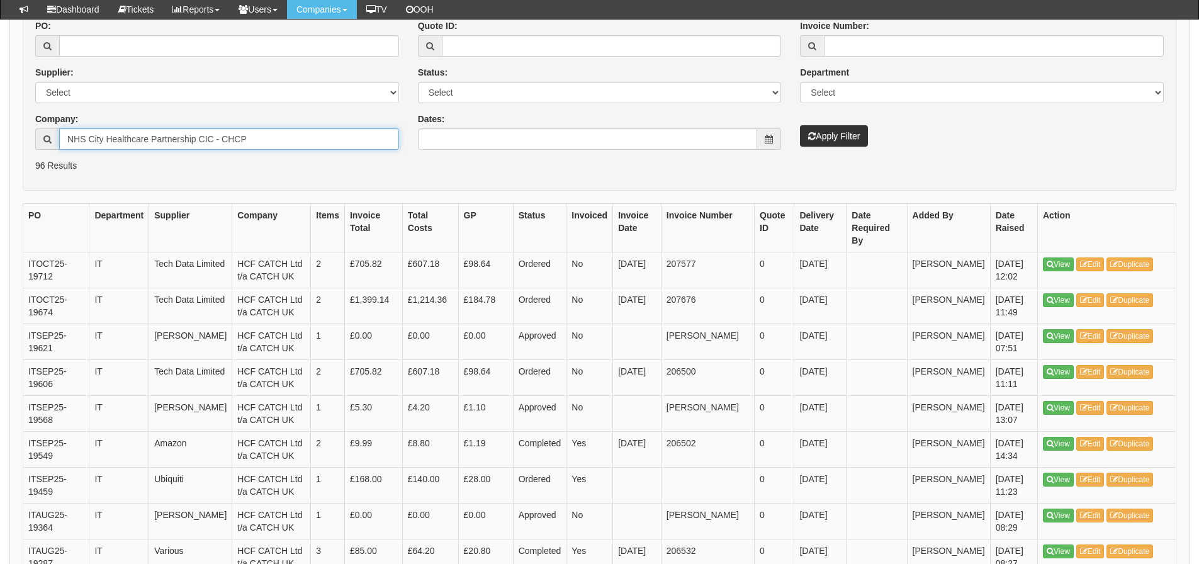
type input "NHS City Healthcare Partnership CIC - CHCP"
click at [847, 138] on button "Apply Filter" at bounding box center [834, 135] width 68 height 21
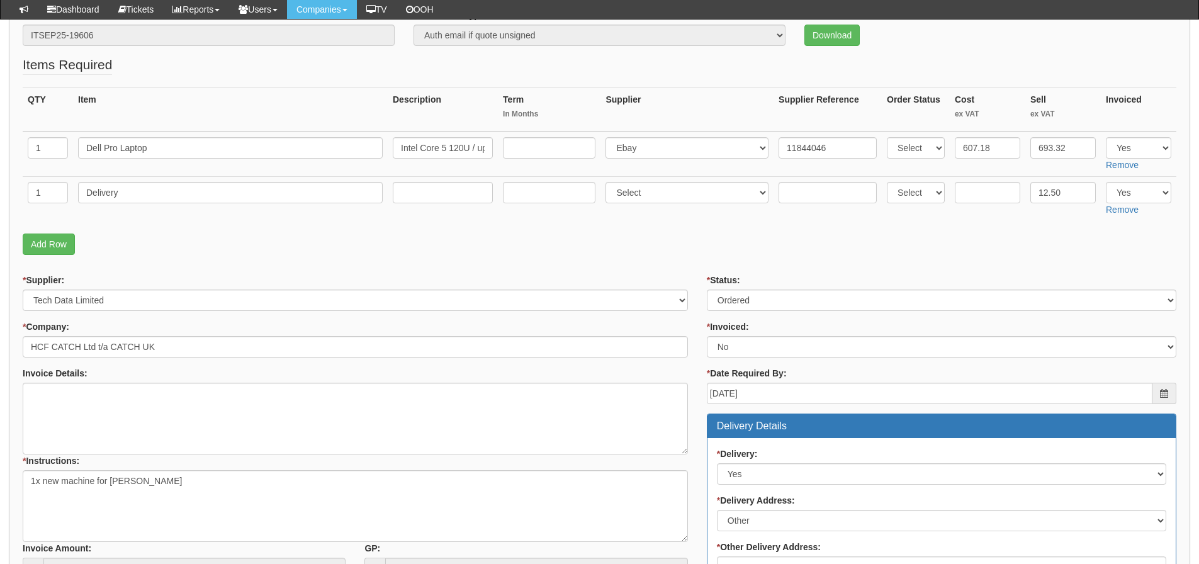
scroll to position [189, 0]
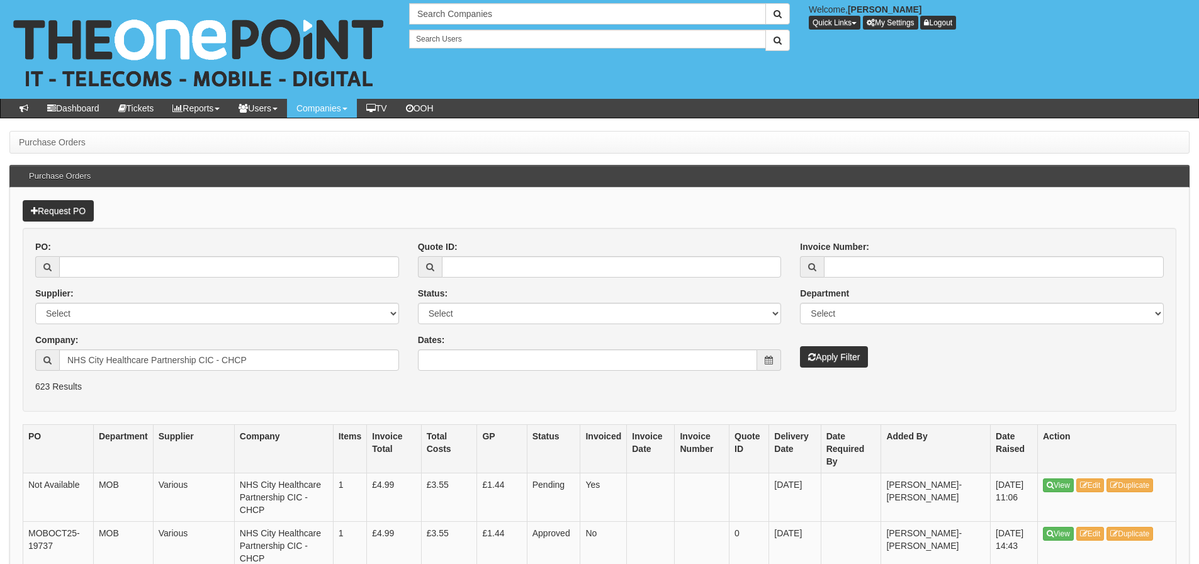
click at [421, 465] on th "Invoice Total" at bounding box center [394, 448] width 54 height 48
click at [215, 475] on td "Various" at bounding box center [193, 497] width 81 height 48
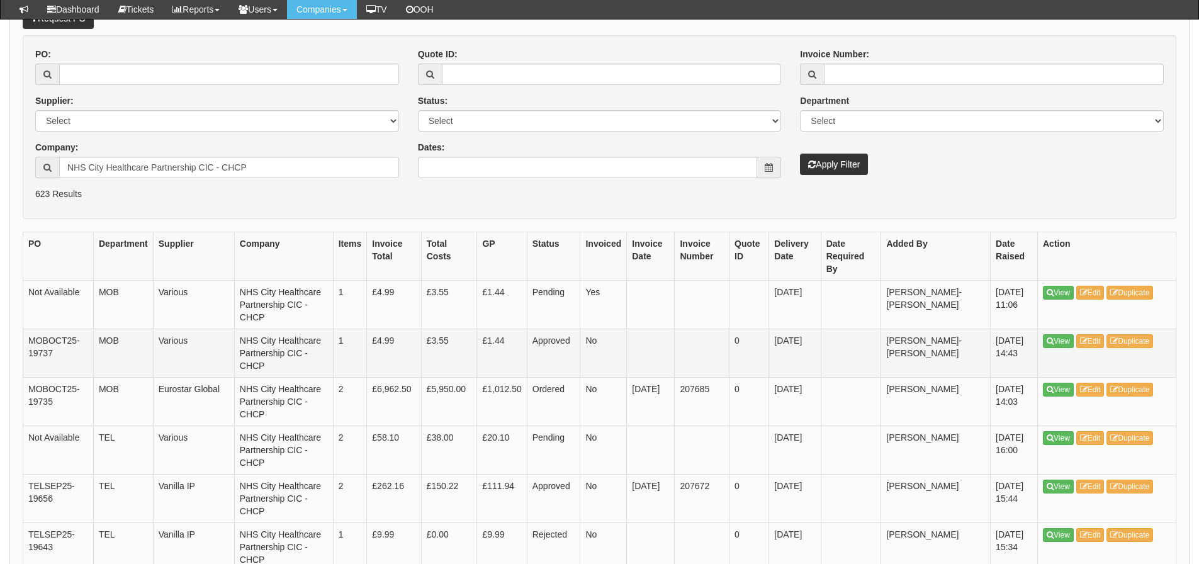
scroll to position [126, 0]
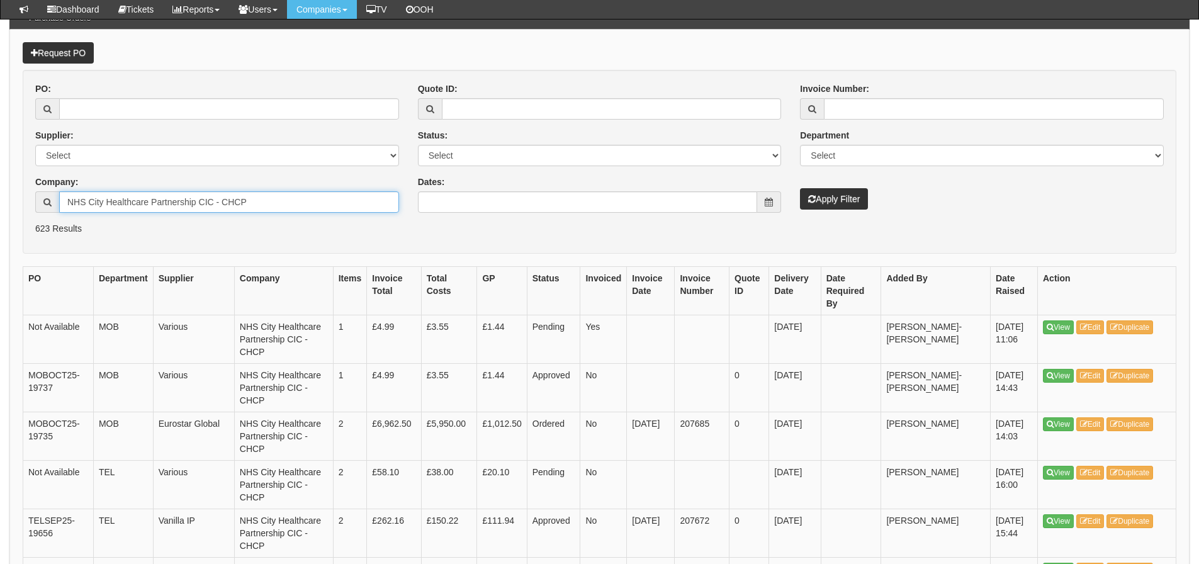
drag, startPoint x: 250, startPoint y: 195, endPoint x: 42, endPoint y: 201, distance: 208.5
click at [42, 201] on div "NHS City Healthcare Partnership CIC - CHCP" at bounding box center [217, 201] width 364 height 21
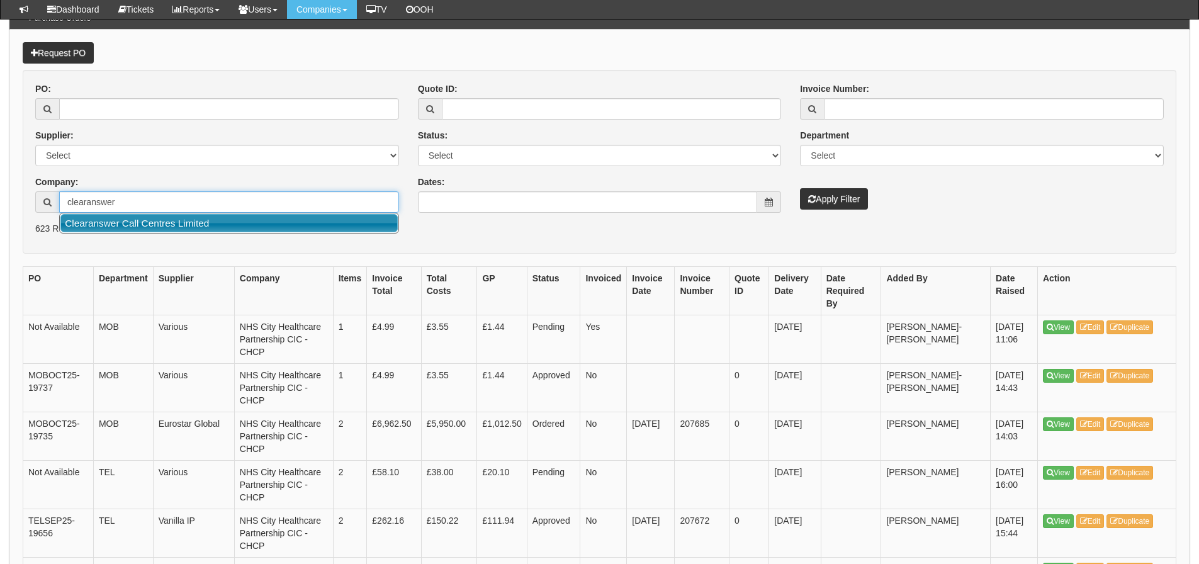
click at [74, 226] on link "Clearanswer Call Centres Limited" at bounding box center [228, 223] width 337 height 18
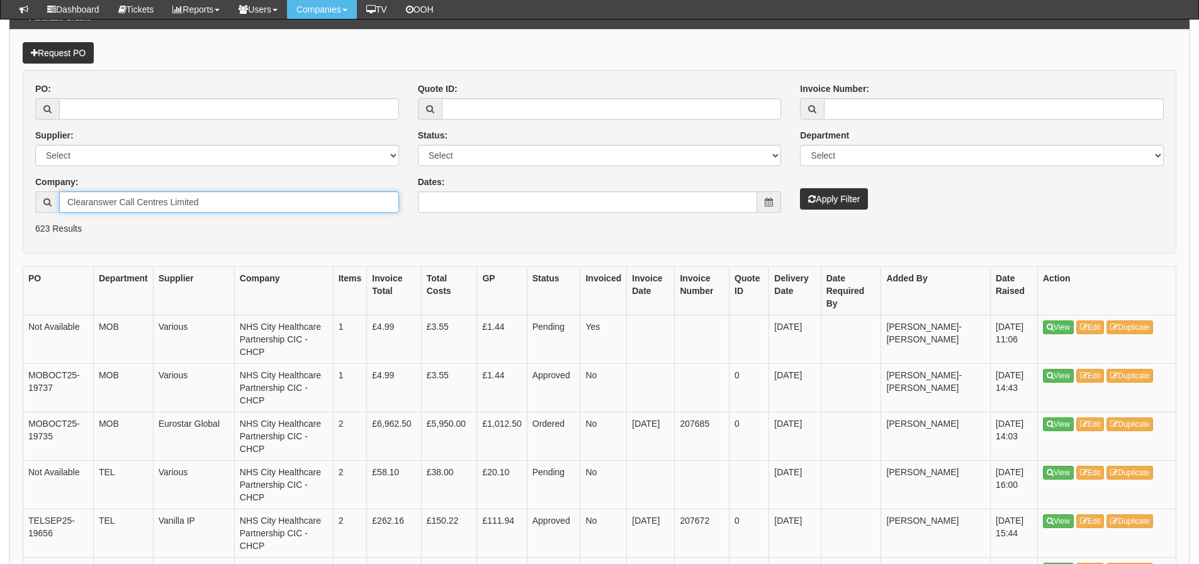
drag, startPoint x: 220, startPoint y: 205, endPoint x: -106, endPoint y: 206, distance: 326.2
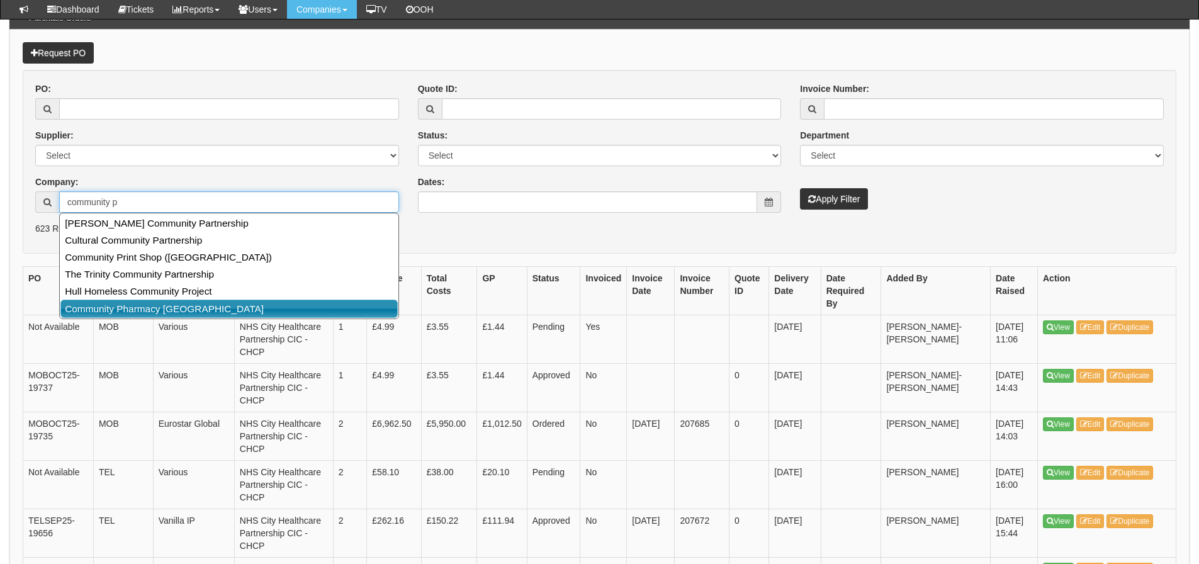
click at [67, 302] on link "Community Pharmacy South Yorkshire" at bounding box center [228, 309] width 337 height 18
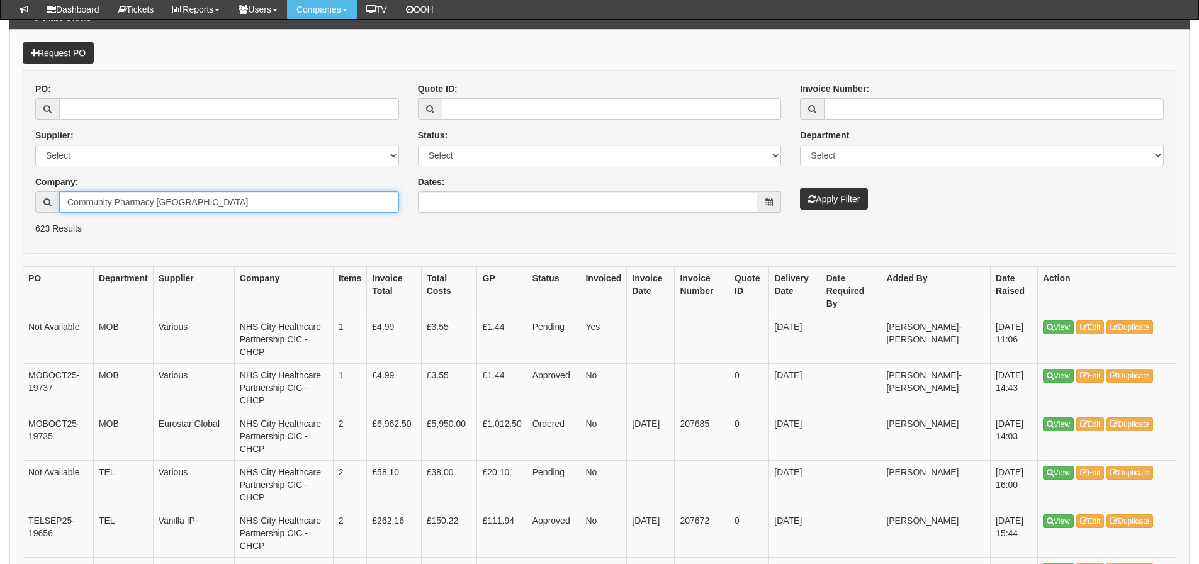
type input "Community Pharmacy South Yorkshire"
click at [800, 188] on button "Apply Filter" at bounding box center [834, 198] width 68 height 21
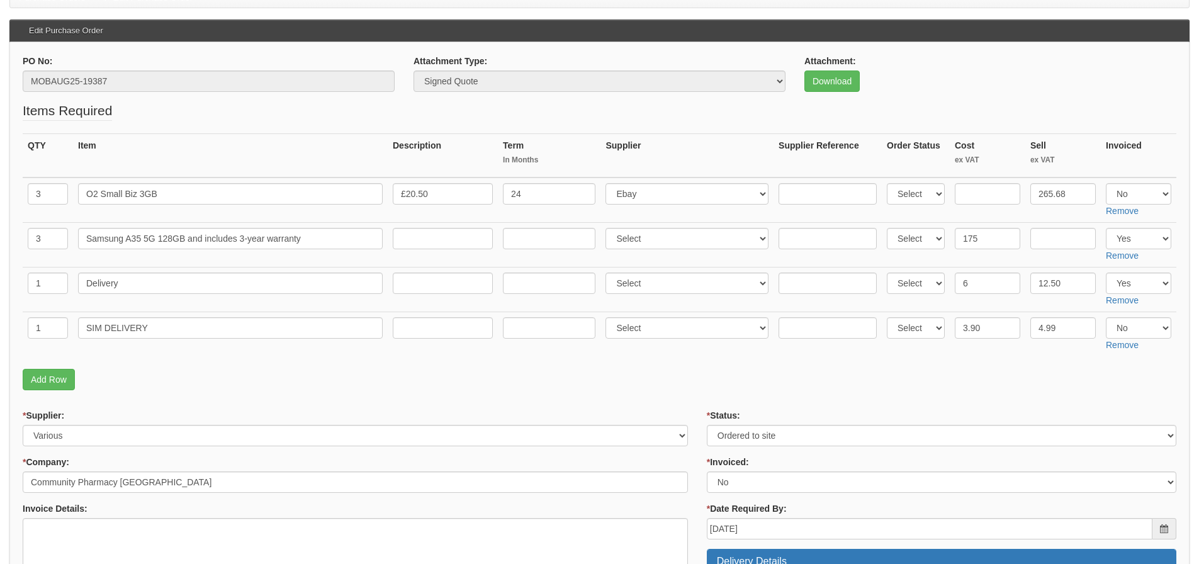
scroll to position [189, 0]
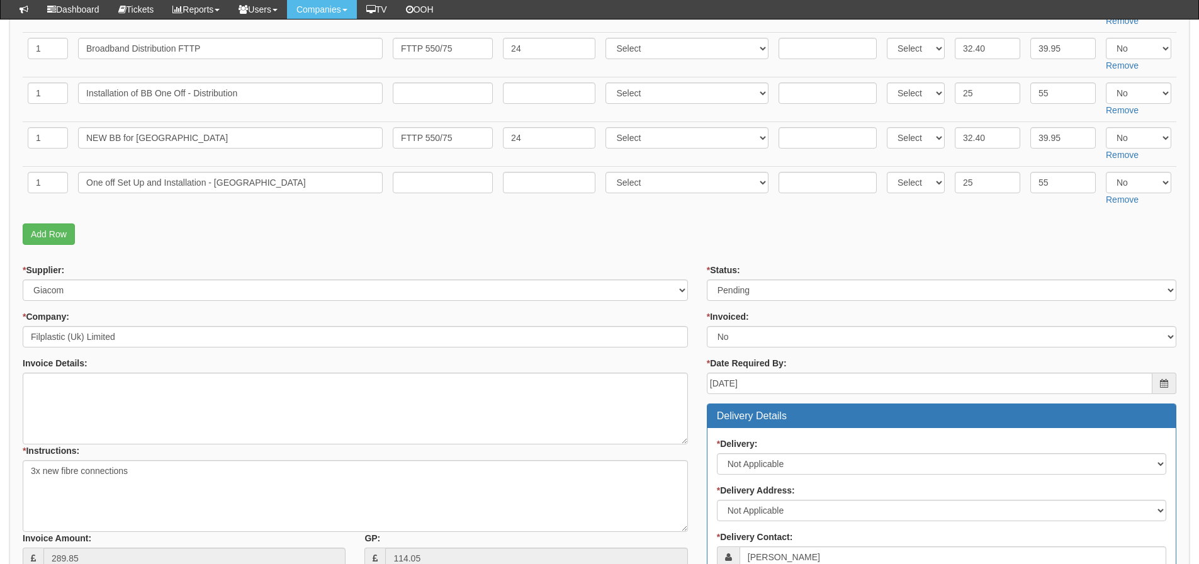
scroll to position [378, 0]
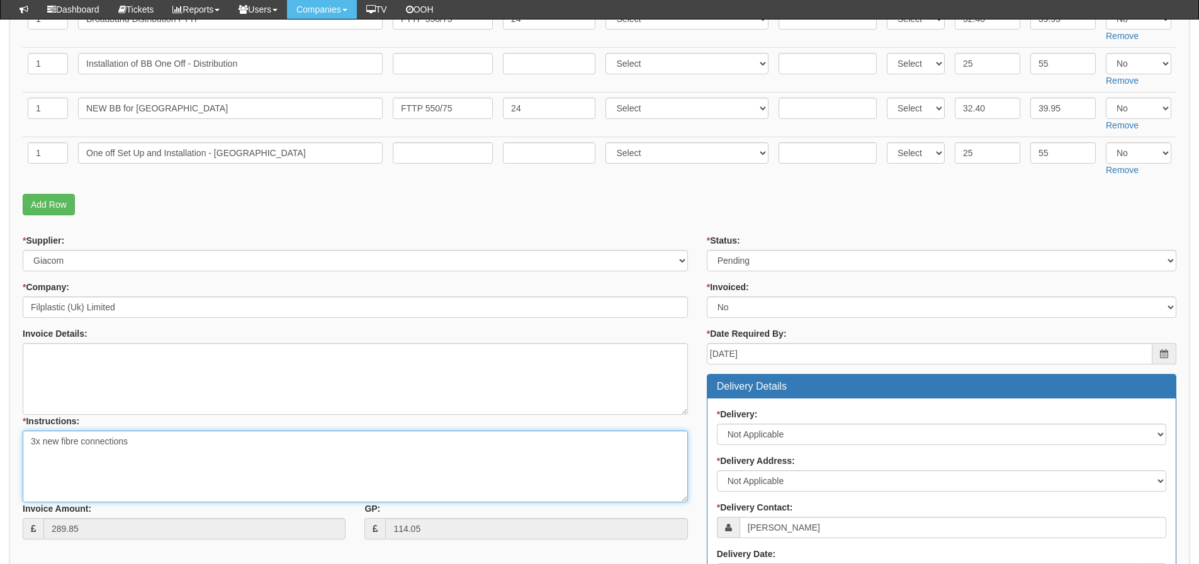
click at [180, 436] on textarea "3x new fibre connections" at bounding box center [356, 467] width 666 height 72
paste textarea "https://halo.theonepoint.co.uk/ticket?id=441505"
type textarea "3x new fibre connections Paperwork https://halo.theonepoint.co.uk/ticket?id=441…"
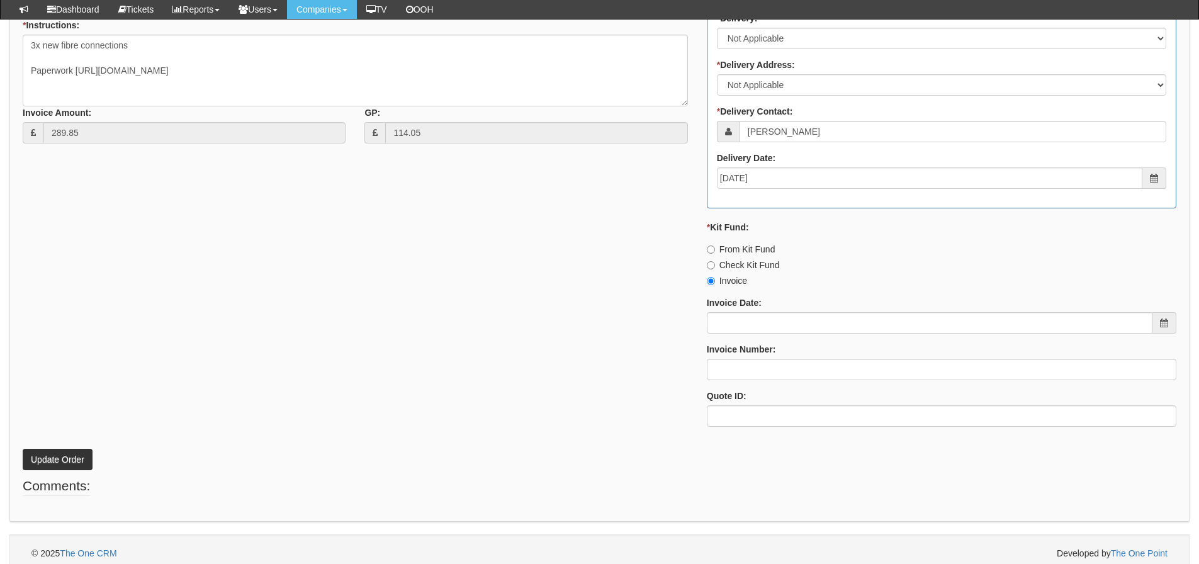
scroll to position [782, 0]
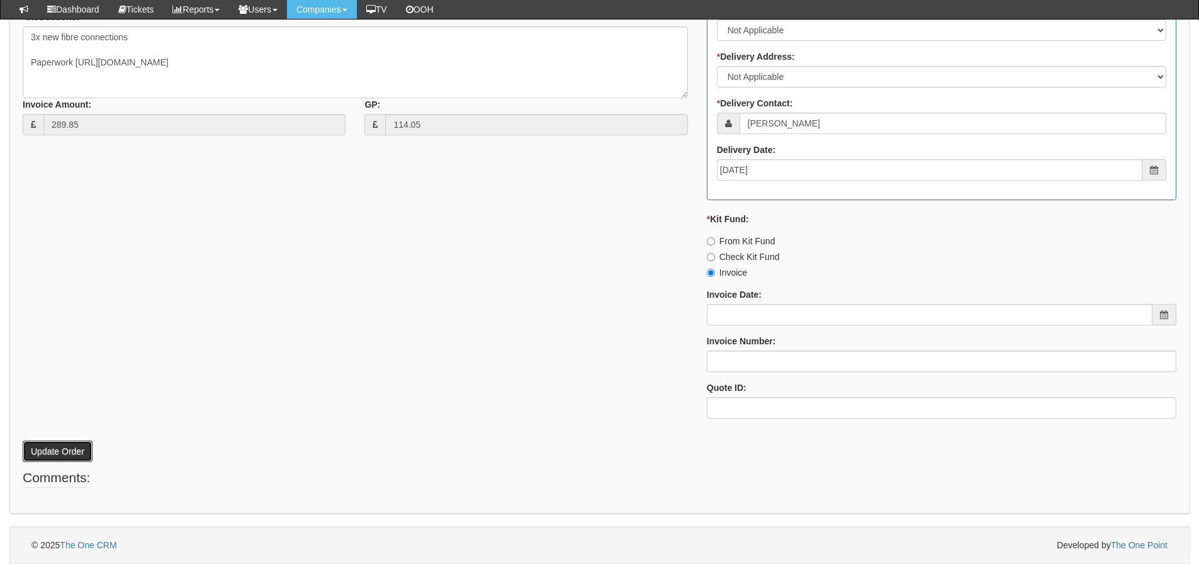
click at [56, 451] on button "Update Order" at bounding box center [58, 451] width 70 height 21
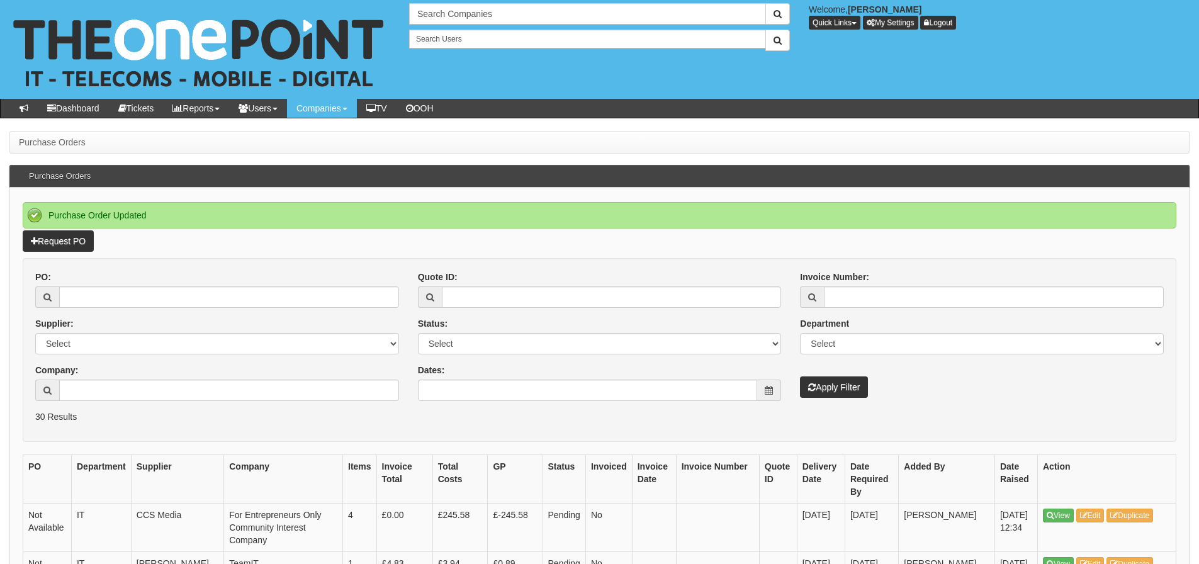
click at [285, 308] on div "PO: Supplier: Select 123 REG.co.uk 1Password 3 4Gon AA Jones Electric Ltd Abzor…" at bounding box center [217, 341] width 383 height 140
click at [297, 303] on input "PO:" at bounding box center [229, 296] width 340 height 21
type input "19526"
click at [800, 377] on button "Apply Filter" at bounding box center [834, 387] width 68 height 21
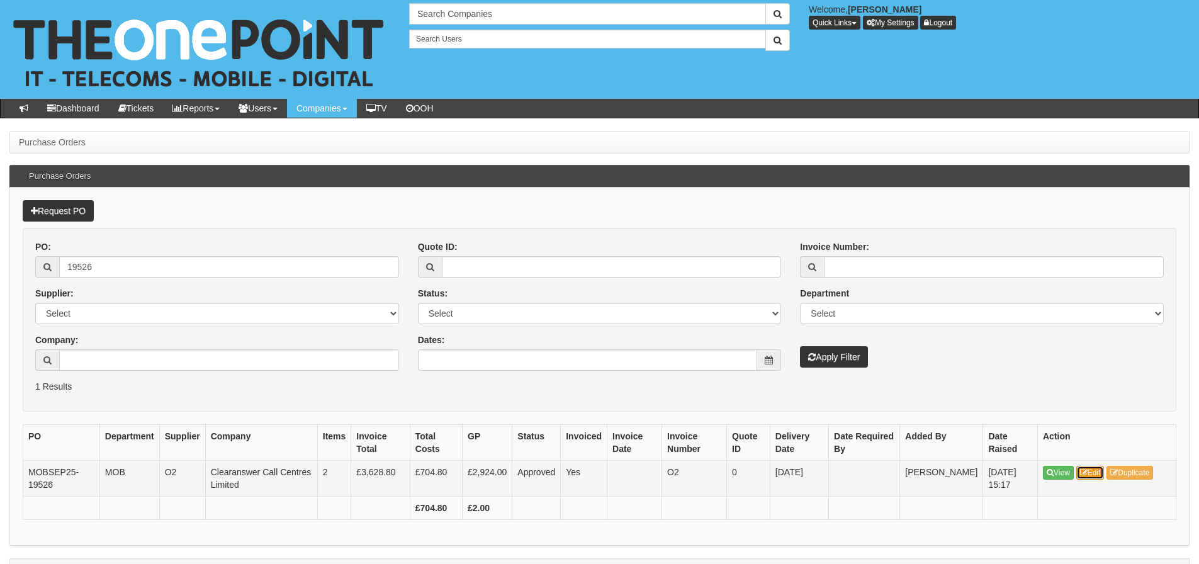
click at [1095, 468] on link "Edit" at bounding box center [1091, 473] width 28 height 14
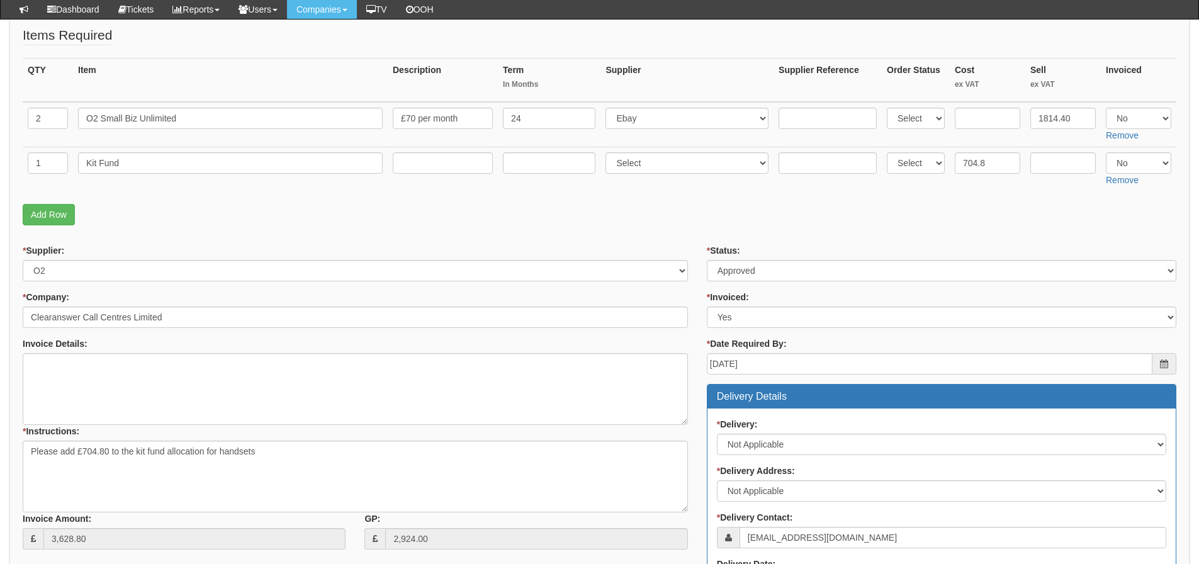
scroll to position [162, 0]
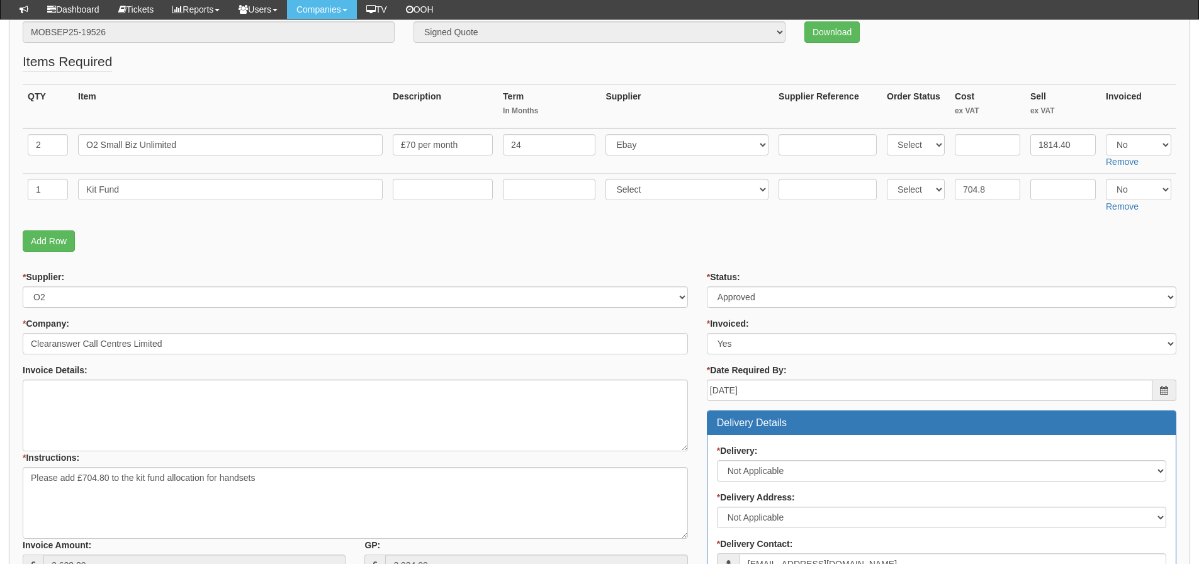
click at [978, 248] on p "Add Row" at bounding box center [600, 240] width 1154 height 21
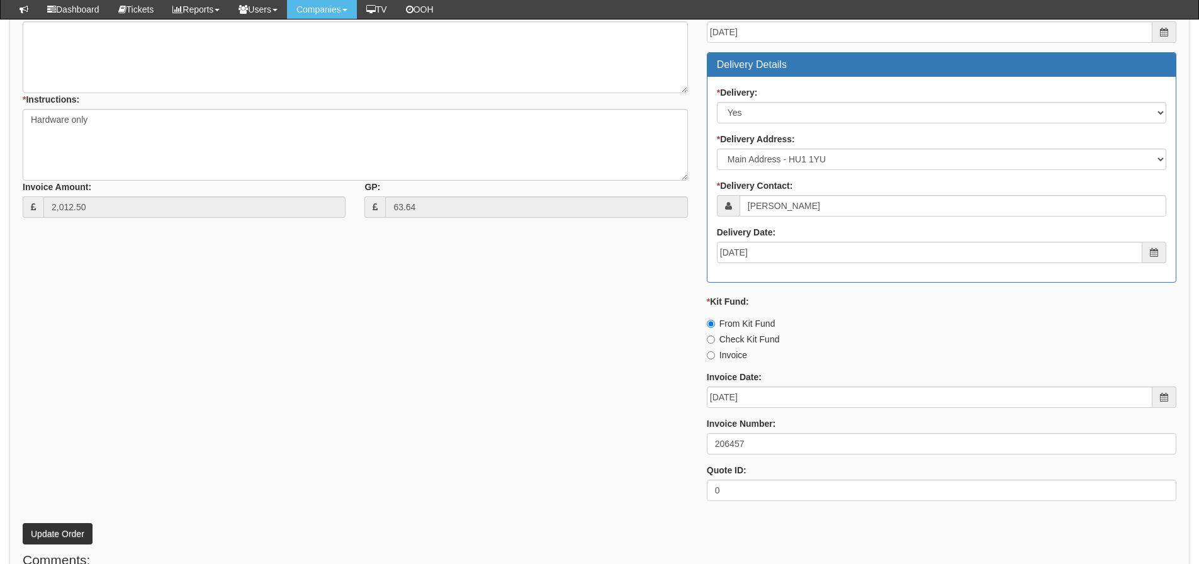
scroll to position [630, 0]
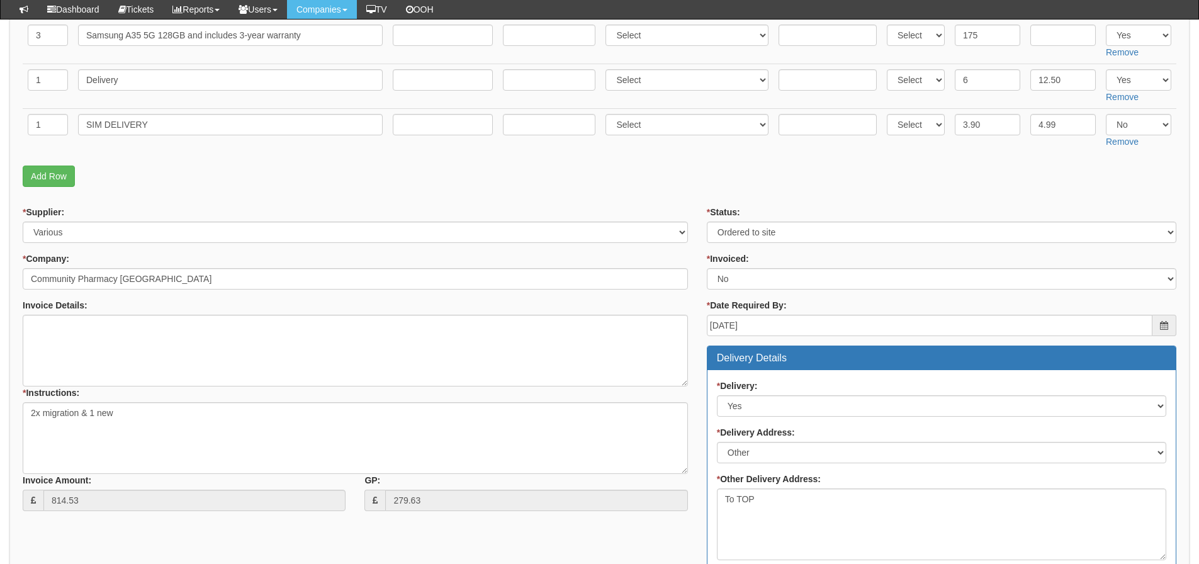
scroll to position [223, 0]
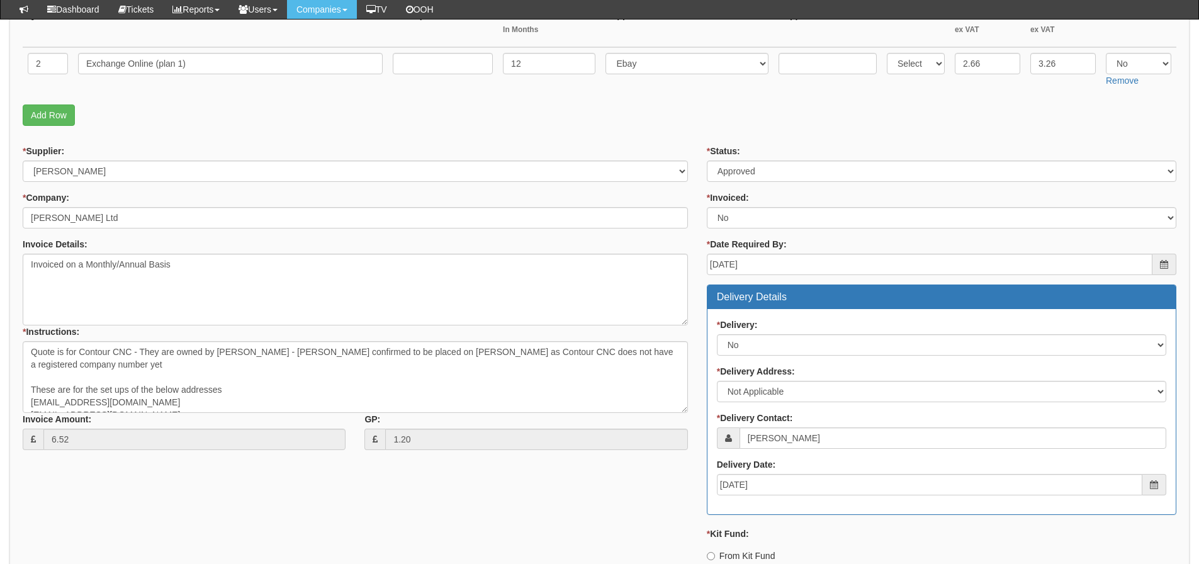
scroll to position [181, 0]
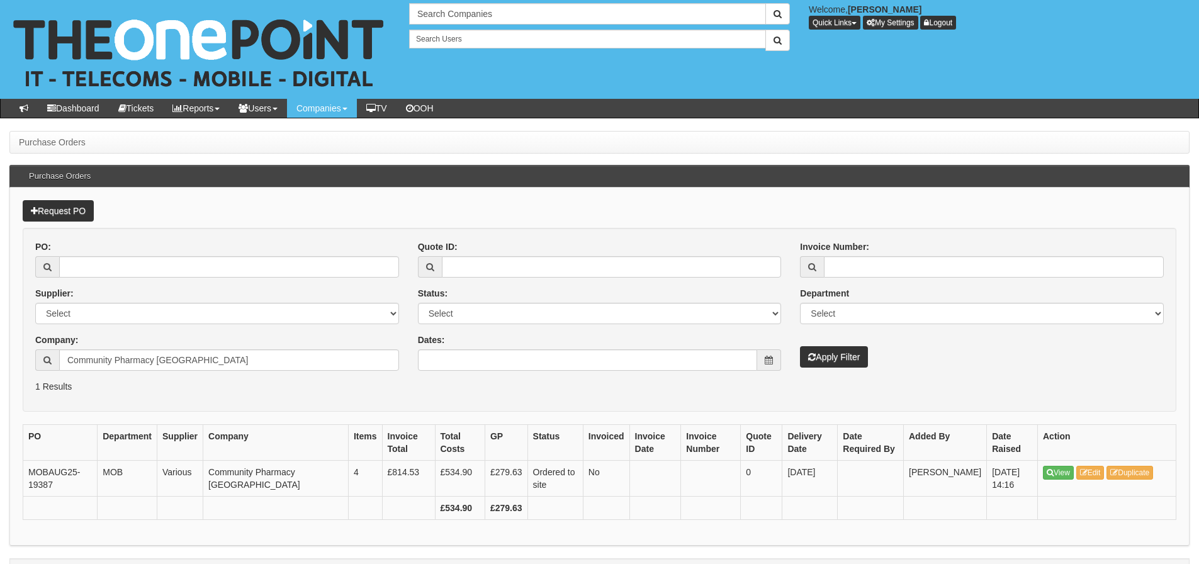
drag, startPoint x: 228, startPoint y: 348, endPoint x: 215, endPoint y: 351, distance: 13.1
click at [215, 351] on div "Company: Community Pharmacy South Yorkshire" at bounding box center [217, 352] width 364 height 37
drag, startPoint x: 233, startPoint y: 365, endPoint x: 77, endPoint y: 395, distance: 159.0
click at [77, 395] on form "PO: Supplier: Select 123 REG.co.uk 1Password 3 4Gon AA Jones Electric Ltd Abzor…" at bounding box center [600, 320] width 1154 height 184
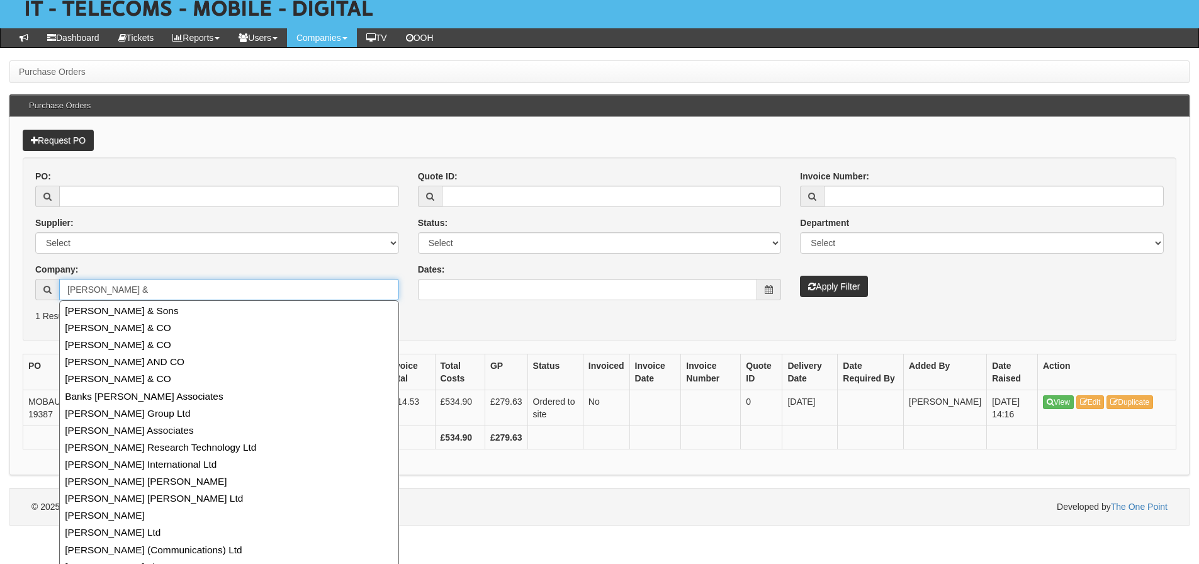
scroll to position [32, 0]
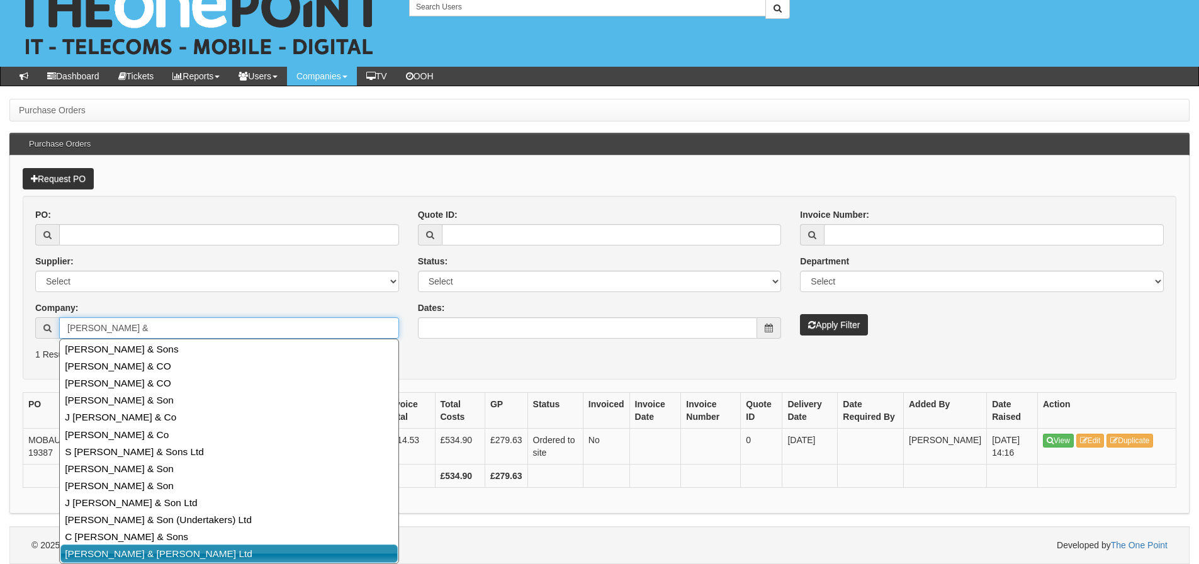
click at [213, 548] on link "Cooper & Turner Ltd" at bounding box center [228, 554] width 337 height 18
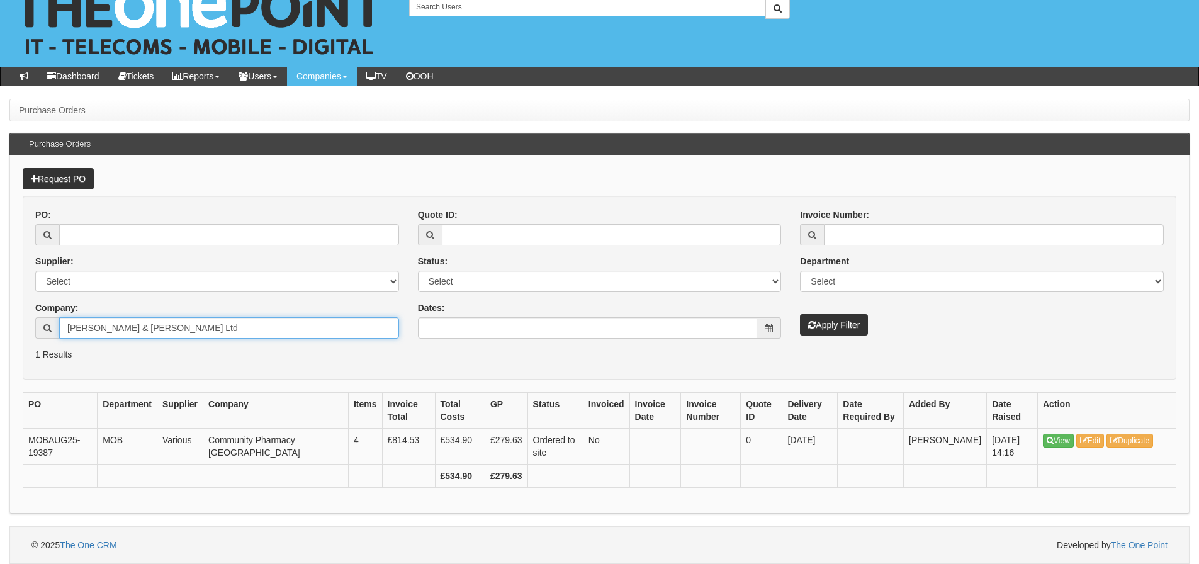
type input "Cooper & Turner Ltd"
click at [800, 314] on button "Apply Filter" at bounding box center [834, 324] width 68 height 21
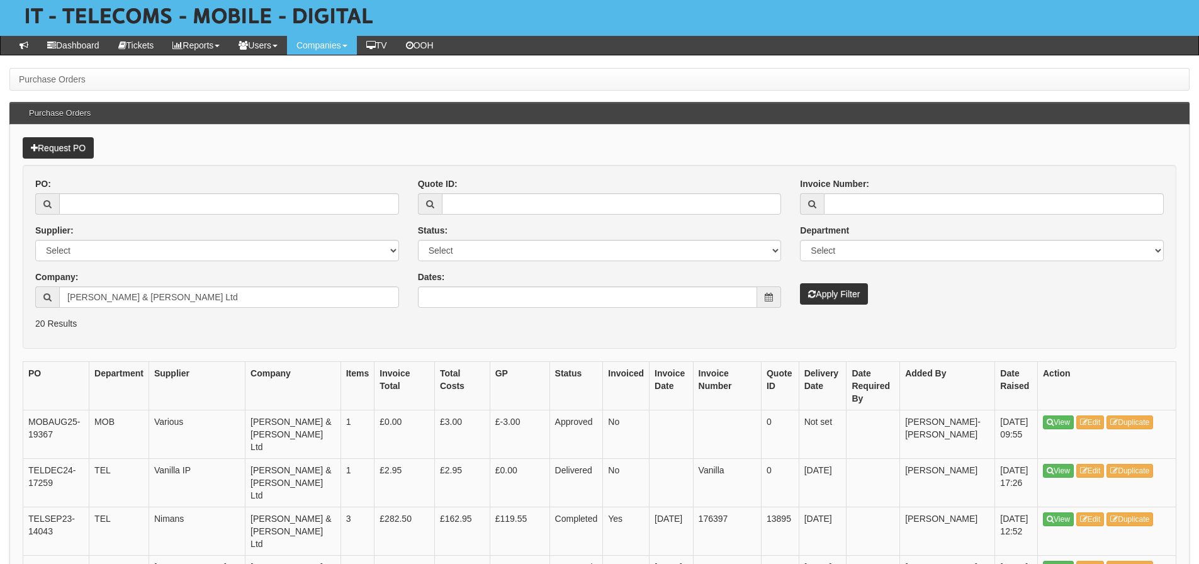
scroll to position [126, 0]
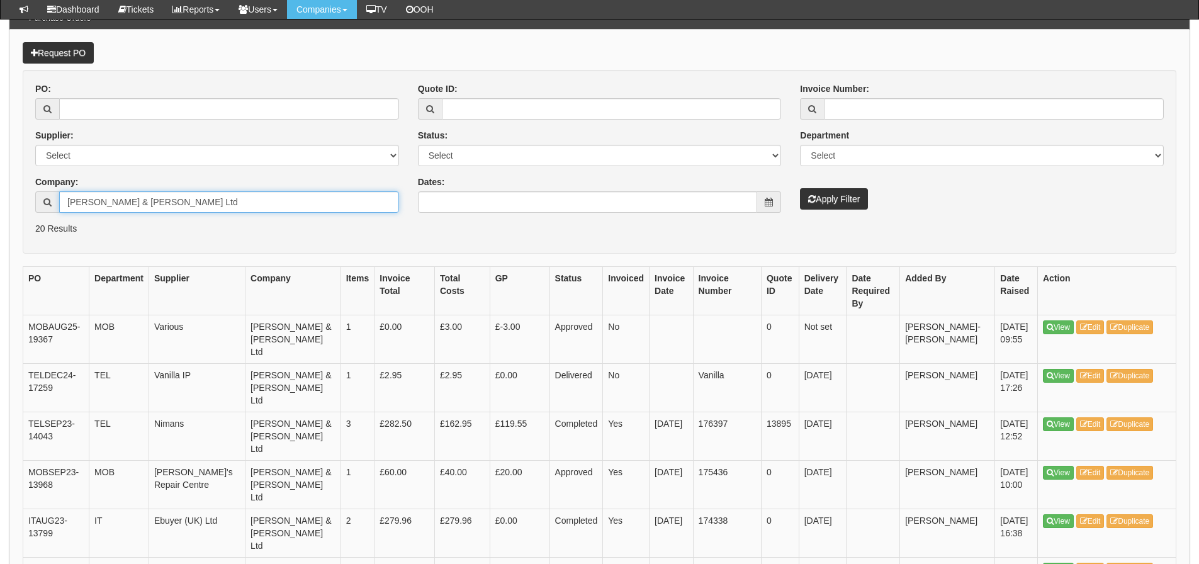
drag, startPoint x: 98, startPoint y: 200, endPoint x: 260, endPoint y: 210, distance: 162.1
click at [260, 210] on input "[PERSON_NAME] & [PERSON_NAME] Ltd" at bounding box center [229, 201] width 340 height 21
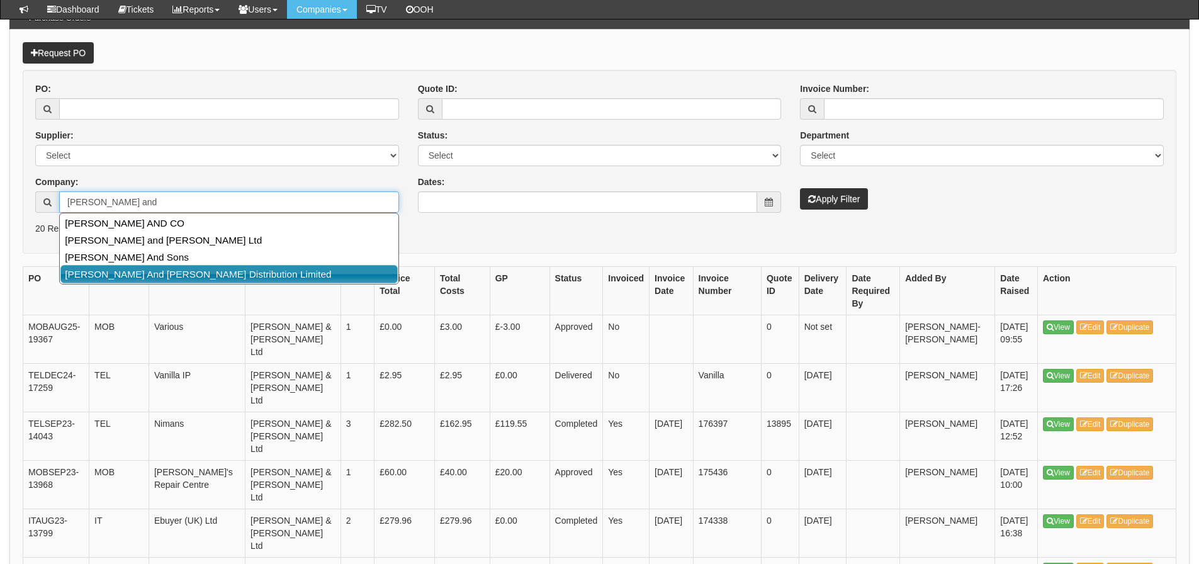
click at [215, 269] on link "[PERSON_NAME] And [PERSON_NAME] Distribution Limited" at bounding box center [228, 274] width 337 height 18
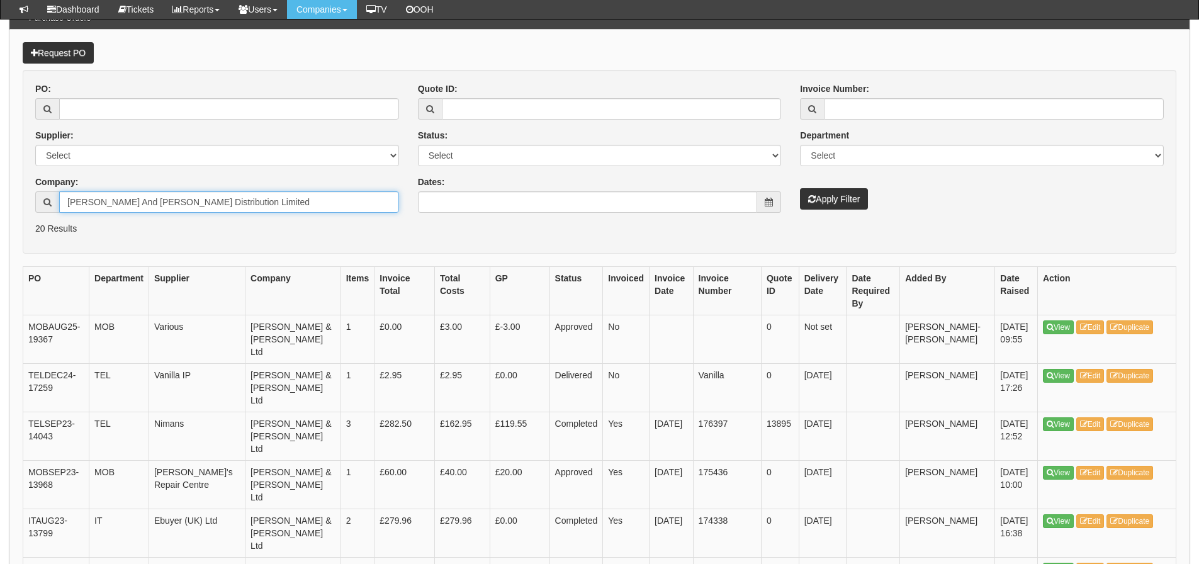
type input "[PERSON_NAME] And [PERSON_NAME] Distribution Limited"
click at [811, 196] on icon "submit" at bounding box center [812, 199] width 8 height 9
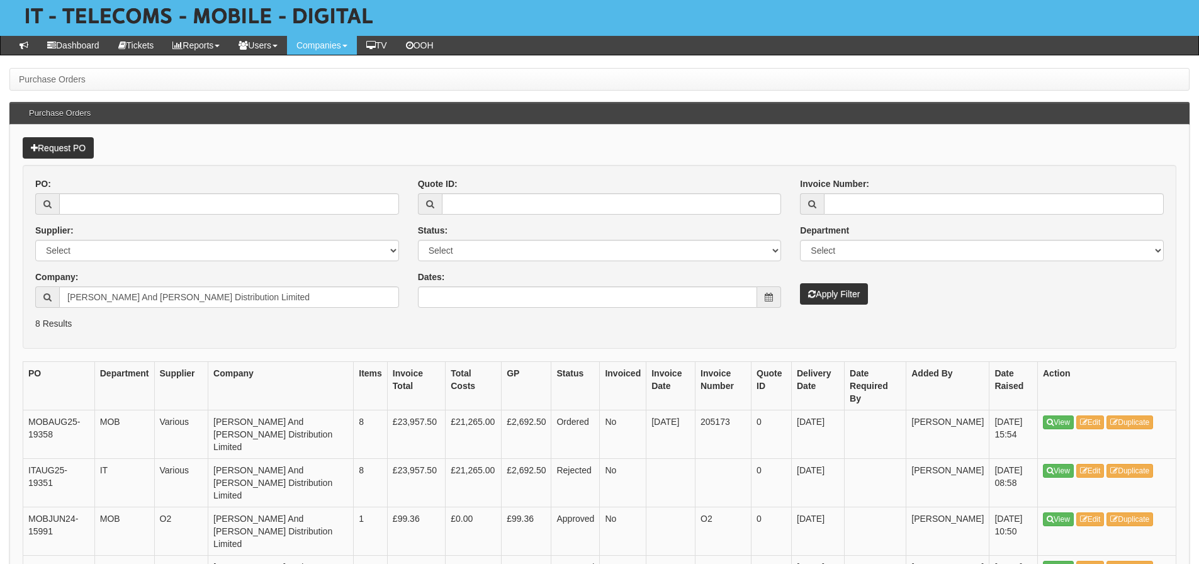
scroll to position [126, 0]
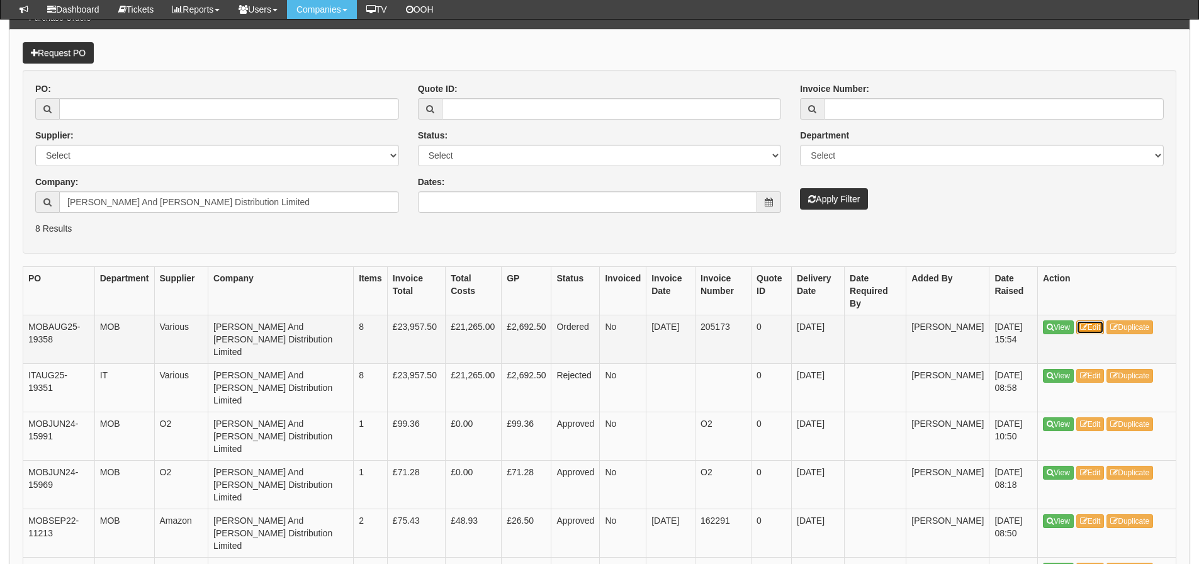
click at [1085, 324] on icon at bounding box center [1084, 328] width 8 height 8
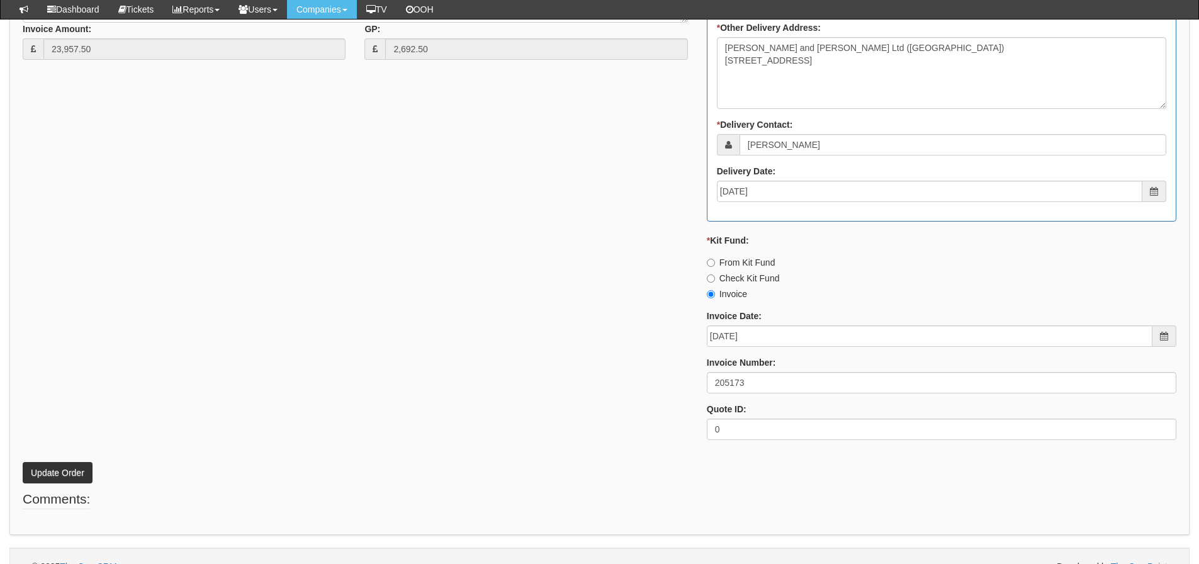
scroll to position [968, 0]
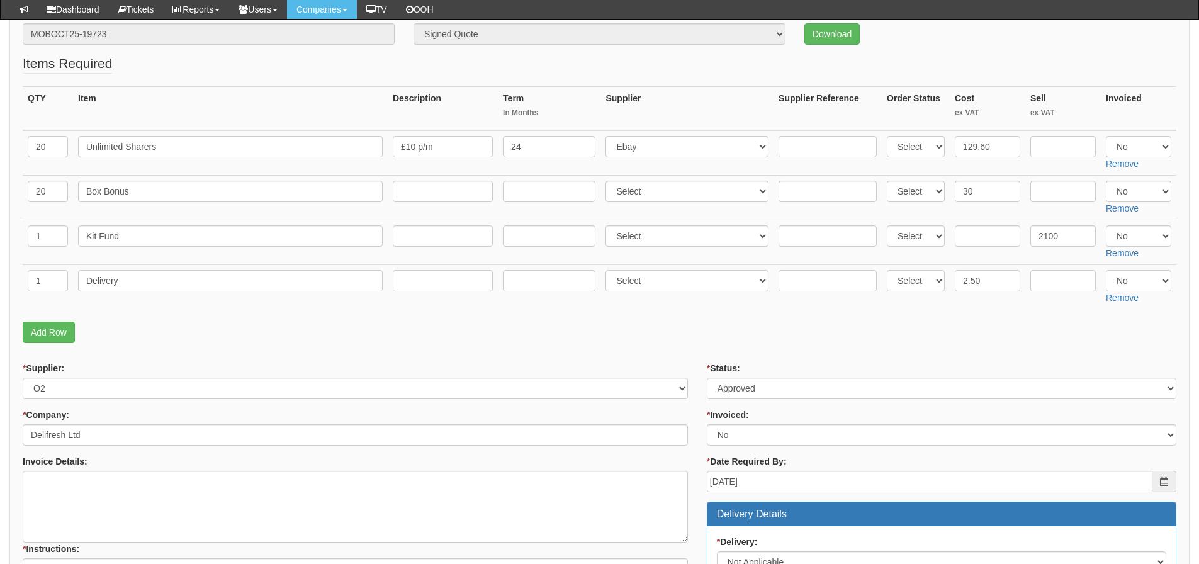
scroll to position [160, 0]
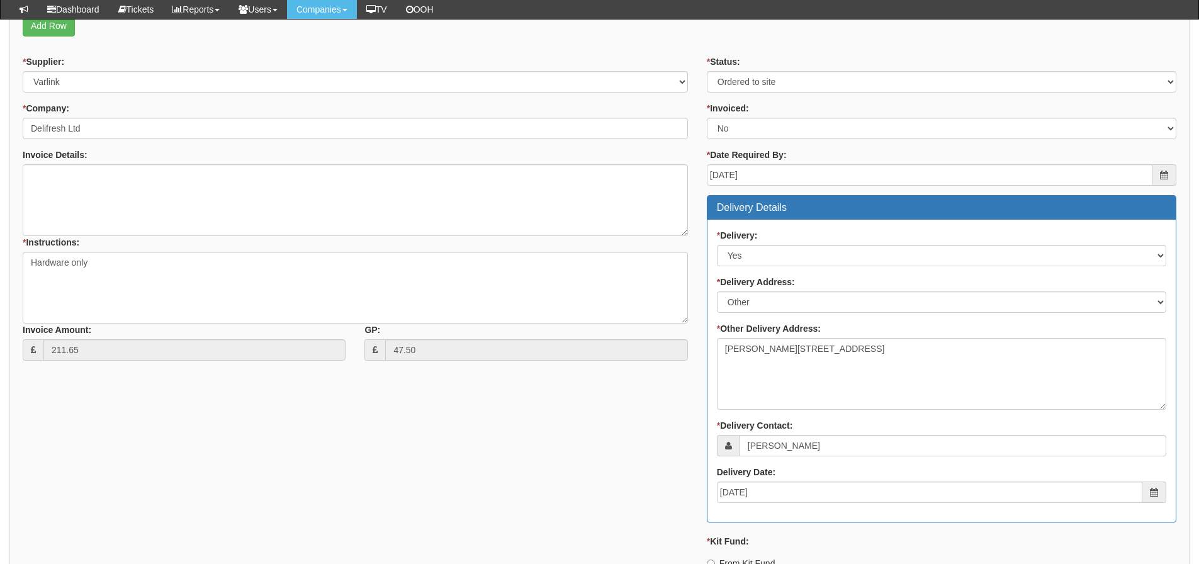
scroll to position [700, 0]
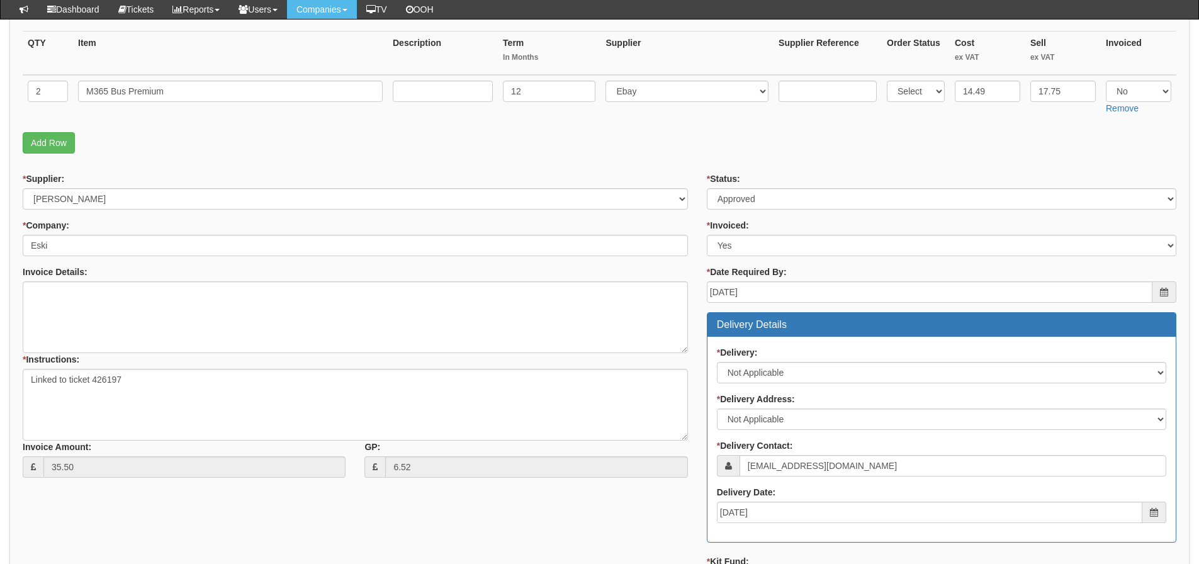
scroll to position [118, 0]
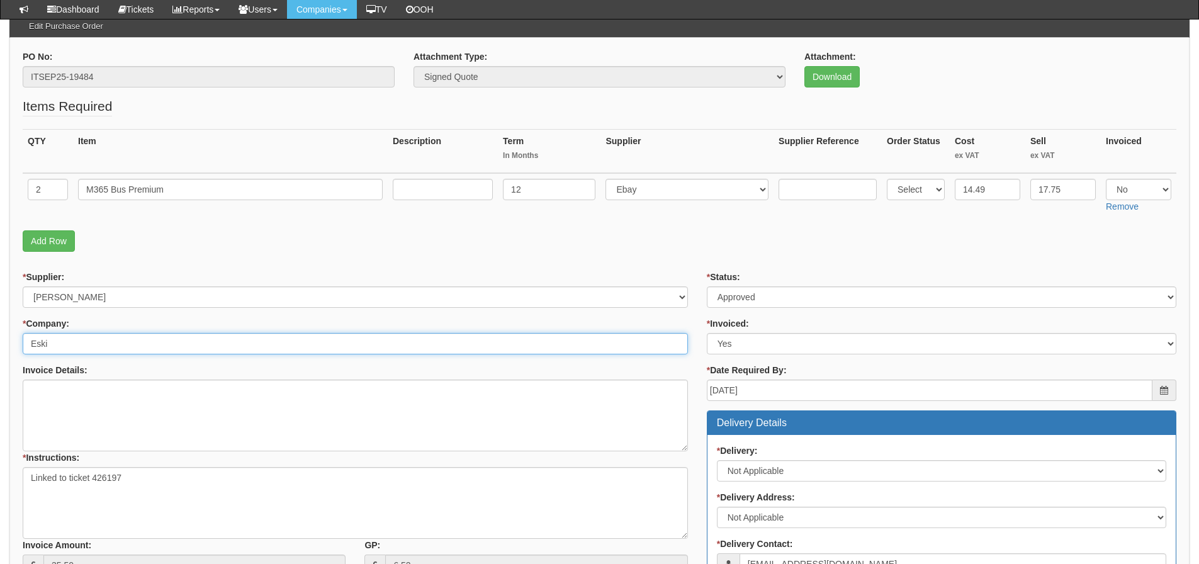
drag, startPoint x: 69, startPoint y: 345, endPoint x: -36, endPoint y: 345, distance: 105.1
click at [0, 345] on html "× Send Email × Add Appointment × Create Ticket × Create Proactive Activity × Ad…" at bounding box center [599, 443] width 1199 height 1123
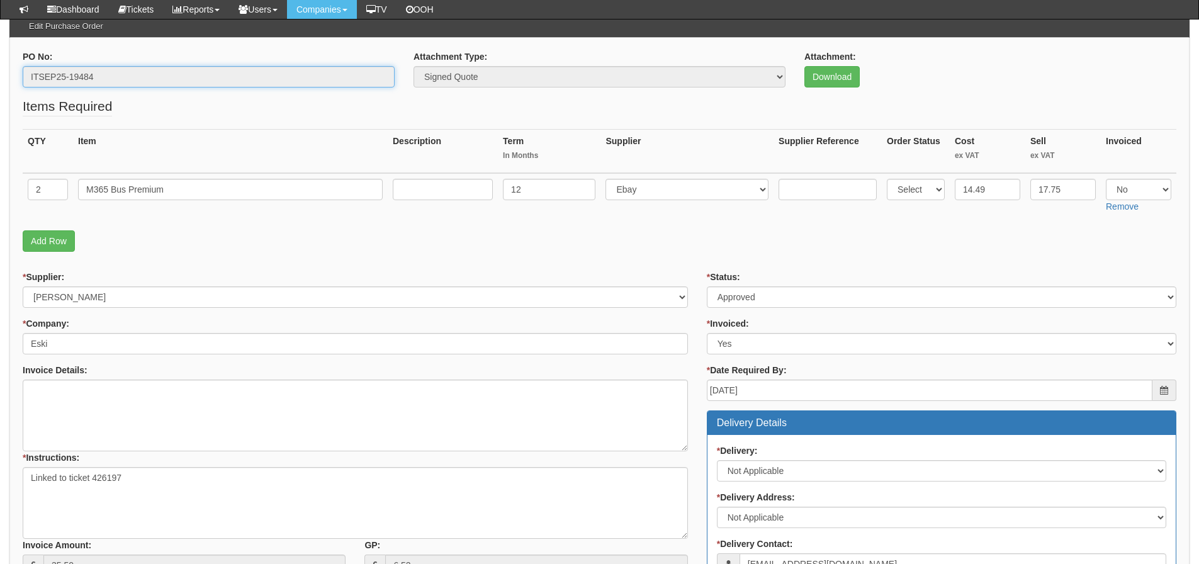
drag, startPoint x: 104, startPoint y: 79, endPoint x: -28, endPoint y: 82, distance: 131.6
click at [0, 82] on html "× Send Email × Add Appointment × Create Ticket × Create Proactive Activity × Ad…" at bounding box center [599, 443] width 1199 height 1123
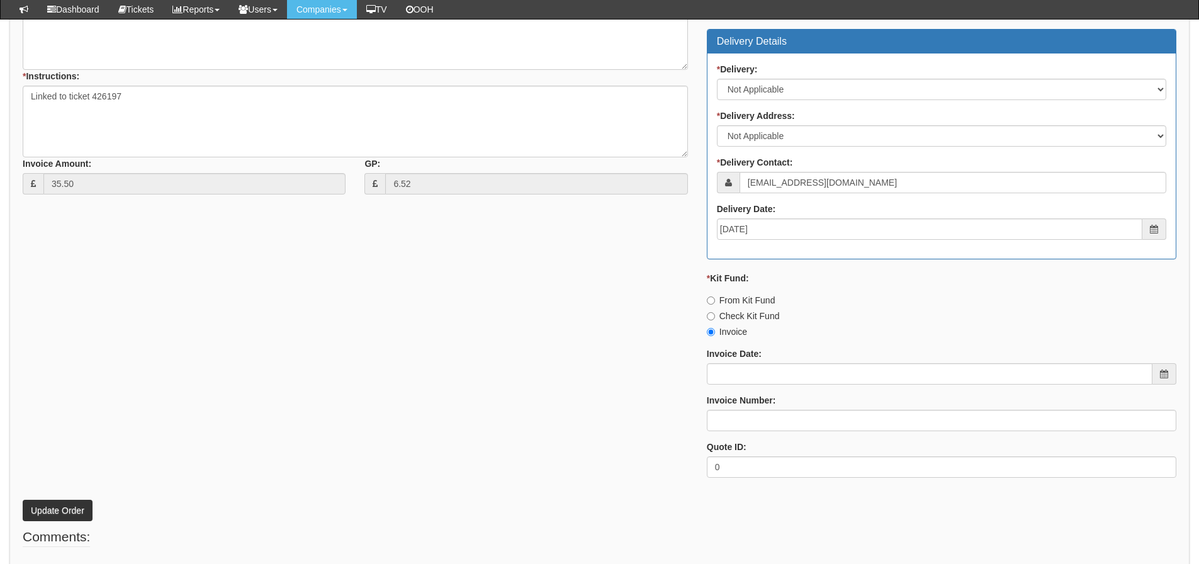
scroll to position [558, 0]
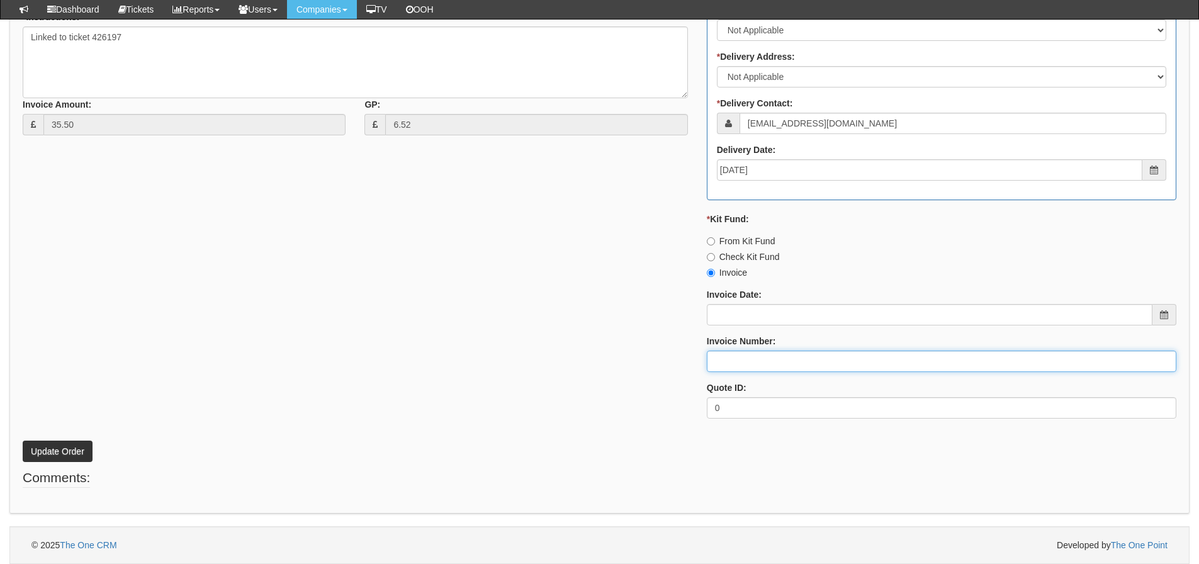
click at [757, 363] on input "Invoice Number:" at bounding box center [942, 361] width 470 height 21
type input "[PERSON_NAME]"
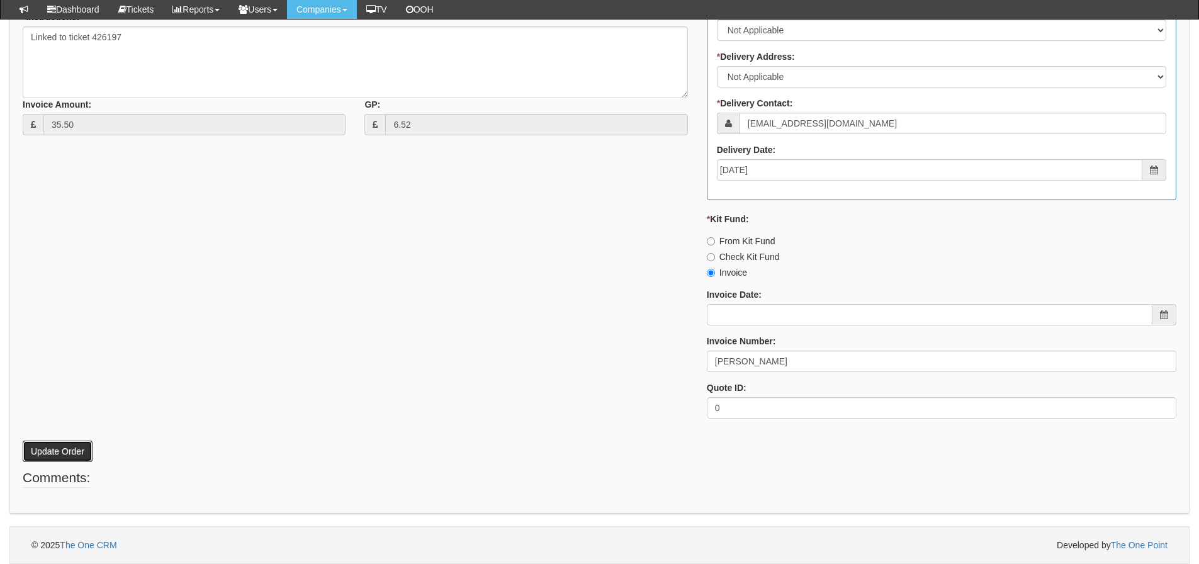
click at [88, 443] on button "Update Order" at bounding box center [58, 451] width 70 height 21
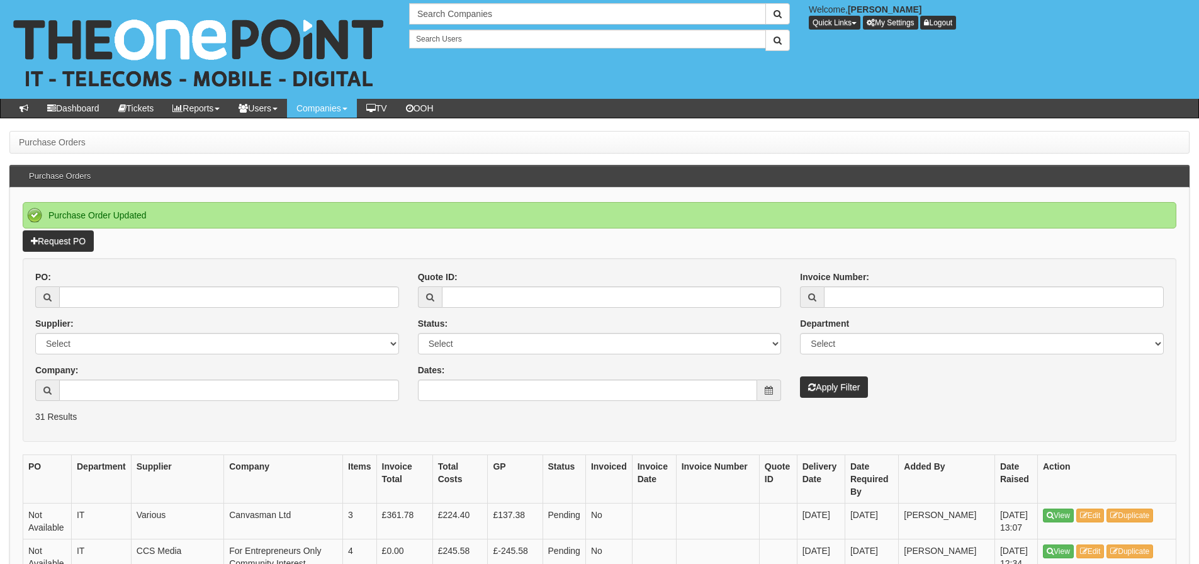
drag, startPoint x: 125, startPoint y: 371, endPoint x: 116, endPoint y: 381, distance: 13.8
click at [125, 371] on div "Company:" at bounding box center [217, 382] width 364 height 37
click at [105, 392] on input "Company:" at bounding box center [229, 390] width 340 height 21
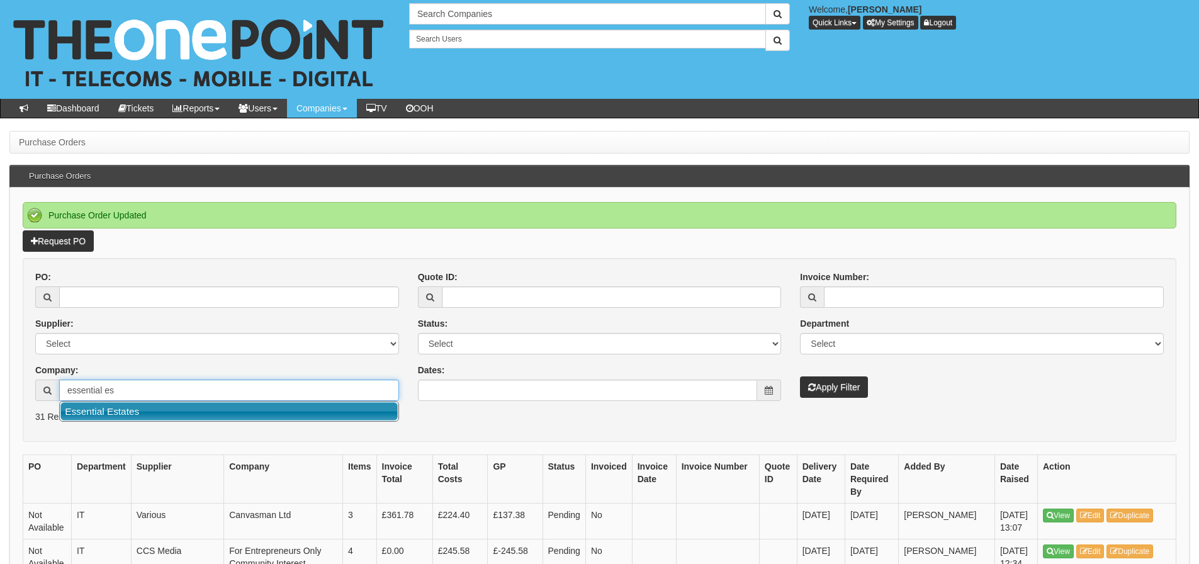
click at [108, 410] on link "Essential Estates" at bounding box center [228, 411] width 337 height 18
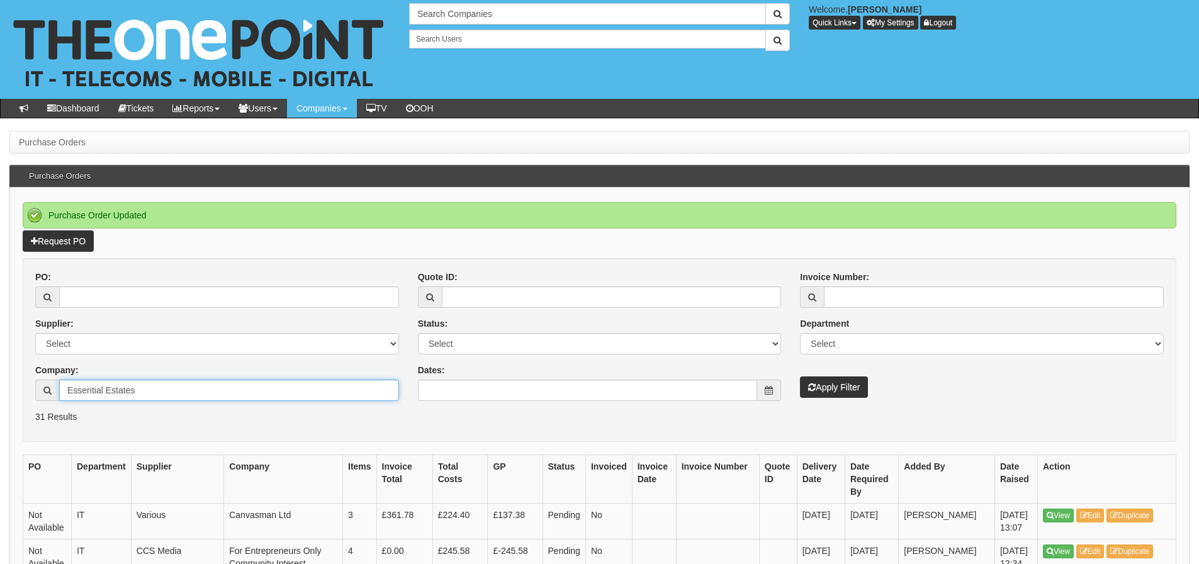
type input "Essential Estates"
click at [800, 377] on button "Apply Filter" at bounding box center [834, 387] width 68 height 21
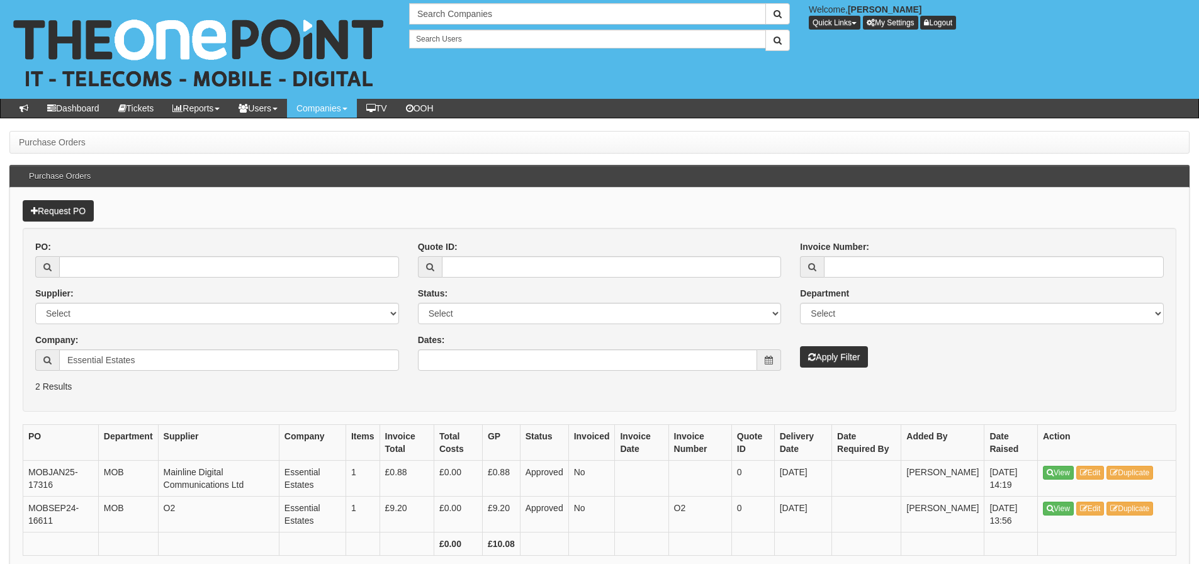
drag, startPoint x: 145, startPoint y: 348, endPoint x: 140, endPoint y: 358, distance: 11.0
click at [140, 358] on div "Company: Essential Estates" at bounding box center [217, 352] width 364 height 37
click at [140, 358] on input "Essential Estates" at bounding box center [229, 359] width 340 height 21
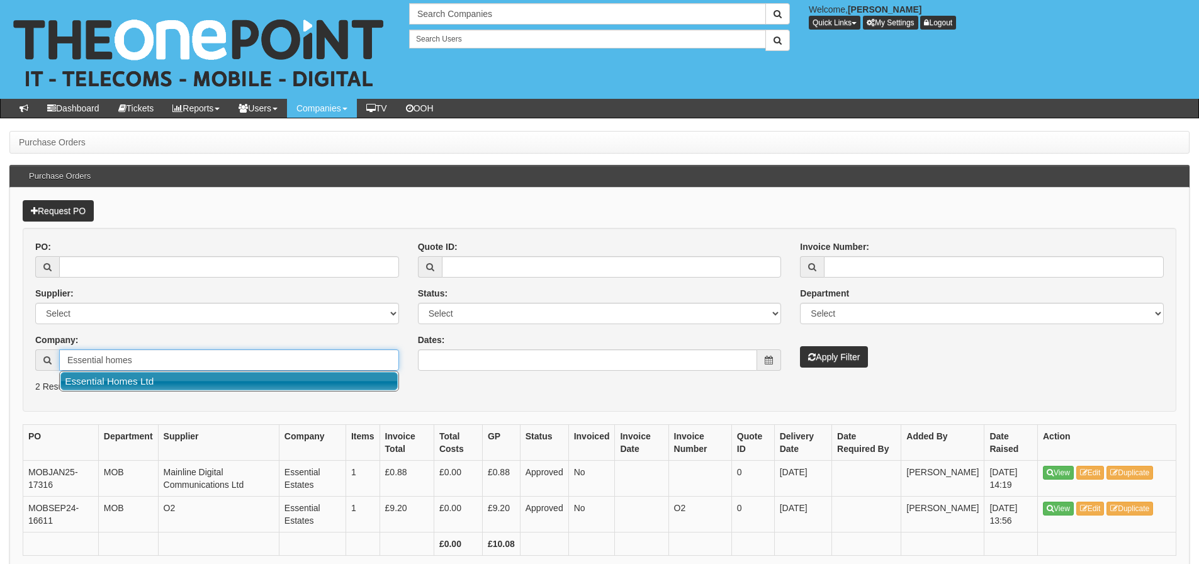
click at [135, 382] on link "Essential Homes Ltd" at bounding box center [228, 381] width 337 height 18
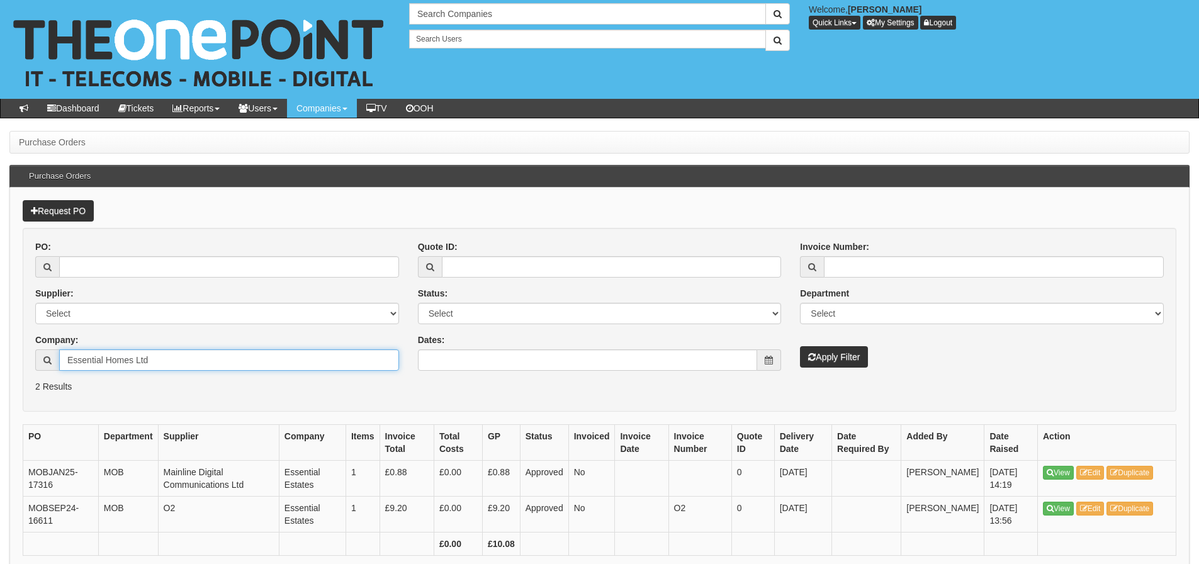
type input "Essential Homes Ltd"
click at [823, 354] on button "Apply Filter" at bounding box center [834, 356] width 68 height 21
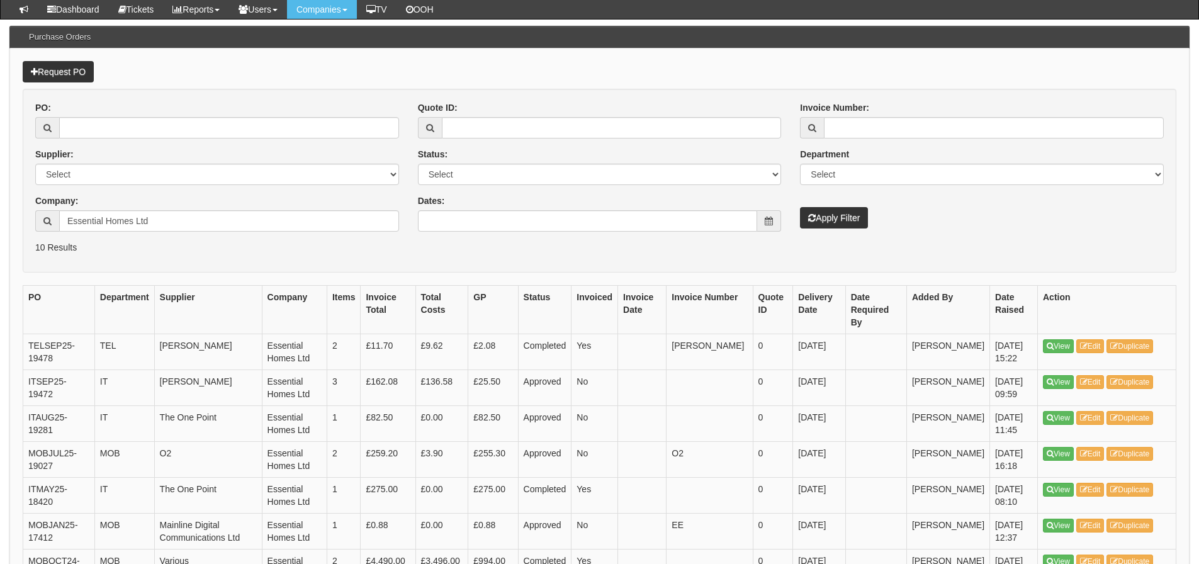
scroll to position [108, 0]
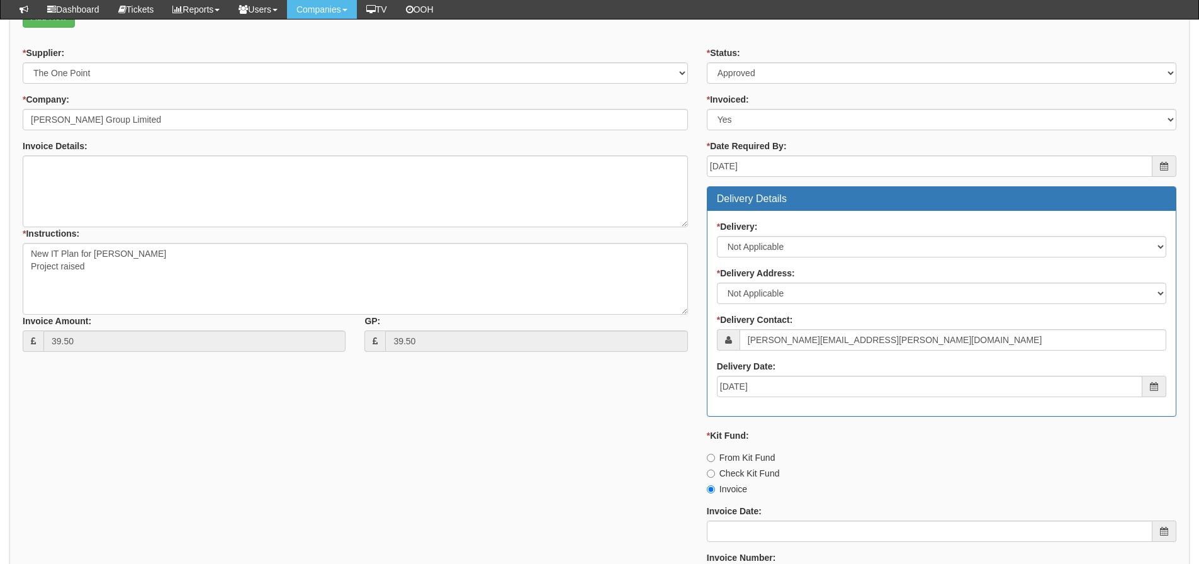
scroll to position [181, 0]
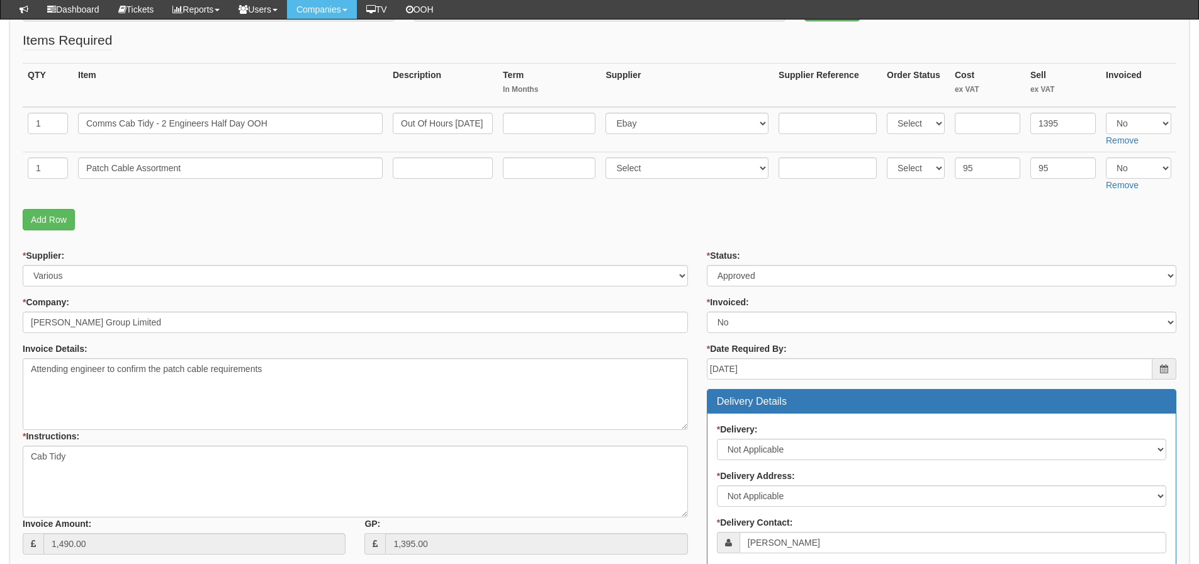
scroll to position [162, 0]
